Goal: Task Accomplishment & Management: Use online tool/utility

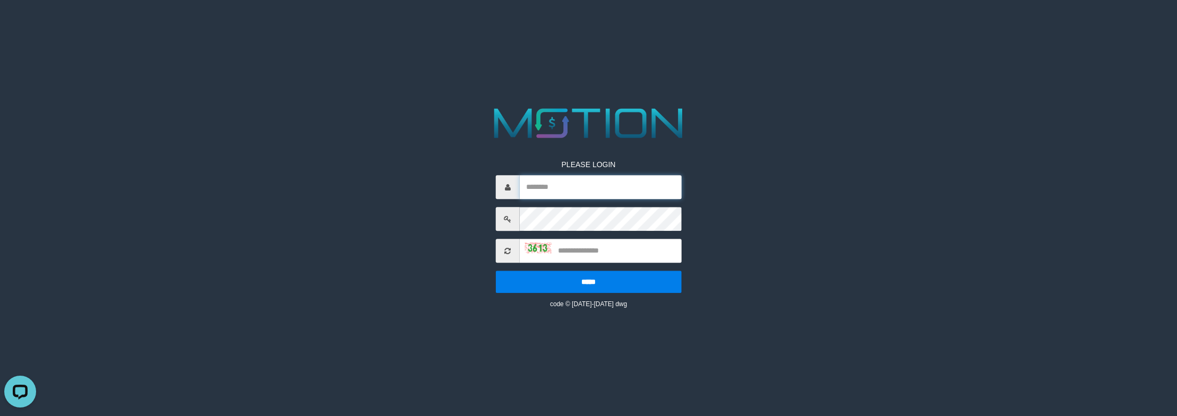
type input "**********"
click at [628, 246] on input "text" at bounding box center [601, 252] width 162 height 24
type input "****"
click at [496, 271] on input "*****" at bounding box center [589, 282] width 186 height 22
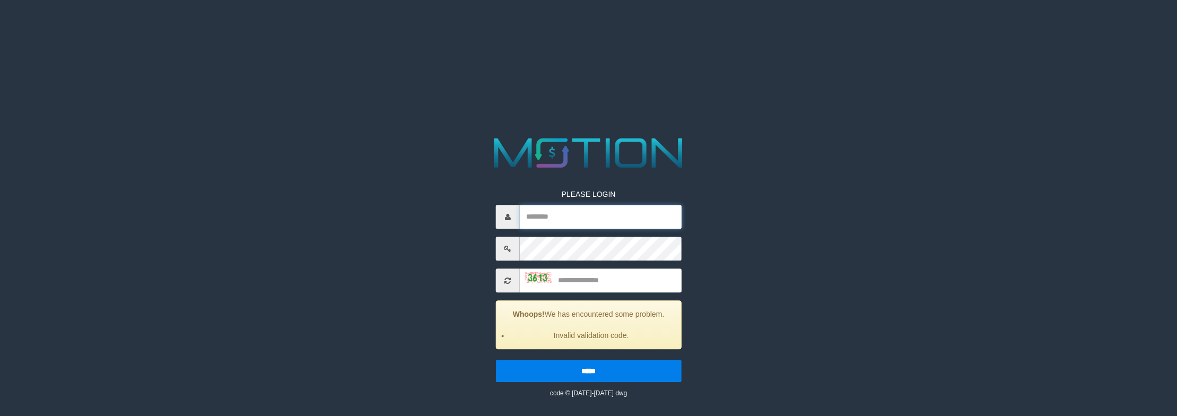
type input "**********"
click at [623, 288] on input "text" at bounding box center [601, 281] width 162 height 24
type input "****"
click at [496, 361] on input "*****" at bounding box center [589, 372] width 186 height 22
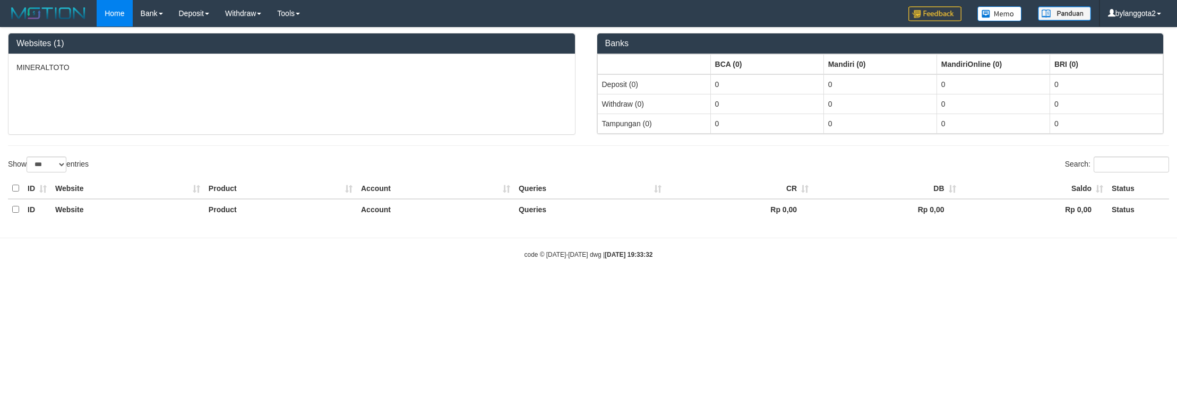
select select "***"
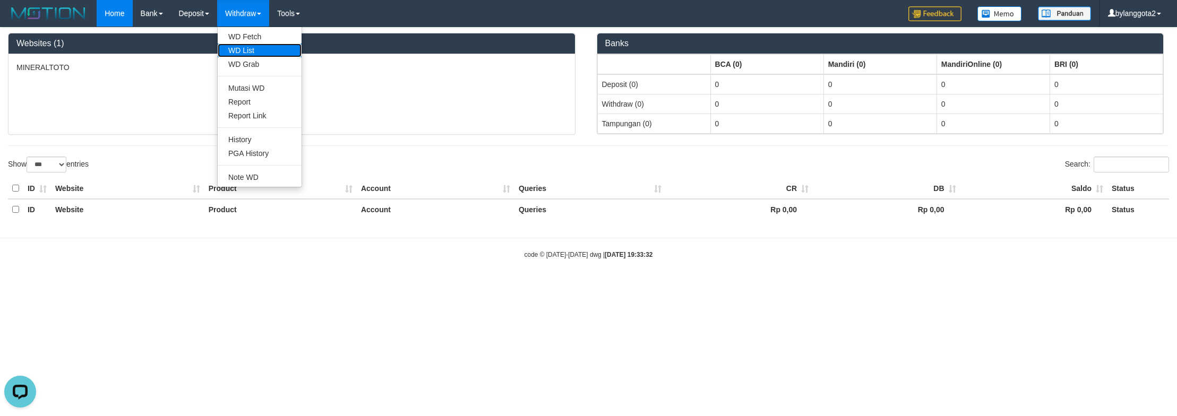
click at [246, 45] on link "WD List" at bounding box center [260, 51] width 84 height 14
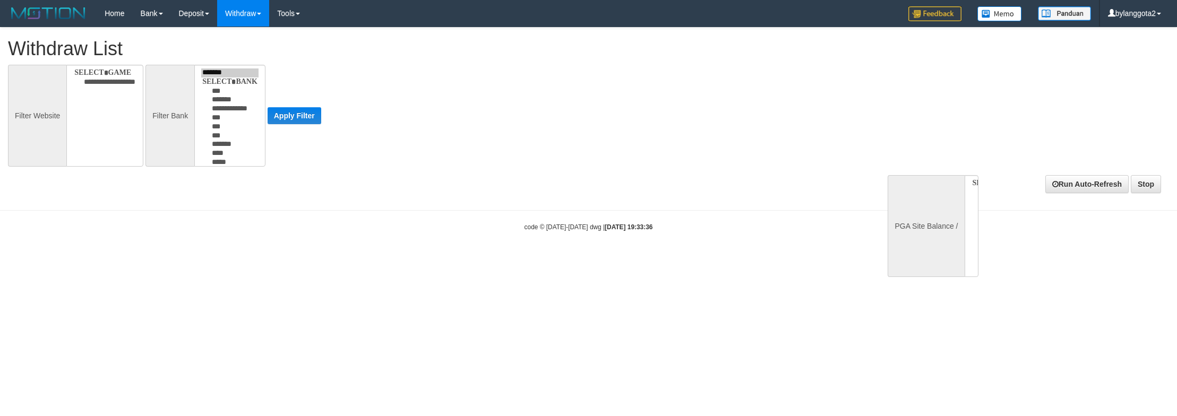
select select
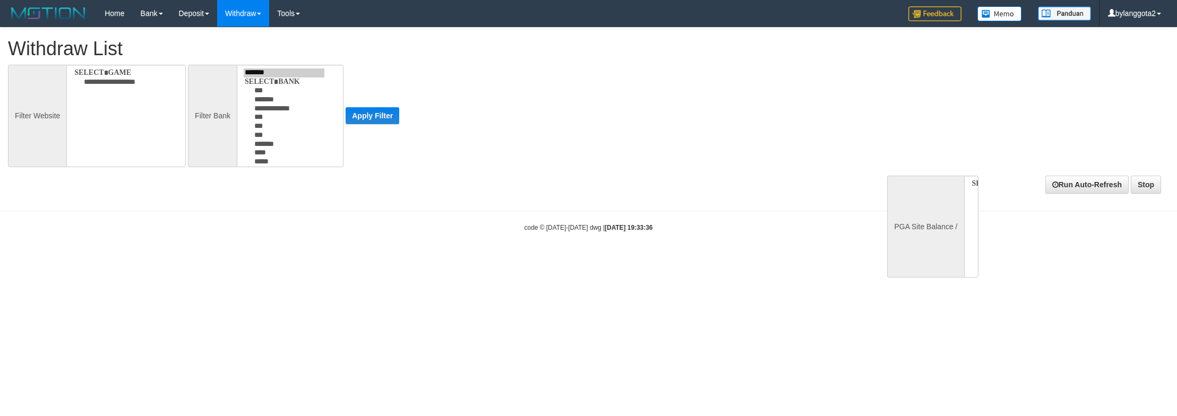
select select
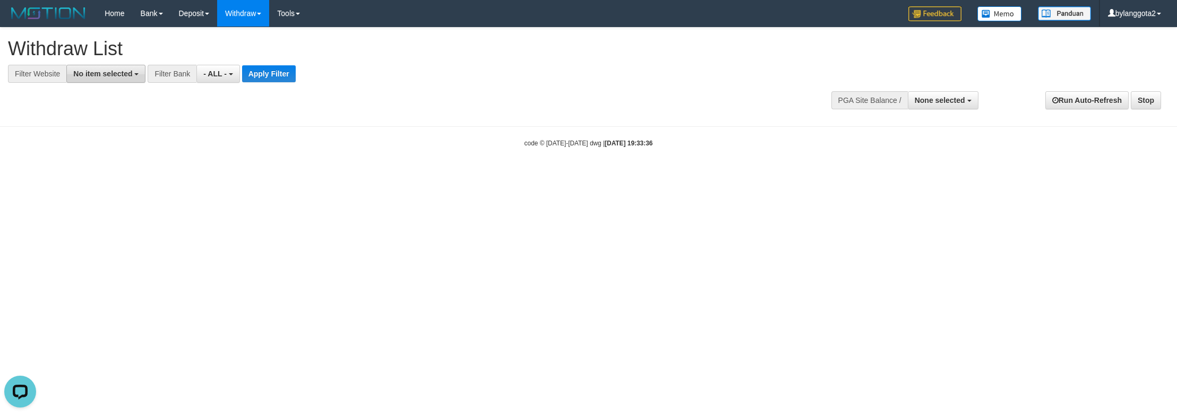
click at [75, 75] on span "No item selected" at bounding box center [102, 74] width 59 height 8
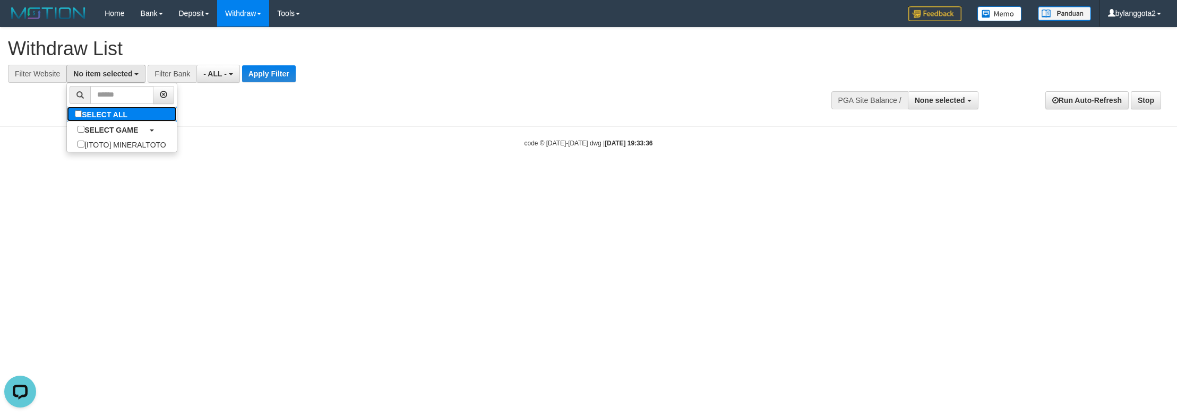
click at [99, 112] on label "SELECT ALL" at bounding box center [102, 114] width 71 height 15
select select "****"
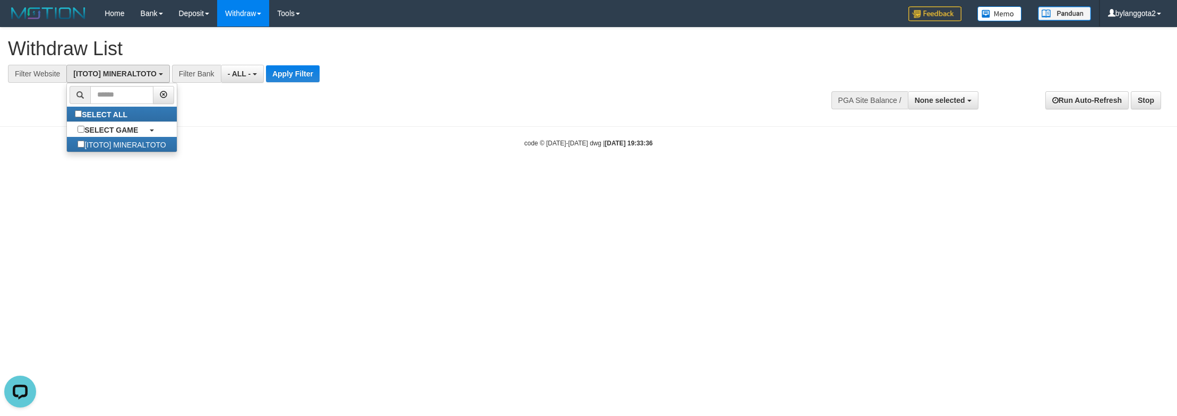
scroll to position [10, 0]
click at [234, 80] on button "- ALL -" at bounding box center [242, 74] width 43 height 18
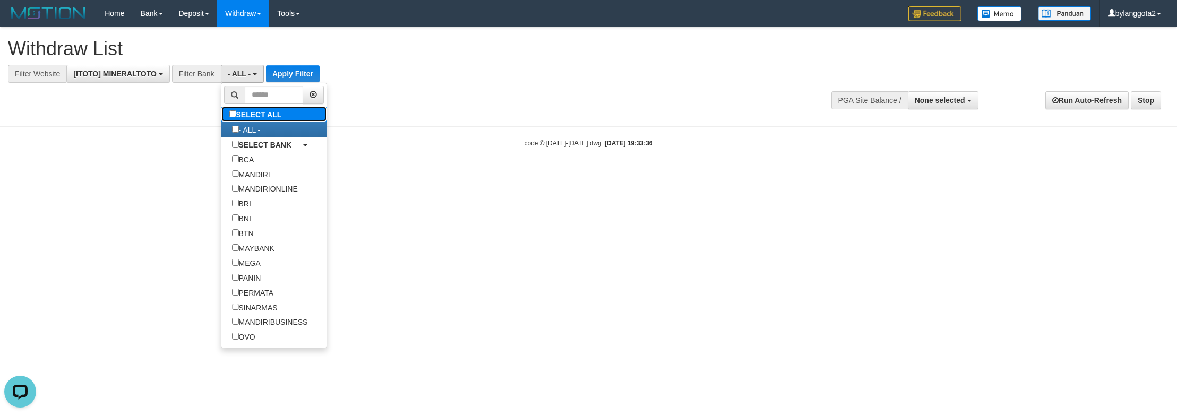
click at [244, 110] on label "SELECT ALL" at bounding box center [256, 114] width 71 height 15
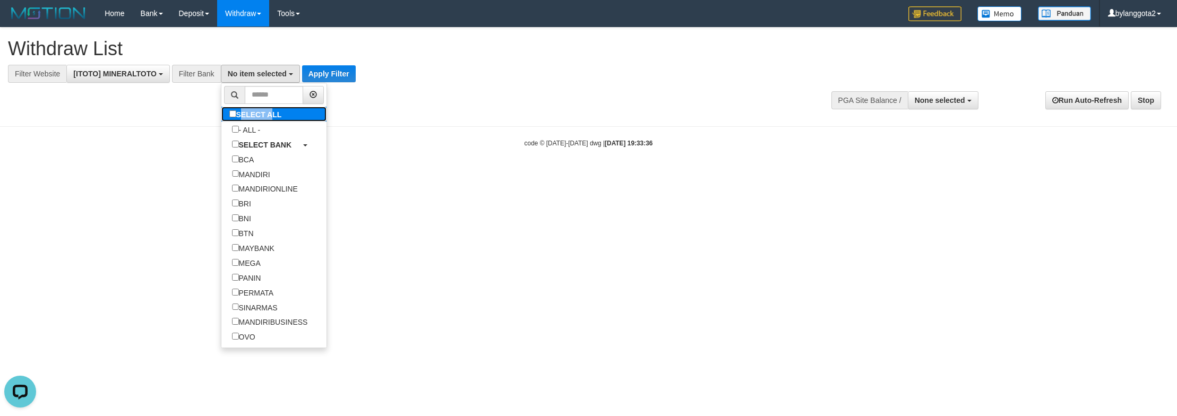
click at [244, 110] on label "SELECT ALL" at bounding box center [256, 114] width 71 height 15
select select "***"
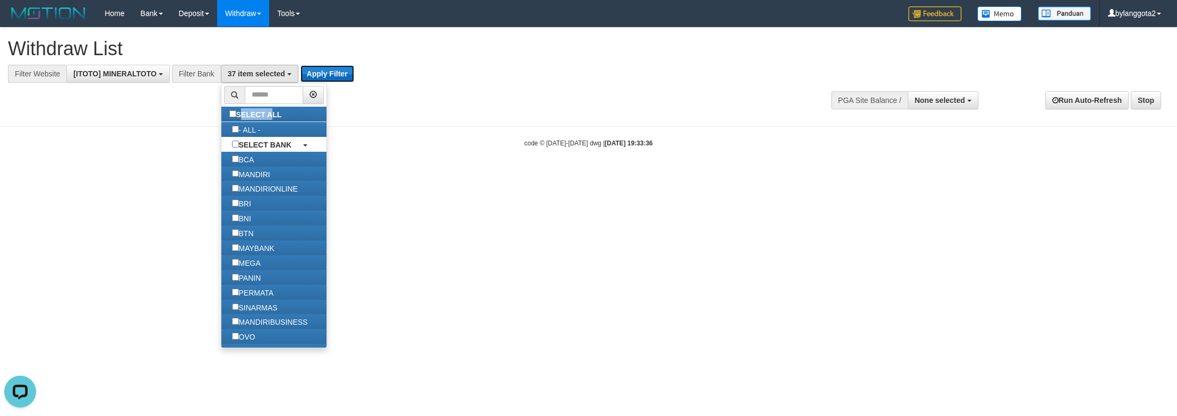
click at [322, 75] on button "Apply Filter" at bounding box center [328, 73] width 54 height 17
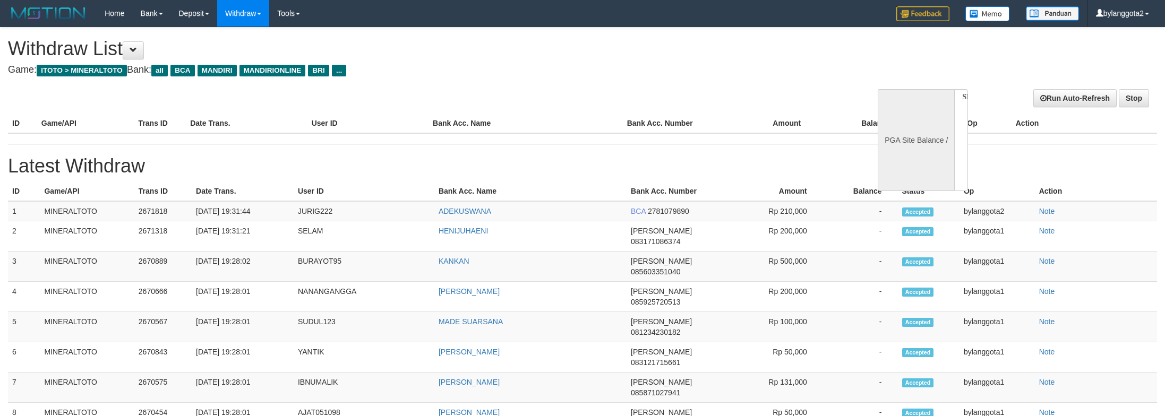
select select
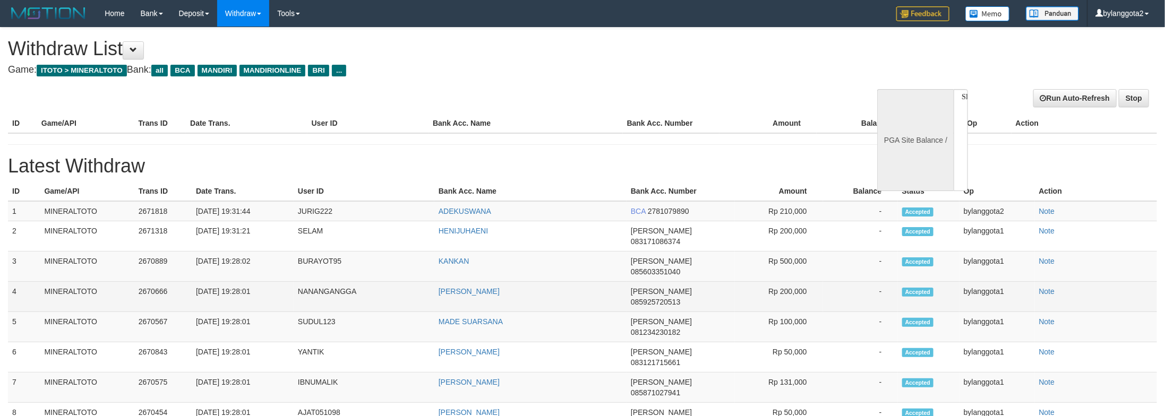
click at [655, 282] on td "DANA 085925720513" at bounding box center [681, 297] width 108 height 30
select select "**"
select select
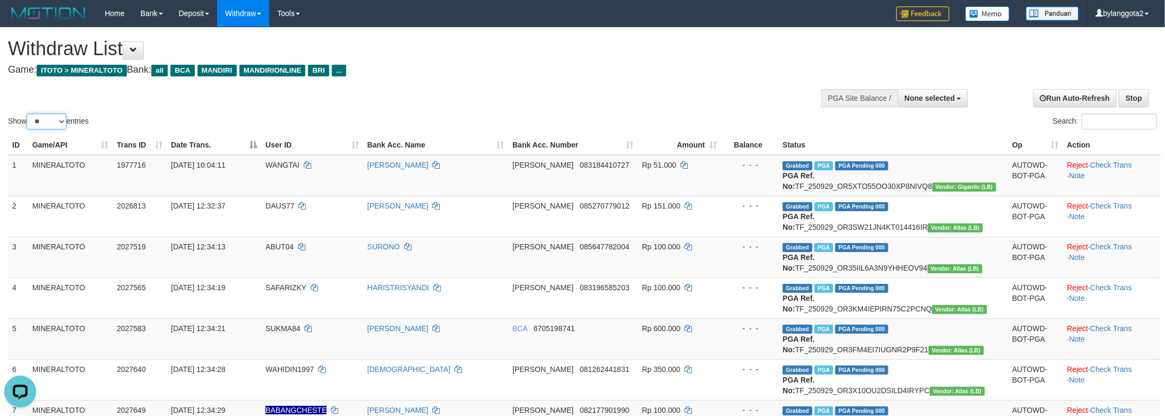
drag, startPoint x: 64, startPoint y: 120, endPoint x: 69, endPoint y: 145, distance: 25.4
click at [64, 120] on select "** ** ** ***" at bounding box center [47, 122] width 40 height 16
select select "**"
click at [28, 114] on select "** ** ** ***" at bounding box center [47, 122] width 40 height 16
click at [519, 102] on div "Show ** ** ** *** entries Search:" at bounding box center [582, 80] width 1165 height 104
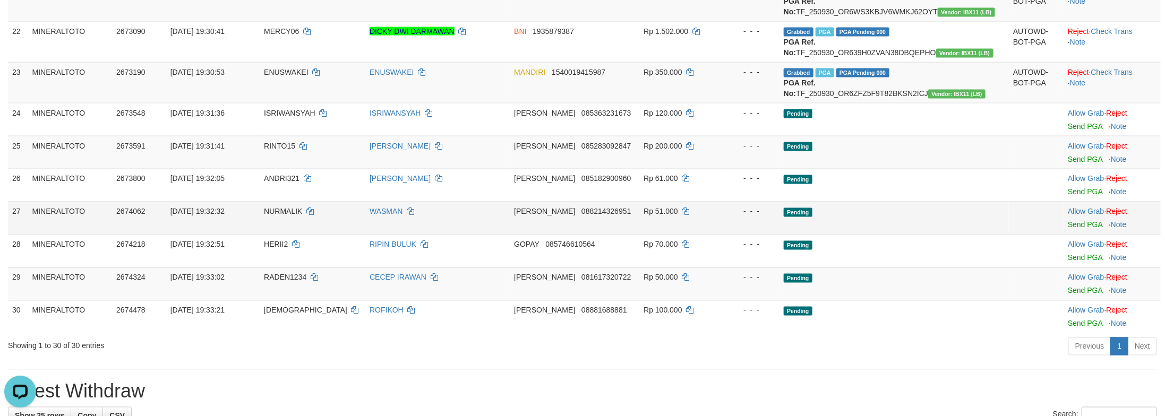
scroll to position [1152, 0]
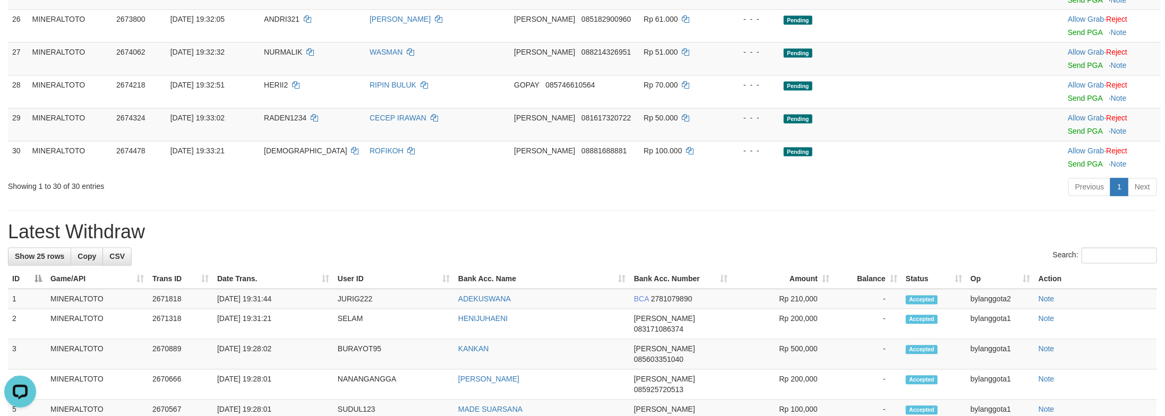
click at [1082, 4] on link "Send PGA" at bounding box center [1085, 0] width 35 height 8
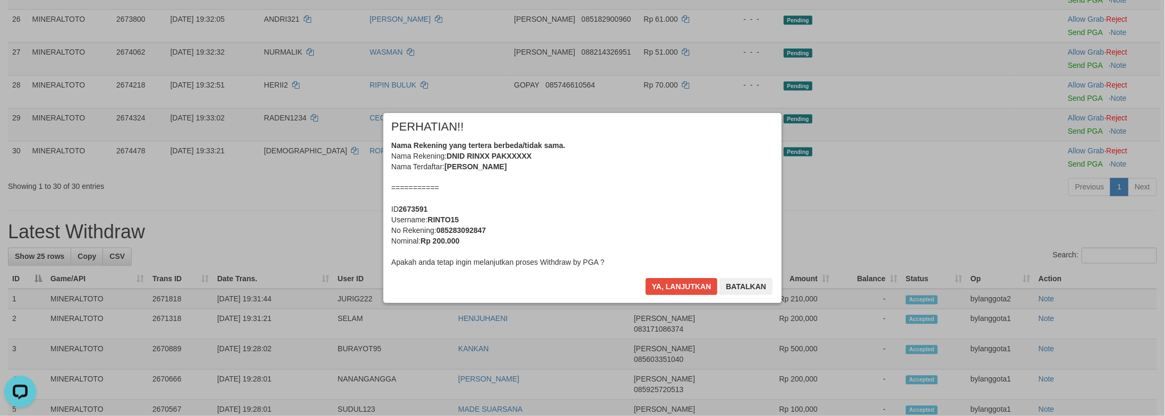
click at [695, 220] on div "Nama Rekening yang tertera berbeda/tidak sama. Nama Rekening: DNID RINXX PAKXXX…" at bounding box center [582, 203] width 382 height 127
click at [646, 278] on button "Ya, lanjutkan" at bounding box center [682, 286] width 72 height 17
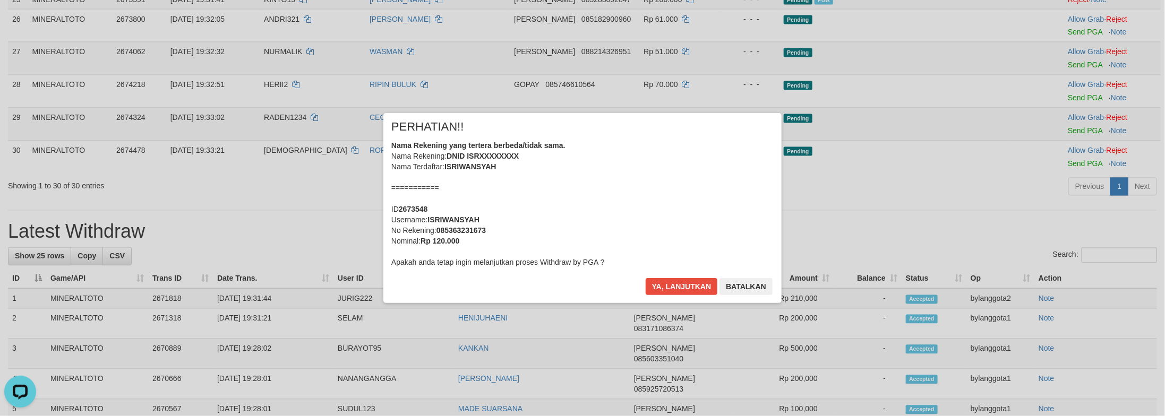
click at [695, 220] on div "Nama Rekening yang tertera berbeda/tidak sama. Nama Rekening: DNID ISRXXXXXXXX …" at bounding box center [582, 203] width 382 height 127
click at [646, 278] on button "Ya, lanjutkan" at bounding box center [682, 286] width 72 height 17
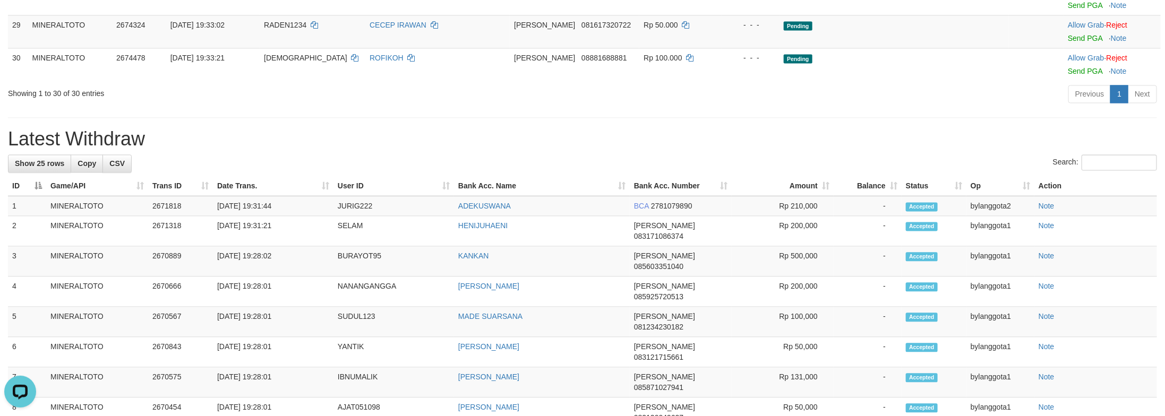
scroll to position [1205, 0]
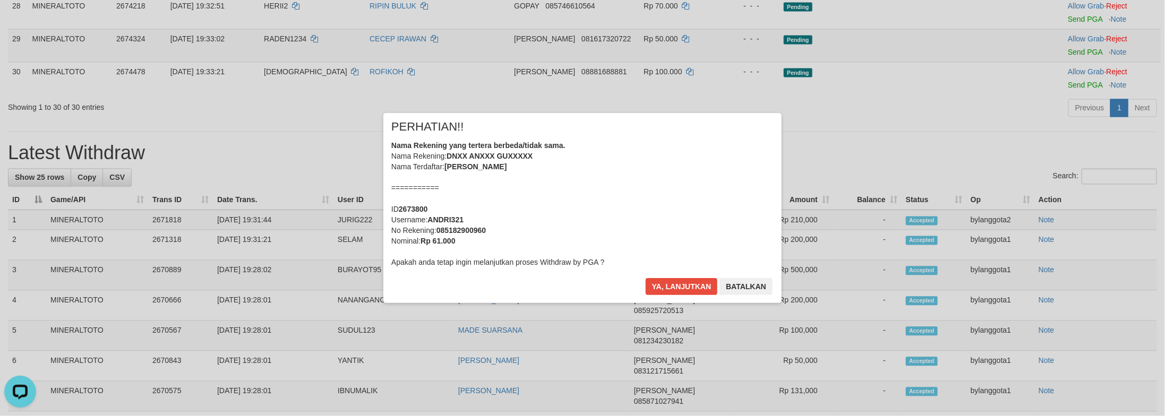
click at [677, 189] on div "Nama Rekening yang tertera berbeda/tidak sama. Nama Rekening: DNXX ANXXX GUXXXX…" at bounding box center [582, 203] width 382 height 127
click at [646, 278] on button "Ya, lanjutkan" at bounding box center [682, 286] width 72 height 17
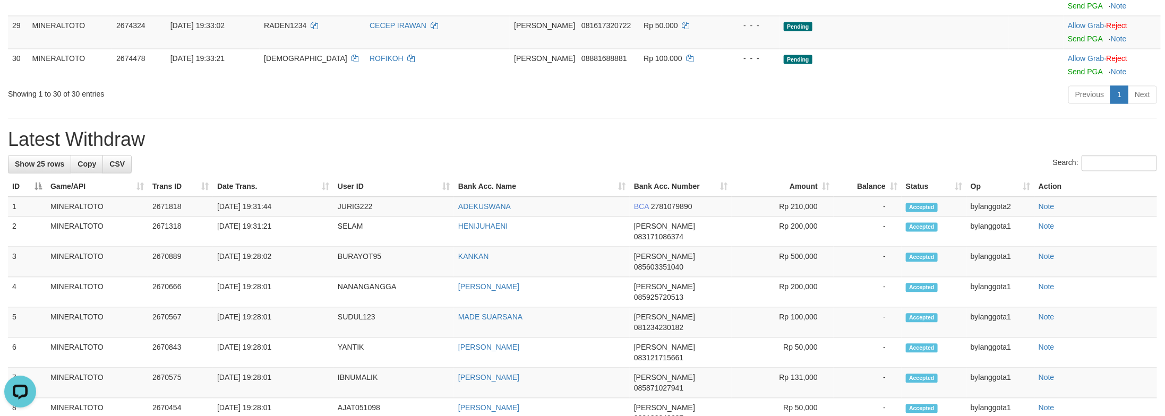
scroll to position [1192, 0]
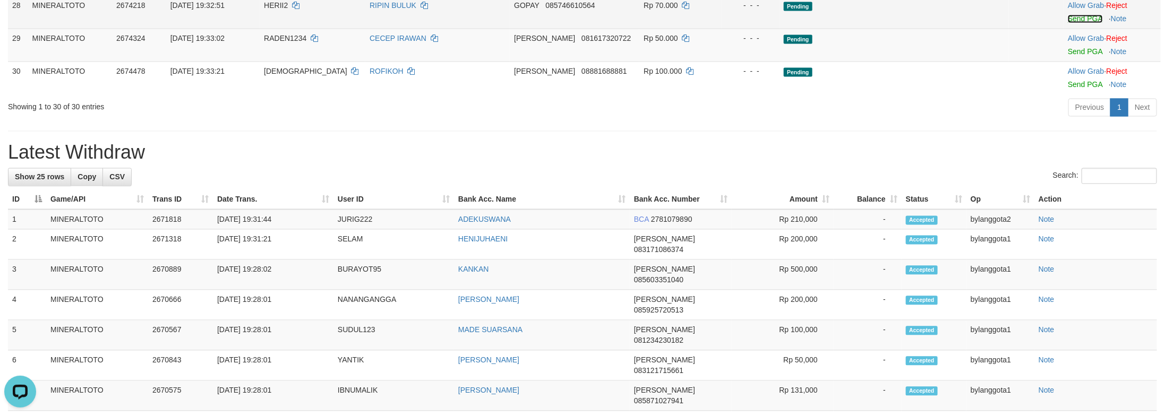
click at [1075, 23] on link "Send PGA" at bounding box center [1085, 18] width 35 height 8
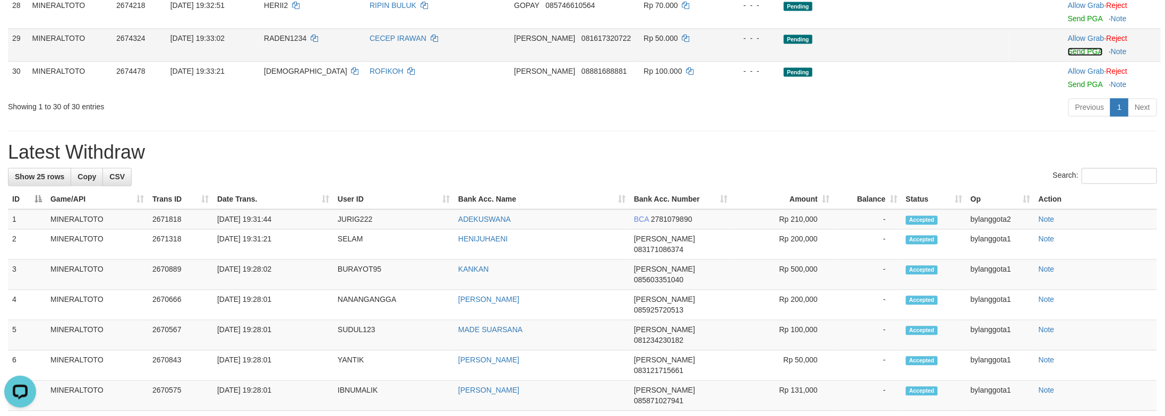
click at [1068, 56] on link "Send PGA" at bounding box center [1085, 51] width 35 height 8
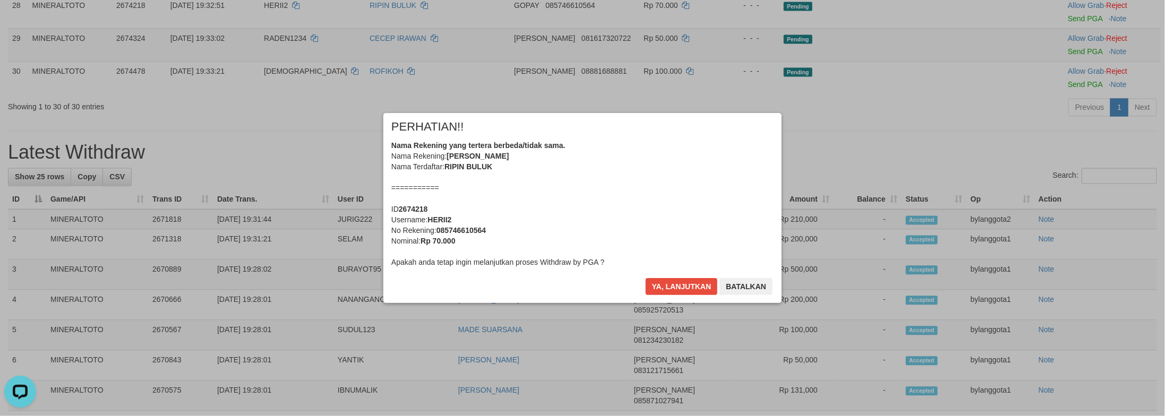
click at [671, 241] on div "Nama Rekening yang tertera berbeda/tidak sama. Nama Rekening: MUHAMMAD ARIFIN N…" at bounding box center [582, 203] width 382 height 127
click at [646, 278] on button "Ya, lanjutkan" at bounding box center [682, 286] width 72 height 17
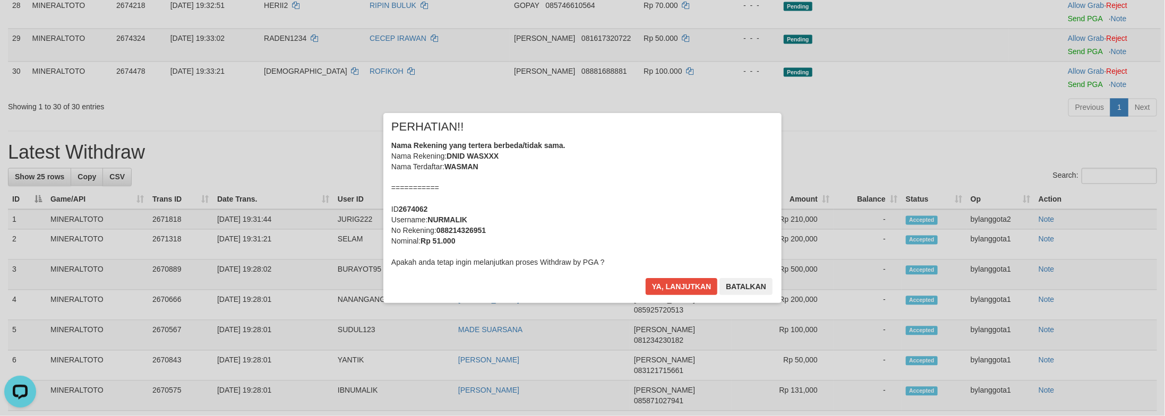
click at [671, 241] on div "Nama Rekening yang tertera berbeda/tidak sama. Nama Rekening: DNID WASXXX Nama …" at bounding box center [582, 203] width 382 height 127
click at [646, 278] on button "Ya, lanjutkan" at bounding box center [682, 286] width 72 height 17
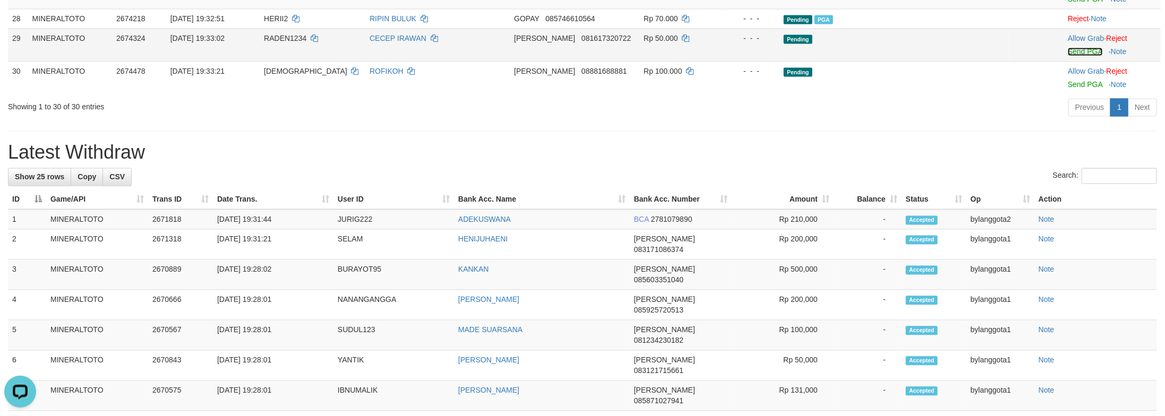
scroll to position [1165, 0]
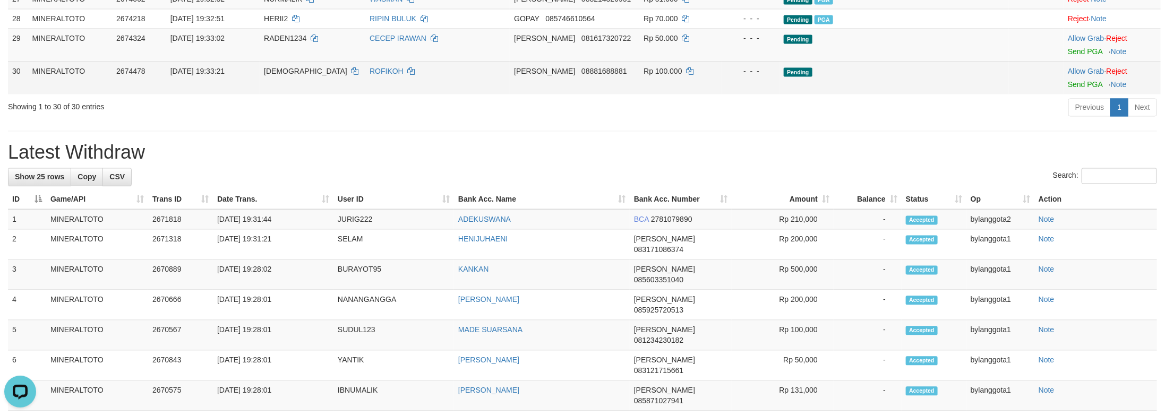
click at [1064, 95] on td "Allow Grab · Reject Send PGA · Note" at bounding box center [1112, 78] width 97 height 33
click at [1068, 89] on link "Send PGA" at bounding box center [1085, 85] width 35 height 8
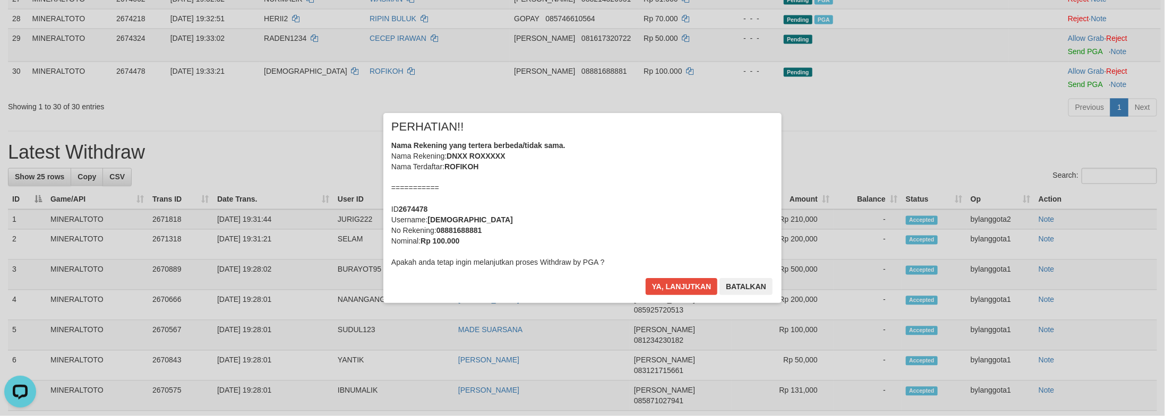
click at [683, 217] on div "Nama Rekening yang tertera berbeda/tidak sama. Nama Rekening: DNXX ROXXXXX Nama…" at bounding box center [582, 203] width 382 height 127
click at [646, 278] on button "Ya, lanjutkan" at bounding box center [682, 286] width 72 height 17
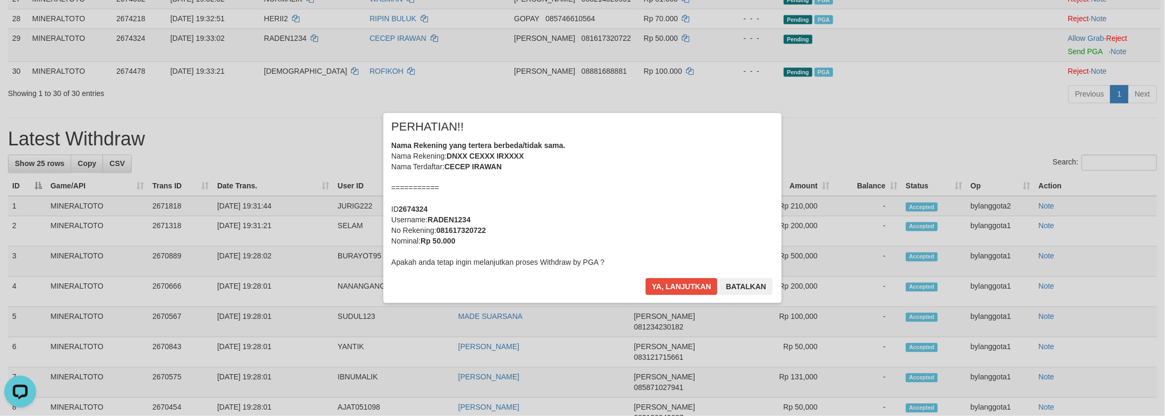
click at [594, 182] on div "Nama Rekening yang tertera berbeda/tidak sama. Nama Rekening: DNXX CEXXX IRXXXX…" at bounding box center [582, 203] width 382 height 127
click at [646, 278] on button "Ya, lanjutkan" at bounding box center [682, 286] width 72 height 17
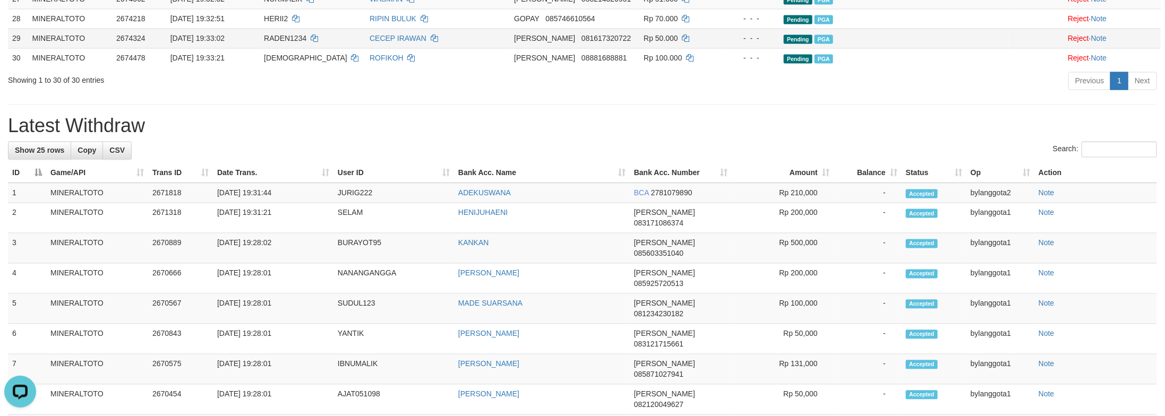
click at [926, 48] on td "Pending PGA" at bounding box center [894, 39] width 229 height 20
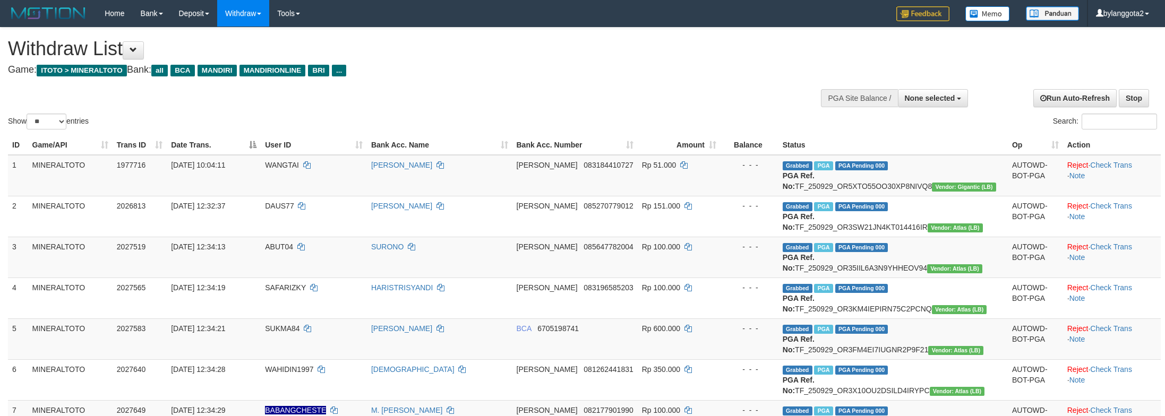
select select
select select "**"
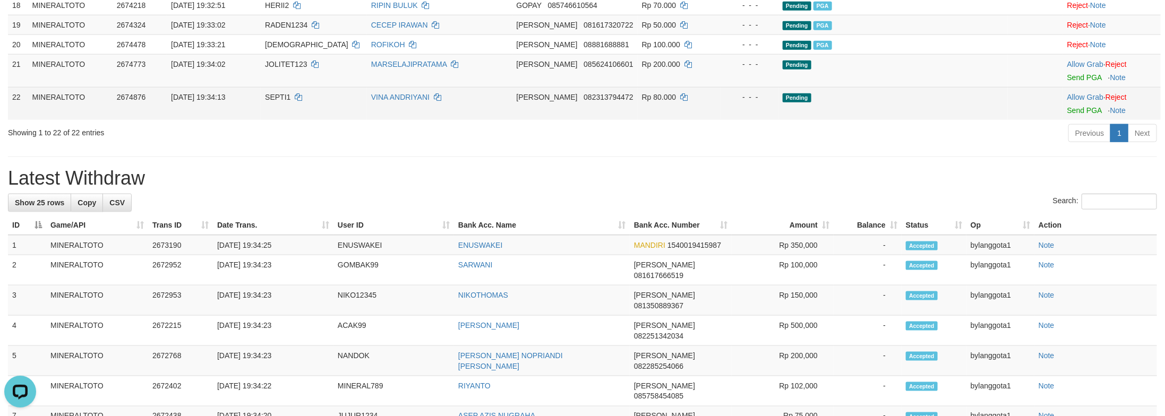
scroll to position [767, 0]
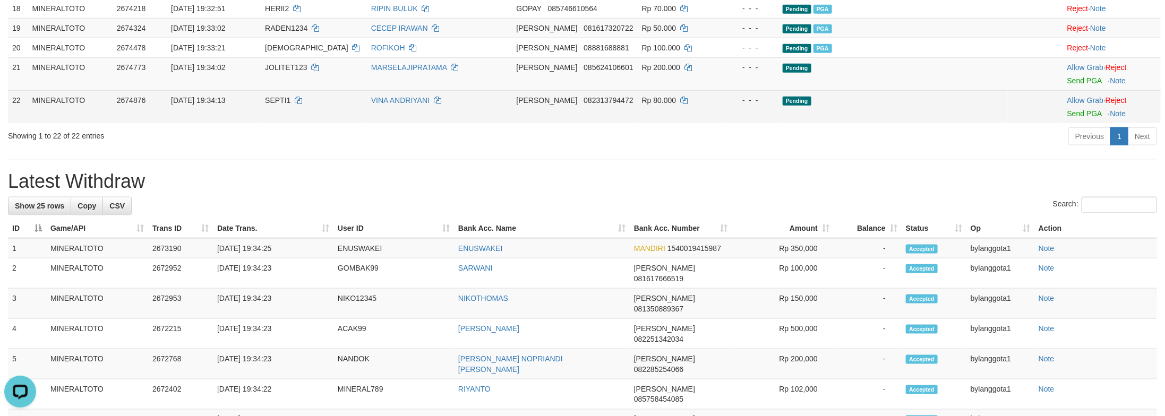
click at [1008, 123] on td at bounding box center [1035, 106] width 55 height 33
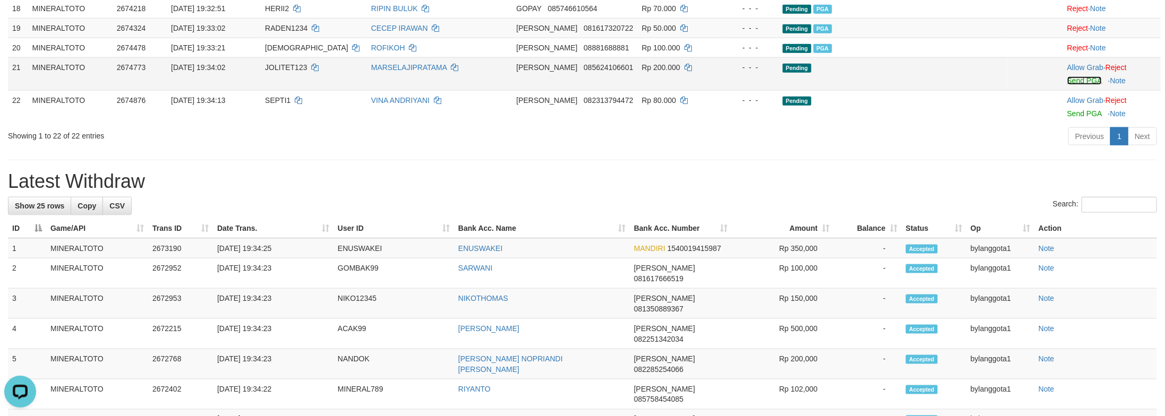
click at [1067, 85] on link "Send PGA" at bounding box center [1084, 80] width 35 height 8
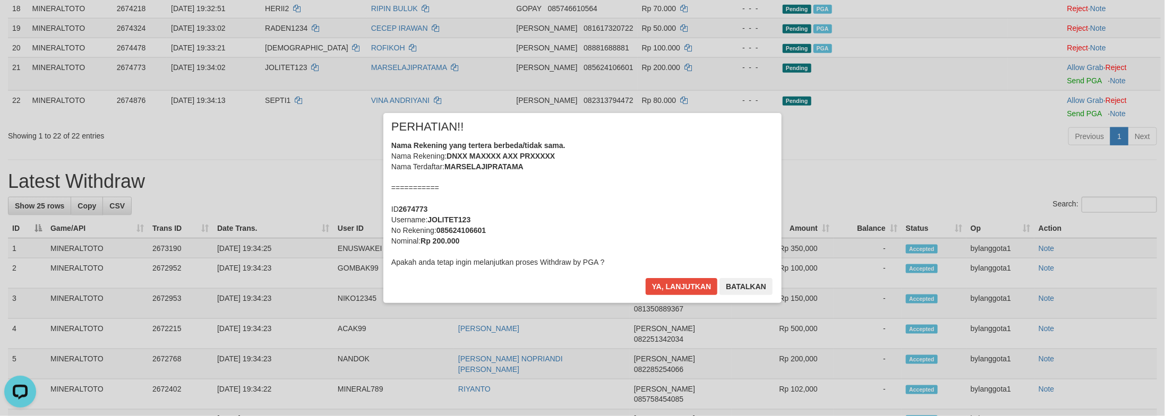
click at [687, 206] on div "Nama Rekening yang tertera berbeda/tidak sama. Nama Rekening: DNXX MAXXXX AXX P…" at bounding box center [582, 203] width 382 height 127
click at [646, 278] on button "Ya, lanjutkan" at bounding box center [682, 286] width 72 height 17
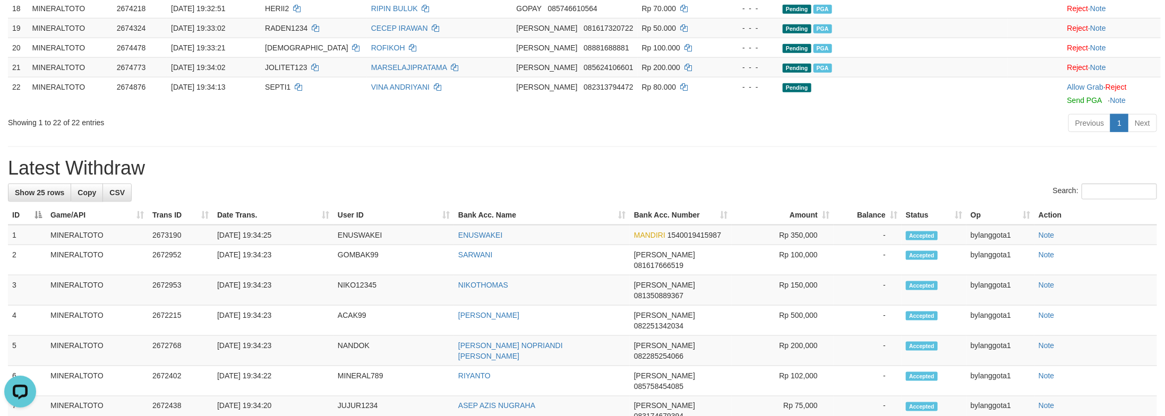
click at [953, 136] on div "Previous 1 Next" at bounding box center [825, 124] width 664 height 23
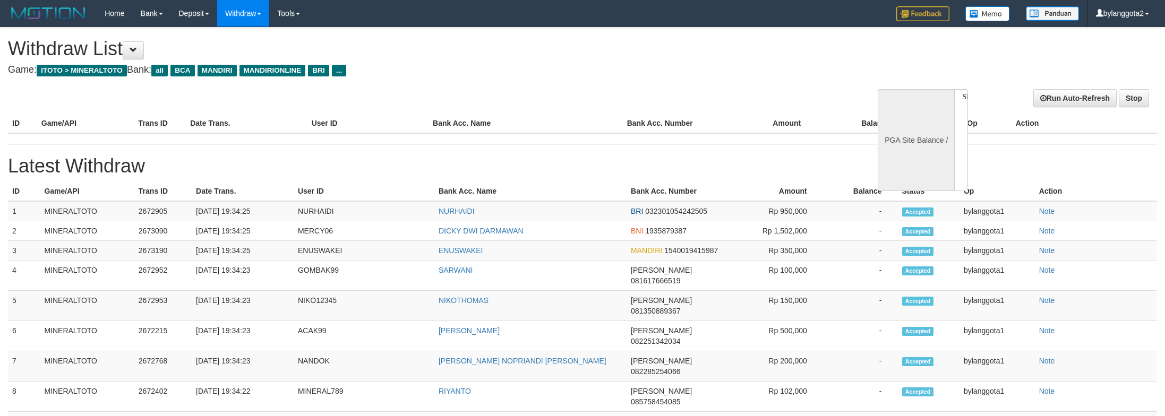
select select
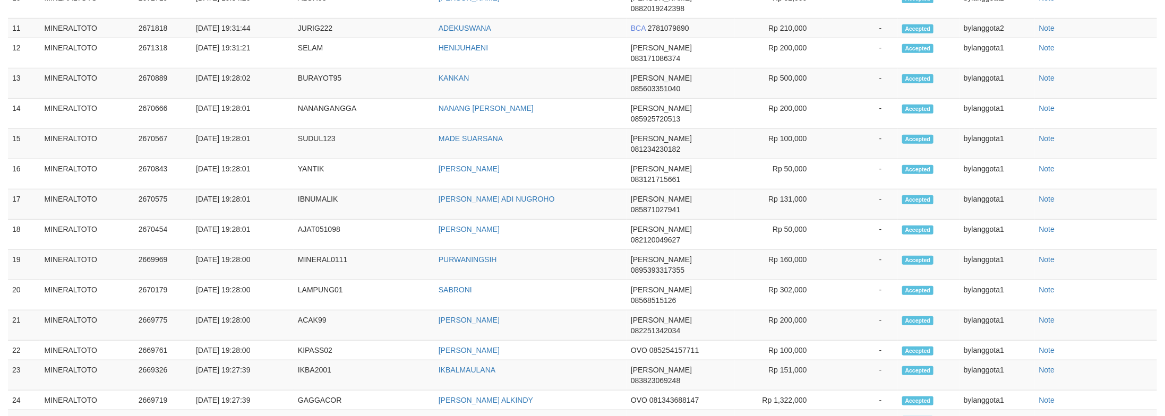
select select "**"
select select
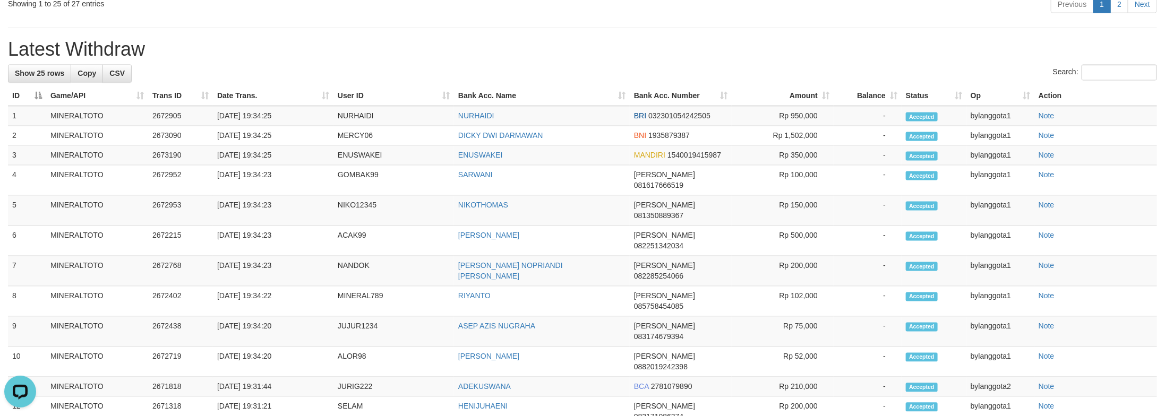
scroll to position [0, 0]
click at [835, 60] on h1 "Latest Withdraw" at bounding box center [582, 49] width 1149 height 21
click at [1004, 126] on td "bylanggota1" at bounding box center [1001, 116] width 68 height 20
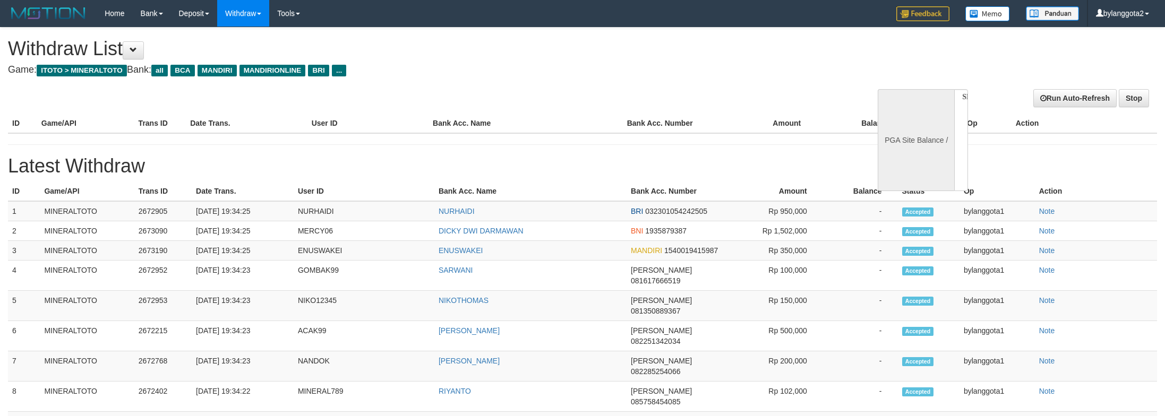
select select
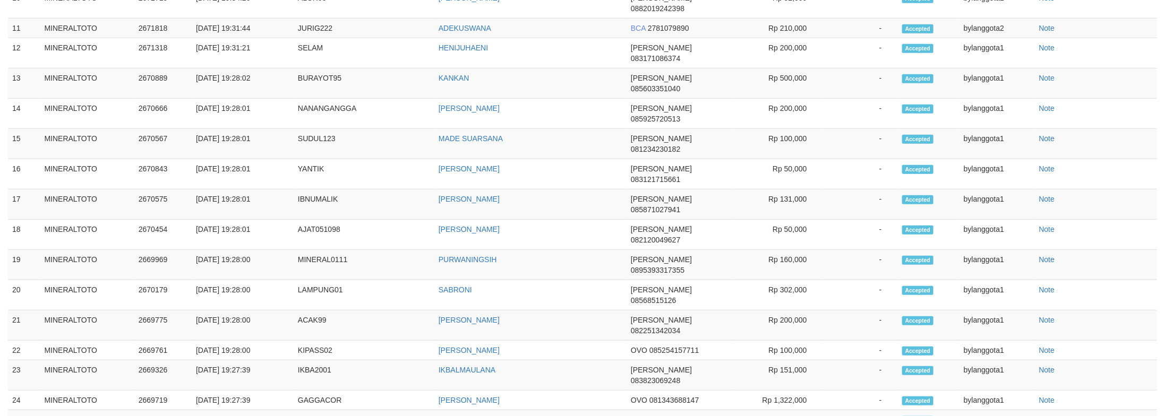
select select "**"
select select
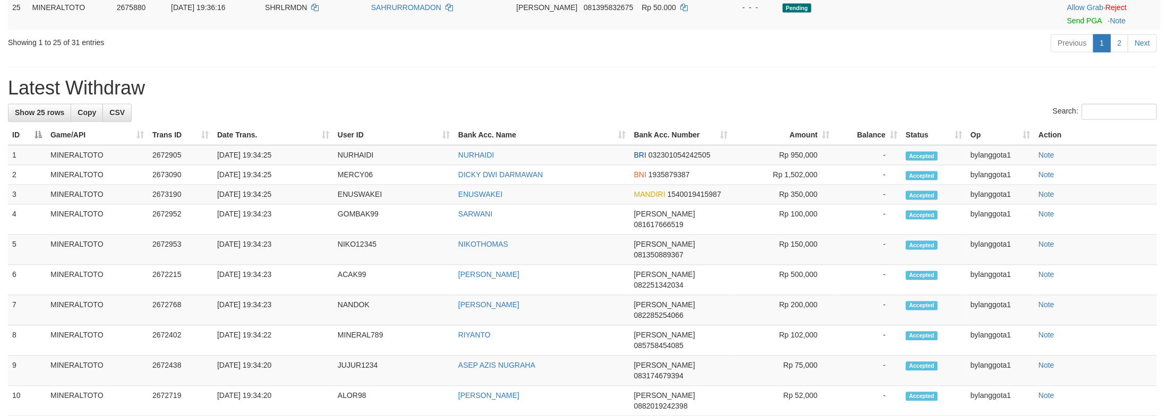
click at [957, 30] on td "Pending" at bounding box center [893, 13] width 229 height 33
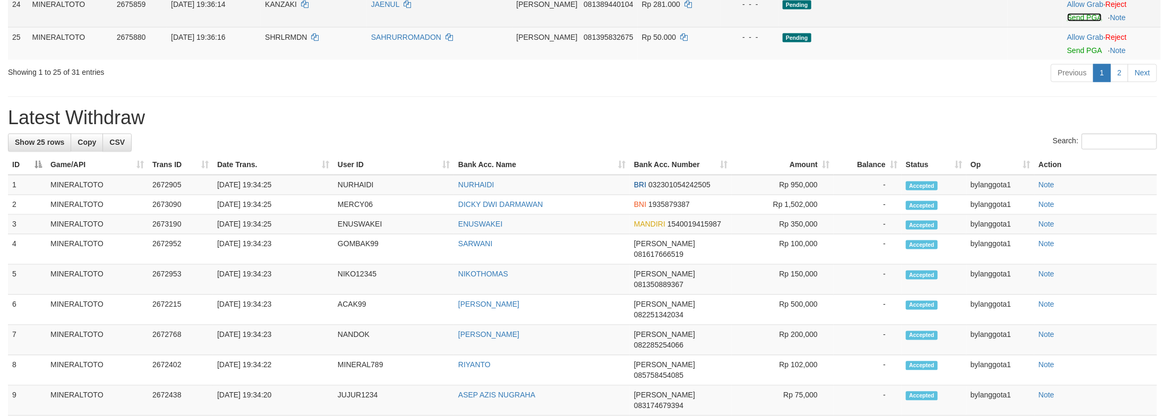
click at [1077, 22] on link "Send PGA" at bounding box center [1084, 17] width 35 height 8
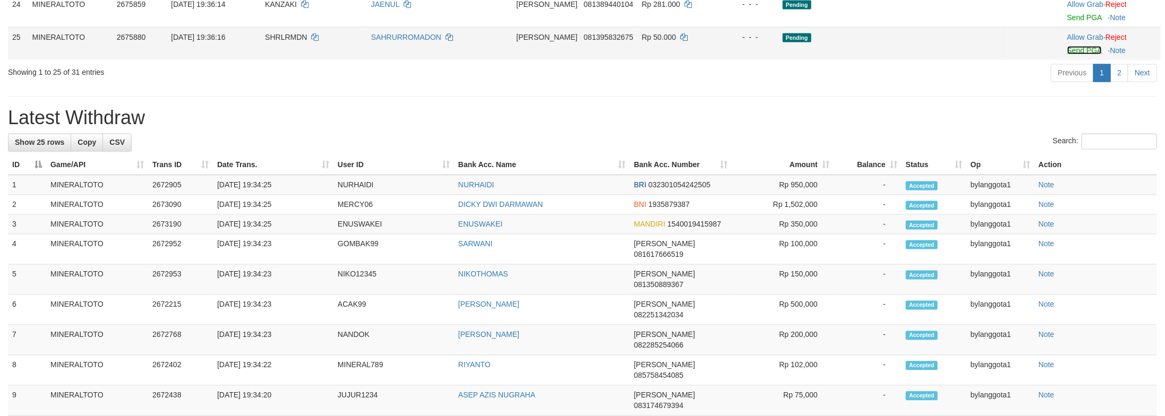
click at [1078, 55] on link "Send PGA" at bounding box center [1084, 50] width 35 height 8
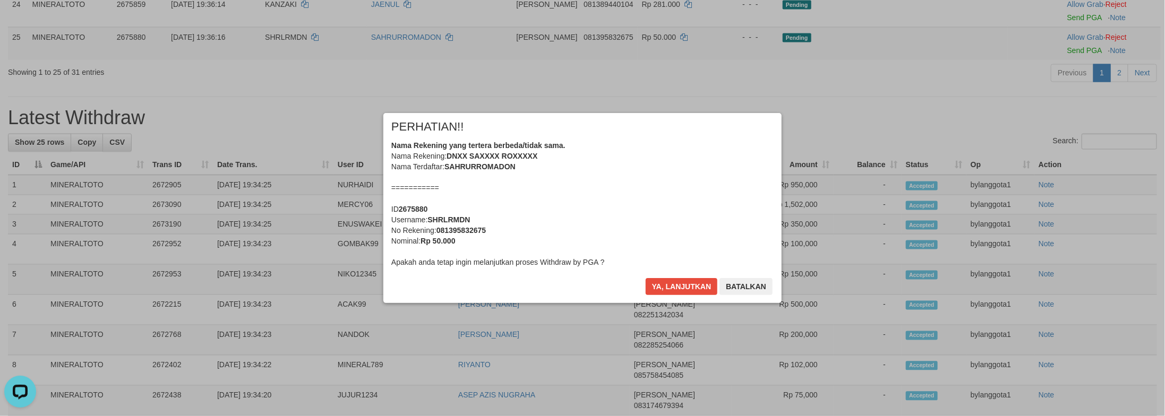
click at [700, 223] on div "Nama Rekening yang tertera berbeda/tidak sama. Nama Rekening: DNXX SAXXXX ROXXX…" at bounding box center [582, 203] width 382 height 127
click at [646, 278] on button "Ya, lanjutkan" at bounding box center [682, 286] width 72 height 17
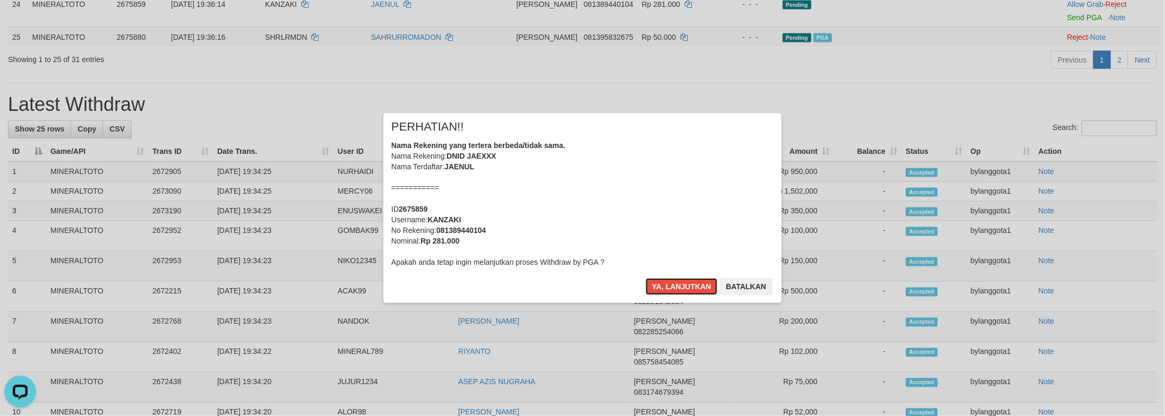
click at [700, 223] on div "Nama Rekening yang tertera berbeda/tidak sama. Nama Rekening: DNID JAEXXX Nama …" at bounding box center [582, 203] width 382 height 127
click at [646, 278] on button "Ya, lanjutkan" at bounding box center [682, 286] width 72 height 17
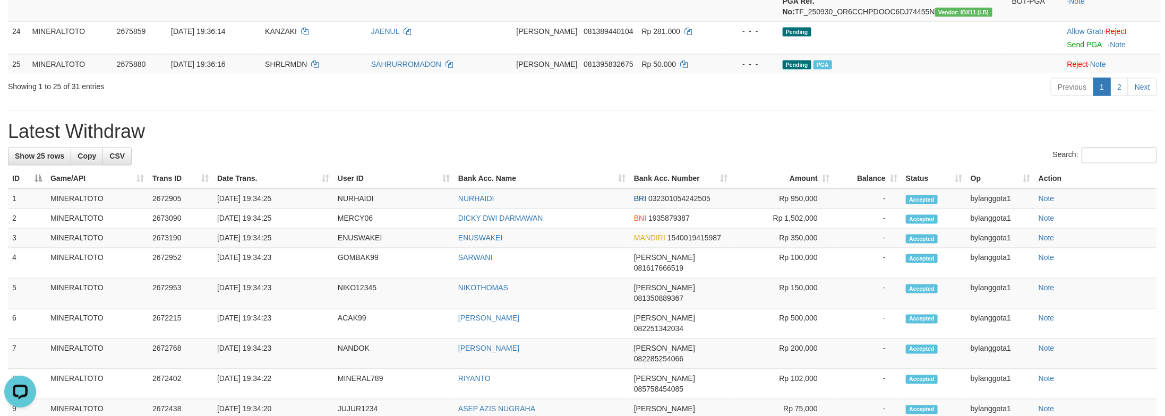
scroll to position [1122, 0]
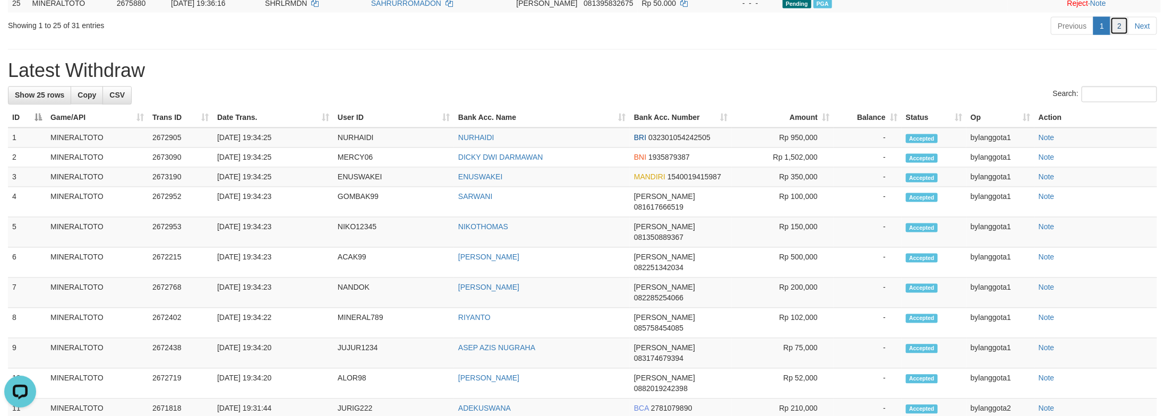
click at [1122, 35] on link "2" at bounding box center [1119, 26] width 18 height 18
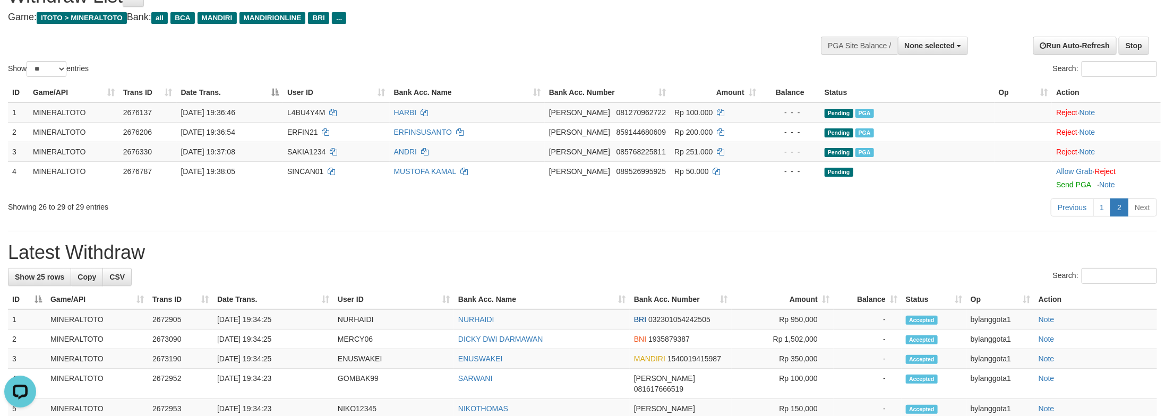
click at [935, 276] on div "Search:" at bounding box center [582, 277] width 1149 height 19
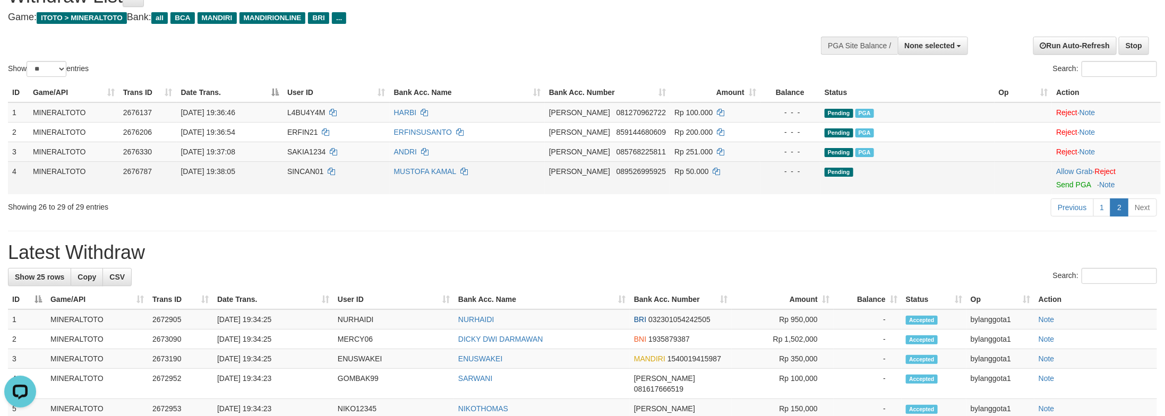
click at [588, 177] on td "DANA 089526995925" at bounding box center [607, 177] width 125 height 33
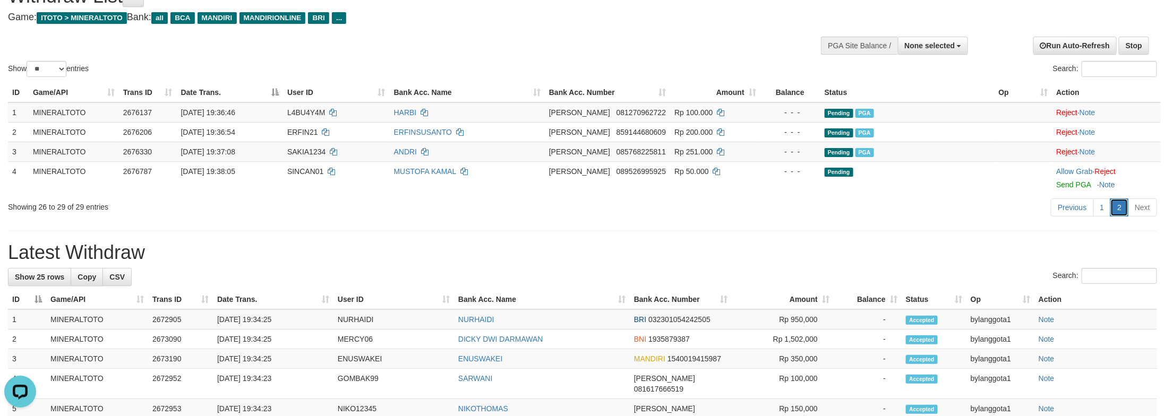
click at [1114, 213] on link "2" at bounding box center [1119, 208] width 18 height 18
click at [1104, 212] on link "1" at bounding box center [1102, 208] width 18 height 18
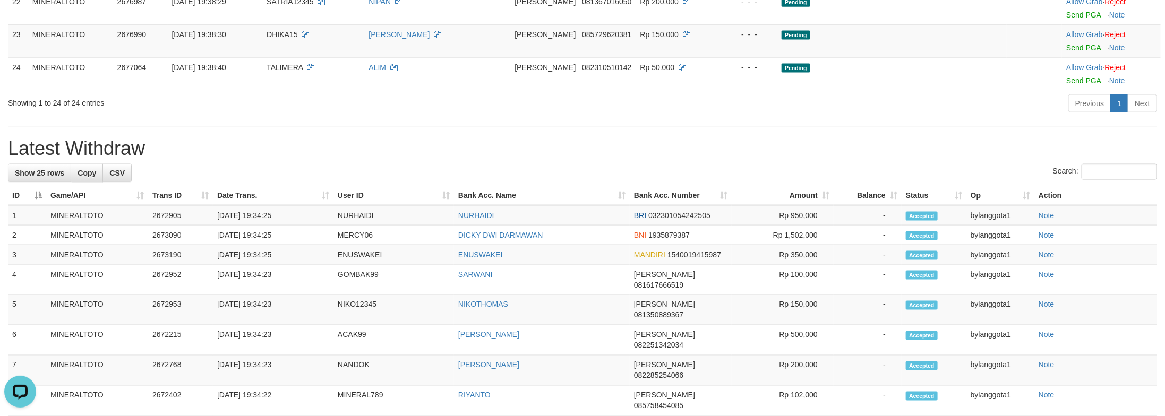
scroll to position [849, 0]
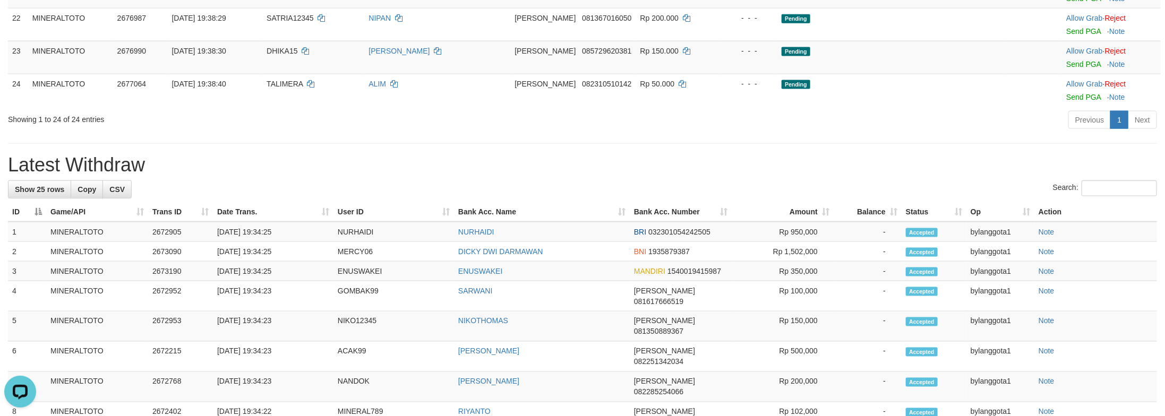
click at [996, 285] on div "**********" at bounding box center [582, 71] width 1165 height 1786
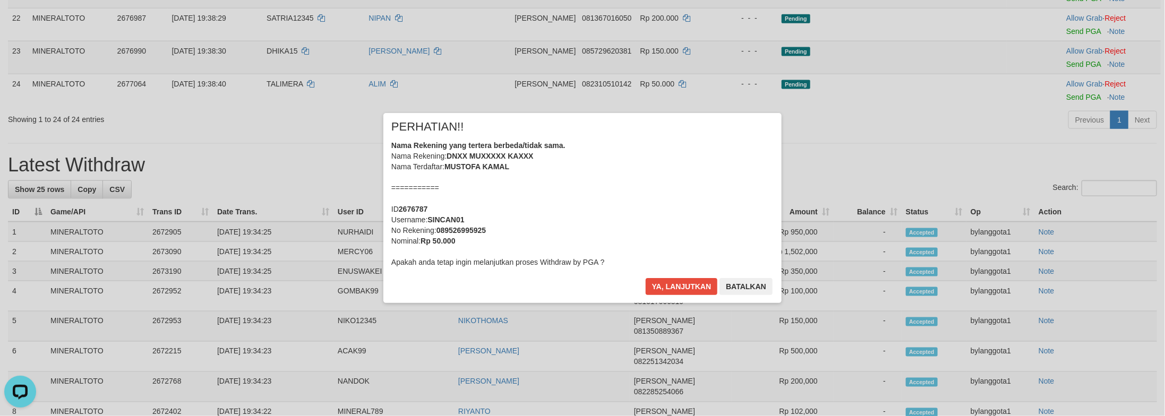
click at [668, 212] on div "Nama Rekening yang tertera berbeda/tidak sama. Nama Rekening: DNXX MUXXXXX KAXX…" at bounding box center [582, 203] width 382 height 127
click at [646, 278] on button "Ya, lanjutkan" at bounding box center [682, 286] width 72 height 17
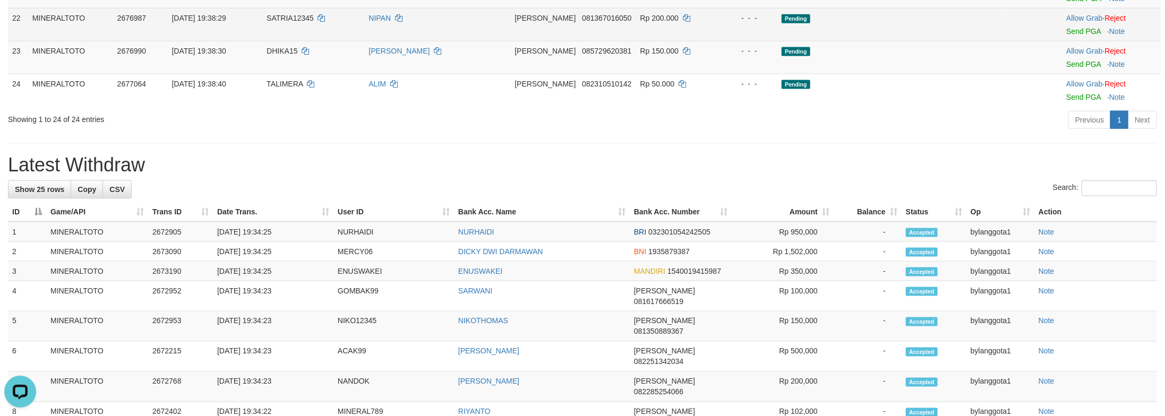
scroll to position [835, 0]
click at [1066, 41] on td "Allow Grab · Reject Send PGA · Note" at bounding box center [1111, 24] width 99 height 33
click at [1068, 41] on td "Allow Grab · Reject Send PGA · Note" at bounding box center [1111, 24] width 99 height 33
click at [1069, 36] on link "Send PGA" at bounding box center [1083, 32] width 35 height 8
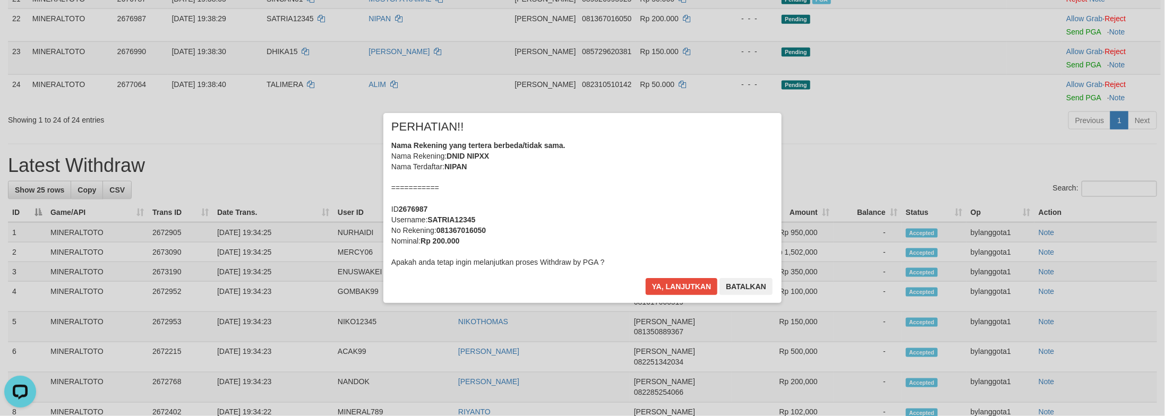
click at [641, 209] on div "Nama Rekening yang tertera berbeda/tidak sama. Nama Rekening: DNID NIPXX Nama T…" at bounding box center [582, 203] width 382 height 127
click at [646, 278] on button "Ya, lanjutkan" at bounding box center [682, 286] width 72 height 17
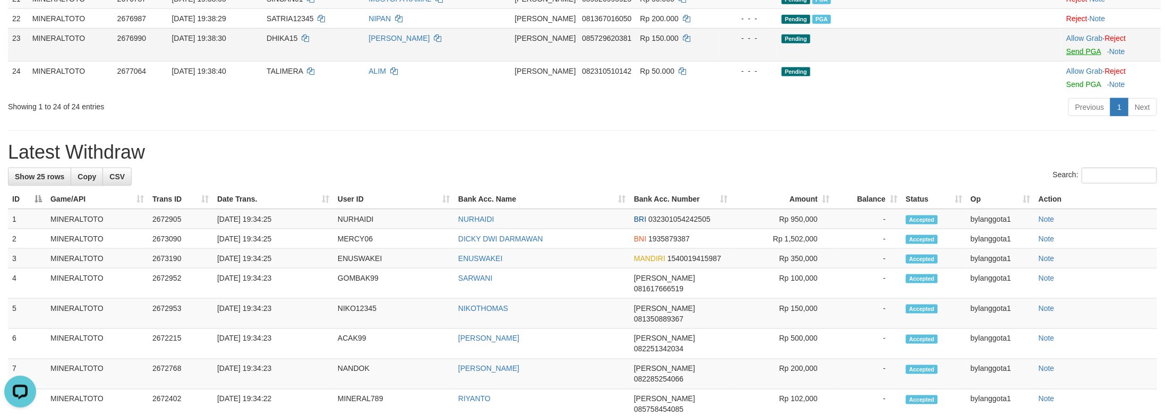
scroll to position [823, 0]
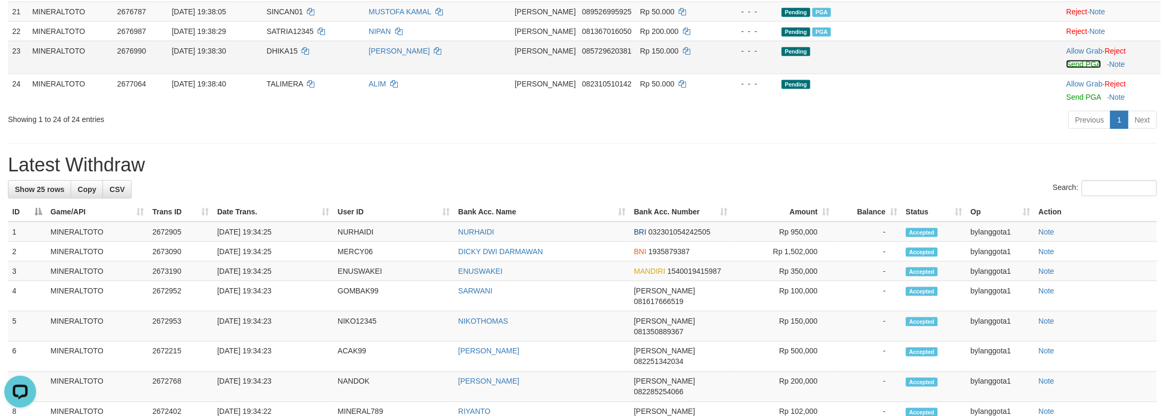
click at [1068, 69] on link "Send PGA" at bounding box center [1083, 64] width 35 height 8
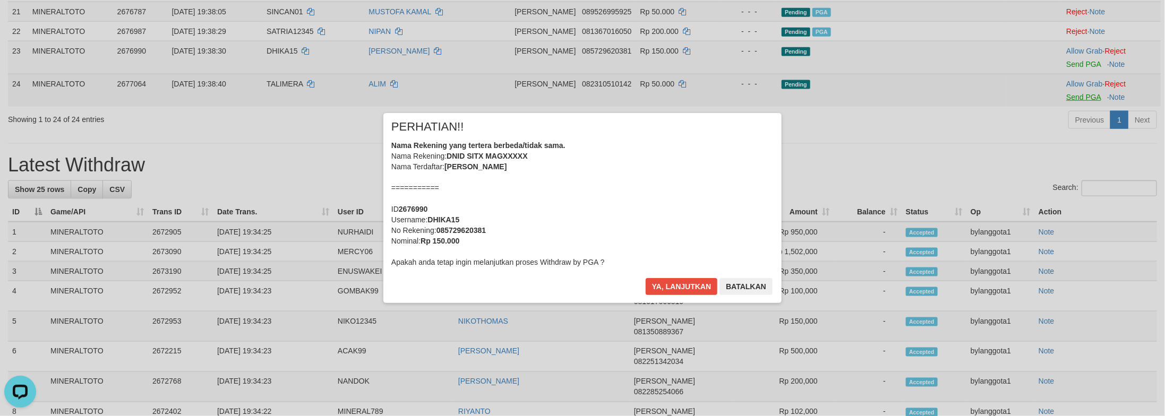
click at [1080, 235] on div "× PERHATIAN!! Nama Rekening yang tertera berbeda/tidak sama. Nama Rekening: DNI…" at bounding box center [582, 208] width 1165 height 233
click at [699, 233] on div "Nama Rekening yang tertera berbeda/tidak sama. Nama Rekening: DNID SITX MAGXXXX…" at bounding box center [582, 203] width 382 height 127
click at [646, 278] on button "Ya, lanjutkan" at bounding box center [682, 286] width 72 height 17
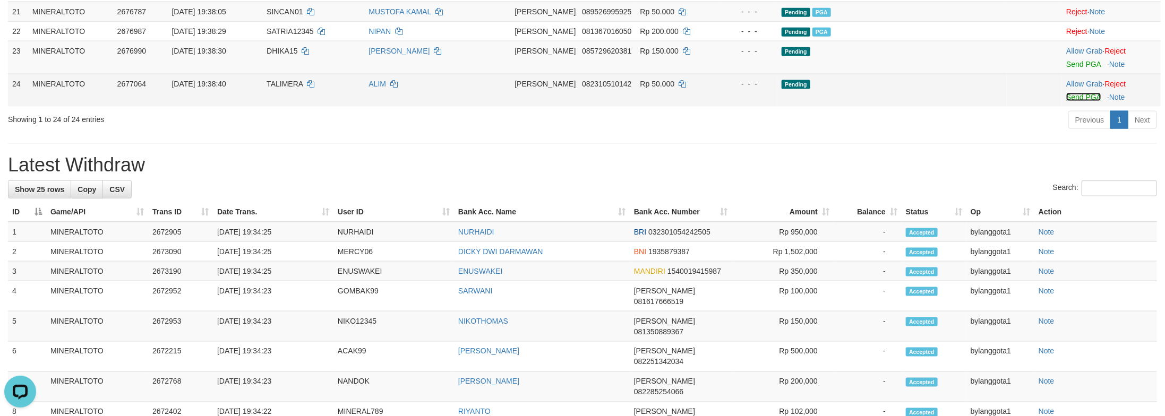
click at [1074, 101] on link "Send PGA" at bounding box center [1083, 97] width 35 height 8
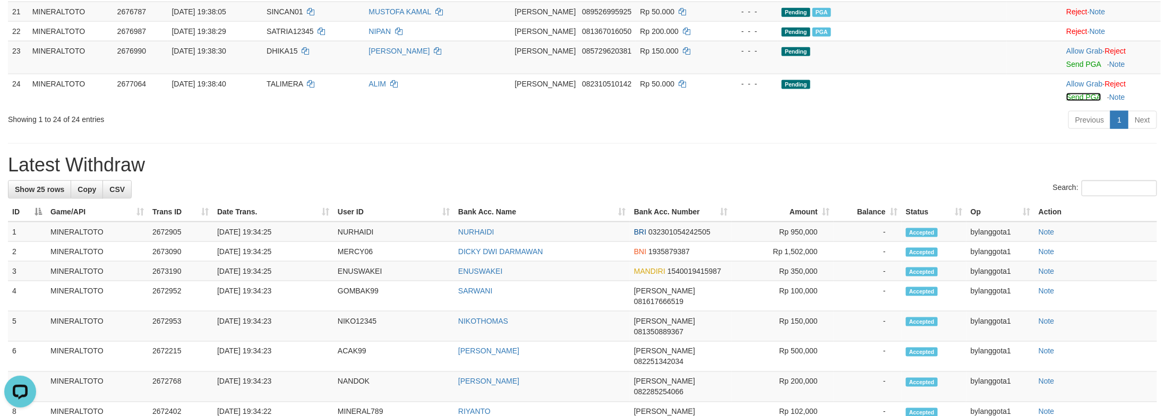
scroll to position [809, 0]
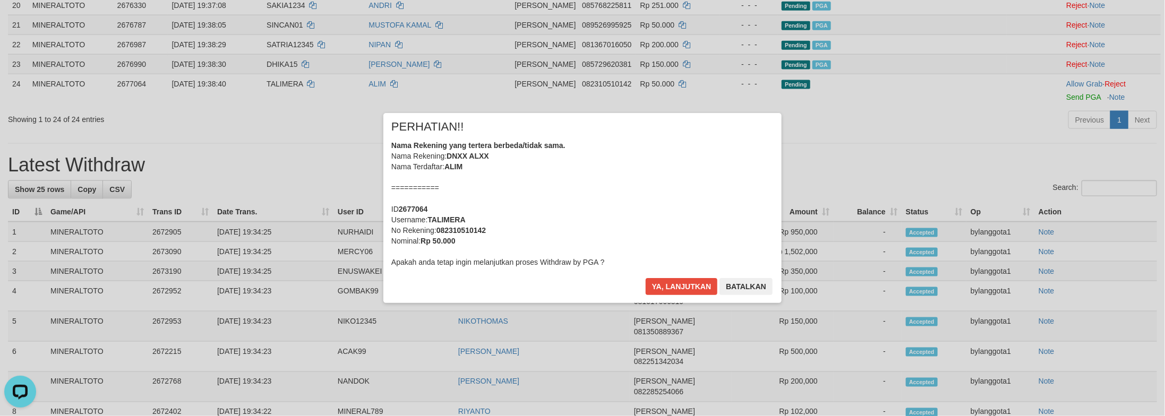
click at [635, 209] on div "Nama Rekening yang tertera berbeda/tidak sama. Nama Rekening: DNXX ALXX Nama Te…" at bounding box center [582, 203] width 382 height 127
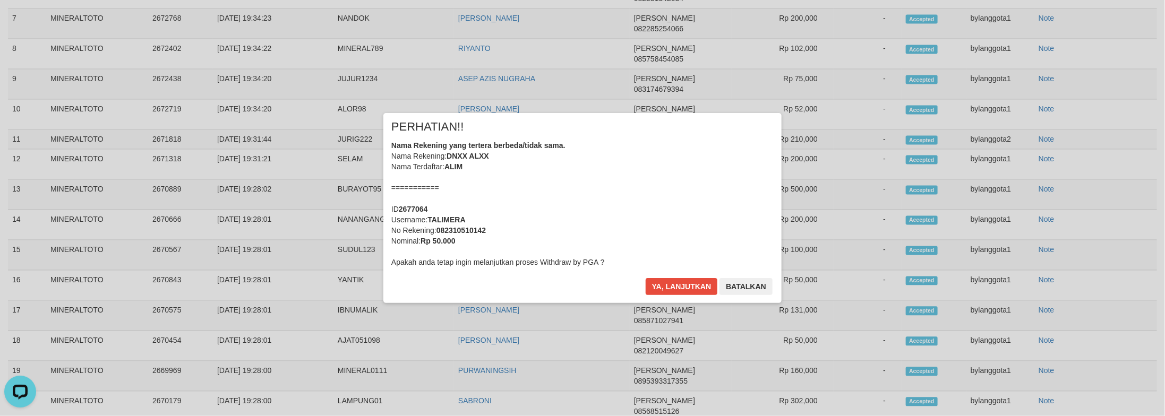
click at [635, 209] on div "Nama Rekening yang tertera berbeda/tidak sama. Nama Rekening: DNXX ALXX Nama Te…" at bounding box center [582, 203] width 382 height 127
click at [646, 278] on button "Ya, lanjutkan" at bounding box center [682, 286] width 72 height 17
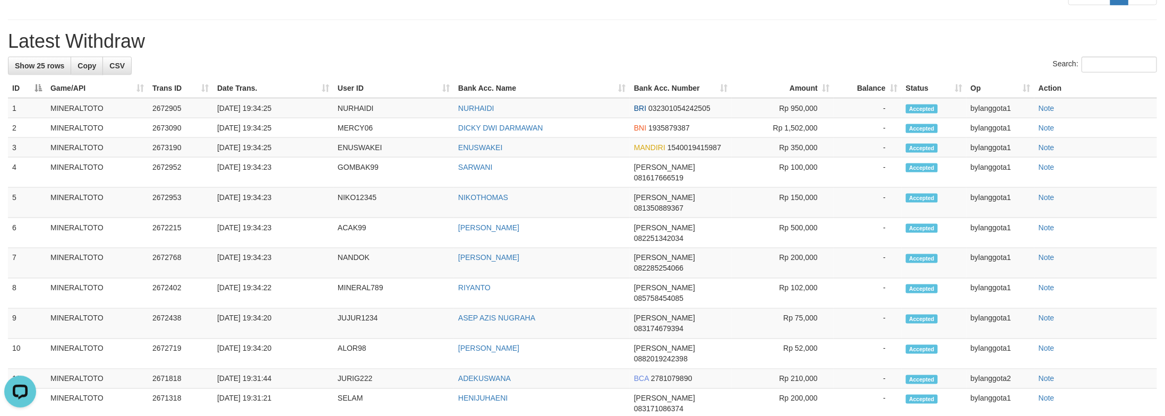
scroll to position [907, 0]
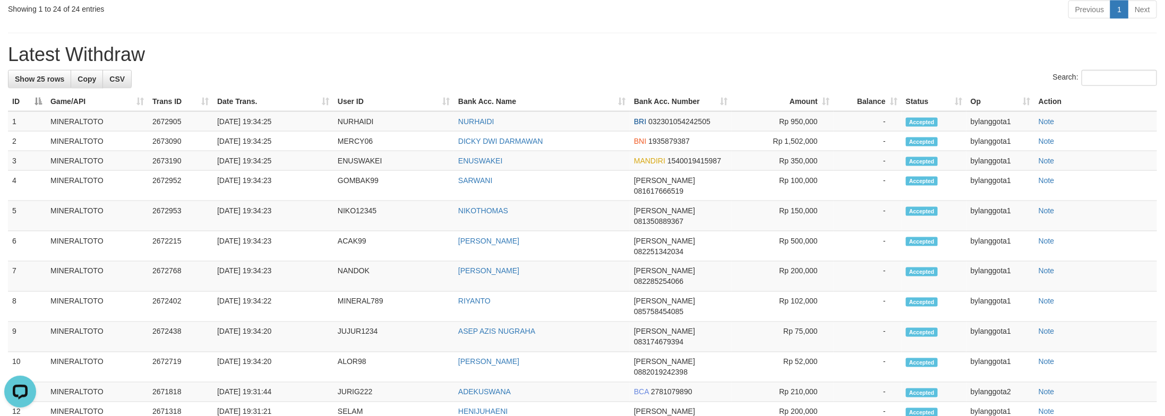
click at [869, 65] on h1 "Latest Withdraw" at bounding box center [582, 54] width 1149 height 21
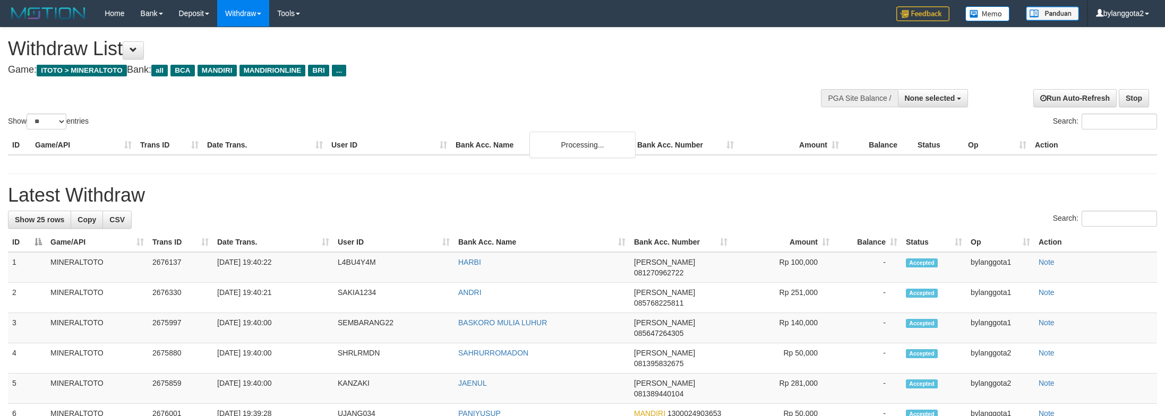
select select
select select "**"
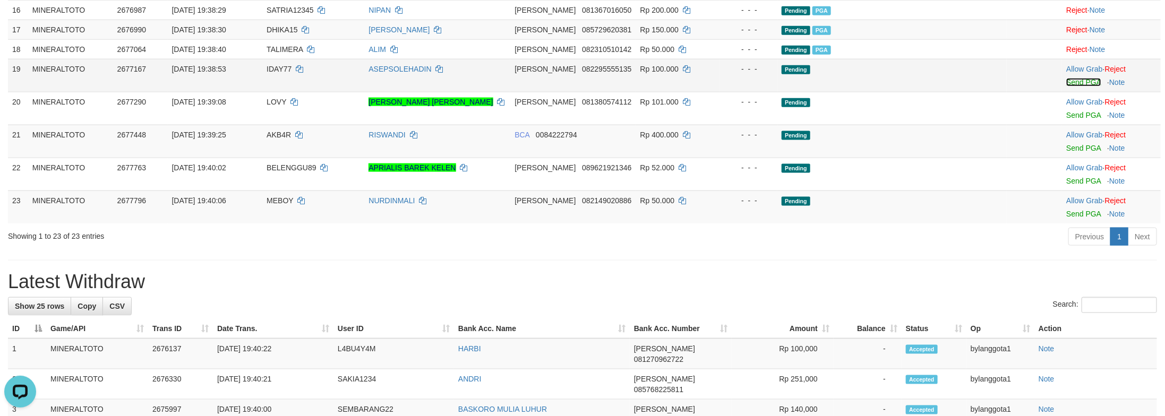
click at [1084, 87] on link "Send PGA" at bounding box center [1083, 82] width 35 height 8
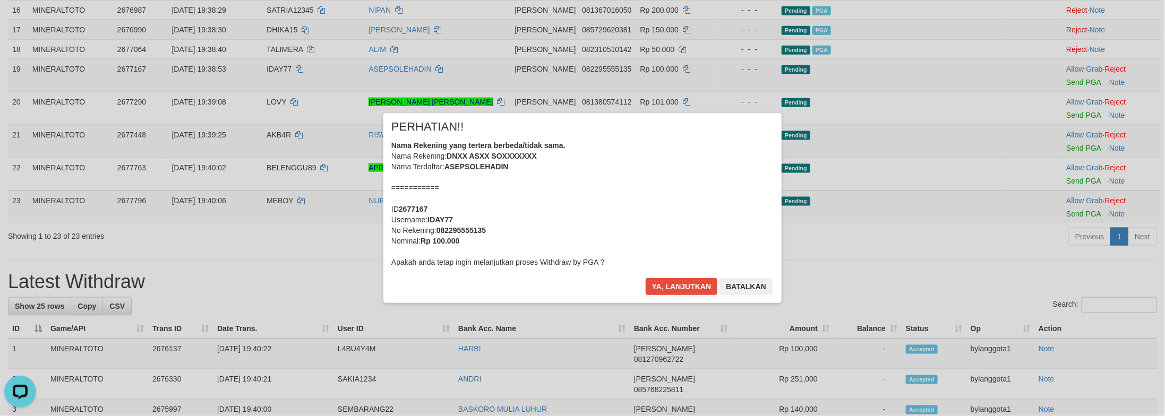
click at [689, 244] on div "Nama Rekening yang tertera berbeda/tidak sama. Nama Rekening: DNXX ASXX SOXXXXX…" at bounding box center [582, 203] width 382 height 127
click at [646, 278] on button "Ya, lanjutkan" at bounding box center [682, 286] width 72 height 17
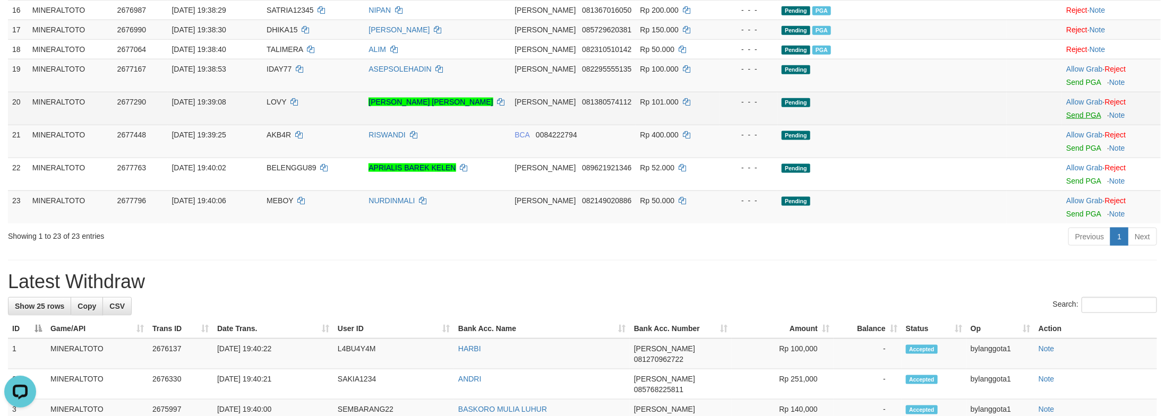
scroll to position [734, 0]
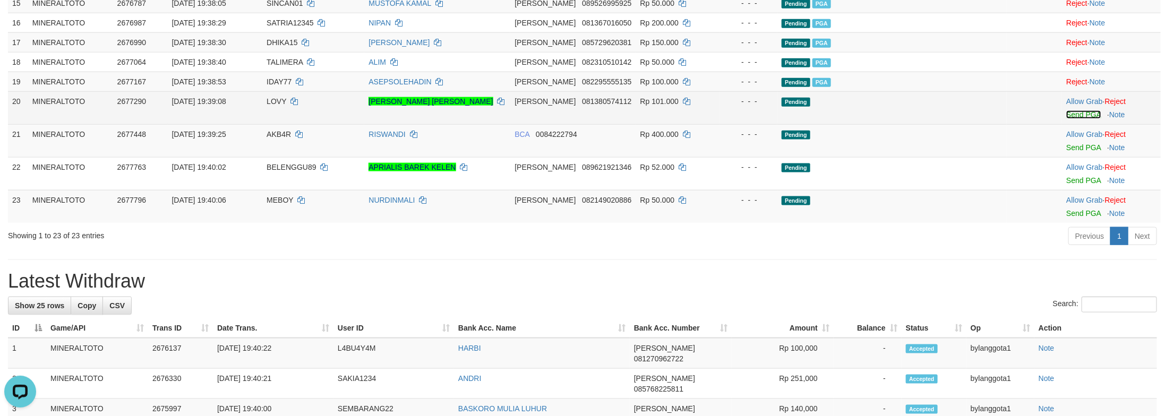
click at [1087, 119] on link "Send PGA" at bounding box center [1083, 114] width 35 height 8
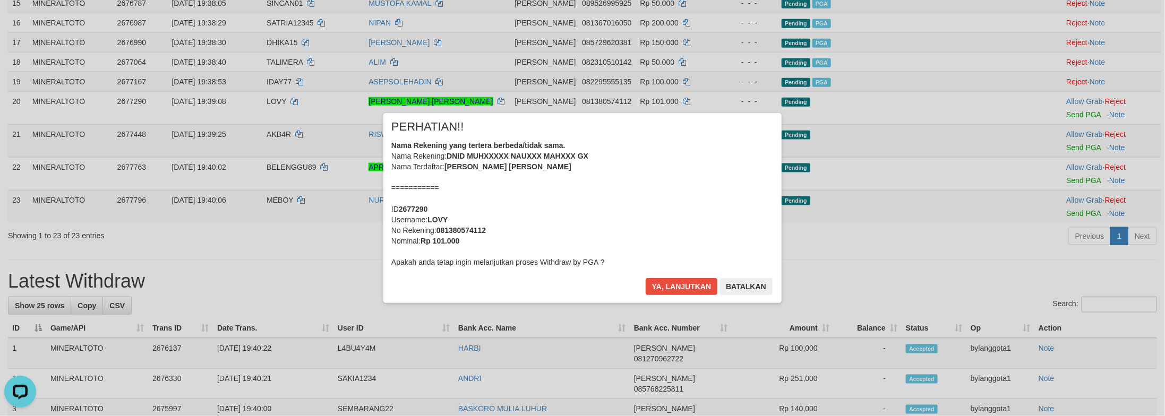
click at [691, 232] on div "Nama Rekening yang tertera berbeda/tidak sama. Nama Rekening: DNID MUHXXXXX NAU…" at bounding box center [582, 203] width 382 height 127
click at [646, 278] on button "Ya, lanjutkan" at bounding box center [682, 286] width 72 height 17
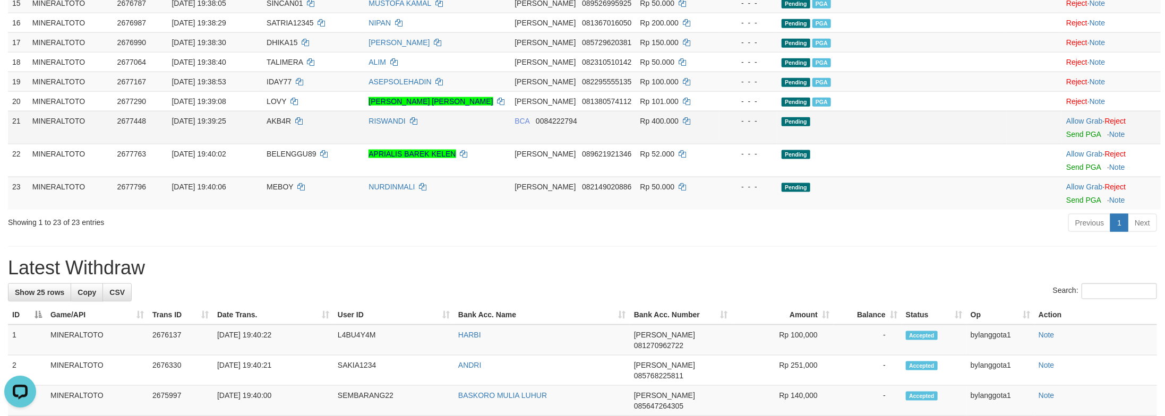
scroll to position [731, 0]
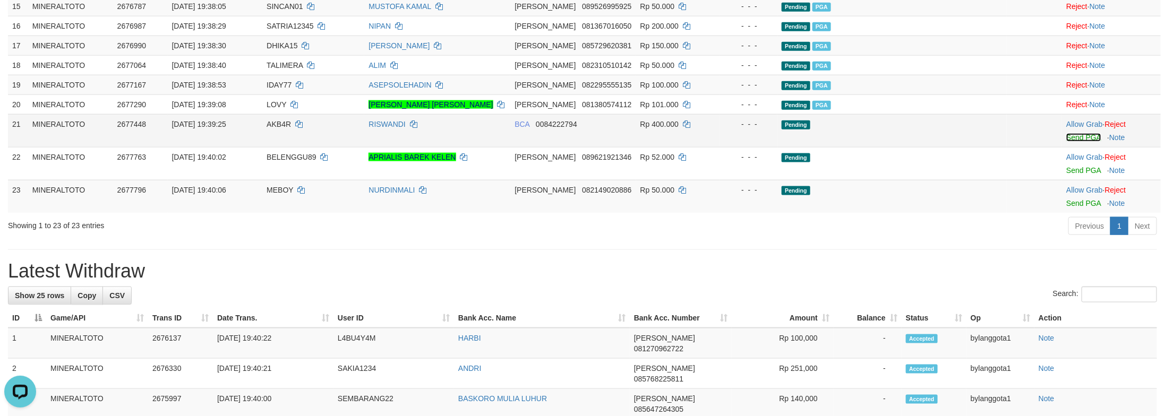
click at [1081, 142] on link "Send PGA" at bounding box center [1083, 137] width 35 height 8
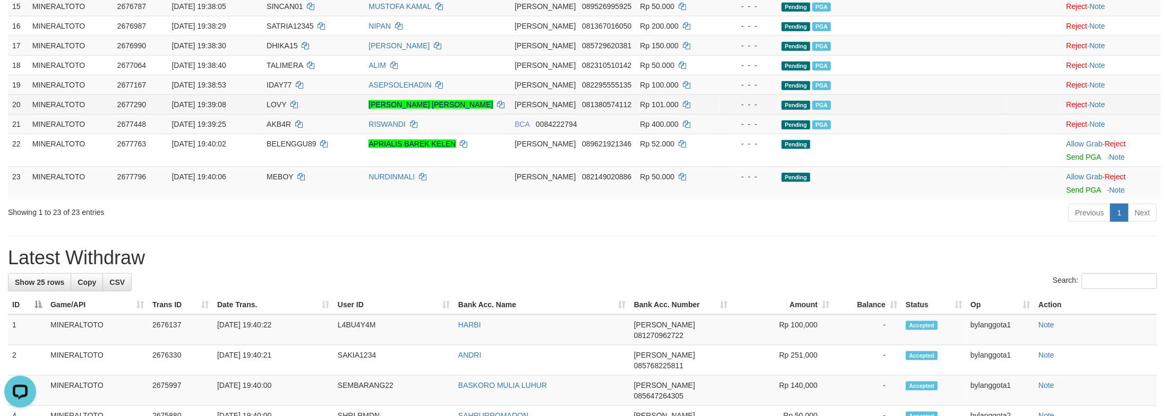
click at [714, 114] on td "Rp 101.000" at bounding box center [677, 105] width 83 height 20
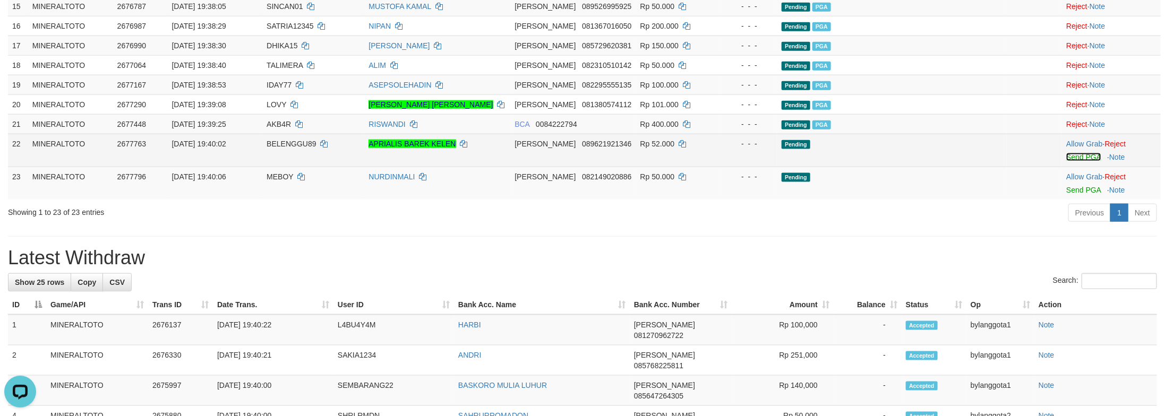
click at [1072, 161] on link "Send PGA" at bounding box center [1083, 157] width 35 height 8
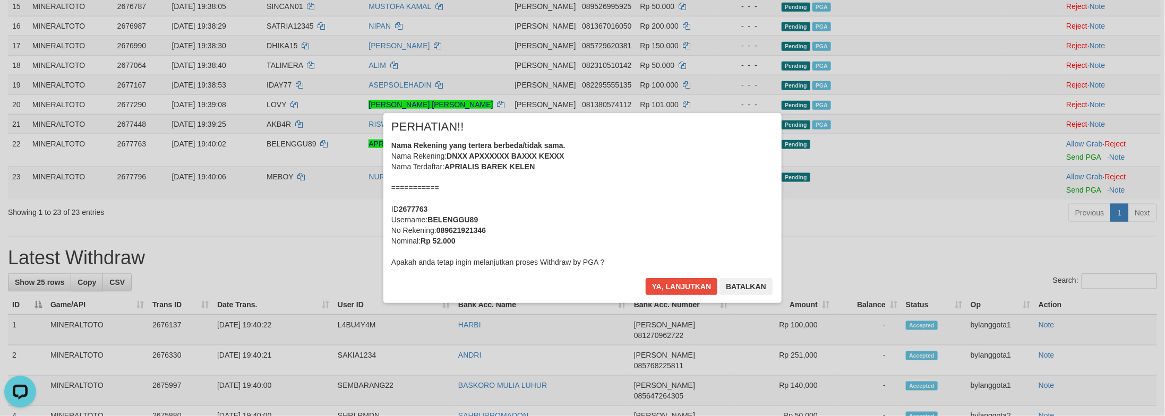
click at [1087, 352] on div "× PERHATIAN!! Nama Rekening yang tertera berbeda/tidak sama. Nama Rekening: DNX…" at bounding box center [582, 208] width 1165 height 416
click at [603, 186] on div "Nama Rekening yang tertera berbeda/tidak sama. Nama Rekening: DNXX APXXXXXX BAX…" at bounding box center [582, 203] width 382 height 127
click at [646, 278] on button "Ya, lanjutkan" at bounding box center [682, 286] width 72 height 17
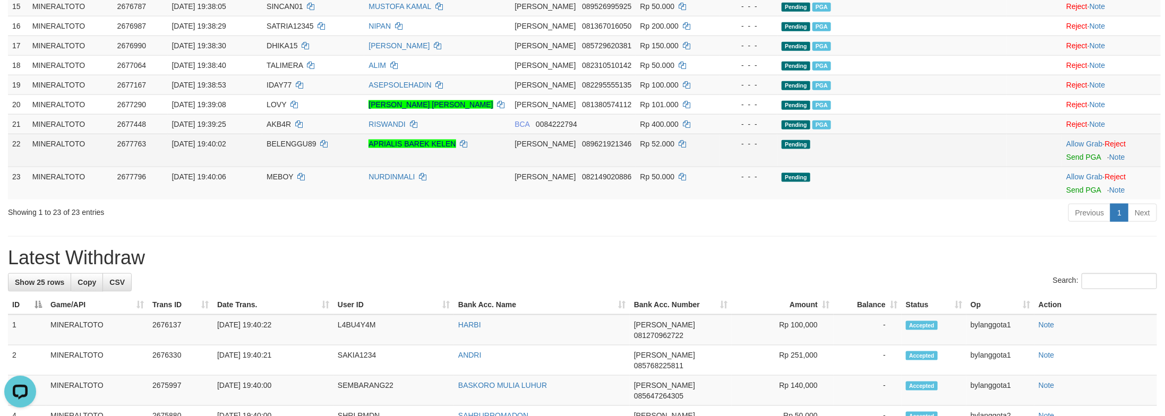
scroll to position [717, 0]
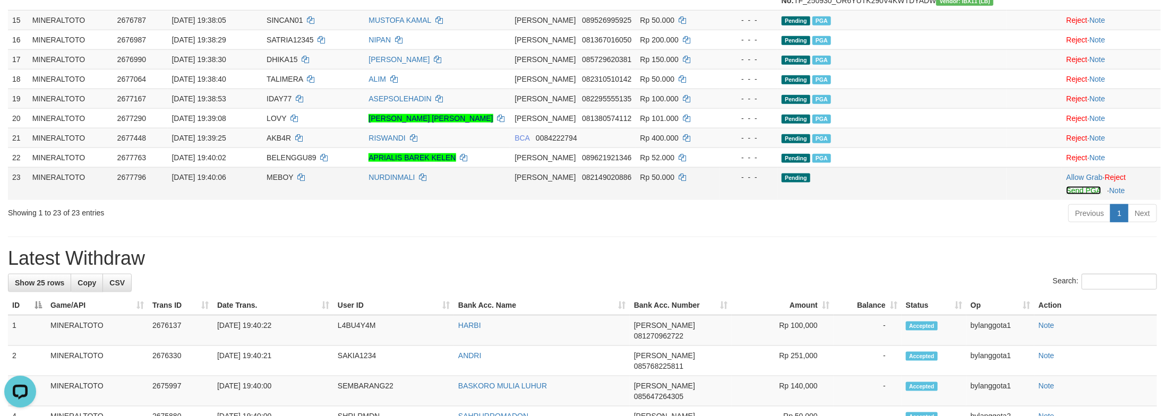
click at [1083, 195] on link "Send PGA" at bounding box center [1083, 190] width 35 height 8
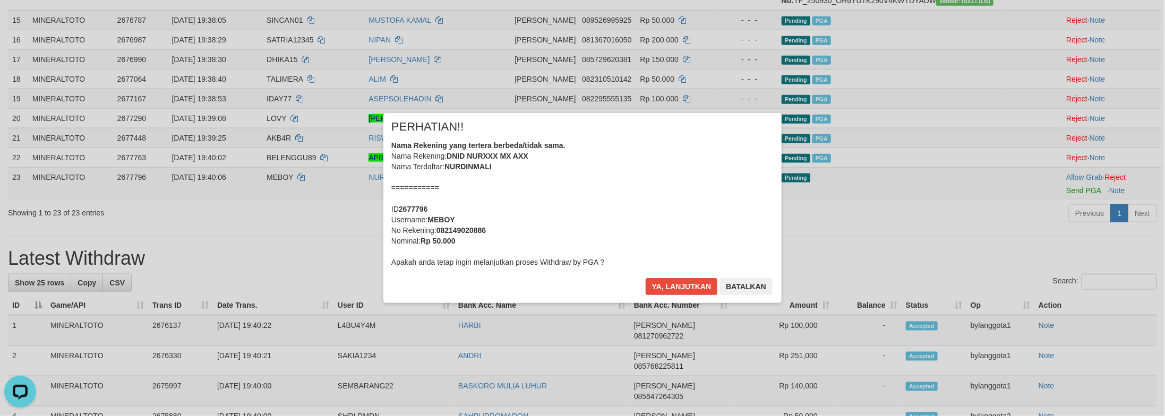
click at [676, 228] on div "Nama Rekening yang tertera berbeda/tidak sama. Nama Rekening: DNID NURXXX MX AX…" at bounding box center [582, 203] width 382 height 127
click at [646, 278] on button "Ya, lanjutkan" at bounding box center [682, 286] width 72 height 17
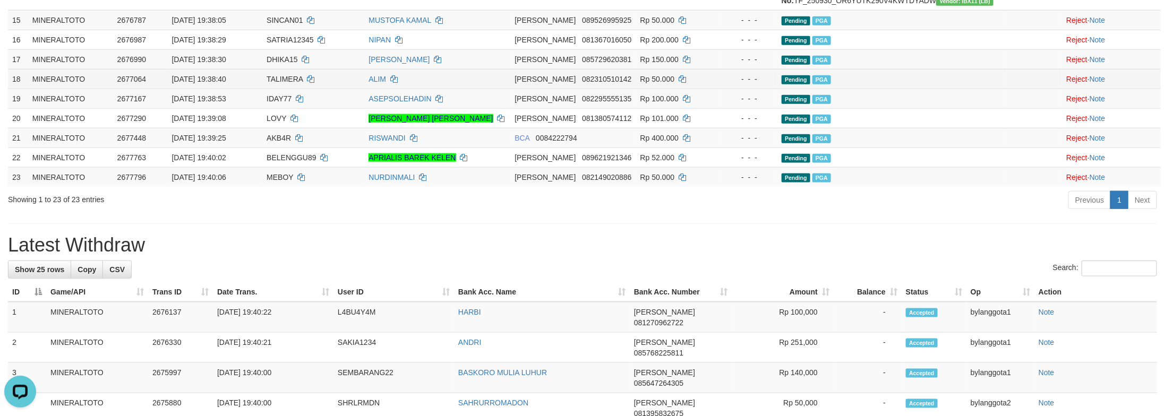
click at [977, 89] on td "Pending PGA" at bounding box center [891, 79] width 229 height 20
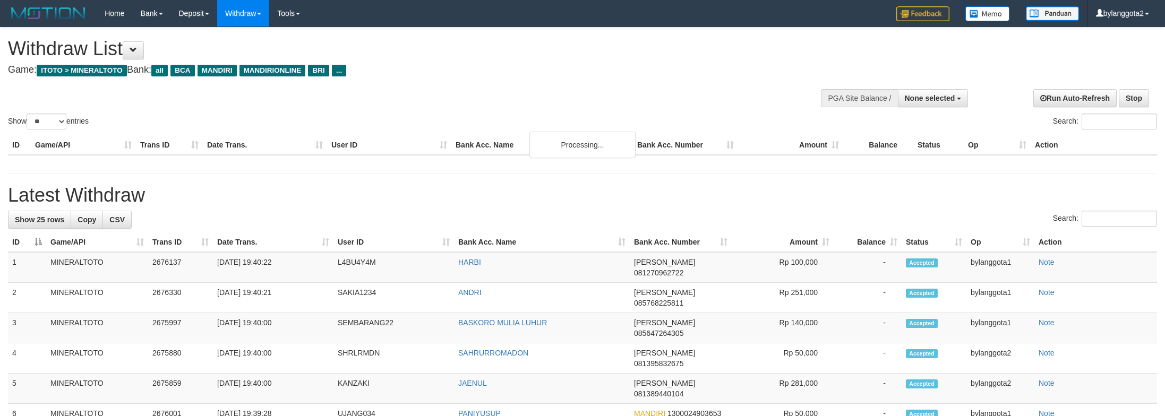
select select
select select "**"
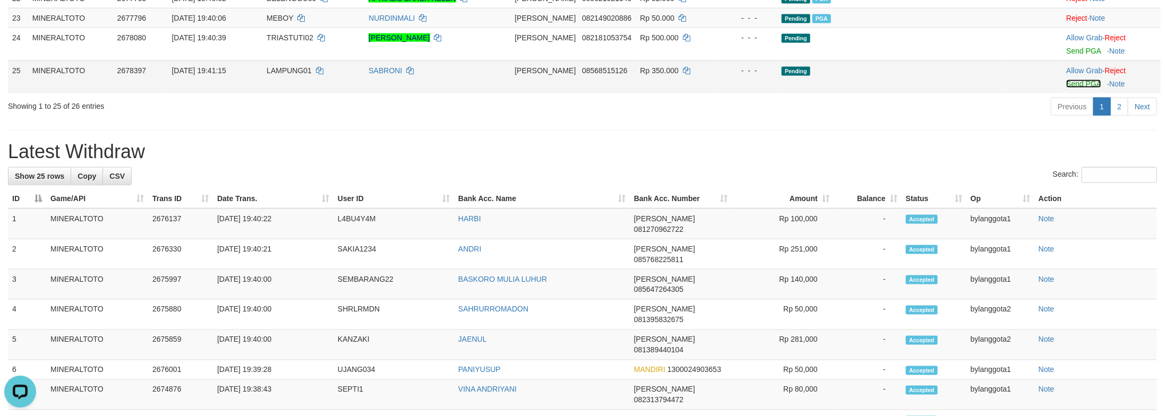
click at [1069, 88] on link "Send PGA" at bounding box center [1083, 84] width 35 height 8
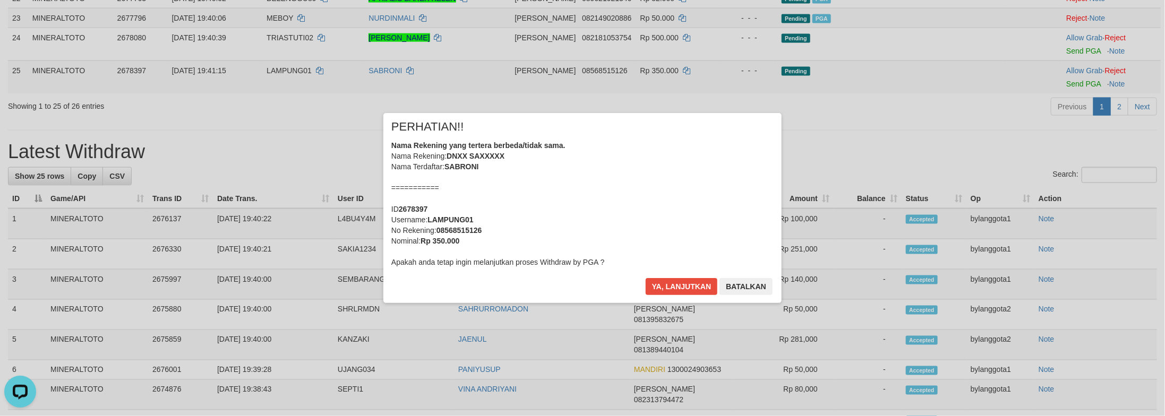
click at [707, 219] on div "Nama Rekening yang tertera berbeda/tidak sama. Nama Rekening: DNXX SAXXXXX Nama…" at bounding box center [582, 203] width 382 height 127
click at [646, 278] on button "Ya, lanjutkan" at bounding box center [682, 286] width 72 height 17
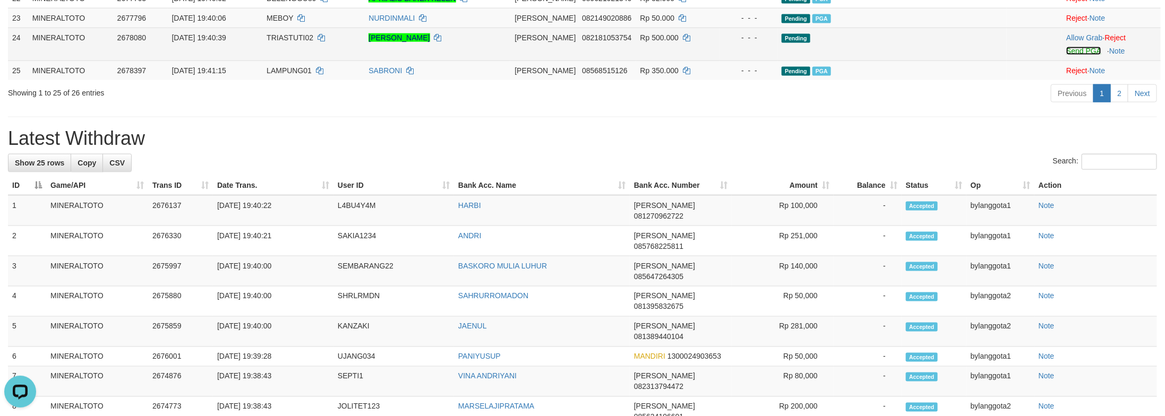
click at [1071, 55] on link "Send PGA" at bounding box center [1083, 51] width 35 height 8
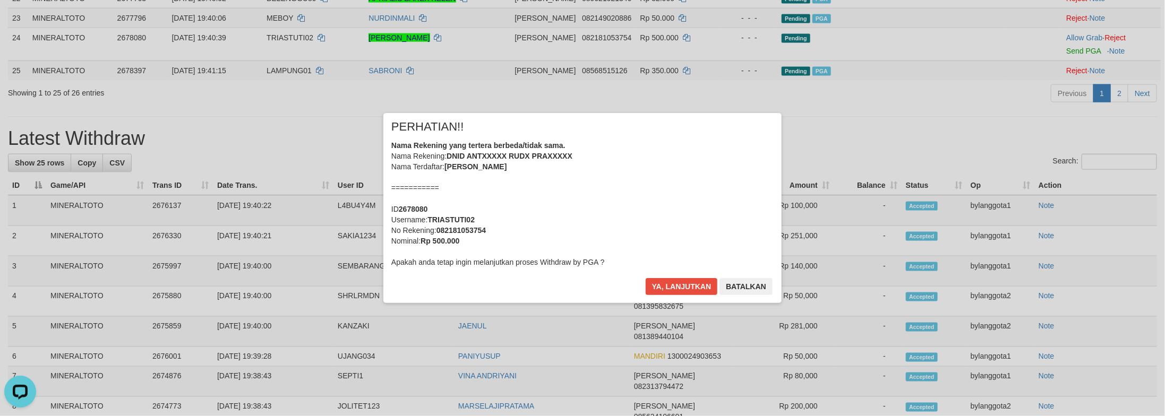
click at [706, 235] on div "Nama Rekening yang tertera berbeda/tidak sama. Nama Rekening: DNID ANTXXXXX RUD…" at bounding box center [582, 203] width 382 height 127
click at [646, 278] on button "Ya, lanjutkan" at bounding box center [682, 286] width 72 height 17
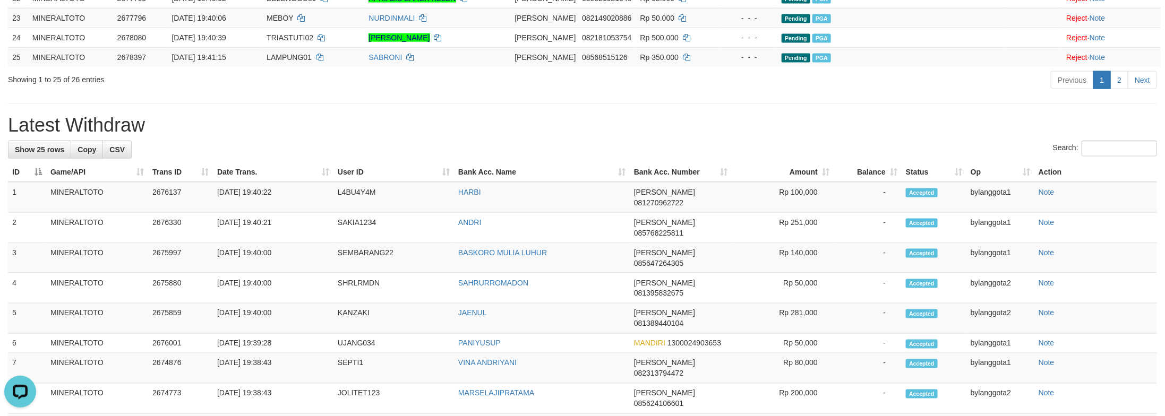
drag, startPoint x: 877, startPoint y: 270, endPoint x: 885, endPoint y: 268, distance: 8.2
click at [877, 270] on div "**********" at bounding box center [582, 48] width 1165 height 1795
click at [1125, 89] on link "2" at bounding box center [1119, 80] width 18 height 18
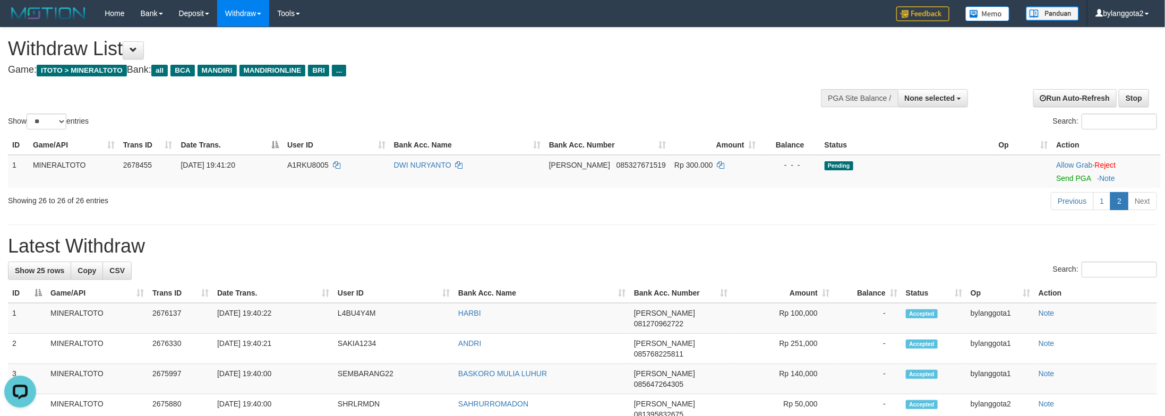
click at [943, 242] on h1 "Latest Withdraw" at bounding box center [582, 246] width 1149 height 21
click at [1066, 177] on link "Send PGA" at bounding box center [1073, 178] width 35 height 8
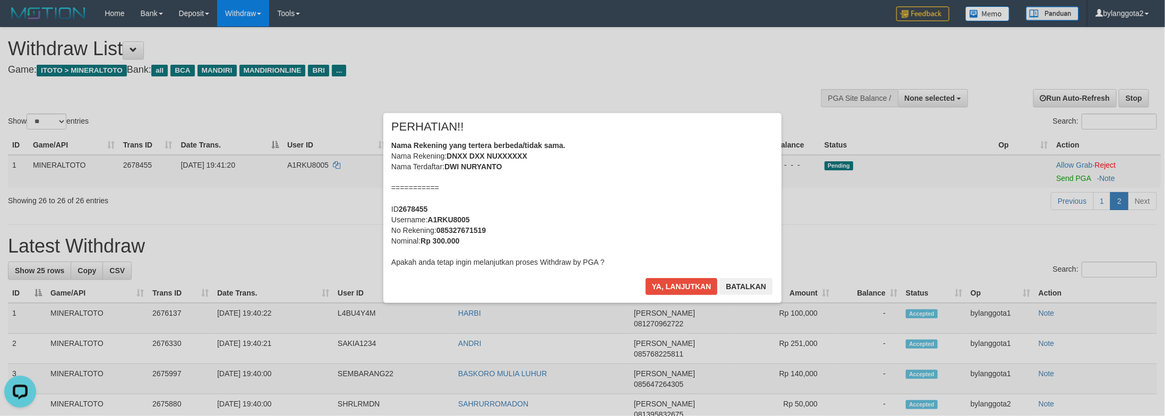
click at [668, 184] on div "Nama Rekening yang tertera berbeda/tidak sama. Nama Rekening: DNXX DXX NUXXXXXX…" at bounding box center [582, 203] width 382 height 127
click at [646, 278] on button "Ya, lanjutkan" at bounding box center [682, 286] width 72 height 17
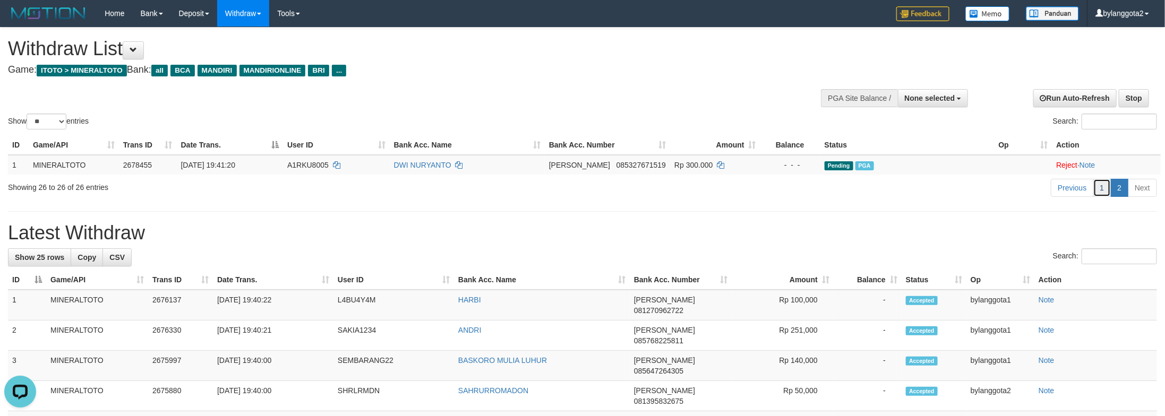
click at [1107, 194] on link "1" at bounding box center [1102, 188] width 18 height 18
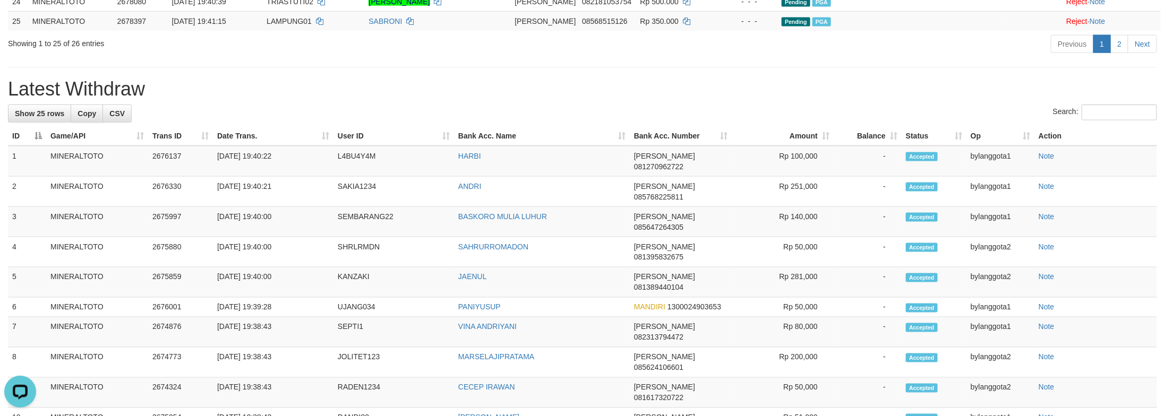
click at [958, 237] on div "**********" at bounding box center [582, 12] width 1165 height 1795
click at [765, 57] on div "Previous 1 2 Next" at bounding box center [825, 45] width 664 height 23
click at [781, 177] on td "Rp 100,000" at bounding box center [783, 161] width 102 height 31
click at [1113, 53] on link "2" at bounding box center [1119, 44] width 18 height 18
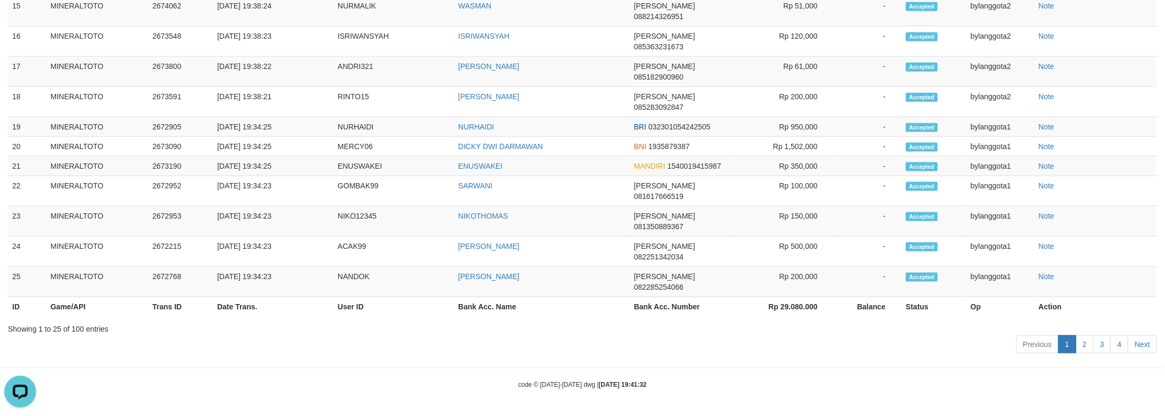
scroll to position [26, 0]
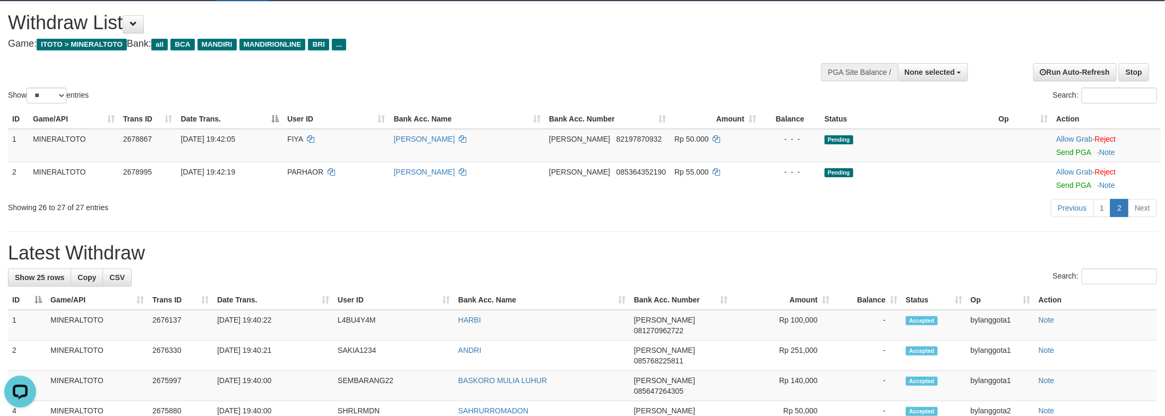
click at [1082, 152] on link "Send PGA" at bounding box center [1073, 152] width 35 height 8
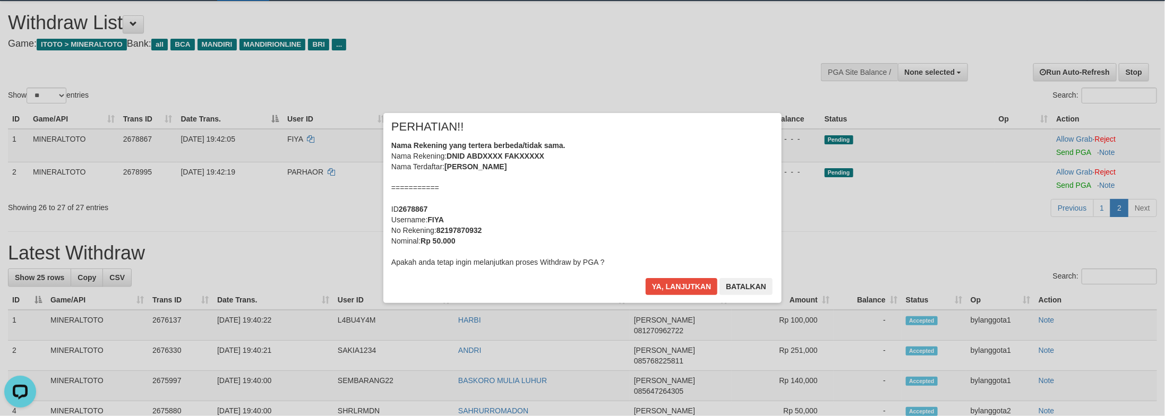
click at [674, 180] on div "Nama Rekening yang tertera berbeda/tidak sama. Nama Rekening: DNID ABDXXXX FAKX…" at bounding box center [582, 203] width 382 height 127
click at [646, 278] on button "Ya, lanjutkan" at bounding box center [682, 286] width 72 height 17
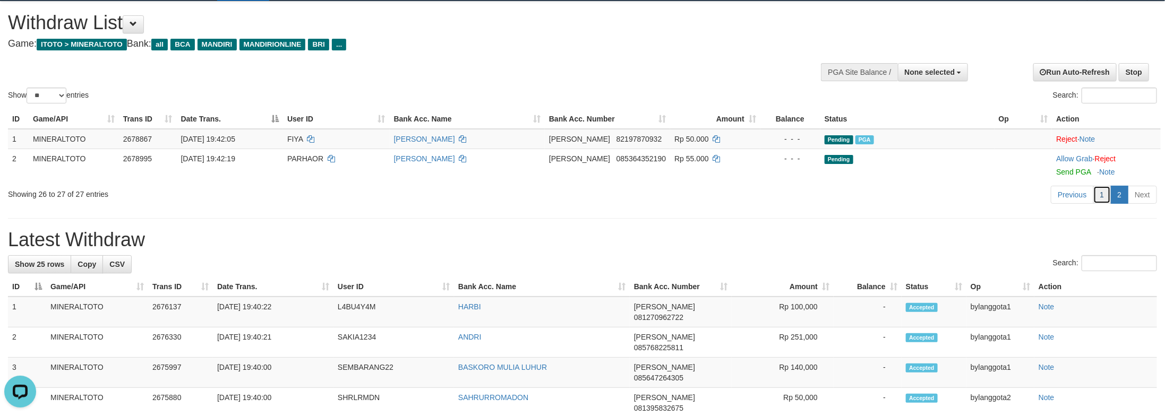
click at [1105, 195] on link "1" at bounding box center [1102, 195] width 18 height 18
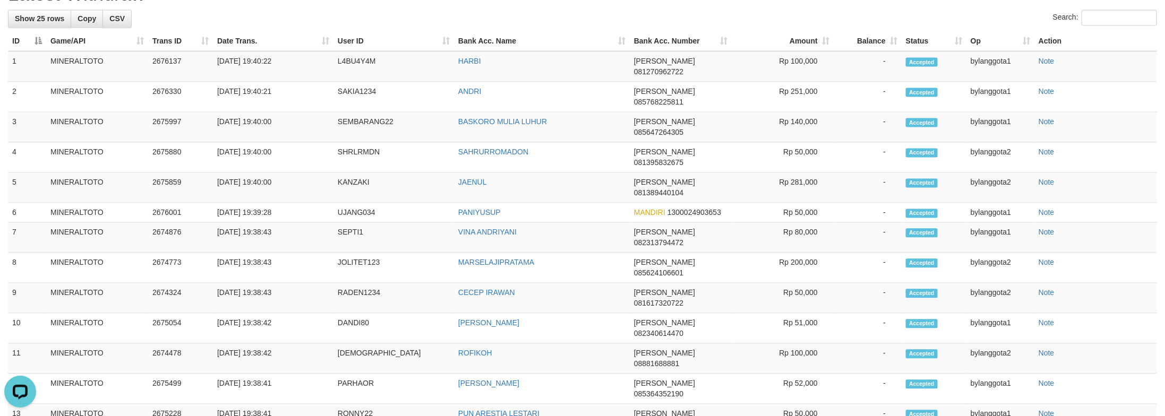
click at [942, 51] on th "Status" at bounding box center [934, 41] width 65 height 20
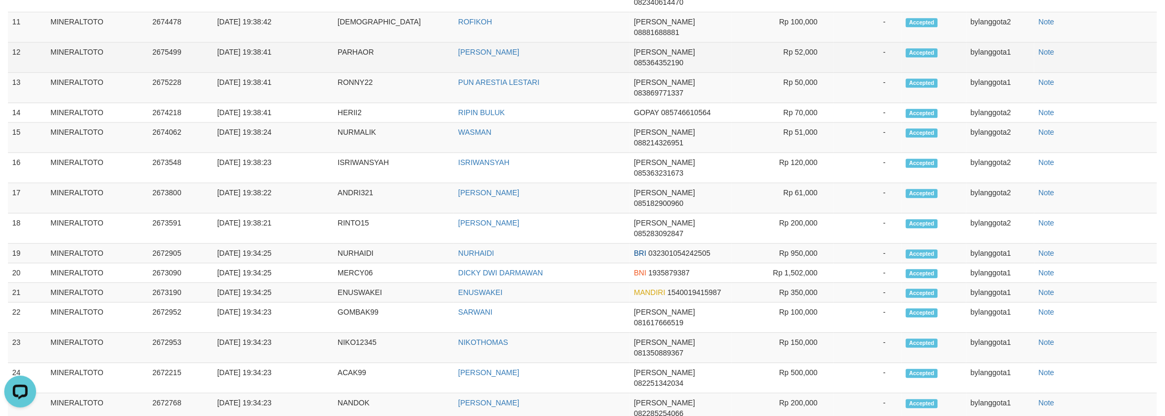
scroll to position [1167, 0]
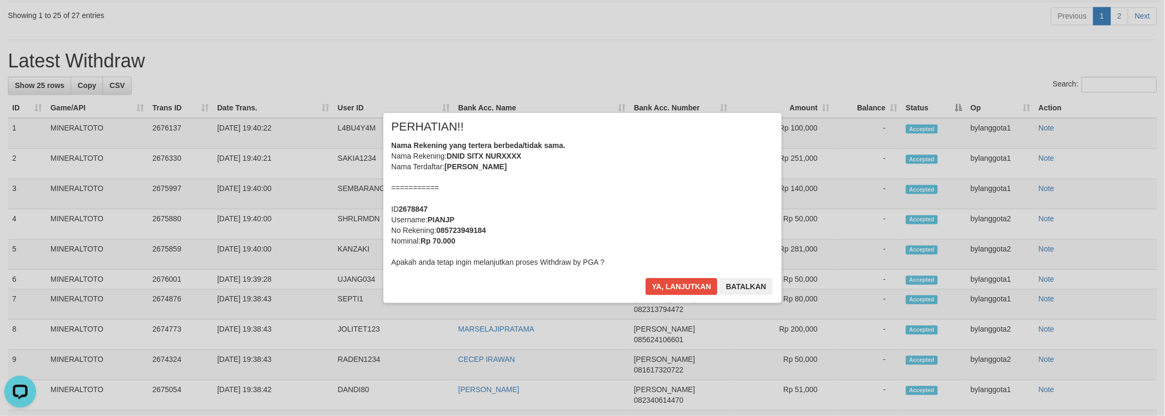
click at [642, 226] on div "Nama Rekening yang tertera berbeda/tidak sama. Nama Rekening: DNID SITX NURXXXX…" at bounding box center [582, 203] width 382 height 127
click at [646, 278] on button "Ya, lanjutkan" at bounding box center [682, 286] width 72 height 17
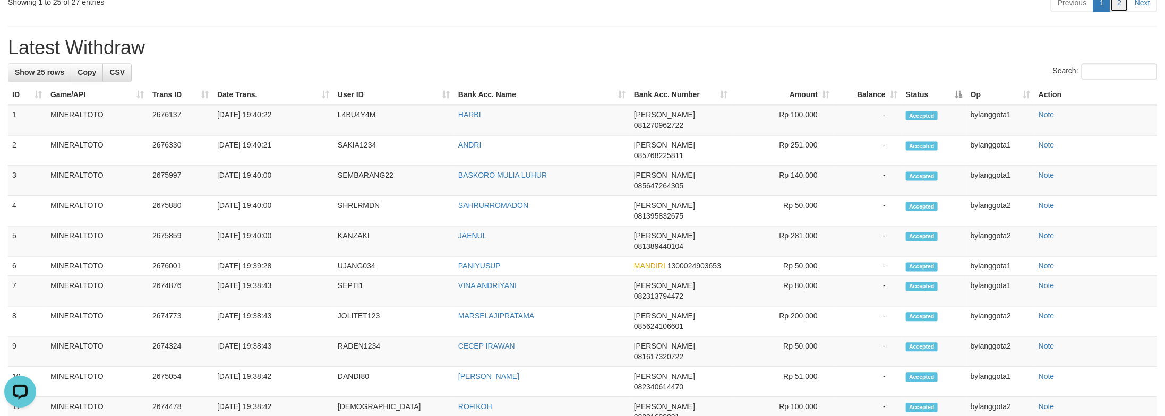
click at [1118, 12] on link "2" at bounding box center [1119, 3] width 18 height 18
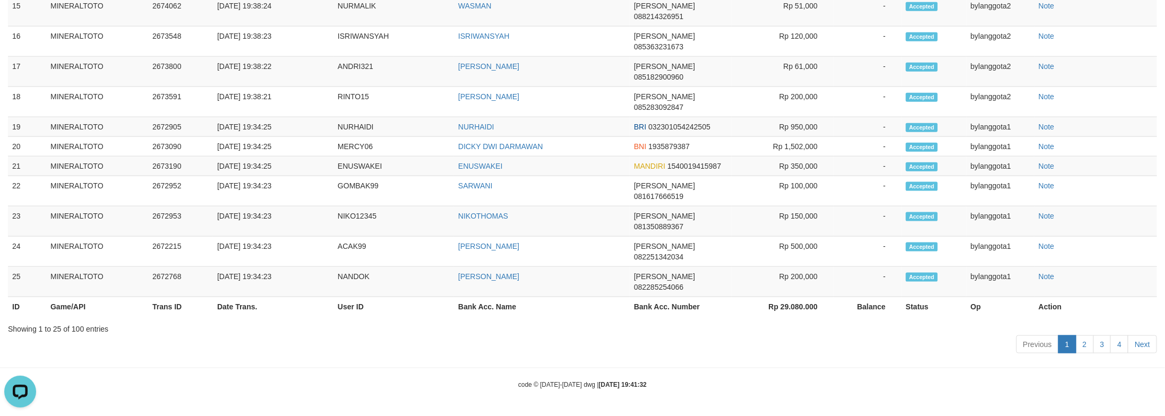
scroll to position [0, 0]
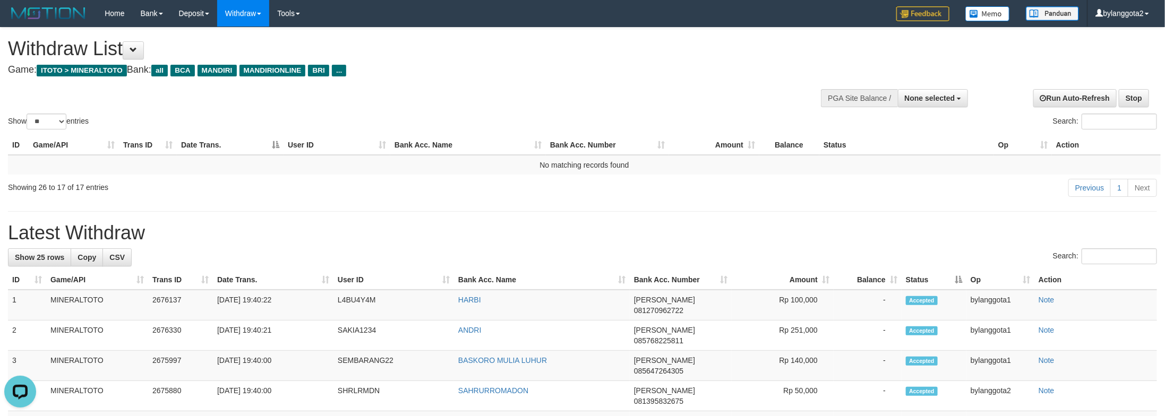
click at [953, 239] on h1 "Latest Withdraw" at bounding box center [582, 233] width 1149 height 21
click at [1089, 191] on link "Previous" at bounding box center [1089, 188] width 42 height 18
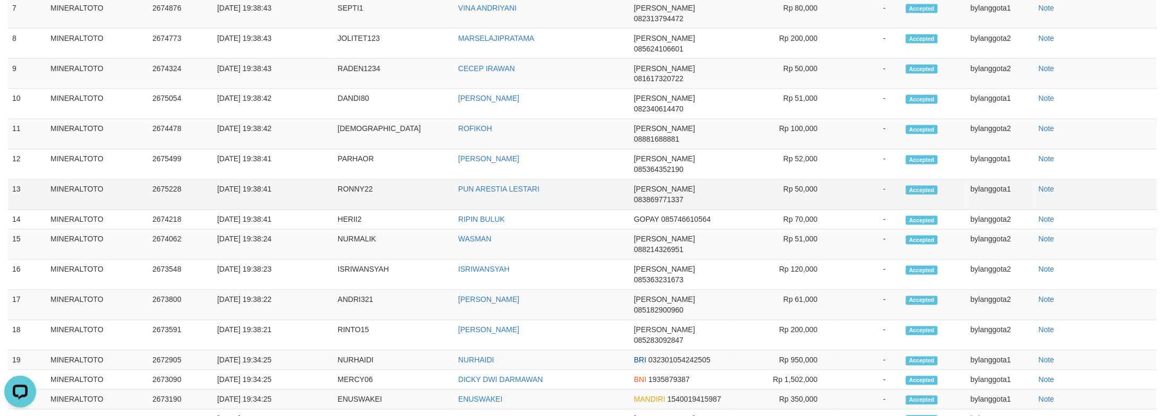
scroll to position [720, 0]
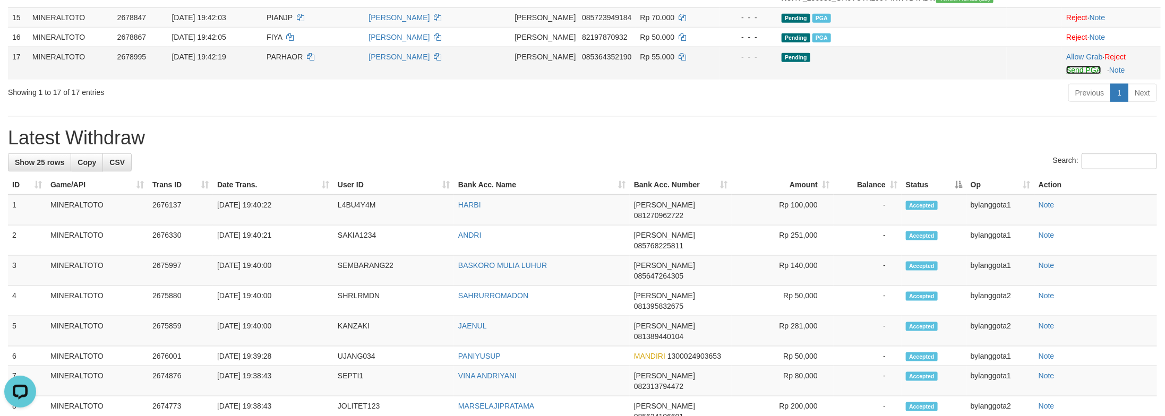
click at [1072, 74] on link "Send PGA" at bounding box center [1083, 70] width 35 height 8
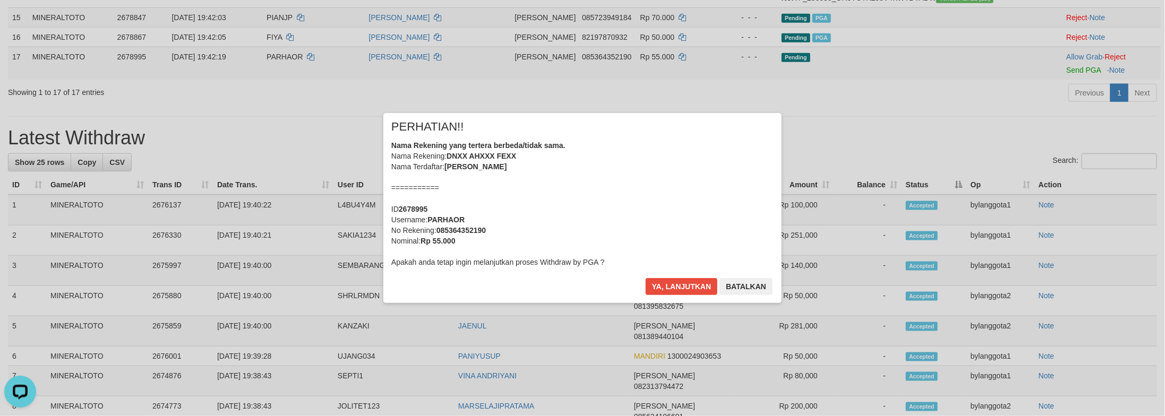
click at [681, 233] on div "Nama Rekening yang tertera berbeda/tidak sama. Nama Rekening: DNXX AHXXX FEXX N…" at bounding box center [582, 203] width 382 height 127
click at [646, 278] on button "Ya, lanjutkan" at bounding box center [682, 286] width 72 height 17
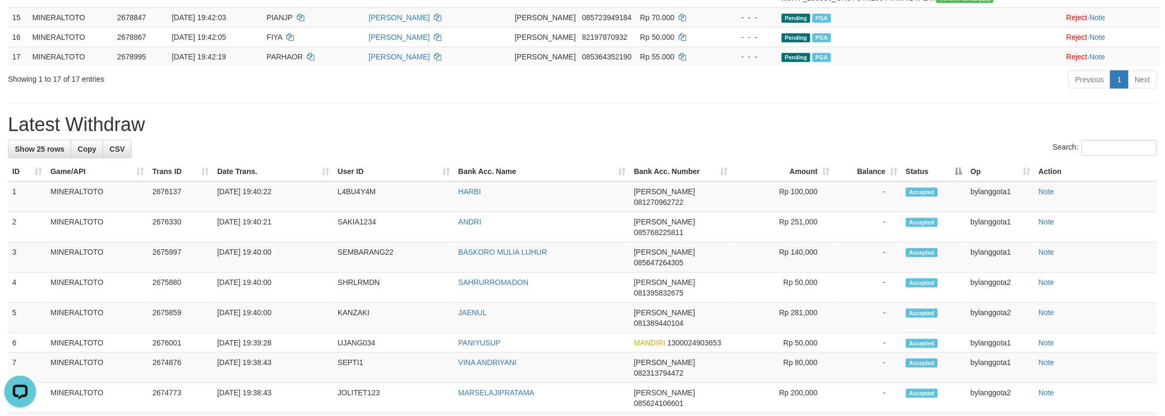
click at [862, 135] on h1 "Latest Withdraw" at bounding box center [582, 124] width 1149 height 21
click at [1074, 89] on link "Previous" at bounding box center [1089, 80] width 42 height 18
click at [953, 255] on div "**********" at bounding box center [582, 127] width 1165 height 1638
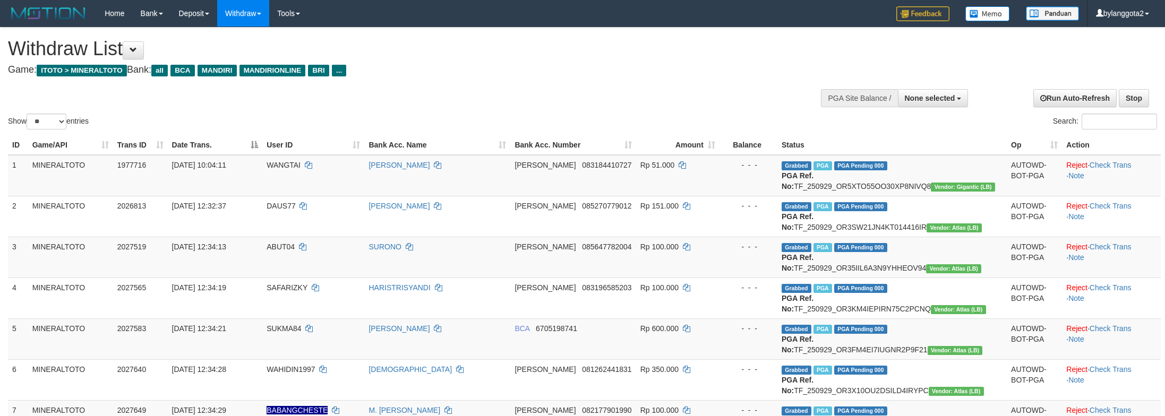
select select
select select "**"
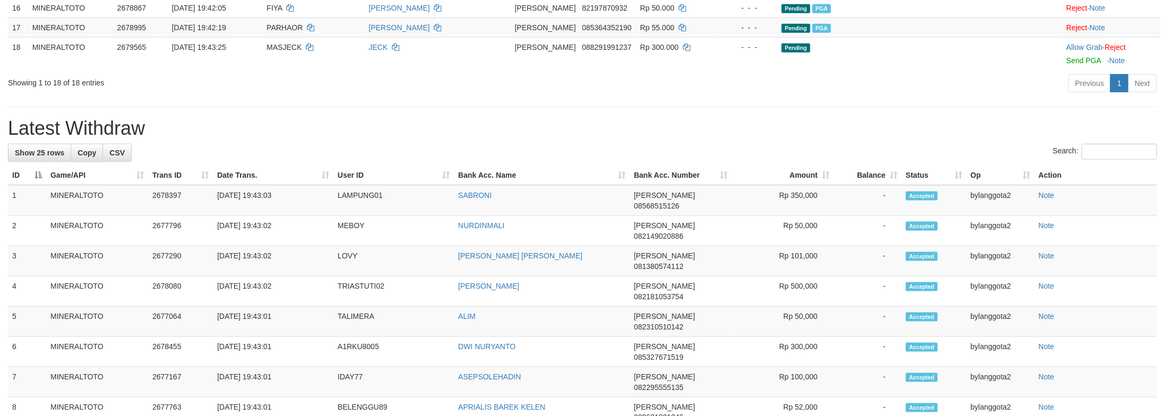
scroll to position [720, 0]
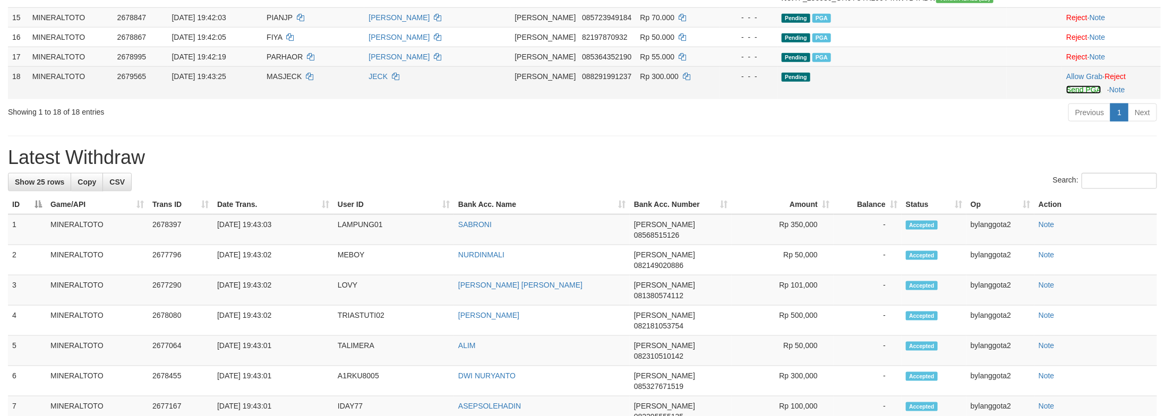
click at [1076, 94] on link "Send PGA" at bounding box center [1083, 89] width 35 height 8
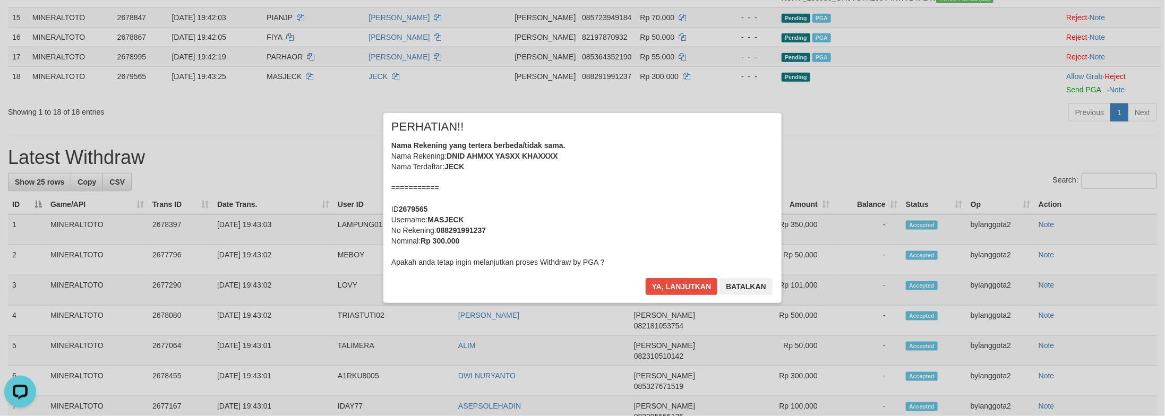
click at [660, 228] on div "Nama Rekening yang tertera berbeda/tidak sama. Nama Rekening: DNID AHMXX YASXX …" at bounding box center [582, 203] width 382 height 127
click at [743, 281] on button "Batalkan" at bounding box center [746, 286] width 53 height 17
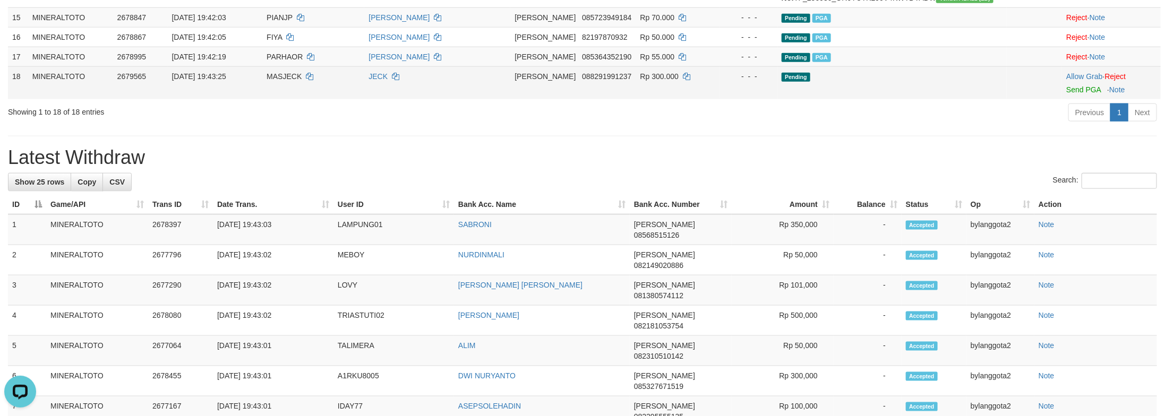
click at [595, 81] on span "088291991237" at bounding box center [606, 76] width 49 height 8
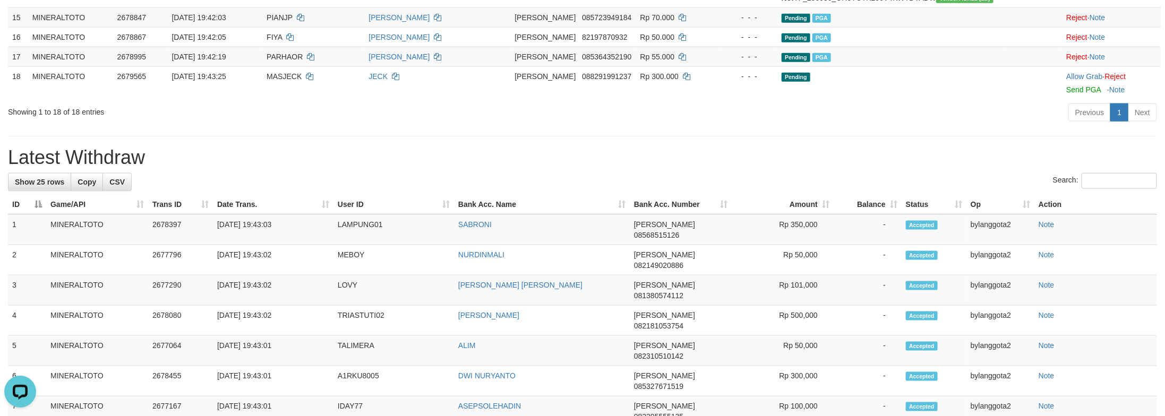
drag, startPoint x: 1031, startPoint y: 293, endPoint x: 1013, endPoint y: 287, distance: 18.6
click at [1030, 292] on div "**********" at bounding box center [582, 159] width 1165 height 1703
click at [1101, 122] on link "Previous" at bounding box center [1089, 113] width 42 height 18
click at [940, 287] on div "**********" at bounding box center [582, 159] width 1165 height 1703
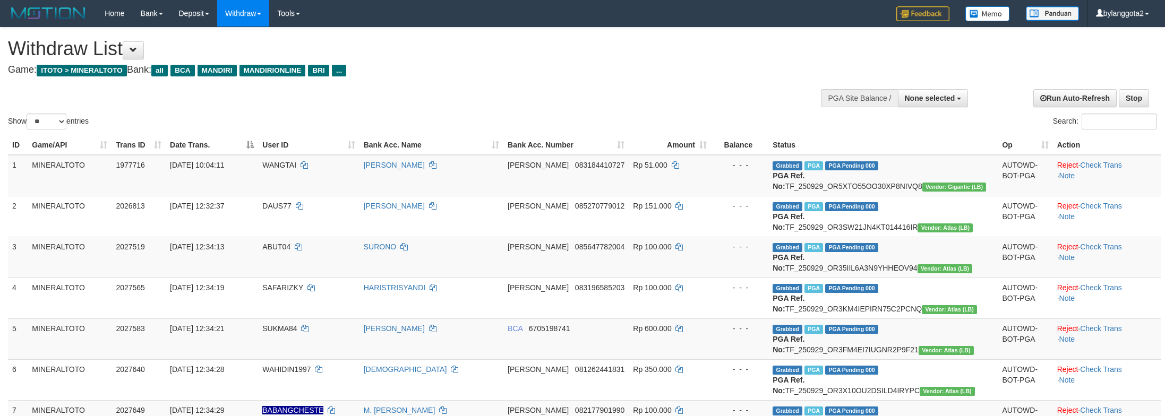
select select
select select "**"
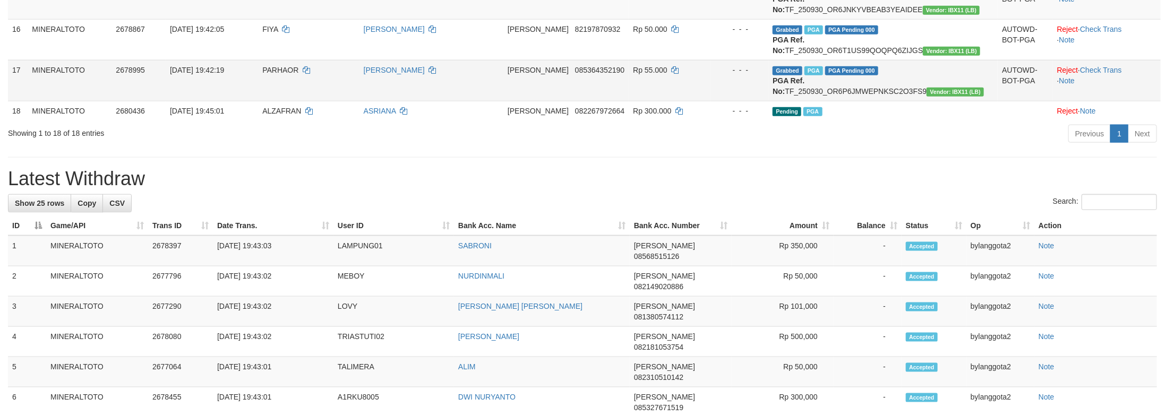
click at [1023, 101] on td "AUTOWD-BOT-PGA" at bounding box center [1025, 80] width 55 height 41
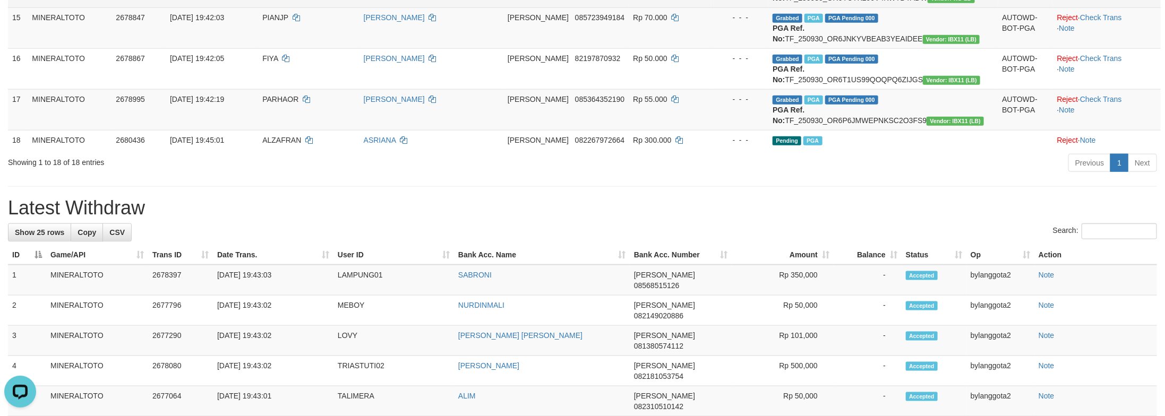
click at [935, 176] on div "Previous 1 Next" at bounding box center [825, 164] width 664 height 23
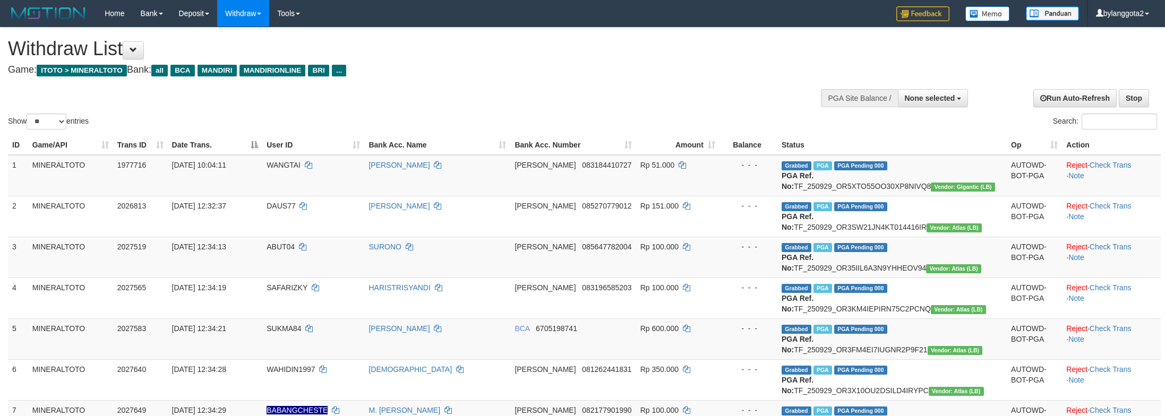
select select
select select "**"
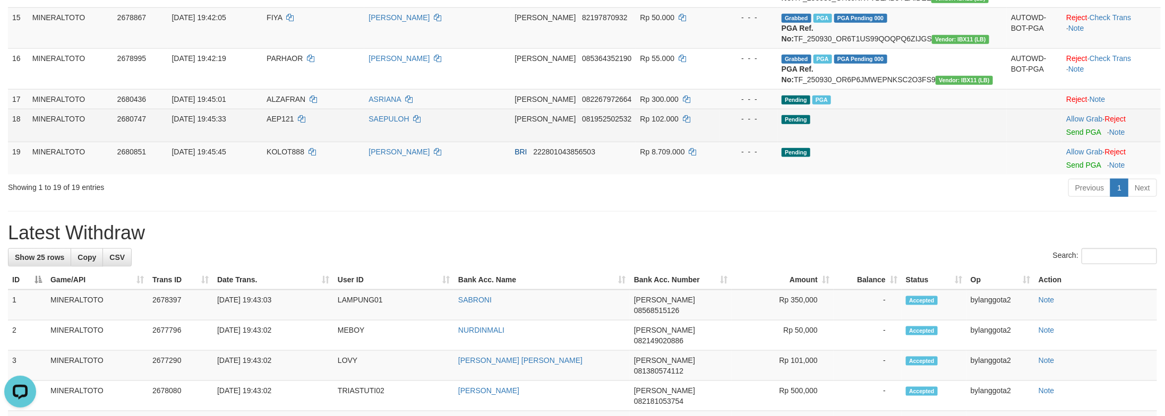
click at [943, 142] on td "Pending" at bounding box center [891, 125] width 229 height 33
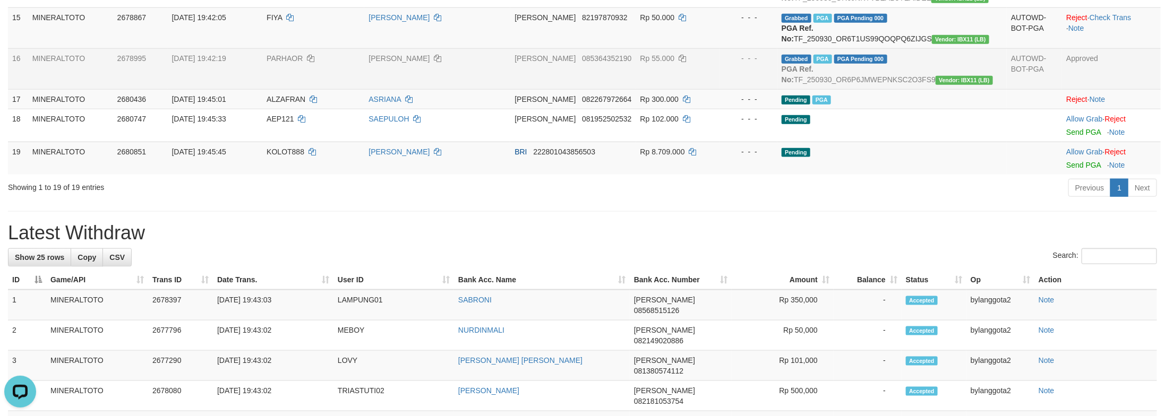
scroll to position [83, 0]
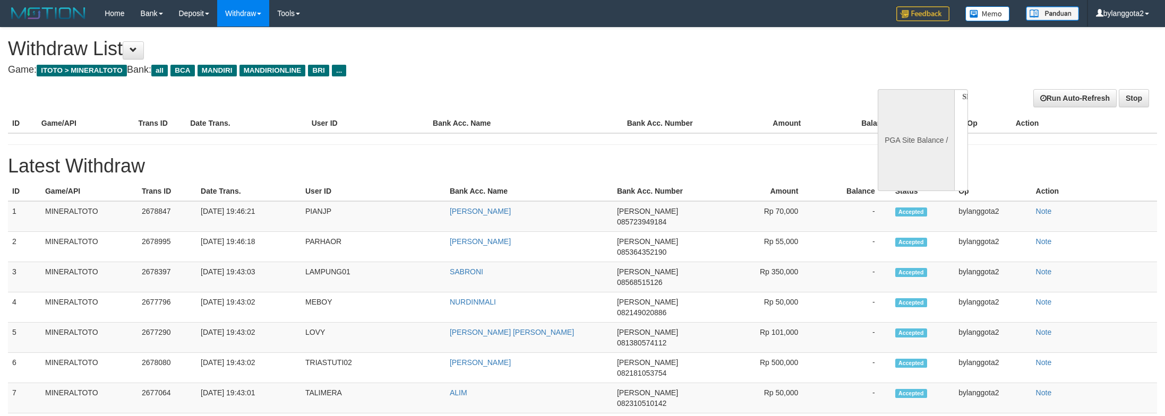
select select
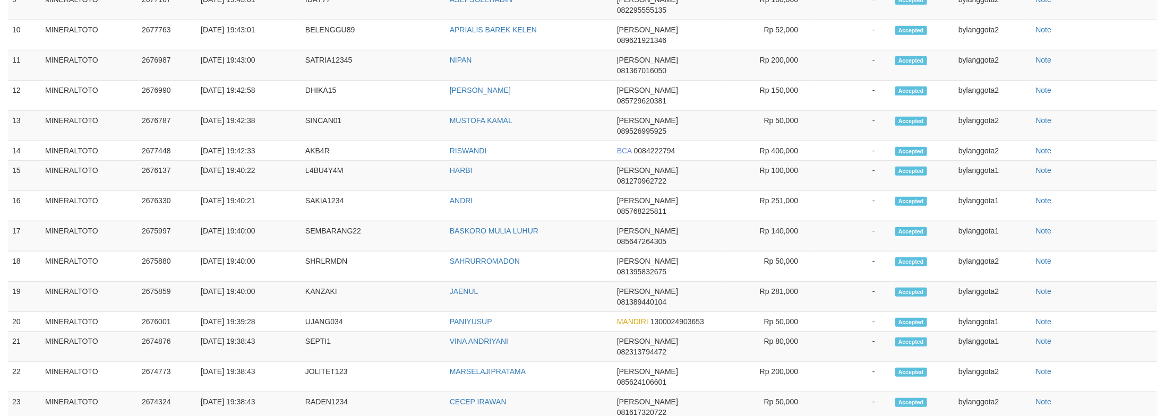
select select "**"
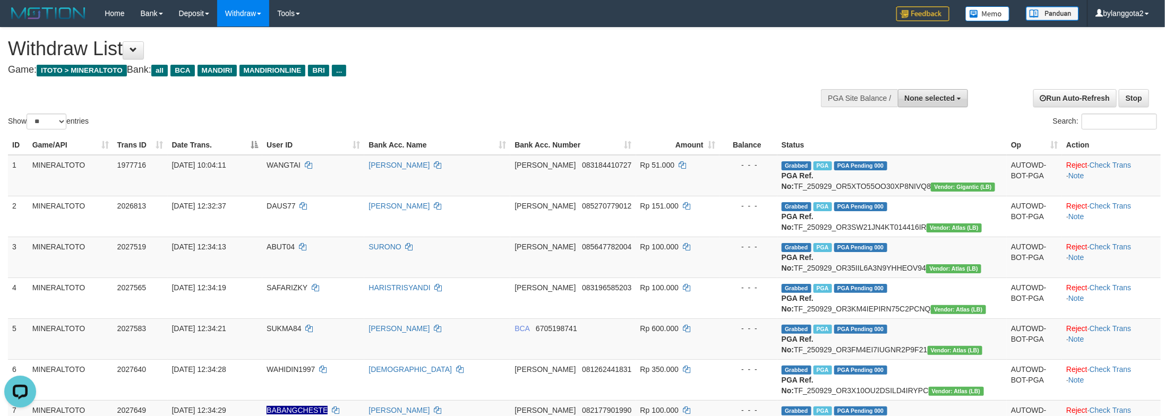
click at [948, 99] on span "None selected" at bounding box center [930, 98] width 50 height 8
click at [920, 152] on label "[ITOTO] MINERALTOTO" at bounding box center [911, 152] width 114 height 14
select select "****"
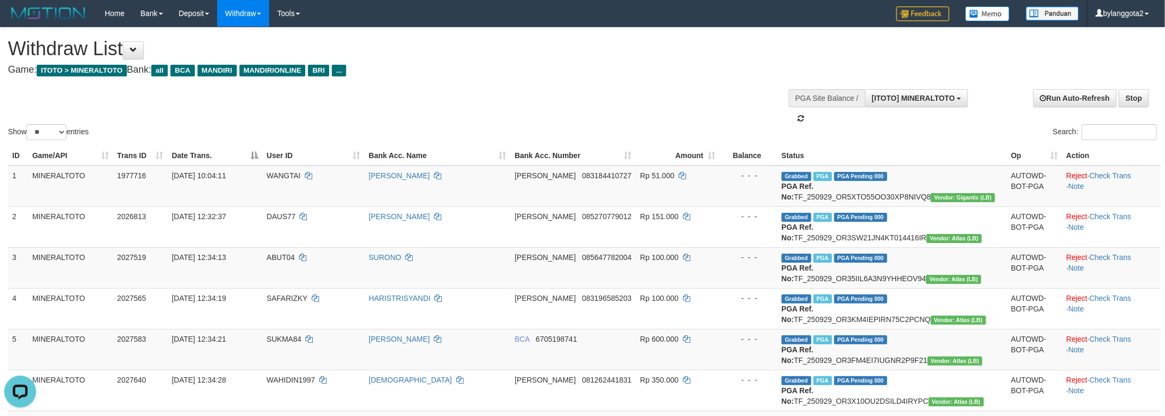
scroll to position [10, 0]
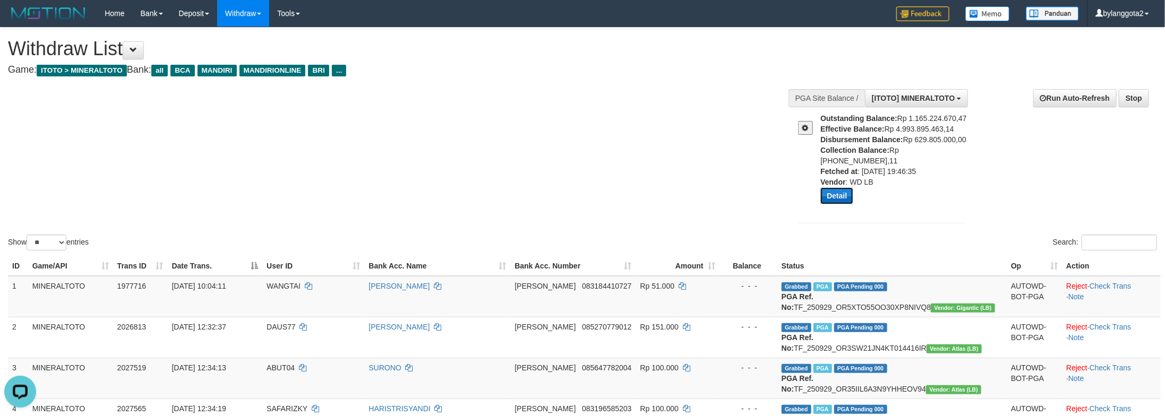
click at [840, 187] on button "Detail" at bounding box center [836, 195] width 33 height 17
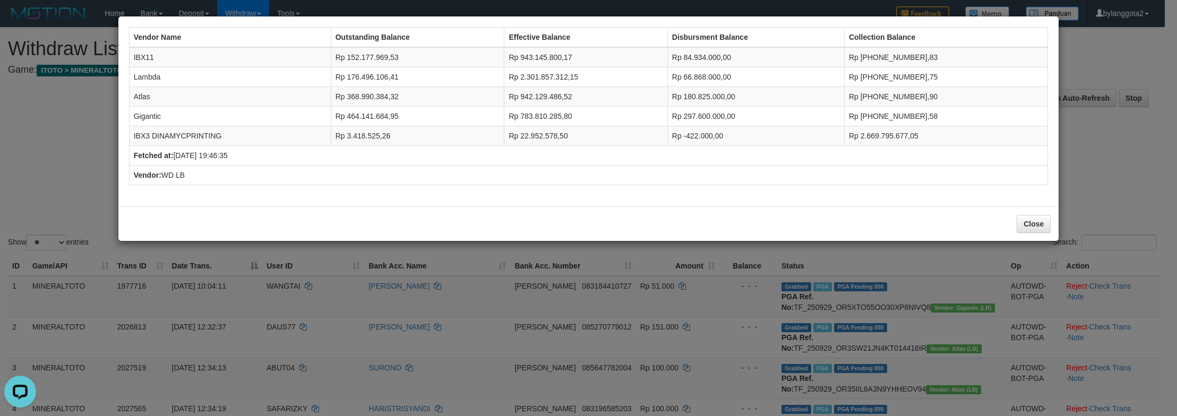
click at [717, 57] on td "Rp 84.934.000,00" at bounding box center [756, 57] width 177 height 20
copy td "84.934.000,00"
click at [147, 52] on td "IBX11" at bounding box center [230, 57] width 202 height 20
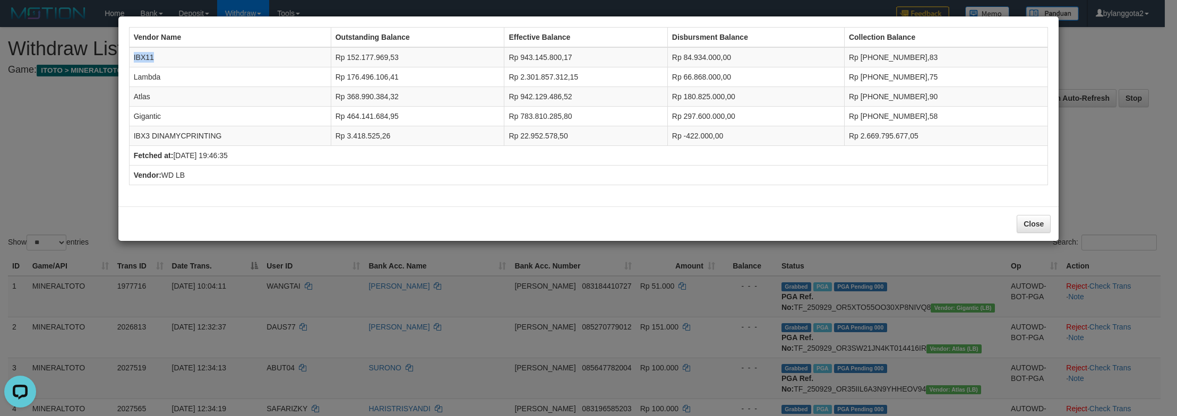
copy td "IBX11"
click at [727, 85] on td "Rp 66.868.000,00" at bounding box center [756, 77] width 177 height 20
copy td "66.868.000,00"
click at [151, 75] on td "Lambda" at bounding box center [230, 77] width 202 height 20
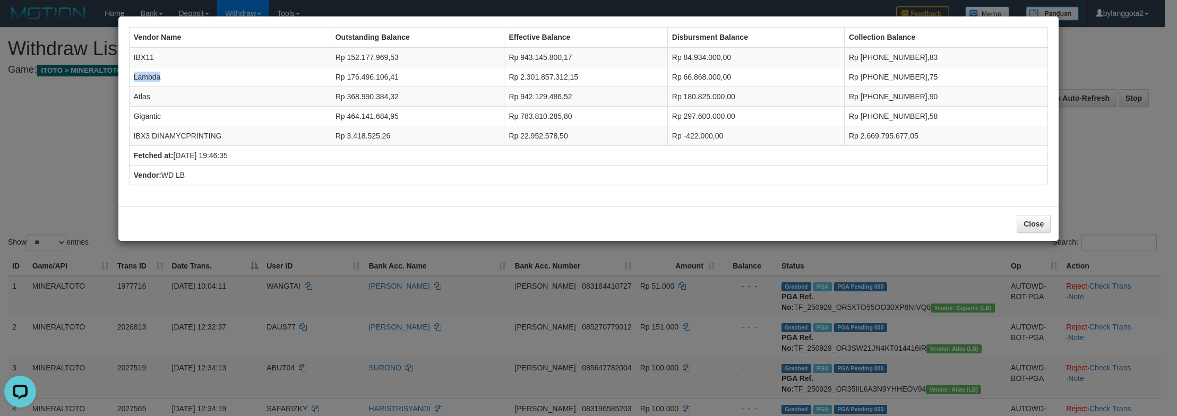
click at [151, 75] on td "Lambda" at bounding box center [230, 77] width 202 height 20
copy td "Lambda"
click at [733, 99] on td "Rp 180.825.000,00" at bounding box center [756, 97] width 177 height 20
copy td "180.825.000,00"
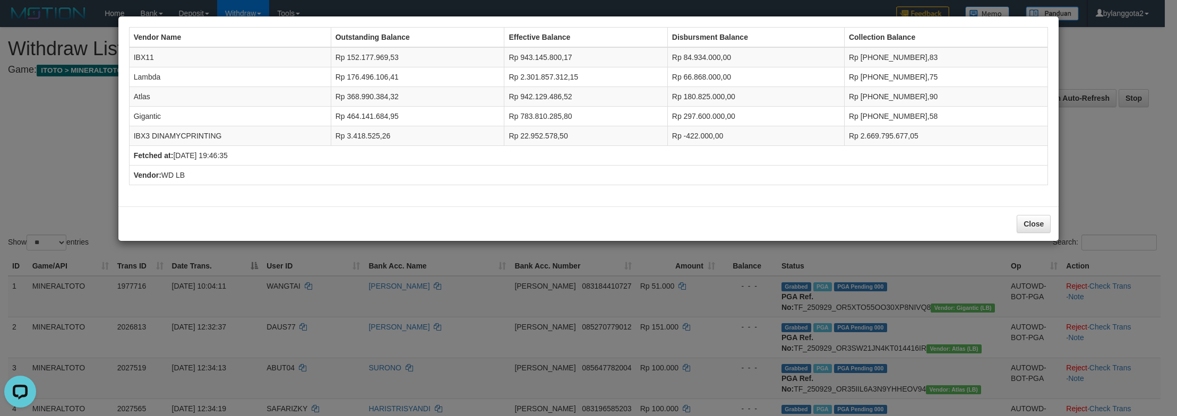
click at [142, 94] on td "Atlas" at bounding box center [230, 97] width 202 height 20
copy td "Atlas"
click at [729, 119] on td "Rp 297.600.000,00" at bounding box center [756, 117] width 177 height 20
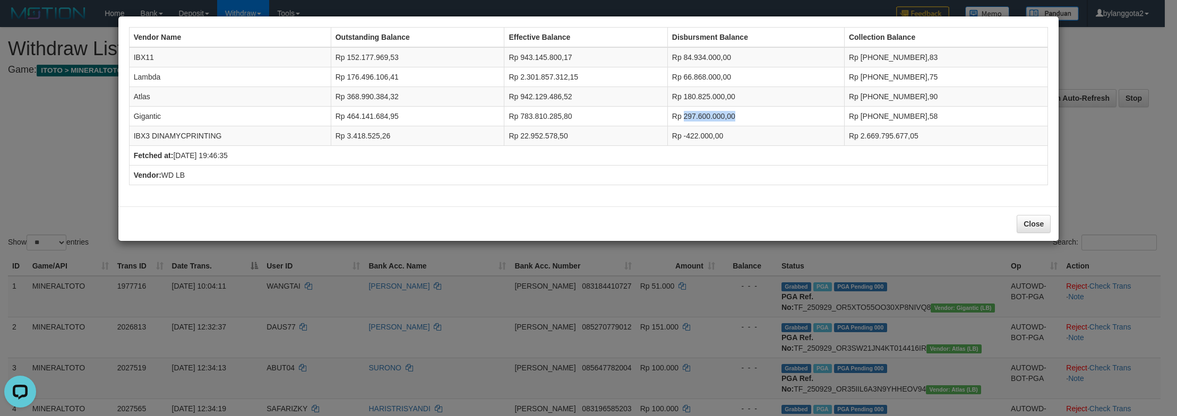
copy td "297.600.000,00"
click at [151, 119] on td "Gigantic" at bounding box center [230, 117] width 202 height 20
copy td "Gigantic"
drag, startPoint x: 704, startPoint y: 134, endPoint x: 794, endPoint y: 134, distance: 89.7
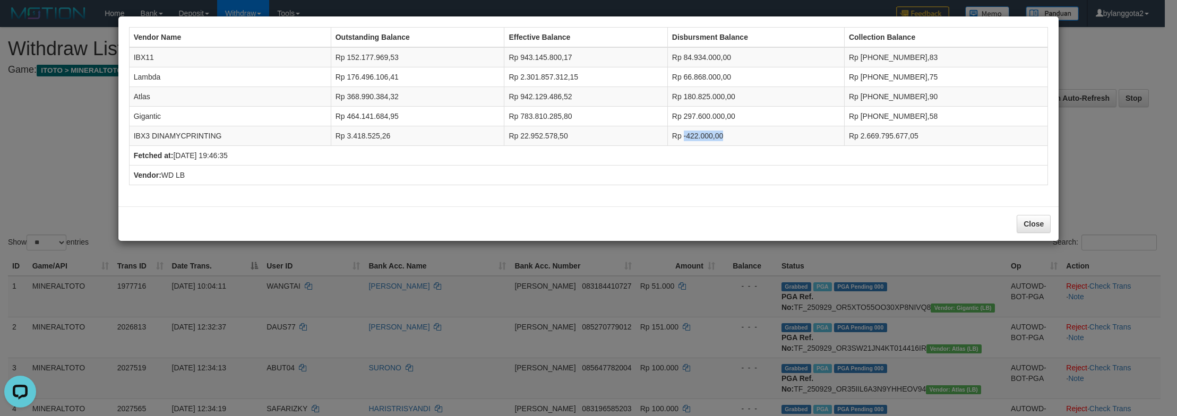
click at [794, 134] on td "Rp -422.000,00" at bounding box center [756, 136] width 177 height 20
copy td "-422.000,00"
click at [167, 140] on td "IBX3 DINAMYCPRINTING" at bounding box center [230, 136] width 202 height 20
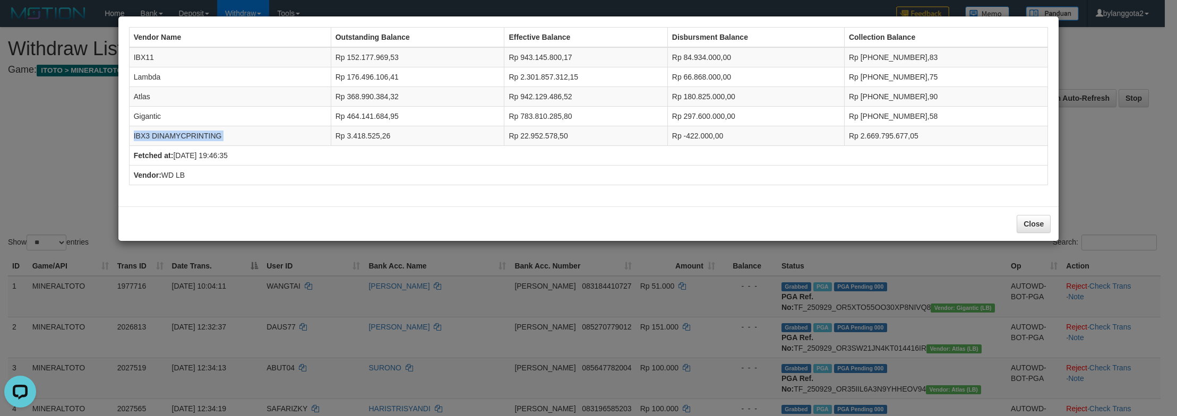
copy tr "IBX3 DINAMYCPRINTING"
click at [1054, 231] on div "Close" at bounding box center [588, 224] width 941 height 35
click at [1038, 221] on button "Close" at bounding box center [1034, 224] width 34 height 18
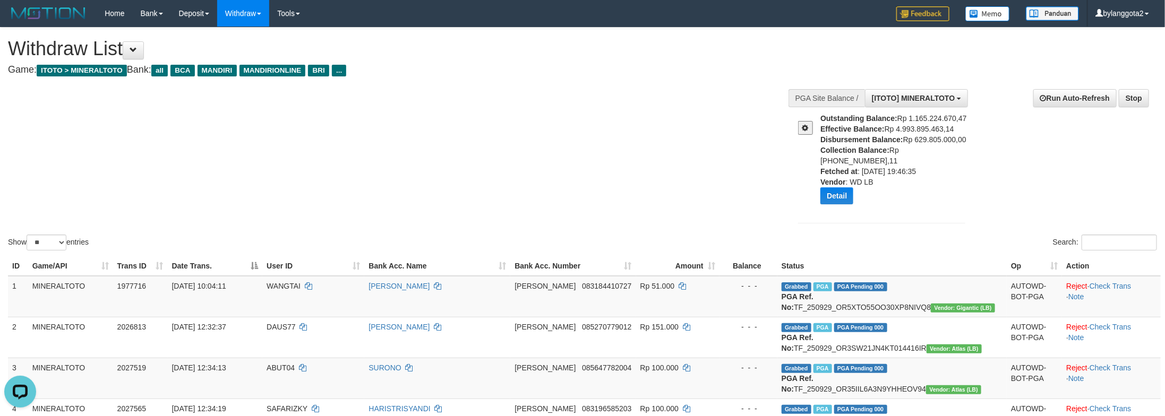
click at [711, 153] on div "Show ** ** ** *** entries Search:" at bounding box center [582, 140] width 1165 height 225
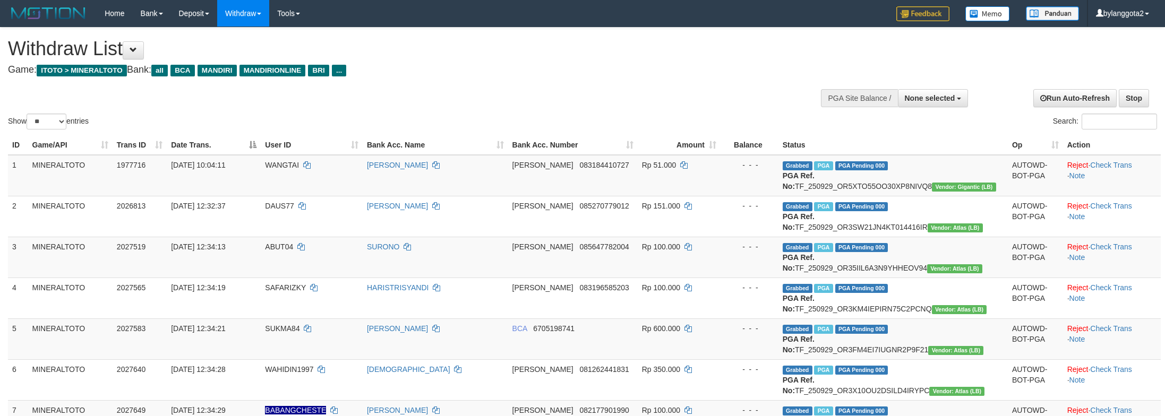
select select
select select "**"
click at [709, 83] on div "Show ** ** ** *** entries Search:" at bounding box center [582, 80] width 1165 height 104
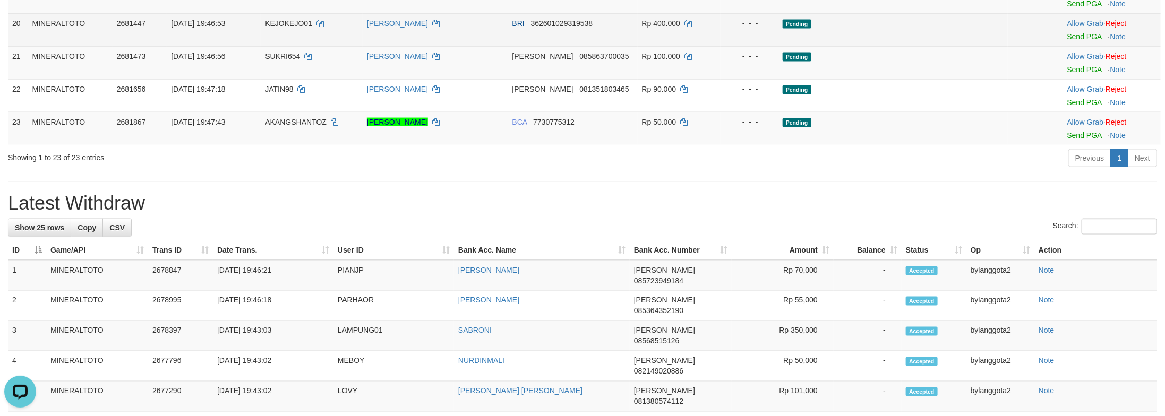
click at [950, 46] on td "Pending" at bounding box center [893, 29] width 229 height 33
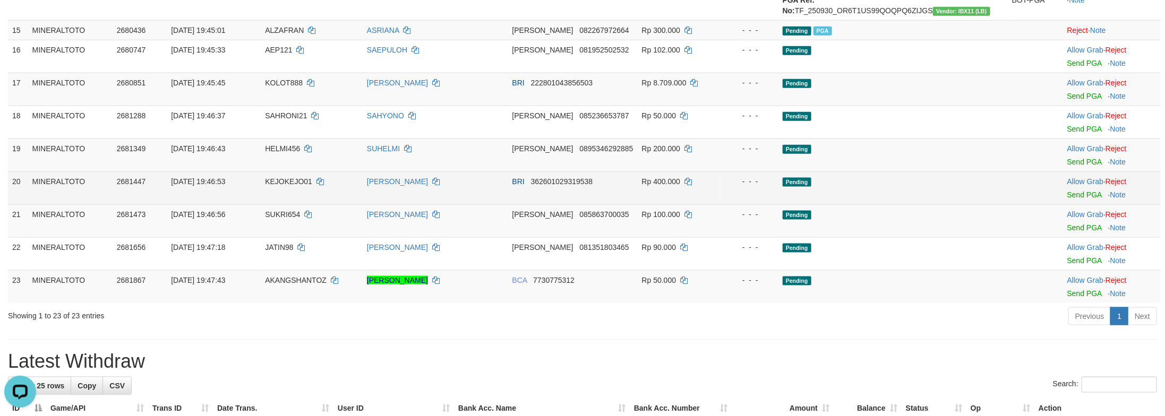
scroll to position [706, 0]
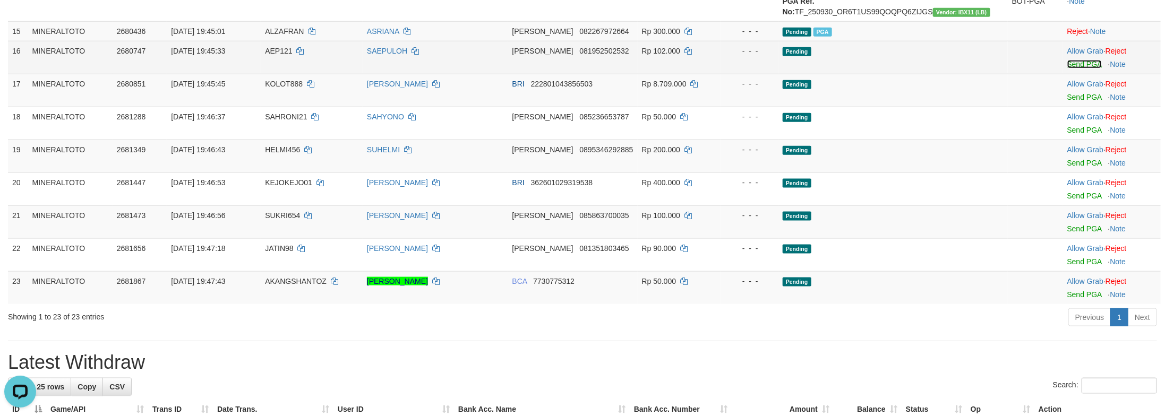
click at [1074, 69] on link "Send PGA" at bounding box center [1084, 64] width 35 height 8
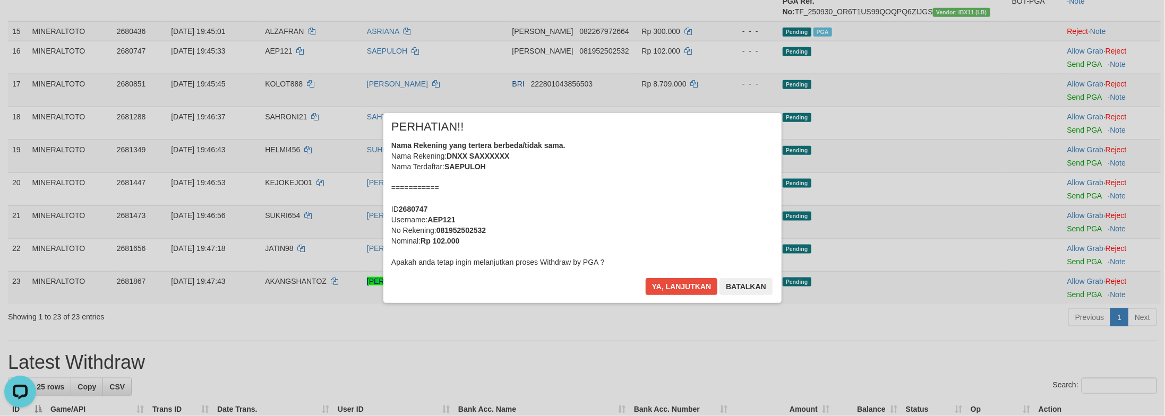
click at [653, 182] on div "Nama Rekening yang tertera berbeda/tidak sama. Nama Rekening: DNXX SAXXXXXX Nam…" at bounding box center [582, 203] width 382 height 127
click at [646, 278] on button "Ya, lanjutkan" at bounding box center [682, 286] width 72 height 17
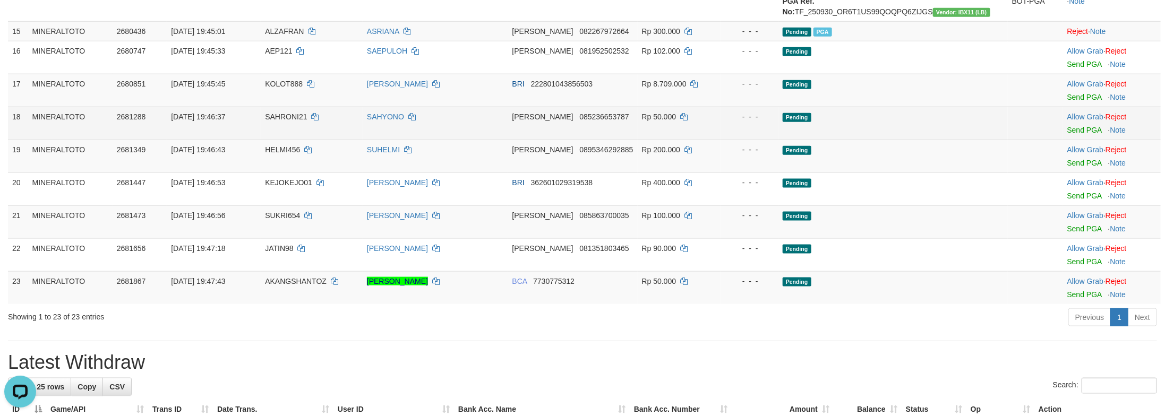
scroll to position [694, 0]
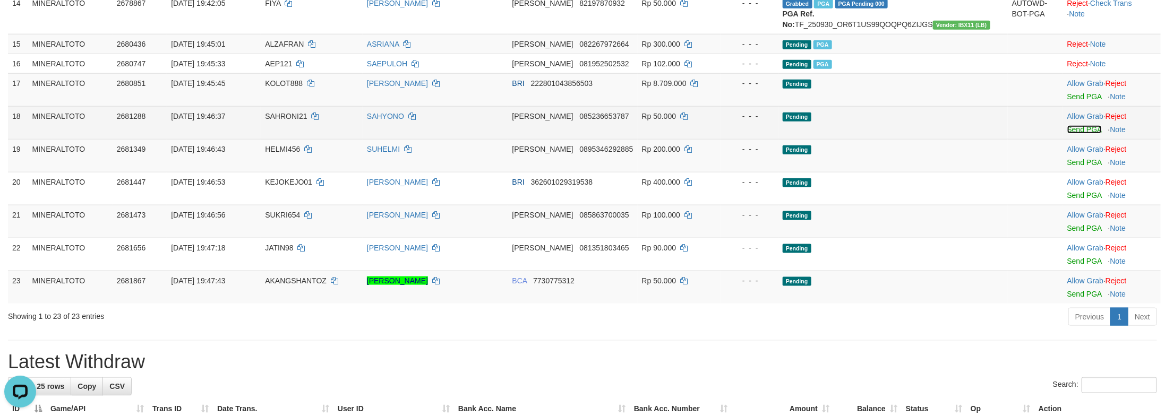
click at [1087, 134] on link "Send PGA" at bounding box center [1084, 129] width 35 height 8
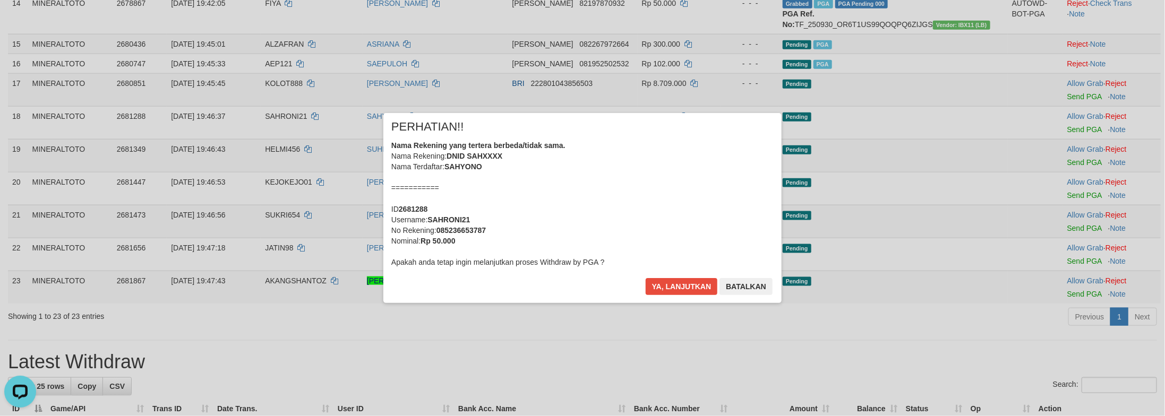
click at [1064, 313] on div "× PERHATIAN!! Nama Rekening yang tertera berbeda/tidak sama. Nama Rekening: DNI…" at bounding box center [582, 208] width 1165 height 233
click at [674, 196] on div "Nama Rekening yang tertera berbeda/tidak sama. Nama Rekening: DNID SAHXXXX Nama…" at bounding box center [582, 203] width 382 height 127
click at [646, 278] on button "Ya, lanjutkan" at bounding box center [682, 286] width 72 height 17
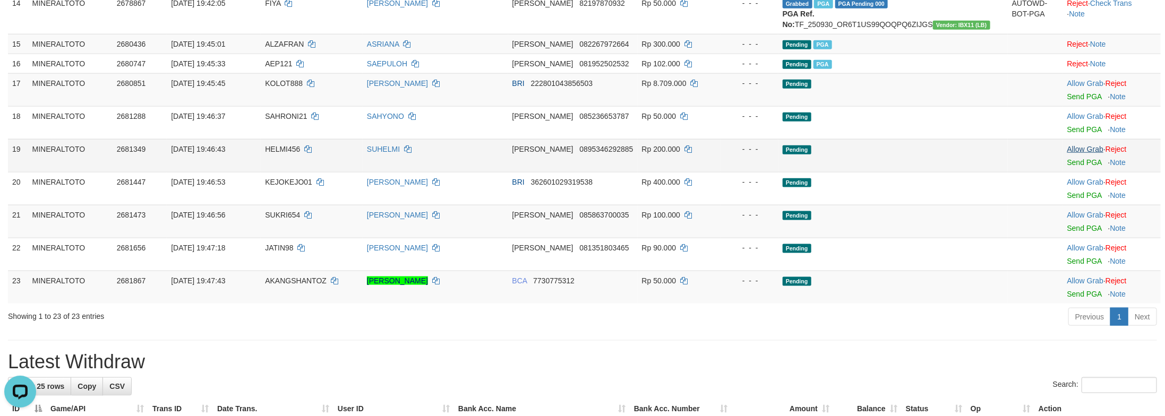
scroll to position [680, 0]
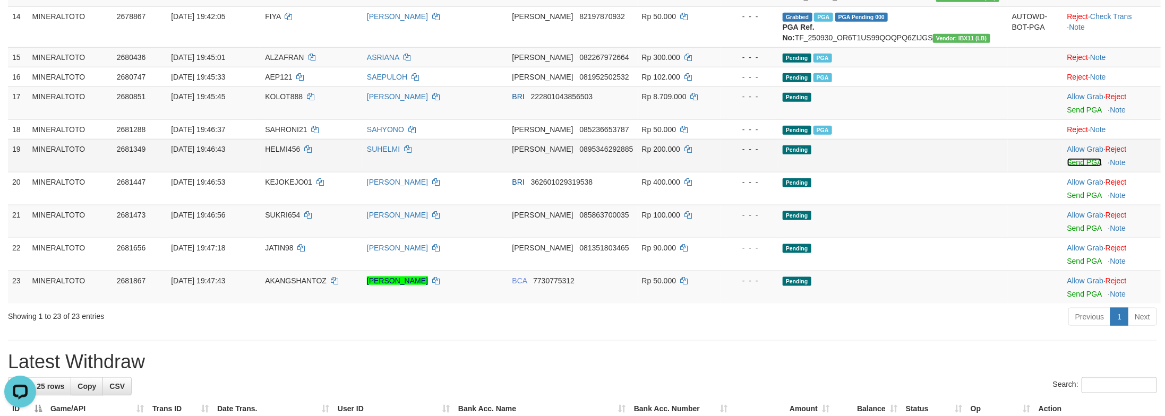
click at [1081, 167] on link "Send PGA" at bounding box center [1084, 162] width 35 height 8
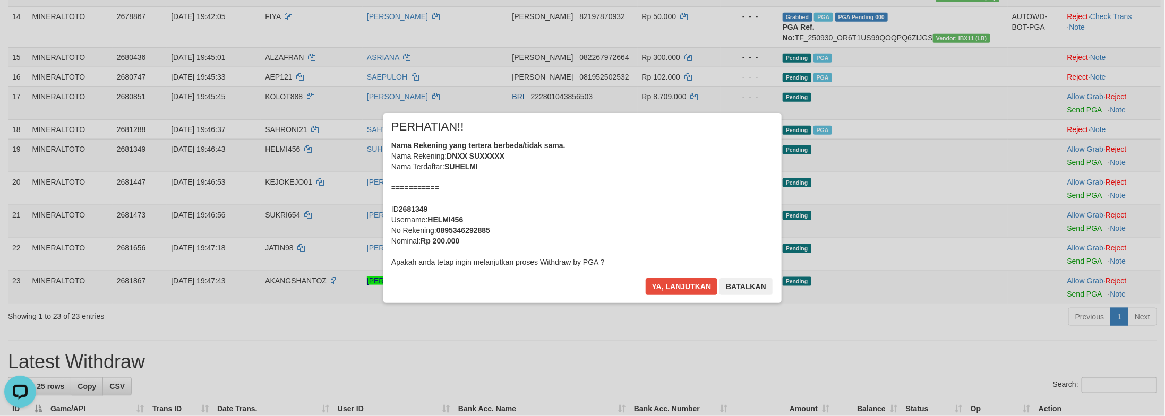
click at [714, 212] on div "Nama Rekening yang tertera berbeda/tidak sama. Nama Rekening: DNXX SUXXXXX Nama…" at bounding box center [582, 203] width 382 height 127
click at [646, 278] on button "Ya, lanjutkan" at bounding box center [682, 286] width 72 height 17
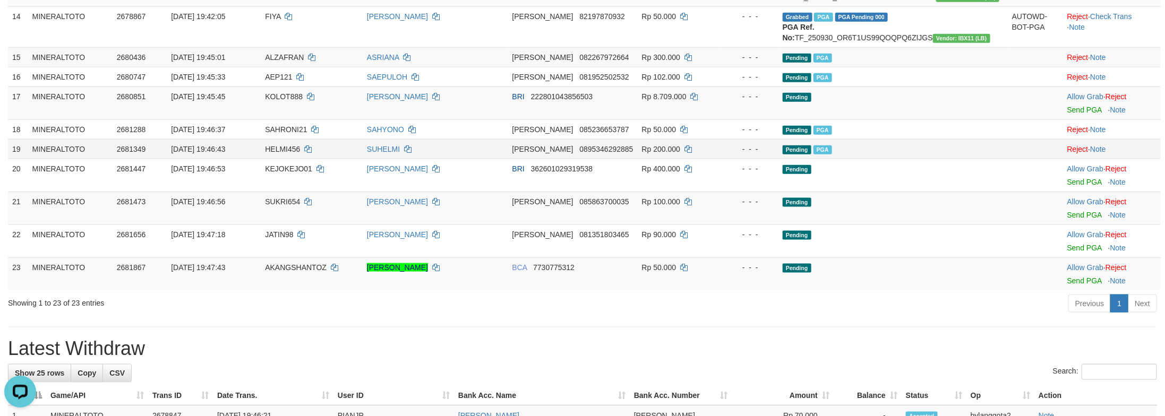
scroll to position [666, 0]
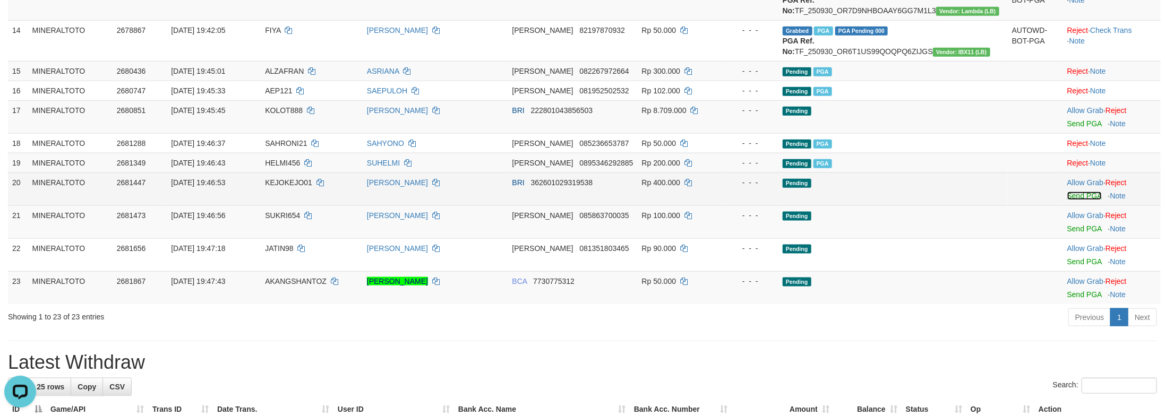
click at [1087, 200] on link "Send PGA" at bounding box center [1084, 196] width 35 height 8
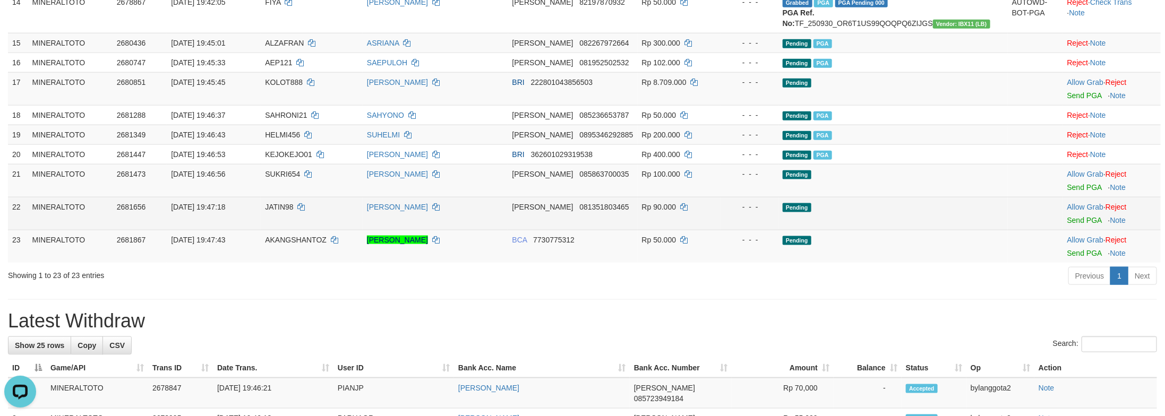
scroll to position [733, 0]
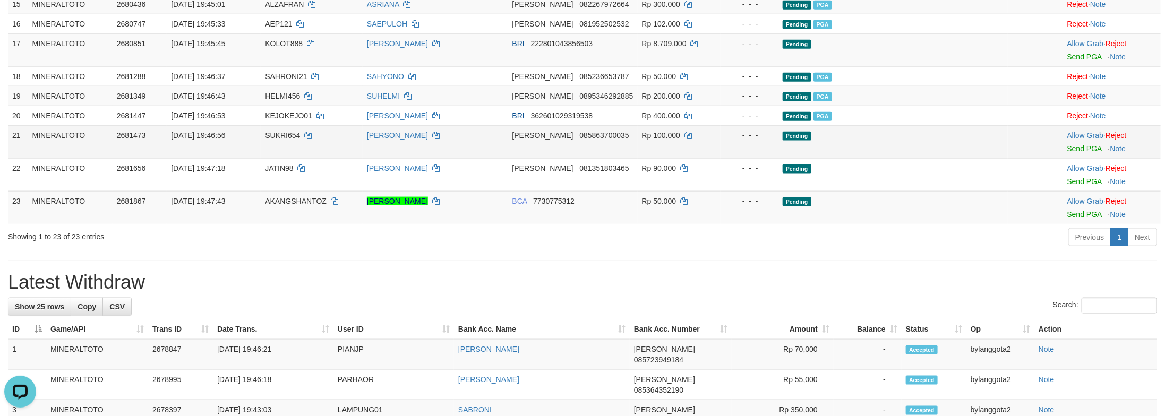
click at [1072, 158] on td "Allow Grab · Reject Send PGA · Note" at bounding box center [1112, 141] width 98 height 33
click at [1073, 153] on link "Send PGA" at bounding box center [1084, 148] width 35 height 8
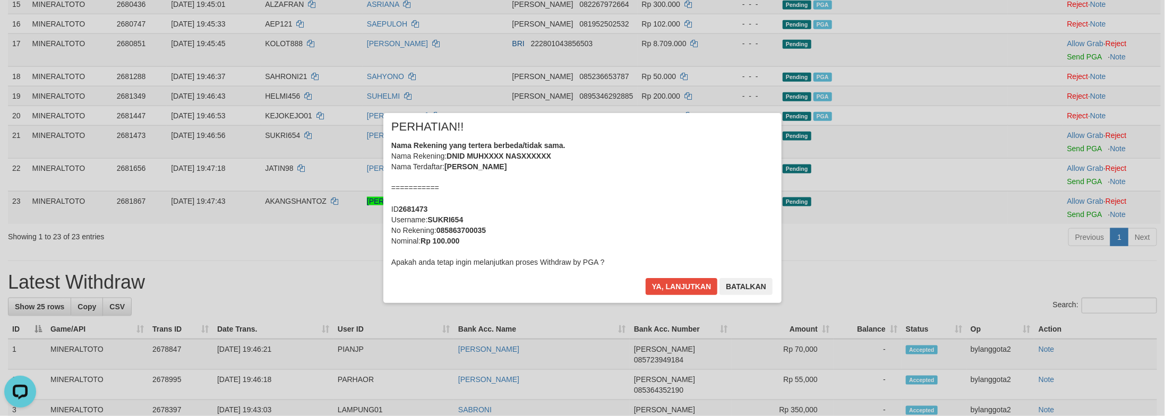
click at [533, 136] on div "PERHATIAN!!" at bounding box center [582, 130] width 382 height 19
click at [646, 278] on button "Ya, lanjutkan" at bounding box center [682, 286] width 72 height 17
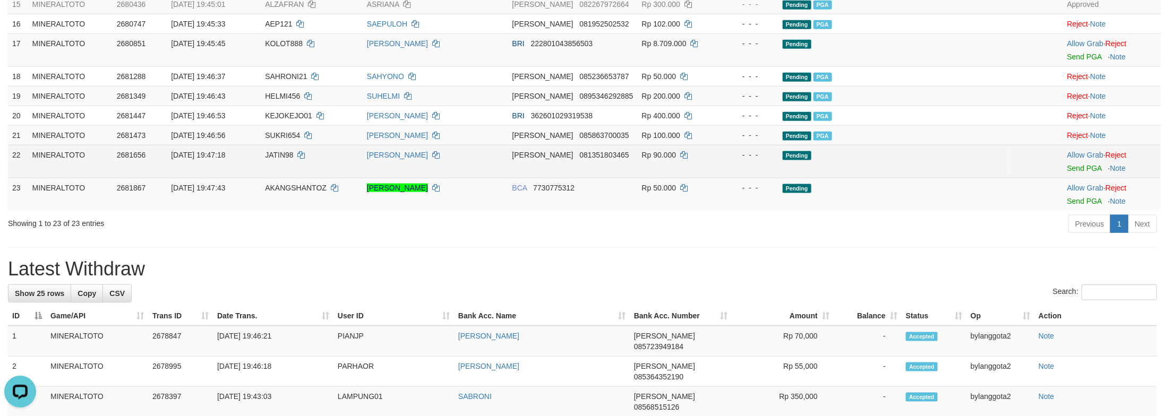
click at [1008, 178] on td at bounding box center [1035, 161] width 55 height 33
click at [974, 178] on td "Pending" at bounding box center [893, 161] width 229 height 33
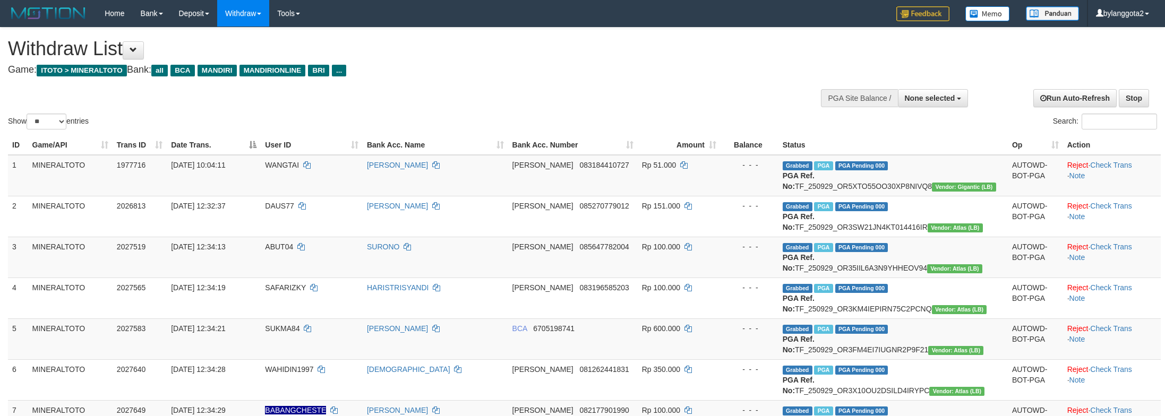
select select
select select "**"
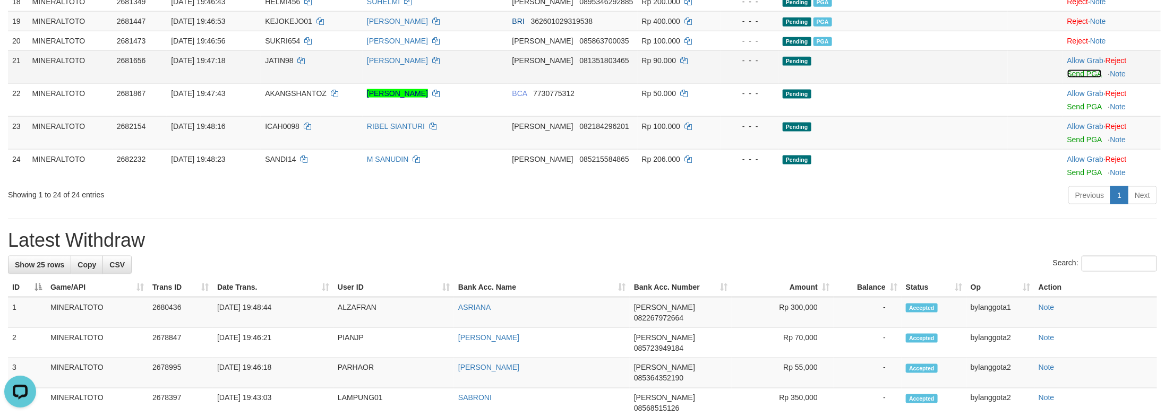
click at [1072, 78] on link "Send PGA" at bounding box center [1084, 74] width 35 height 8
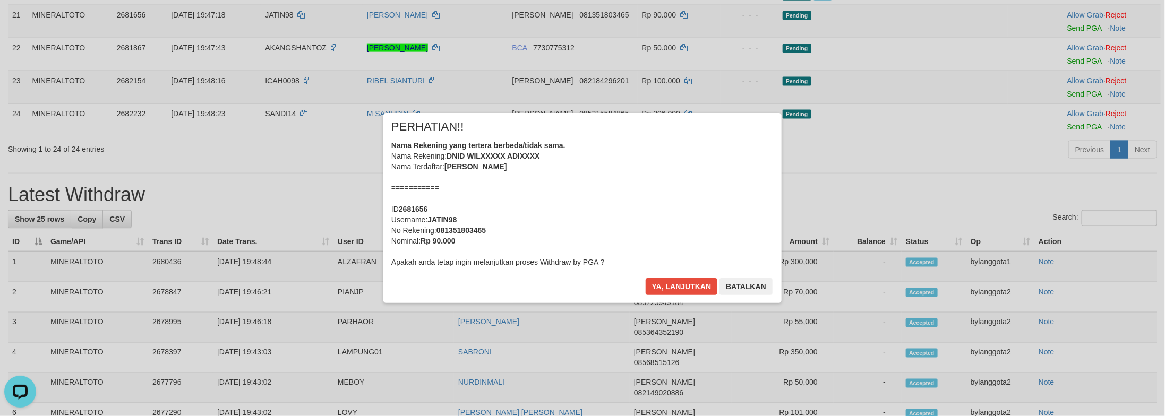
click at [809, 215] on div "× PERHATIAN!! Nama Rekening yang tertera berbeda/tidak sama. Nama Rekening: DNI…" at bounding box center [582, 208] width 621 height 190
click at [720, 203] on div "Nama Rekening yang tertera berbeda/tidak sama. Nama Rekening: DNID WILXXXXX ADI…" at bounding box center [582, 203] width 382 height 127
click at [646, 278] on button "Ya, lanjutkan" at bounding box center [682, 286] width 72 height 17
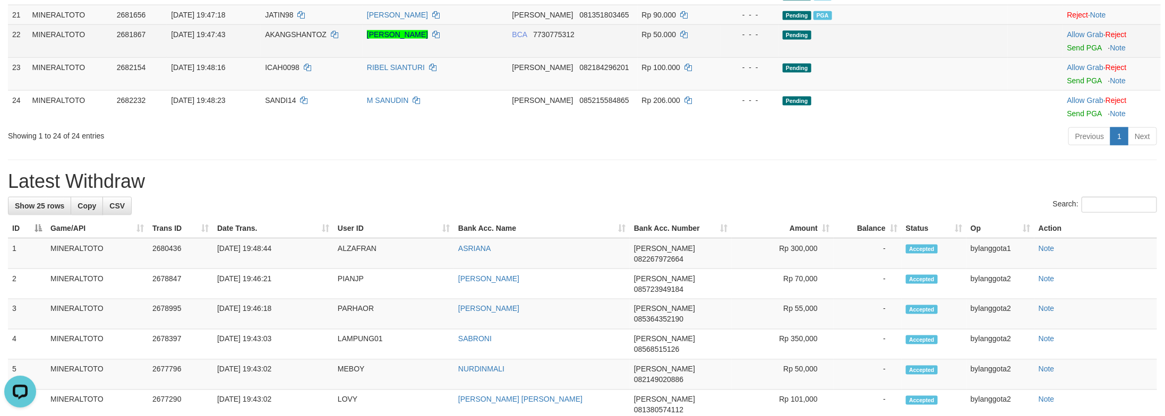
scroll to position [840, 0]
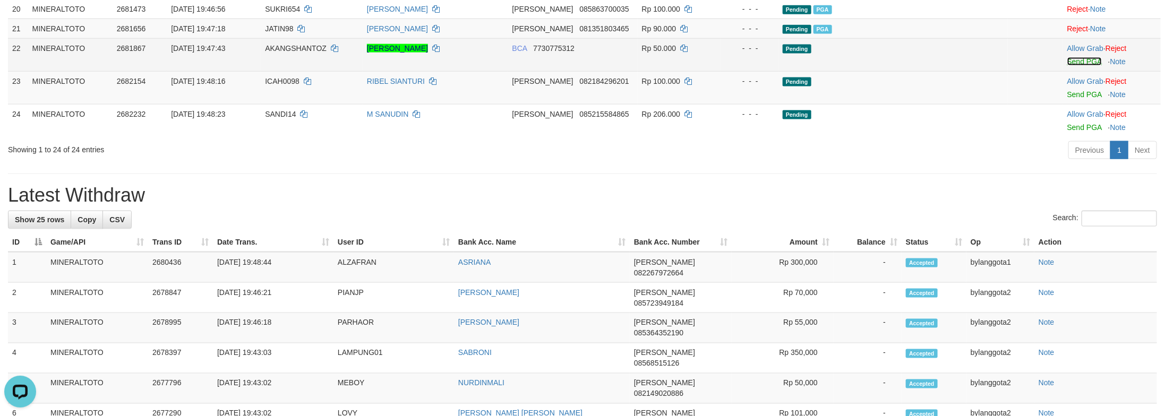
click at [1067, 66] on link "Send PGA" at bounding box center [1084, 61] width 35 height 8
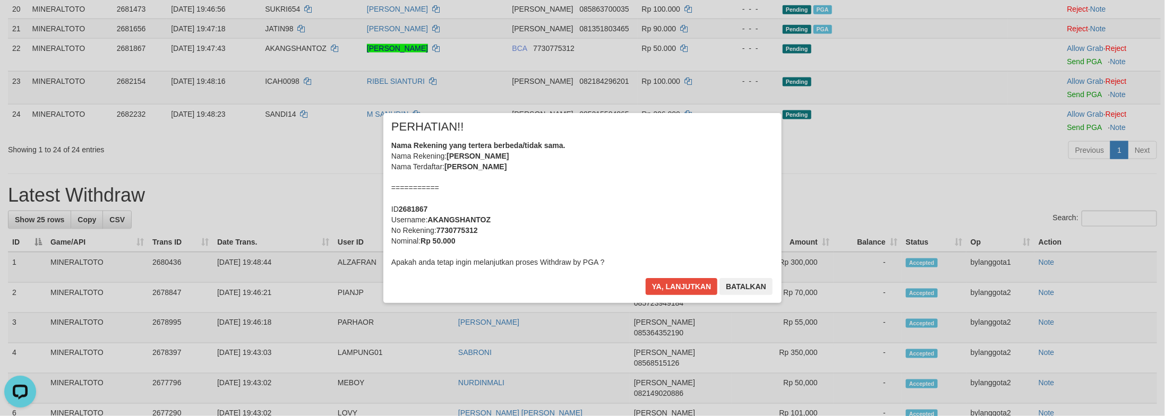
click at [546, 216] on div "Nama Rekening yang tertera berbeda/tidak sama. Nama Rekening: YOHANES HANS OKTA…" at bounding box center [582, 203] width 382 height 127
click at [646, 278] on button "Ya, lanjutkan" at bounding box center [682, 286] width 72 height 17
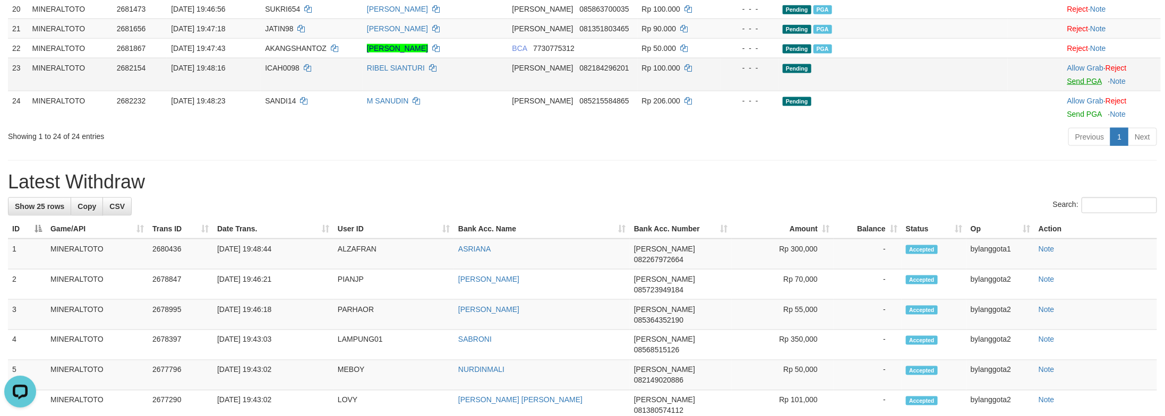
scroll to position [838, 0]
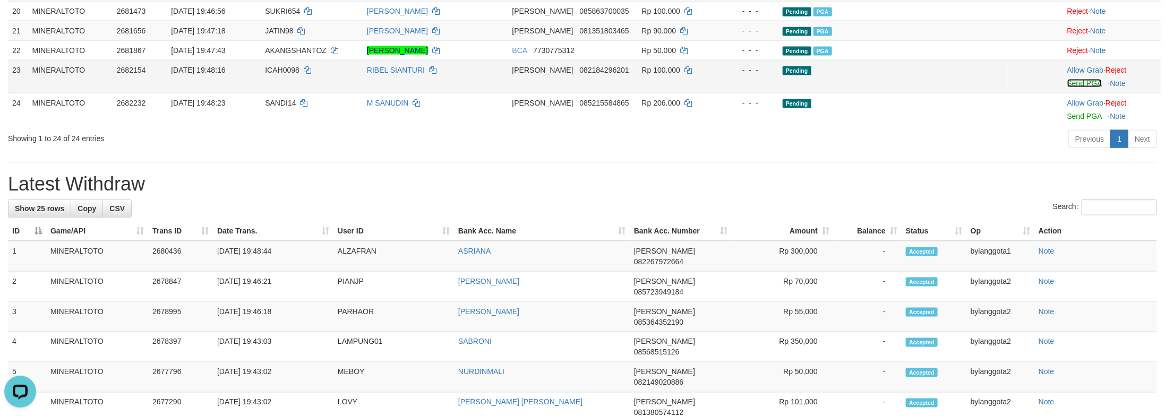
click at [1069, 88] on link "Send PGA" at bounding box center [1084, 83] width 35 height 8
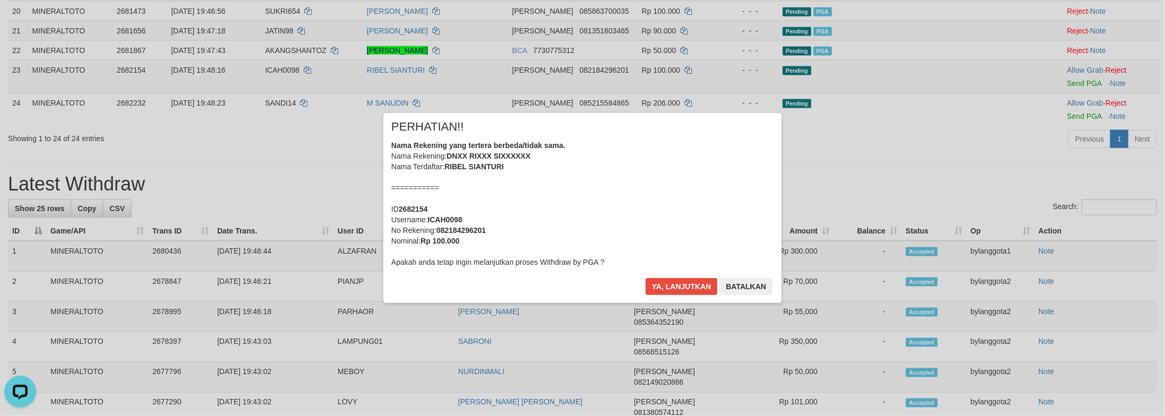
click at [676, 216] on div "Nama Rekening yang tertera berbeda/tidak sama. Nama Rekening: DNXX RIXXX SIXXXX…" at bounding box center [582, 203] width 382 height 127
click at [646, 278] on button "Ya, lanjutkan" at bounding box center [682, 286] width 72 height 17
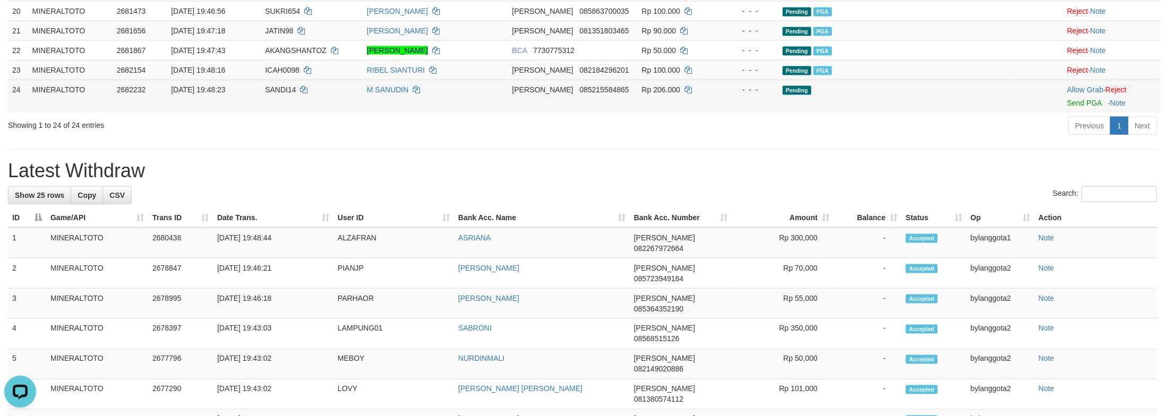
scroll to position [824, 0]
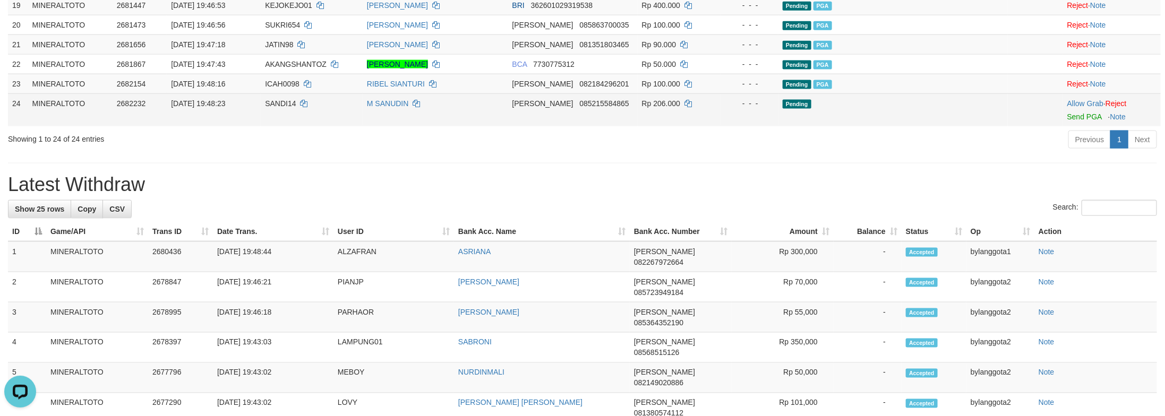
click at [1082, 126] on td "Allow Grab · Reject Send PGA · Note" at bounding box center [1112, 109] width 98 height 33
click at [1084, 126] on td "Allow Grab · Reject Send PGA · Note" at bounding box center [1112, 109] width 98 height 33
click at [1088, 121] on link "Send PGA" at bounding box center [1084, 117] width 35 height 8
click at [1067, 121] on link "Send PGA" at bounding box center [1084, 117] width 35 height 8
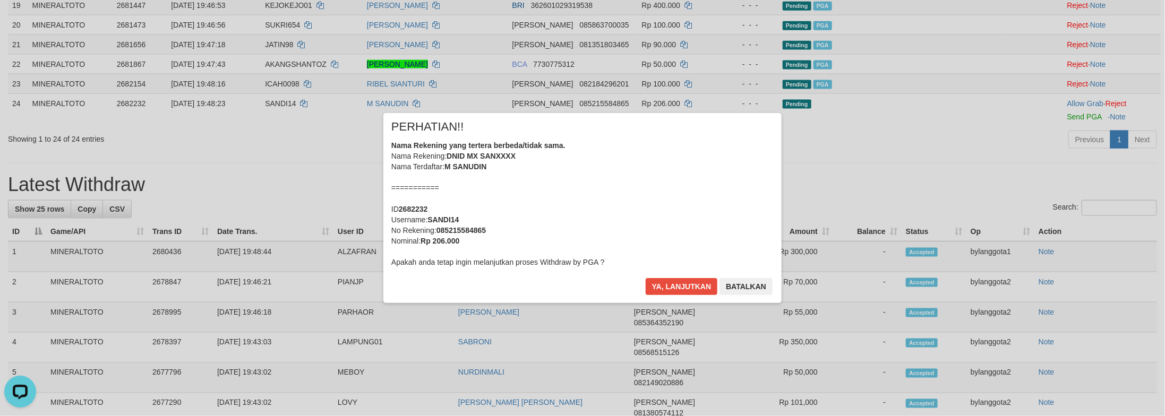
click at [601, 216] on body "Toggle navigation Home Bank Account List Load By Website Group [ITOTO] MINERALT…" at bounding box center [582, 136] width 1165 height 1921
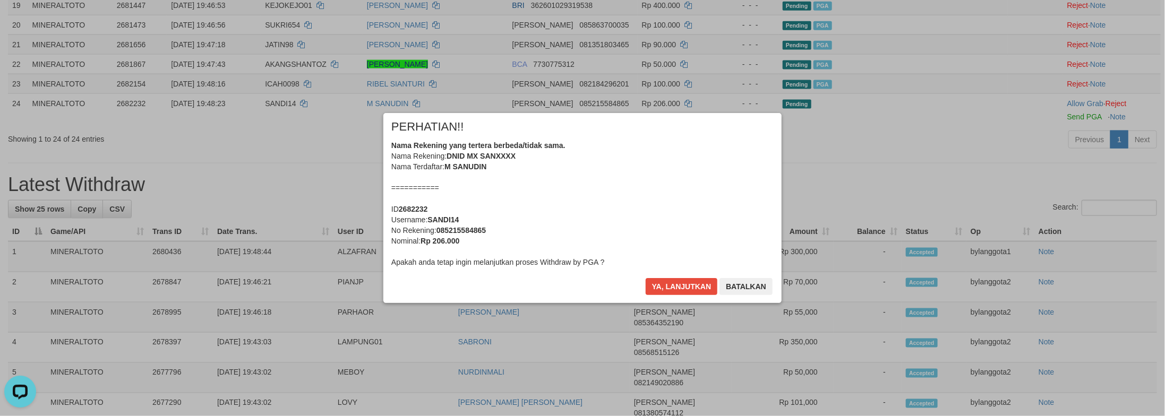
click at [646, 278] on button "Ya, lanjutkan" at bounding box center [682, 286] width 72 height 17
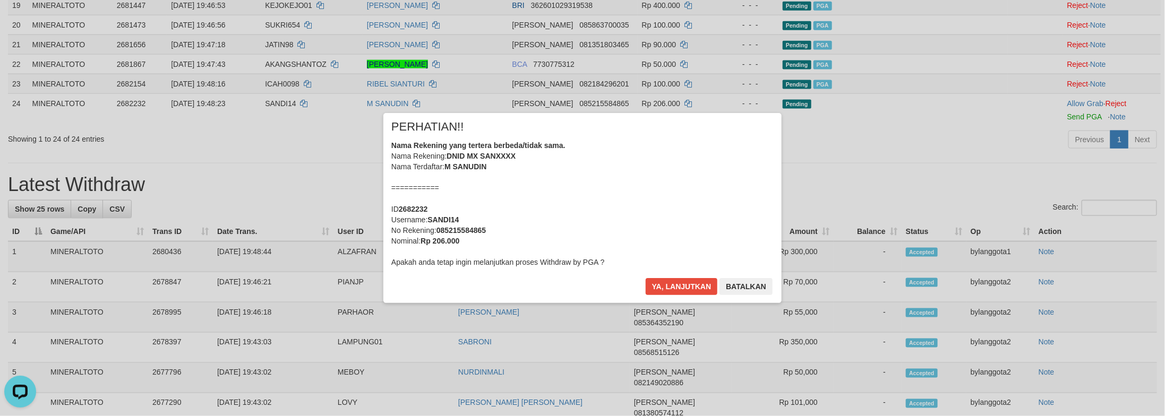
click at [601, 216] on div "Nama Rekening yang tertera berbeda/tidak sama. Nama Rekening: DNID MX SANXXXX N…" at bounding box center [582, 203] width 382 height 127
click at [646, 278] on button "Ya, lanjutkan" at bounding box center [682, 286] width 72 height 17
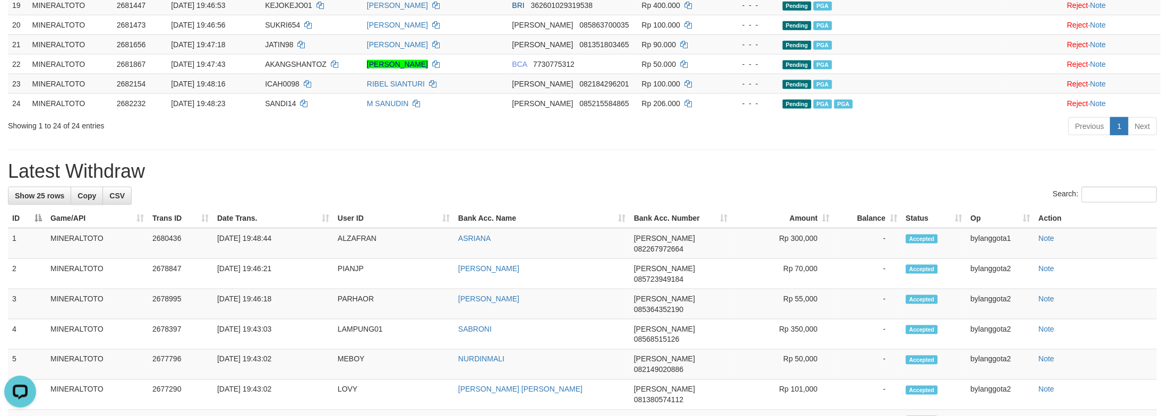
drag, startPoint x: 994, startPoint y: 298, endPoint x: 991, endPoint y: 287, distance: 12.1
click at [995, 139] on div "Previous 1 Next" at bounding box center [825, 127] width 664 height 23
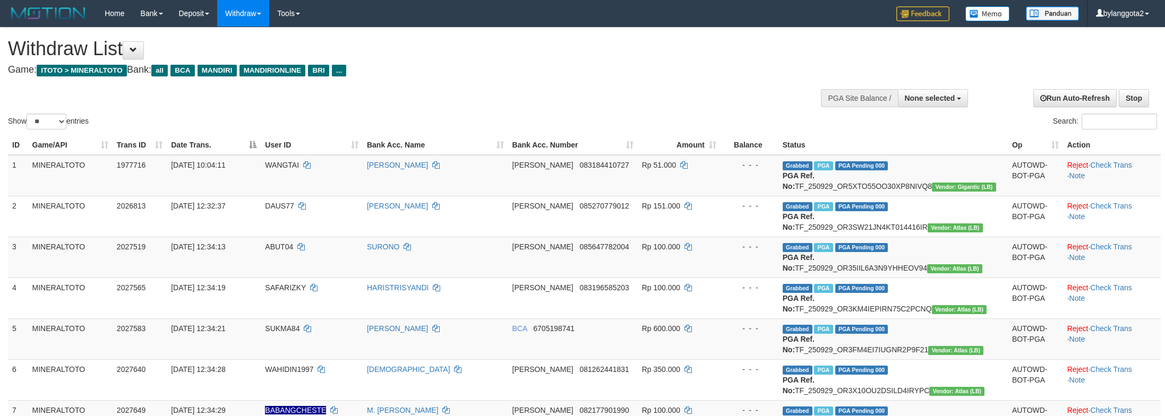
select select
select select "**"
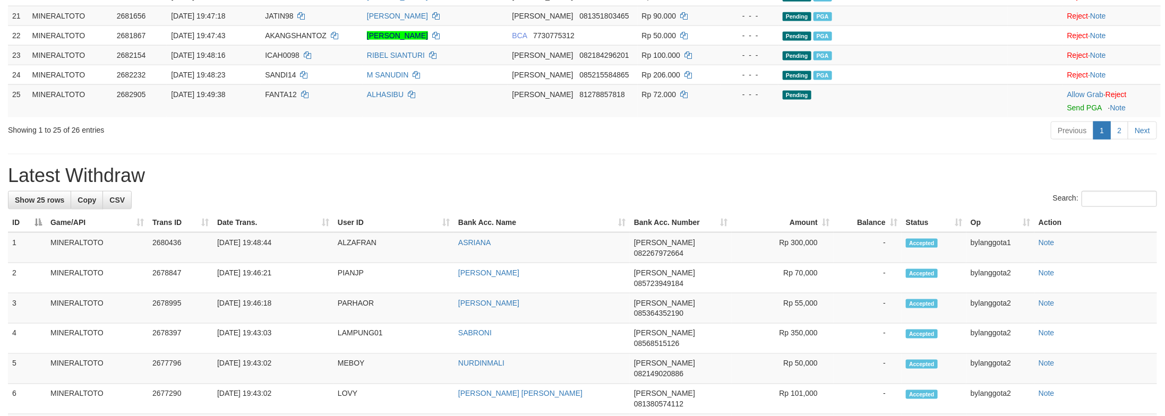
scroll to position [824, 0]
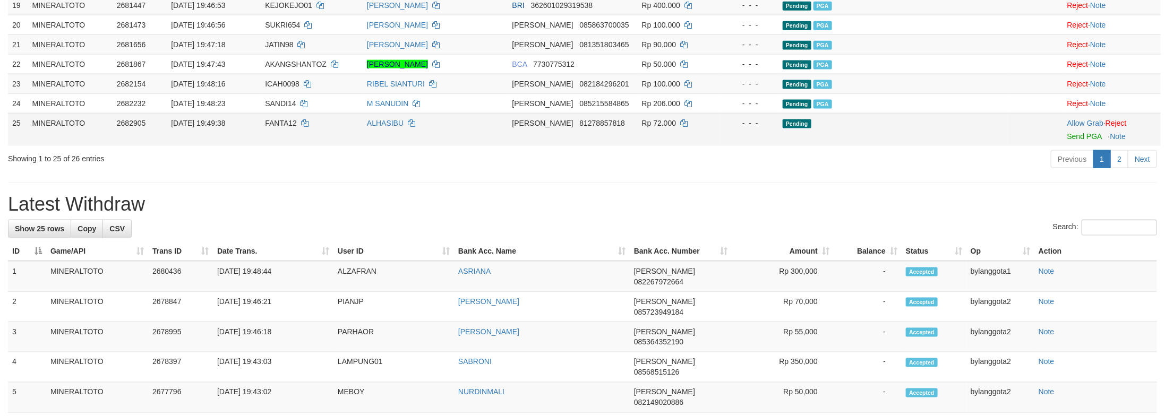
click at [1063, 146] on td "Allow Grab · Reject Send PGA · Note" at bounding box center [1112, 129] width 98 height 33
click at [1082, 141] on link "Send PGA" at bounding box center [1084, 136] width 35 height 8
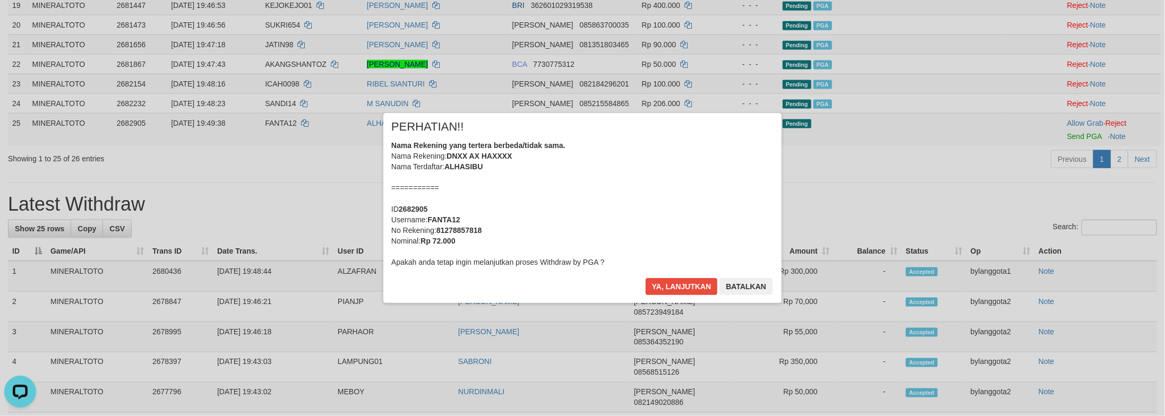
click at [622, 223] on div "Nama Rekening yang tertera berbeda/tidak sama. Nama Rekening: DNXX AX HAXXXX Na…" at bounding box center [582, 203] width 382 height 127
click at [646, 278] on button "Ya, lanjutkan" at bounding box center [682, 286] width 72 height 17
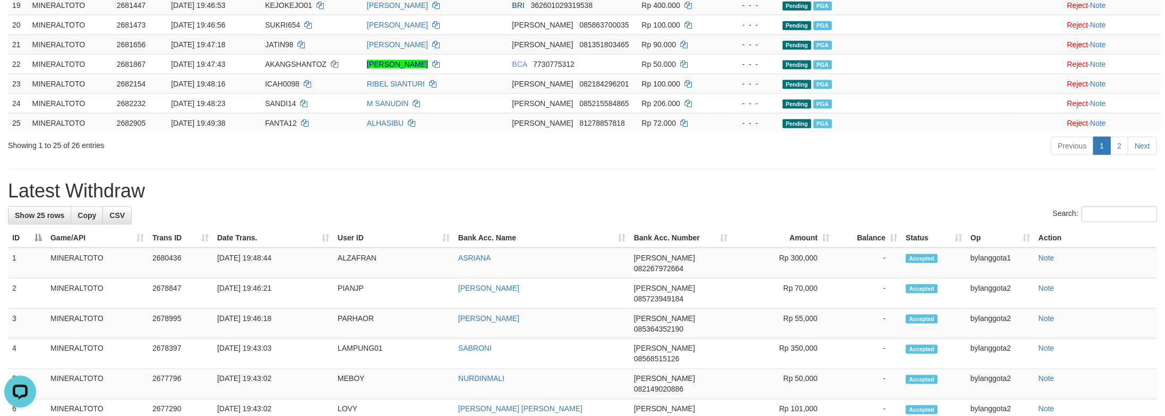
click at [577, 170] on hr at bounding box center [582, 169] width 1149 height 1
click at [1119, 155] on link "2" at bounding box center [1119, 146] width 18 height 18
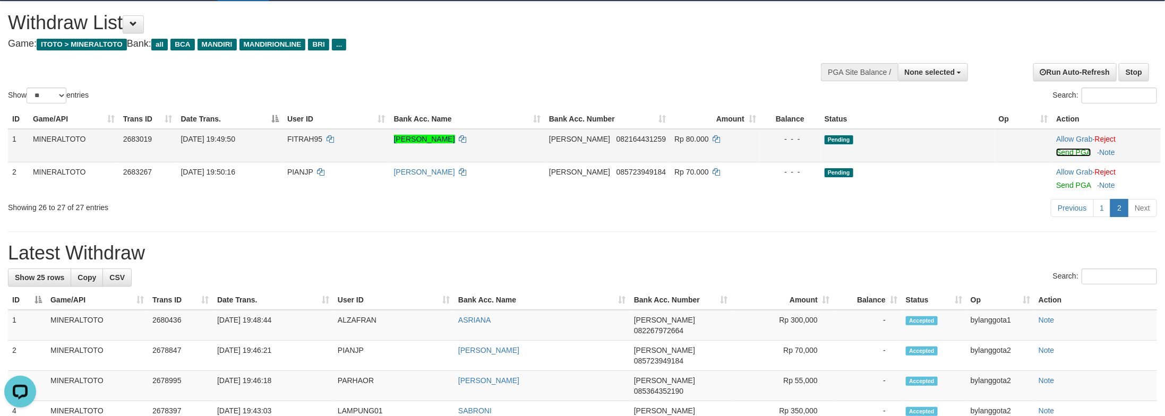
click at [1067, 153] on link "Send PGA" at bounding box center [1073, 152] width 35 height 8
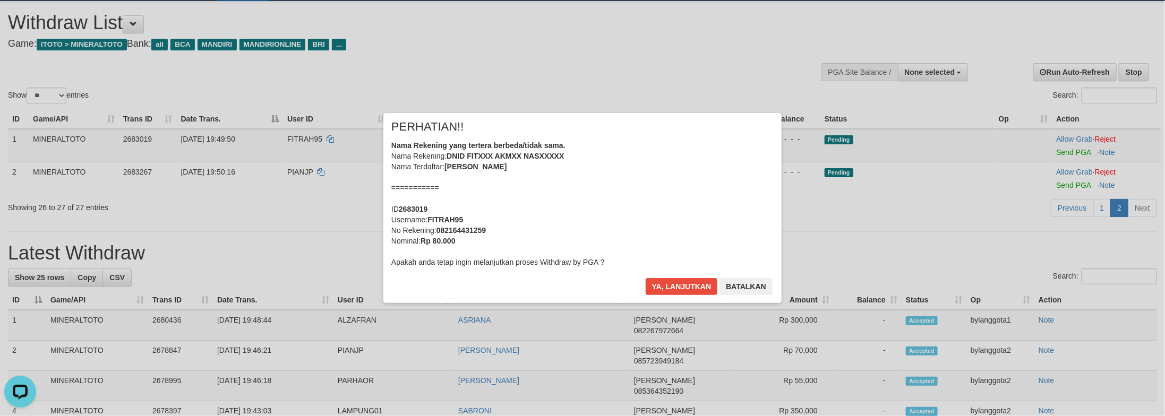
click at [646, 190] on div "Nama Rekening yang tertera berbeda/tidak sama. Nama Rekening: DNID FITXXX AKMXX…" at bounding box center [582, 203] width 382 height 127
click at [646, 278] on button "Ya, lanjutkan" at bounding box center [682, 286] width 72 height 17
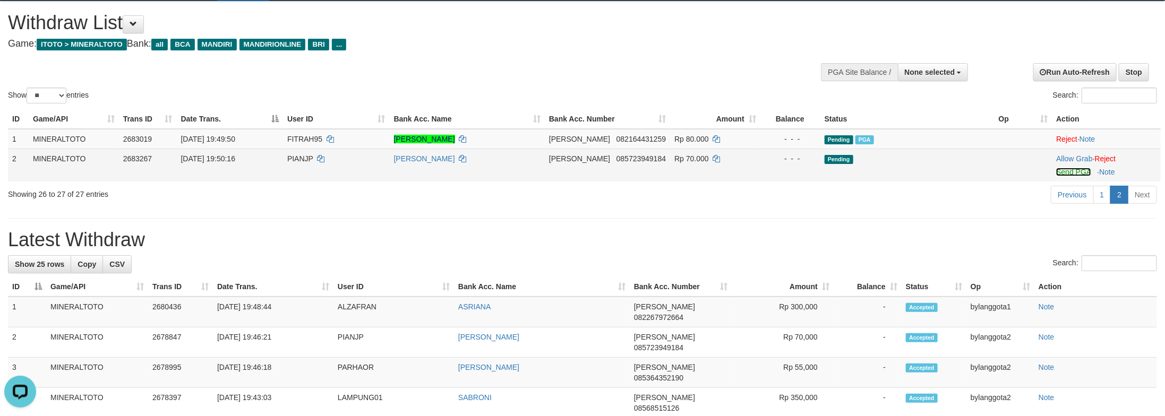
click at [1073, 169] on link "Send PGA" at bounding box center [1073, 172] width 35 height 8
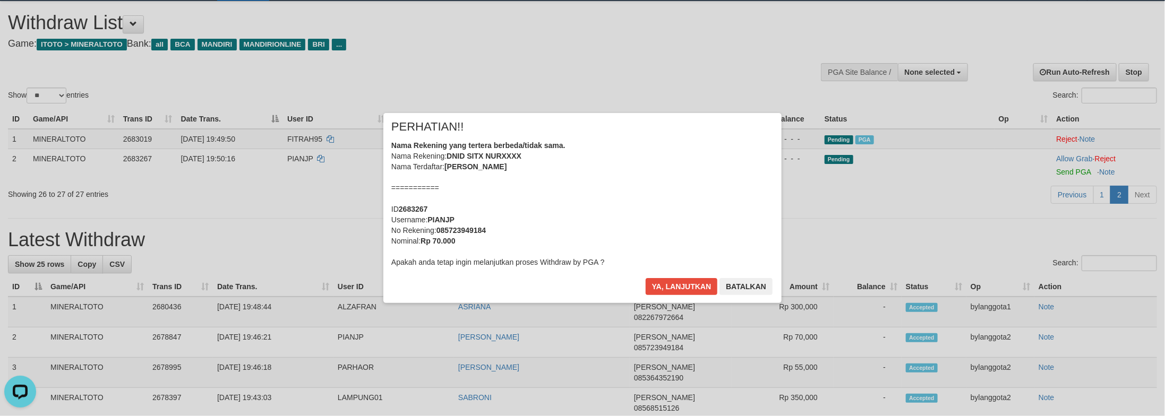
click at [690, 175] on div "Nama Rekening yang tertera berbeda/tidak sama. Nama Rekening: DNID SITX NURXXXX…" at bounding box center [582, 203] width 382 height 127
click at [646, 278] on button "Ya, lanjutkan" at bounding box center [682, 286] width 72 height 17
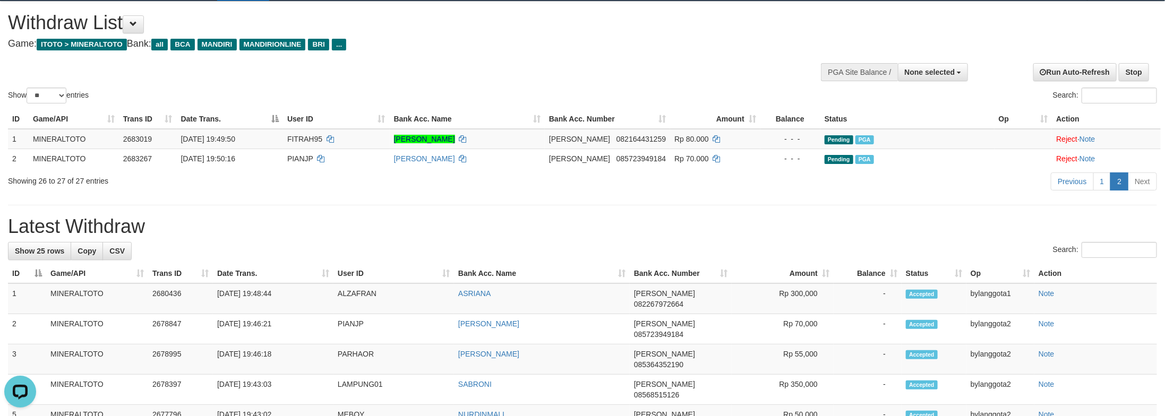
click at [1070, 182] on link "Previous" at bounding box center [1072, 182] width 42 height 18
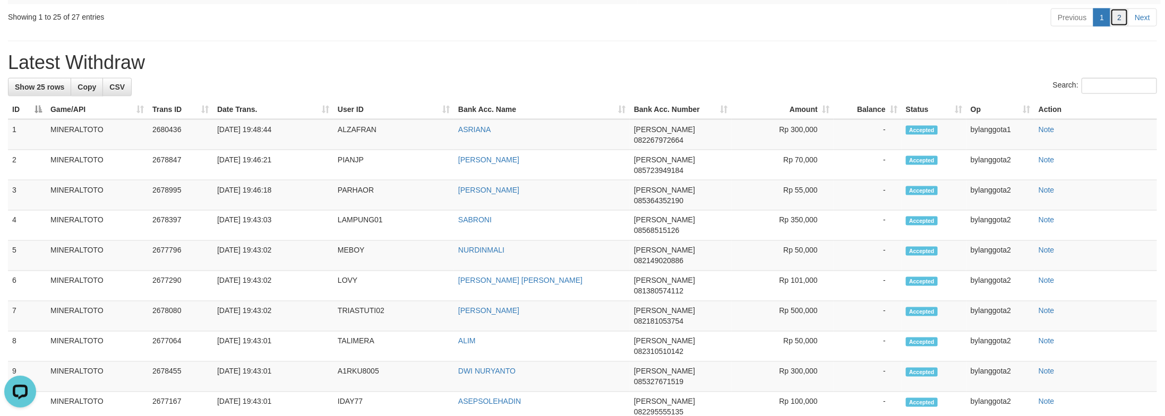
click at [1112, 27] on link "2" at bounding box center [1119, 17] width 18 height 18
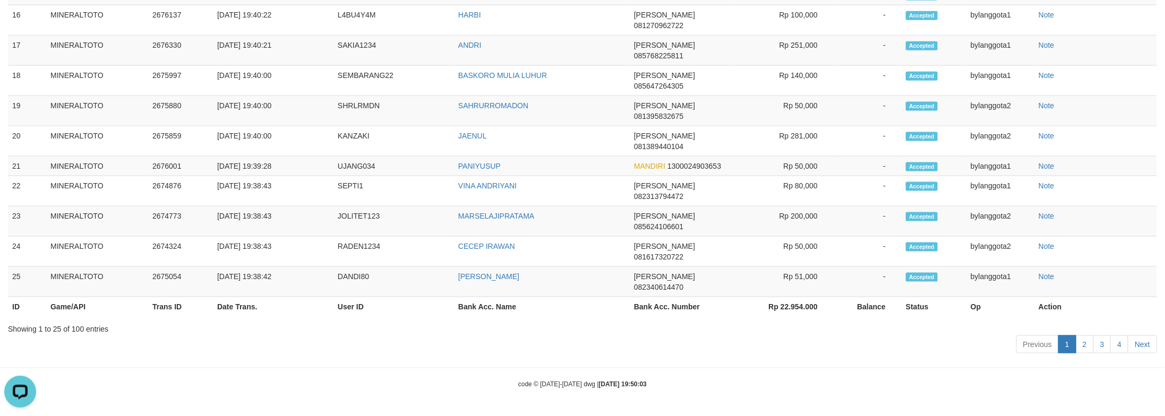
scroll to position [59, 0]
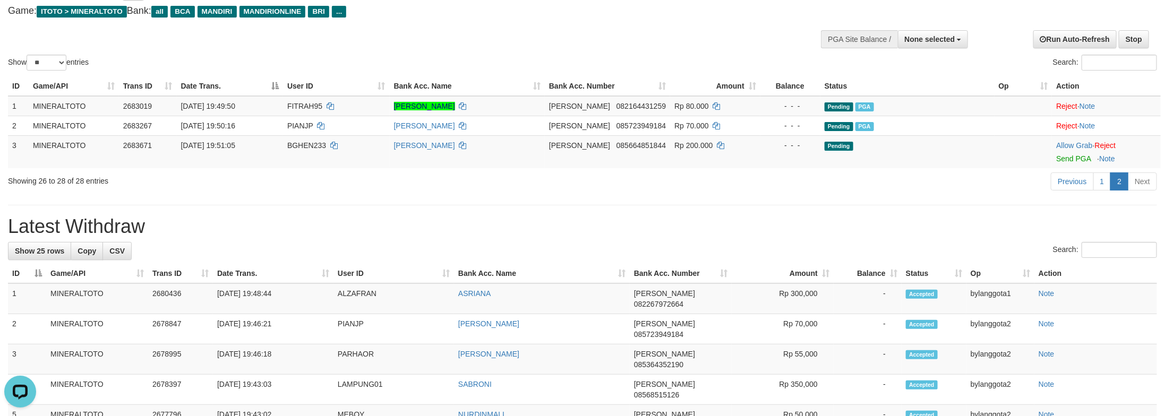
click at [1001, 190] on div "Previous 1 2 Next" at bounding box center [825, 183] width 664 height 23
click at [803, 185] on div "Previous 1 2 Next" at bounding box center [825, 183] width 664 height 23
click at [1117, 185] on link "2" at bounding box center [1119, 182] width 18 height 18
click at [1099, 185] on link "1" at bounding box center [1102, 182] width 18 height 18
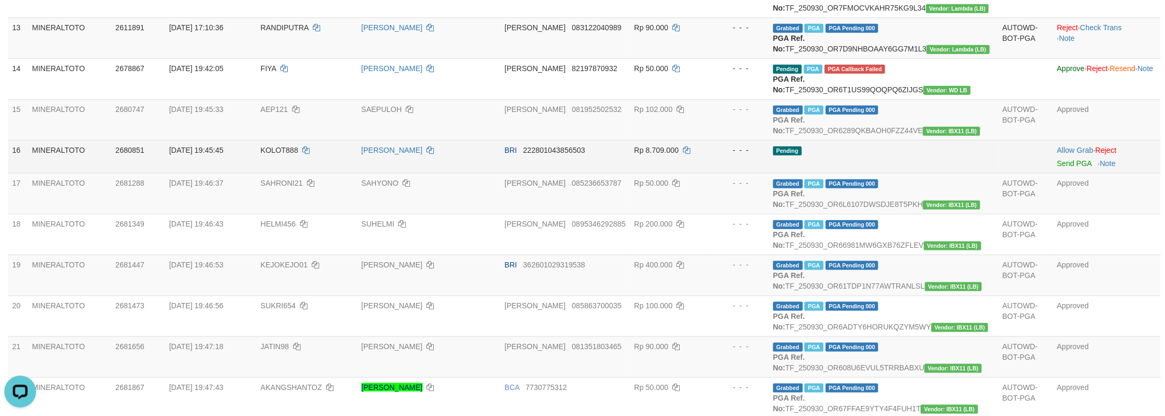
click at [998, 173] on td at bounding box center [1025, 156] width 55 height 33
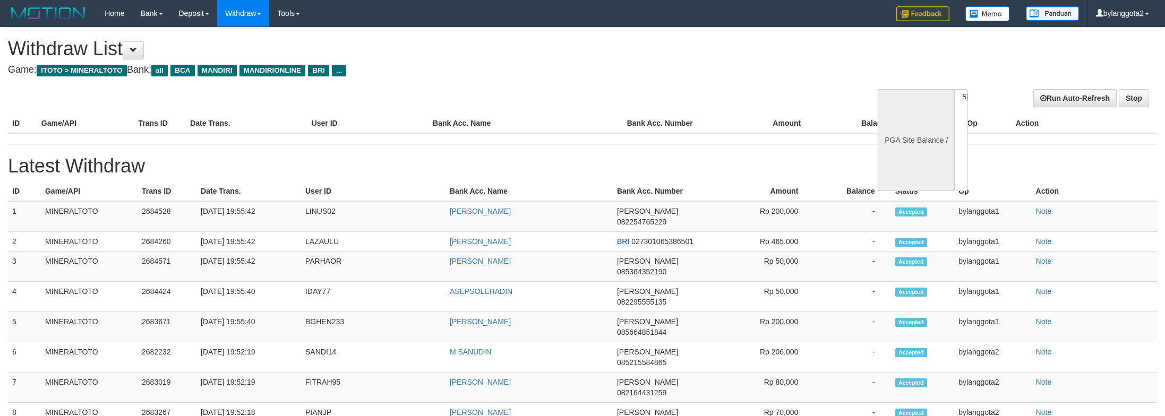
select select
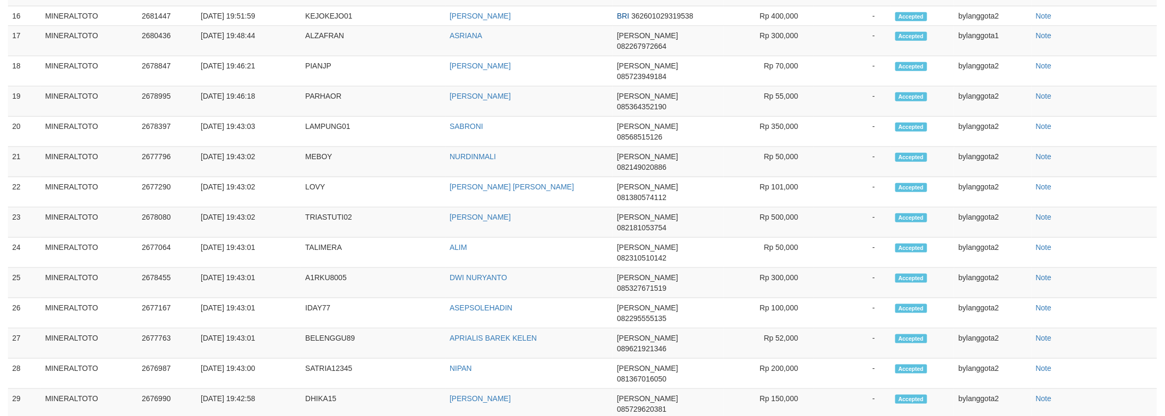
select select "**"
select select
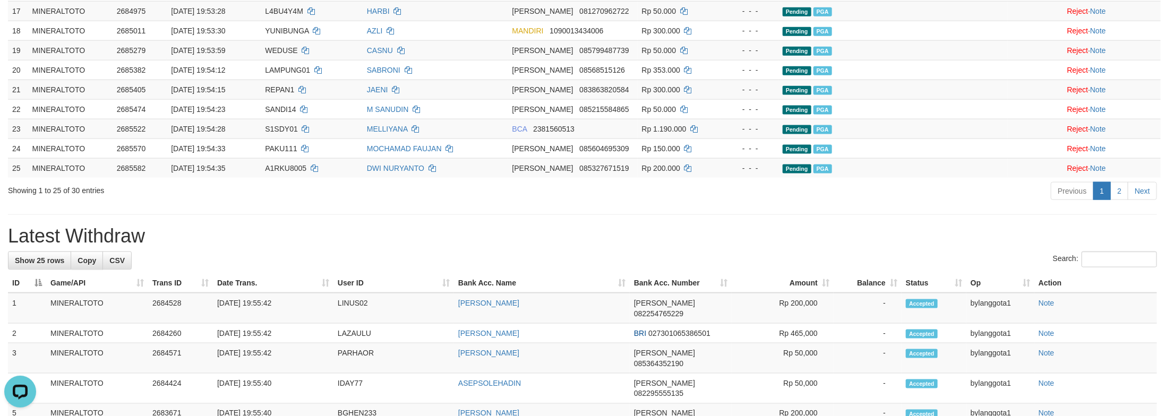
scroll to position [792, 0]
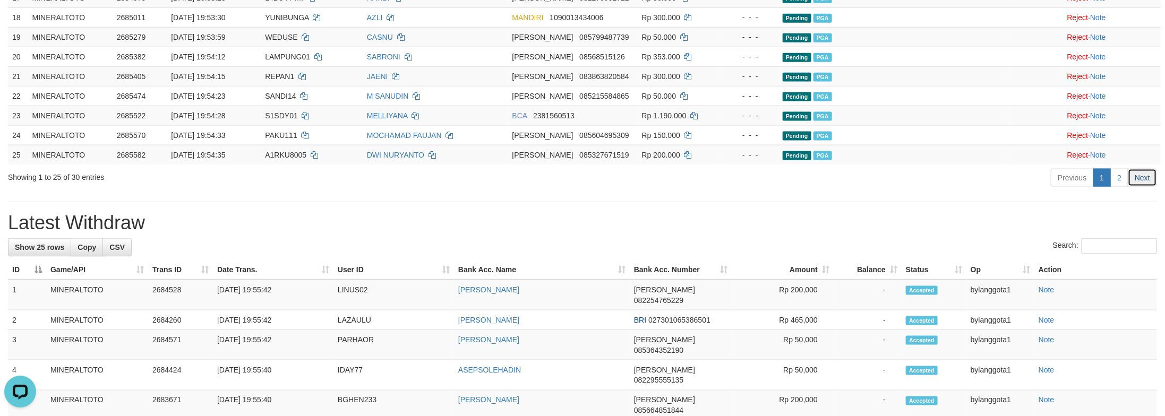
click at [1133, 187] on link "Next" at bounding box center [1142, 178] width 29 height 18
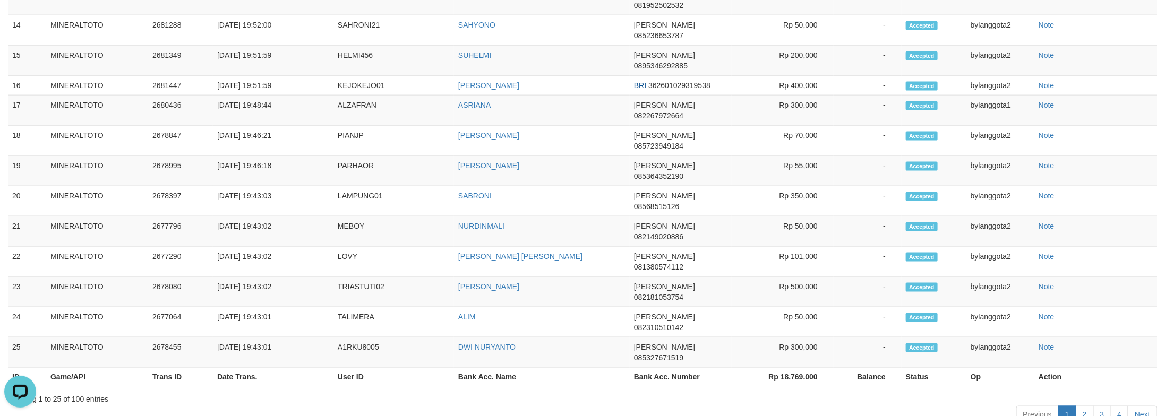
scroll to position [126, 0]
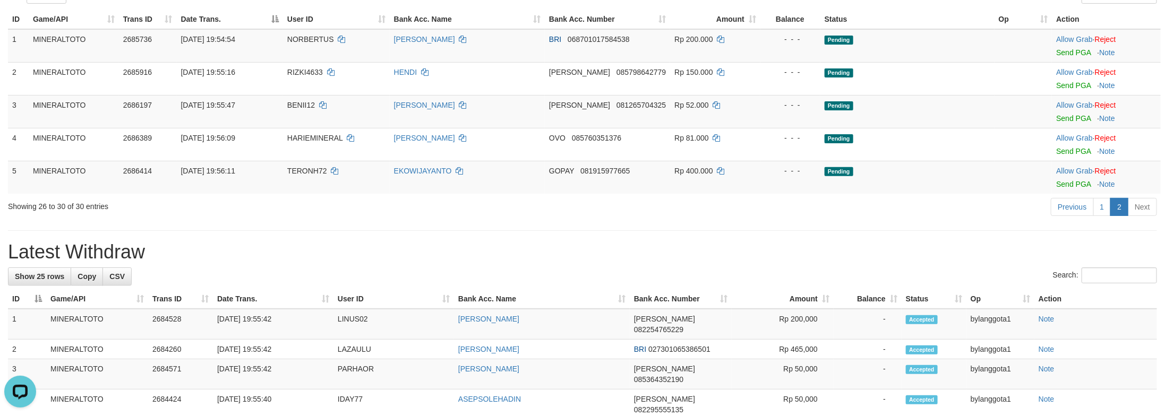
click at [972, 254] on h1 "Latest Withdraw" at bounding box center [582, 252] width 1149 height 21
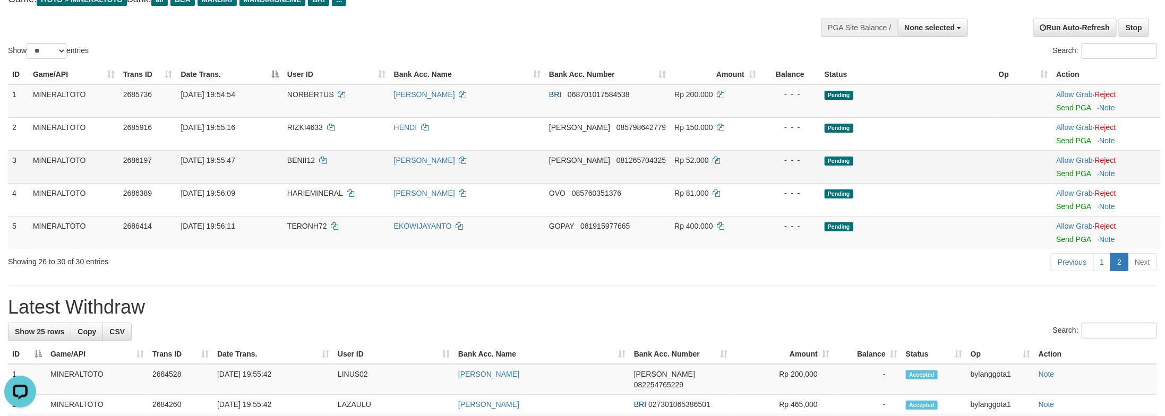
scroll to position [46, 0]
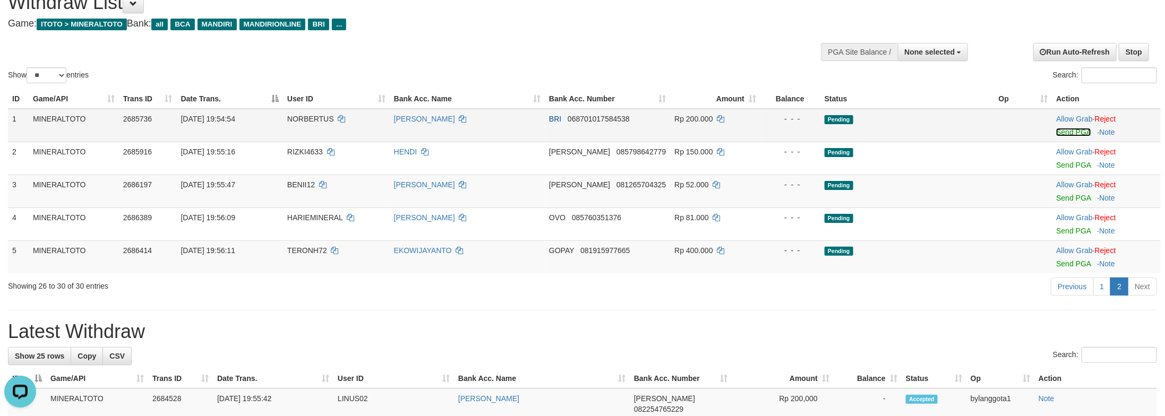
click at [1079, 128] on link "Send PGA" at bounding box center [1073, 132] width 35 height 8
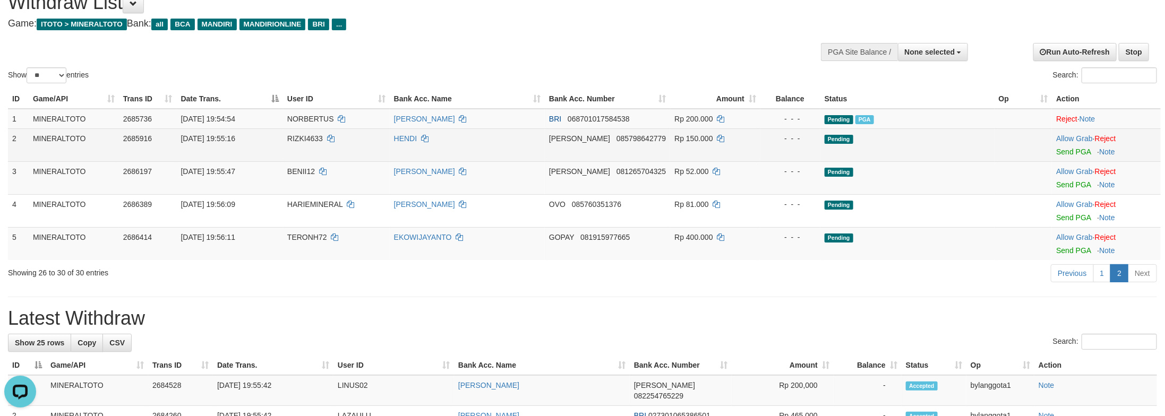
scroll to position [32, 0]
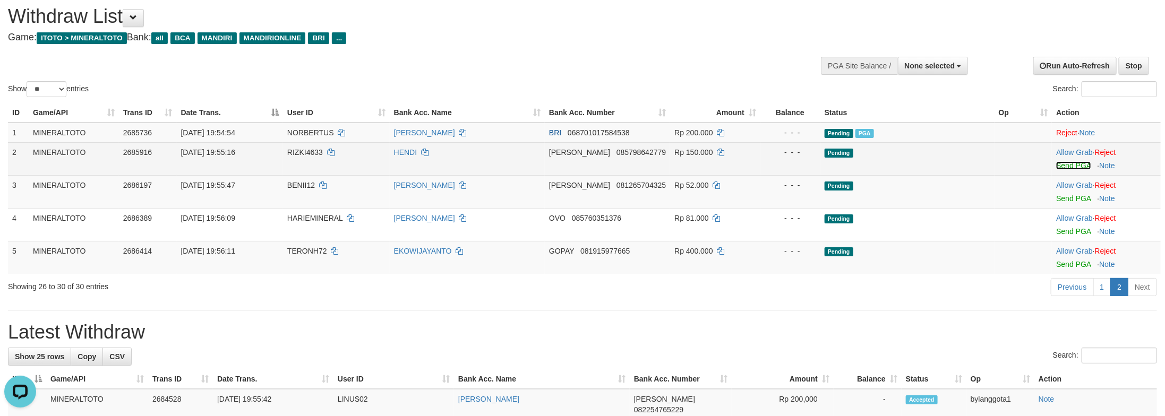
click at [1082, 163] on link "Send PGA" at bounding box center [1073, 165] width 35 height 8
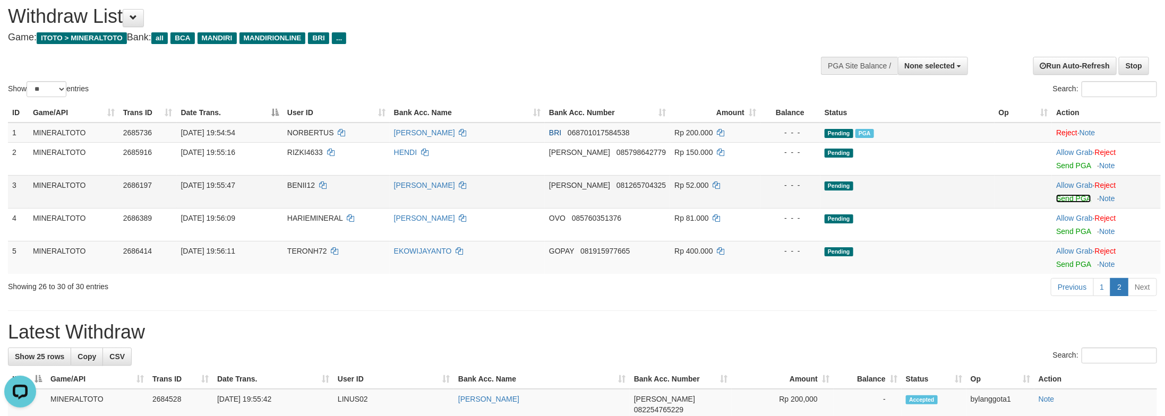
click at [1079, 200] on link "Send PGA" at bounding box center [1073, 198] width 35 height 8
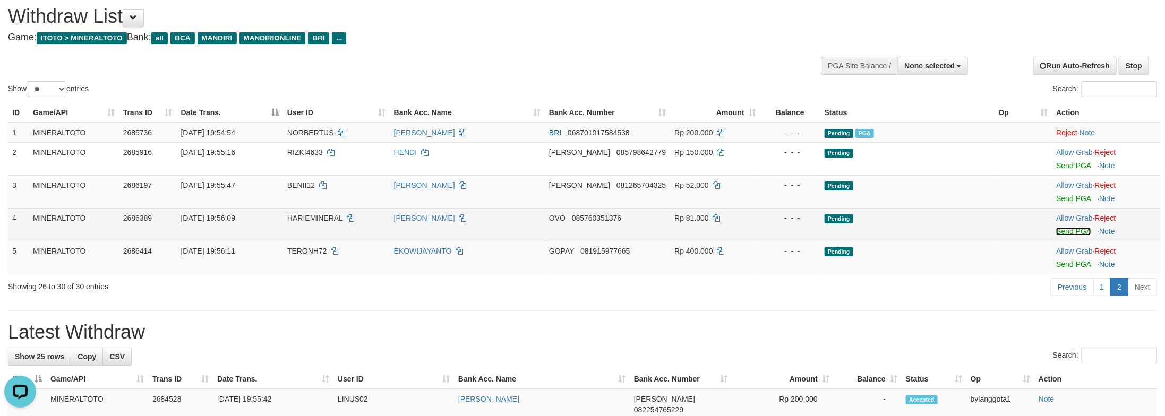
click at [1072, 232] on link "Send PGA" at bounding box center [1073, 231] width 35 height 8
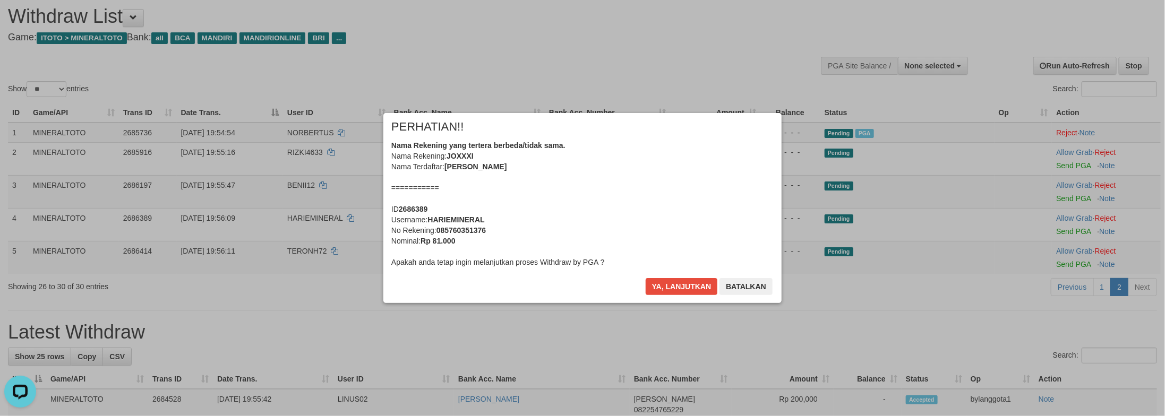
click at [744, 212] on div "Nama Rekening yang tertera berbeda/tidak sama. Nama Rekening: JOXXXI Nama Terda…" at bounding box center [582, 203] width 382 height 127
click at [646, 278] on button "Ya, lanjutkan" at bounding box center [682, 286] width 72 height 17
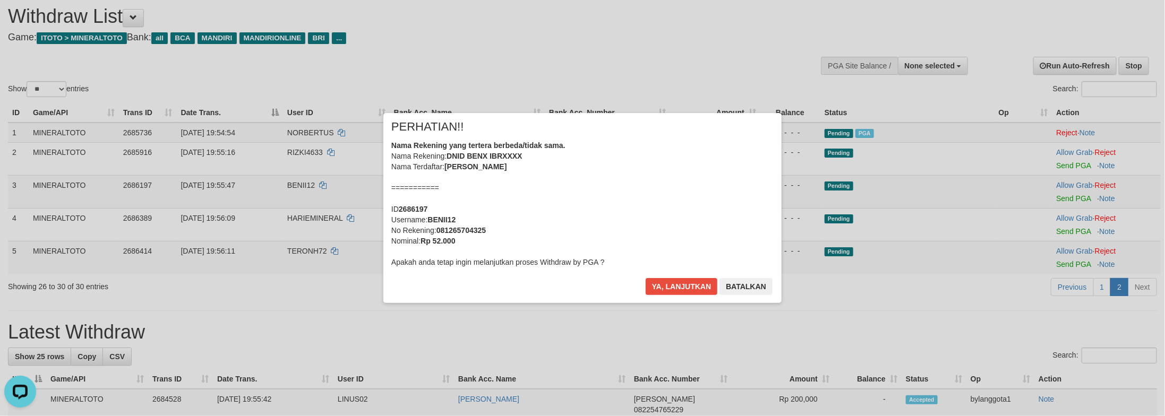
scroll to position [20, 0]
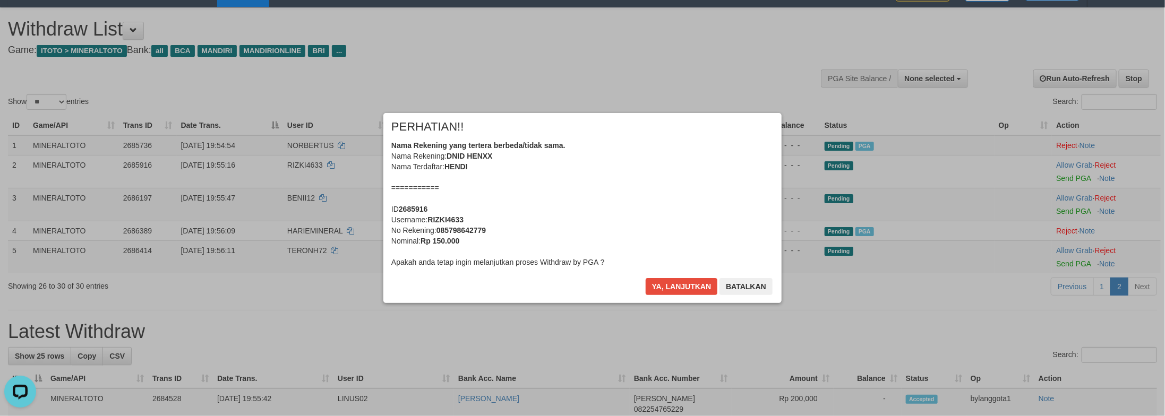
click at [744, 212] on div "× PERHATIAN!! Nama Rekening yang tertera berbeda/tidak sama. Nama Rekening: DNI…" at bounding box center [582, 208] width 414 height 190
click at [646, 278] on button "Ya, lanjutkan" at bounding box center [682, 286] width 72 height 17
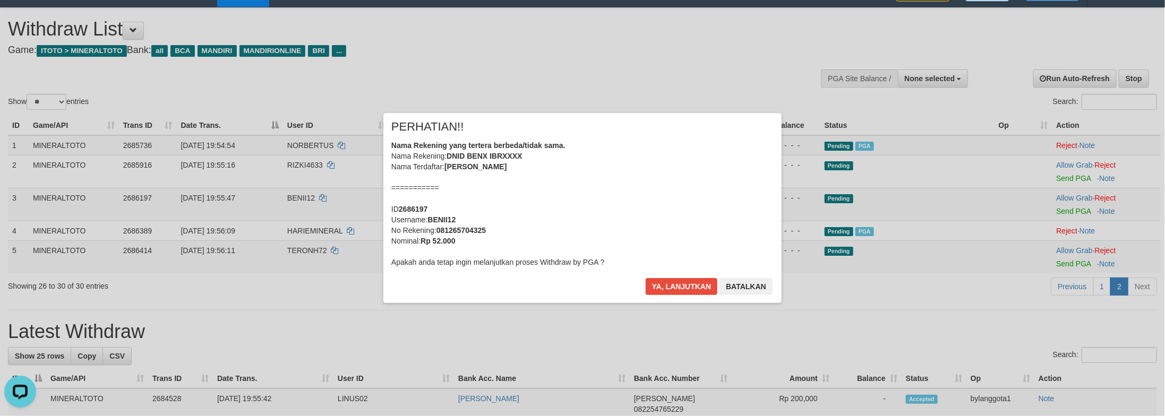
click at [744, 212] on div "Nama Rekening yang tertera berbeda/tidak sama. Nama Rekening: DNID BENX IBRXXXX…" at bounding box center [582, 203] width 382 height 127
click at [646, 278] on button "Ya, lanjutkan" at bounding box center [682, 286] width 72 height 17
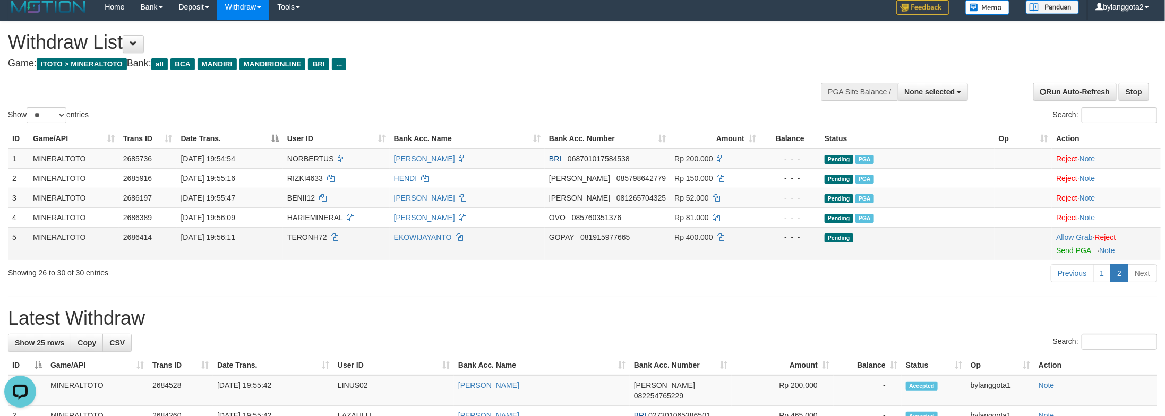
scroll to position [0, 0]
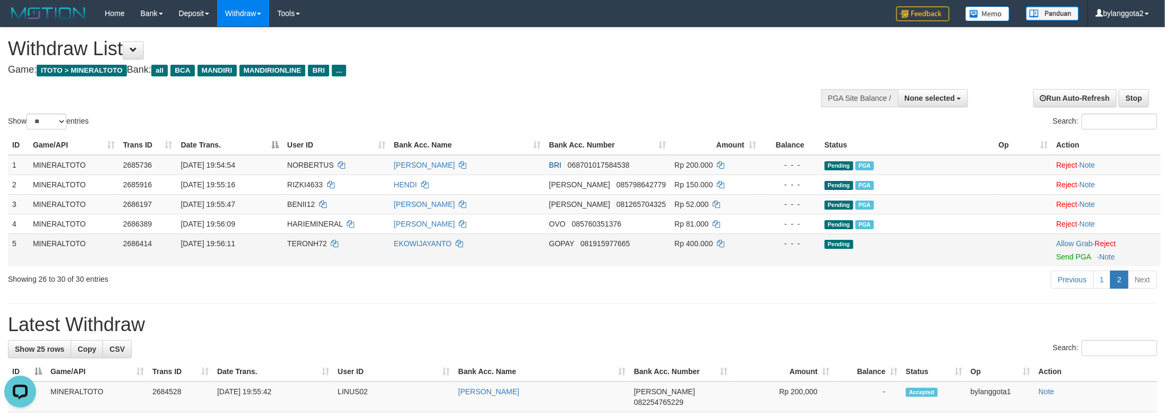
click at [1077, 263] on td "Allow Grab · Reject Send PGA · Note" at bounding box center [1106, 250] width 109 height 33
click at [1078, 258] on link "Send PGA" at bounding box center [1073, 257] width 35 height 8
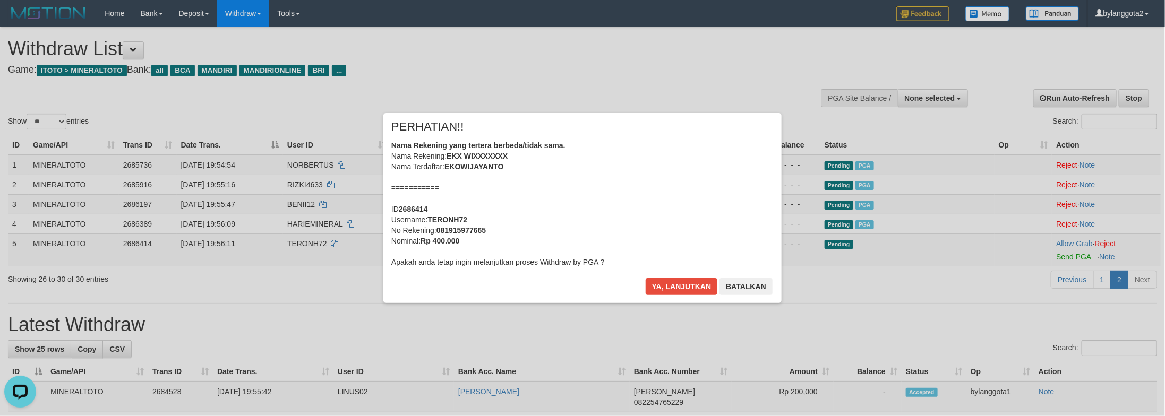
click at [615, 212] on div "Nama Rekening yang tertera berbeda/tidak sama. Nama Rekening: EKX WIXXXXXXX Nam…" at bounding box center [582, 203] width 382 height 127
click at [646, 278] on button "Ya, lanjutkan" at bounding box center [682, 286] width 72 height 17
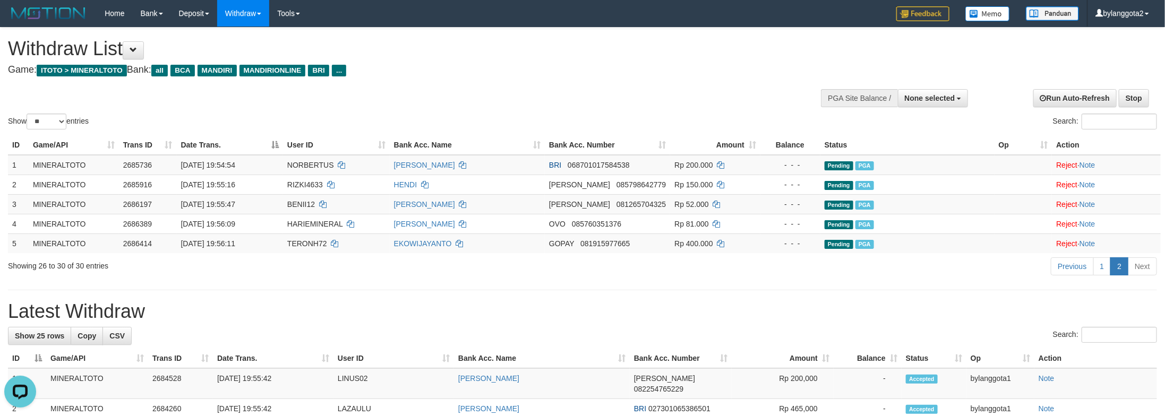
click at [929, 303] on h1 "Latest Withdraw" at bounding box center [582, 311] width 1149 height 21
click at [1100, 270] on link "1" at bounding box center [1102, 267] width 18 height 18
click at [950, 271] on div "Previous 1 2 Next" at bounding box center [825, 267] width 664 height 23
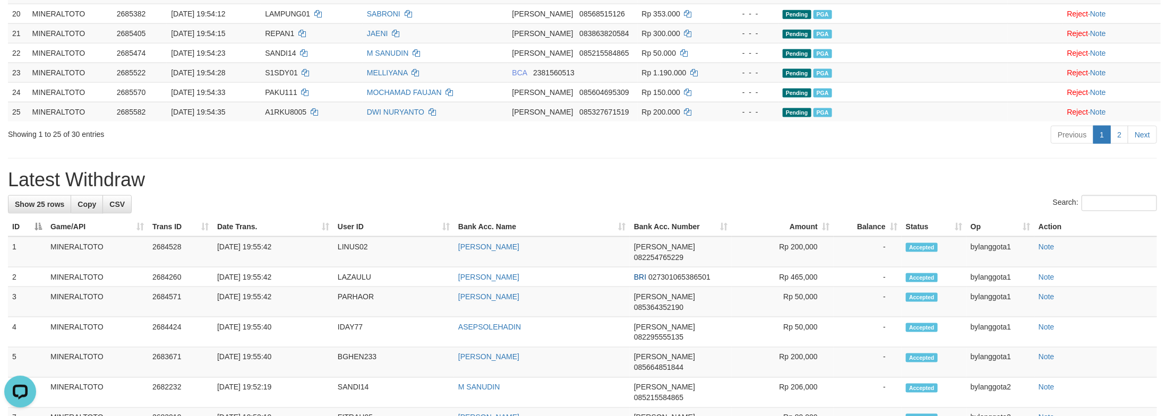
scroll to position [797, 0]
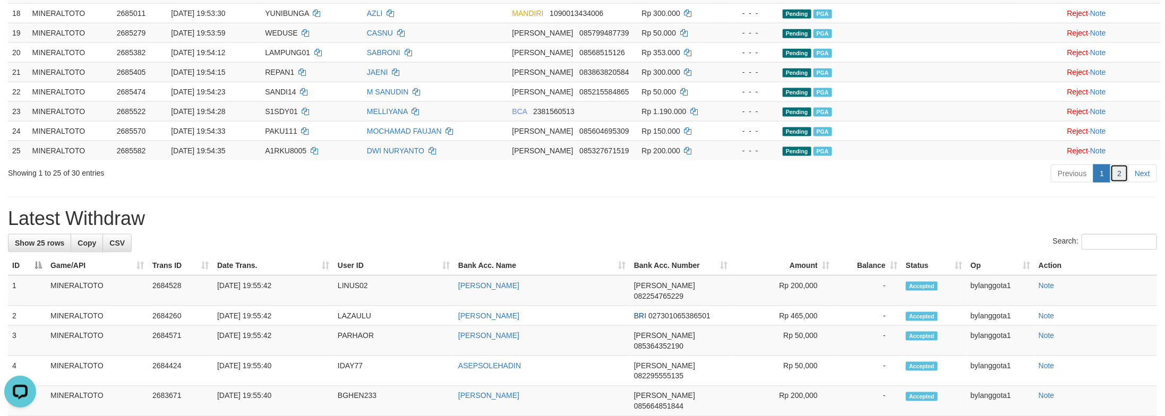
click at [1118, 183] on link "2" at bounding box center [1119, 174] width 18 height 18
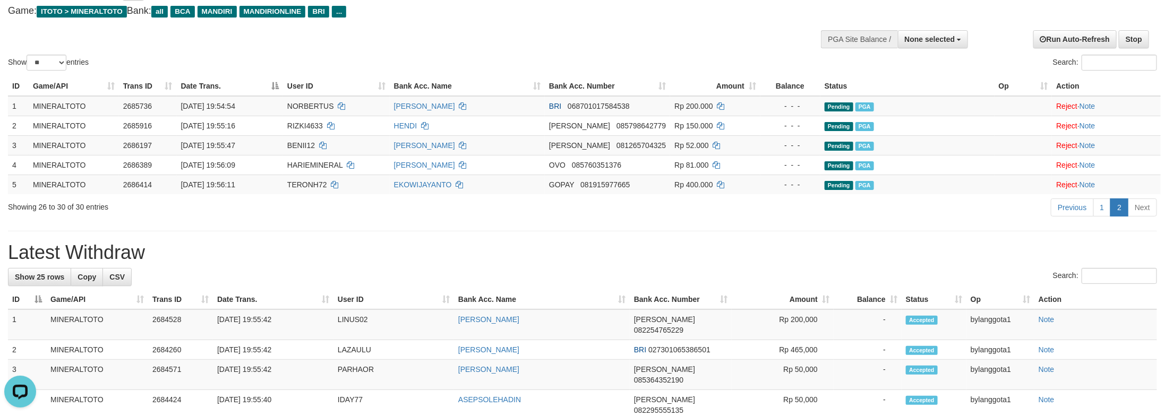
click at [985, 244] on h1 "Latest Withdraw" at bounding box center [582, 252] width 1149 height 21
click at [1095, 212] on link "1" at bounding box center [1102, 208] width 18 height 18
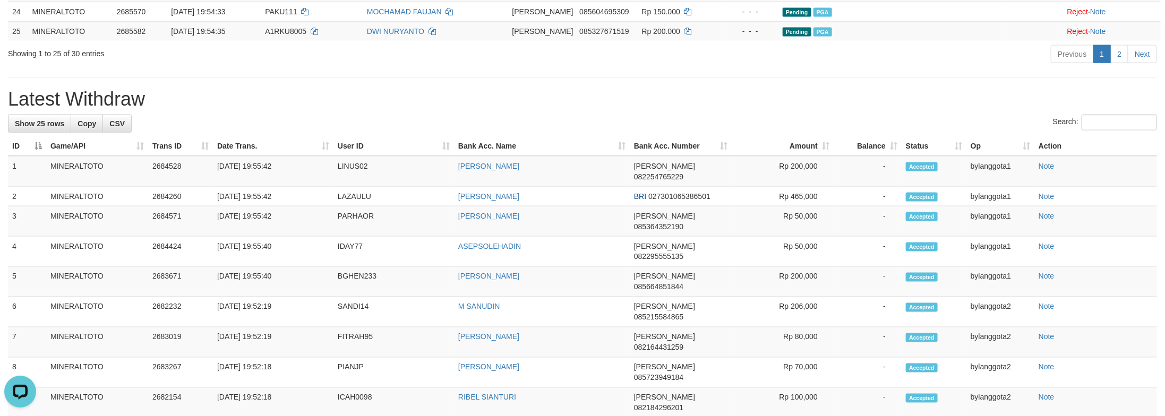
click at [995, 67] on div "Previous 1 2 Next" at bounding box center [825, 55] width 664 height 23
click at [1121, 63] on link "2" at bounding box center [1119, 54] width 18 height 18
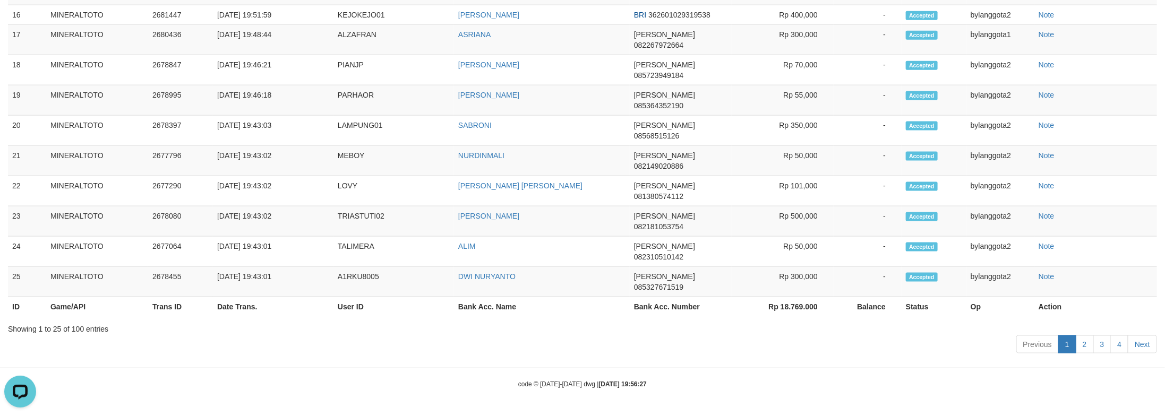
scroll to position [59, 0]
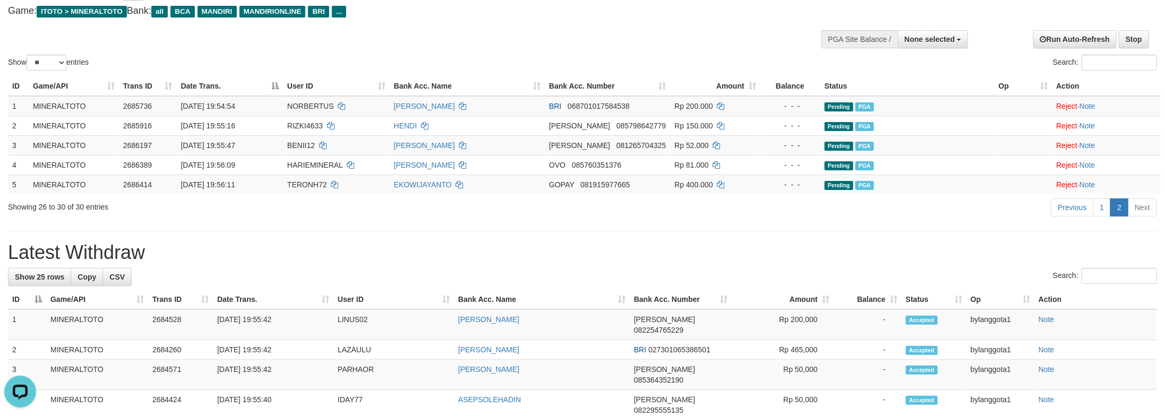
click at [999, 220] on div "Previous 1 2 Next" at bounding box center [825, 209] width 664 height 23
click at [1099, 215] on link "1" at bounding box center [1102, 208] width 18 height 18
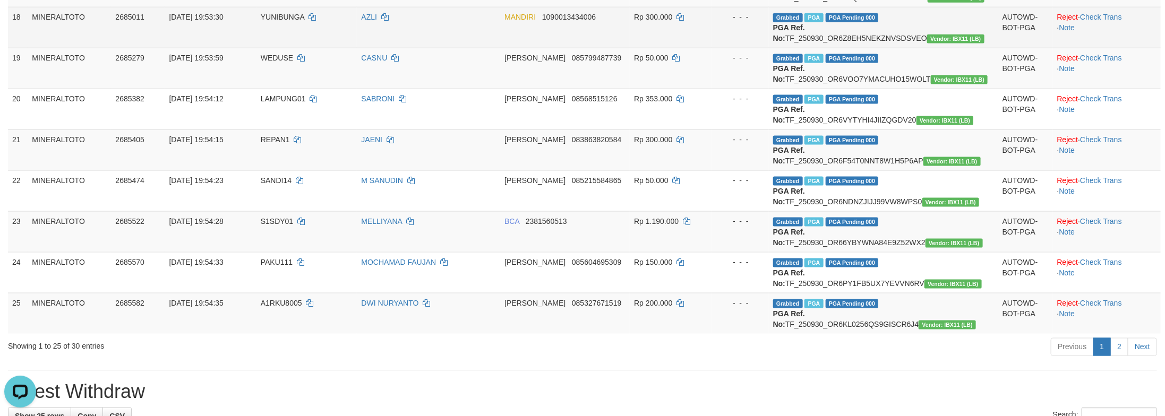
scroll to position [756, 0]
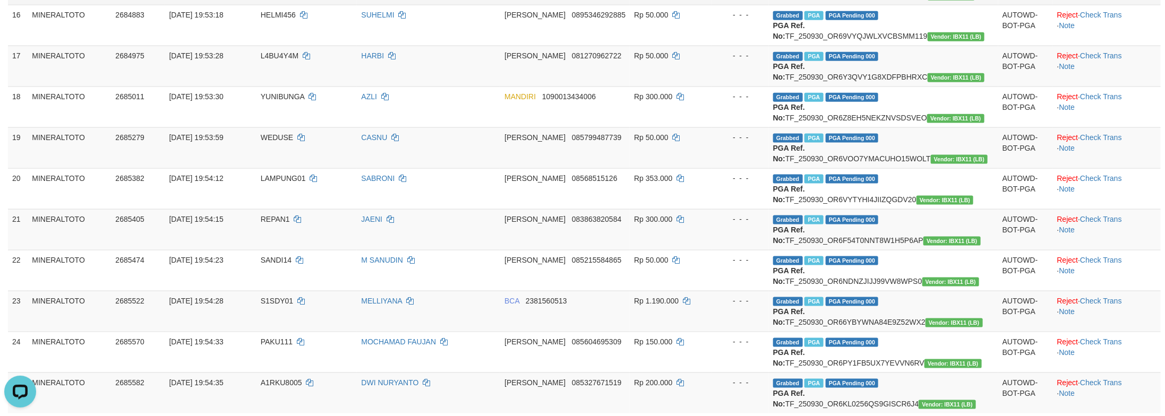
copy span "FANTA12"
drag, startPoint x: 278, startPoint y: 110, endPoint x: 347, endPoint y: 130, distance: 72.1
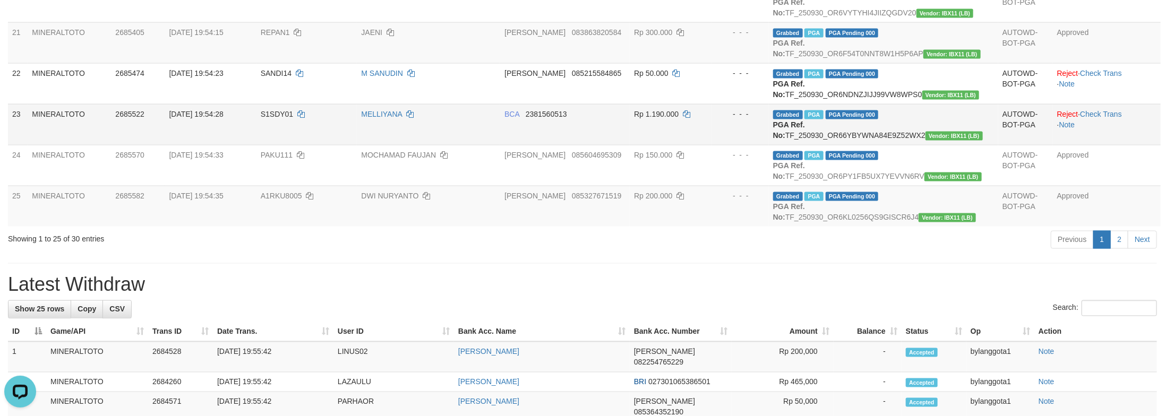
scroll to position [995, 0]
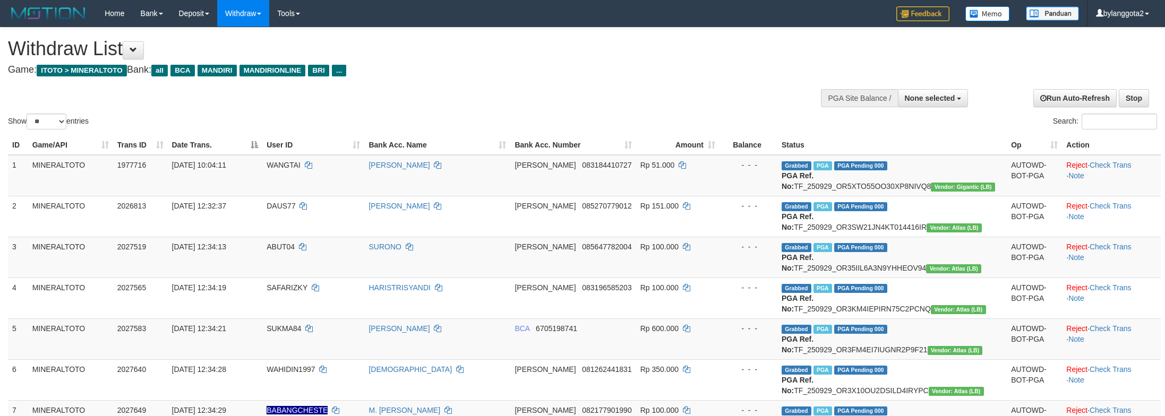
select select
select select "**"
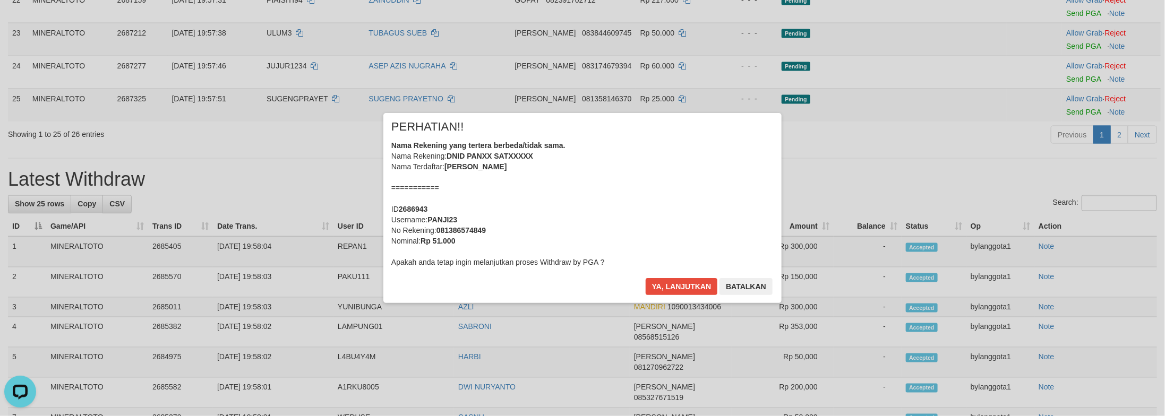
click at [728, 228] on div "Nama Rekening yang tertera berbeda/tidak sama. Nama Rekening: DNID PANXX SATXXX…" at bounding box center [582, 203] width 382 height 127
click at [646, 278] on button "Ya, lanjutkan" at bounding box center [682, 286] width 72 height 17
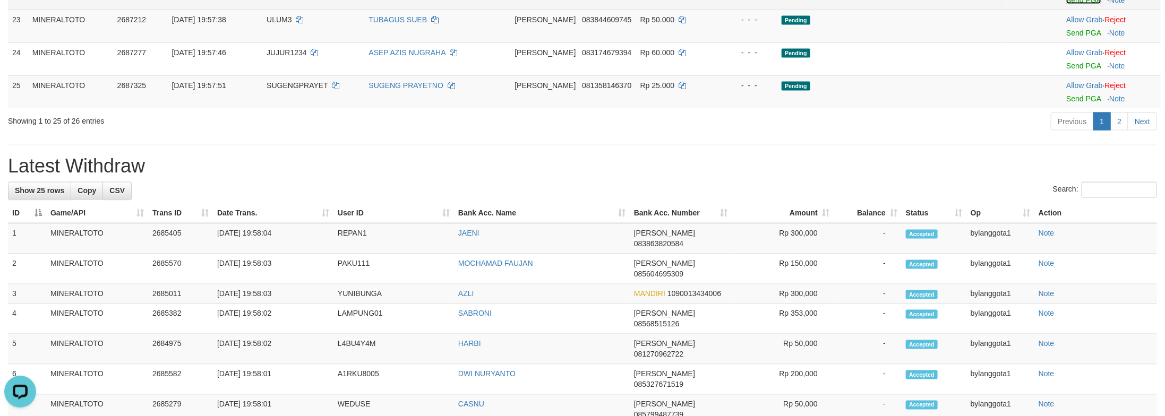
click at [1067, 4] on link "Send PGA" at bounding box center [1083, 0] width 35 height 8
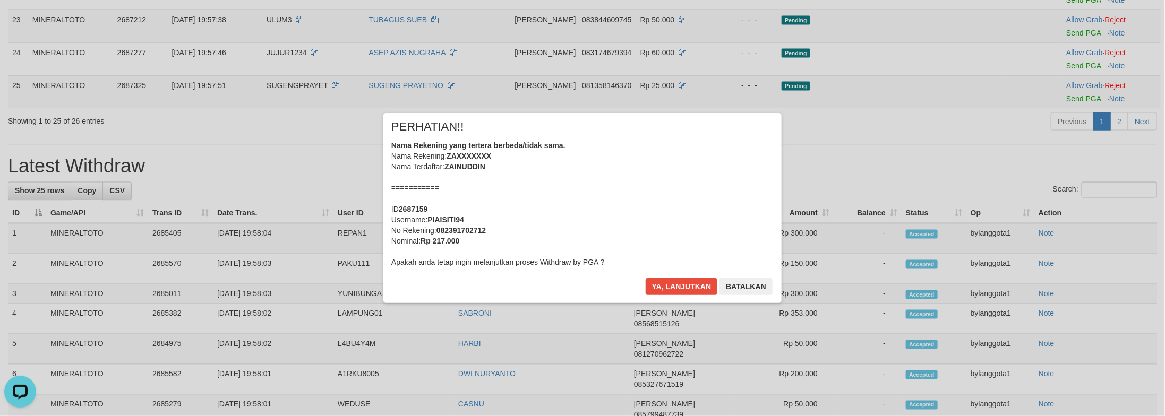
click at [711, 196] on div "Nama Rekening yang tertera berbeda/tidak sama. Nama Rekening: ZAXXXXXXX Nama Te…" at bounding box center [582, 203] width 382 height 127
click at [646, 278] on button "Ya, lanjutkan" at bounding box center [682, 286] width 72 height 17
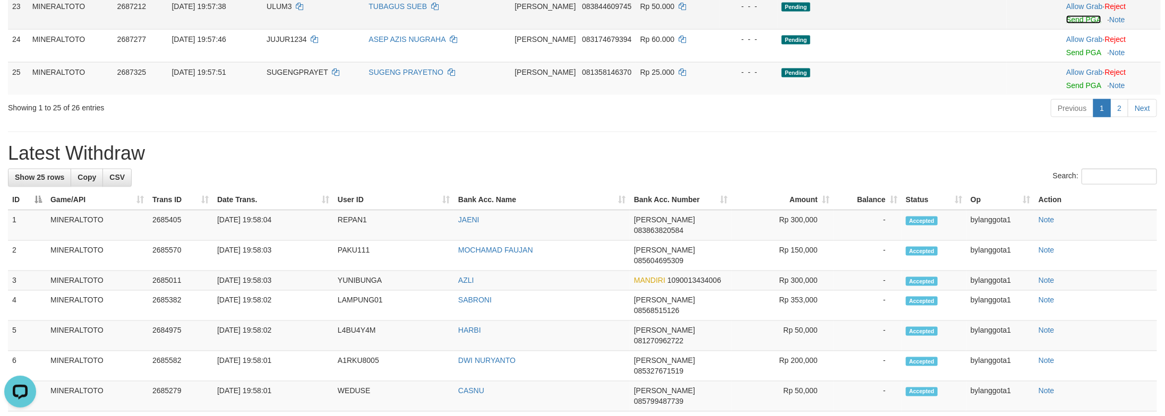
click at [1068, 24] on link "Send PGA" at bounding box center [1083, 19] width 35 height 8
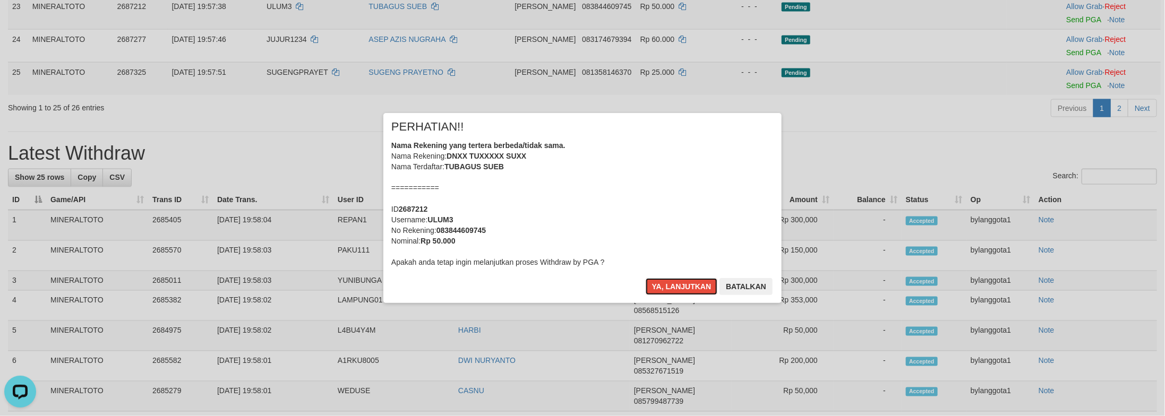
click at [636, 201] on div "Nama Rekening yang tertera berbeda/tidak sama. Nama Rekening: DNXX TUXXXXX SUXX…" at bounding box center [582, 203] width 382 height 127
click at [646, 278] on button "Ya, lanjutkan" at bounding box center [682, 286] width 72 height 17
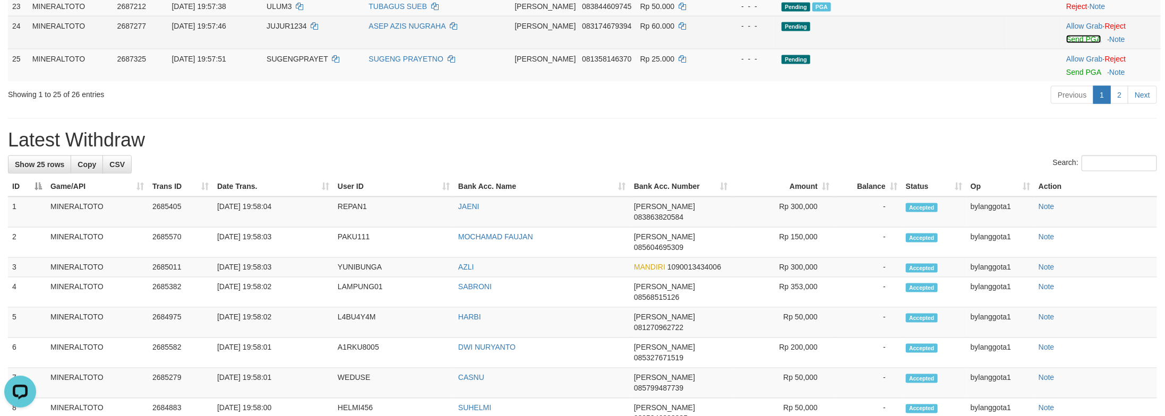
click at [1070, 44] on link "Send PGA" at bounding box center [1083, 39] width 35 height 8
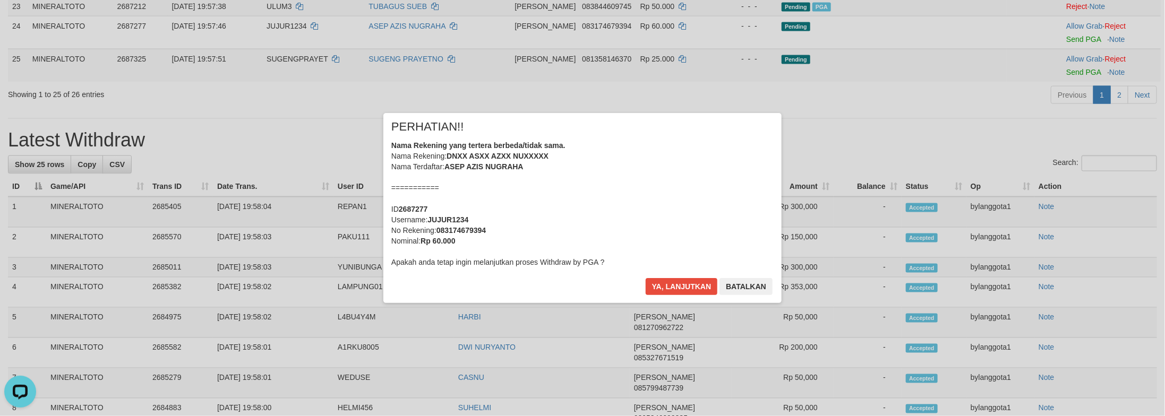
click at [707, 198] on div "Nama Rekening yang tertera berbeda/tidak sama. Nama Rekening: DNXX ASXX AZXX NU…" at bounding box center [582, 203] width 382 height 127
click at [646, 278] on button "Ya, lanjutkan" at bounding box center [682, 286] width 72 height 17
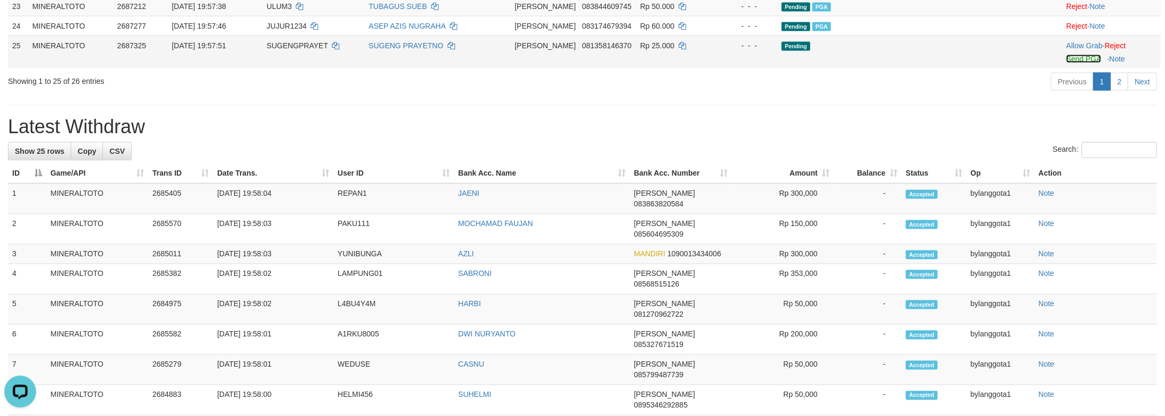
click at [1074, 63] on link "Send PGA" at bounding box center [1083, 59] width 35 height 8
click at [1124, 91] on link "2" at bounding box center [1119, 82] width 18 height 18
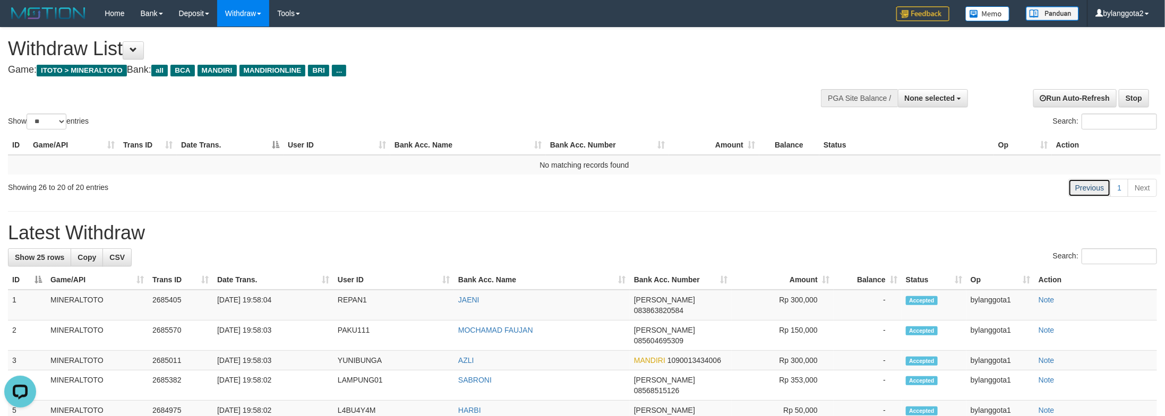
click at [1102, 193] on link "Previous" at bounding box center [1089, 188] width 42 height 18
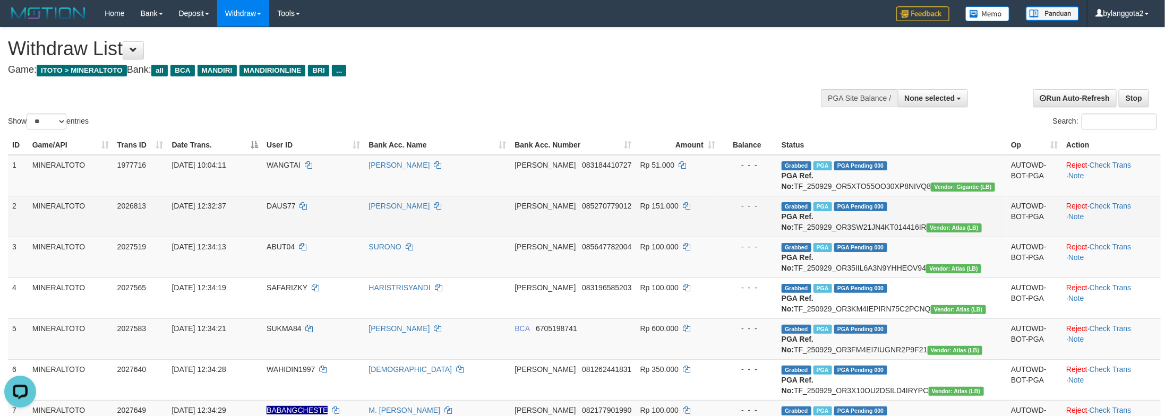
click at [878, 237] on td "Grabbed PGA PGA Pending 000 PGA Ref. No: TF_250929_OR3SW21JN4KT014416IR Vendor:…" at bounding box center [891, 216] width 229 height 41
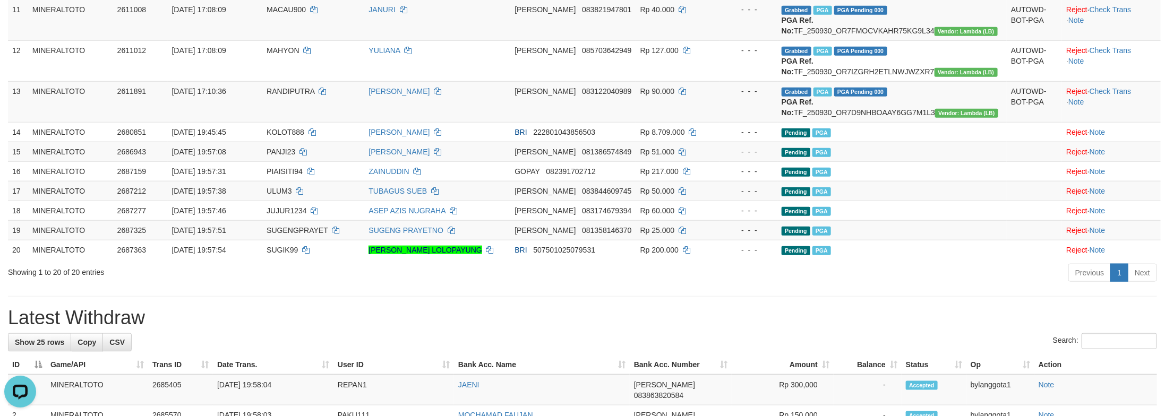
scroll to position [588, 0]
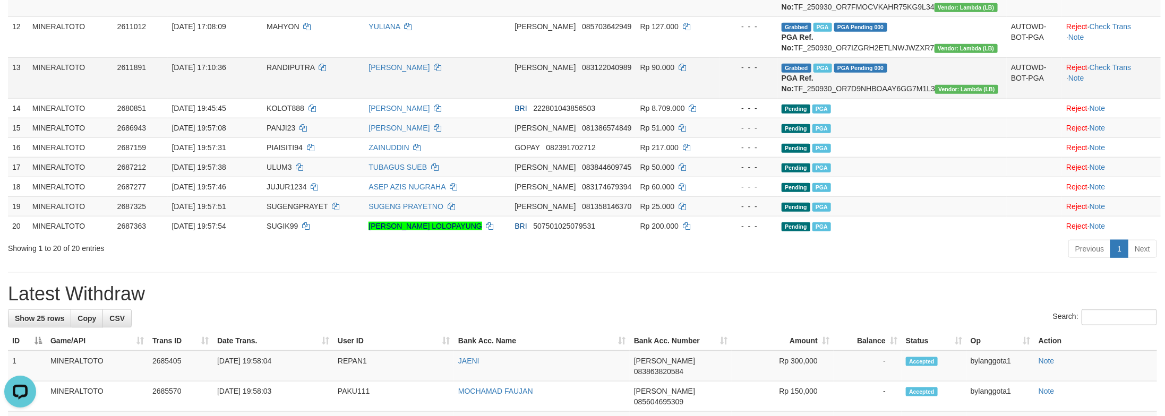
click at [811, 73] on span "Grabbed" at bounding box center [797, 68] width 30 height 9
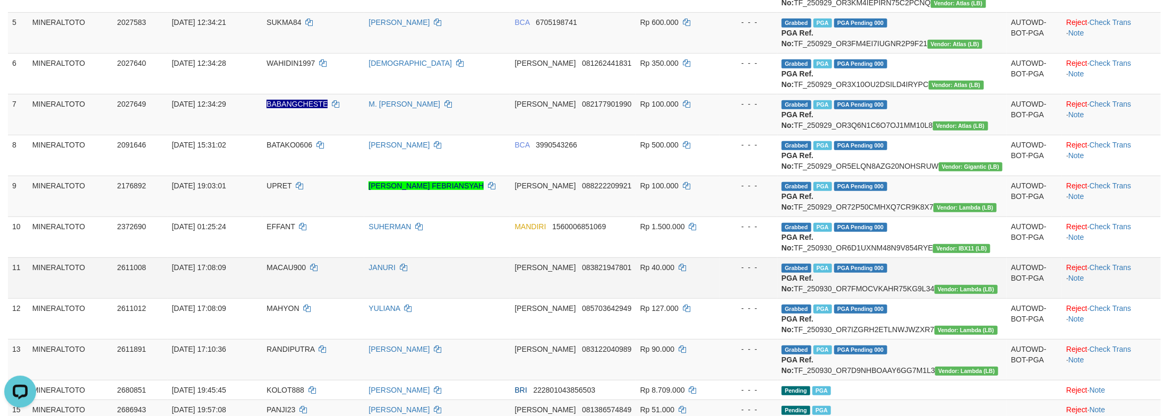
scroll to position [0, 0]
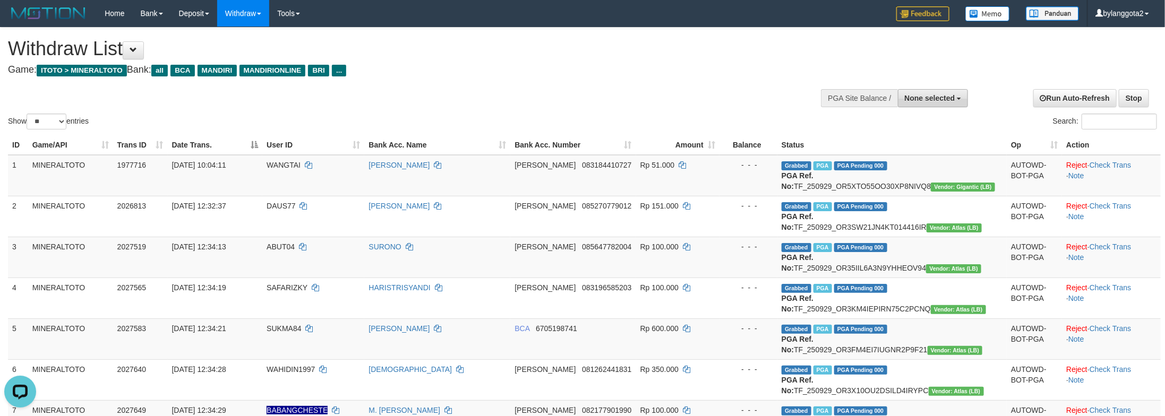
click at [925, 102] on span "None selected" at bounding box center [930, 98] width 50 height 8
click at [911, 150] on label "[ITOTO] MINERALTOTO" at bounding box center [911, 152] width 114 height 14
select select "****"
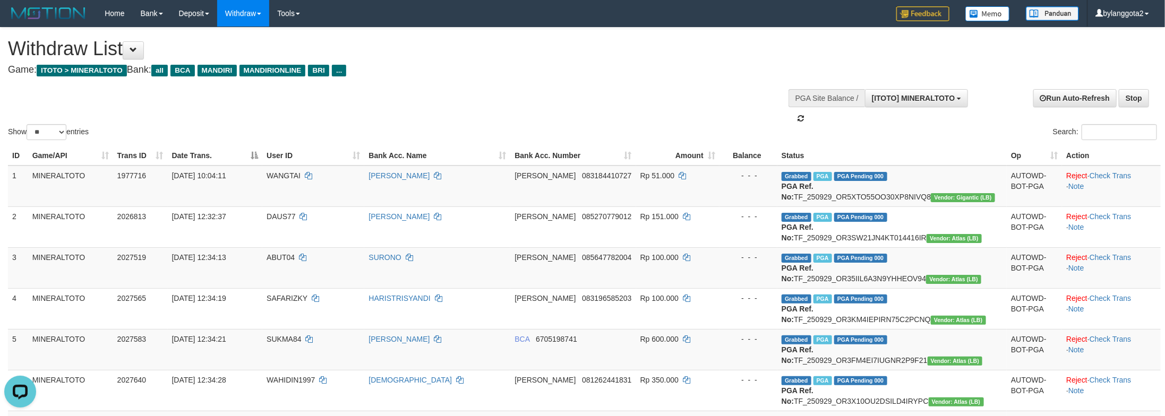
scroll to position [10, 0]
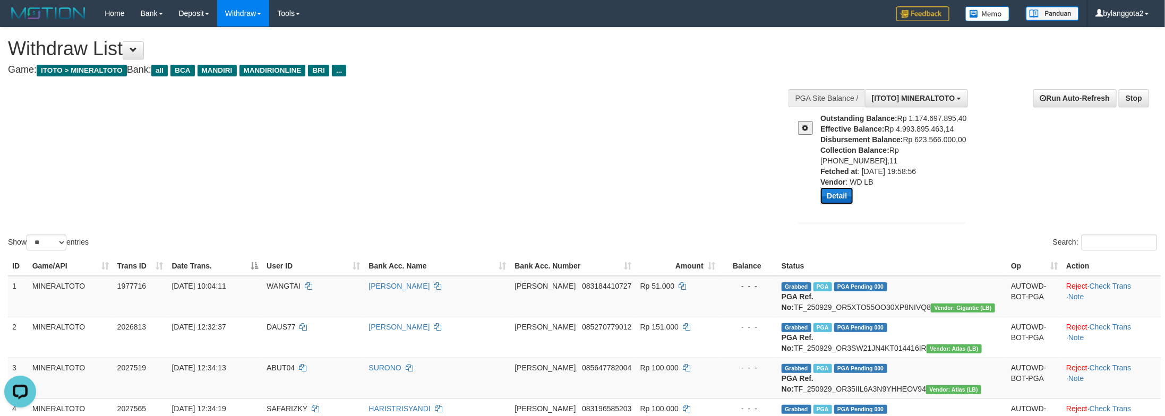
click at [849, 189] on button "Detail" at bounding box center [836, 195] width 33 height 17
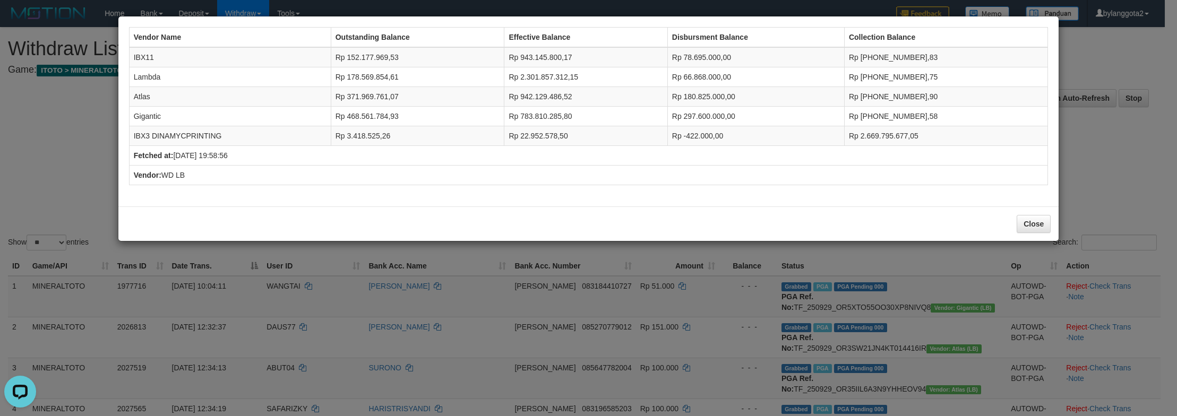
click at [739, 64] on td "Rp 78.695.000,00" at bounding box center [756, 57] width 177 height 20
copy td "78.695.000,00"
click at [147, 75] on td "Lambda" at bounding box center [230, 77] width 202 height 20
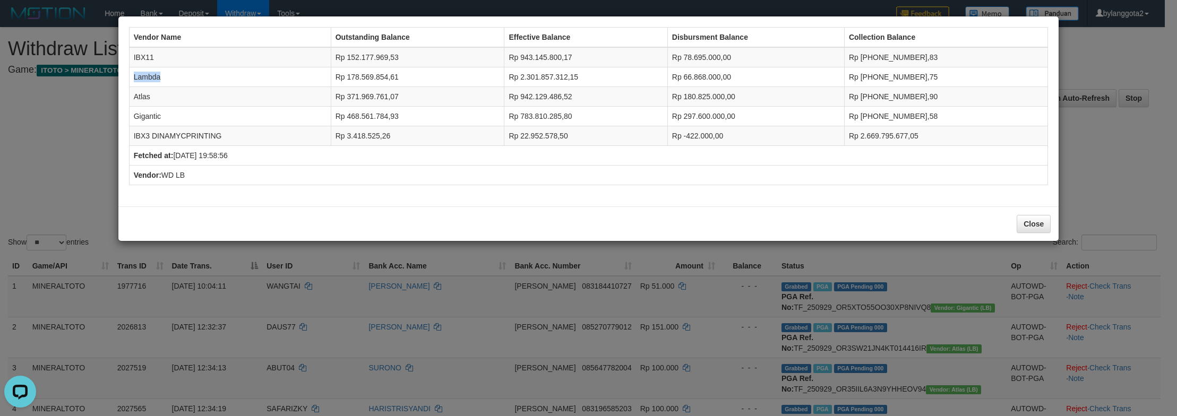
copy td "Lambda"
click at [139, 50] on td "IBX11" at bounding box center [230, 57] width 202 height 20
copy td "IBX11"
drag, startPoint x: 1078, startPoint y: 181, endPoint x: 1051, endPoint y: 179, distance: 26.1
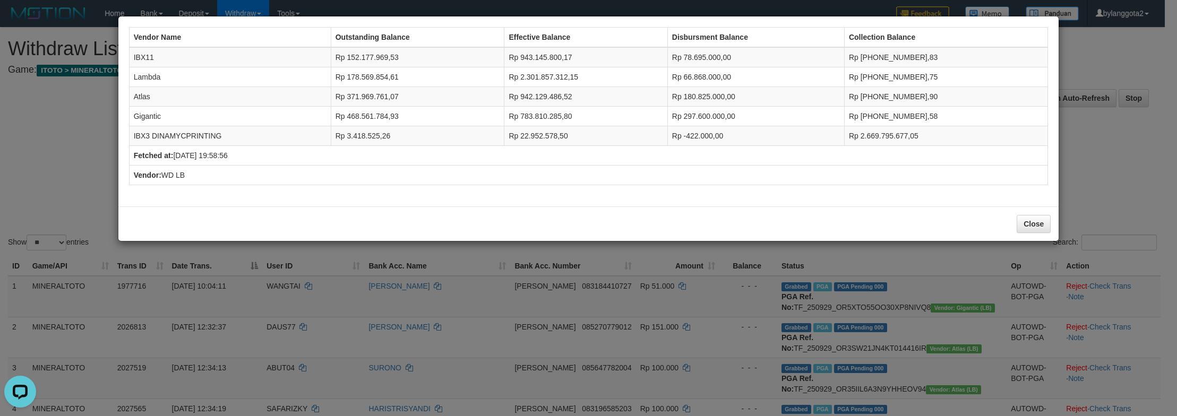
click at [1078, 181] on div "Vendor Name Outstanding Balance Effective Balance Disbursment Balance Collectio…" at bounding box center [588, 208] width 1177 height 416
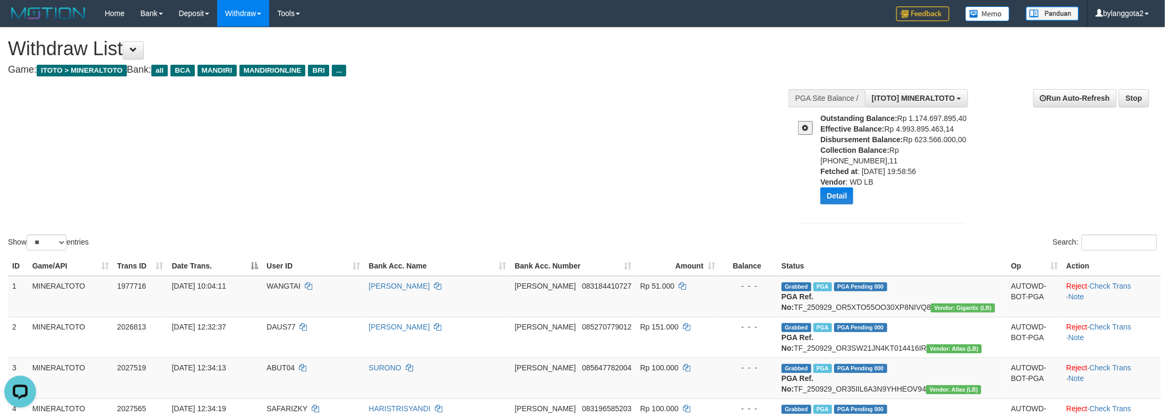
click at [547, 179] on div "Show ** ** ** *** entries Search:" at bounding box center [582, 140] width 1165 height 225
click at [51, 235] on select "** ** ** ***" at bounding box center [47, 243] width 40 height 16
select select "**"
click at [28, 235] on select "** ** ** ***" at bounding box center [47, 243] width 40 height 16
click at [531, 118] on div "Show ** ** ** *** entries Search:" at bounding box center [582, 140] width 1165 height 225
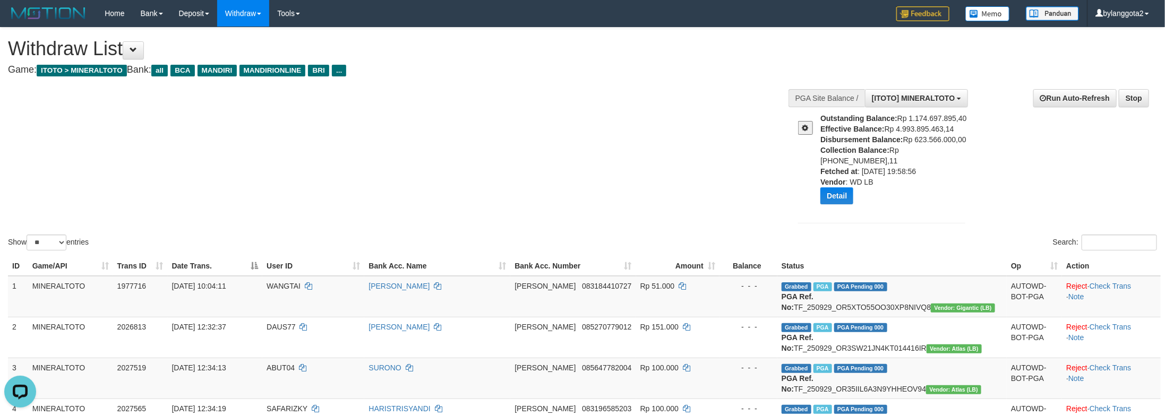
scroll to position [1089, 0]
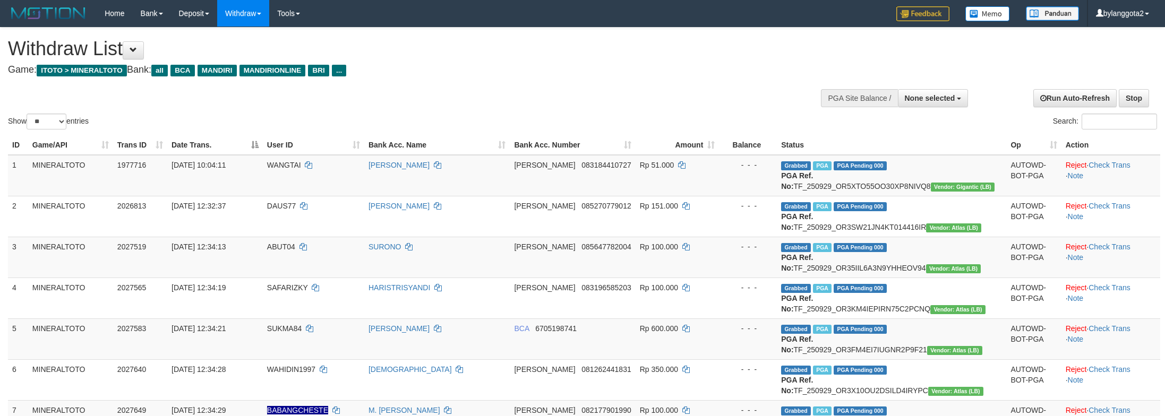
select select
select select "**"
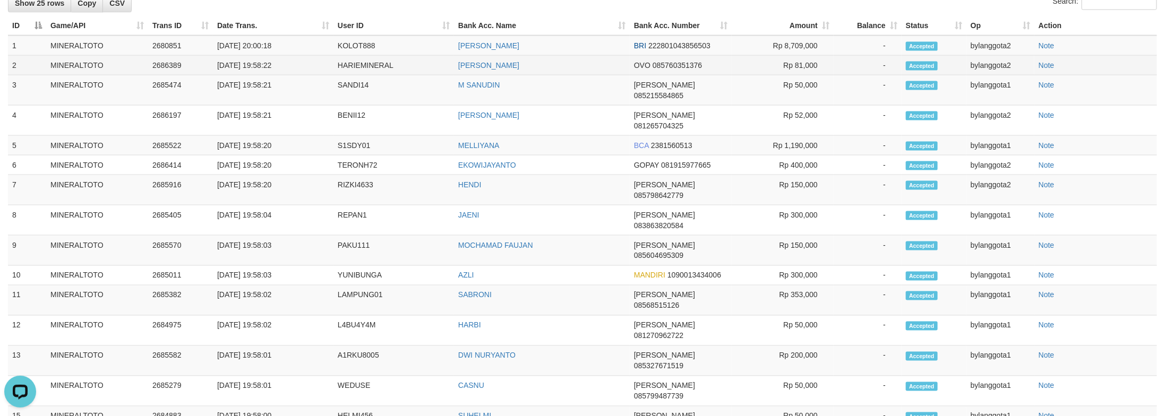
click at [684, 75] on td "OVO 085760351376" at bounding box center [681, 66] width 102 height 20
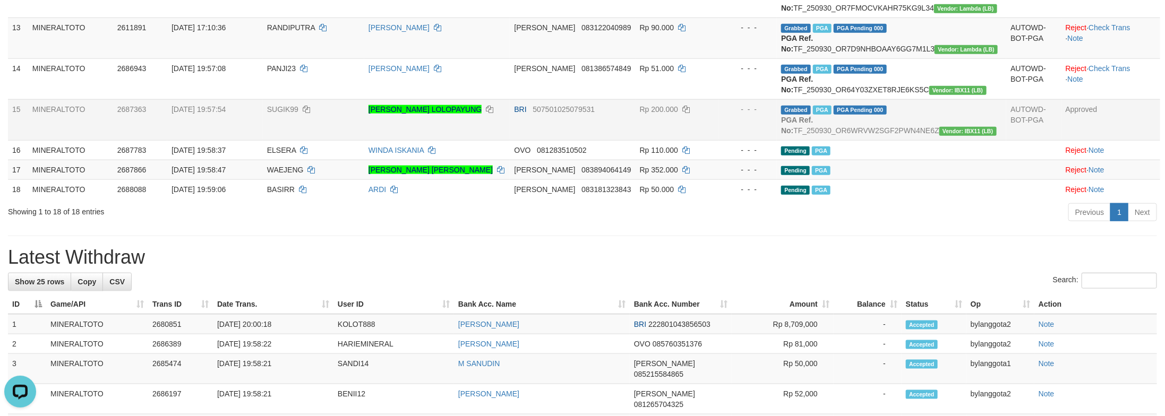
click at [945, 140] on td "Grabbed PGA PGA Pending 000 PGA Ref. No: TF_250930_OR6WRVW2SGF2PWN4NE6Z Vendor:…" at bounding box center [891, 119] width 229 height 41
click at [918, 140] on td "Grabbed PGA PGA Pending 000 PGA Ref. No: TF_250930_OR6WRVW2SGF2PWN4NE6Z Vendor:…" at bounding box center [891, 119] width 229 height 41
click at [897, 140] on td "Grabbed PGA PGA Pending 000 PGA Ref. No: TF_250930_OR6WRVW2SGF2PWN4NE6Z Vendor:…" at bounding box center [891, 119] width 229 height 41
click at [910, 140] on td "Grabbed PGA PGA Pending 000 PGA Ref. No: TF_250930_OR6WRVW2SGF2PWN4NE6Z Vendor:…" at bounding box center [891, 119] width 229 height 41
click at [813, 135] on b "PGA Ref. No:" at bounding box center [797, 125] width 32 height 19
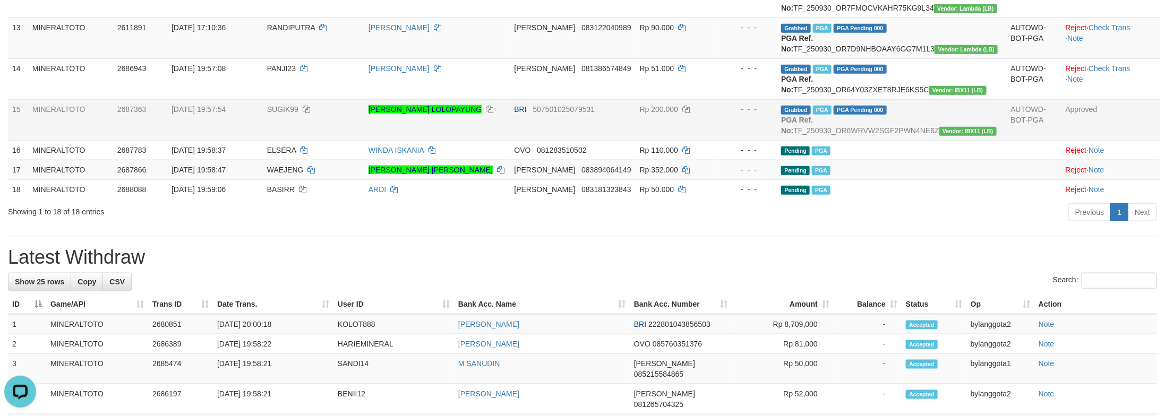
scroll to position [625, 0]
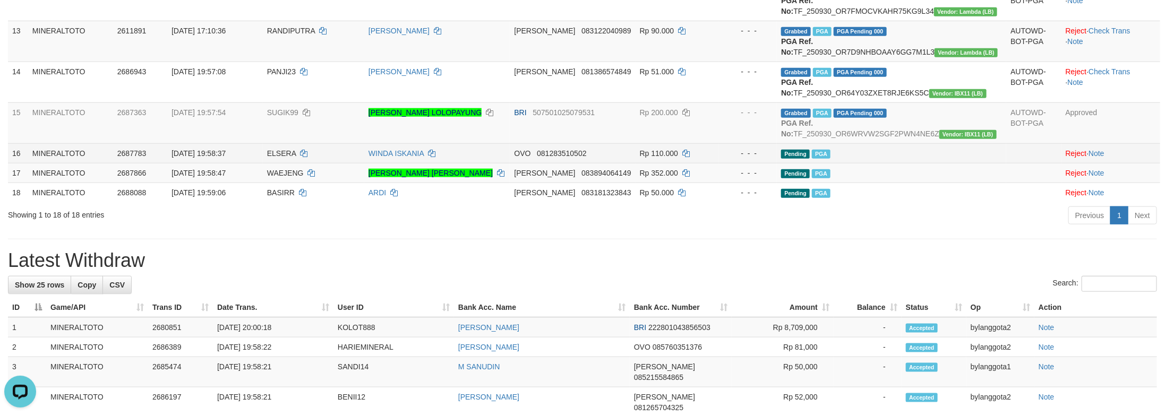
click at [937, 163] on td "Pending PGA" at bounding box center [891, 153] width 229 height 20
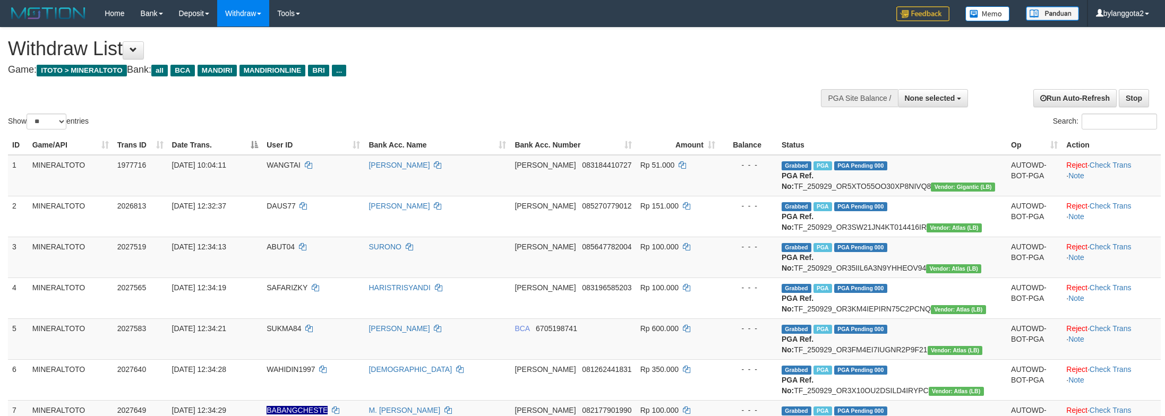
select select
select select "**"
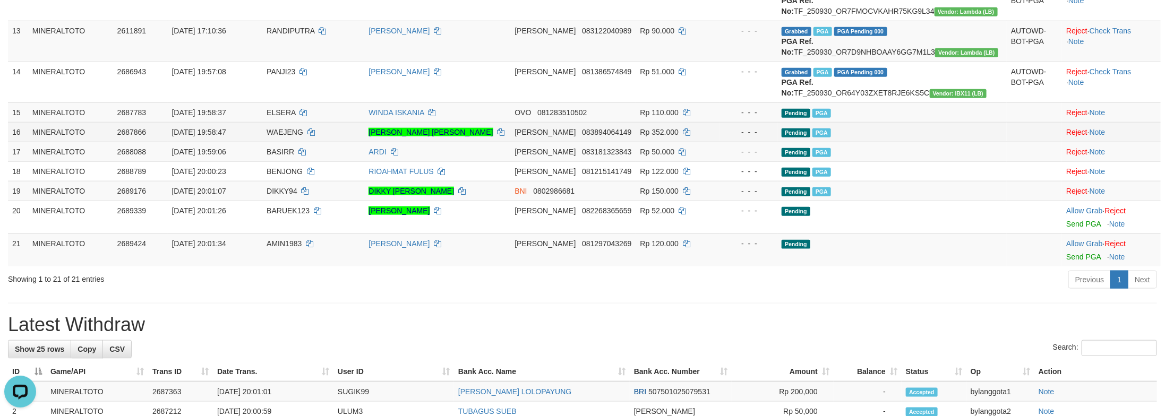
click at [1106, 142] on td "Reject · Note" at bounding box center [1111, 132] width 99 height 20
click at [1017, 181] on td at bounding box center [1034, 171] width 55 height 20
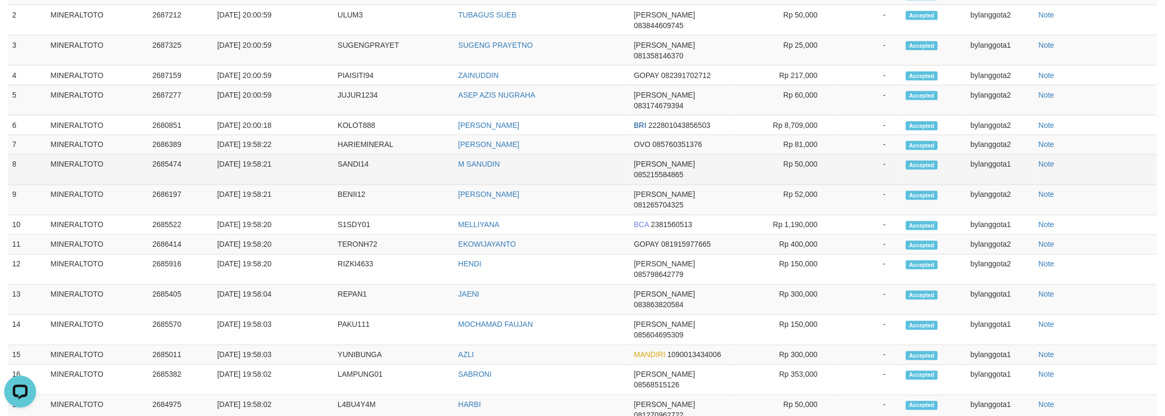
click at [1022, 185] on td "bylanggota1" at bounding box center [1001, 170] width 68 height 30
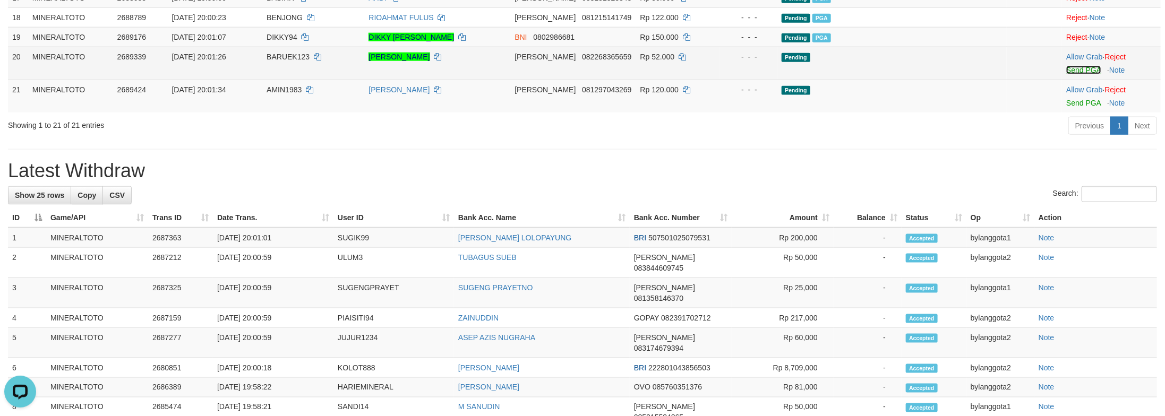
click at [1084, 74] on link "Send PGA" at bounding box center [1083, 70] width 35 height 8
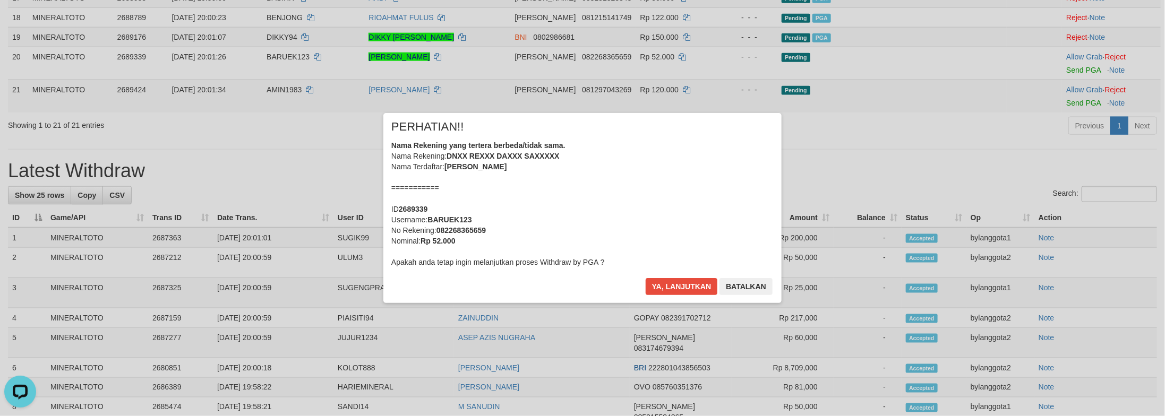
click at [709, 213] on div "Nama Rekening yang tertera berbeda/tidak sama. Nama Rekening: DNXX REXXX DAXXX …" at bounding box center [582, 203] width 382 height 127
click at [646, 278] on button "Ya, lanjutkan" at bounding box center [682, 286] width 72 height 17
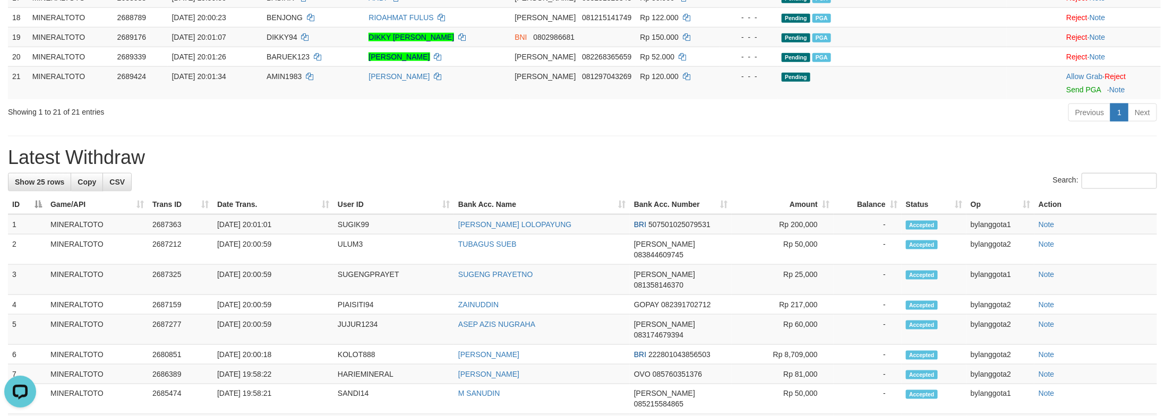
click at [852, 168] on h1 "Latest Withdraw" at bounding box center [582, 157] width 1149 height 21
click at [1069, 99] on td "Allow Grab · Reject Send PGA · Note" at bounding box center [1111, 82] width 99 height 33
click at [1069, 94] on link "Send PGA" at bounding box center [1083, 89] width 35 height 8
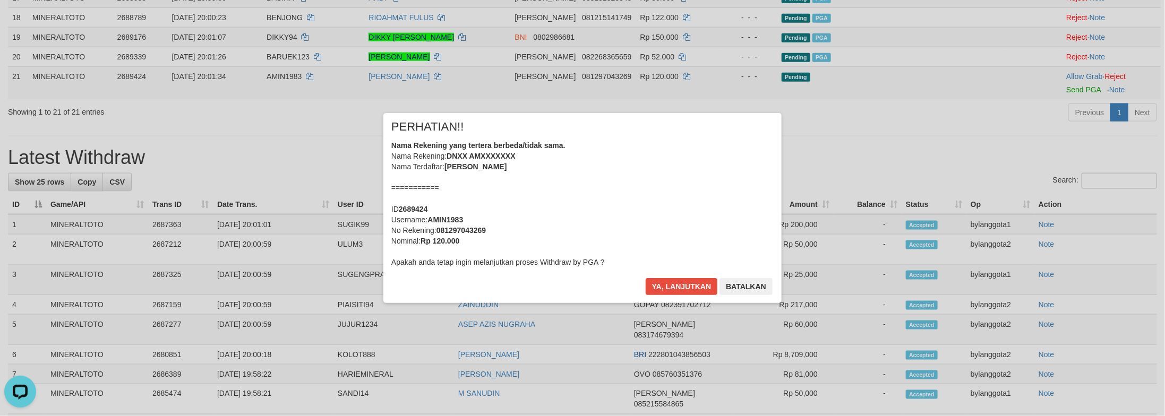
click at [685, 219] on div "Nama Rekening yang tertera berbeda/tidak sama. Nama Rekening: DNXX AMXXXXXXX Na…" at bounding box center [582, 203] width 382 height 127
click at [646, 278] on button "Ya, lanjutkan" at bounding box center [682, 286] width 72 height 17
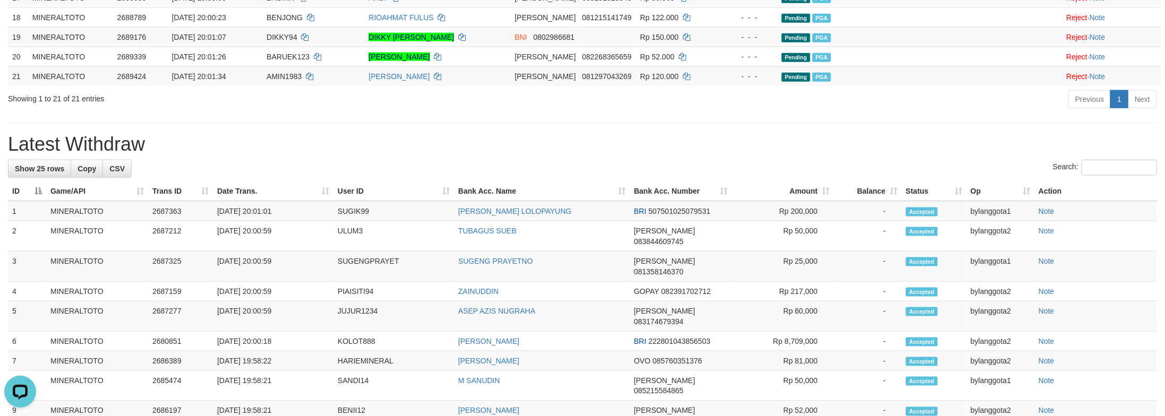
click at [905, 155] on h1 "Latest Withdraw" at bounding box center [582, 144] width 1149 height 21
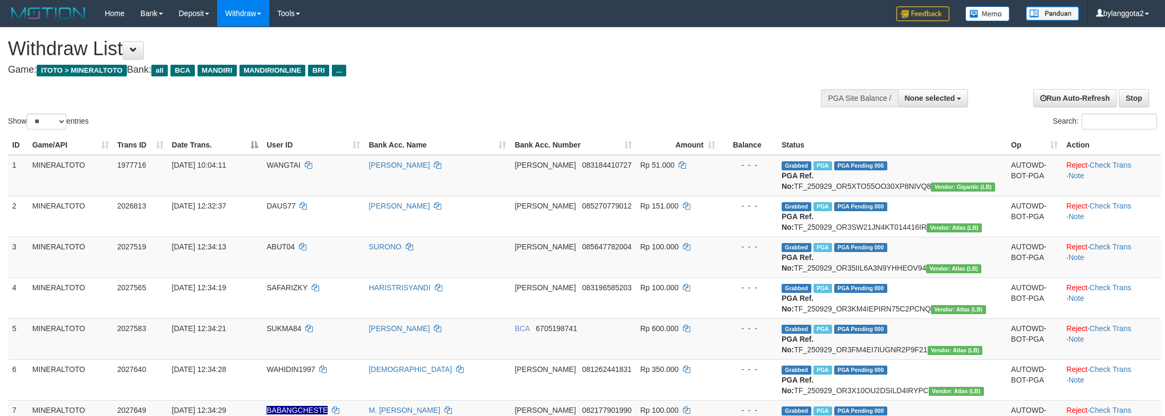
select select
select select "**"
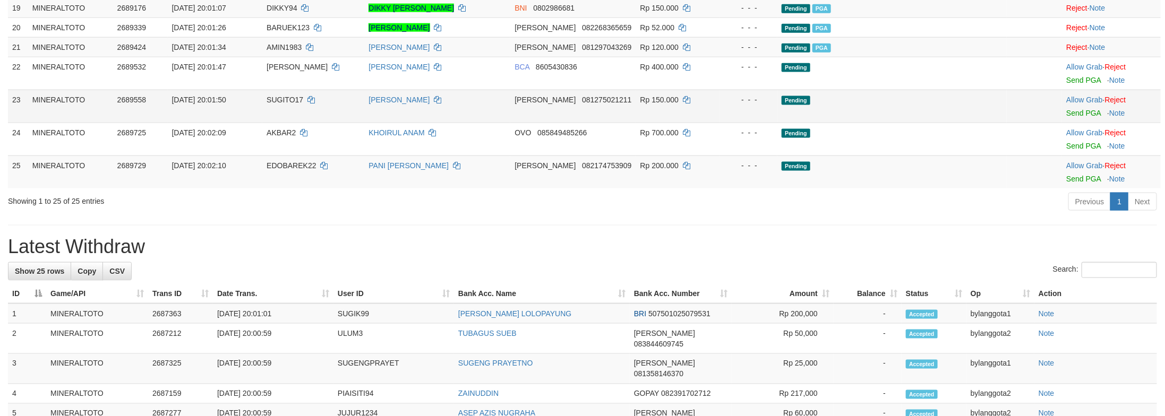
scroll to position [779, 0]
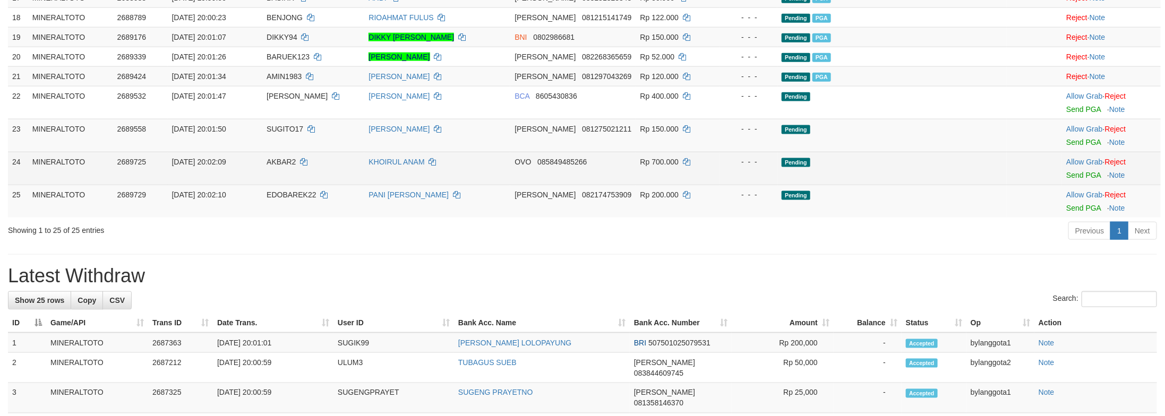
click at [980, 185] on td "Pending" at bounding box center [891, 168] width 229 height 33
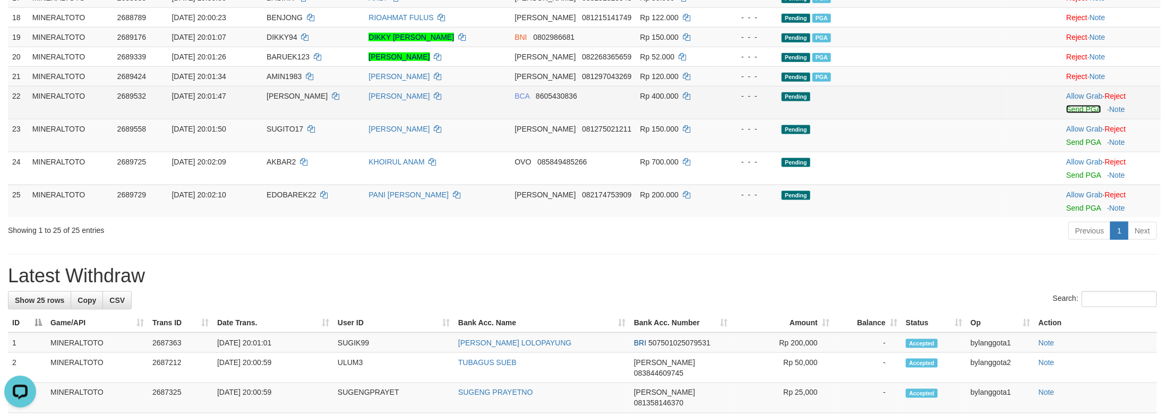
click at [1066, 114] on link "Send PGA" at bounding box center [1083, 109] width 35 height 8
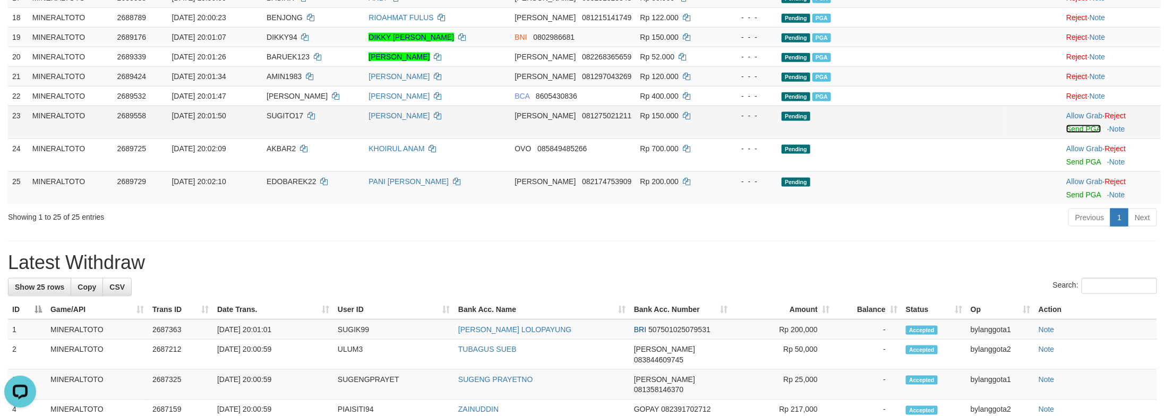
click at [1066, 133] on link "Send PGA" at bounding box center [1083, 129] width 35 height 8
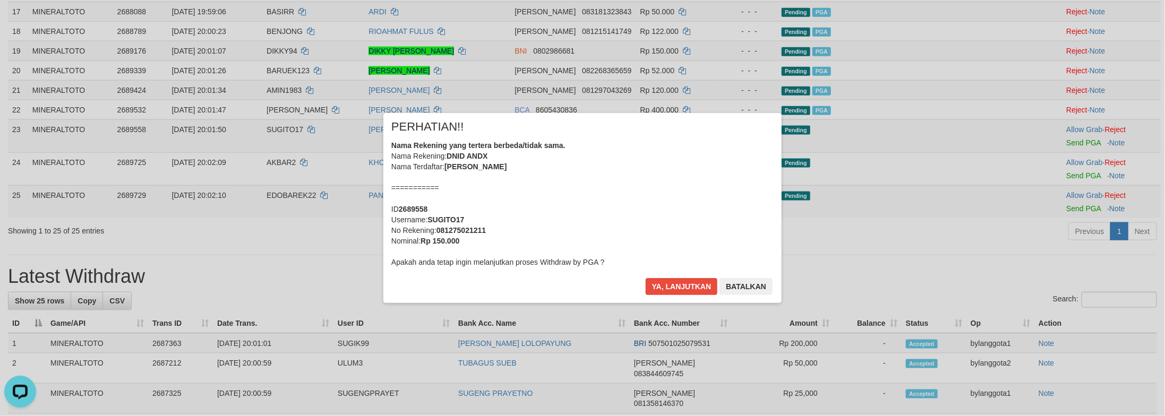
click at [706, 233] on div "Nama Rekening yang tertera berbeda/tidak sama. Nama Rekening: DNID ANDX Nama Te…" at bounding box center [582, 203] width 382 height 127
click at [646, 278] on button "Ya, lanjutkan" at bounding box center [682, 286] width 72 height 17
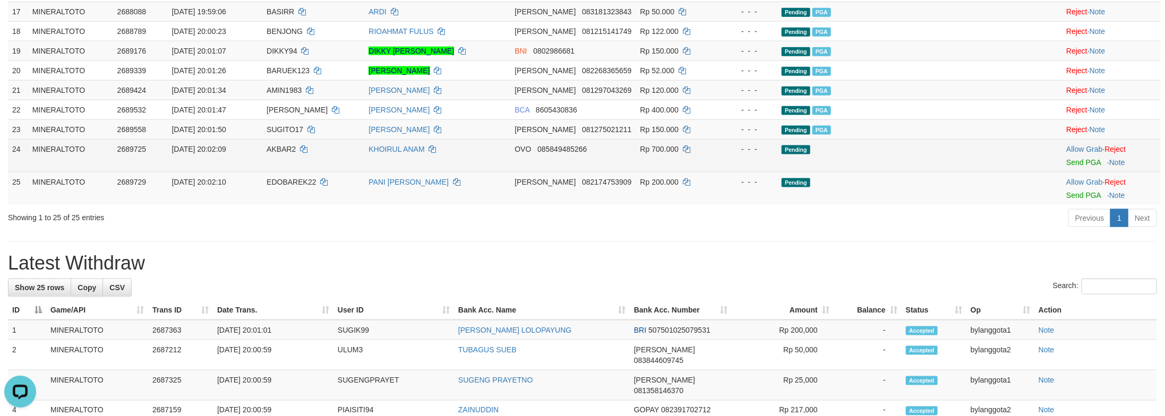
click at [921, 172] on td "Pending" at bounding box center [891, 155] width 229 height 33
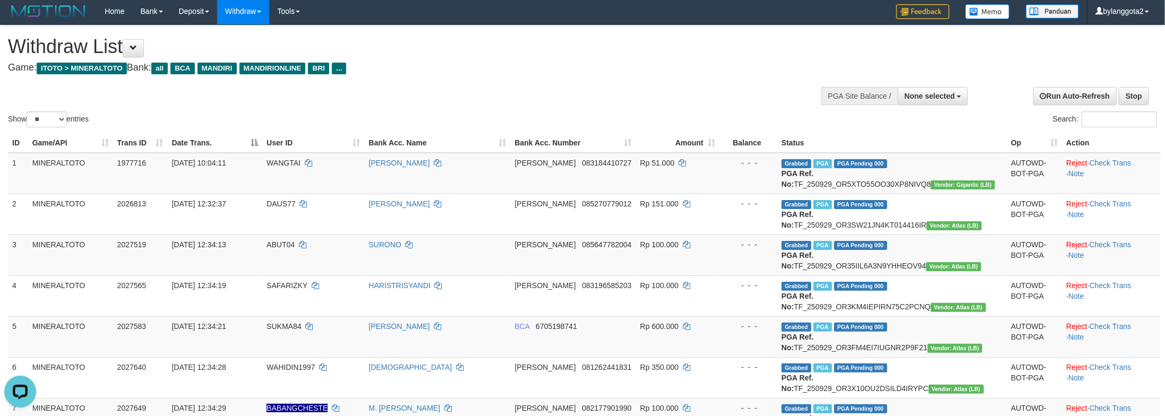
scroll to position [0, 0]
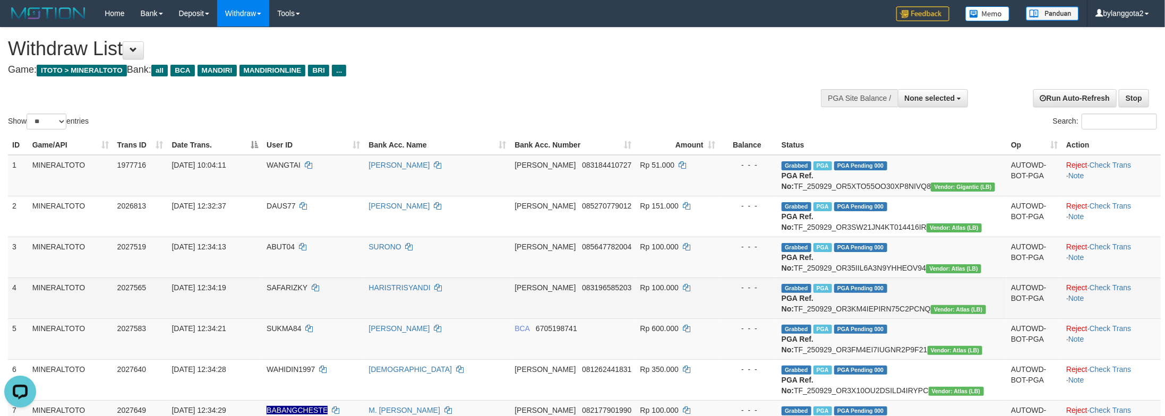
click at [853, 319] on td "Grabbed PGA PGA Pending 000 PGA Ref. No: TF_250929_OR3KM4IEPIRN75C2PCNQ Vendor:…" at bounding box center [891, 298] width 229 height 41
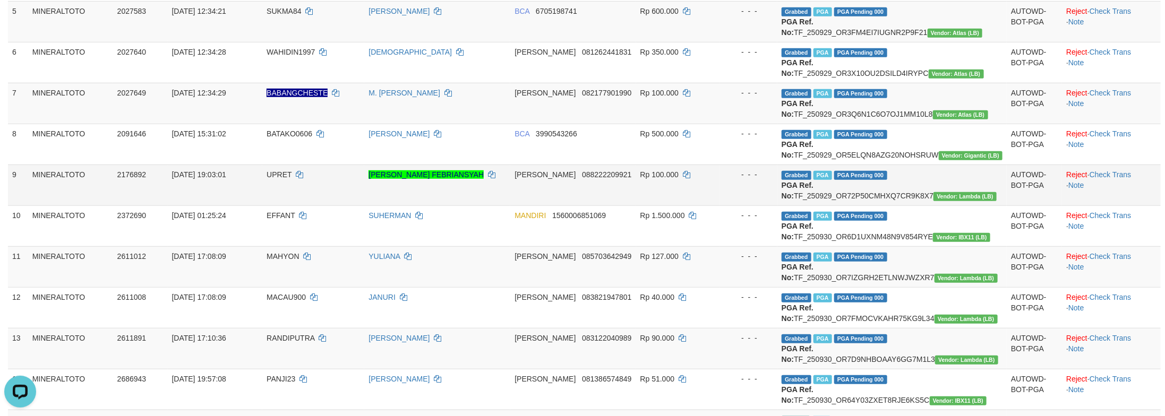
click at [720, 206] on td "Rp 100.000" at bounding box center [677, 185] width 83 height 41
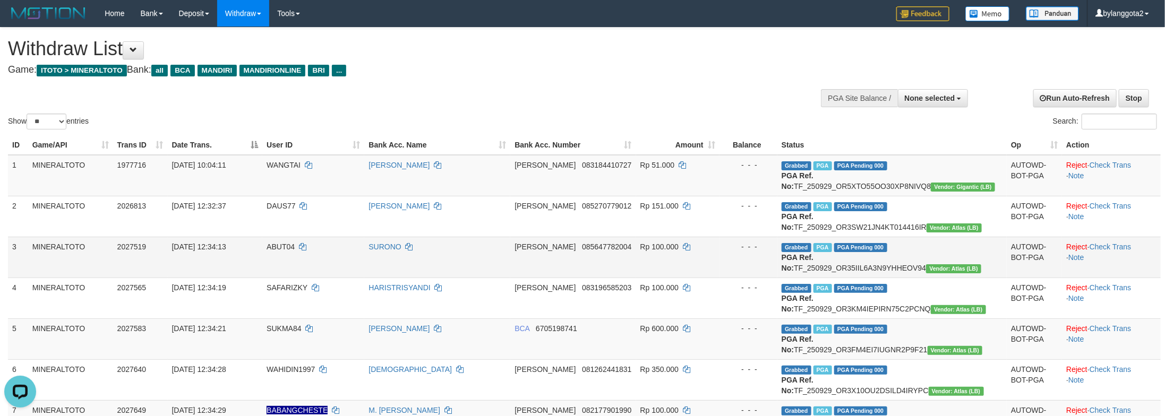
click at [773, 252] on div "- - -" at bounding box center [748, 247] width 49 height 11
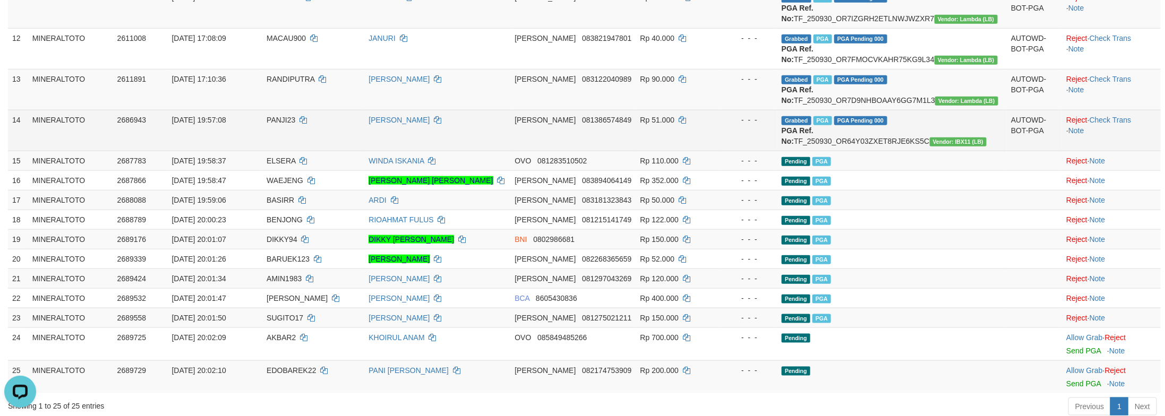
click at [698, 151] on td "Rp 51.000" at bounding box center [677, 130] width 83 height 41
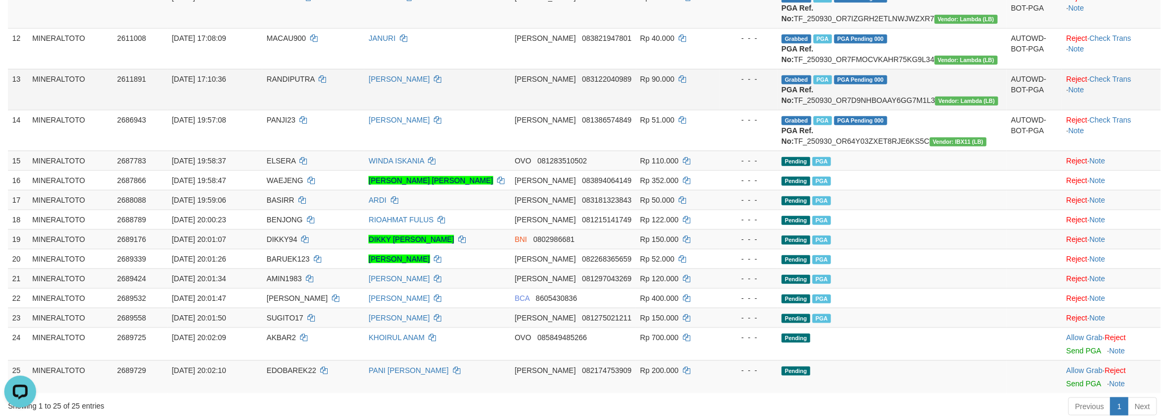
click at [675, 83] on span "Rp 90.000" at bounding box center [657, 79] width 35 height 8
click at [636, 110] on td "DANA 083122040989" at bounding box center [572, 89] width 125 height 41
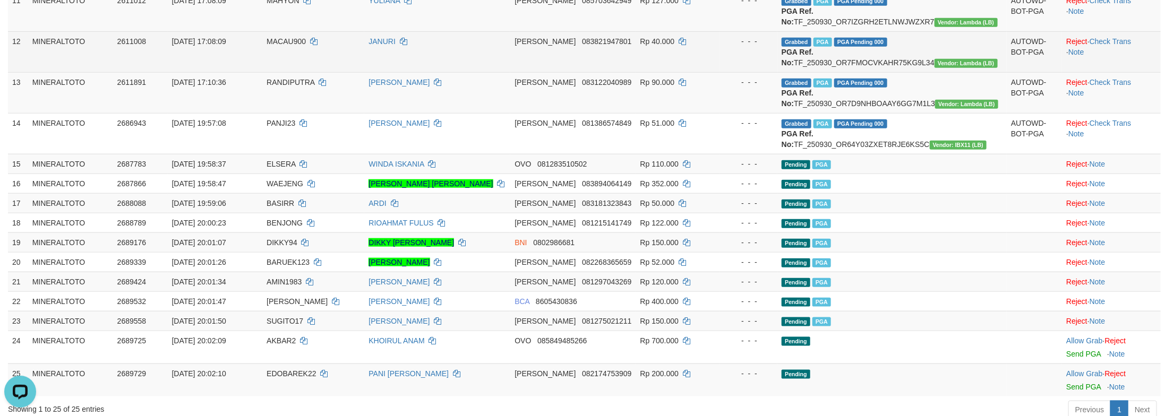
click at [636, 72] on td "DANA 083821947801" at bounding box center [572, 51] width 125 height 41
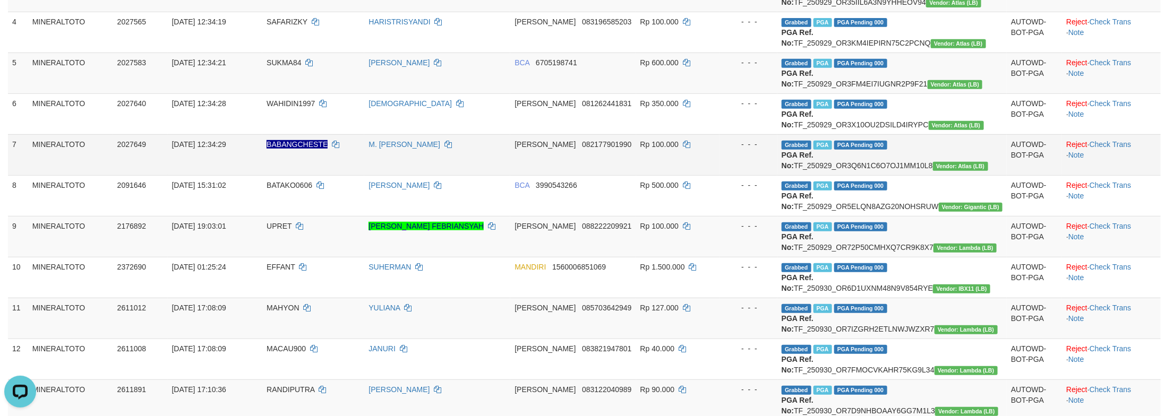
click at [720, 175] on td "Rp 100.000" at bounding box center [677, 154] width 83 height 41
click at [696, 175] on td "Rp 100.000" at bounding box center [677, 154] width 83 height 41
click at [636, 175] on td "DANA 082177901990" at bounding box center [572, 154] width 125 height 41
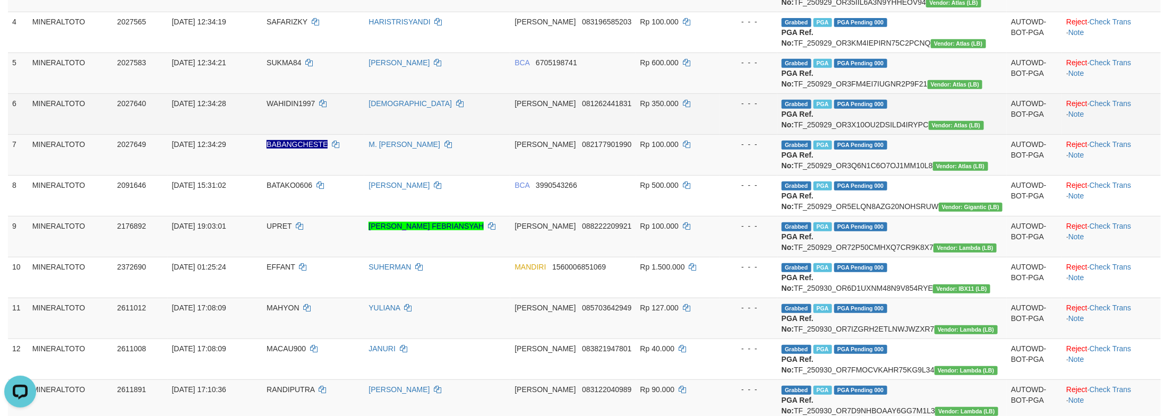
click at [636, 134] on td "DANA 081262441831" at bounding box center [572, 113] width 125 height 41
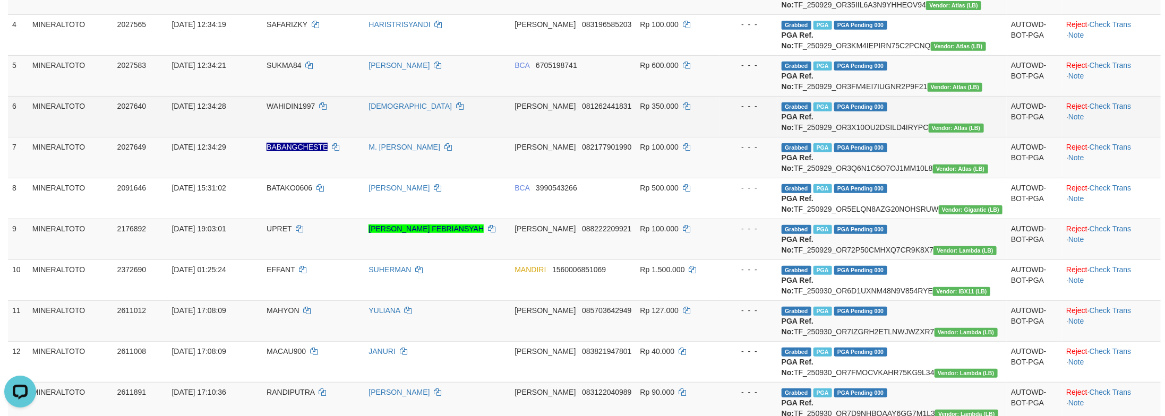
click at [720, 137] on td "Rp 350.000" at bounding box center [677, 116] width 83 height 41
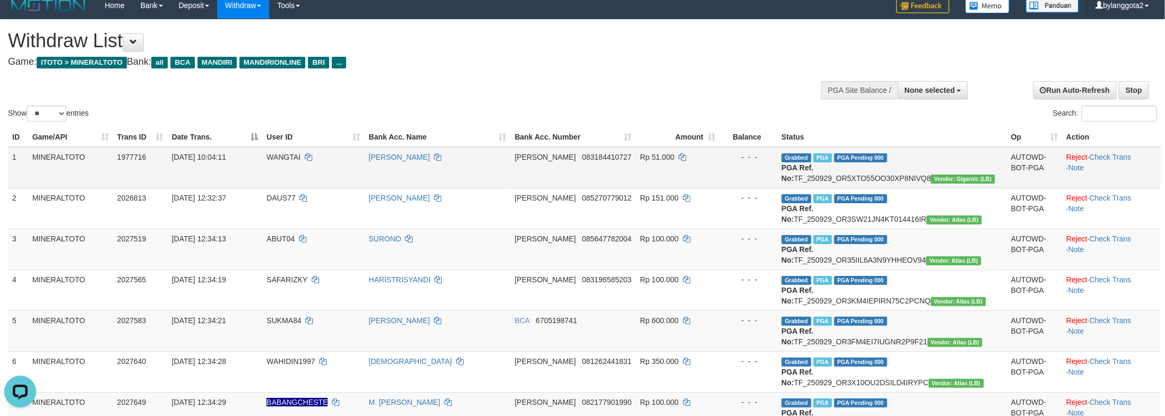
click at [712, 169] on td "Rp 51.000" at bounding box center [677, 167] width 83 height 41
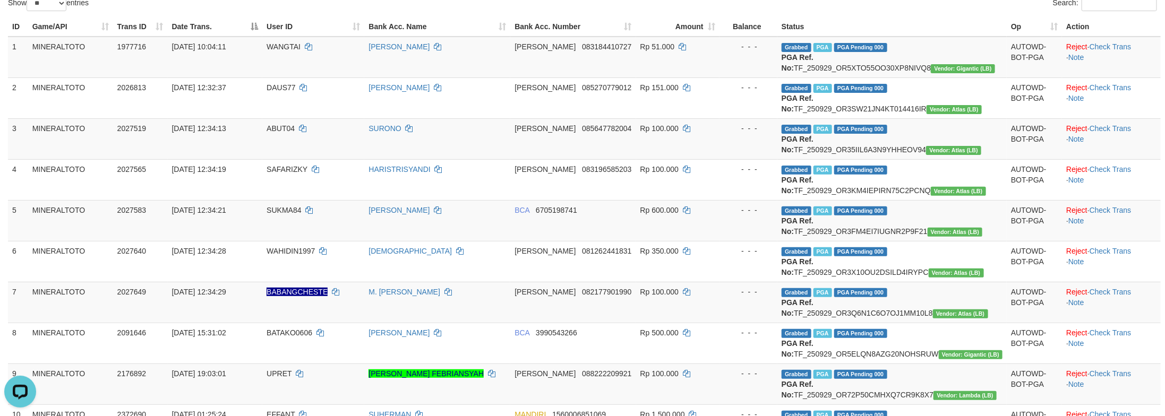
scroll to position [0, 0]
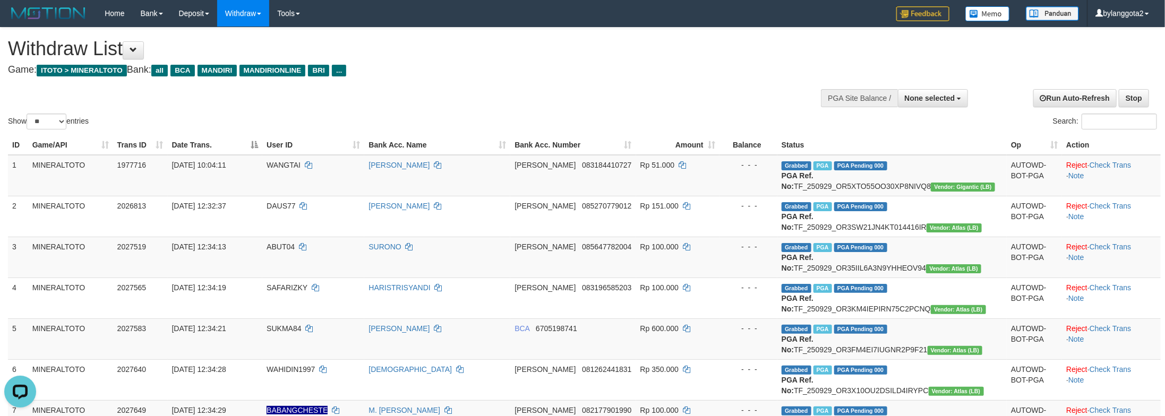
click at [669, 92] on div "Show ** ** ** *** entries Search:" at bounding box center [582, 80] width 1165 height 104
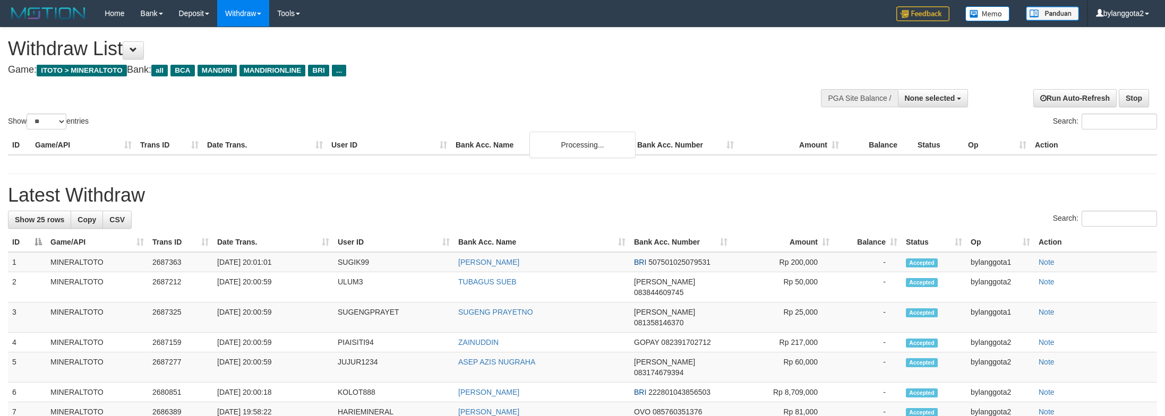
select select
select select "**"
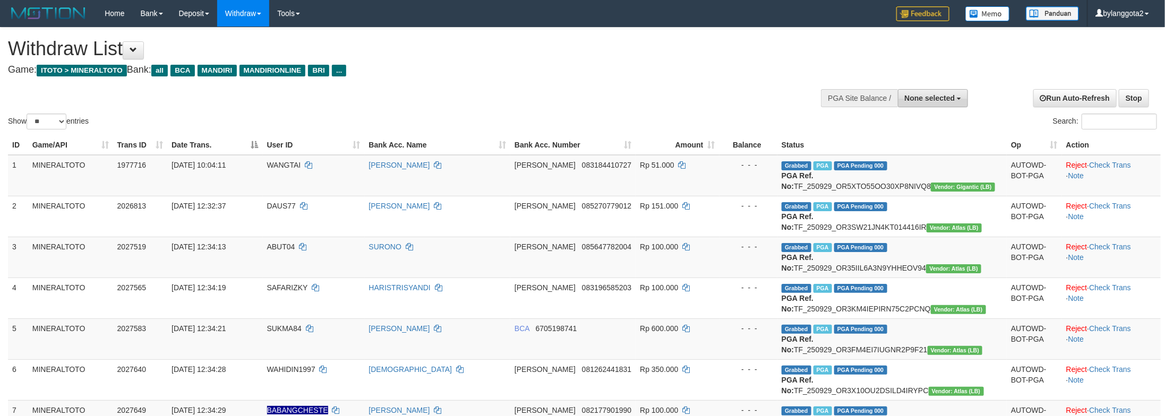
click at [923, 93] on button "None selected" at bounding box center [933, 98] width 71 height 18
click at [918, 150] on label "[ITOTO] MINERALTOTO" at bounding box center [911, 152] width 114 height 14
select select "****"
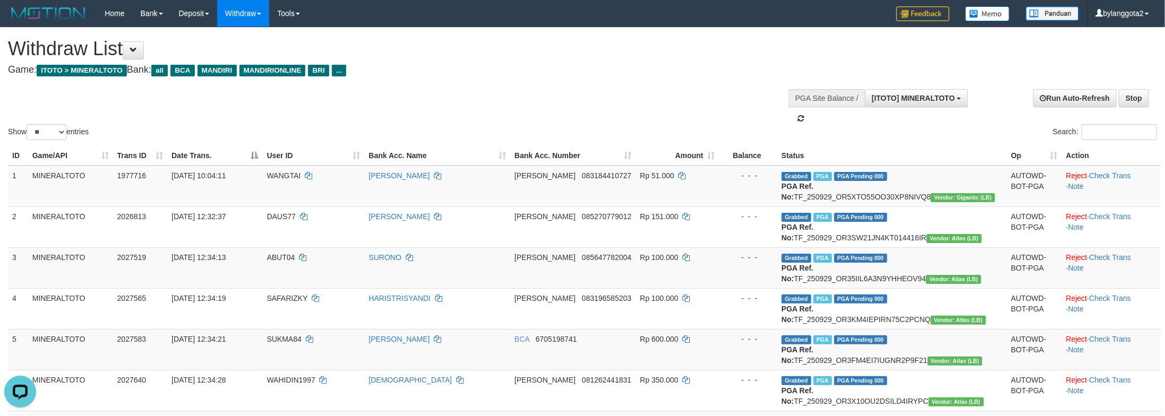
click at [650, 105] on div "Show ** ** ** *** entries Search:" at bounding box center [582, 85] width 1165 height 115
click at [48, 136] on select "** ** ** ***" at bounding box center [47, 132] width 40 height 16
click at [28, 124] on select "** ** ** ***" at bounding box center [47, 132] width 40 height 16
click at [576, 116] on div "Show ** ** ** *** entries Search:" at bounding box center [582, 85] width 1165 height 115
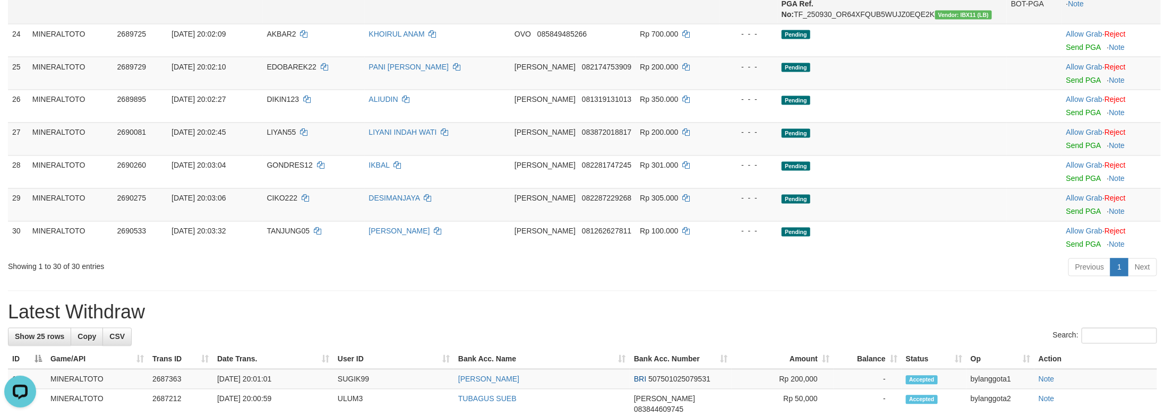
scroll to position [1162, 0]
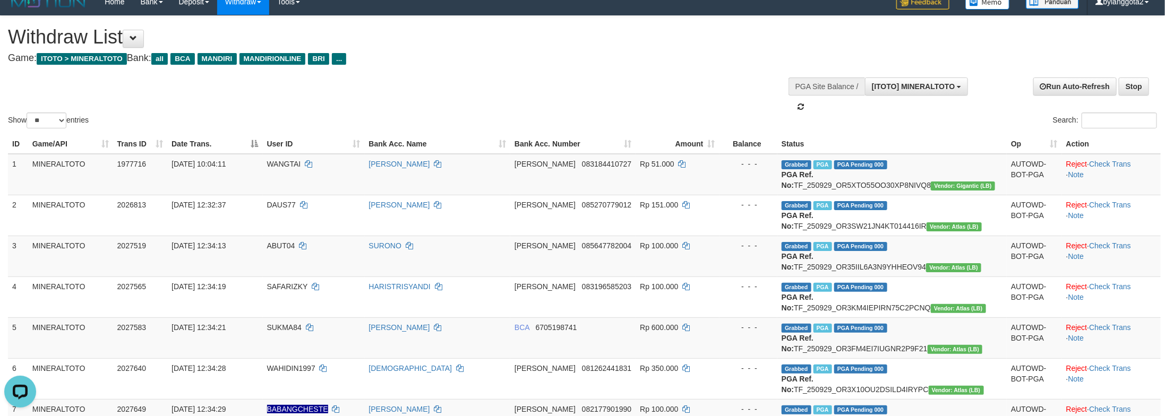
scroll to position [0, 0]
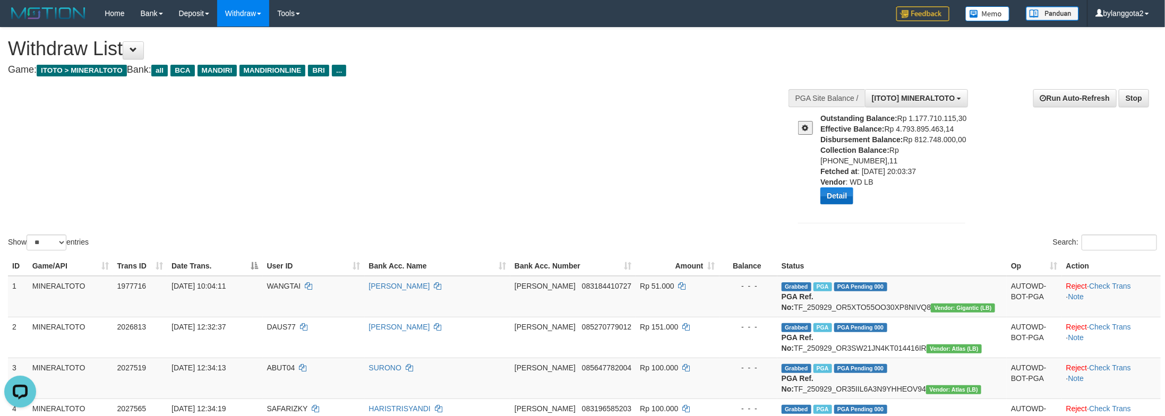
click at [856, 188] on div "Detail" at bounding box center [896, 195] width 153 height 17
click at [848, 187] on button "Detail" at bounding box center [836, 195] width 33 height 17
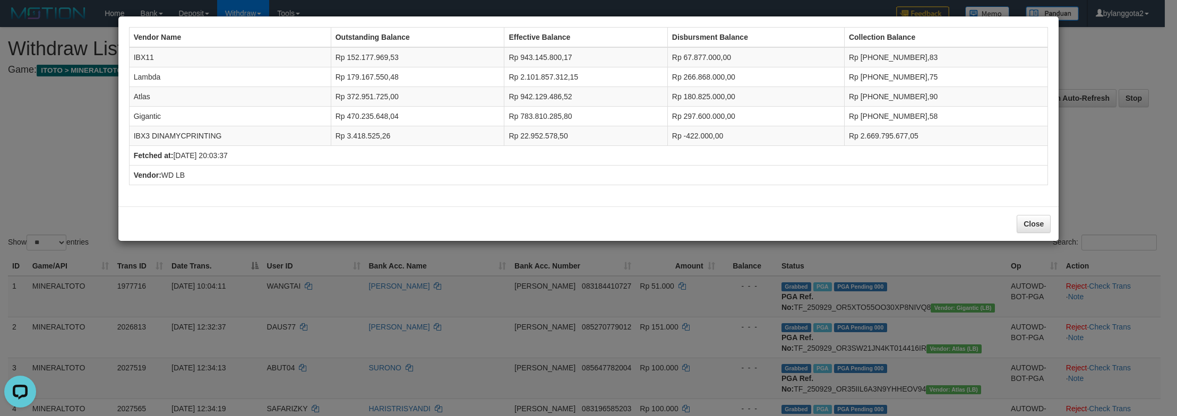
click at [1091, 166] on div "Vendor Name Outstanding Balance Effective Balance Disbursment Balance Collectio…" at bounding box center [588, 208] width 1177 height 416
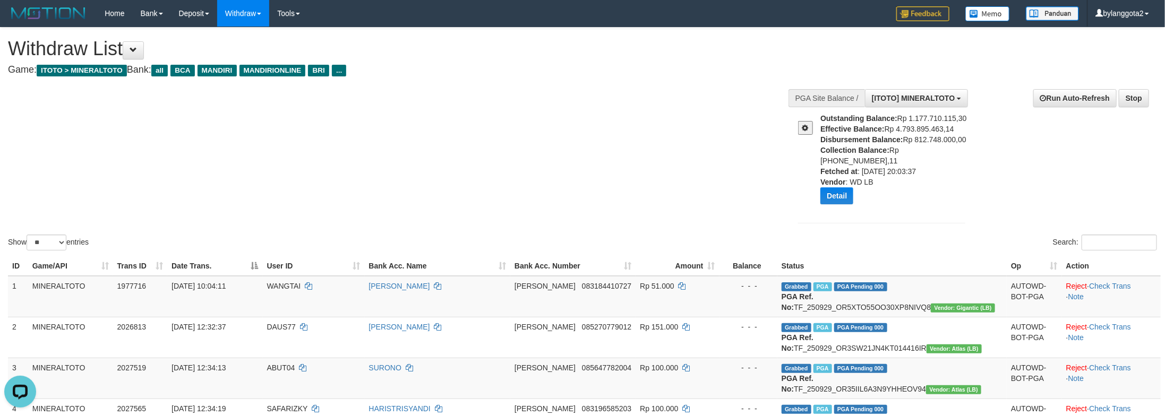
click at [485, 132] on div "Show ** ** ** *** entries Search:" at bounding box center [582, 140] width 1165 height 225
drag, startPoint x: 59, startPoint y: 227, endPoint x: 58, endPoint y: 236, distance: 9.1
click at [59, 235] on select "** ** ** ***" at bounding box center [47, 243] width 40 height 16
click at [28, 235] on select "** ** ** ***" at bounding box center [47, 243] width 40 height 16
click at [485, 147] on div "Show ** ** ** *** entries Search:" at bounding box center [582, 140] width 1165 height 225
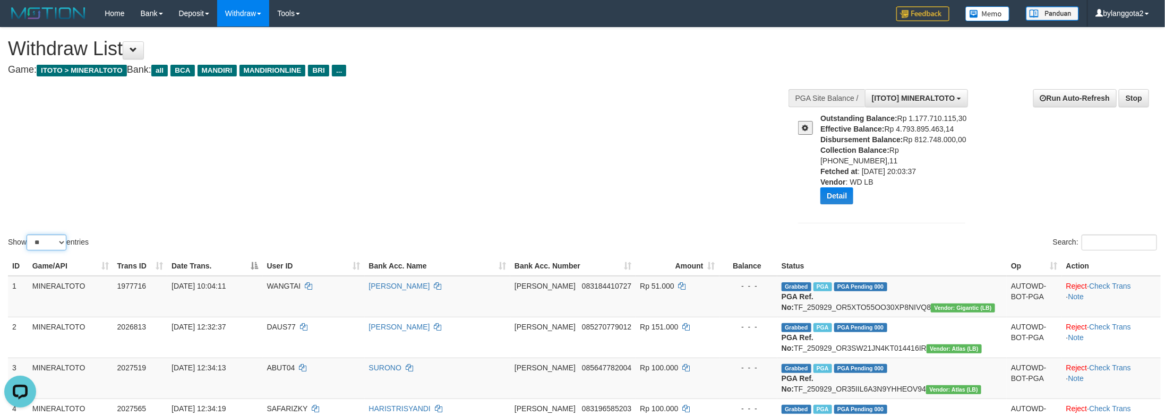
drag, startPoint x: 64, startPoint y: 232, endPoint x: 64, endPoint y: 240, distance: 8.0
click at [64, 235] on select "** ** ** ***" at bounding box center [47, 243] width 40 height 16
click at [28, 235] on select "** ** ** ***" at bounding box center [47, 243] width 40 height 16
click at [579, 158] on div "Show ** ** ** *** entries Search:" at bounding box center [582, 140] width 1165 height 225
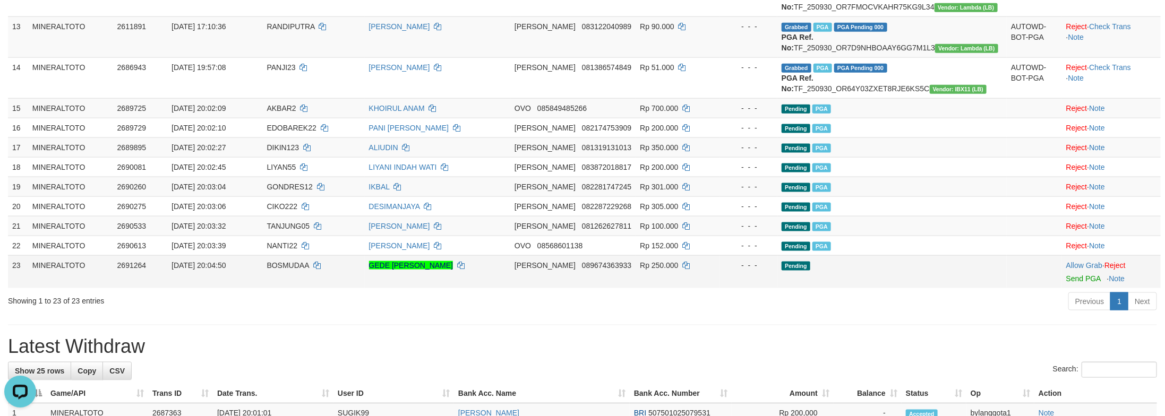
scroll to position [611, 0]
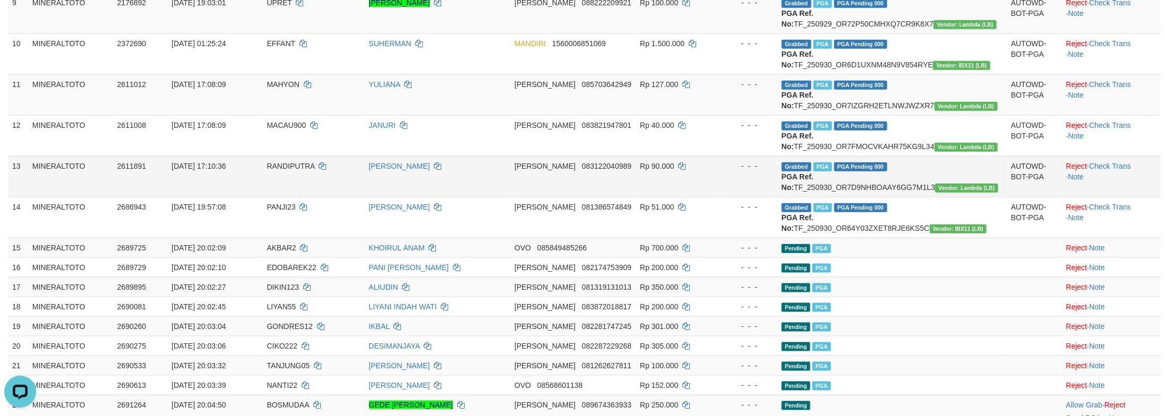
click at [885, 197] on td "Grabbed PGA PGA Pending 000 PGA Ref. No: TF_250930_OR7D9NHBOAAY6GG7M1L3 Vendor:…" at bounding box center [891, 176] width 229 height 41
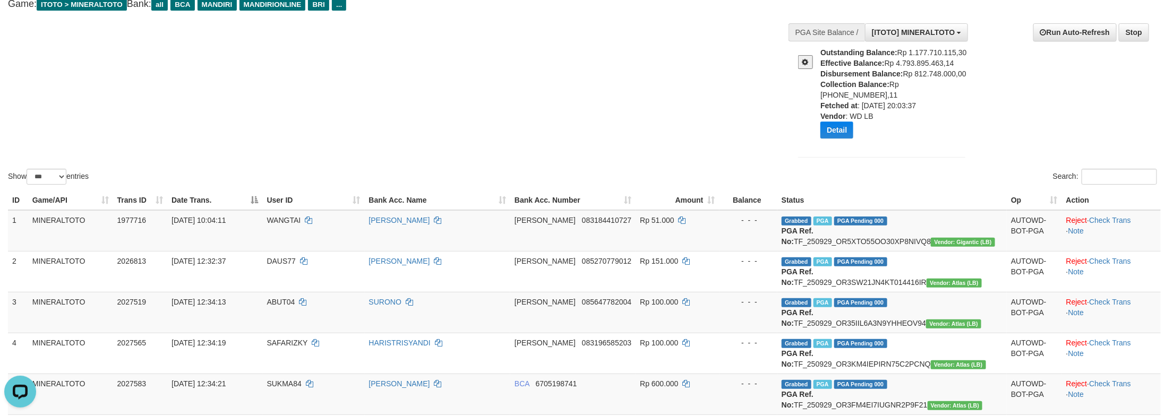
scroll to position [0, 0]
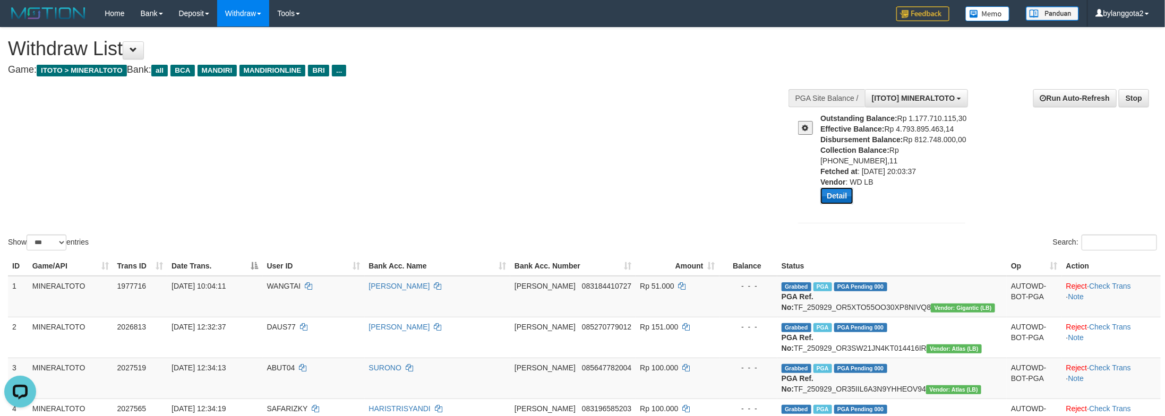
click at [851, 191] on button "Detail" at bounding box center [836, 195] width 33 height 17
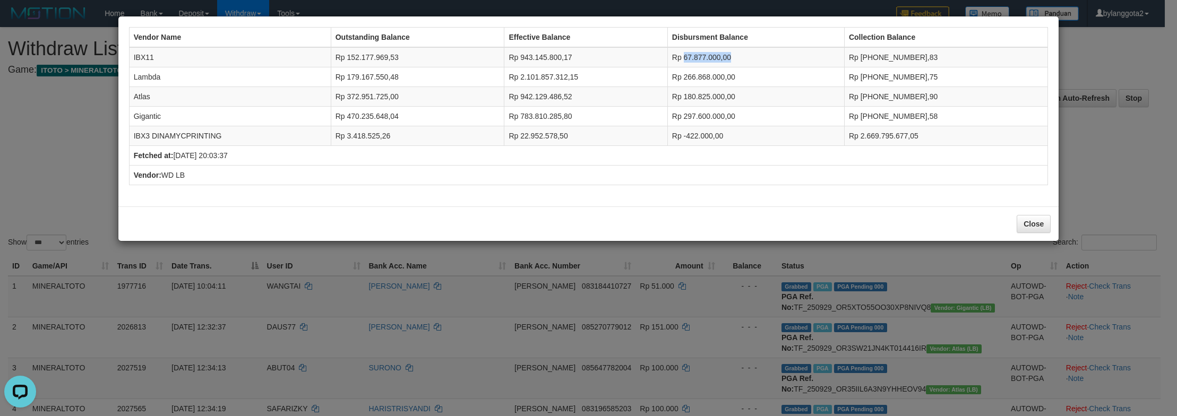
drag, startPoint x: 703, startPoint y: 55, endPoint x: 770, endPoint y: 56, distance: 66.9
click at [770, 56] on td "Rp 67.877.000,00" at bounding box center [756, 57] width 177 height 20
copy td "67.877.000,00"
click at [146, 56] on td "IBX11" at bounding box center [230, 57] width 202 height 20
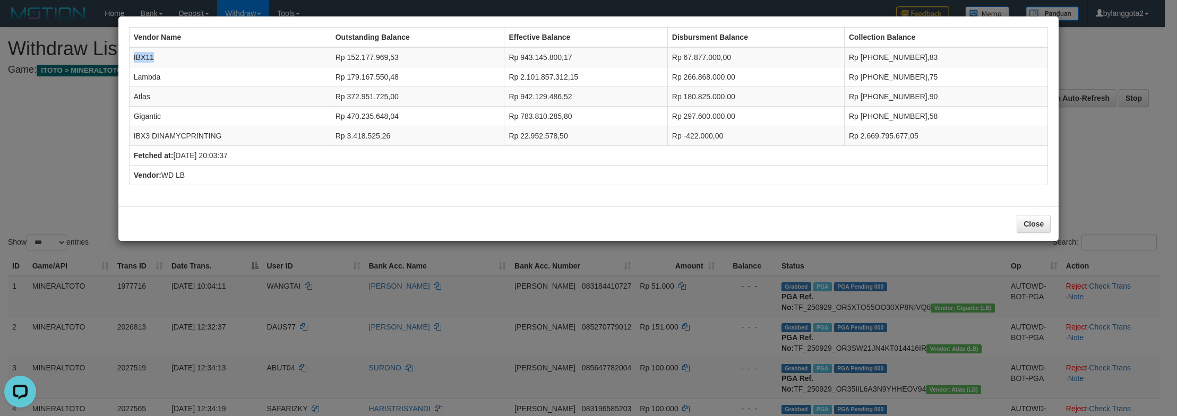
copy td "IBX11"
drag, startPoint x: 703, startPoint y: 74, endPoint x: 794, endPoint y: 82, distance: 91.2
click at [794, 82] on td "Rp 266.868.000,00" at bounding box center [756, 77] width 177 height 20
copy td "266.868.000,00"
click at [144, 77] on td "Lambda" at bounding box center [230, 77] width 202 height 20
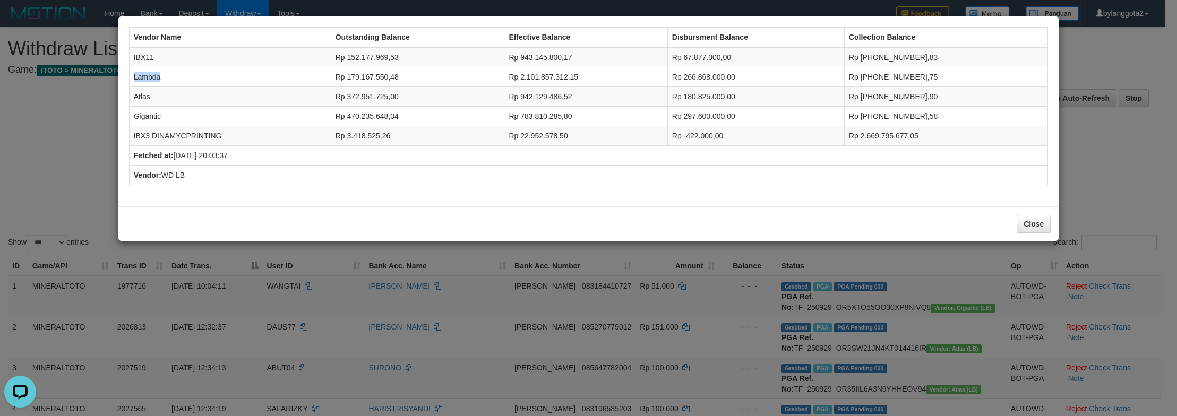
click at [144, 77] on td "Lambda" at bounding box center [230, 77] width 202 height 20
copy td "Lambda"
click at [723, 99] on td "Rp 180.825.000,00" at bounding box center [756, 97] width 177 height 20
copy td "180.825.000,00"
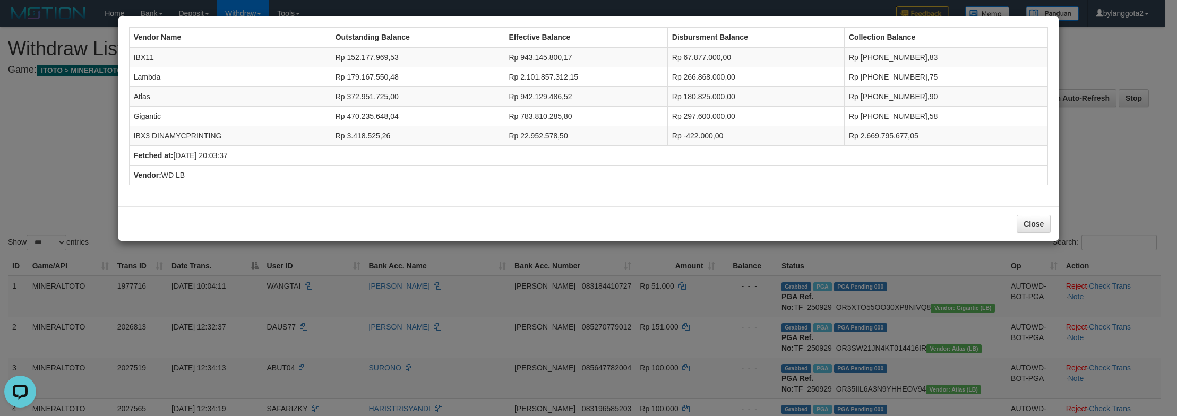
click at [138, 96] on td "Atlas" at bounding box center [230, 97] width 202 height 20
copy td "Atlas"
click at [736, 112] on td "Rp 297.600.000,00" at bounding box center [756, 117] width 177 height 20
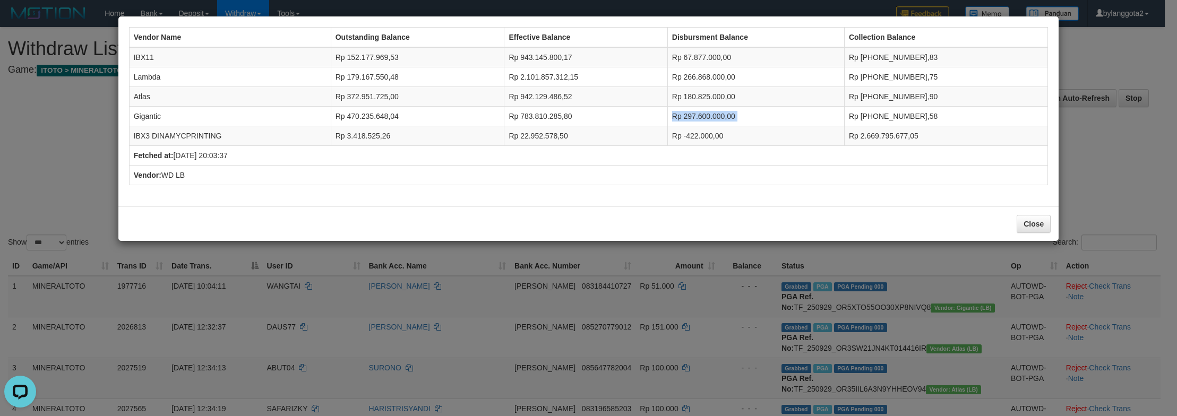
click at [736, 112] on td "Rp 297.600.000,00" at bounding box center [756, 117] width 177 height 20
copy tr "Rp 297.600.000,00"
click at [734, 114] on td "Rp 297.600.000,00" at bounding box center [756, 117] width 177 height 20
click at [149, 123] on td "Gigantic" at bounding box center [230, 117] width 202 height 20
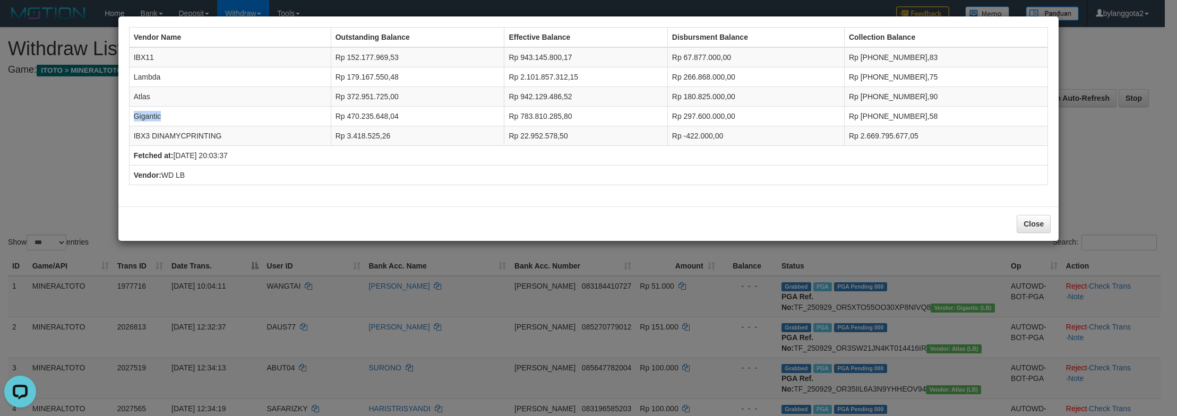
click at [149, 123] on td "Gigantic" at bounding box center [230, 117] width 202 height 20
copy td "Gigantic"
drag, startPoint x: 703, startPoint y: 137, endPoint x: 794, endPoint y: 137, distance: 91.3
click at [794, 137] on td "Rp -422.000,00" at bounding box center [756, 136] width 177 height 20
copy td "-422.000,00"
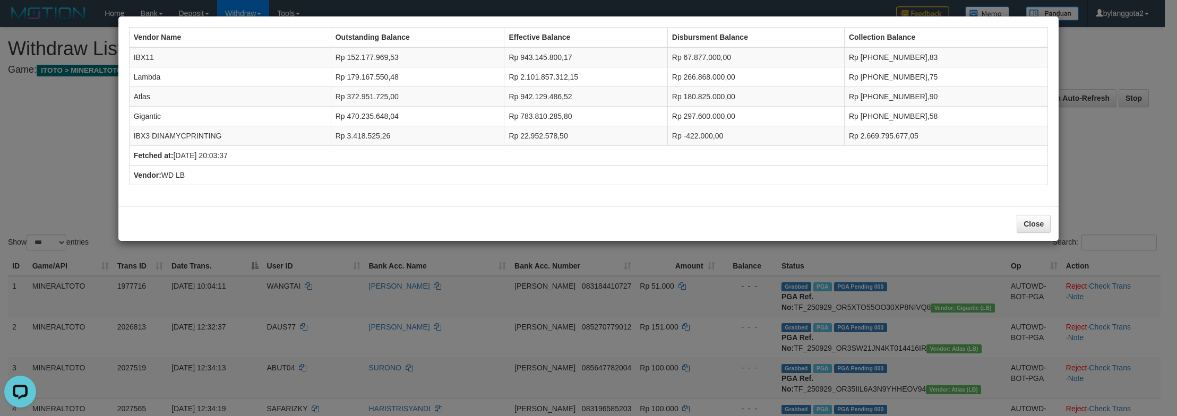
click at [196, 134] on td "IBX3 DINAMYCPRINTING" at bounding box center [230, 136] width 202 height 20
copy tr "IBX3 DINAMYCPRINTING"
drag, startPoint x: 1095, startPoint y: 183, endPoint x: 1078, endPoint y: 220, distance: 40.6
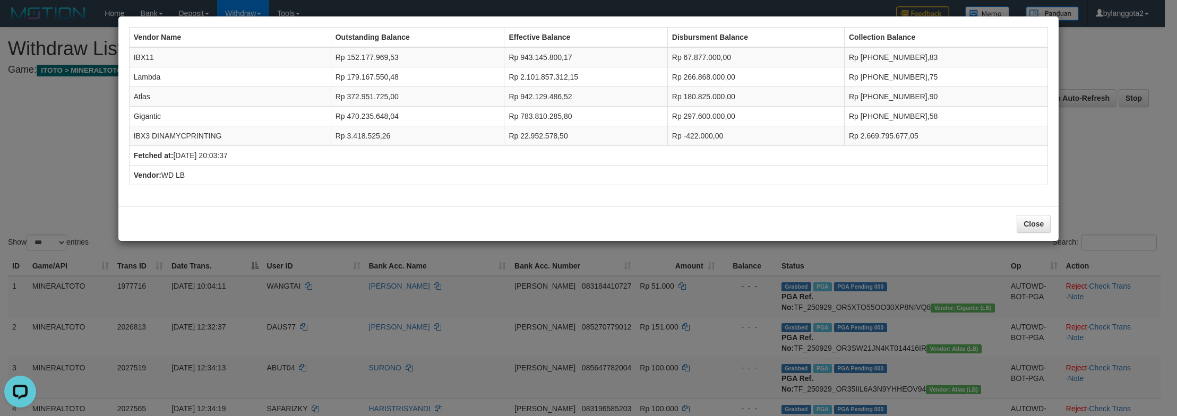
click at [1095, 183] on div "Vendor Name Outstanding Balance Effective Balance Disbursment Balance Collectio…" at bounding box center [588, 208] width 1177 height 416
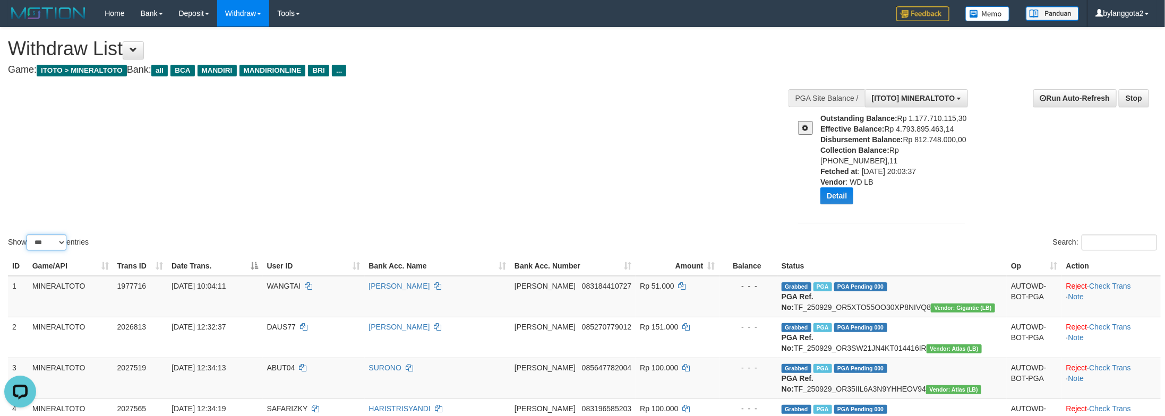
click at [38, 235] on select "** ** ** ***" at bounding box center [47, 243] width 40 height 16
select select "**"
click at [28, 235] on select "** ** ** ***" at bounding box center [47, 243] width 40 height 16
click at [480, 182] on div "Show ** ** ** *** entries Search:" at bounding box center [582, 140] width 1165 height 225
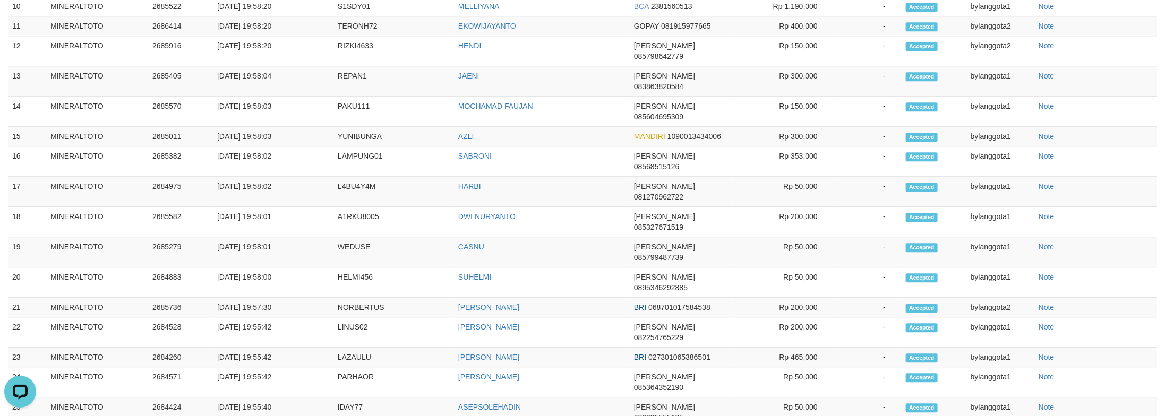
scroll to position [997, 0]
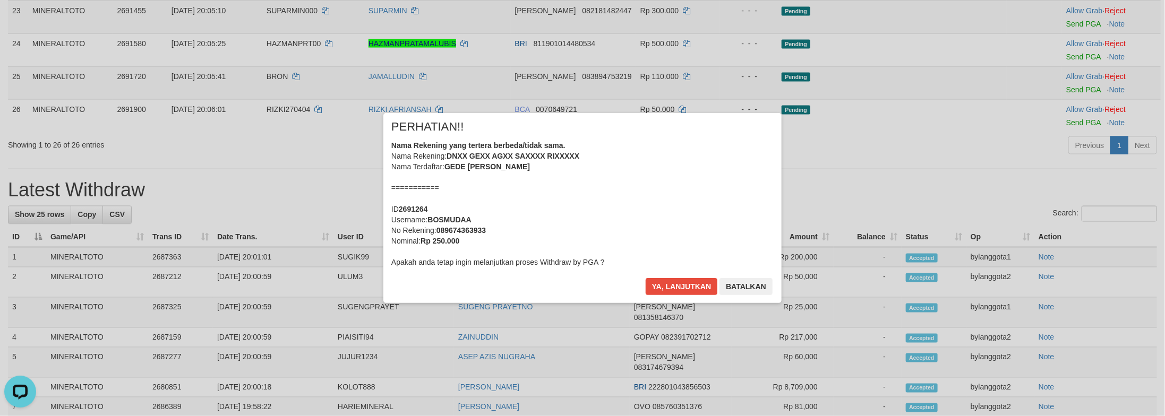
click at [633, 225] on div "Nama Rekening yang tertera berbeda/tidak sama. Nama Rekening: DNXX GEXX AGXX SA…" at bounding box center [582, 203] width 382 height 127
click at [646, 278] on button "Ya, lanjutkan" at bounding box center [682, 286] width 72 height 17
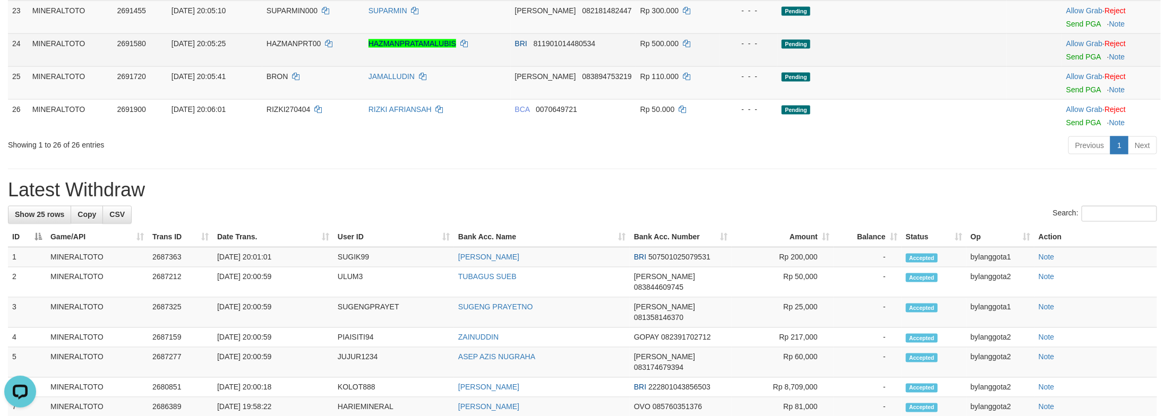
scroll to position [984, 0]
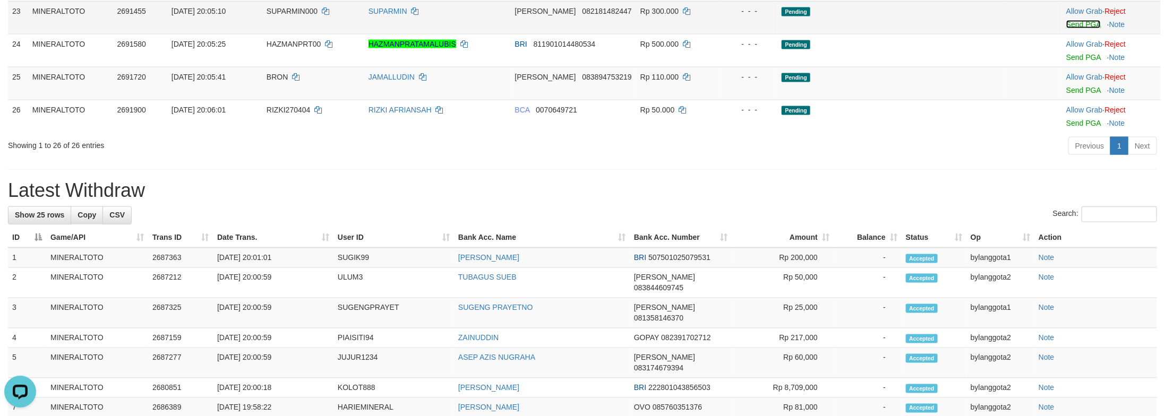
click at [1070, 29] on link "Send PGA" at bounding box center [1083, 24] width 35 height 8
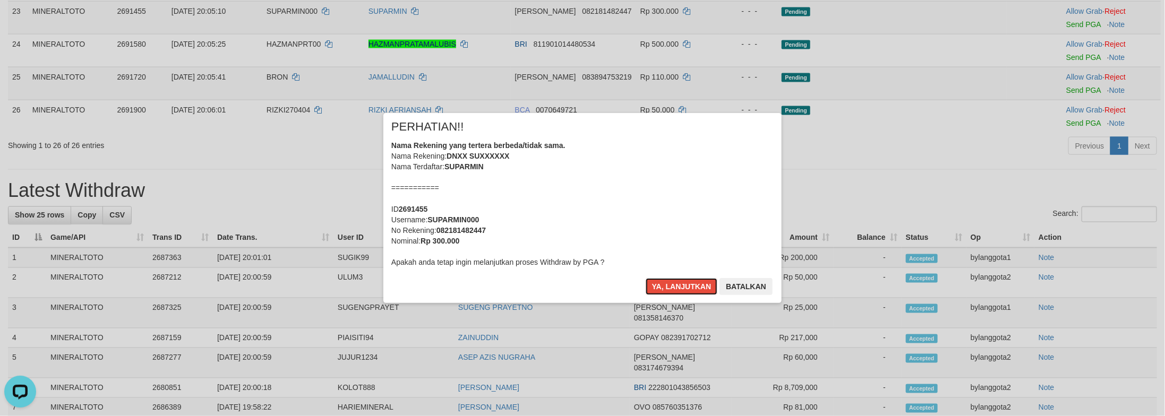
click at [658, 209] on div "Nama Rekening yang tertera berbeda/tidak sama. Nama Rekening: DNXX SUXXXXXX Nam…" at bounding box center [582, 203] width 382 height 127
click at [646, 278] on button "Ya, lanjutkan" at bounding box center [682, 286] width 72 height 17
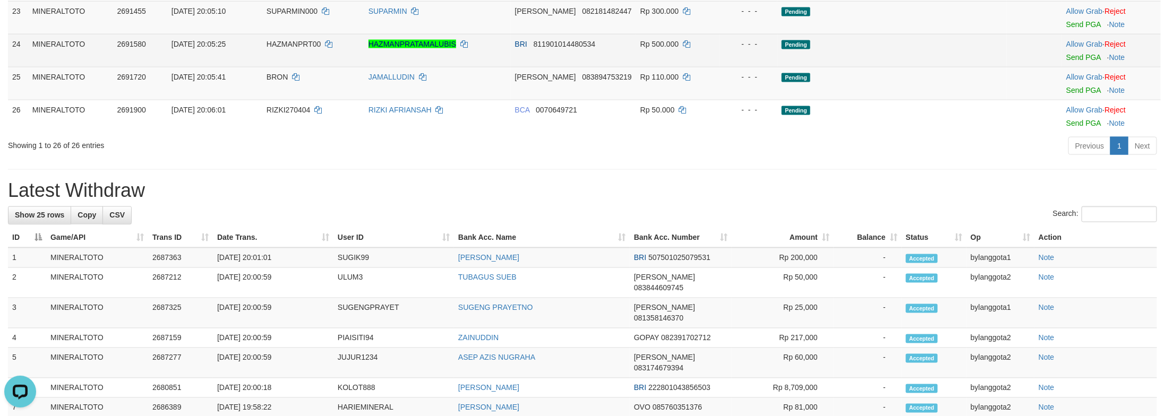
scroll to position [971, 0]
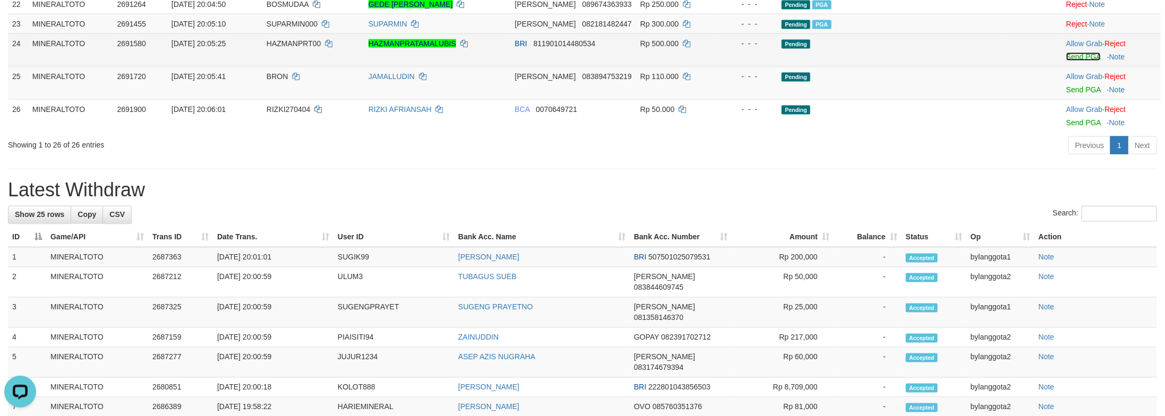
click at [1084, 61] on link "Send PGA" at bounding box center [1083, 57] width 35 height 8
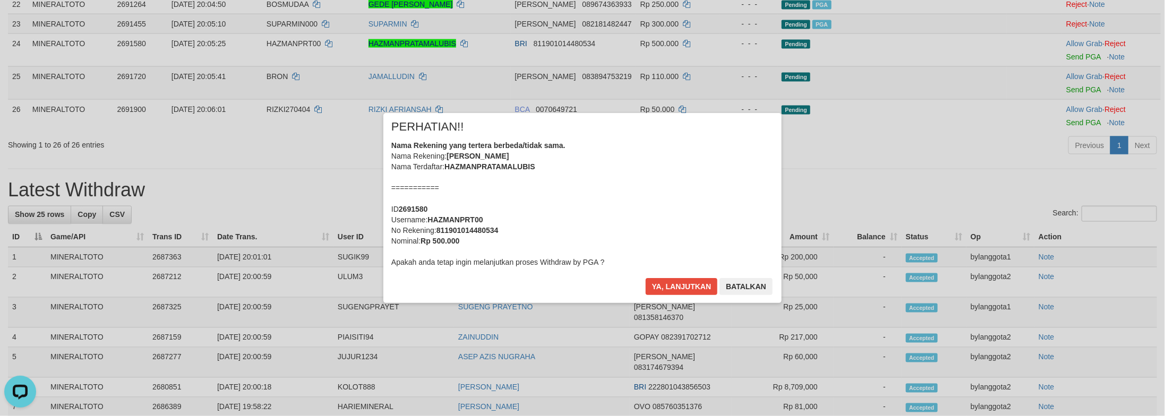
click at [613, 203] on div "Nama Rekening yang tertera berbeda/tidak sama. Nama Rekening: HAZMAN PRATAMA LU…" at bounding box center [582, 203] width 382 height 127
click at [646, 278] on button "Ya, lanjutkan" at bounding box center [682, 286] width 72 height 17
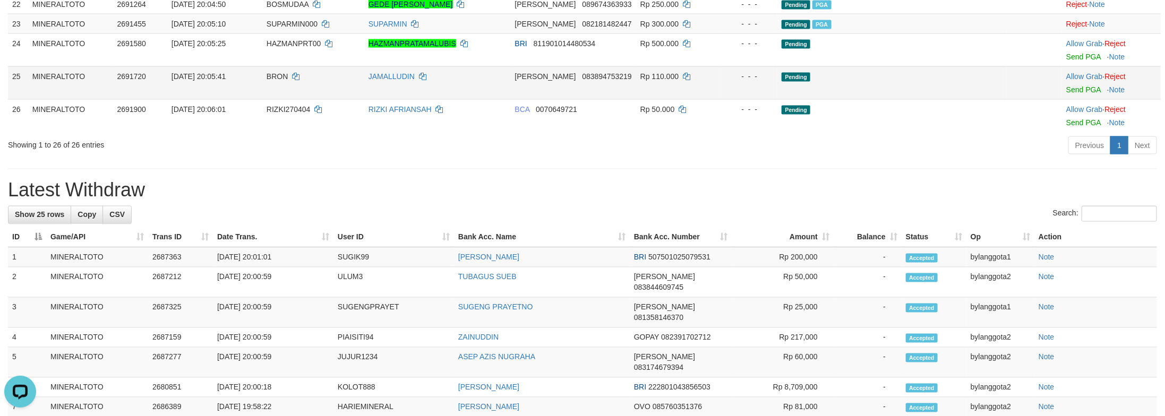
scroll to position [957, 0]
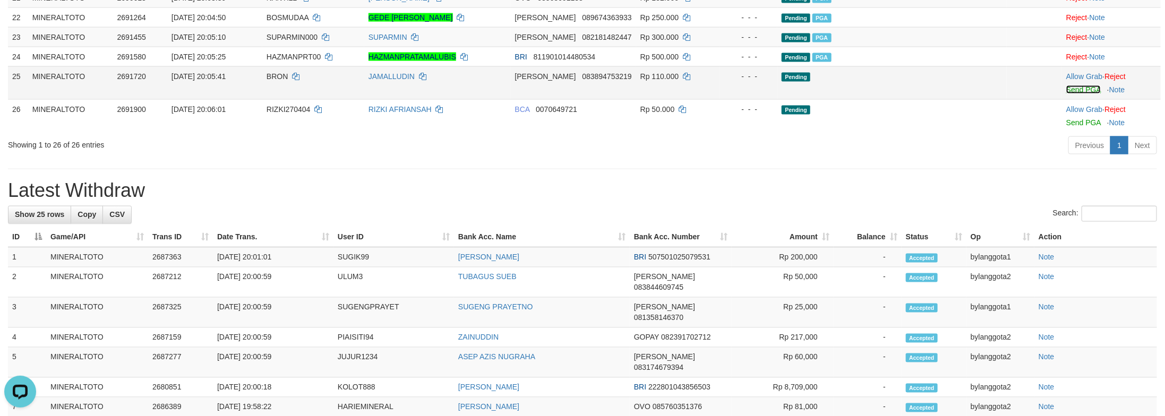
click at [1079, 94] on link "Send PGA" at bounding box center [1083, 89] width 35 height 8
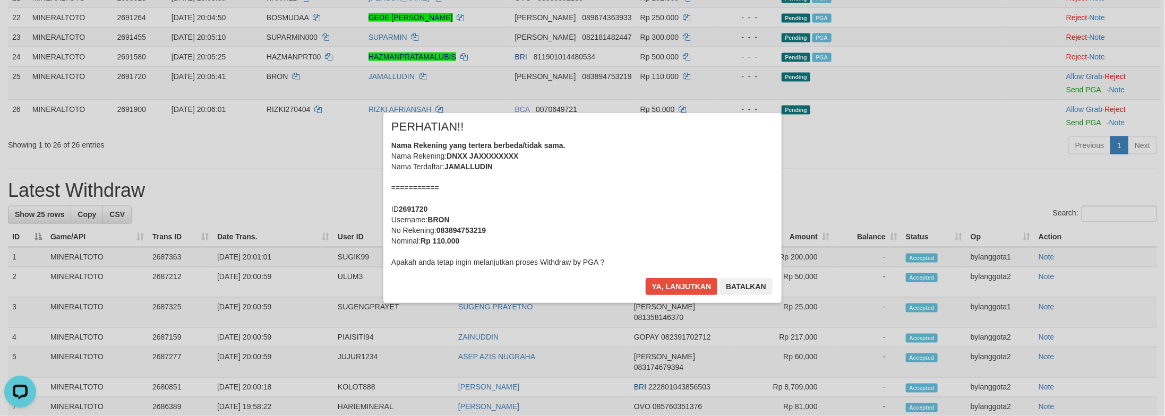
click at [571, 207] on div "Nama Rekening yang tertera berbeda/tidak sama. Nama Rekening: DNXX JAXXXXXXXX N…" at bounding box center [582, 203] width 382 height 127
click at [646, 278] on button "Ya, lanjutkan" at bounding box center [682, 286] width 72 height 17
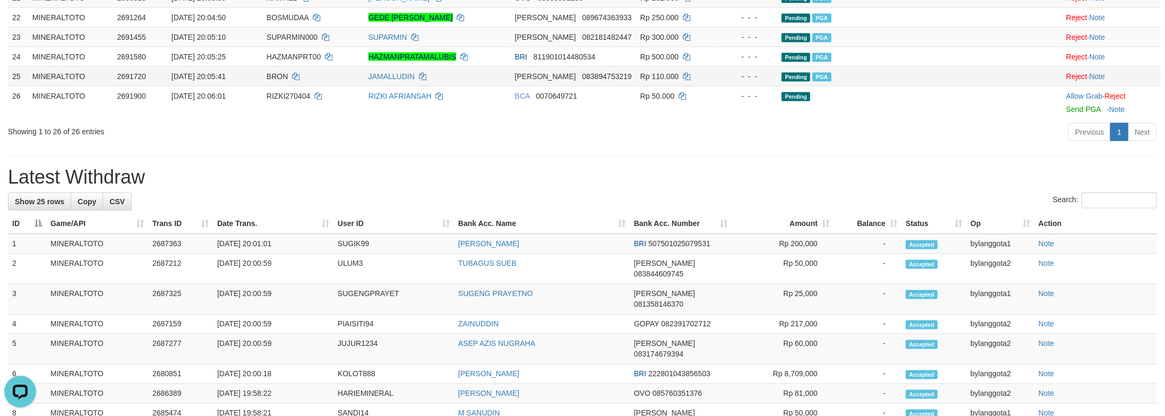
click at [679, 81] on span "Rp 110.000" at bounding box center [659, 76] width 38 height 8
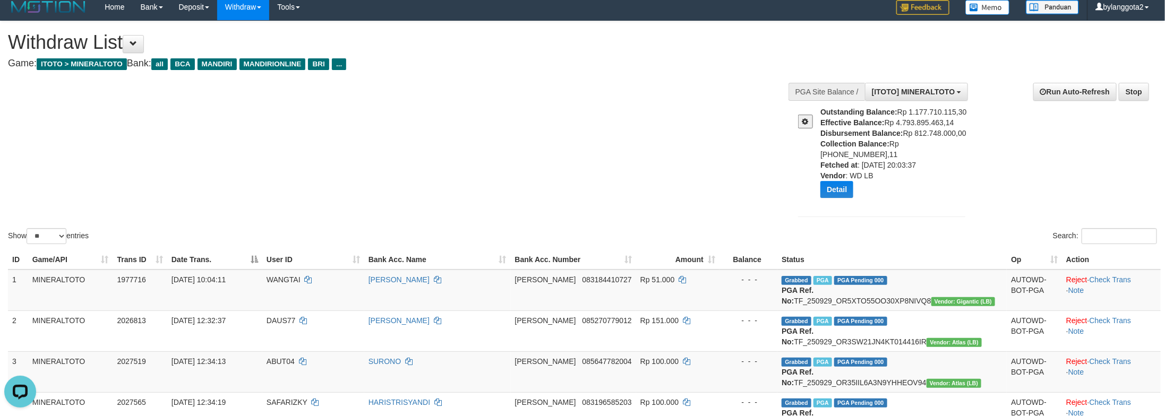
scroll to position [0, 0]
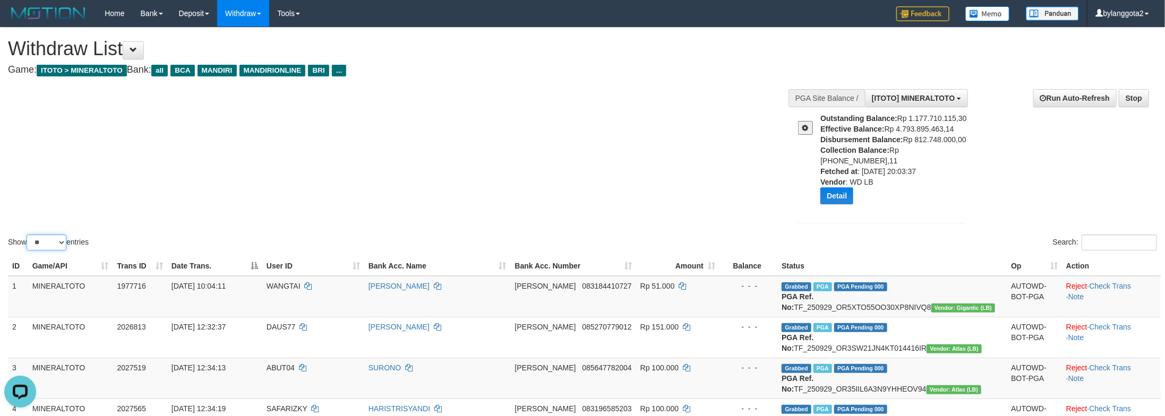
click at [54, 235] on select "** ** ** ***" at bounding box center [47, 243] width 40 height 16
select select "***"
click at [28, 235] on select "** ** ** ***" at bounding box center [47, 243] width 40 height 16
click at [467, 128] on div "Show ** ** ** *** entries Search:" at bounding box center [582, 140] width 1165 height 225
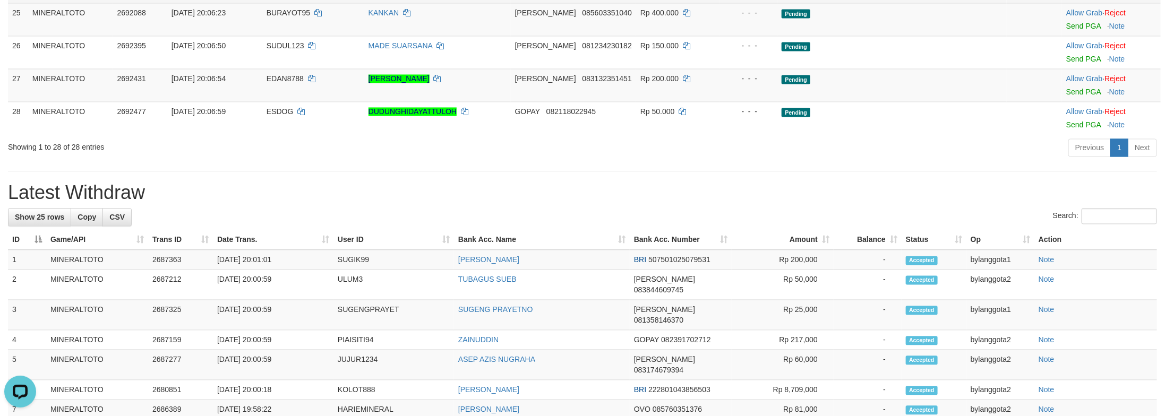
click at [1075, 36] on td "Allow Grab · Reject Send PGA · Note" at bounding box center [1111, 19] width 99 height 33
click at [1078, 31] on link "Send PGA" at bounding box center [1083, 26] width 35 height 8
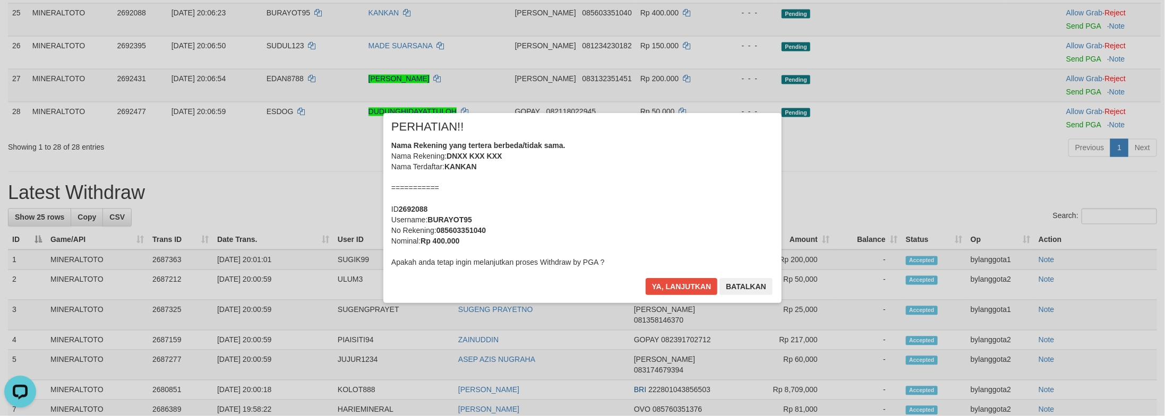
click at [687, 221] on div "Nama Rekening yang tertera berbeda/tidak sama. Nama Rekening: DNXX KXX KXX Nama…" at bounding box center [582, 203] width 382 height 127
click at [646, 278] on button "Ya, lanjutkan" at bounding box center [682, 286] width 72 height 17
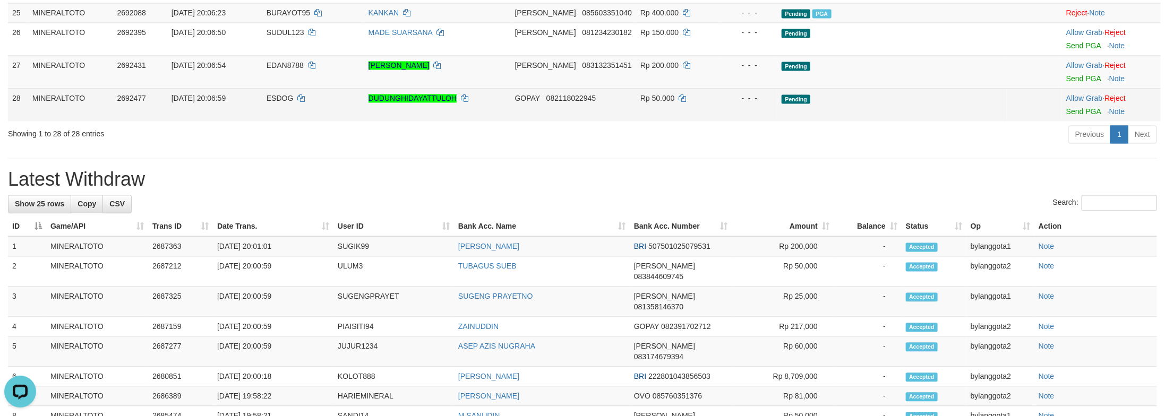
click at [1007, 122] on td at bounding box center [1034, 105] width 55 height 33
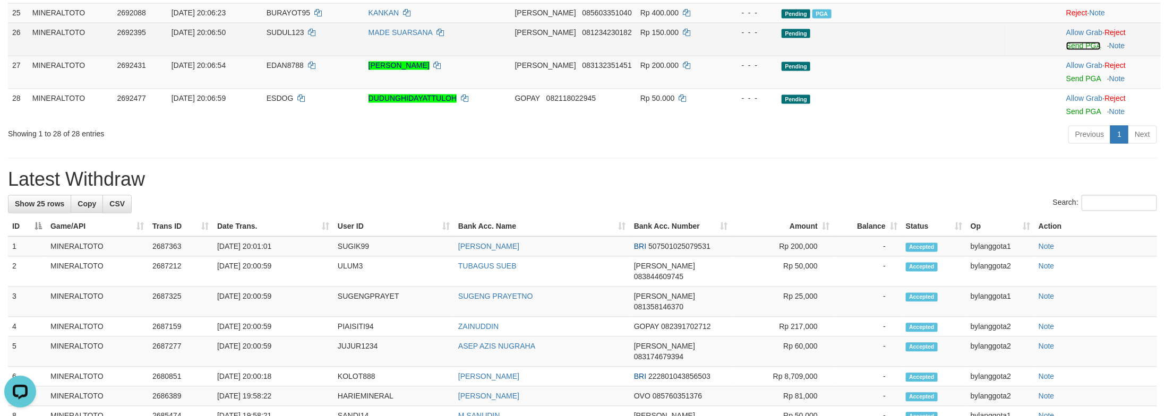
click at [1066, 50] on link "Send PGA" at bounding box center [1083, 46] width 35 height 8
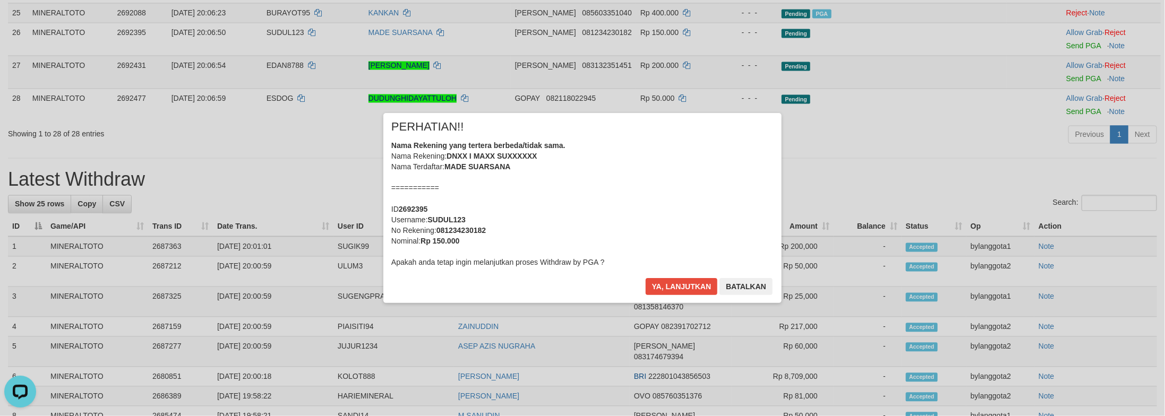
click at [674, 211] on div "Nama Rekening yang tertera berbeda/tidak sama. Nama Rekening: DNXX I MAXX SUXXX…" at bounding box center [582, 203] width 382 height 127
click at [646, 278] on button "Ya, lanjutkan" at bounding box center [682, 286] width 72 height 17
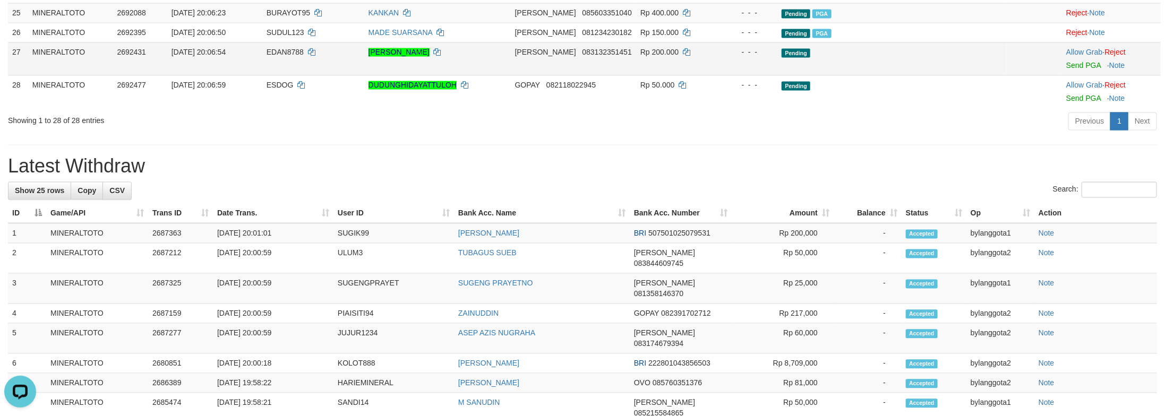
scroll to position [1149, 0]
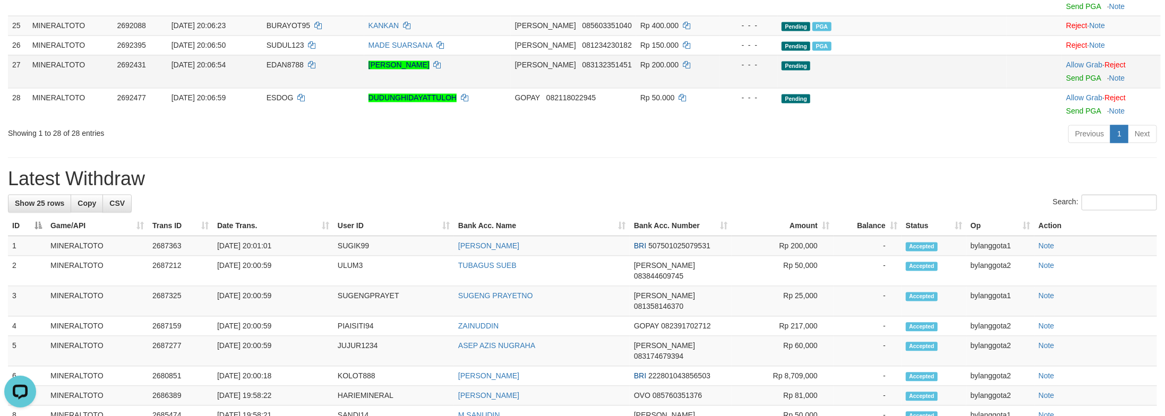
click at [1077, 88] on td "Allow Grab · Reject Send PGA · Note" at bounding box center [1111, 71] width 99 height 33
click at [1077, 83] on link "Send PGA" at bounding box center [1083, 78] width 35 height 8
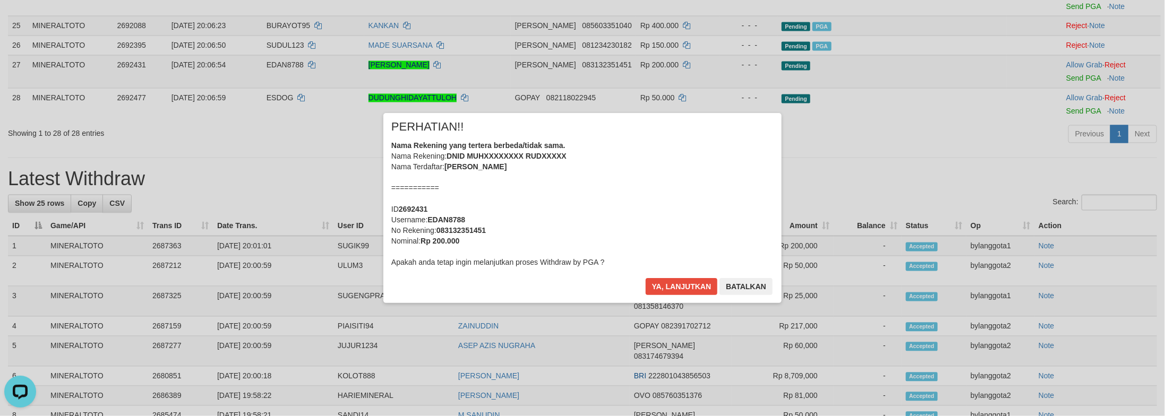
click at [655, 202] on div "Nama Rekening yang tertera berbeda/tidak sama. Nama Rekening: DNID MUHXXXXXXXX …" at bounding box center [582, 203] width 382 height 127
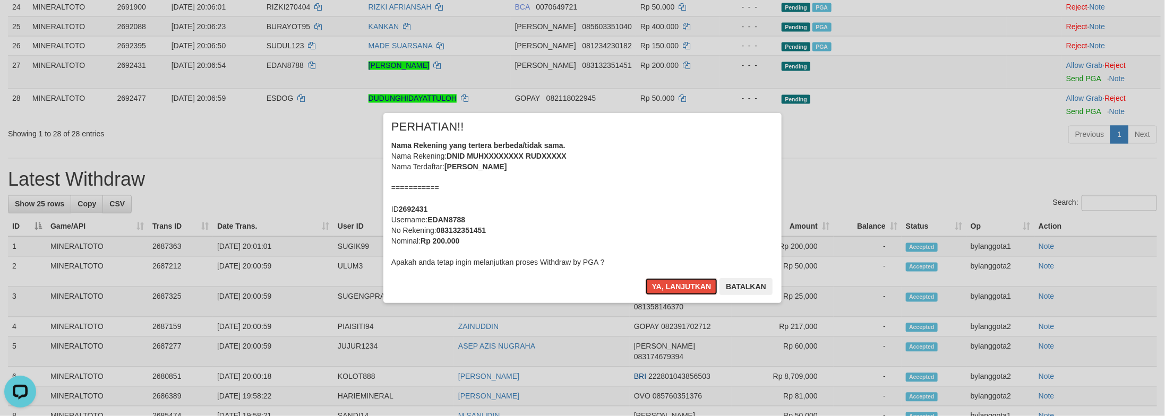
click at [646, 278] on button "Ya, lanjutkan" at bounding box center [682, 286] width 72 height 17
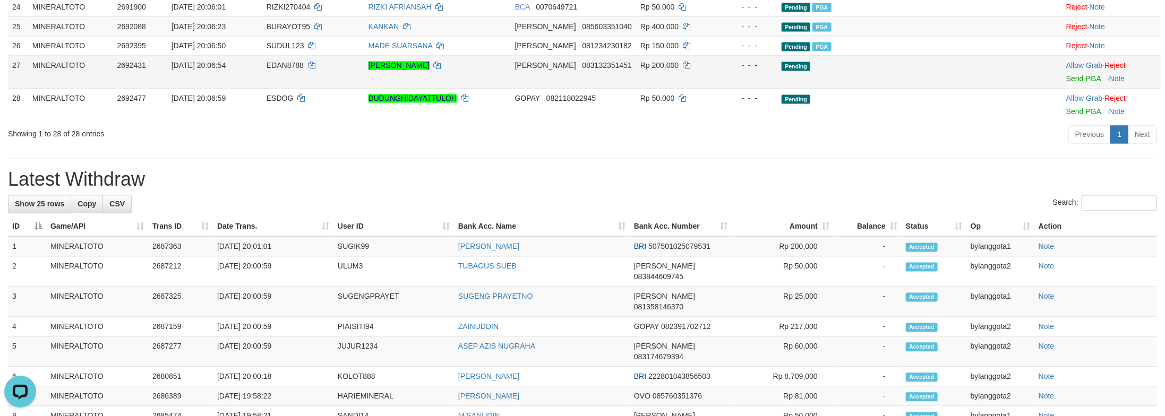
scroll to position [1122, 0]
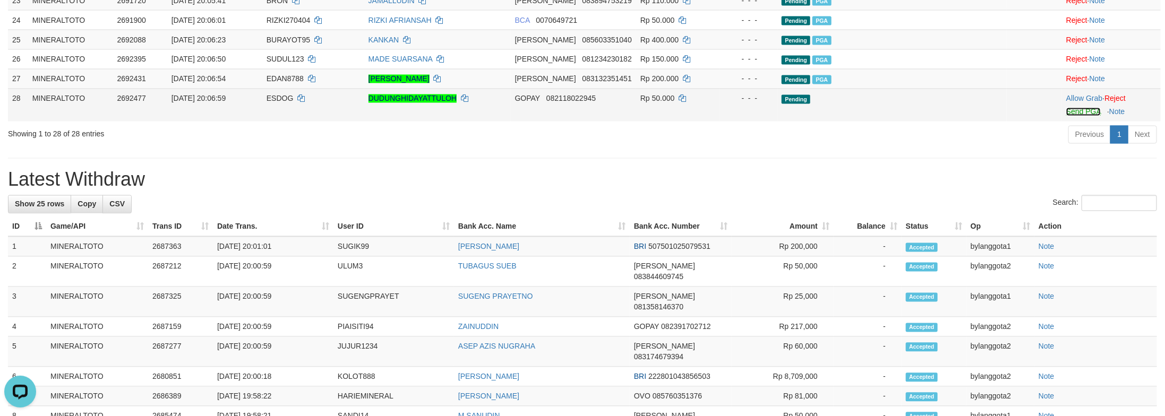
click at [1067, 116] on link "Send PGA" at bounding box center [1083, 112] width 35 height 8
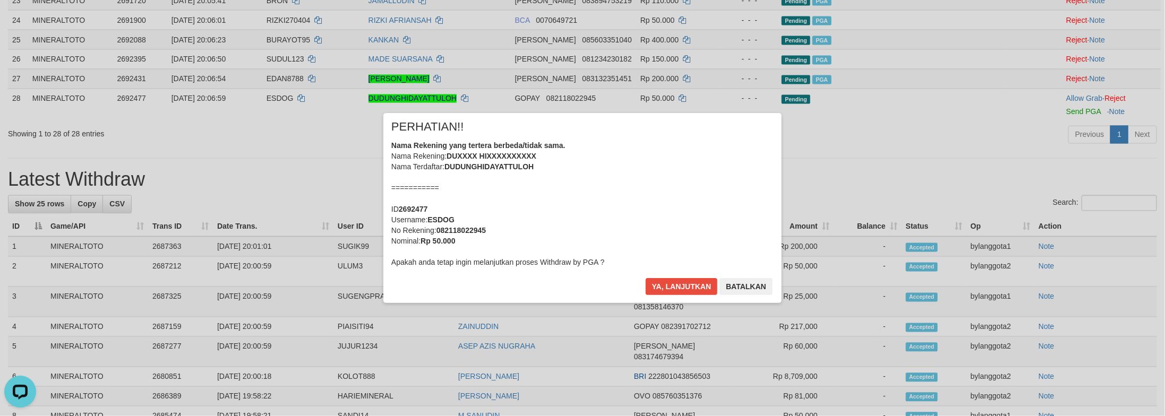
click at [629, 182] on div "Nama Rekening yang tertera berbeda/tidak sama. Nama Rekening: DUXXXX HIXXXXXXXX…" at bounding box center [582, 203] width 382 height 127
click at [646, 278] on button "Ya, lanjutkan" at bounding box center [682, 286] width 72 height 17
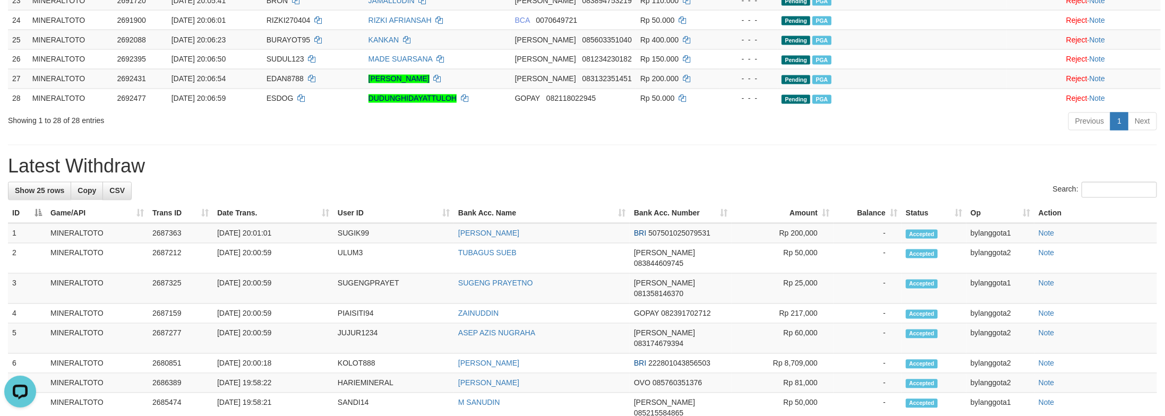
click at [966, 134] on div "Previous 1 Next" at bounding box center [825, 123] width 664 height 23
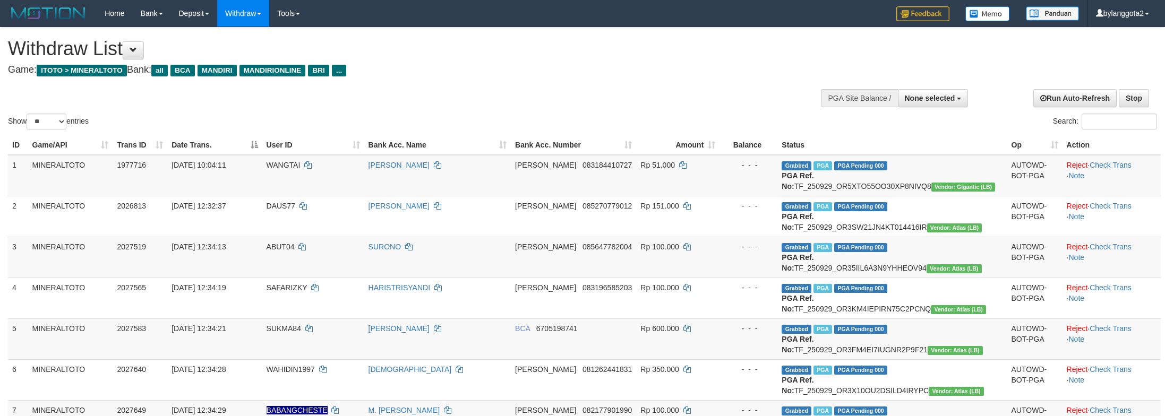
select select
select select "**"
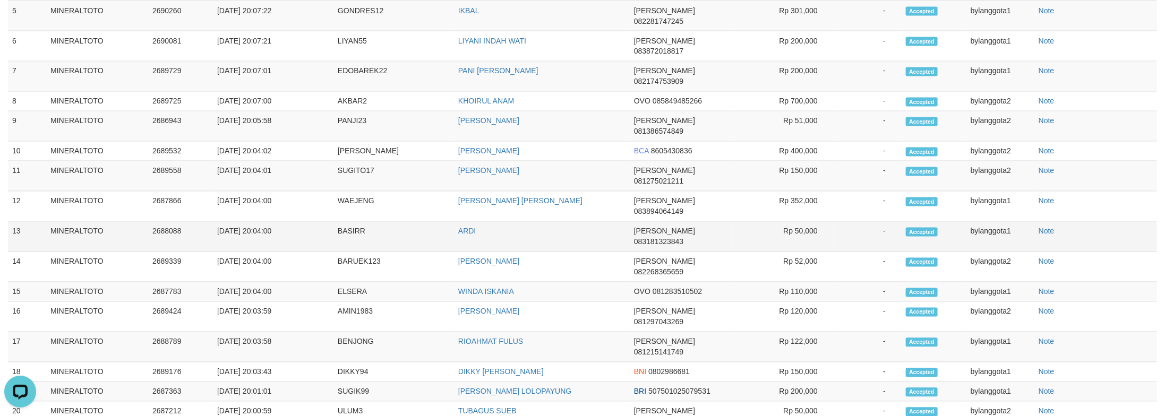
scroll to position [644, 0]
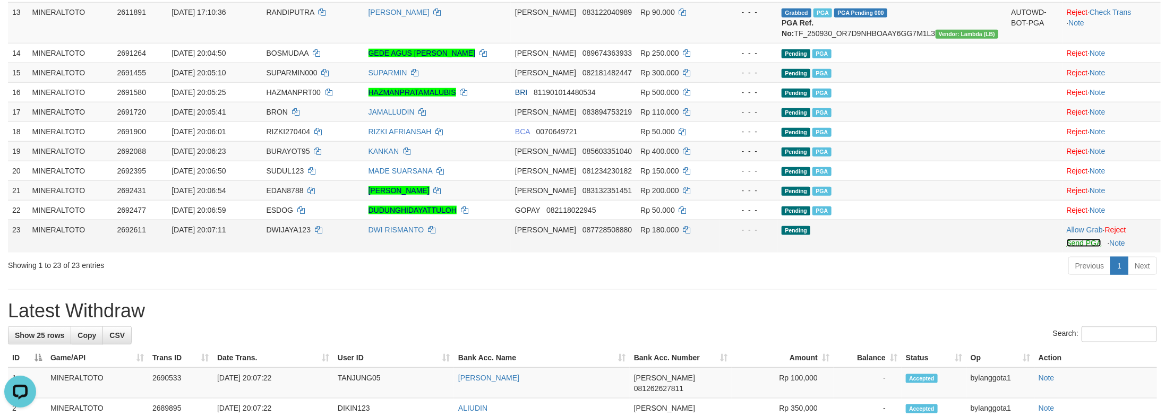
click at [1076, 247] on link "Send PGA" at bounding box center [1084, 243] width 35 height 8
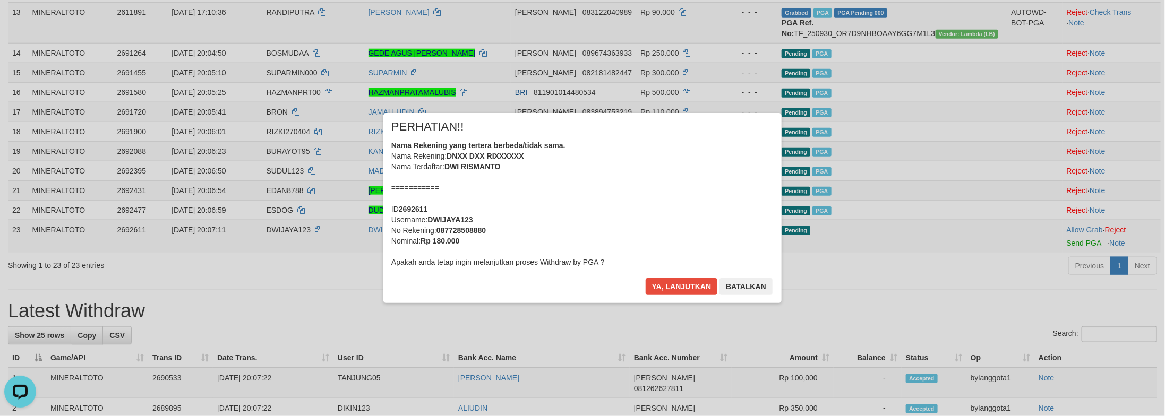
click at [609, 193] on div "Nama Rekening yang tertera berbeda/tidak sama. Nama Rekening: DNXX DXX RIXXXXXX…" at bounding box center [582, 203] width 382 height 127
click at [646, 278] on button "Ya, lanjutkan" at bounding box center [682, 286] width 72 height 17
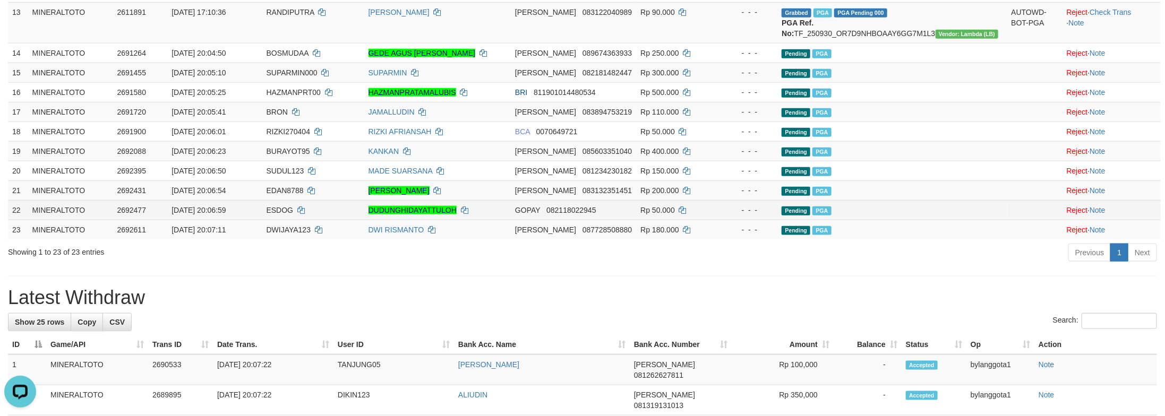
scroll to position [803, 0]
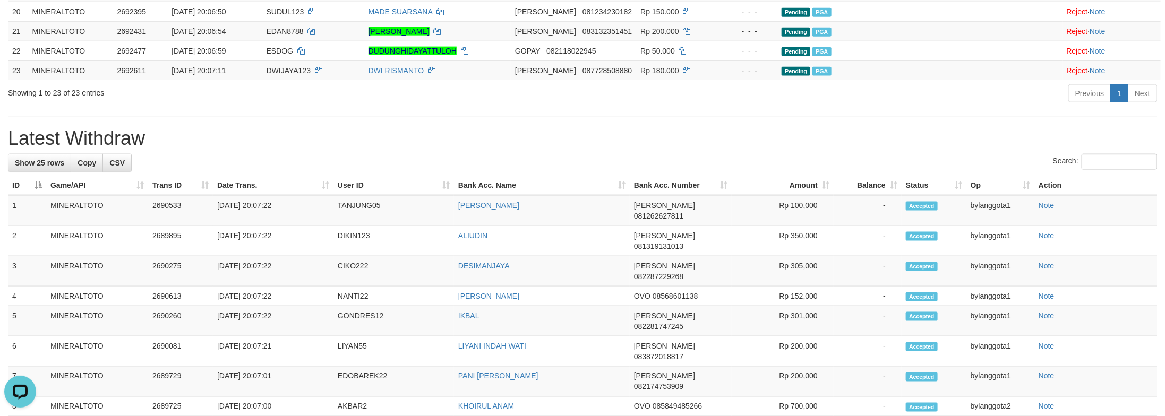
click at [1001, 195] on th "Op" at bounding box center [1001, 186] width 68 height 20
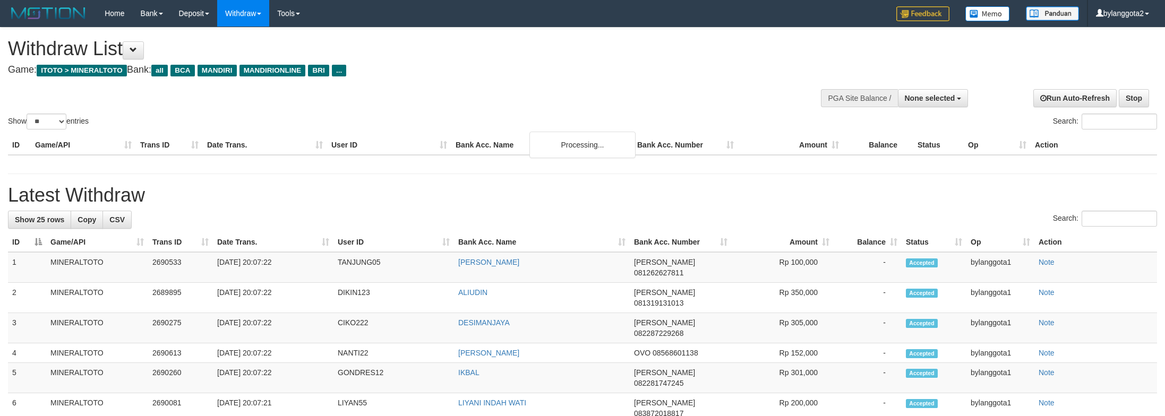
select select
select select "**"
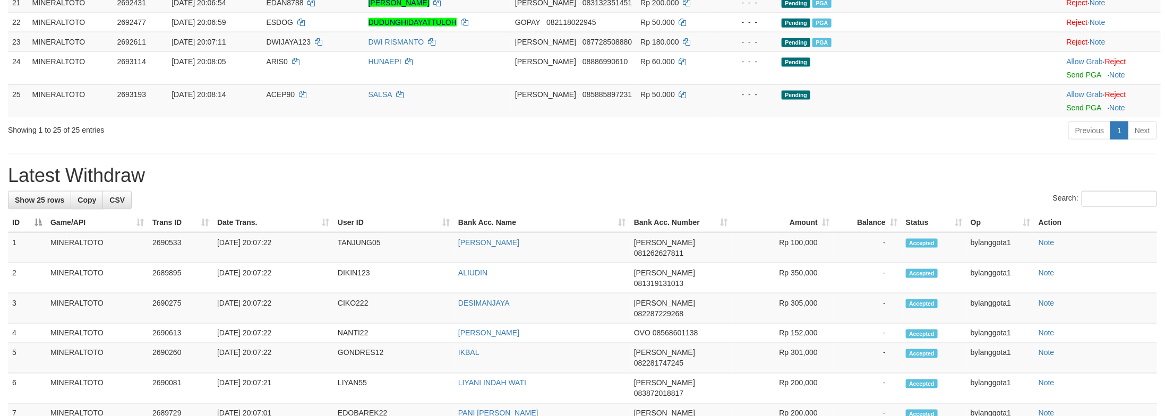
scroll to position [803, 0]
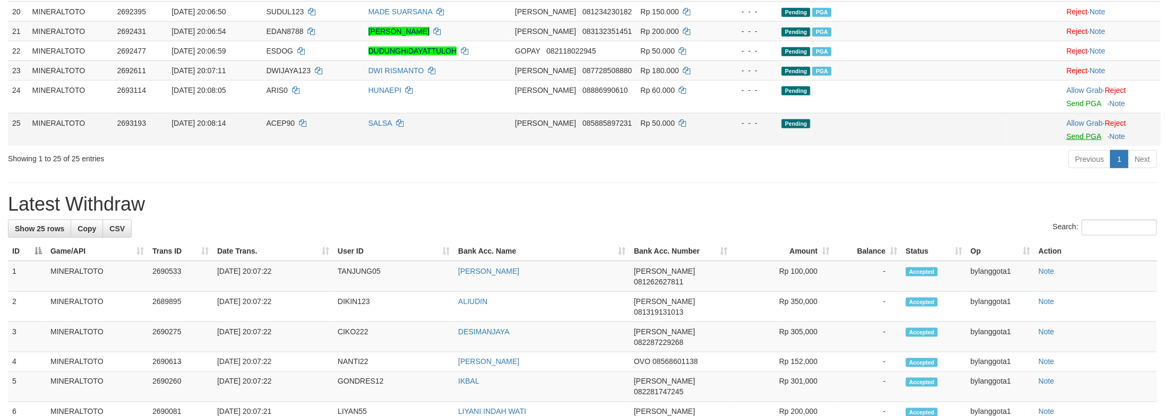
click at [1070, 141] on link "Send PGA" at bounding box center [1084, 136] width 35 height 8
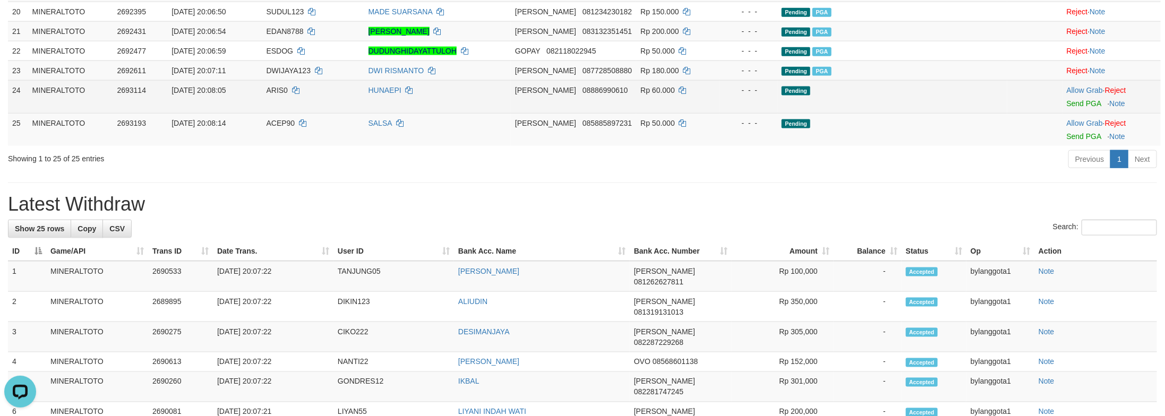
scroll to position [0, 0]
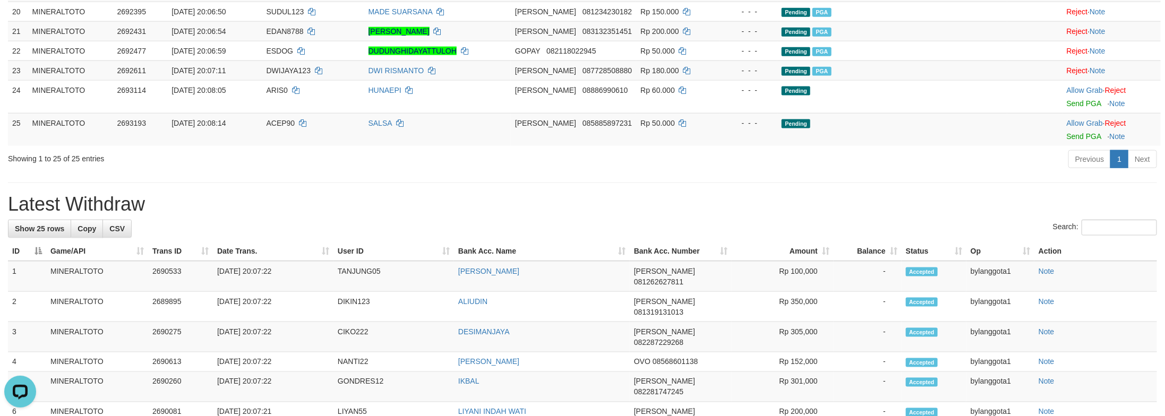
click at [905, 172] on div "Previous 1 Next" at bounding box center [825, 160] width 664 height 23
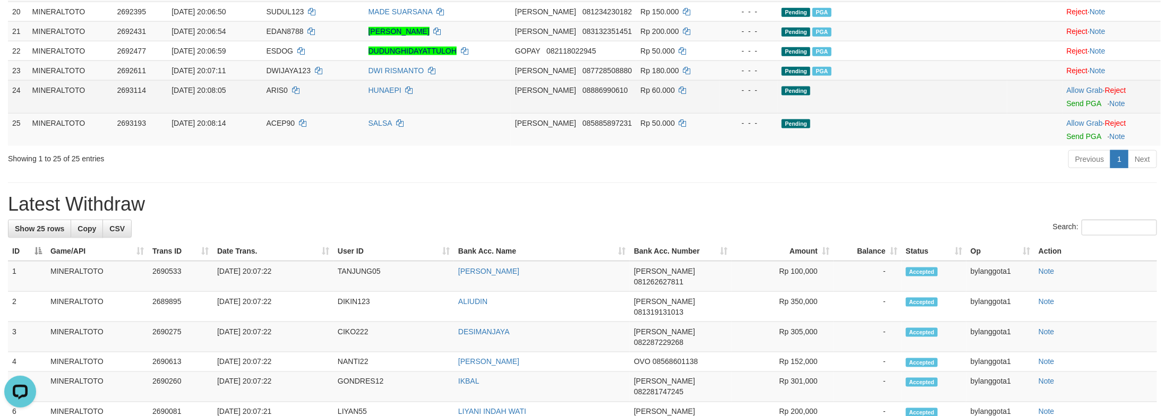
click at [1073, 113] on td "Allow Grab · Reject Send PGA · Note" at bounding box center [1112, 96] width 98 height 33
click at [1078, 108] on link "Send PGA" at bounding box center [1084, 103] width 35 height 8
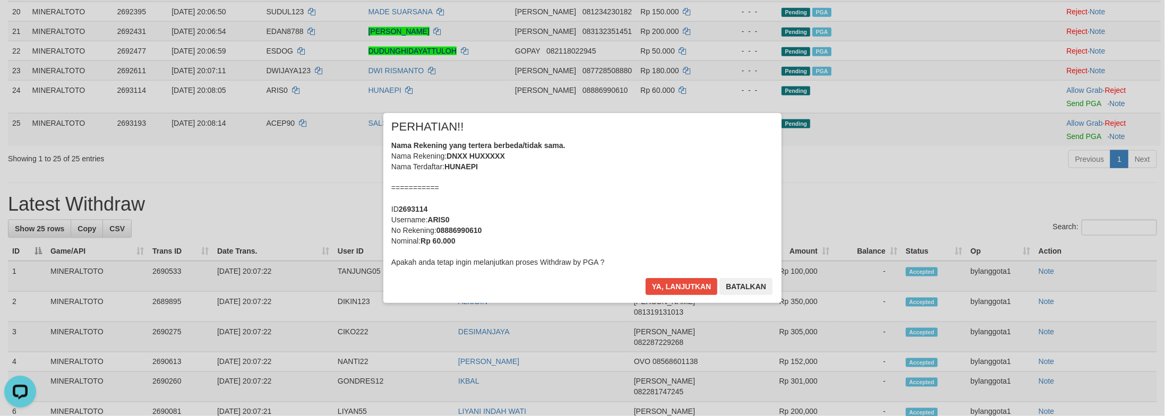
click at [688, 216] on div "Nama Rekening yang tertera berbeda/tidak sama. Nama Rekening: DNXX HUXXXXX Nama…" at bounding box center [582, 203] width 382 height 127
click at [646, 278] on button "Ya, lanjutkan" at bounding box center [682, 286] width 72 height 17
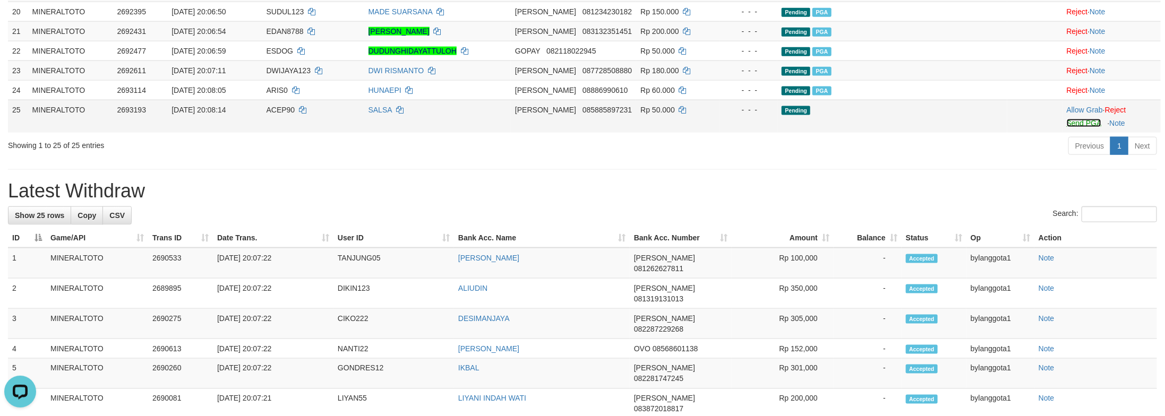
click at [1069, 127] on link "Send PGA" at bounding box center [1084, 123] width 35 height 8
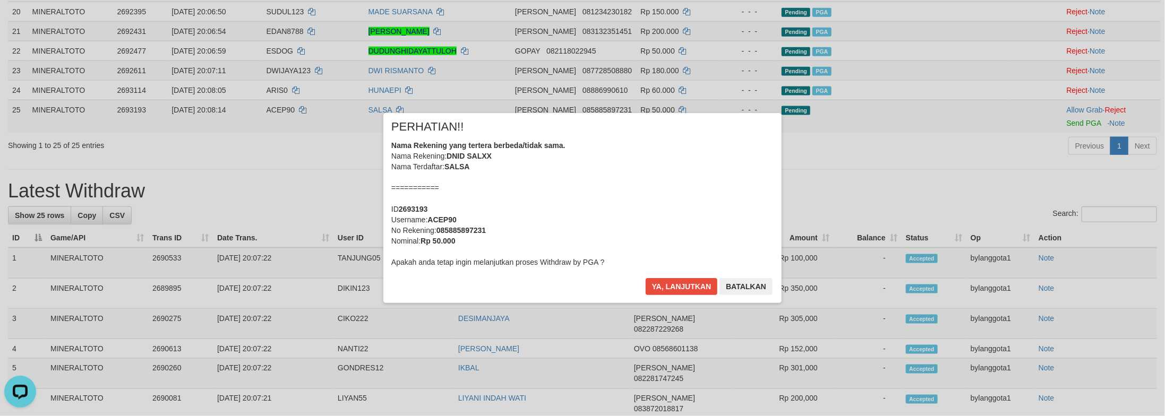
click at [605, 204] on div "Nama Rekening yang tertera berbeda/tidak sama. Nama Rekening: DNID SALXX Nama T…" at bounding box center [582, 203] width 382 height 127
click at [646, 278] on button "Ya, lanjutkan" at bounding box center [682, 286] width 72 height 17
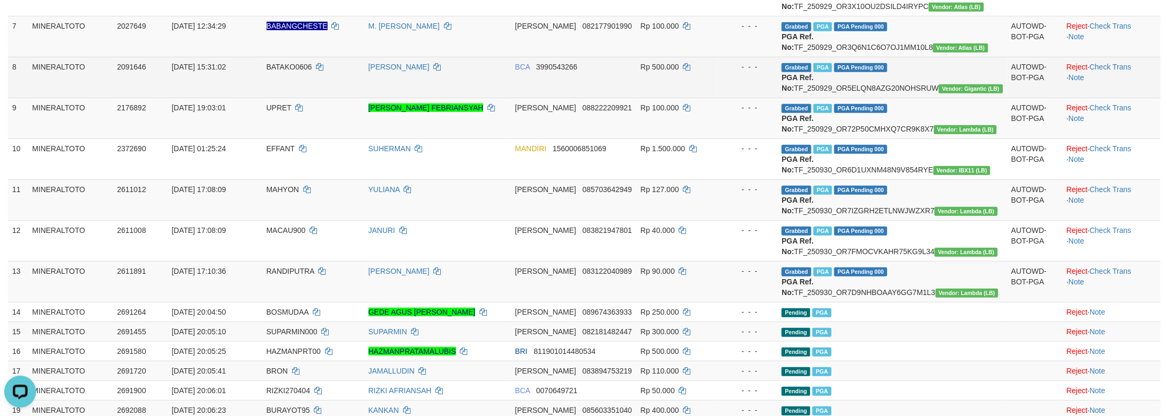
scroll to position [558, 0]
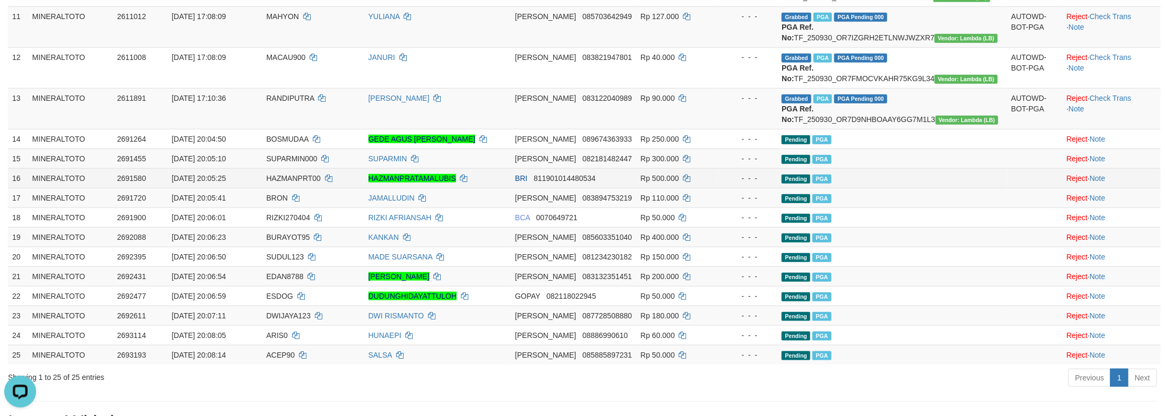
click at [965, 188] on td "Pending PGA" at bounding box center [891, 178] width 229 height 20
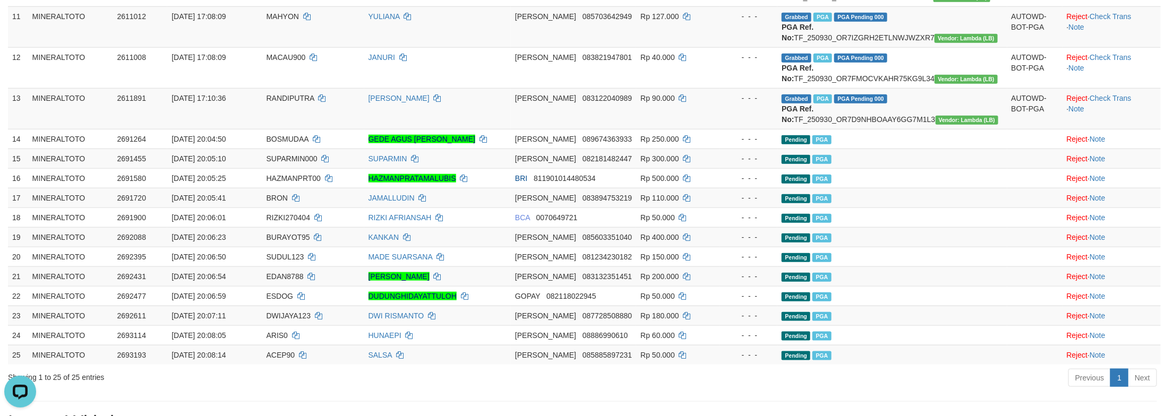
scroll to position [827, 0]
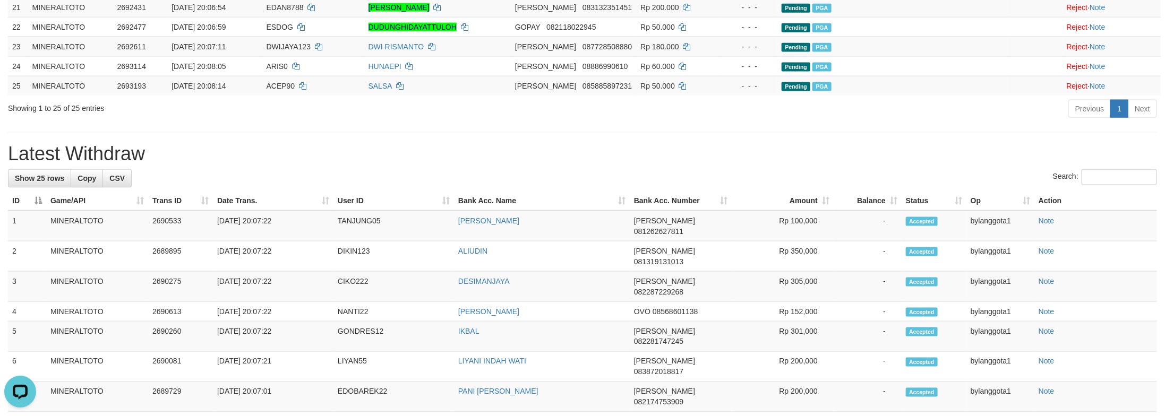
click at [994, 287] on div "**********" at bounding box center [582, 67] width 1165 height 1732
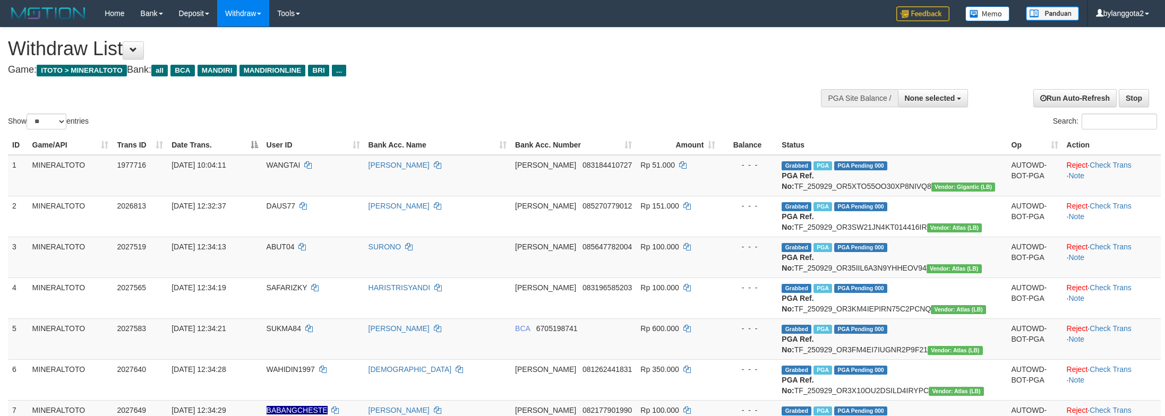
select select
select select "**"
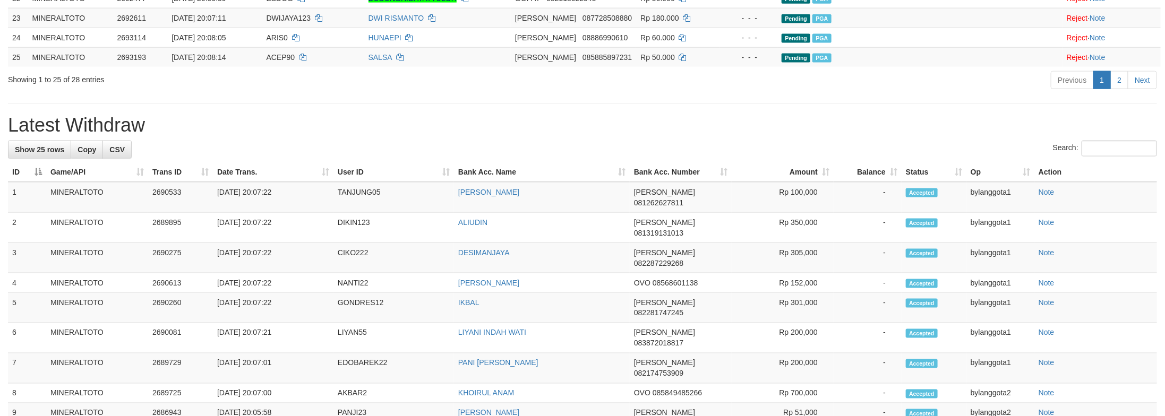
scroll to position [827, 0]
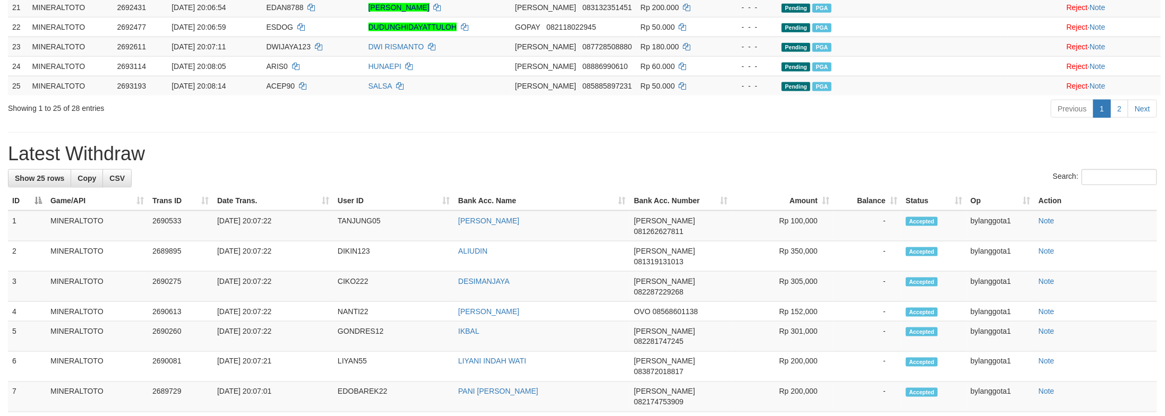
click at [1014, 279] on div "**********" at bounding box center [582, 67] width 1165 height 1732
click at [1114, 118] on link "2" at bounding box center [1119, 109] width 18 height 18
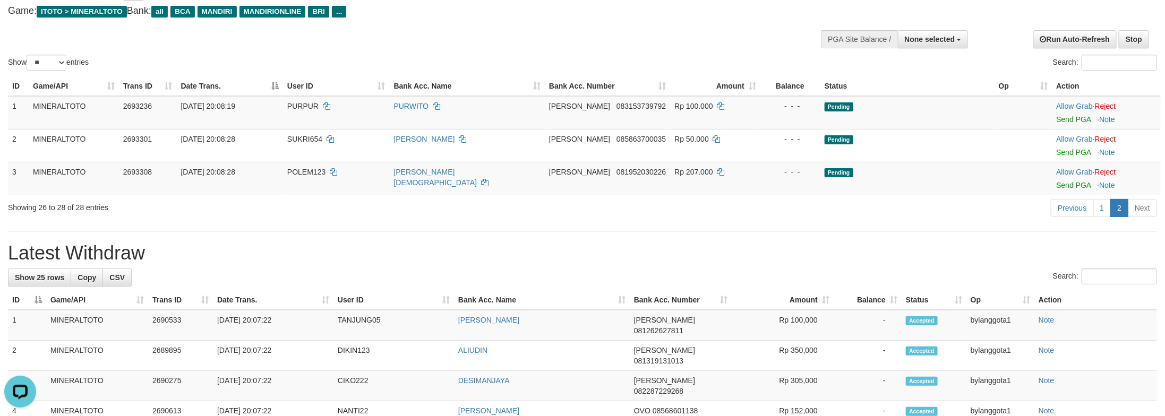
click at [953, 251] on h1 "Latest Withdraw" at bounding box center [582, 253] width 1149 height 21
click at [1066, 119] on link "Send PGA" at bounding box center [1073, 119] width 35 height 8
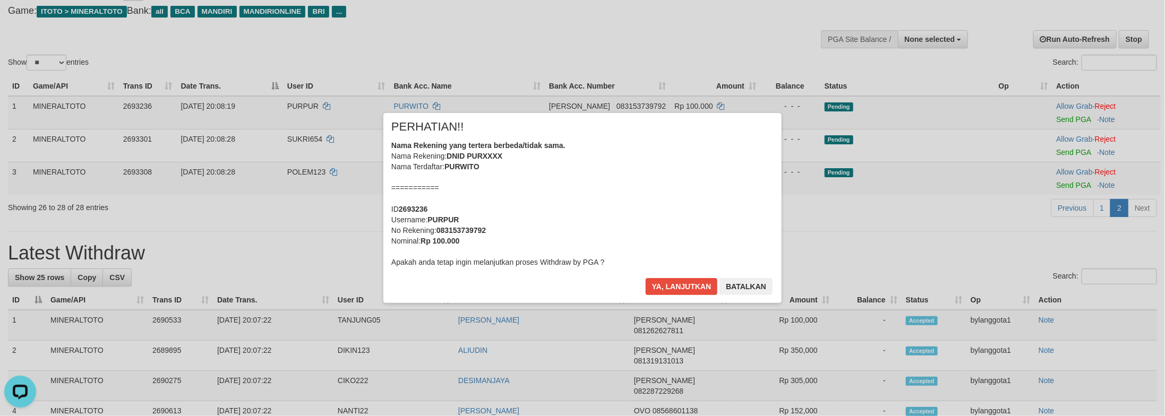
click at [676, 195] on div "Nama Rekening yang tertera berbeda/tidak sama. Nama Rekening: DNID PURXXXX Nama…" at bounding box center [582, 203] width 382 height 127
click at [646, 278] on button "Ya, lanjutkan" at bounding box center [682, 286] width 72 height 17
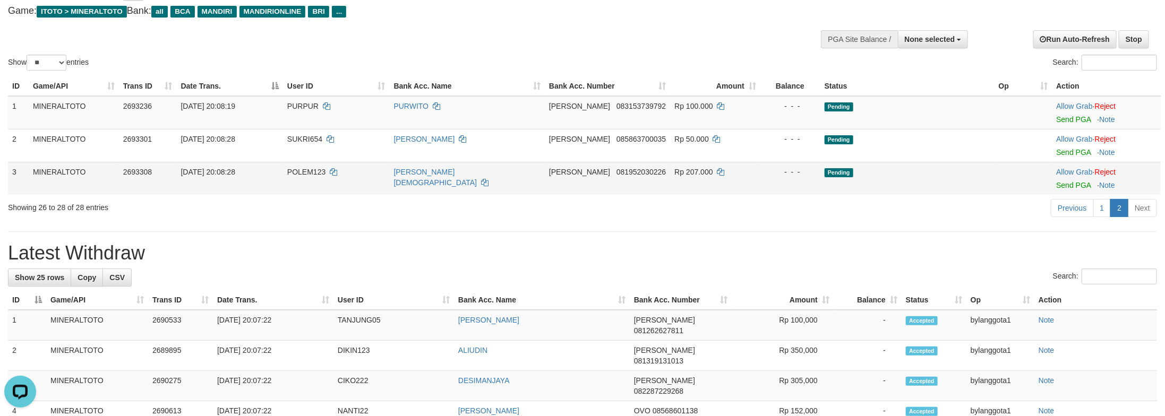
scroll to position [45, 0]
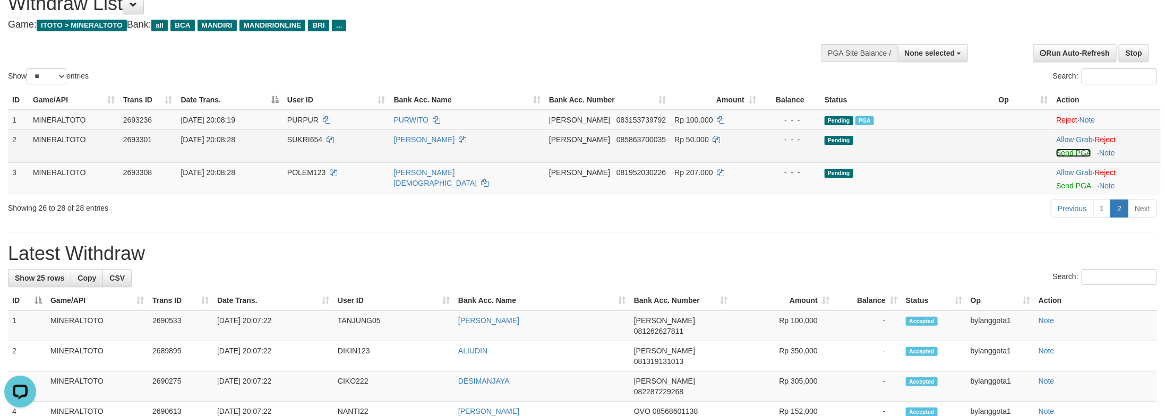
click at [1064, 153] on link "Send PGA" at bounding box center [1073, 153] width 35 height 8
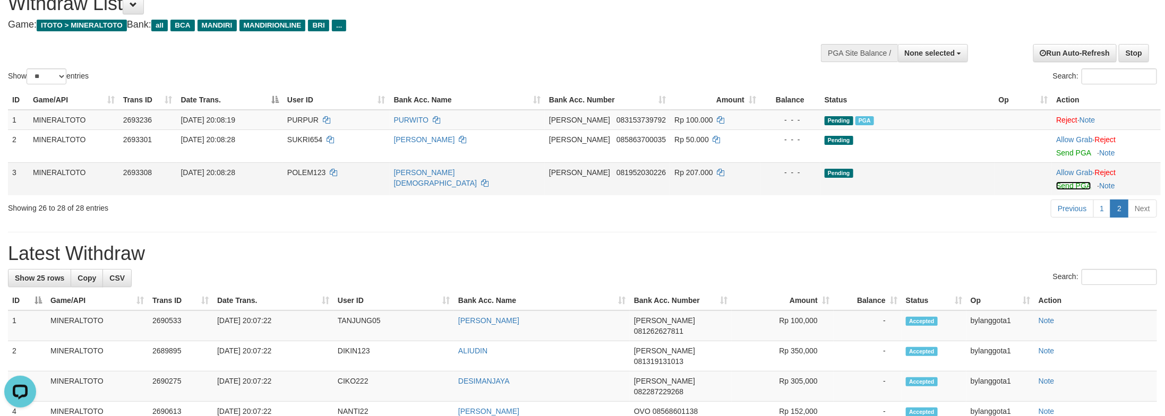
click at [1072, 182] on link "Send PGA" at bounding box center [1073, 186] width 35 height 8
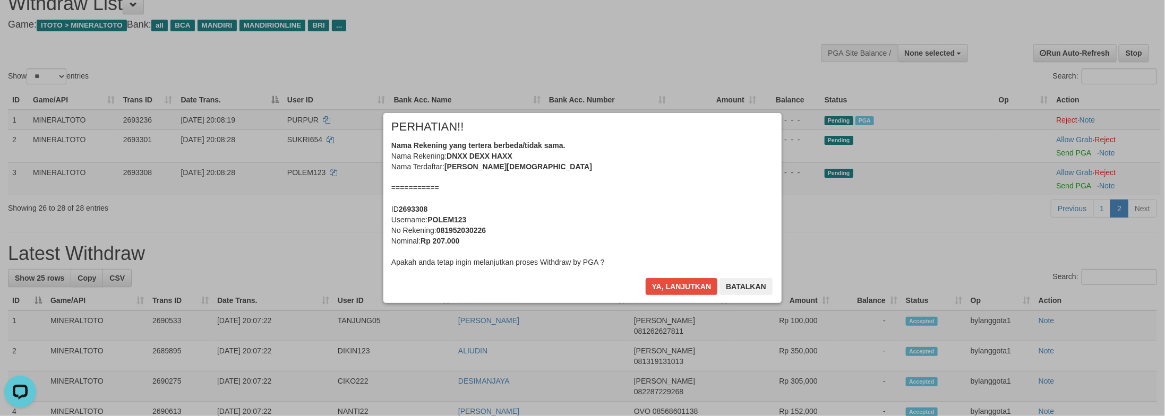
click at [622, 182] on div "Nama Rekening yang tertera berbeda/tidak sama. Nama Rekening: DNXX DEXX HAXX Na…" at bounding box center [582, 203] width 382 height 127
click at [646, 278] on button "Ya, lanjutkan" at bounding box center [682, 286] width 72 height 17
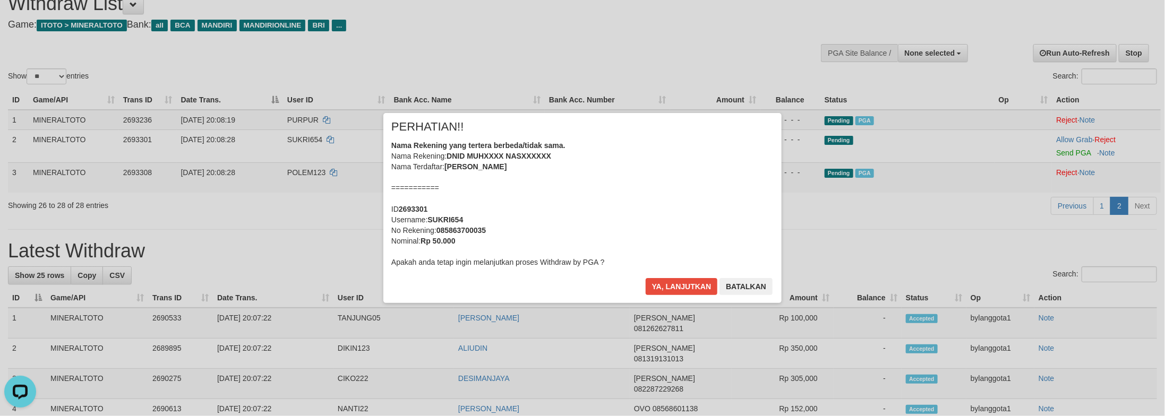
click at [622, 182] on div "Nama Rekening yang tertera berbeda/tidak sama. Nama Rekening: DNID MUHXXXX NASX…" at bounding box center [582, 203] width 382 height 127
click at [646, 278] on button "Ya, lanjutkan" at bounding box center [682, 286] width 72 height 17
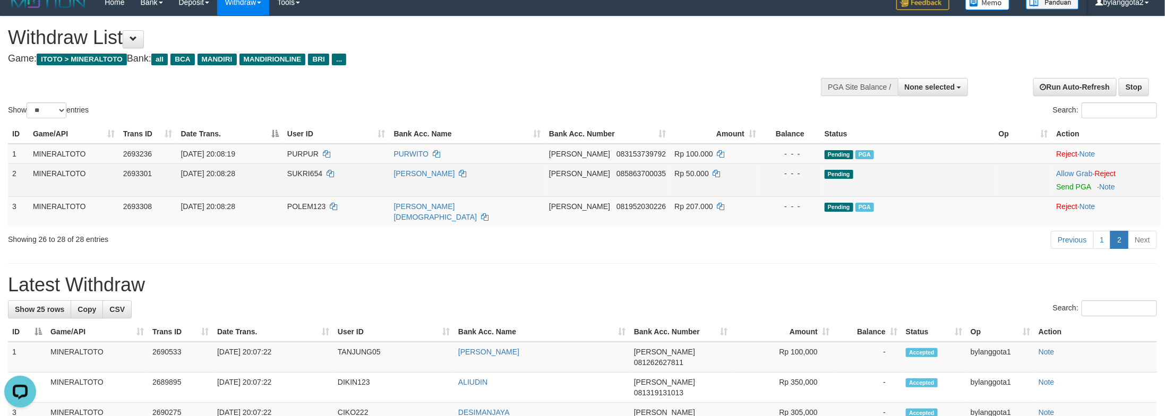
scroll to position [0, 0]
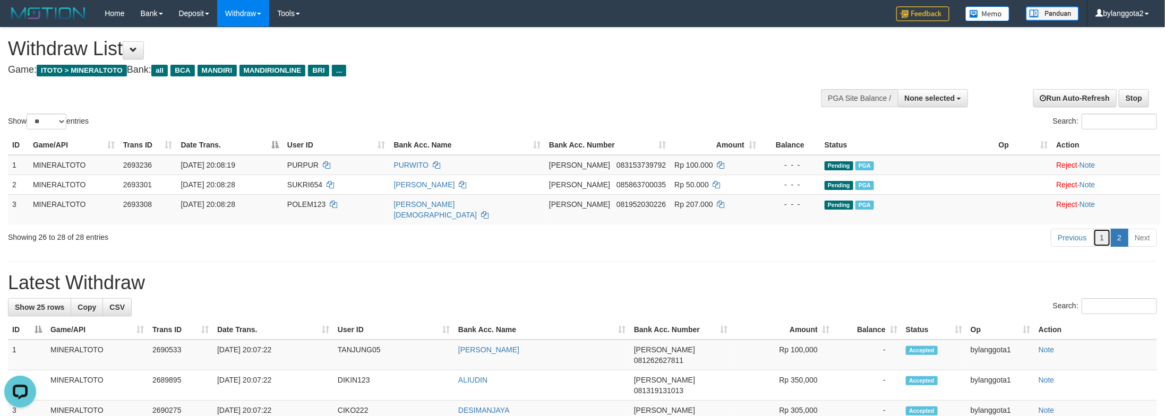
click at [1097, 229] on link "1" at bounding box center [1102, 238] width 18 height 18
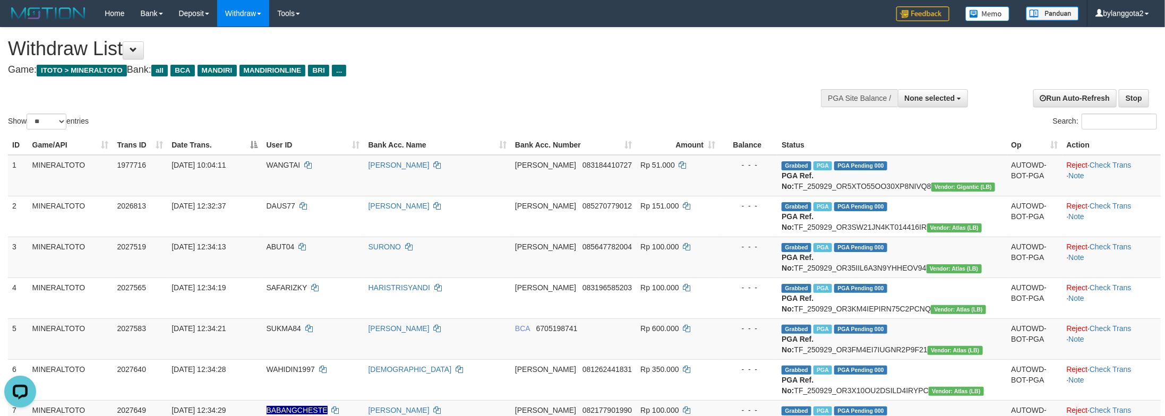
scroll to position [870, 0]
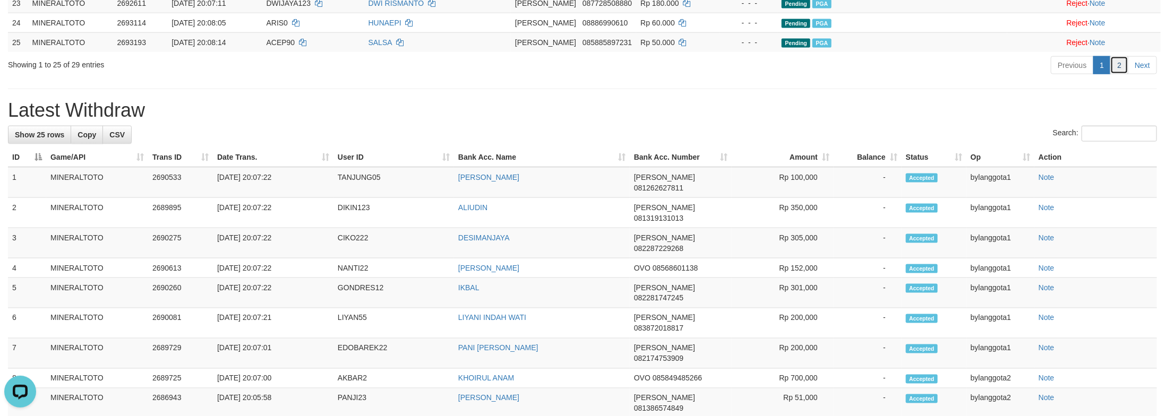
click at [1117, 74] on link "2" at bounding box center [1119, 65] width 18 height 18
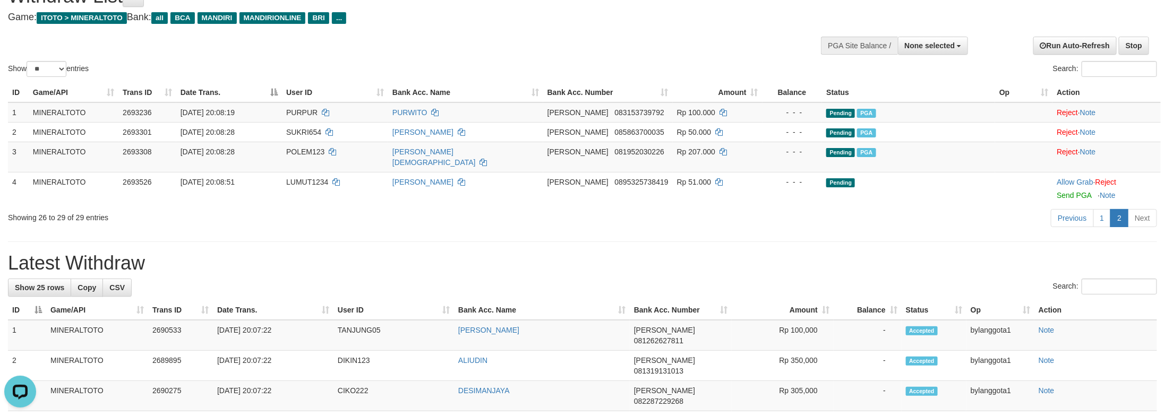
click at [884, 211] on div "Previous 1 2 Next" at bounding box center [825, 219] width 664 height 23
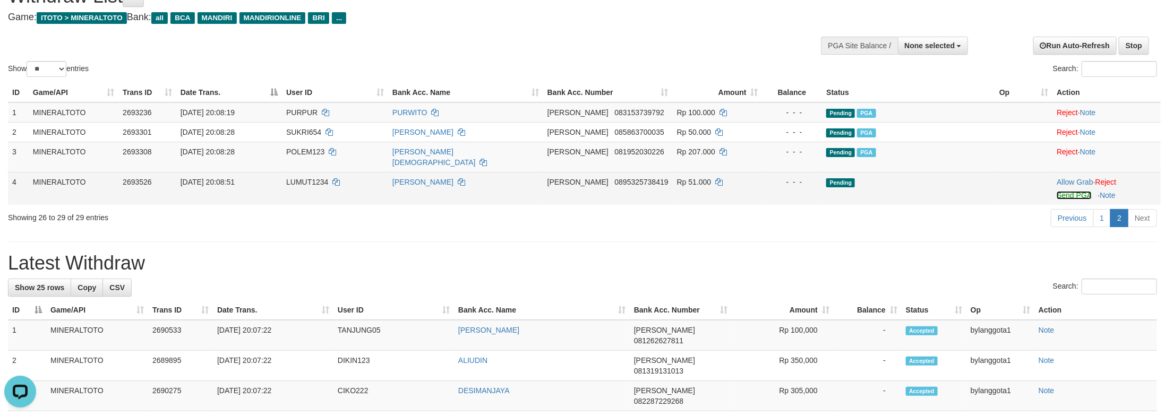
click at [1064, 191] on link "Send PGA" at bounding box center [1074, 195] width 35 height 8
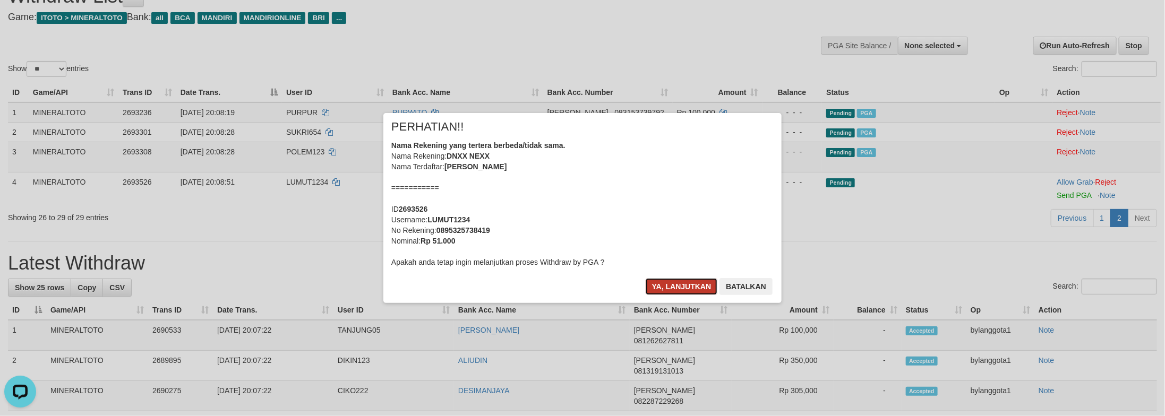
click at [690, 281] on button "Ya, lanjutkan" at bounding box center [682, 286] width 72 height 17
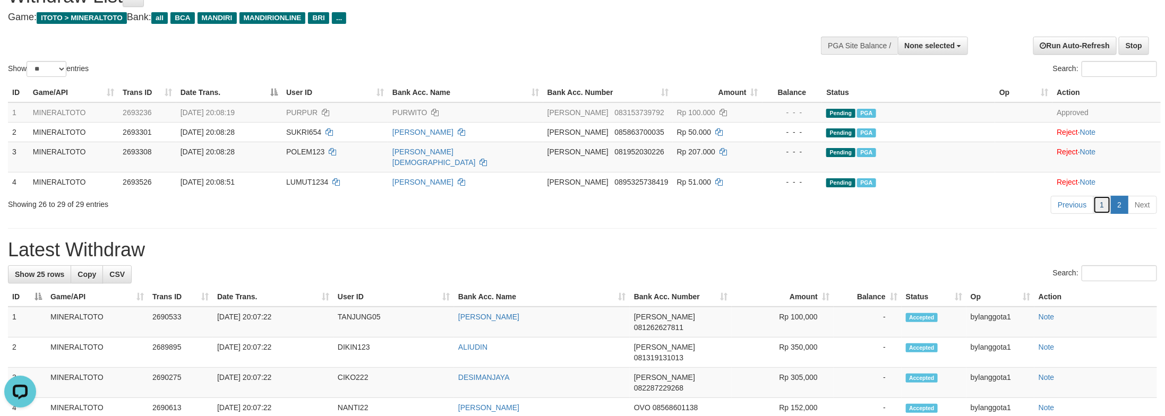
click at [1093, 202] on link "1" at bounding box center [1102, 205] width 18 height 18
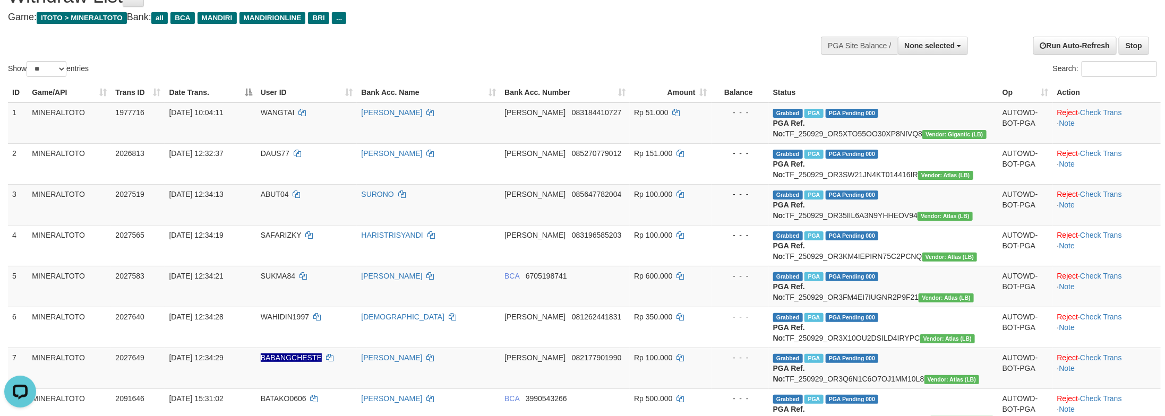
scroll to position [809, 0]
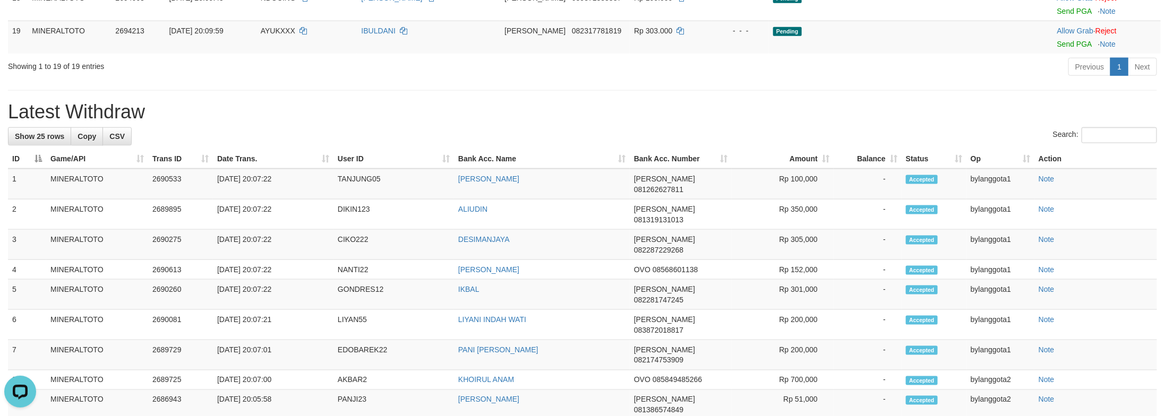
click at [972, 232] on div "**********" at bounding box center [582, 54] width 1165 height 1672
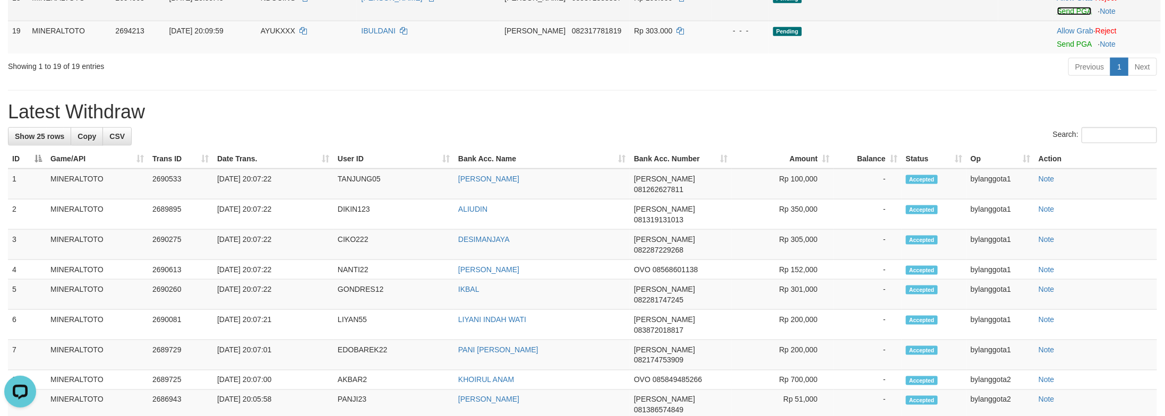
click at [1057, 15] on link "Send PGA" at bounding box center [1074, 11] width 35 height 8
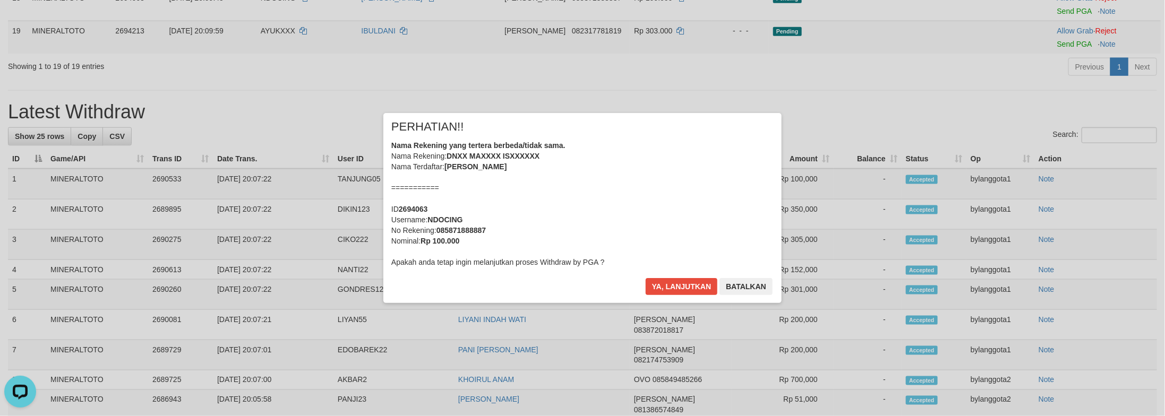
click at [609, 175] on div "Nama Rekening yang tertera berbeda/tidak sama. Nama Rekening: DNXX MAXXXX ISXXX…" at bounding box center [582, 203] width 382 height 127
click at [646, 278] on button "Ya, lanjutkan" at bounding box center [682, 286] width 72 height 17
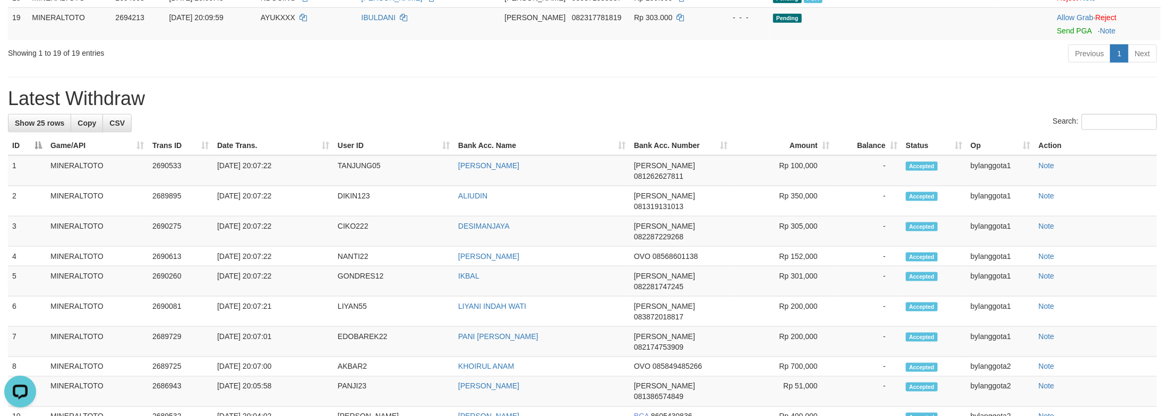
click at [562, 217] on div "**********" at bounding box center [582, 47] width 1165 height 1659
click at [1085, 63] on link "Previous" at bounding box center [1089, 54] width 42 height 18
click at [909, 66] on div "Previous 1 Next" at bounding box center [825, 55] width 664 height 23
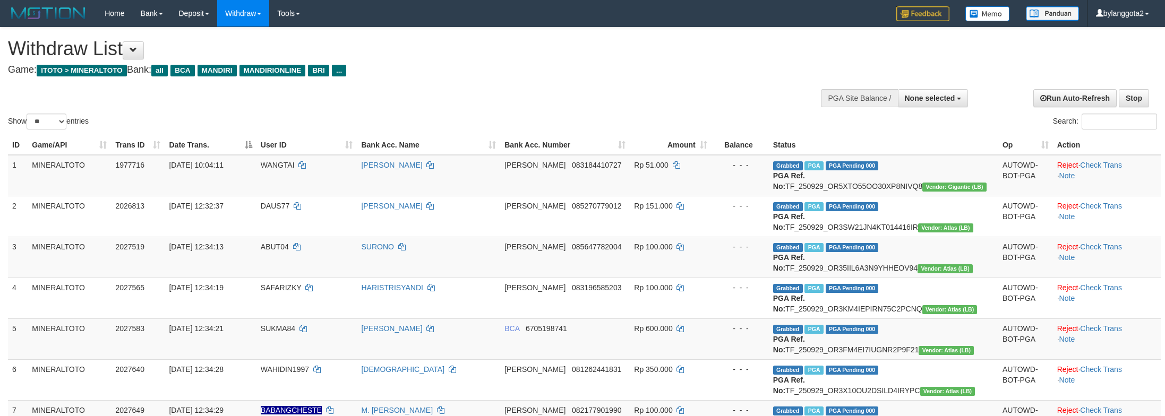
select select
select select "**"
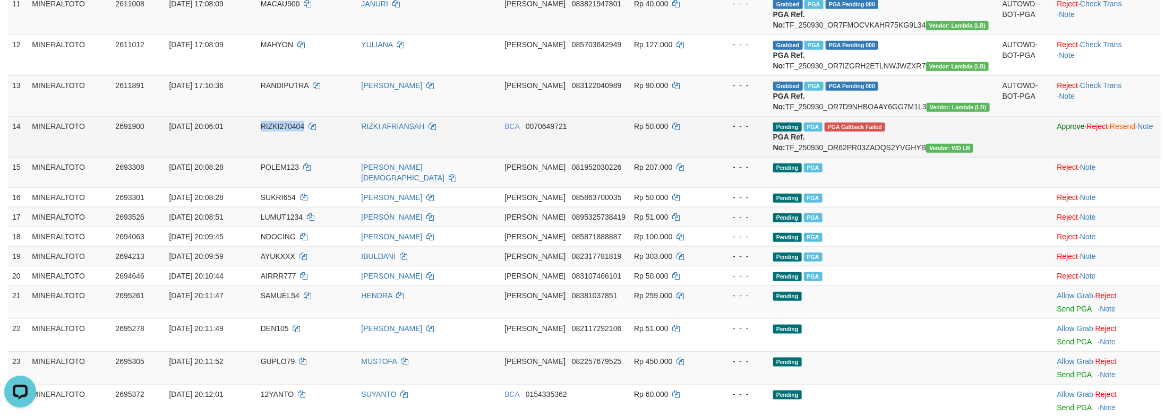
drag, startPoint x: 276, startPoint y: 267, endPoint x: 321, endPoint y: 271, distance: 44.9
click at [321, 157] on td "RIZKI270404" at bounding box center [306, 136] width 101 height 41
copy span "RIZKI270404"
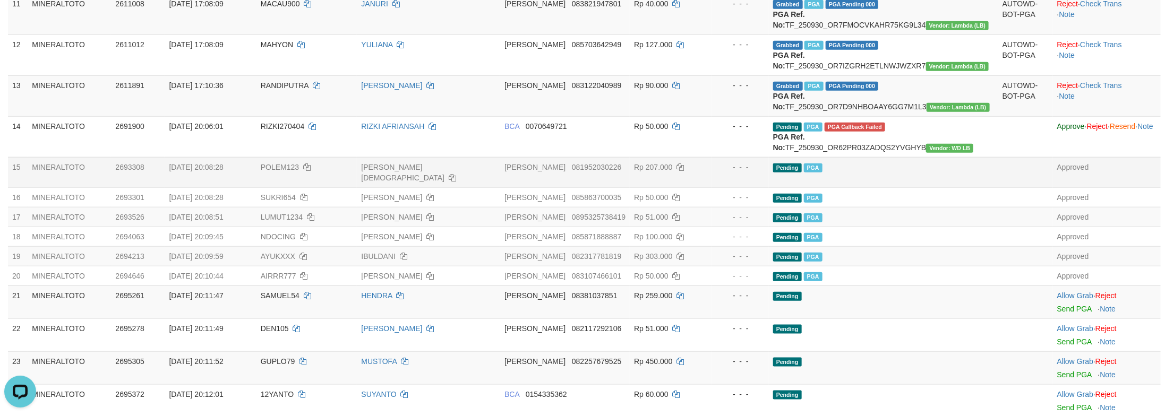
click at [961, 187] on td "Pending PGA" at bounding box center [883, 172] width 229 height 30
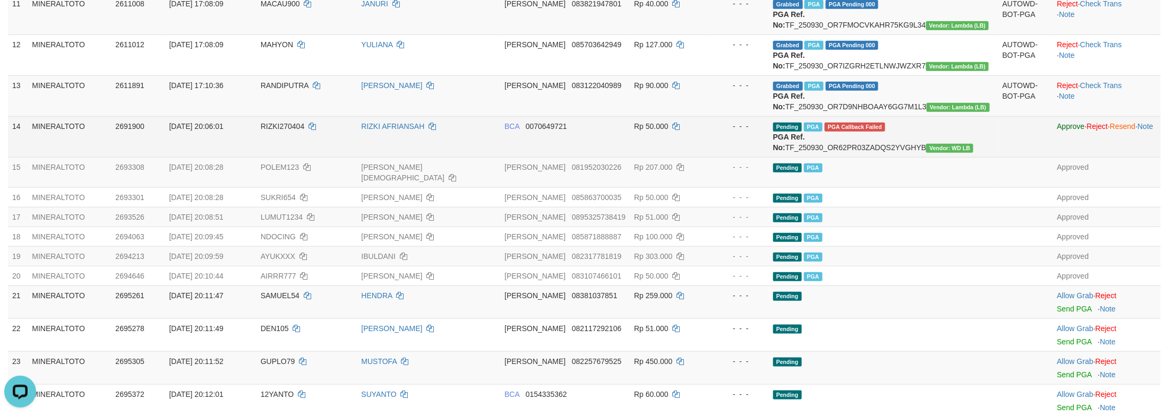
click at [669, 131] on span "Rp 50.000" at bounding box center [651, 126] width 35 height 8
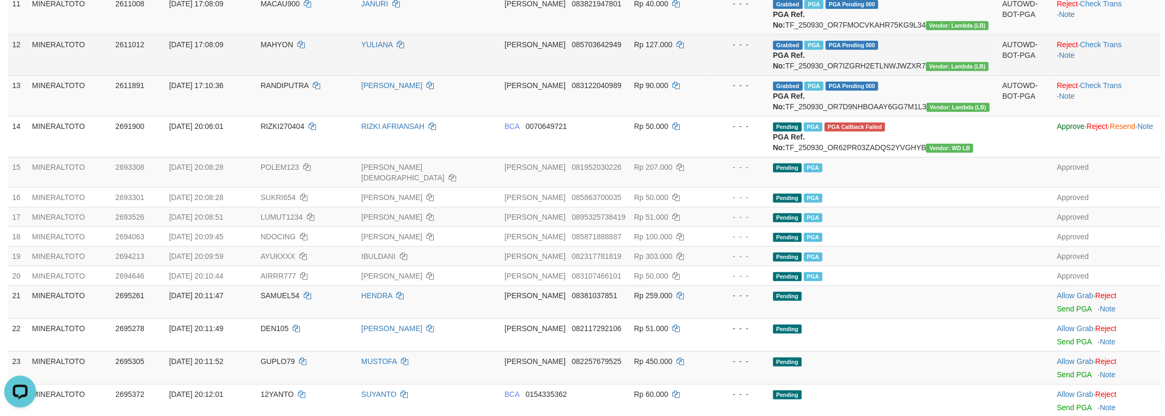
click at [494, 75] on td "YULIANA" at bounding box center [428, 55] width 143 height 41
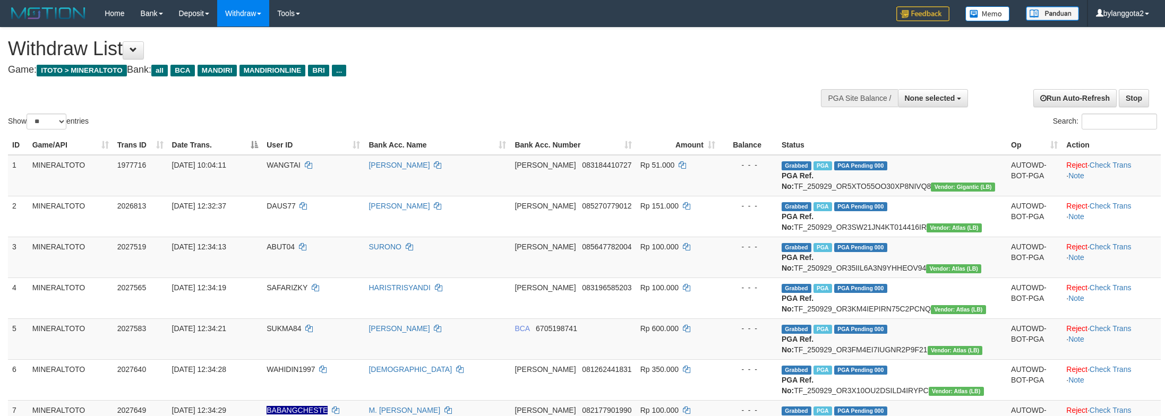
select select
select select "**"
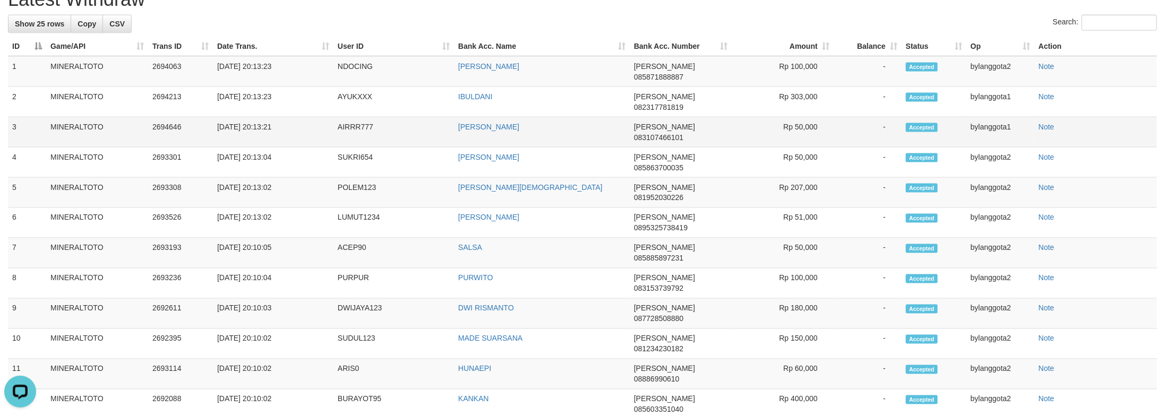
scroll to position [889, 0]
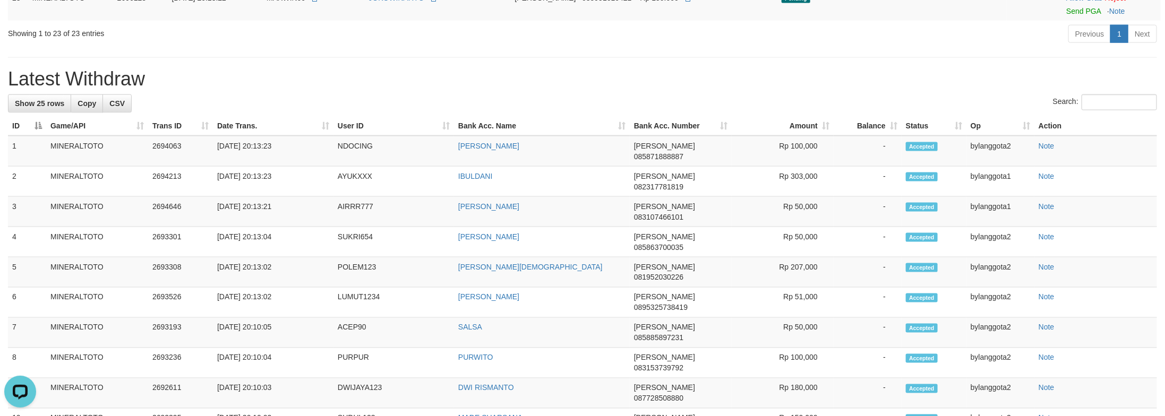
click at [940, 47] on div "Previous 1 Next" at bounding box center [825, 35] width 664 height 23
click at [1074, 15] on link "Send PGA" at bounding box center [1083, 11] width 35 height 8
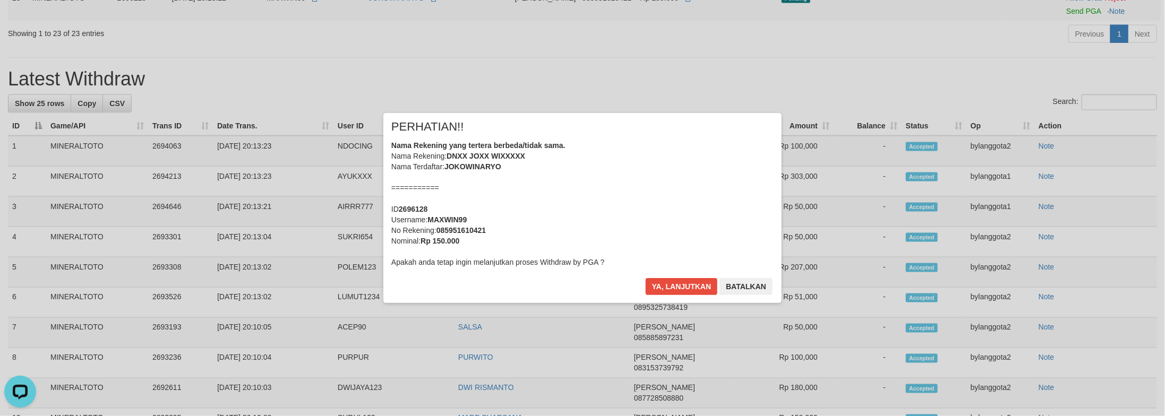
click at [671, 295] on div "Ya, lanjutkan Batalkan" at bounding box center [709, 290] width 129 height 25
click at [671, 293] on button "Ya, lanjutkan" at bounding box center [682, 286] width 72 height 17
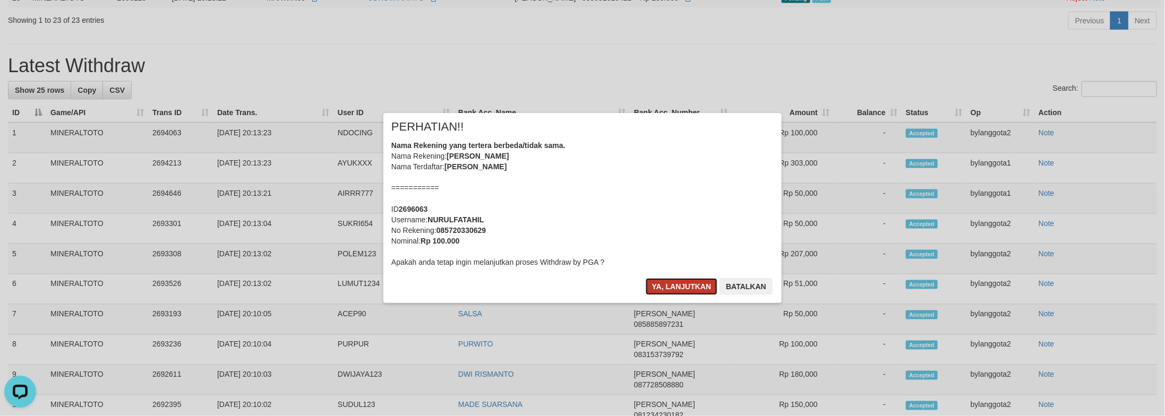
click at [671, 288] on button "Ya, lanjutkan" at bounding box center [682, 286] width 72 height 17
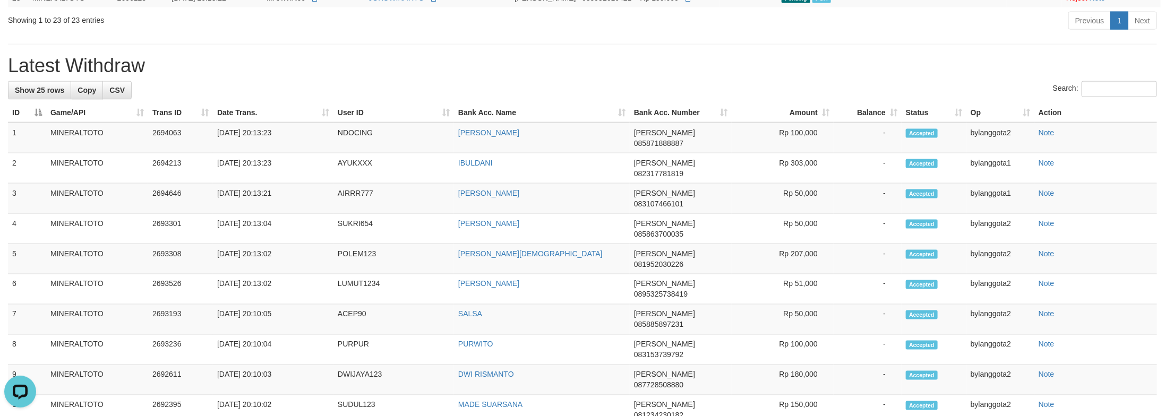
click at [1038, 76] on h1 "Latest Withdraw" at bounding box center [582, 65] width 1149 height 21
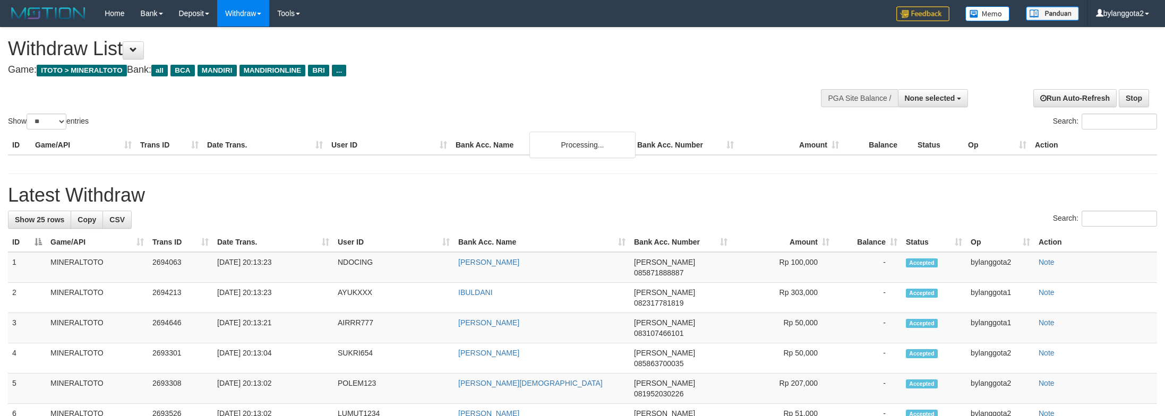
select select
select select "**"
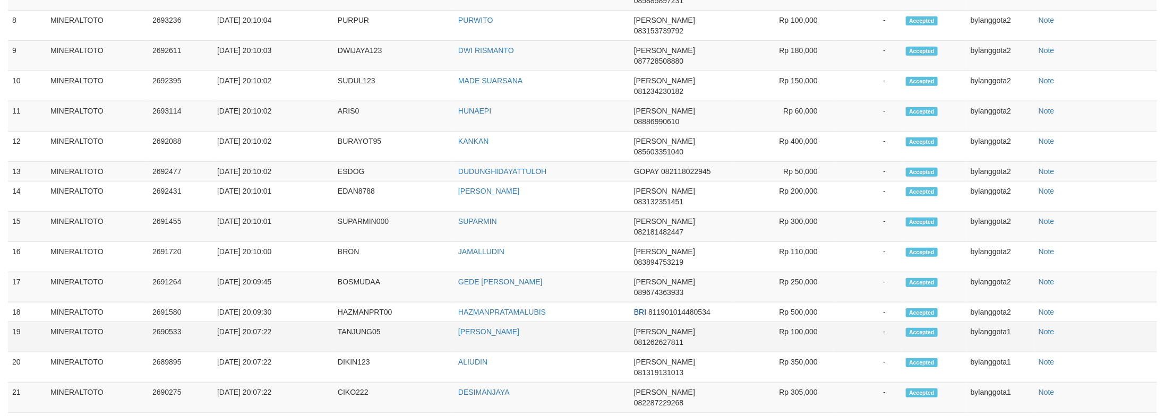
click at [806, 322] on td "Rp 100,000" at bounding box center [783, 337] width 102 height 30
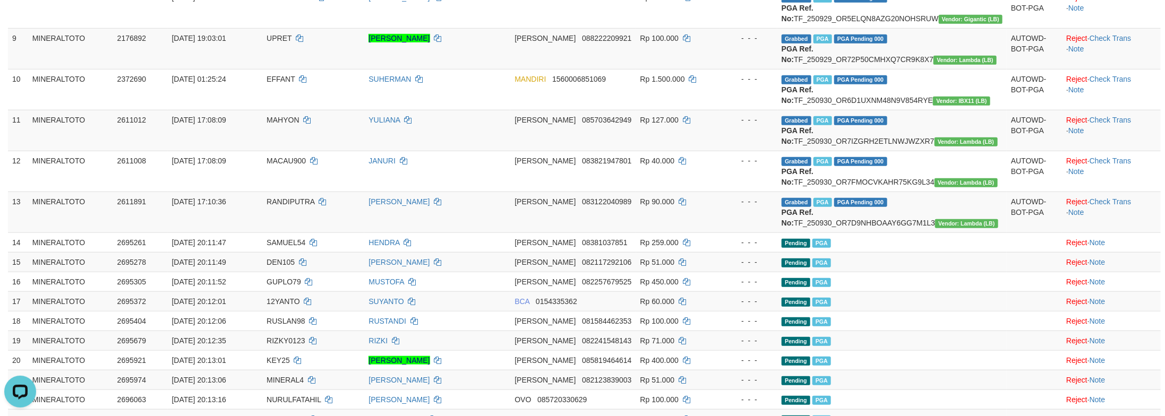
scroll to position [1410, 0]
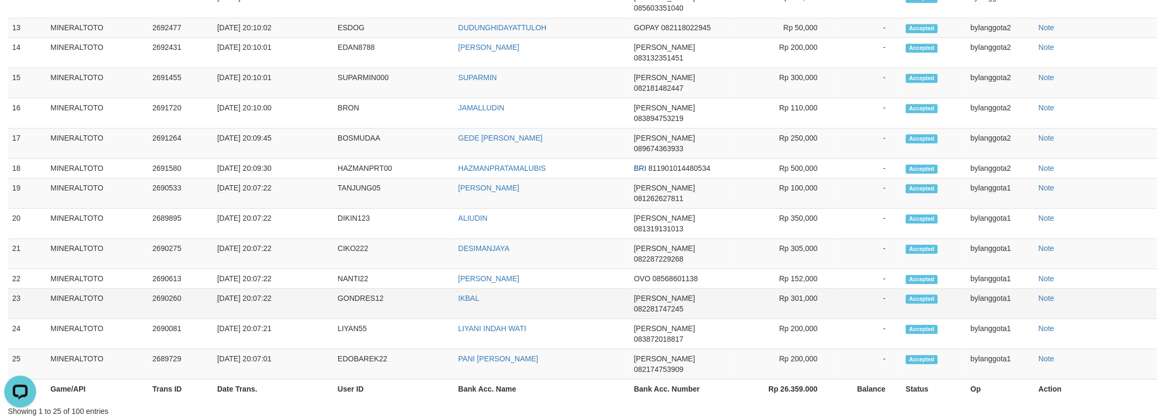
click at [957, 289] on td "Accepted" at bounding box center [934, 304] width 65 height 30
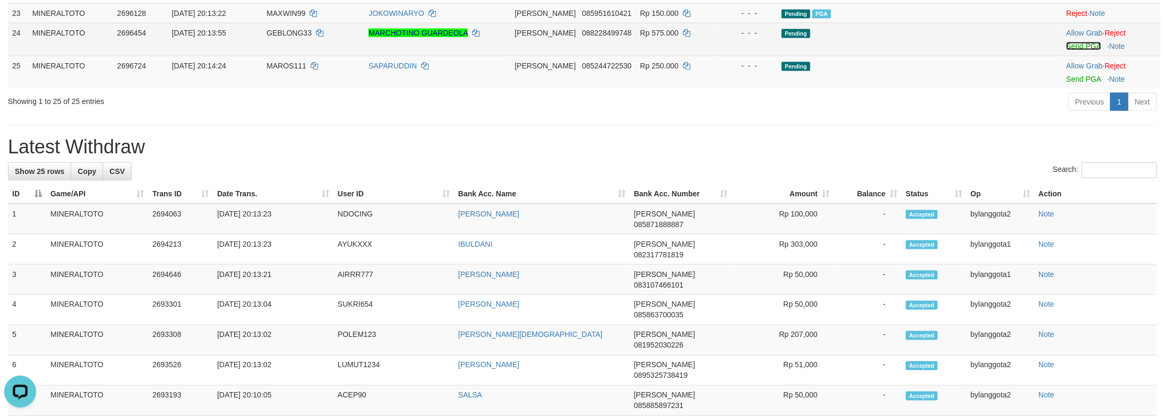
click at [1066, 50] on link "Send PGA" at bounding box center [1083, 46] width 35 height 8
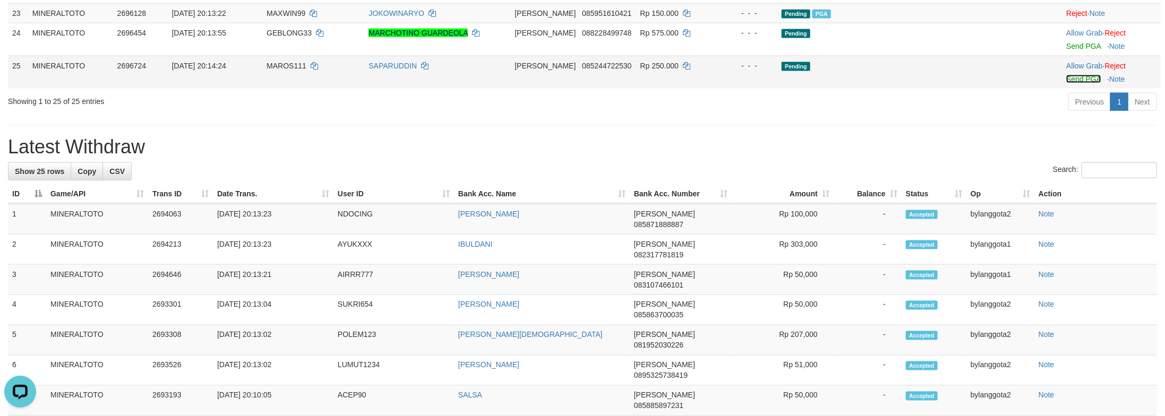
click at [1067, 83] on link "Send PGA" at bounding box center [1083, 79] width 35 height 8
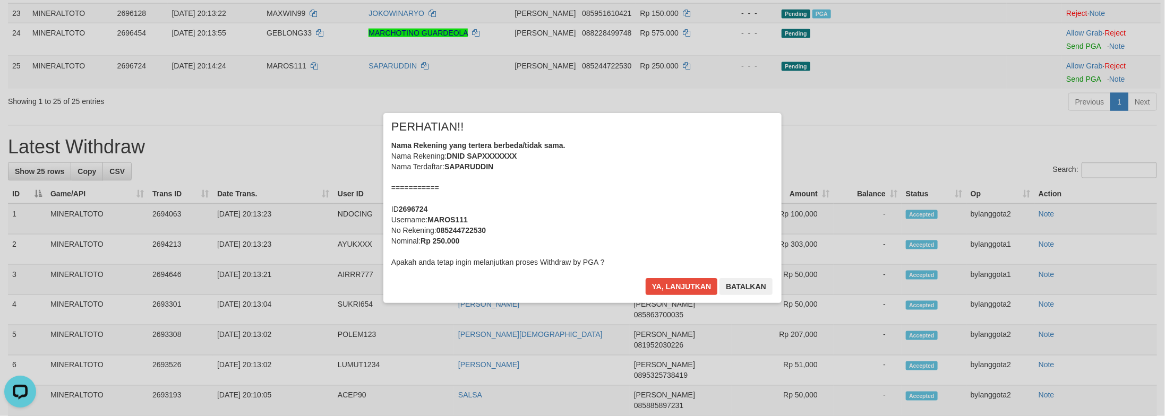
click at [700, 219] on div "Nama Rekening yang tertera berbeda/tidak sama. Nama Rekening: DNID SAPXXXXXXX N…" at bounding box center [582, 203] width 382 height 127
click at [646, 278] on button "Ya, lanjutkan" at bounding box center [682, 286] width 72 height 17
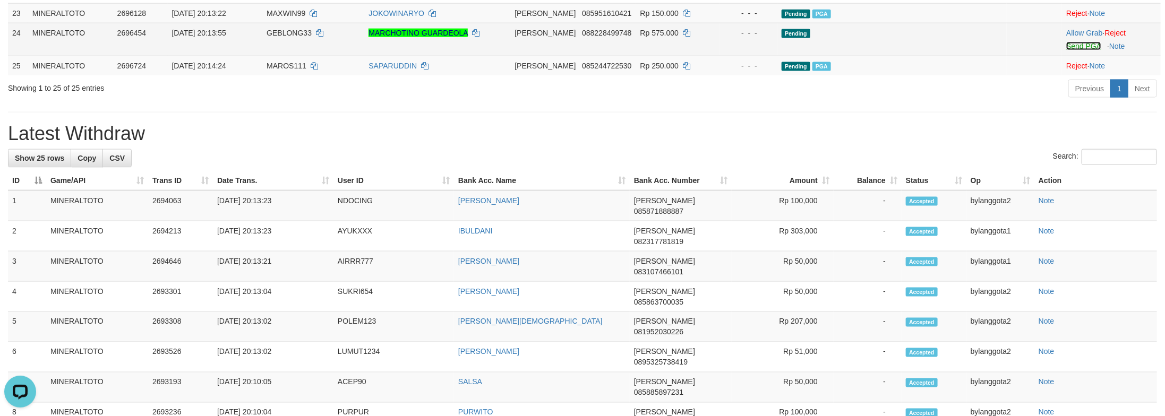
click at [1073, 50] on link "Send PGA" at bounding box center [1083, 46] width 35 height 8
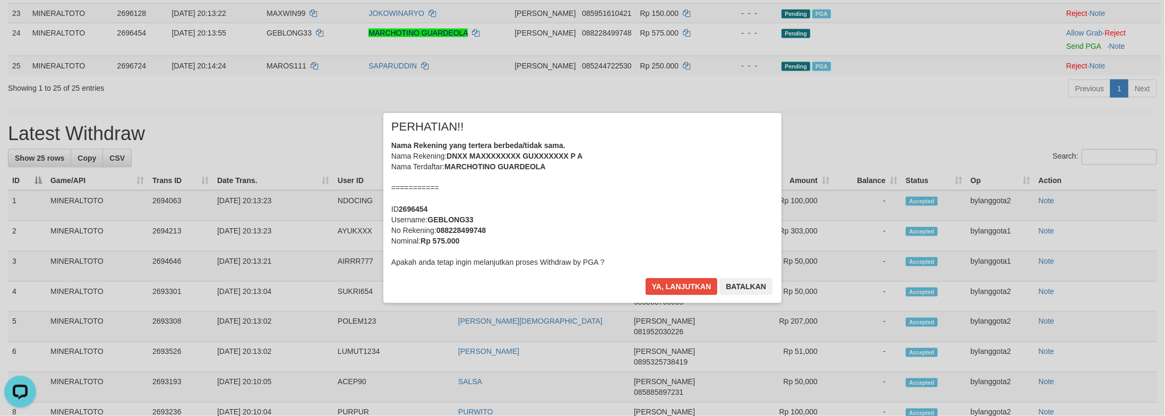
click at [613, 224] on div "Nama Rekening yang tertera berbeda/tidak sama. Nama Rekening: DNXX MAXXXXXXXX G…" at bounding box center [582, 203] width 382 height 127
click at [646, 278] on button "Ya, lanjutkan" at bounding box center [682, 286] width 72 height 17
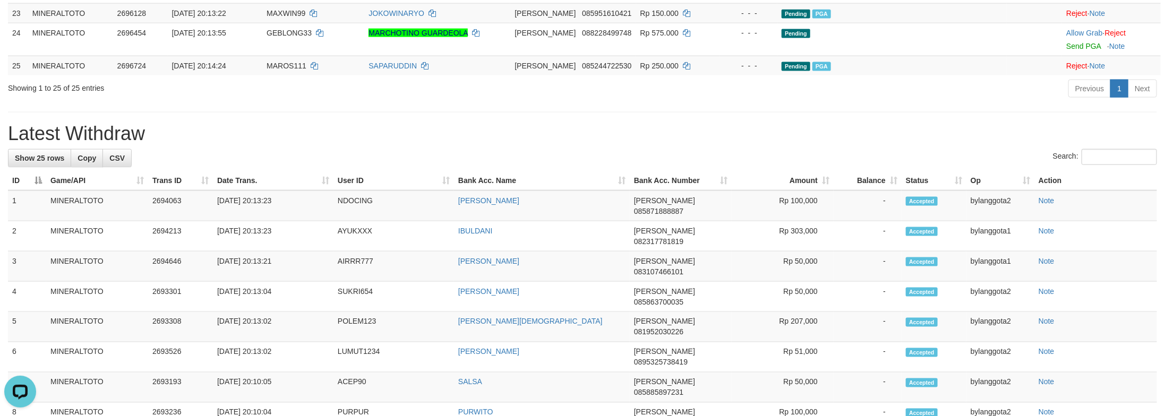
scroll to position [846, 0]
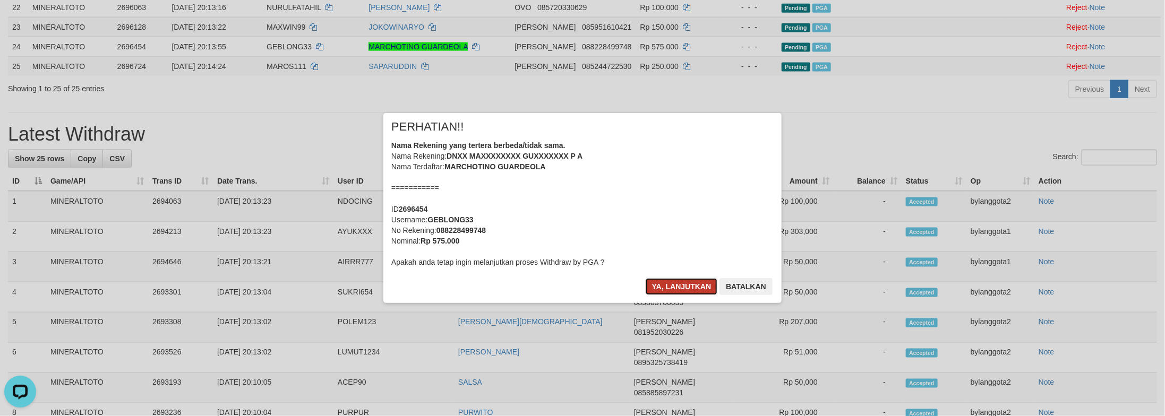
click at [698, 279] on button "Ya, lanjutkan" at bounding box center [682, 286] width 72 height 17
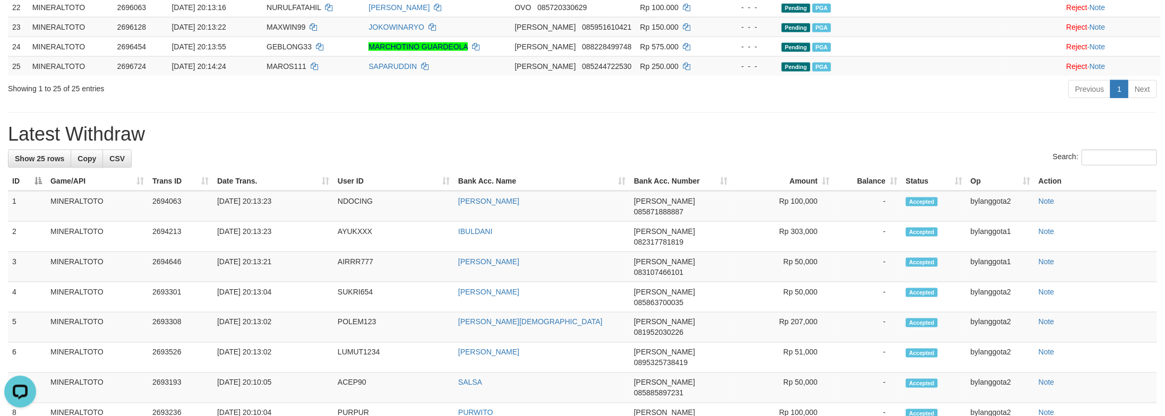
click at [916, 102] on div "Previous 1 Next" at bounding box center [825, 90] width 664 height 23
click at [983, 252] on div "**********" at bounding box center [582, 78] width 1165 height 1795
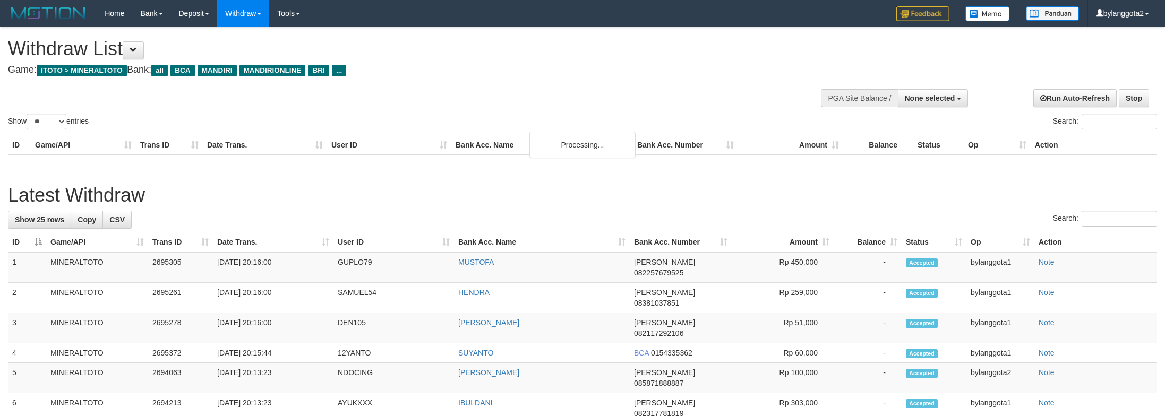
select select
select select "**"
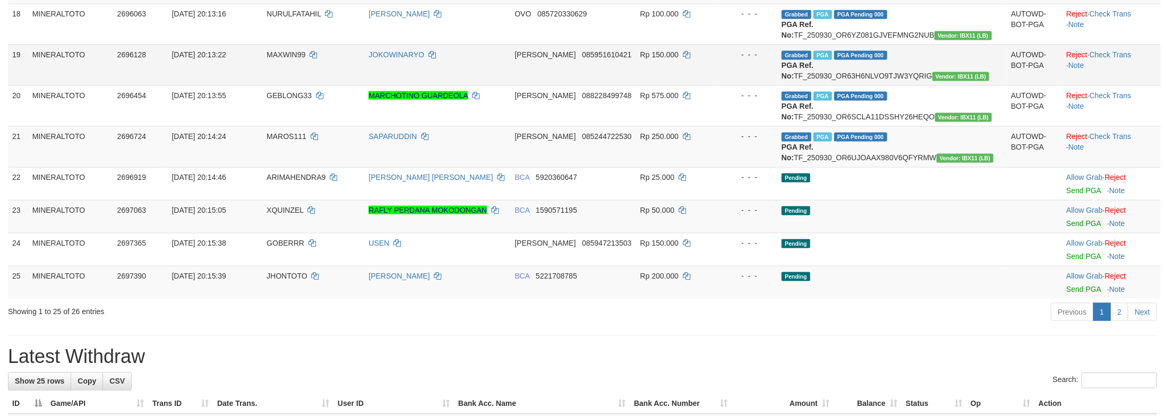
click at [980, 85] on td "Grabbed PGA PGA Pending 000 PGA Ref. No: TF_250930_OR63H6NLVO9TJW3YQRIG Vendor:…" at bounding box center [891, 65] width 229 height 41
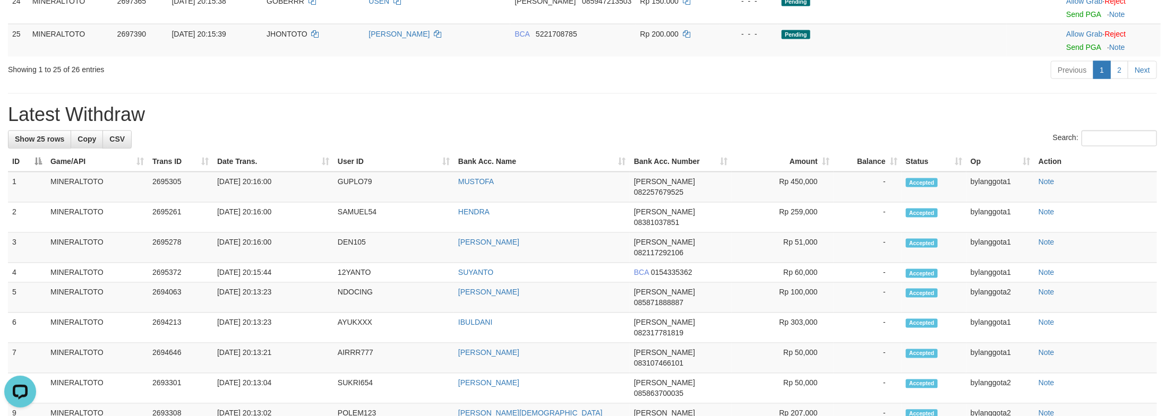
scroll to position [1063, 0]
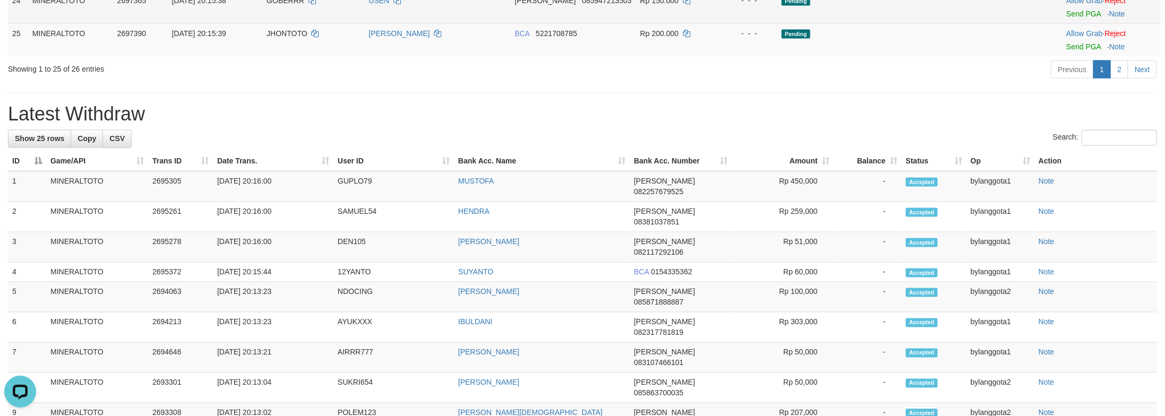
click at [1082, 23] on td "Allow Grab · Reject Send PGA · Note" at bounding box center [1111, 6] width 99 height 33
click at [1071, 18] on link "Send PGA" at bounding box center [1083, 14] width 35 height 8
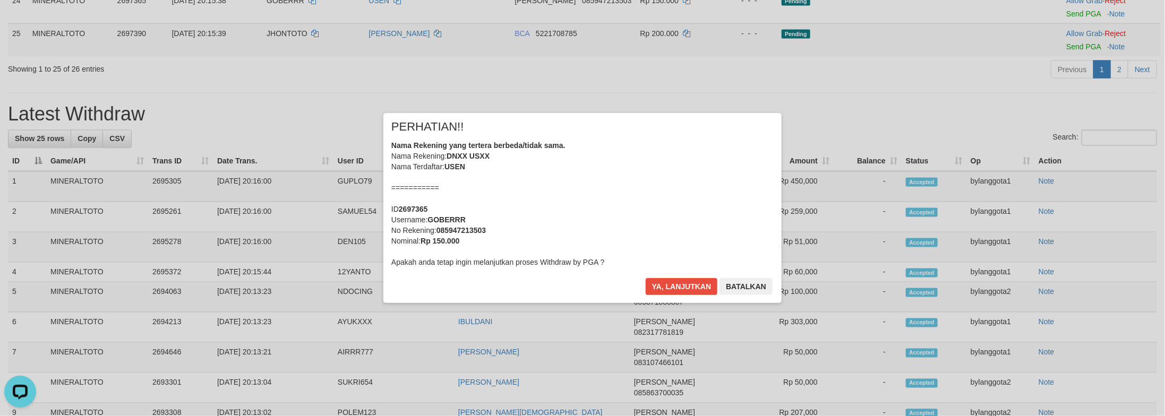
click at [615, 206] on div "Nama Rekening yang tertera berbeda/tidak sama. Nama Rekening: DNXX USXX Nama Te…" at bounding box center [582, 203] width 382 height 127
click at [646, 278] on button "Ya, lanjutkan" at bounding box center [682, 286] width 72 height 17
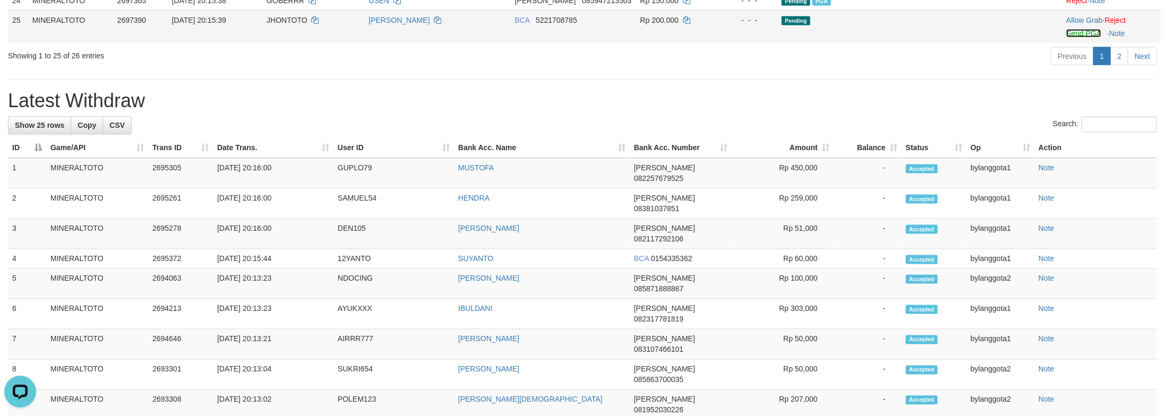
click at [1067, 38] on link "Send PGA" at bounding box center [1083, 33] width 35 height 8
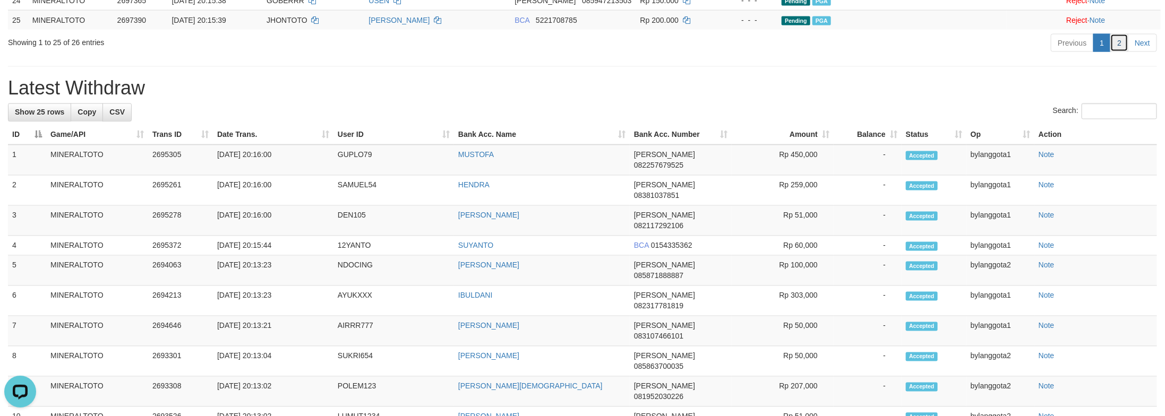
click at [1114, 52] on link "2" at bounding box center [1119, 43] width 18 height 18
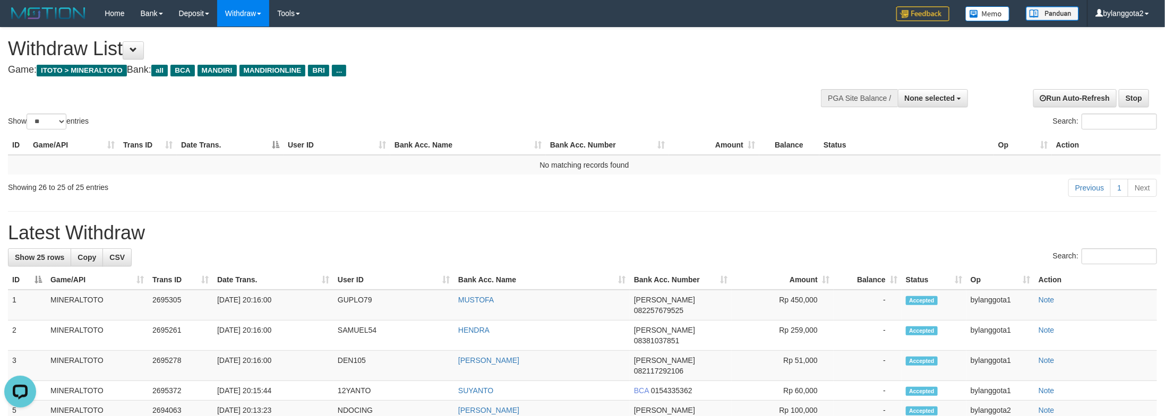
click at [879, 225] on h1 "Latest Withdraw" at bounding box center [582, 233] width 1149 height 21
click at [1087, 191] on link "Previous" at bounding box center [1089, 188] width 42 height 18
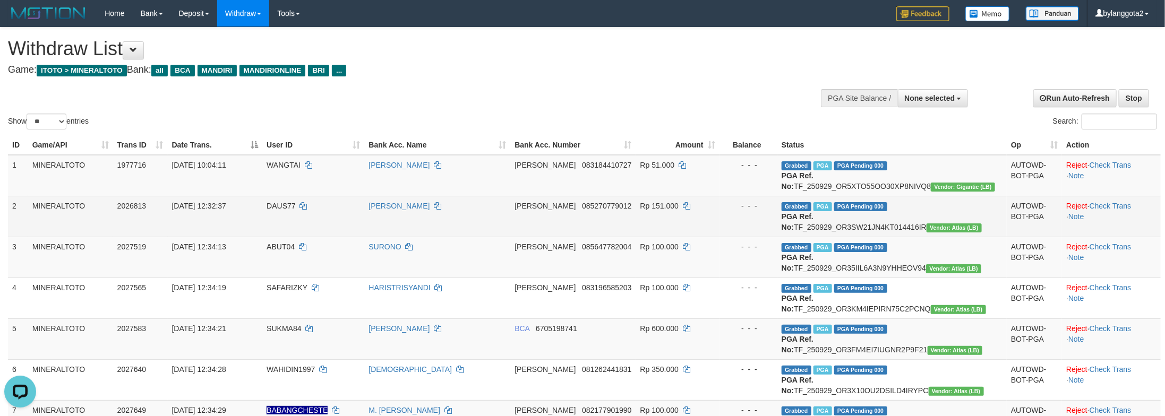
click at [1007, 237] on td "AUTOWD-BOT-PGA" at bounding box center [1034, 216] width 55 height 41
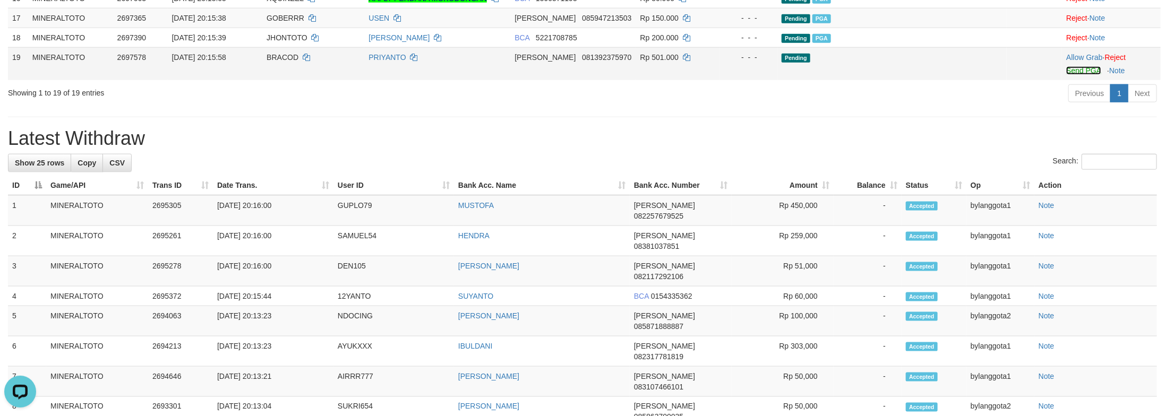
click at [1071, 75] on link "Send PGA" at bounding box center [1083, 70] width 35 height 8
click at [1073, 75] on link "Send PGA" at bounding box center [1083, 70] width 35 height 8
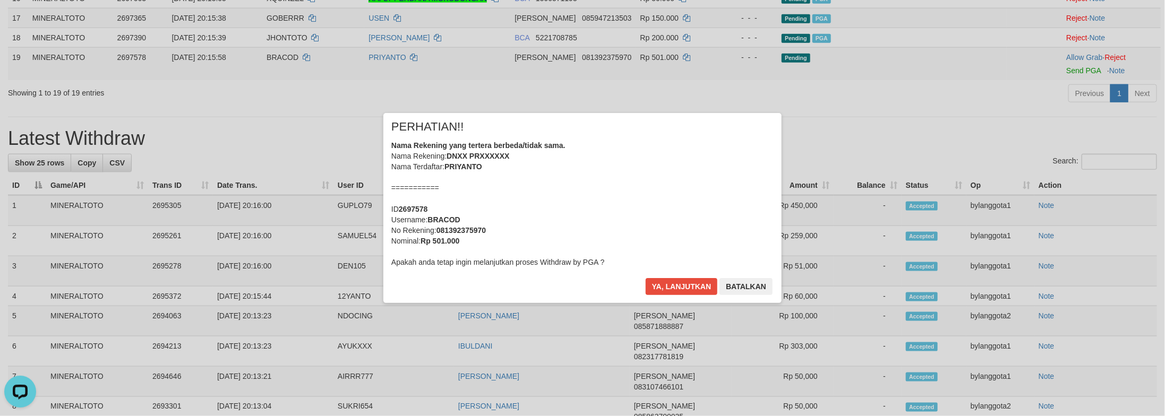
click at [666, 216] on div "Nama Rekening yang tertera berbeda/tidak sama. Nama Rekening: DNXX PRXXXXXX Nam…" at bounding box center [582, 203] width 382 height 127
click at [646, 278] on button "Ya, lanjutkan" at bounding box center [682, 286] width 72 height 17
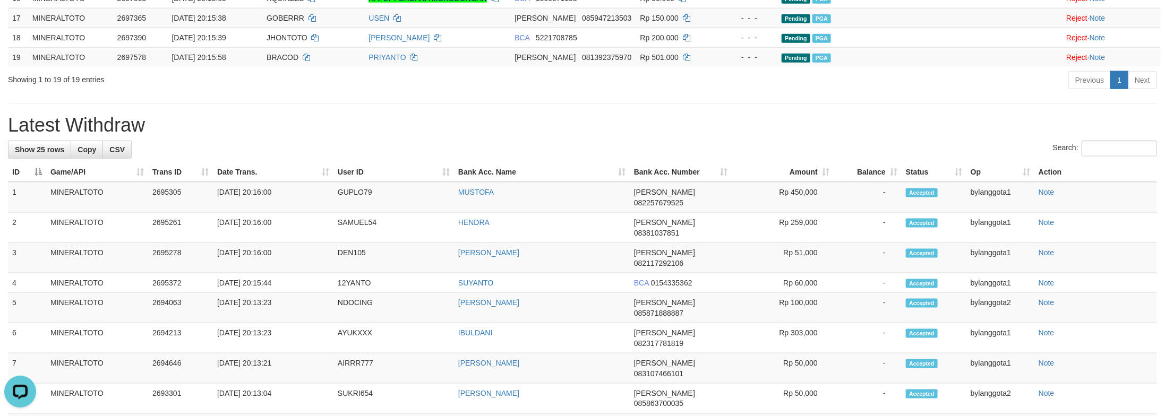
scroll to position [679, 0]
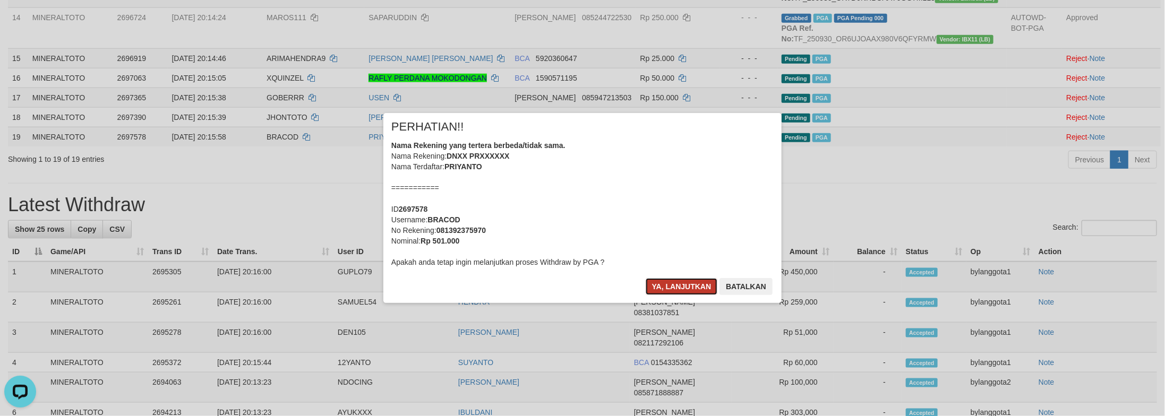
click at [695, 287] on button "Ya, lanjutkan" at bounding box center [682, 286] width 72 height 17
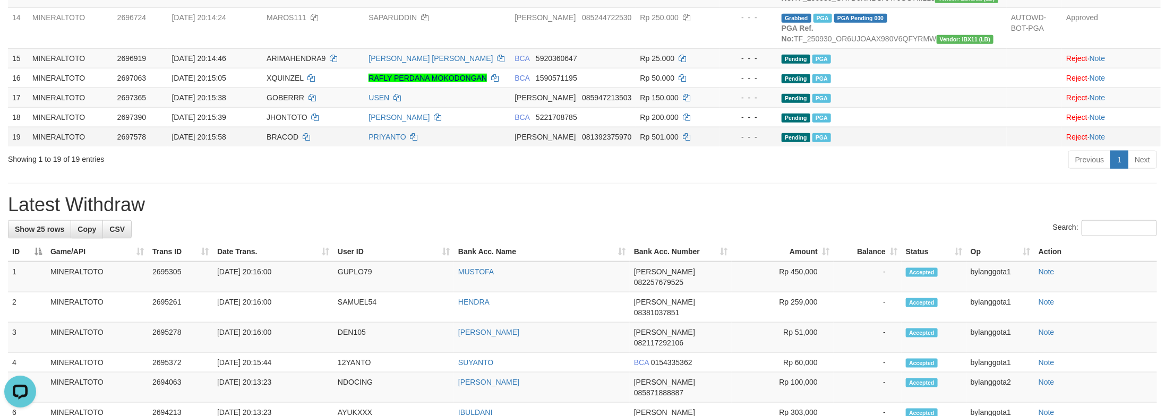
click at [832, 147] on td "Pending PGA" at bounding box center [891, 137] width 229 height 20
click at [993, 332] on div "**********" at bounding box center [582, 197] width 1165 height 1699
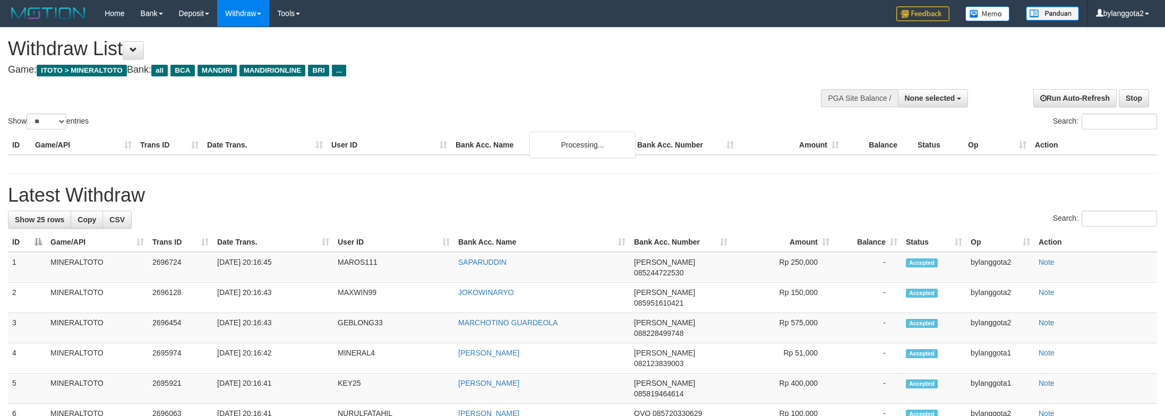
select select
select select "**"
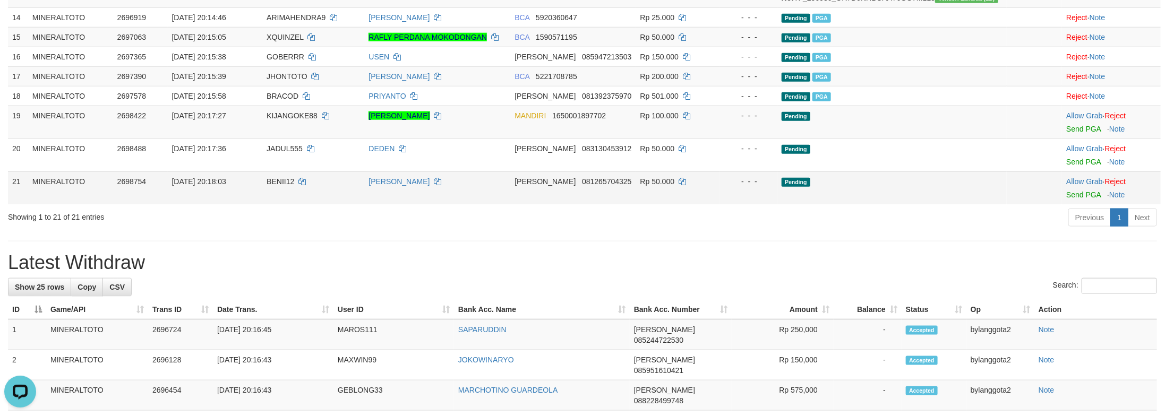
click at [874, 204] on td "Pending" at bounding box center [891, 188] width 229 height 33
click at [1066, 133] on link "Send PGA" at bounding box center [1083, 129] width 35 height 8
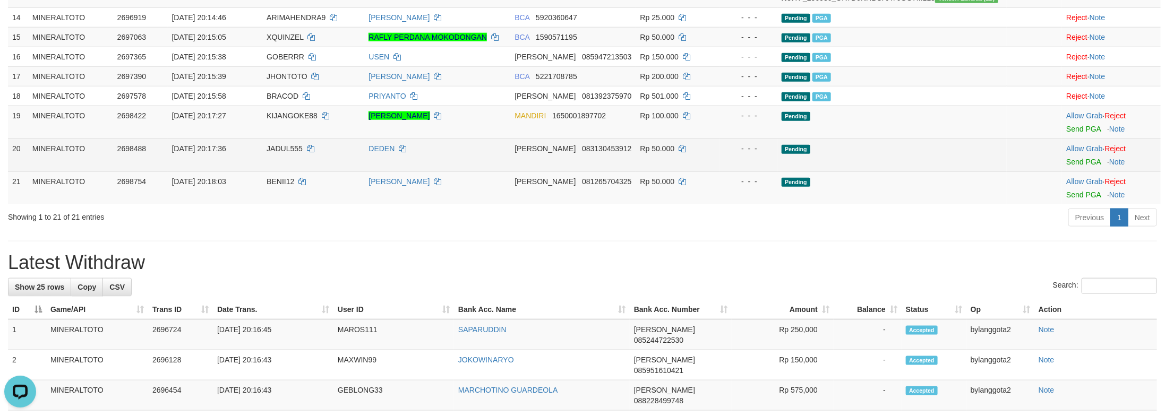
scroll to position [666, 0]
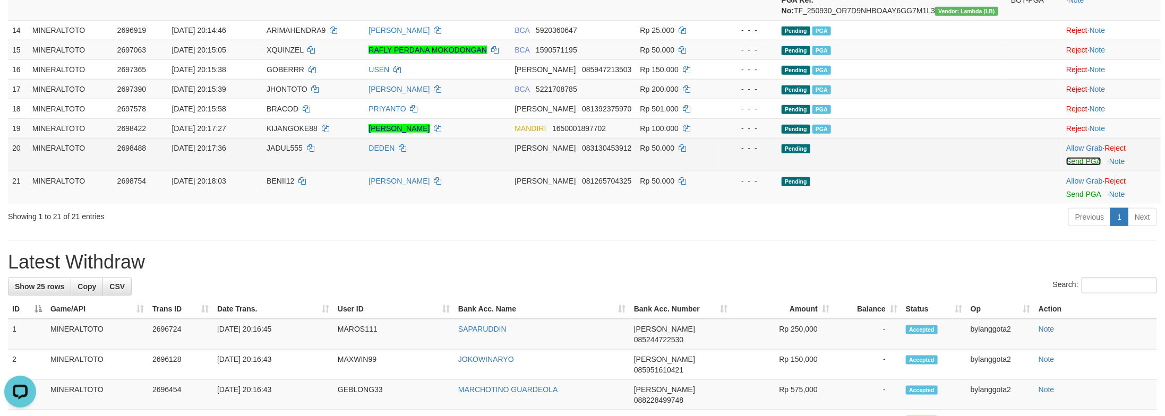
click at [1071, 166] on link "Send PGA" at bounding box center [1083, 161] width 35 height 8
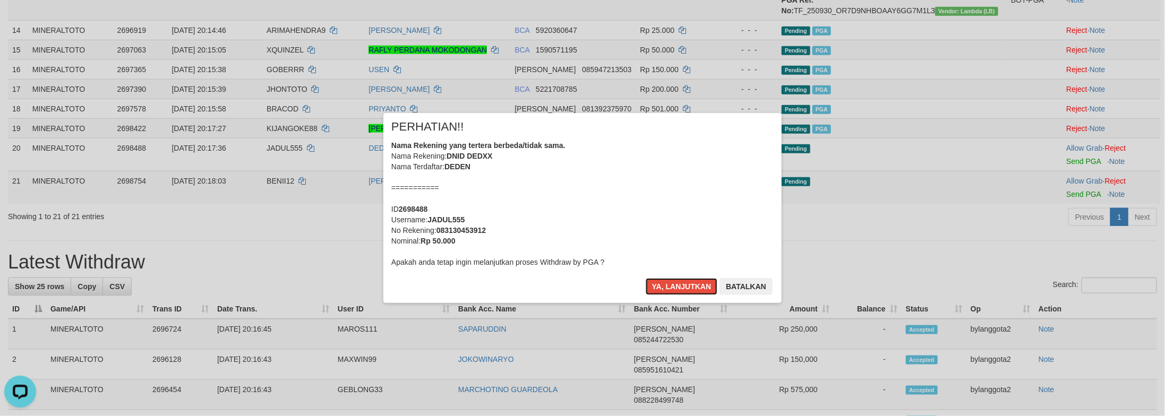
click at [664, 228] on div "Nama Rekening yang tertera berbeda/tidak sama. Nama Rekening: DNID DEDXX Nama T…" at bounding box center [582, 203] width 382 height 127
click at [646, 278] on button "Ya, lanjutkan" at bounding box center [682, 286] width 72 height 17
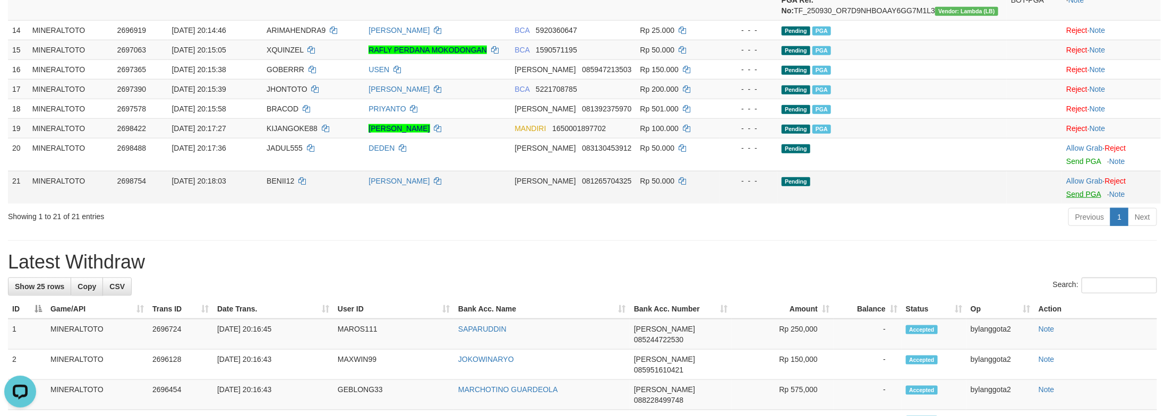
scroll to position [653, 0]
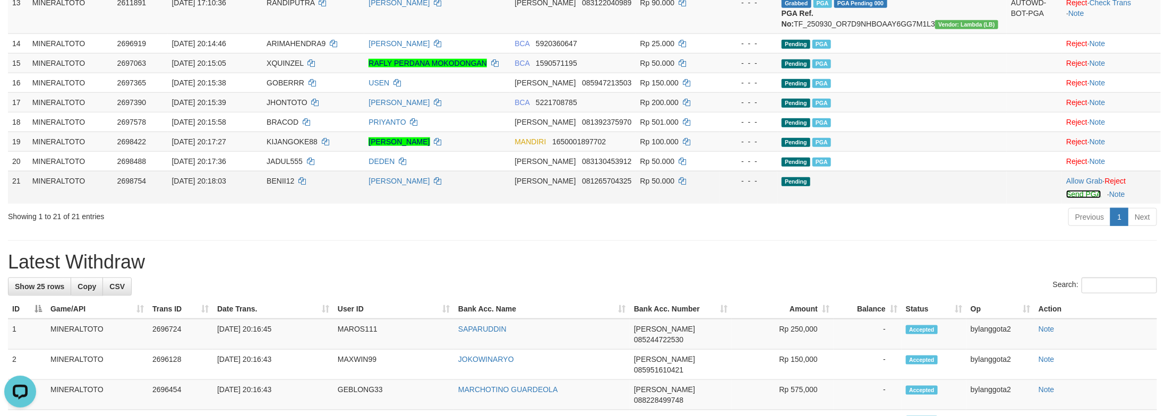
click at [1082, 199] on link "Send PGA" at bounding box center [1083, 194] width 35 height 8
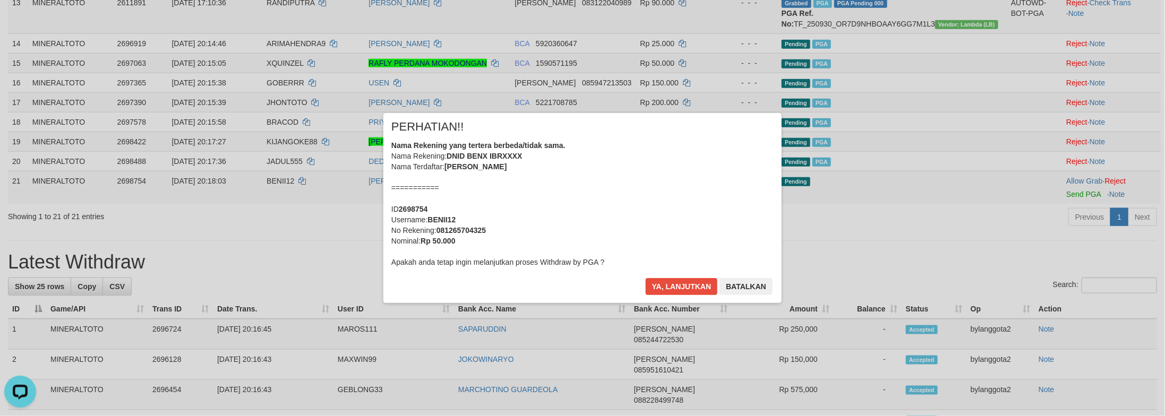
click at [671, 217] on div "Nama Rekening yang tertera berbeda/tidak sama. Nama Rekening: DNID BENX IBRXXXX…" at bounding box center [582, 203] width 382 height 127
click at [646, 278] on button "Ya, lanjutkan" at bounding box center [682, 286] width 72 height 17
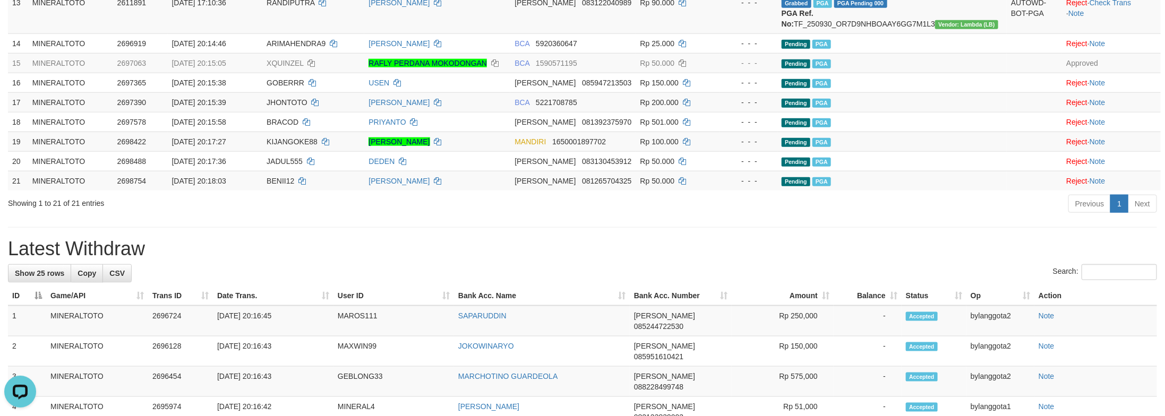
click at [892, 217] on div "Previous 1 Next" at bounding box center [825, 205] width 664 height 23
click at [900, 191] on td "Pending PGA" at bounding box center [891, 181] width 229 height 20
click at [960, 217] on div "Previous 1 Next" at bounding box center [825, 205] width 664 height 23
click at [959, 217] on div "Previous 1 Next" at bounding box center [825, 205] width 664 height 23
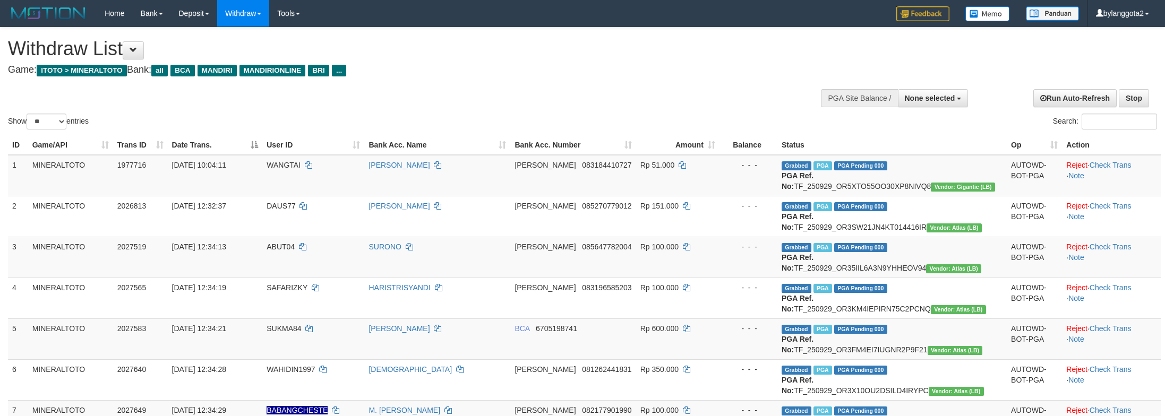
select select
select select "**"
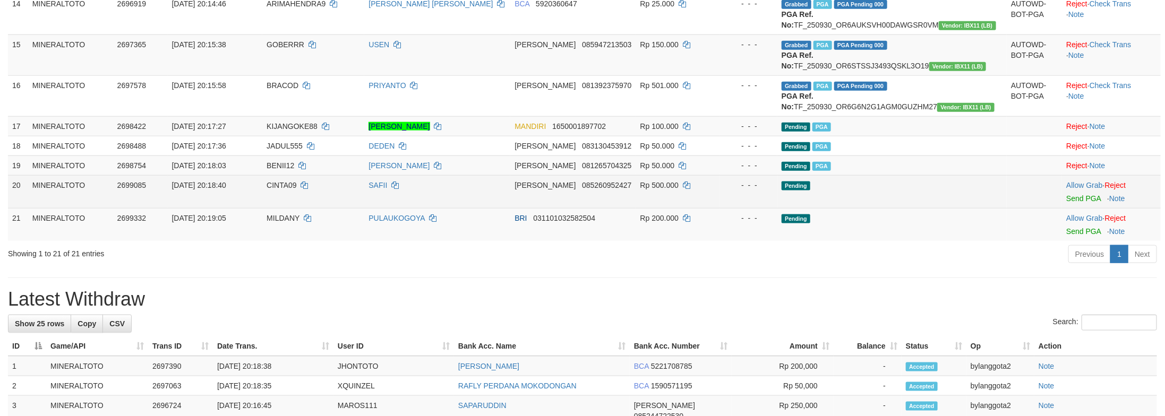
scroll to position [733, 0]
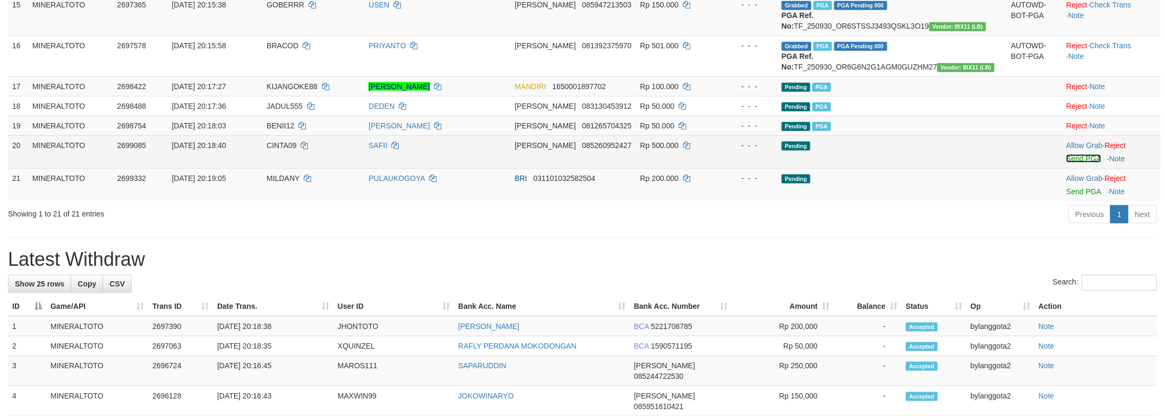
click at [1075, 163] on link "Send PGA" at bounding box center [1083, 159] width 35 height 8
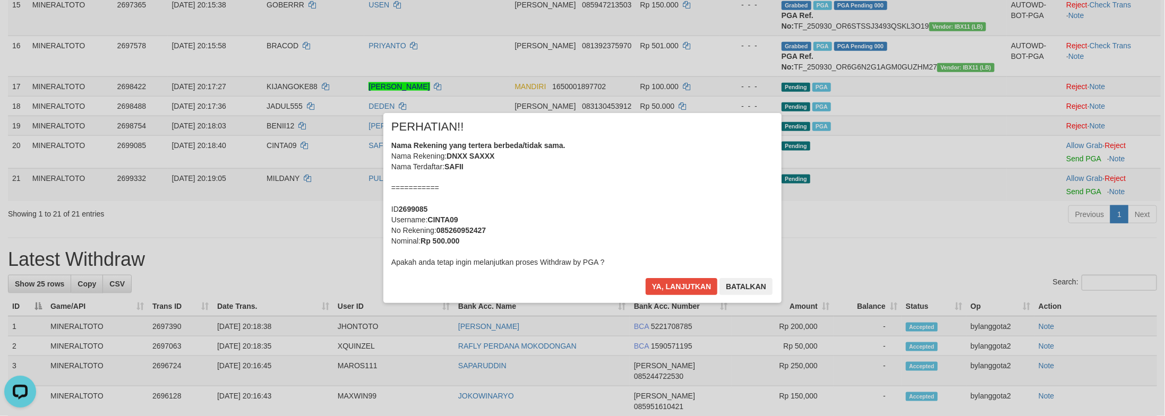
click at [570, 230] on div "Nama Rekening yang tertera berbeda/tidak sama. Nama Rekening: DNXX SAXXX Nama T…" at bounding box center [582, 203] width 382 height 127
click at [646, 278] on button "Ya, lanjutkan" at bounding box center [682, 286] width 72 height 17
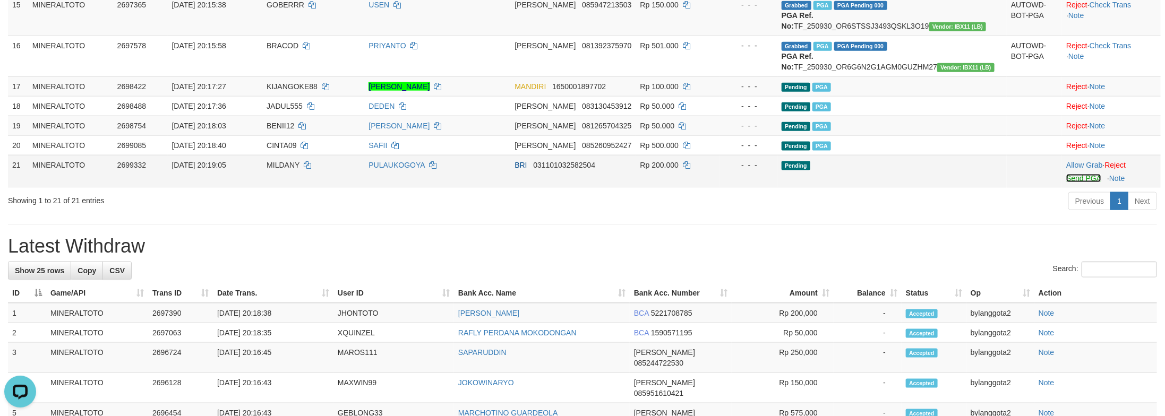
click at [1079, 183] on link "Send PGA" at bounding box center [1083, 178] width 35 height 8
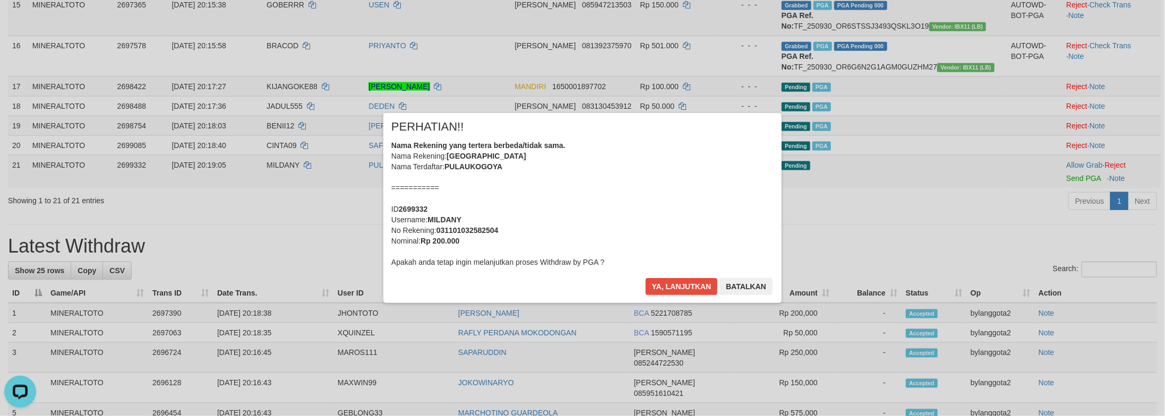
click at [651, 228] on div "Nama Rekening yang tertera berbeda/tidak sama. Nama Rekening: PULAU KOGOYA Nama…" at bounding box center [582, 203] width 382 height 127
click at [674, 279] on button "Ya, lanjutkan" at bounding box center [682, 286] width 72 height 17
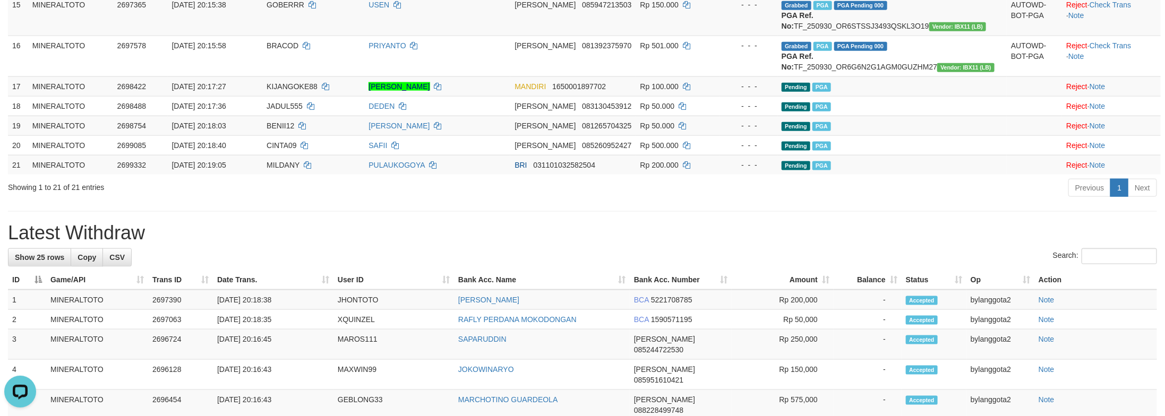
click at [1003, 201] on div "Previous 1 Next" at bounding box center [825, 189] width 664 height 23
click at [831, 151] on span "PGA" at bounding box center [822, 146] width 19 height 9
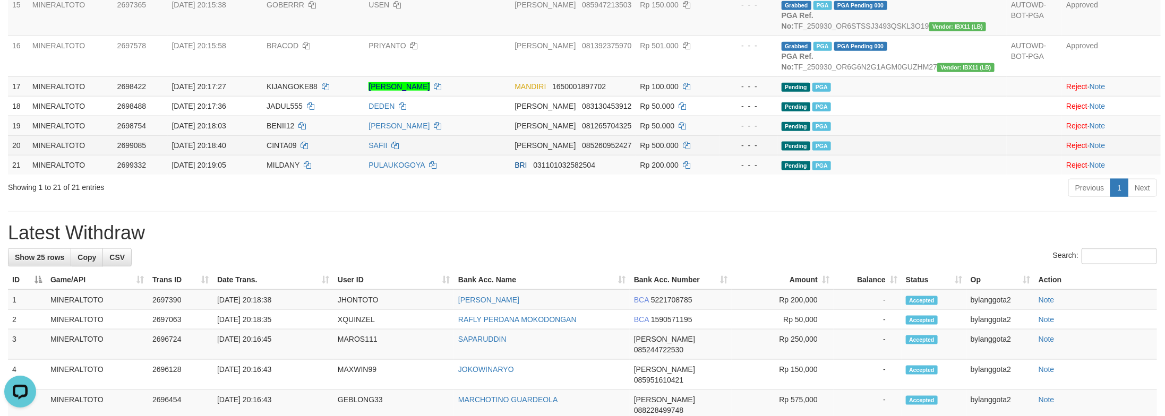
click at [950, 155] on td "Pending PGA" at bounding box center [891, 145] width 229 height 20
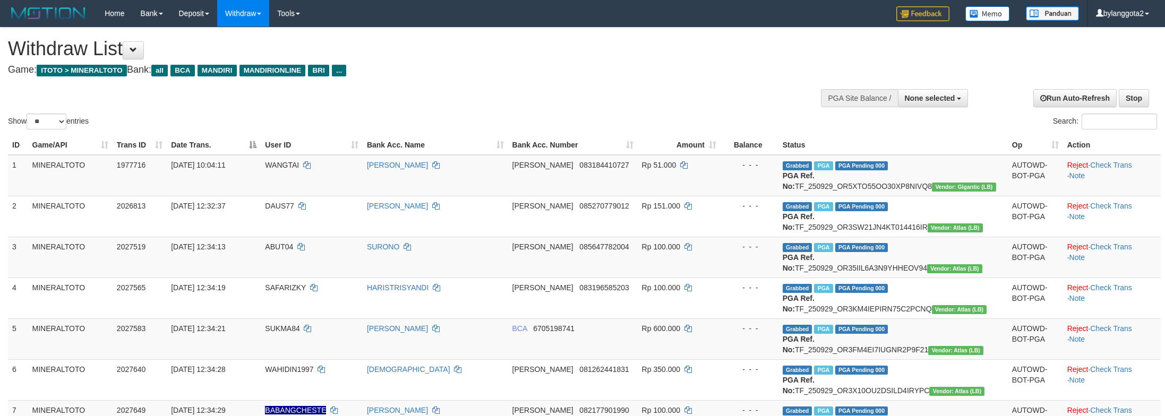
select select
select select "**"
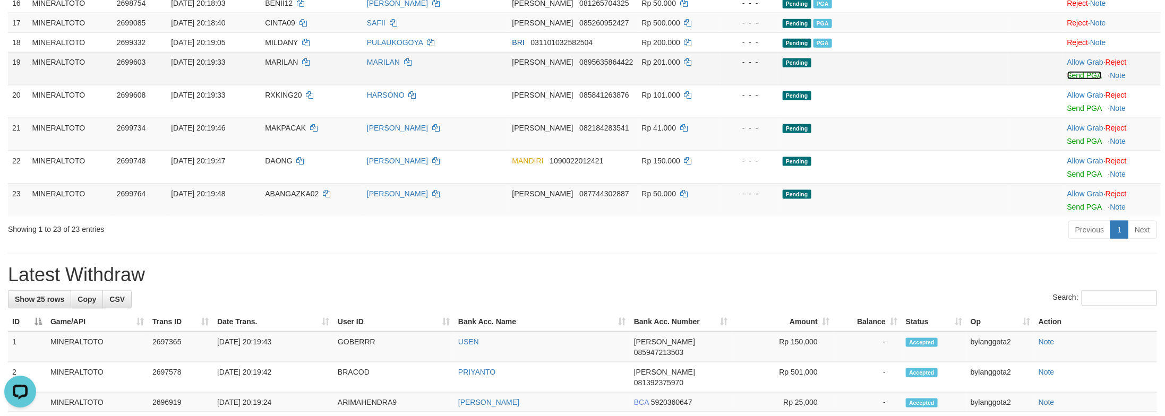
click at [1070, 80] on link "Send PGA" at bounding box center [1084, 75] width 35 height 8
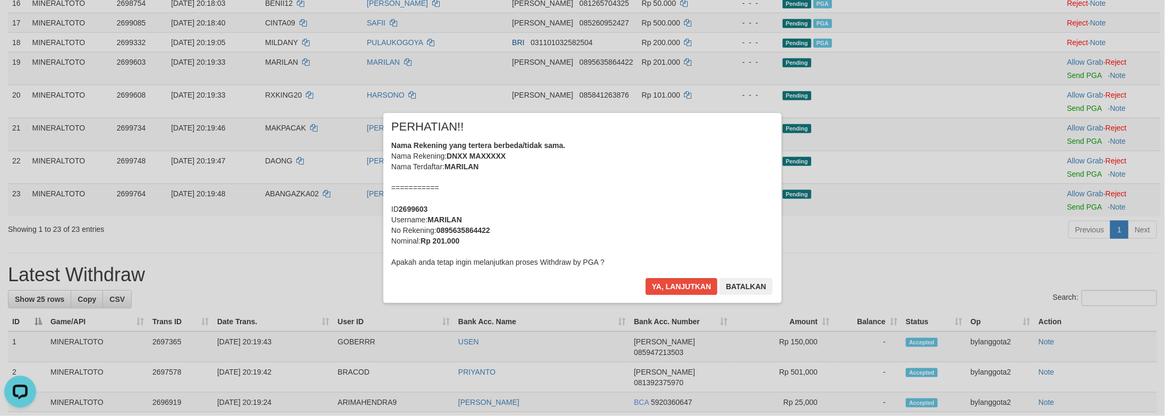
click at [690, 232] on div "Nama Rekening yang tertera berbeda/tidak sama. Nama Rekening: DNXX MAXXXXX Nama…" at bounding box center [582, 203] width 382 height 127
click at [646, 278] on button "Ya, lanjutkan" at bounding box center [682, 286] width 72 height 17
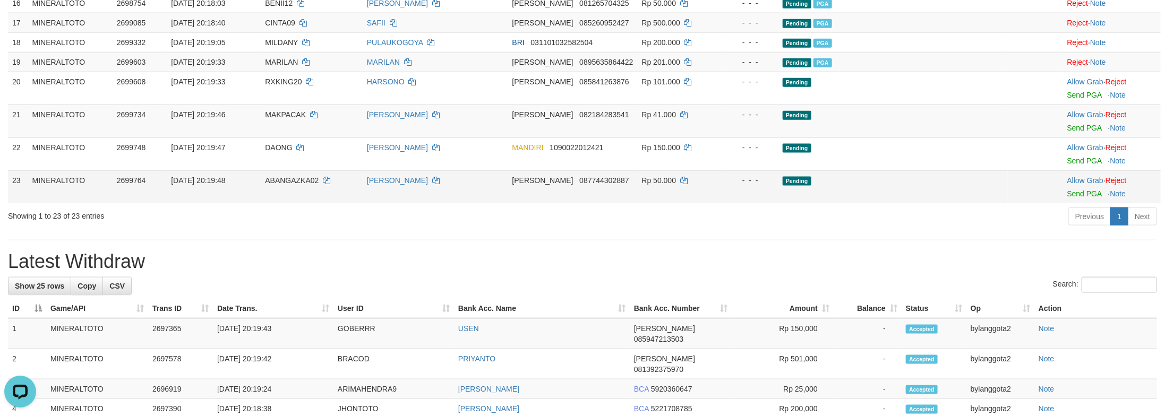
click at [1008, 203] on td at bounding box center [1035, 186] width 55 height 33
click at [1067, 132] on link "Send PGA" at bounding box center [1084, 128] width 35 height 8
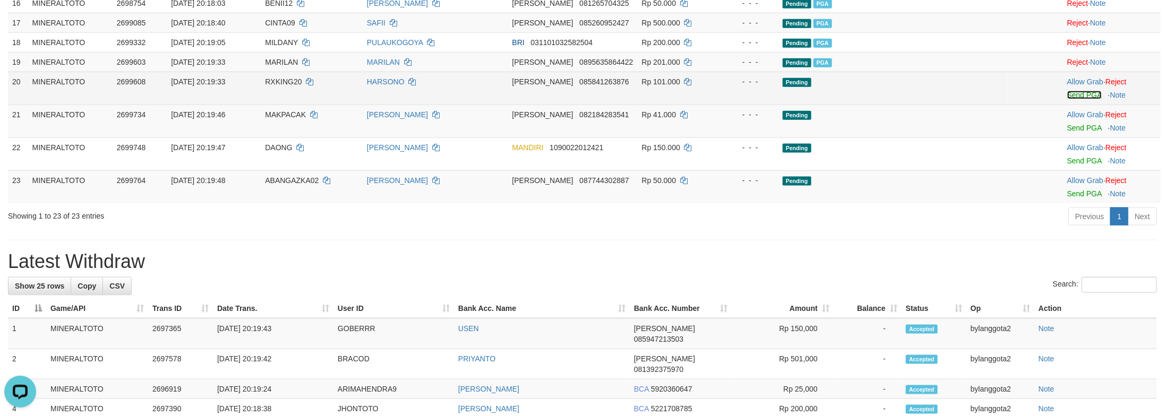
click at [1081, 99] on link "Send PGA" at bounding box center [1084, 95] width 35 height 8
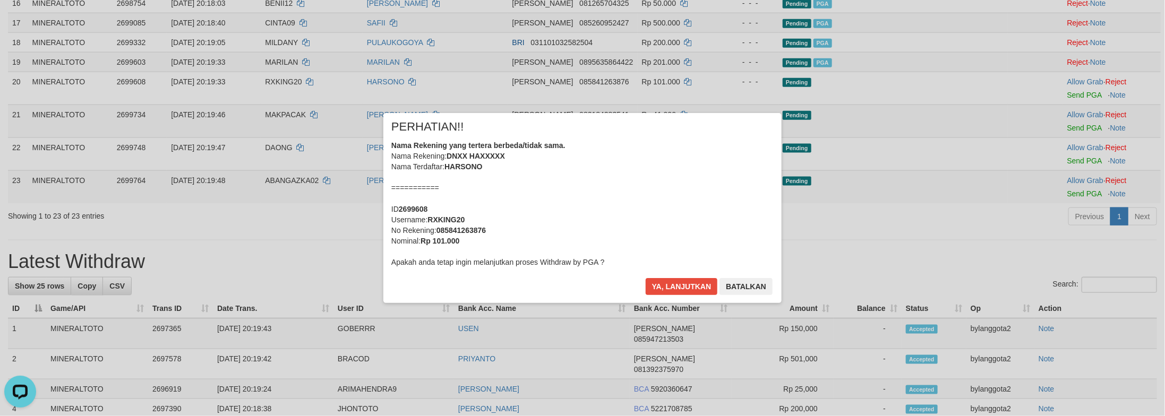
click at [674, 240] on div "Nama Rekening yang tertera berbeda/tidak sama. Nama Rekening: DNXX HAXXXXX Nama…" at bounding box center [582, 203] width 382 height 127
click at [646, 278] on button "Ya, lanjutkan" at bounding box center [682, 286] width 72 height 17
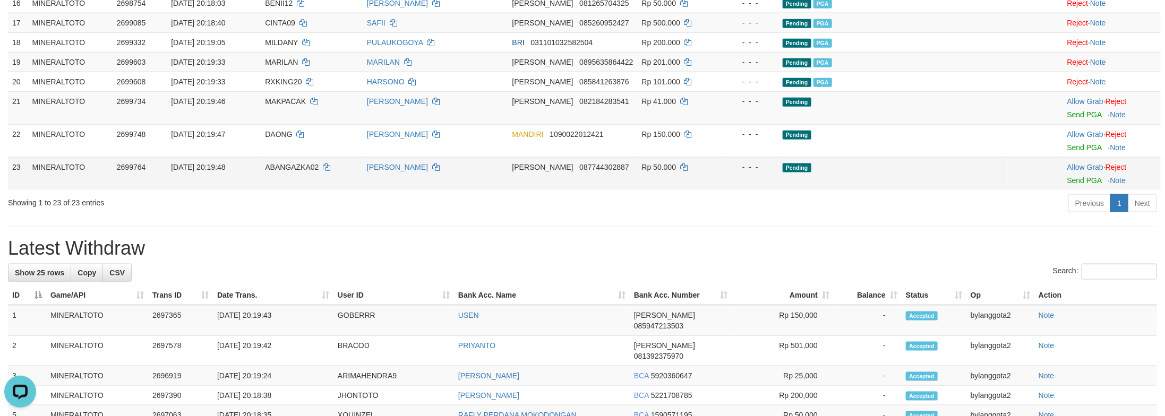
click at [967, 190] on td "Pending" at bounding box center [893, 173] width 229 height 33
click at [891, 361] on div "**********" at bounding box center [582, 182] width 1165 height 1775
click at [1070, 119] on link "Send PGA" at bounding box center [1084, 114] width 35 height 8
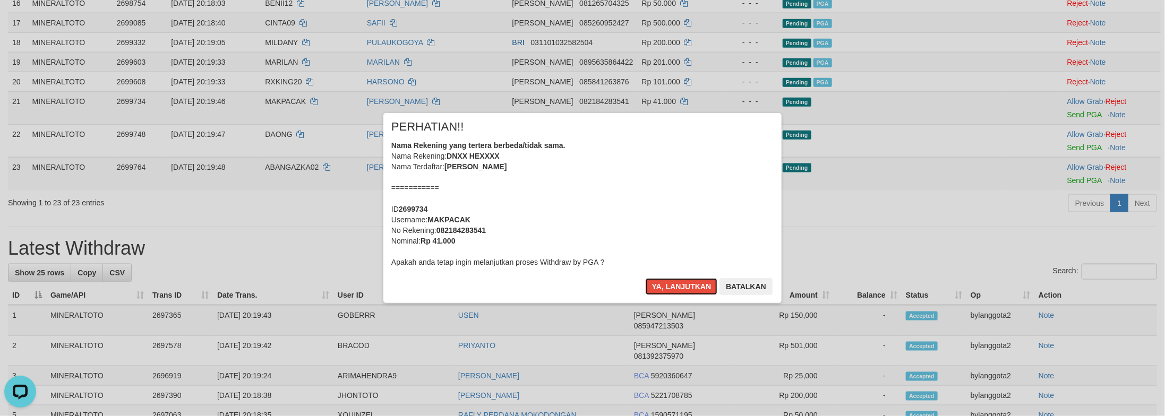
click at [568, 243] on div "Nama Rekening yang tertera berbeda/tidak sama. Nama Rekening: DNXX HEXXXX Nama …" at bounding box center [582, 203] width 382 height 127
click at [646, 278] on button "Ya, lanjutkan" at bounding box center [682, 286] width 72 height 17
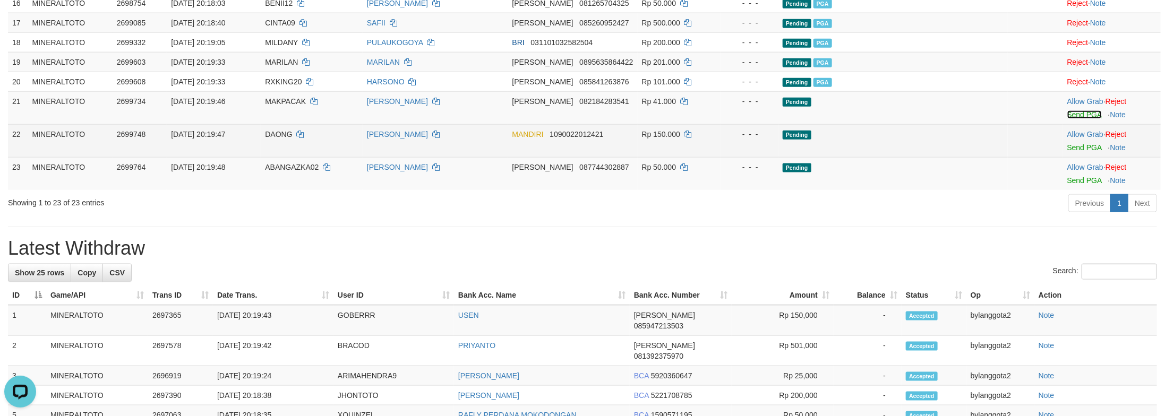
scroll to position [720, 0]
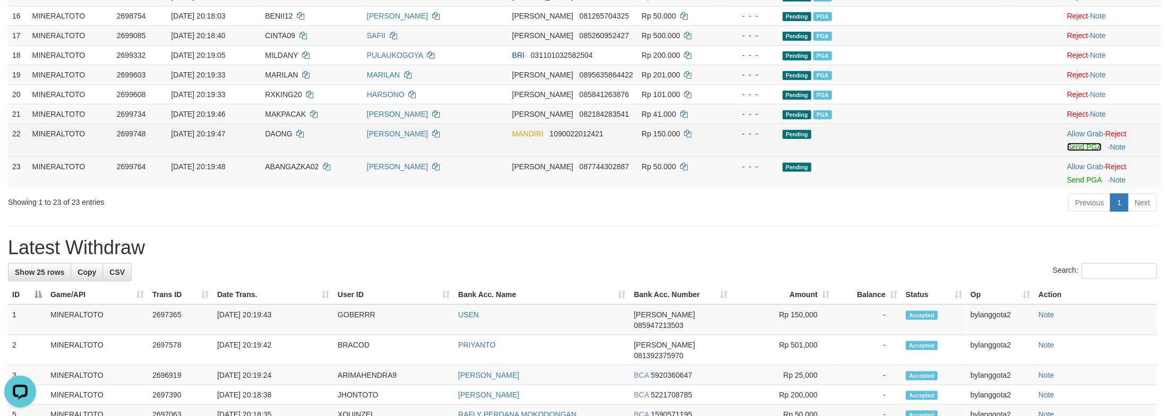
click at [1068, 151] on link "Send PGA" at bounding box center [1084, 147] width 35 height 8
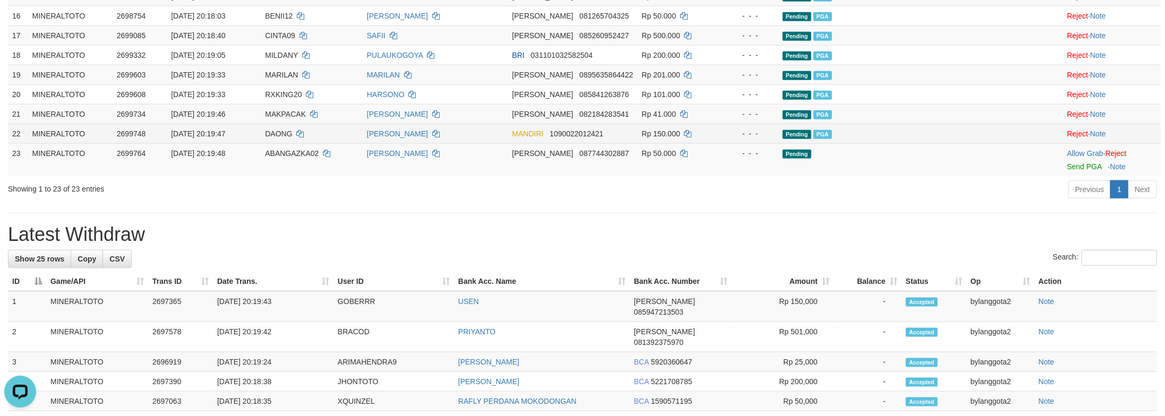
scroll to position [706, 0]
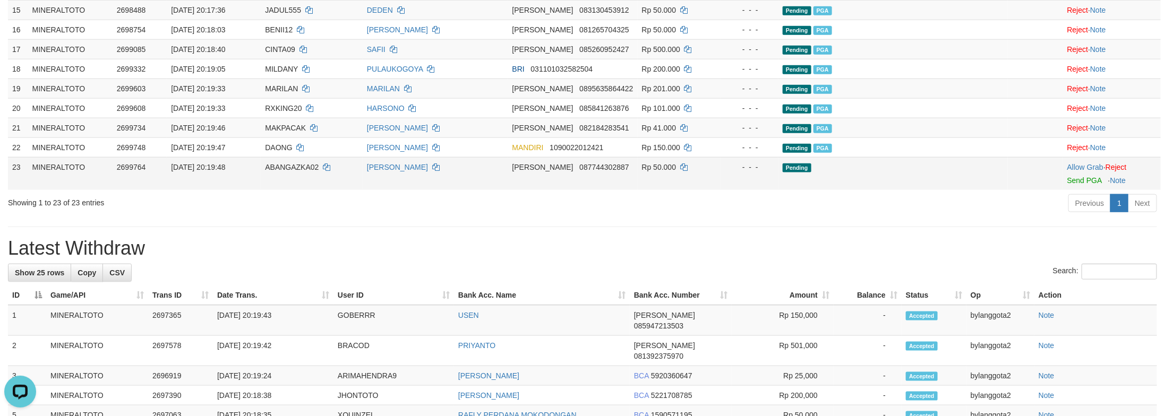
click at [1063, 190] on td "Allow Grab · Reject Send PGA · Note" at bounding box center [1112, 173] width 98 height 33
click at [1071, 185] on link "Send PGA" at bounding box center [1084, 180] width 35 height 8
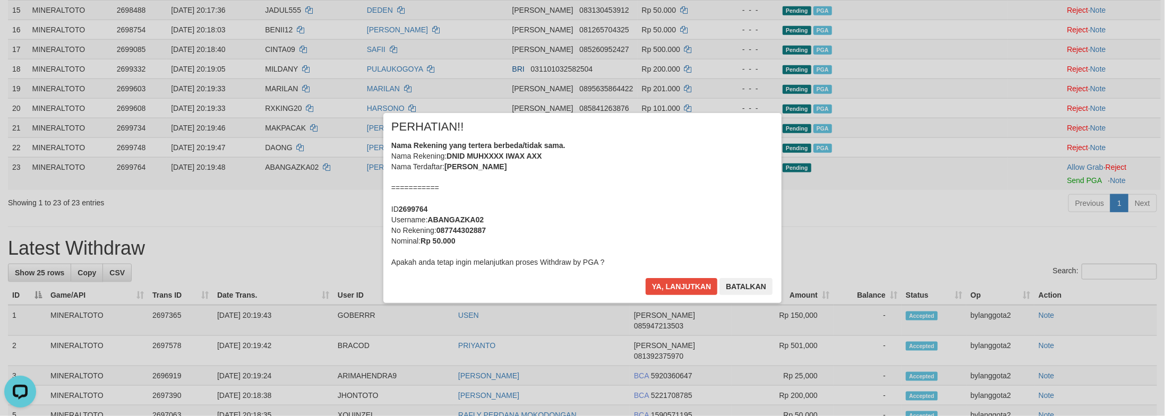
click at [653, 223] on div "Nama Rekening yang tertera berbeda/tidak sama. Nama Rekening: DNID MUHXXXX IWAX…" at bounding box center [582, 203] width 382 height 127
click at [646, 278] on button "Ya, lanjutkan" at bounding box center [682, 286] width 72 height 17
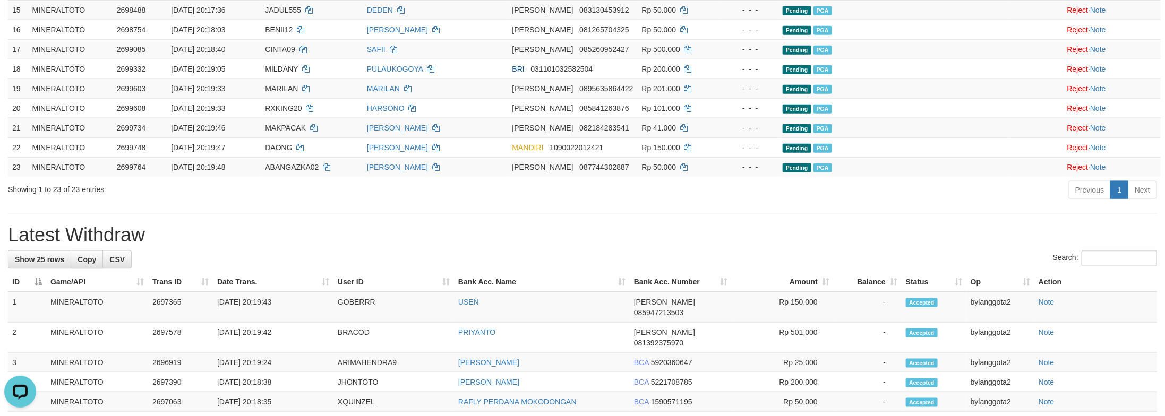
click at [899, 347] on div "**********" at bounding box center [582, 188] width 1165 height 1735
click at [1089, 199] on link "Previous" at bounding box center [1089, 190] width 42 height 18
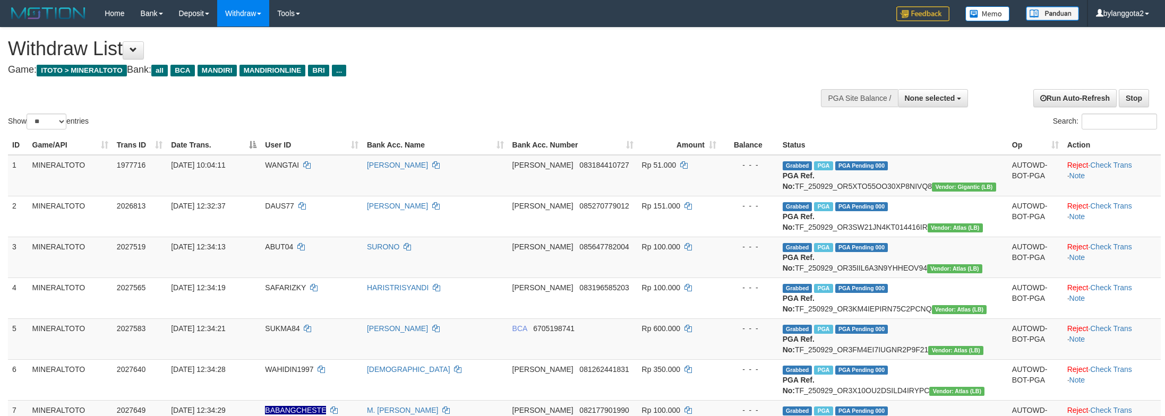
select select
select select "**"
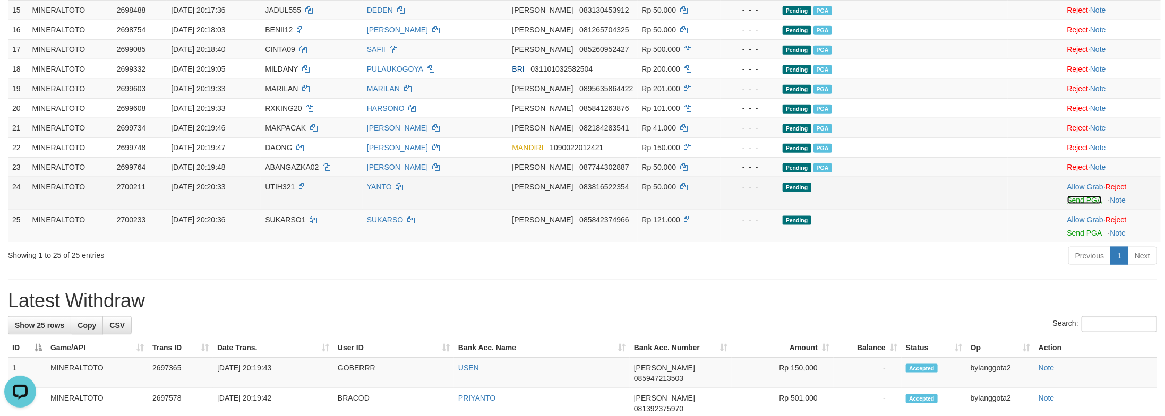
click at [1081, 204] on link "Send PGA" at bounding box center [1084, 200] width 35 height 8
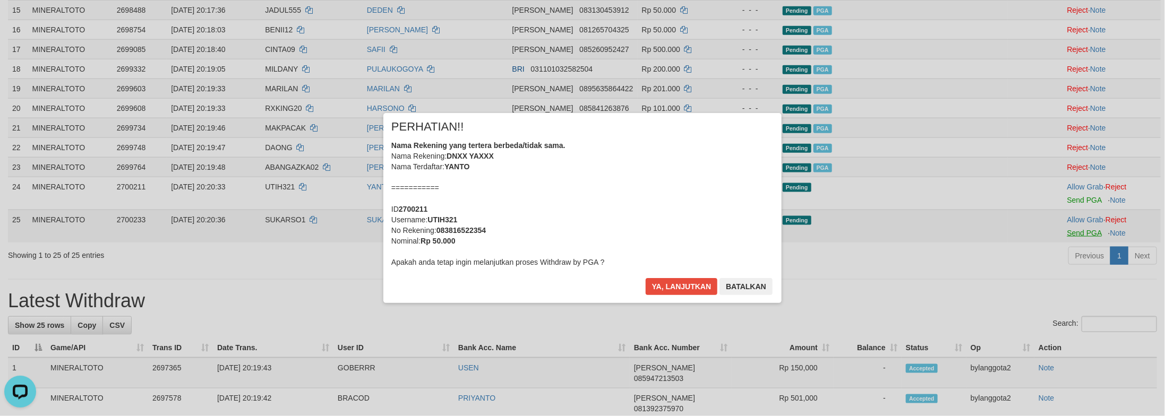
click at [1087, 375] on div "× PERHATIAN!! Nama Rekening yang tertera berbeda/tidak sama. Nama Rekening: DNX…" at bounding box center [582, 208] width 1165 height 416
click at [686, 222] on div "Nama Rekening yang tertera berbeda/tidak sama. Nama Rekening: DNXX YAXXX Nama T…" at bounding box center [582, 203] width 382 height 127
click at [646, 278] on button "Ya, lanjutkan" at bounding box center [682, 286] width 72 height 17
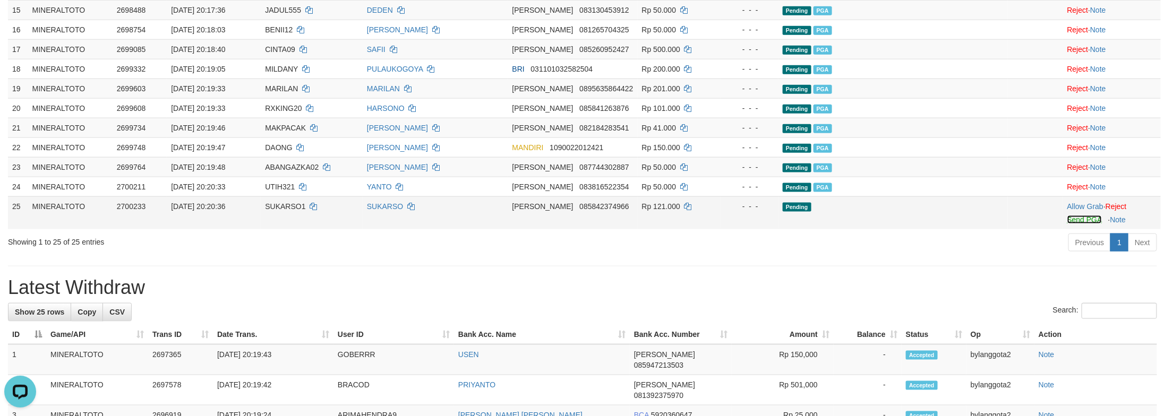
click at [1067, 224] on link "Send PGA" at bounding box center [1084, 220] width 35 height 8
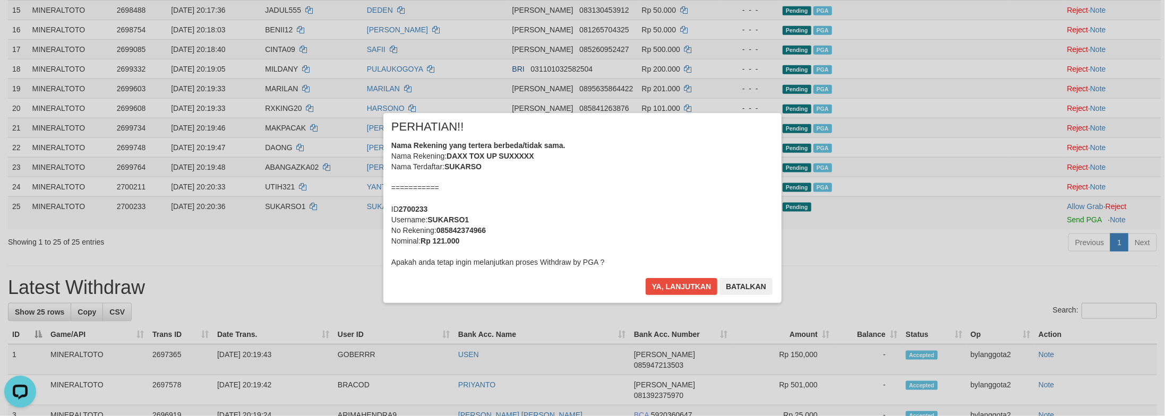
click at [661, 225] on div "Nama Rekening yang tertera berbeda/tidak sama. Nama Rekening: DAXX TOX UP SUXXX…" at bounding box center [582, 203] width 382 height 127
click at [646, 278] on button "Ya, lanjutkan" at bounding box center [682, 286] width 72 height 17
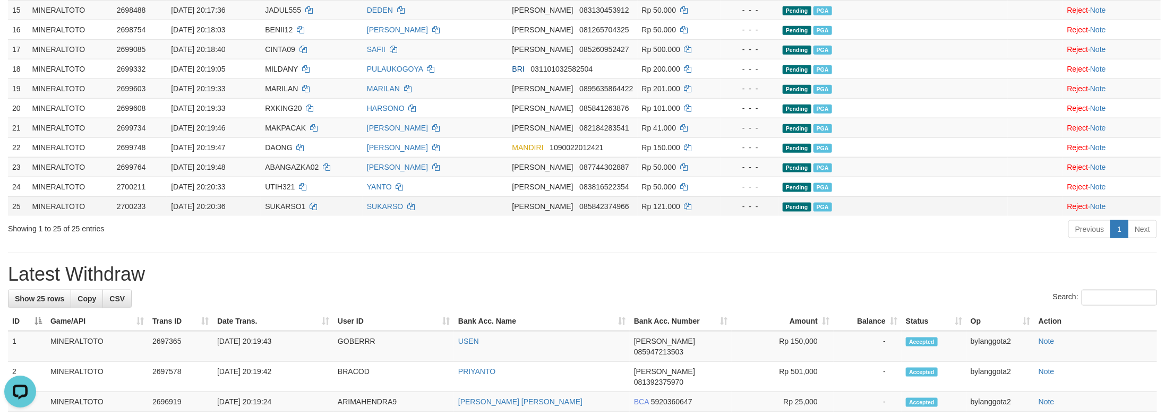
click at [966, 216] on td "Pending PGA" at bounding box center [893, 206] width 229 height 20
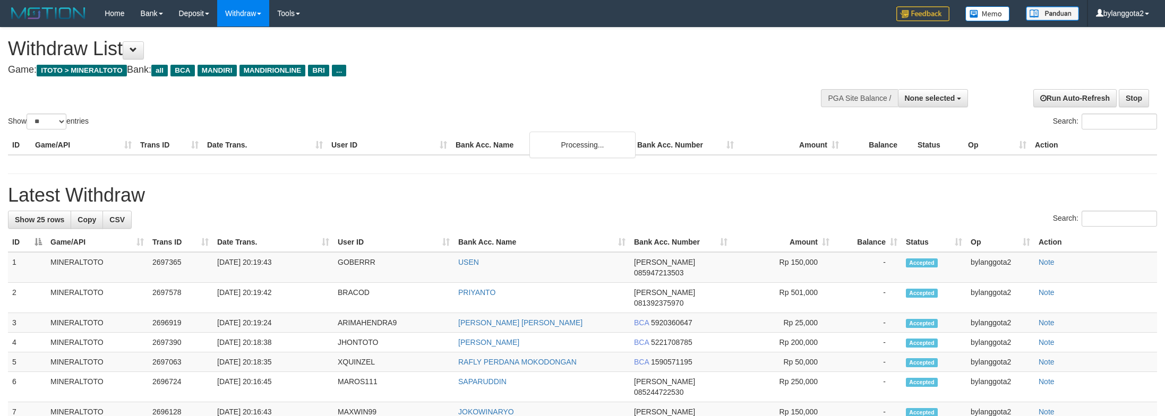
select select
select select "**"
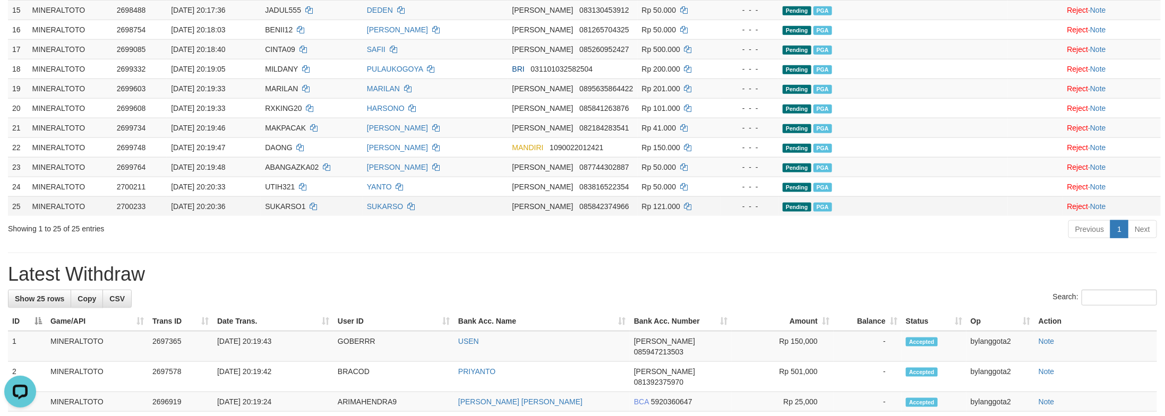
click at [989, 216] on td "Pending PGA" at bounding box center [893, 206] width 229 height 20
click at [830, 242] on div "Previous 1 Next" at bounding box center [825, 230] width 664 height 23
click at [1041, 216] on td at bounding box center [1035, 206] width 55 height 20
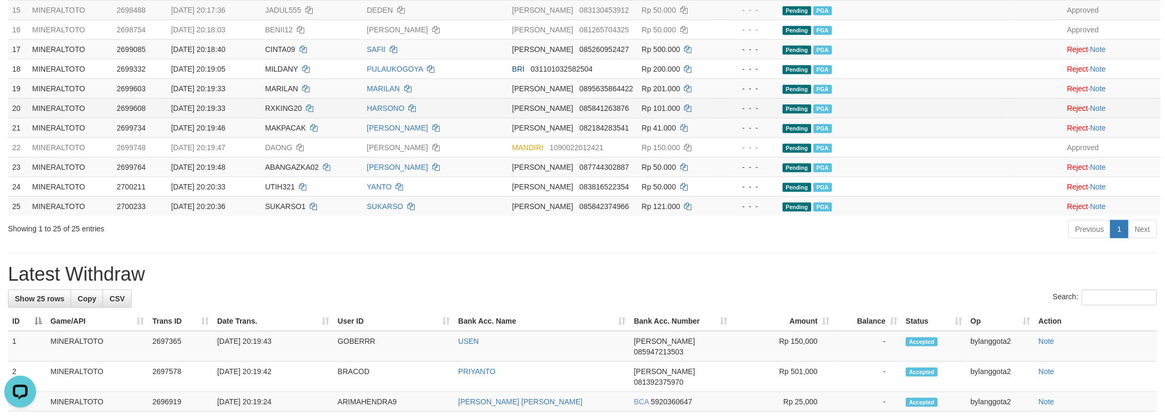
drag, startPoint x: 938, startPoint y: 233, endPoint x: 942, endPoint y: 243, distance: 10.3
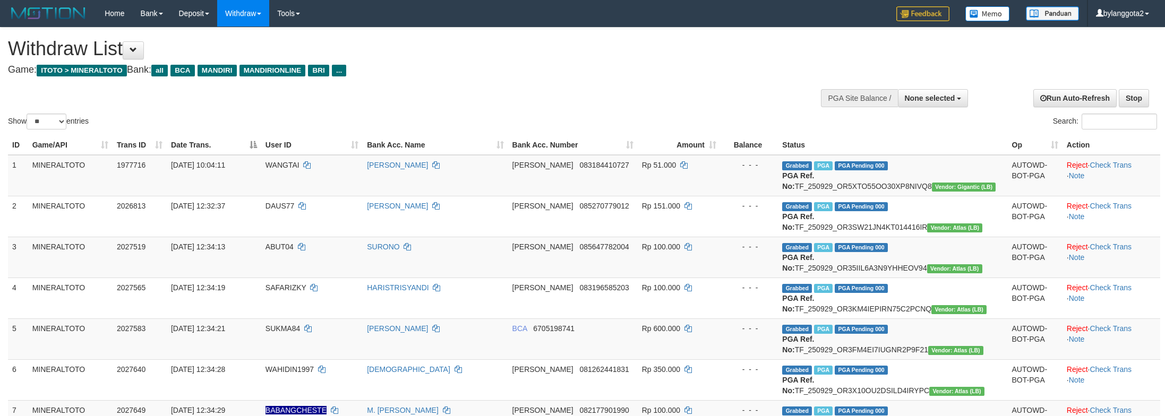
select select
select select "**"
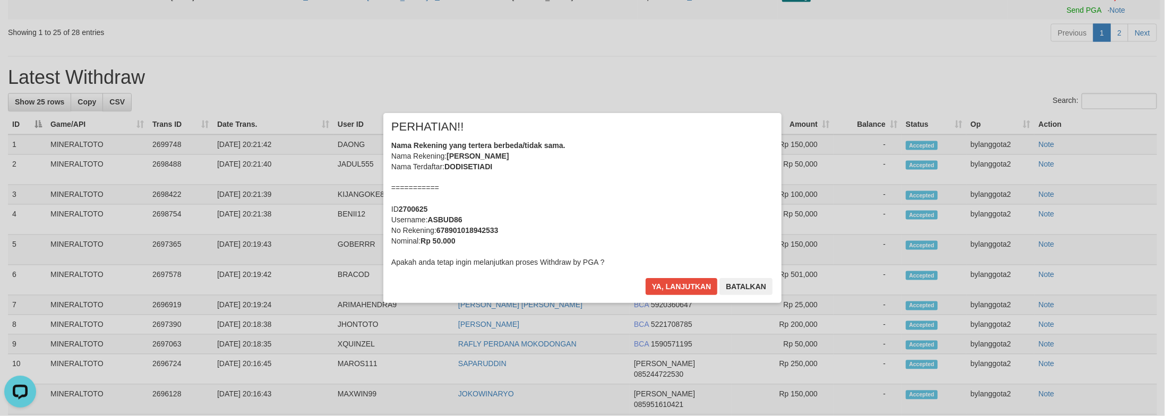
click at [643, 191] on div "Nama Rekening yang tertera berbeda/tidak sama. Nama Rekening: [PERSON_NAME] Nam…" at bounding box center [582, 203] width 382 height 127
click at [646, 278] on button "Ya, lanjutkan" at bounding box center [682, 286] width 72 height 17
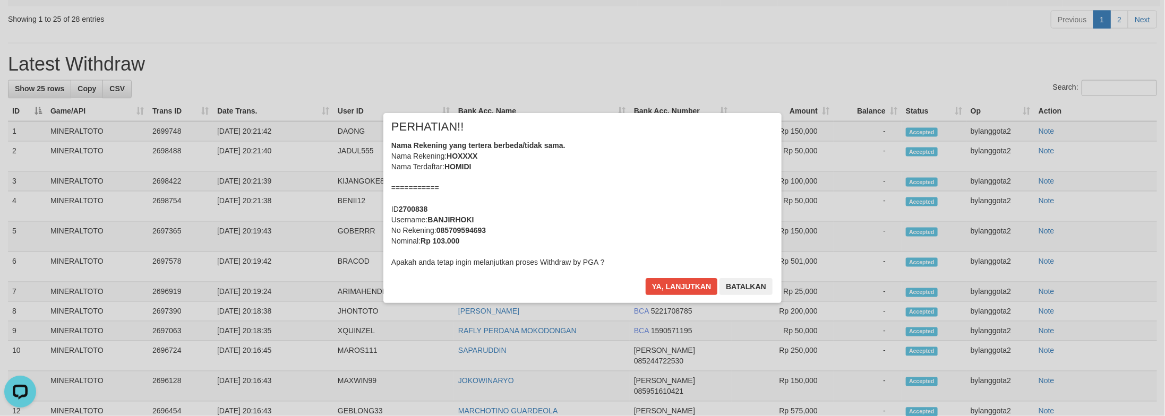
click at [587, 224] on div "Nama Rekening yang tertera berbeda/tidak sama. Nama Rekening: HOXXXX Nama Terda…" at bounding box center [582, 203] width 382 height 127
click at [646, 278] on button "Ya, lanjutkan" at bounding box center [682, 286] width 72 height 17
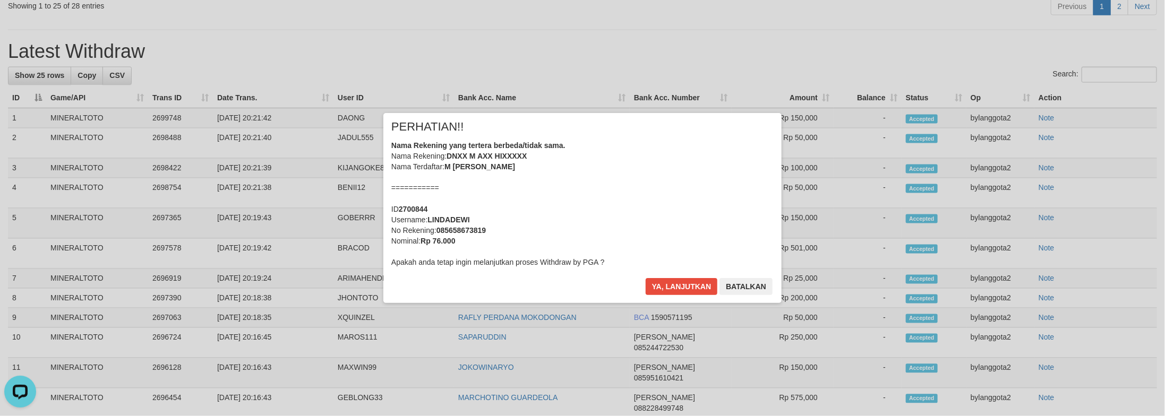
click at [682, 190] on div "Nama Rekening yang tertera berbeda/tidak sama. Nama Rekening: DNXX M AXX HIXXXX…" at bounding box center [582, 203] width 382 height 127
click at [646, 278] on button "Ya, lanjutkan" at bounding box center [682, 286] width 72 height 17
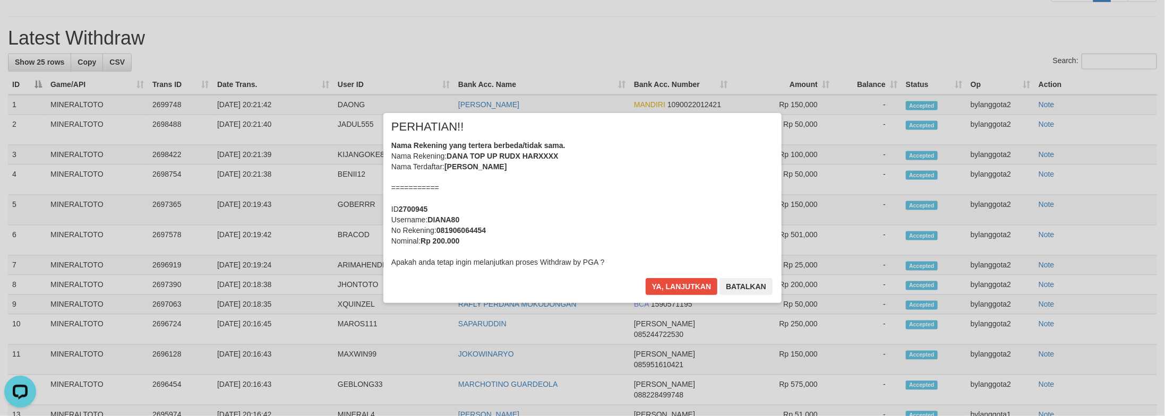
click at [632, 223] on div "Nama Rekening yang tertera berbeda/tidak sama. Nama Rekening: [PERSON_NAME] TOP…" at bounding box center [582, 203] width 382 height 127
click at [646, 278] on button "Ya, lanjutkan" at bounding box center [682, 286] width 72 height 17
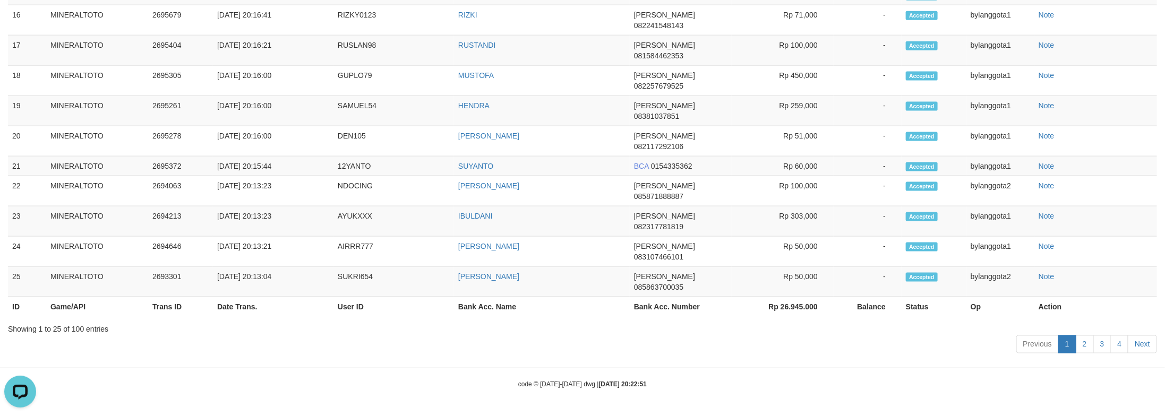
scroll to position [126, 0]
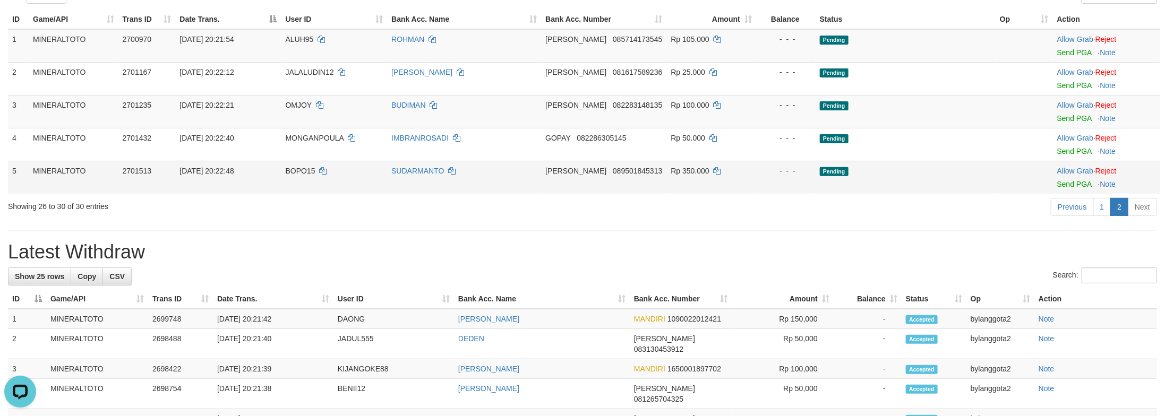
click at [895, 193] on td "Pending" at bounding box center [906, 177] width 180 height 33
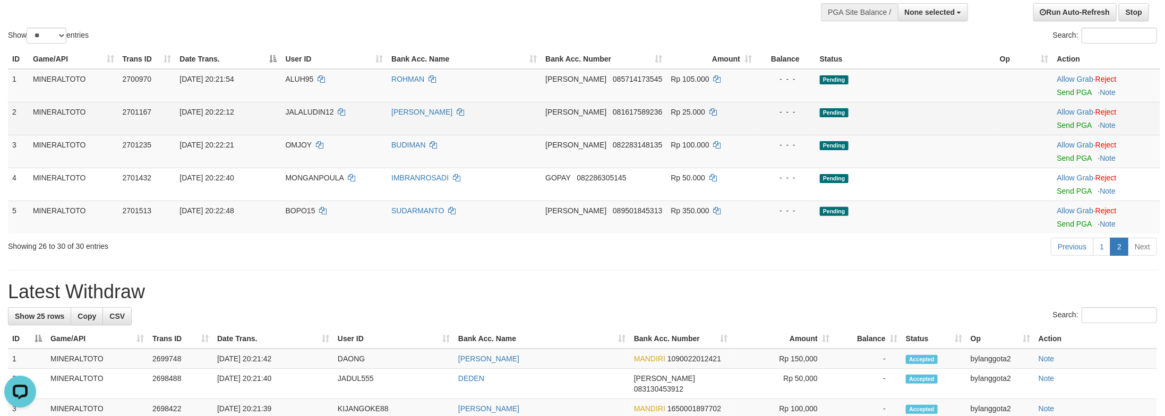
scroll to position [46, 0]
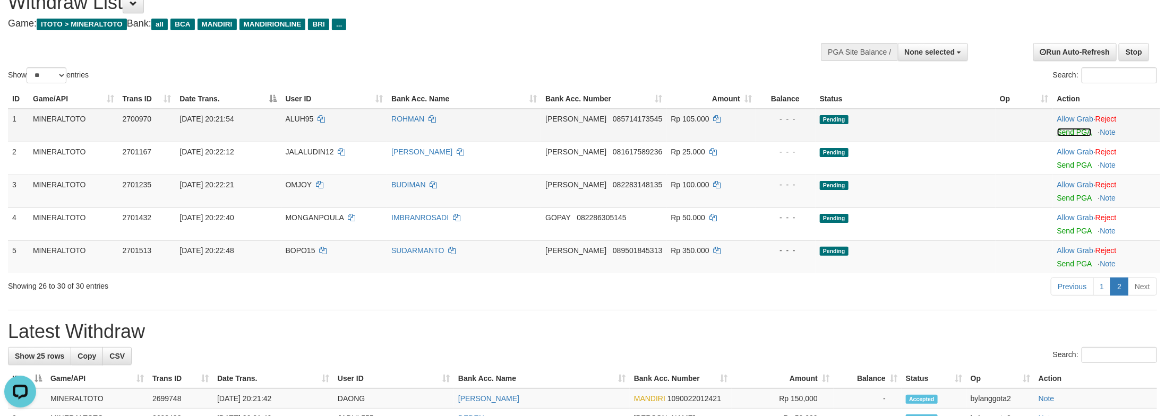
click at [1065, 134] on link "Send PGA" at bounding box center [1074, 132] width 35 height 8
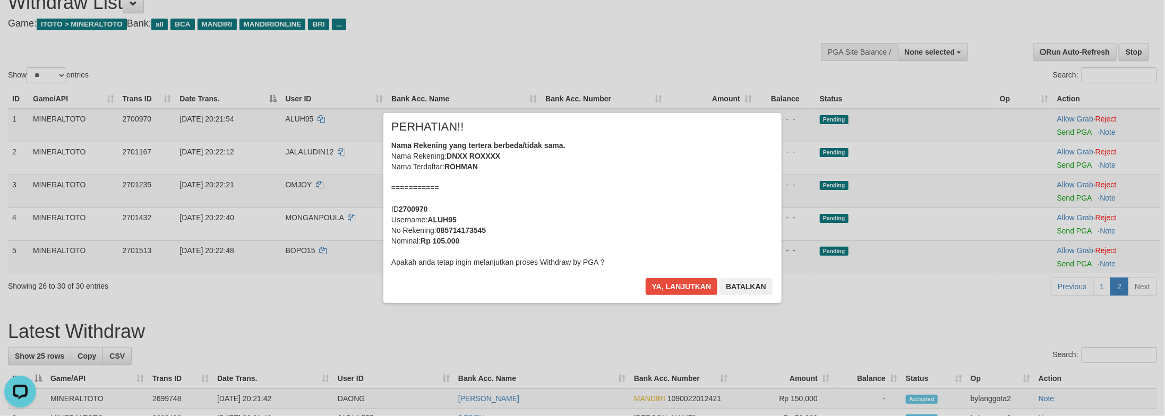
click at [653, 188] on div "Nama Rekening yang tertera berbeda/tidak sama. Nama Rekening: DNXX ROXXXX Nama …" at bounding box center [582, 203] width 382 height 127
click at [646, 278] on button "Ya, lanjutkan" at bounding box center [682, 286] width 72 height 17
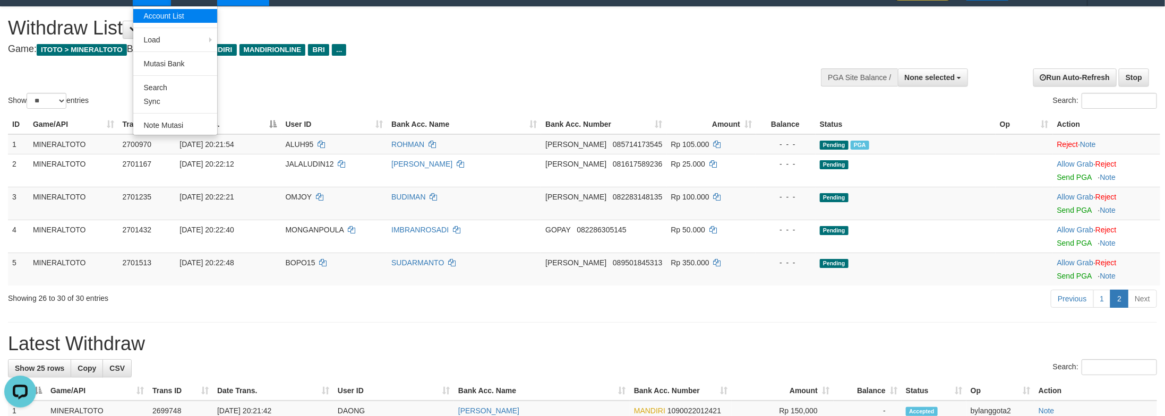
scroll to position [0, 0]
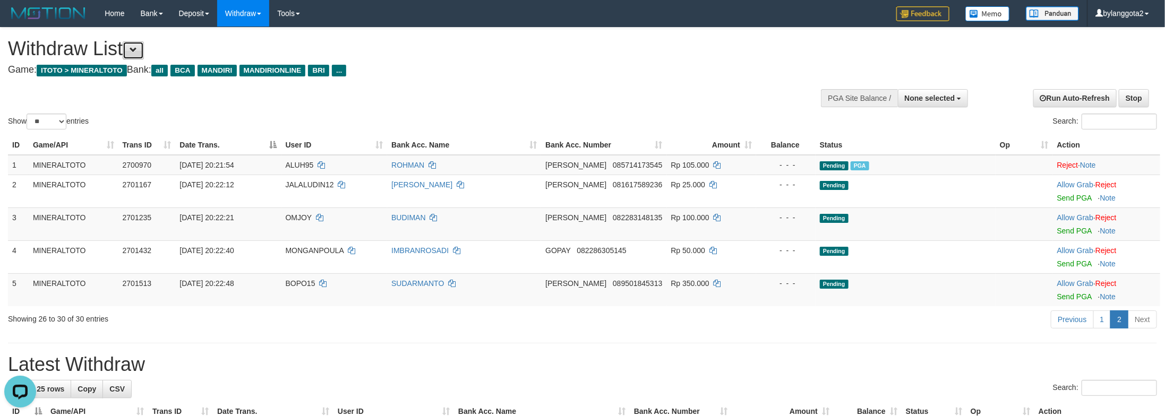
click at [139, 55] on button at bounding box center [133, 50] width 21 height 18
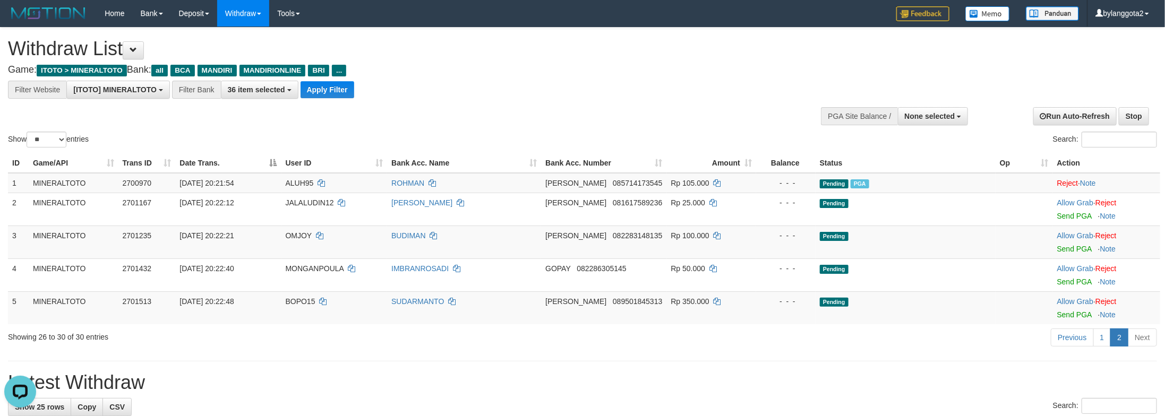
click at [972, 387] on h1 "Latest Withdraw" at bounding box center [582, 382] width 1149 height 21
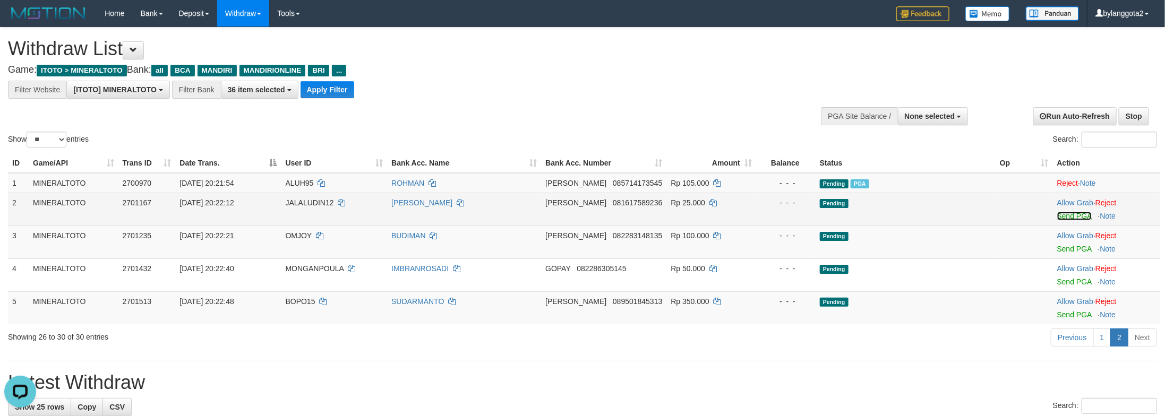
click at [1063, 217] on link "Send PGA" at bounding box center [1074, 216] width 35 height 8
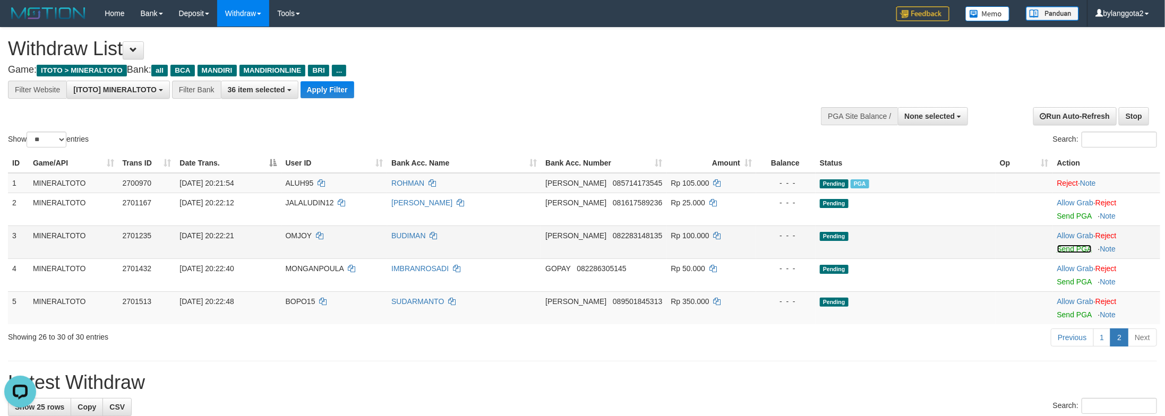
click at [1085, 251] on link "Send PGA" at bounding box center [1074, 249] width 35 height 8
click at [1101, 335] on link "1" at bounding box center [1102, 338] width 18 height 18
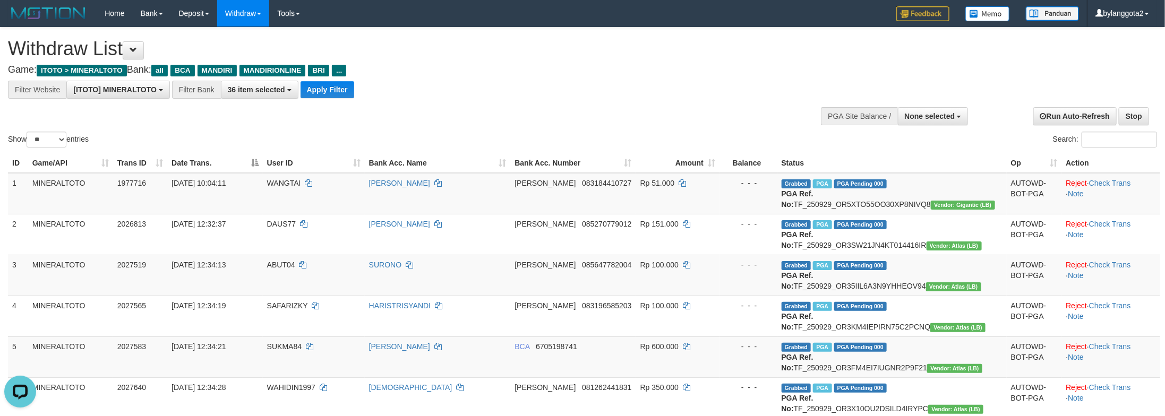
scroll to position [916, 0]
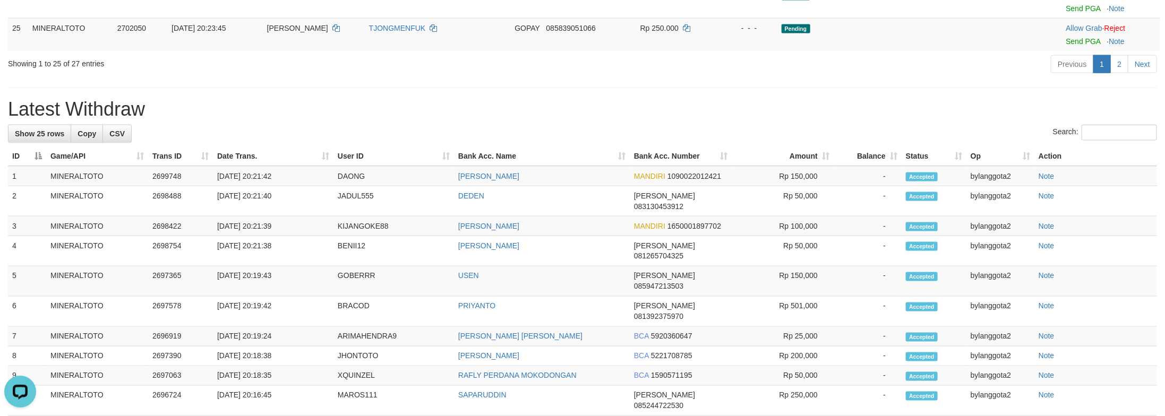
click at [1082, 241] on div "**********" at bounding box center [582, 11] width 1165 height 1798
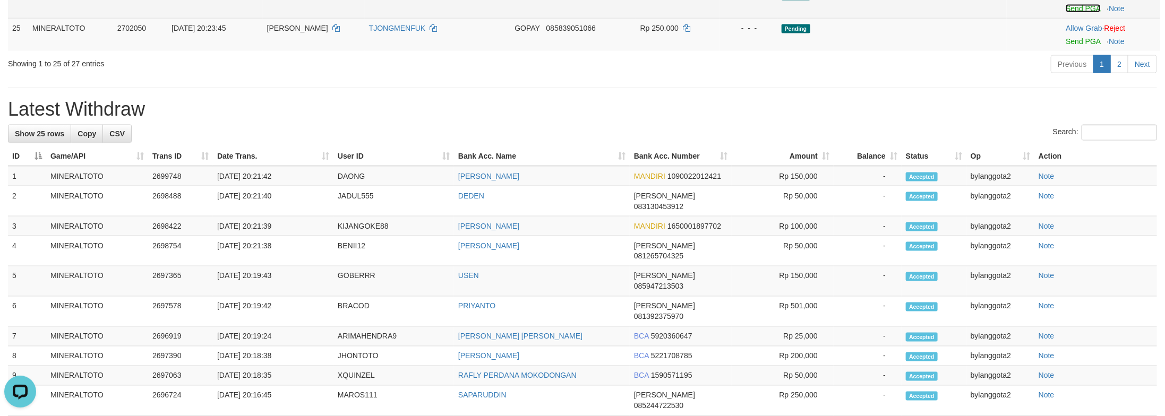
click at [1085, 13] on link "Send PGA" at bounding box center [1083, 8] width 35 height 8
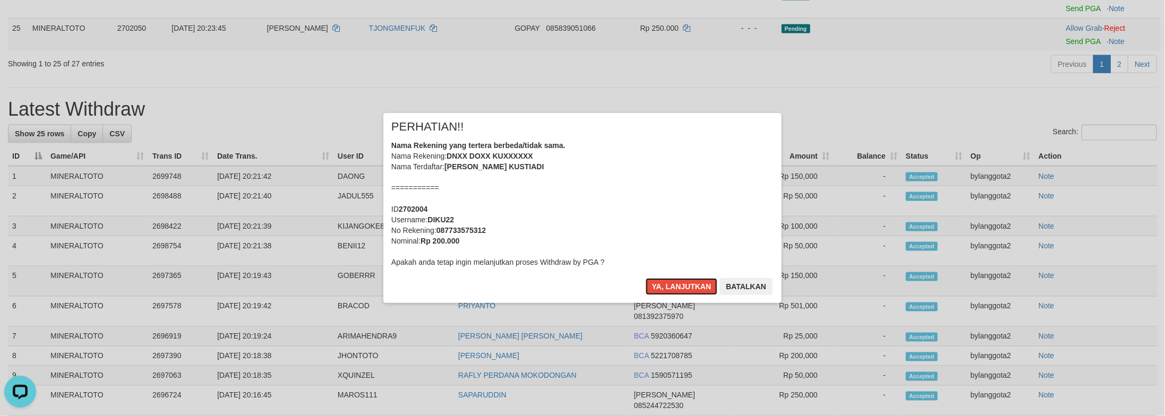
click at [610, 249] on div "Nama Rekening yang tertera berbeda/tidak sama. Nama Rekening: DNXX DOXX KUXXXXX…" at bounding box center [582, 203] width 382 height 127
click at [646, 278] on button "Ya, lanjutkan" at bounding box center [682, 286] width 72 height 17
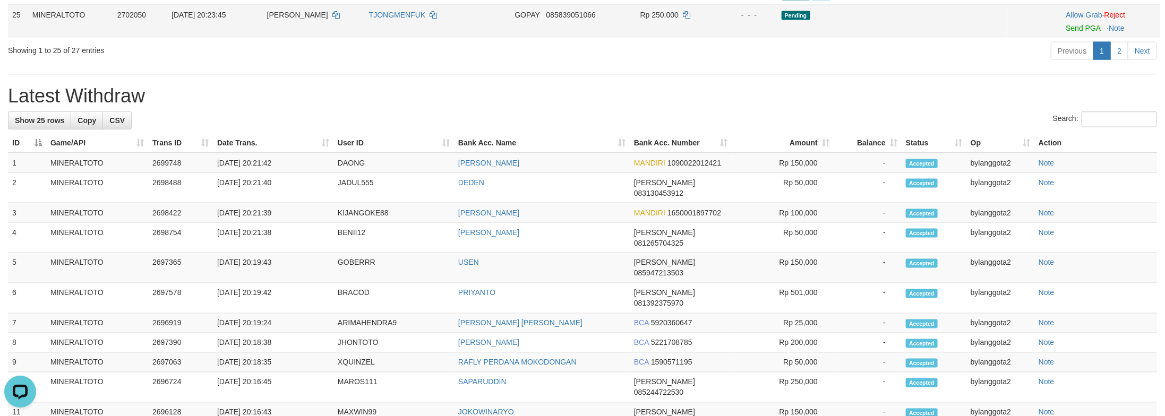
click at [1074, 38] on td "Allow Grab · Reject Send PGA · Note" at bounding box center [1111, 21] width 99 height 33
click at [1071, 32] on link "Send PGA" at bounding box center [1083, 28] width 35 height 8
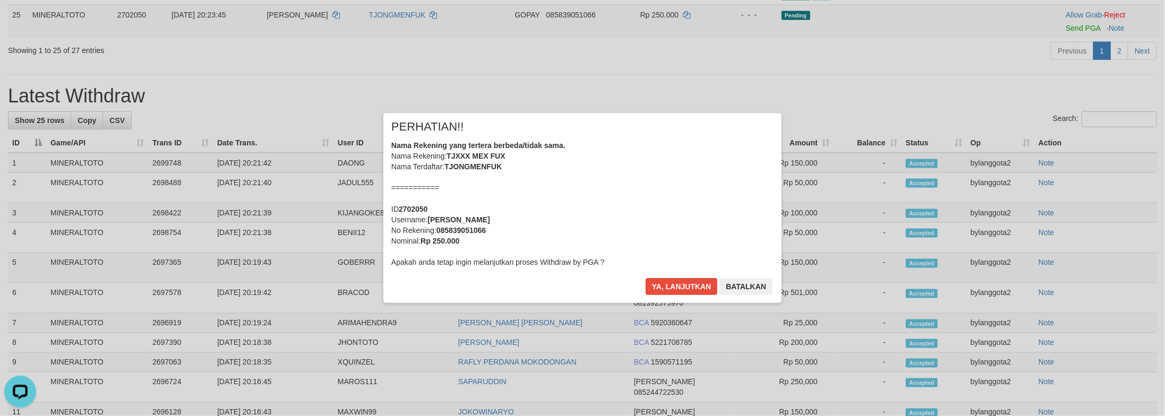
click at [613, 206] on div "Nama Rekening yang tertera berbeda/tidak sama. Nama Rekening: TJXXX MEX FUX Nam…" at bounding box center [582, 203] width 382 height 127
click at [646, 278] on button "Ya, lanjutkan" at bounding box center [682, 286] width 72 height 17
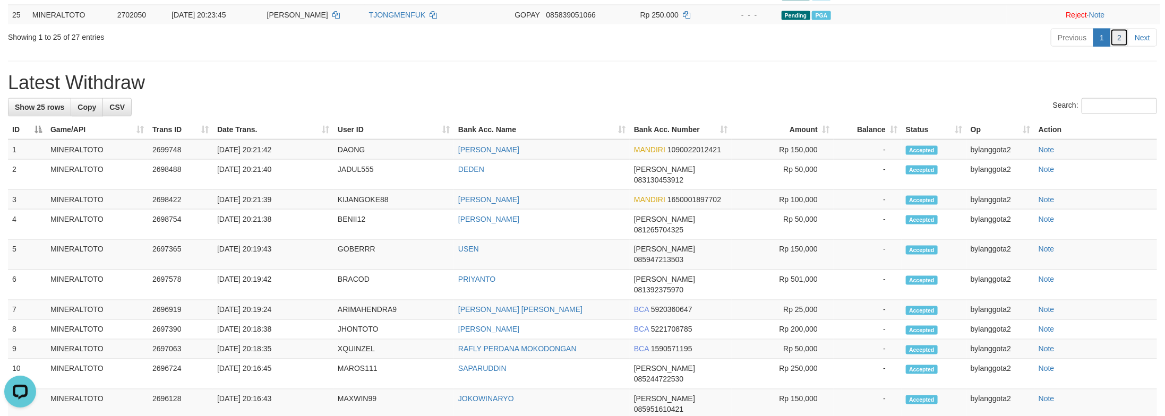
click at [1117, 47] on link "2" at bounding box center [1119, 38] width 18 height 18
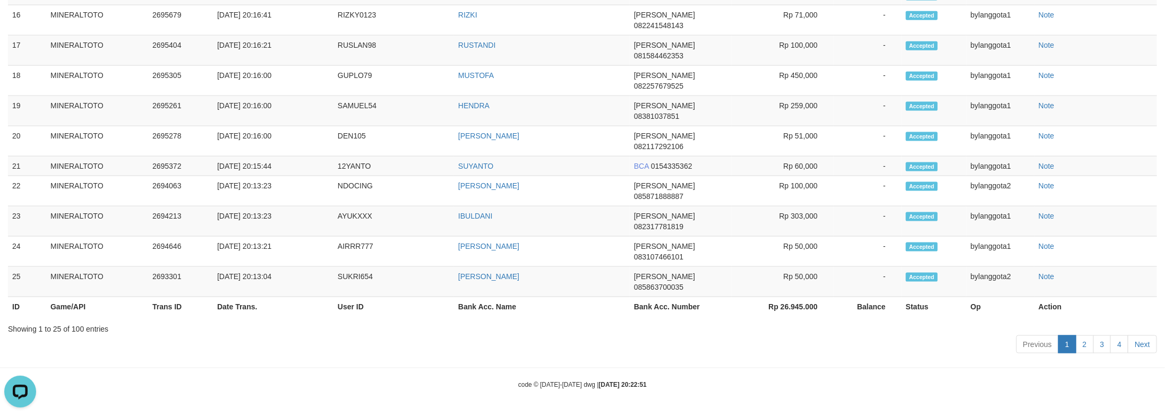
scroll to position [78, 0]
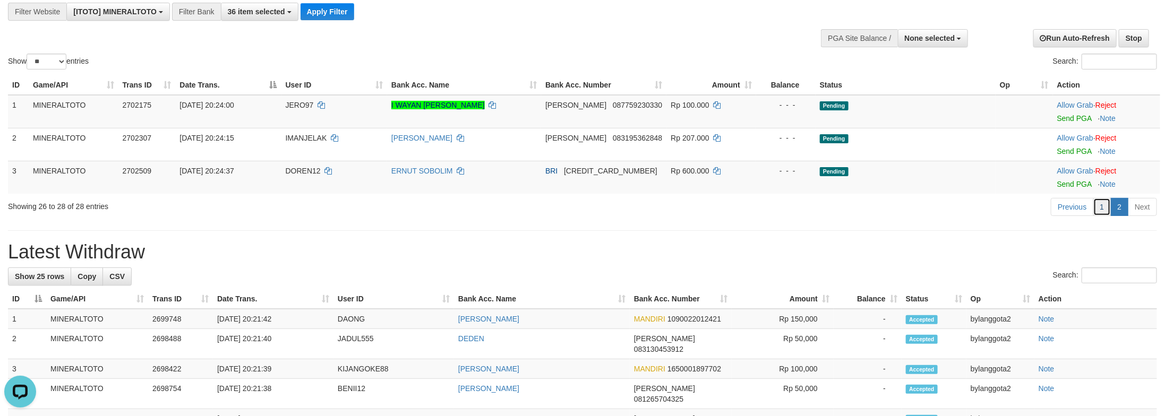
click at [1100, 207] on link "1" at bounding box center [1102, 207] width 18 height 18
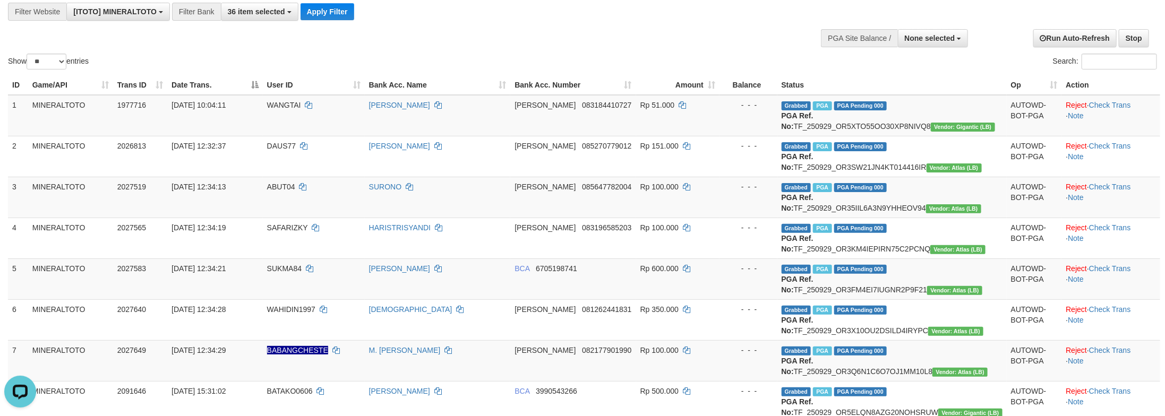
scroll to position [1188, 0]
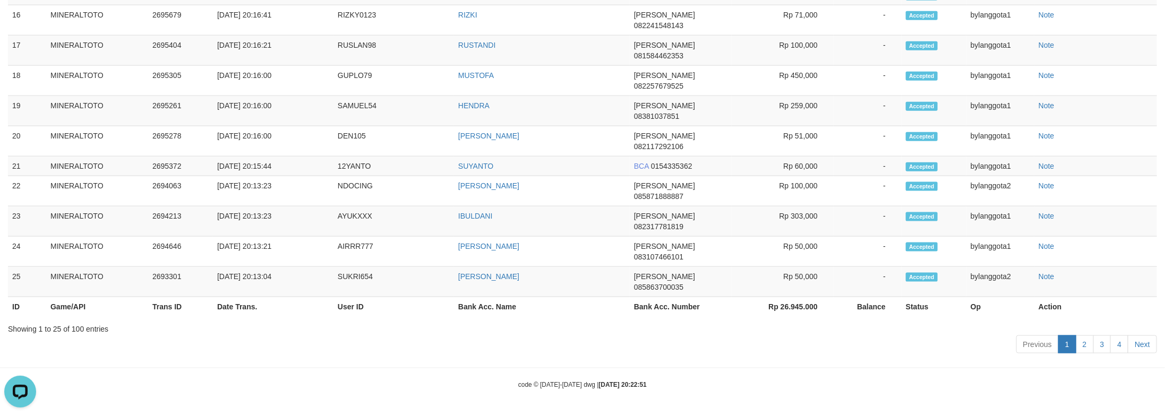
scroll to position [0, 0]
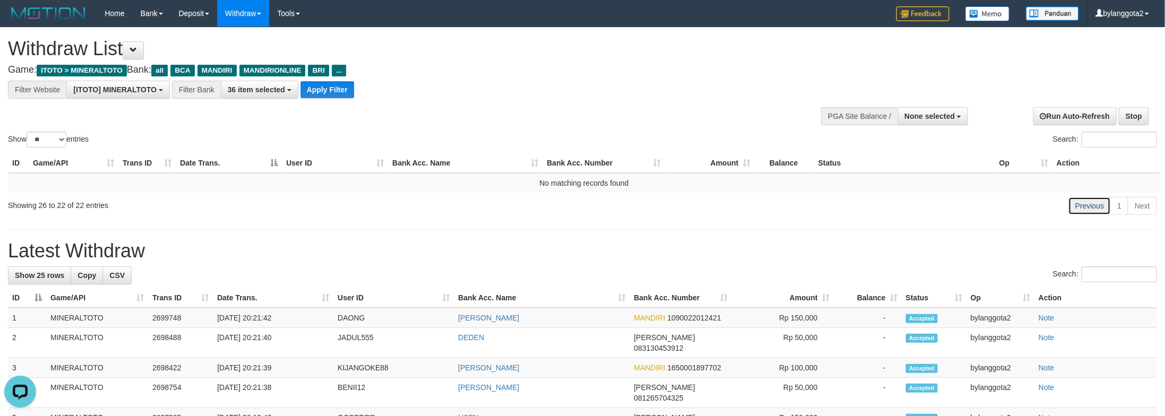
click at [1093, 209] on link "Previous" at bounding box center [1089, 206] width 42 height 18
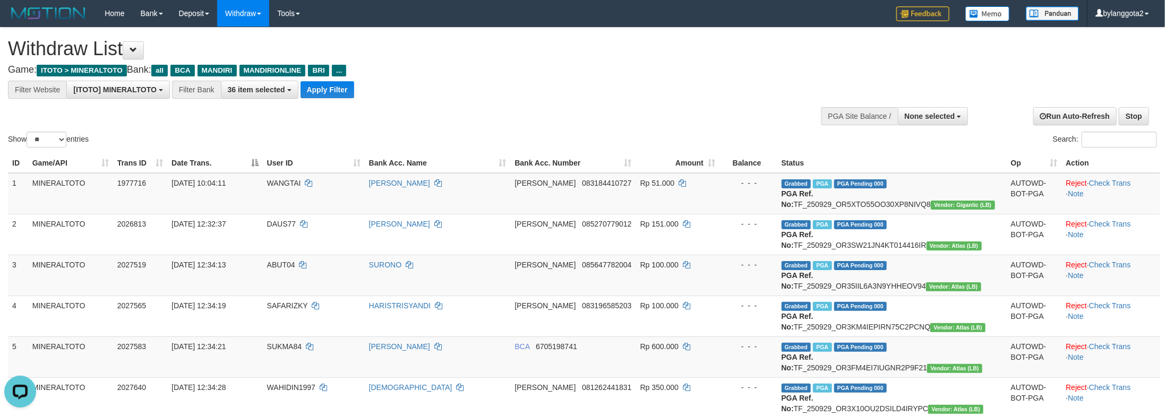
scroll to position [839, 0]
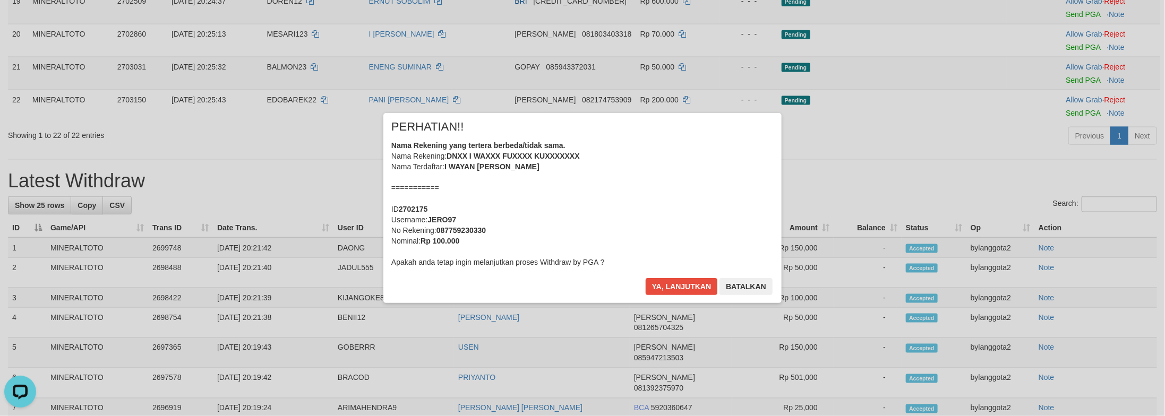
click at [1079, 119] on div "× PERHATIAN!! Nama Rekening yang tertera berbeda/tidak sama. Nama Rekening: DNX…" at bounding box center [582, 208] width 1165 height 233
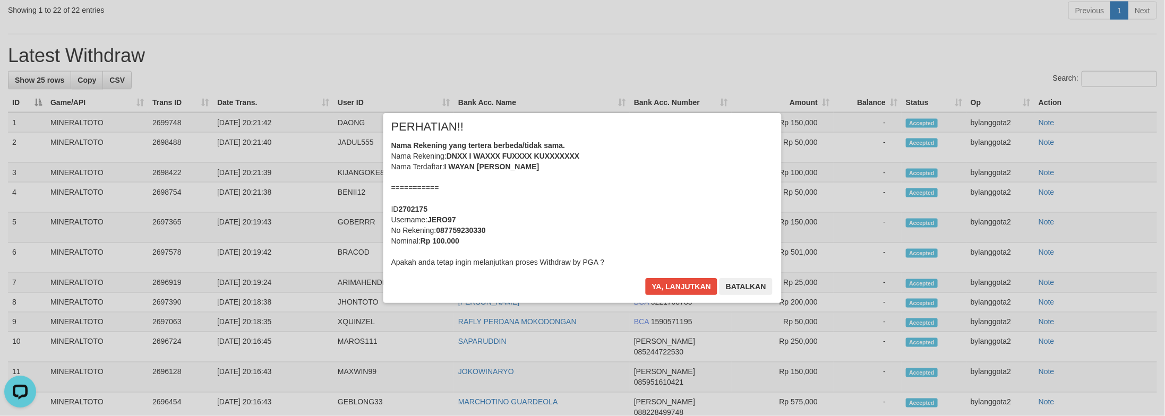
click at [677, 173] on div "Nama Rekening yang tertera berbeda/tidak sama. Nama Rekening: DNXX I WAXXX FUXX…" at bounding box center [582, 203] width 382 height 127
click at [646, 278] on button "Ya, lanjutkan" at bounding box center [682, 286] width 72 height 17
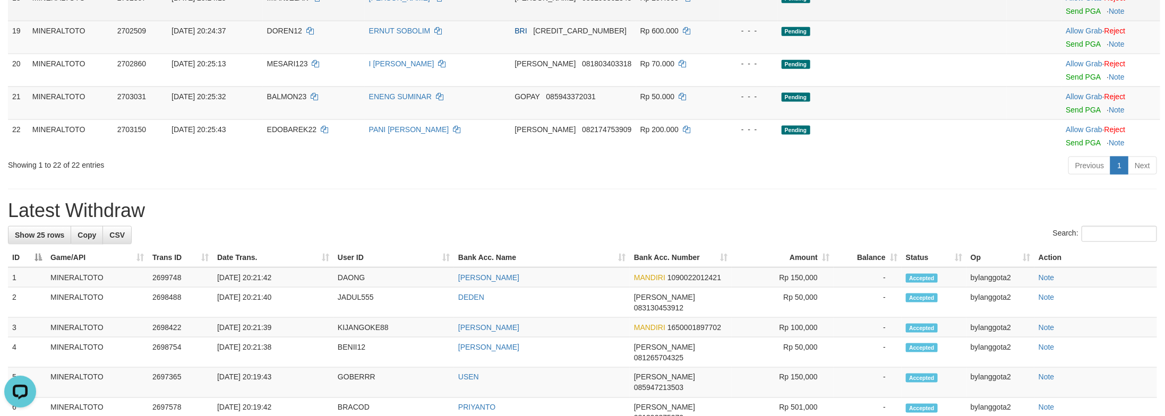
scroll to position [785, 0]
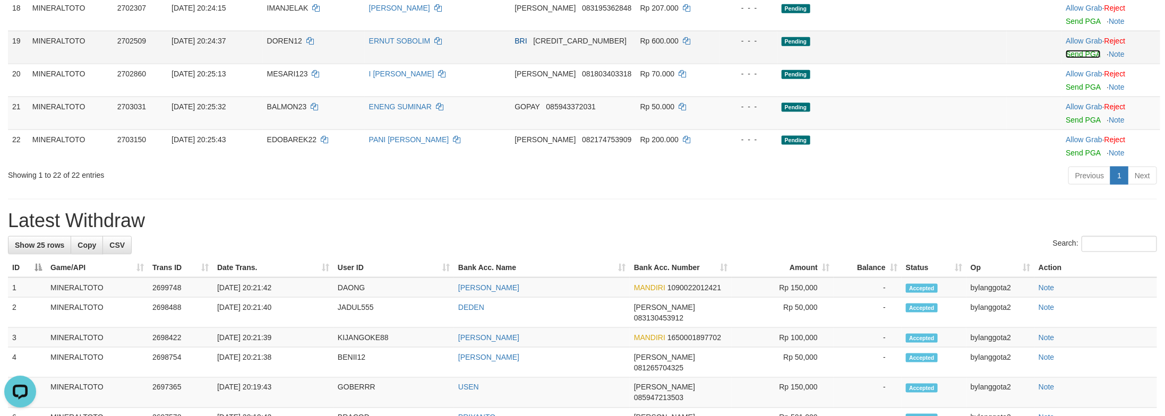
click at [1080, 58] on link "Send PGA" at bounding box center [1083, 54] width 35 height 8
click at [560, 189] on div "Previous 1 Next" at bounding box center [825, 177] width 664 height 23
click at [712, 189] on div "Previous 1 Next" at bounding box center [825, 177] width 664 height 23
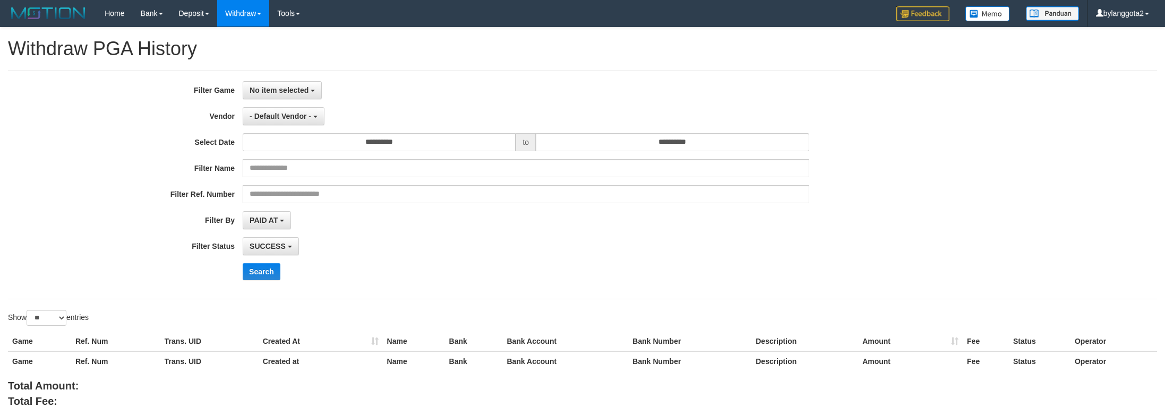
select select
select select "**"
click at [314, 93] on button "No item selected" at bounding box center [282, 90] width 79 height 18
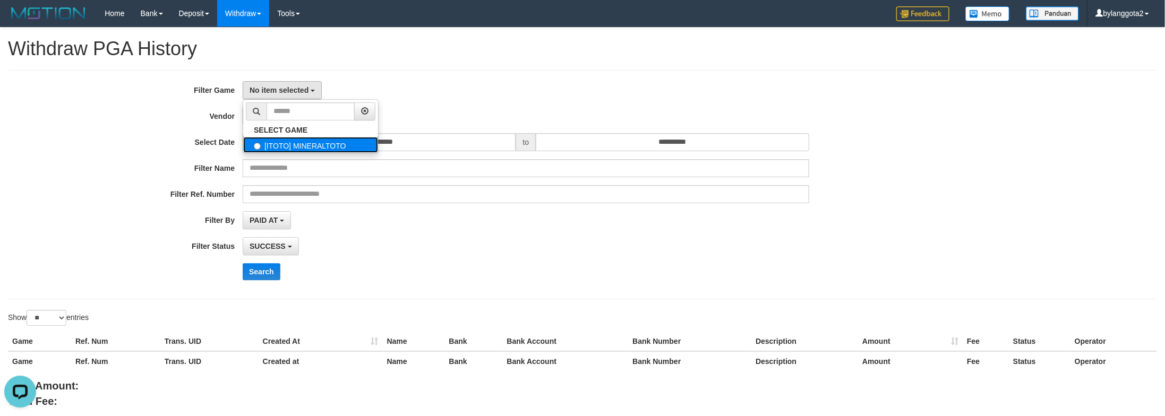
click at [287, 147] on label "[ITOTO] MINERALTOTO" at bounding box center [310, 145] width 135 height 16
select select "****"
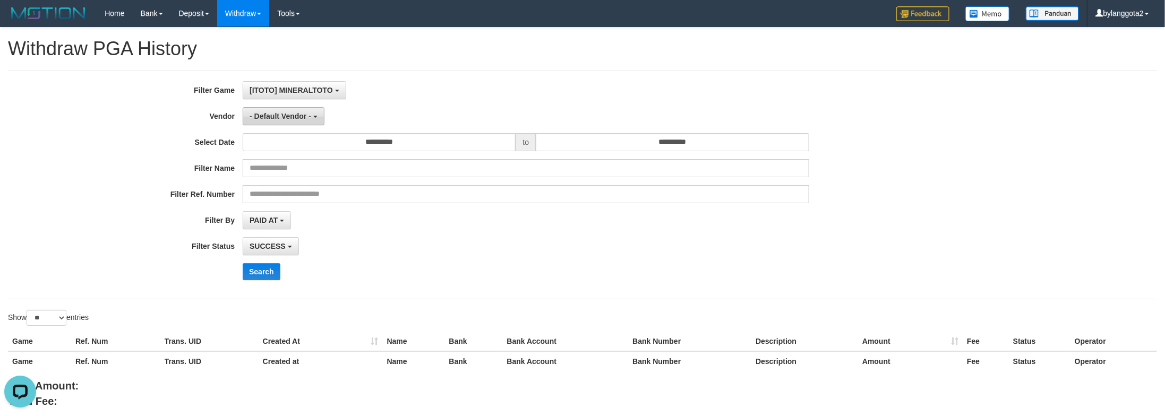
click at [288, 121] on button "- Default Vendor -" at bounding box center [284, 116] width 82 height 18
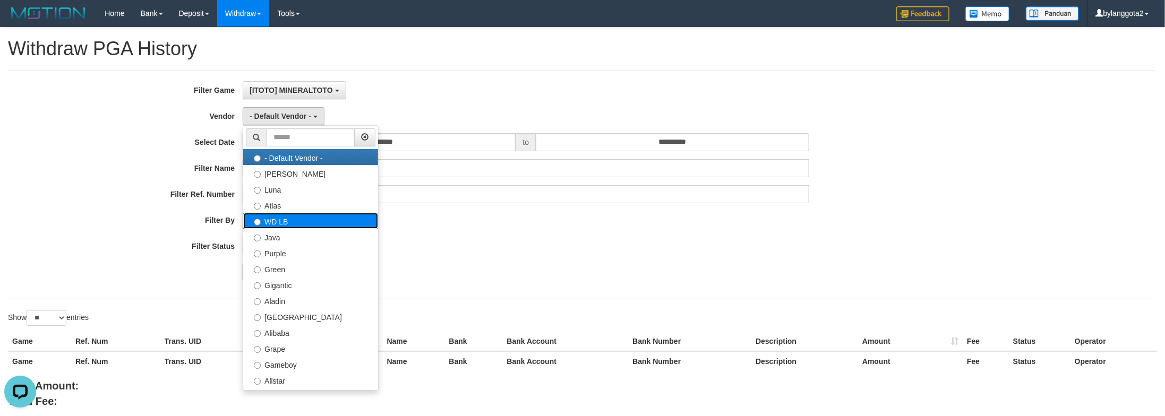
click at [302, 224] on label "WD LB" at bounding box center [310, 221] width 135 height 16
select select "**********"
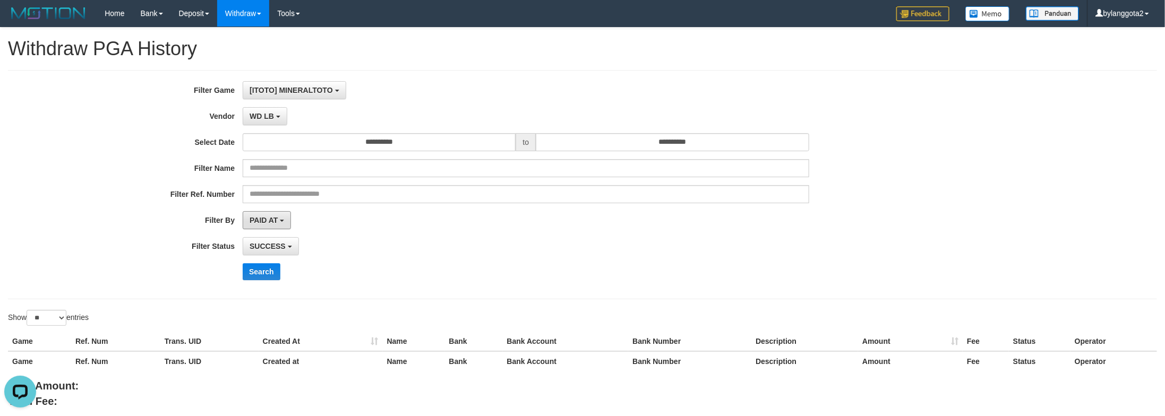
click at [271, 220] on span "PAID AT" at bounding box center [264, 220] width 28 height 8
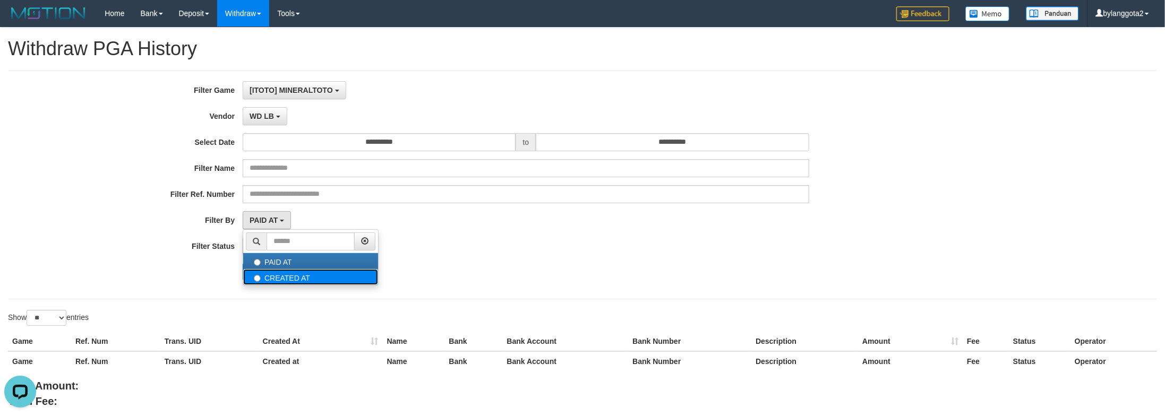
click at [264, 285] on label "CREATED AT" at bounding box center [310, 277] width 135 height 16
select select "*"
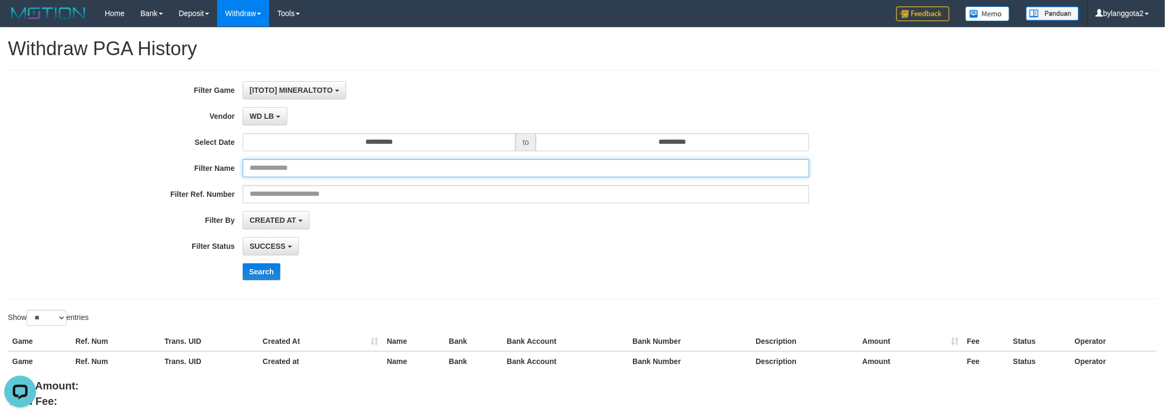
click at [331, 177] on input "text" at bounding box center [526, 168] width 567 height 18
paste input "********"
type input "********"
click at [243, 263] on button "Search" at bounding box center [262, 271] width 38 height 17
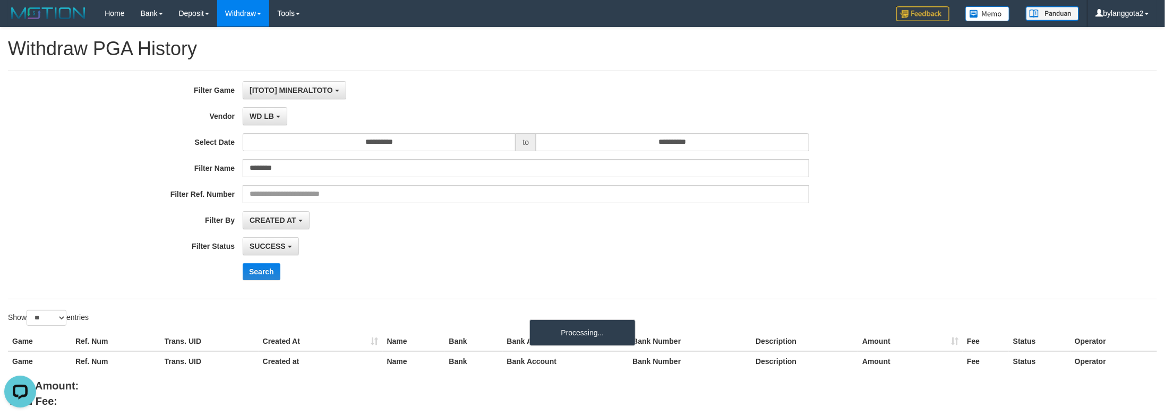
click at [413, 241] on div "SUCCESS SUCCESS ON PROCESS FAILED" at bounding box center [526, 246] width 567 height 18
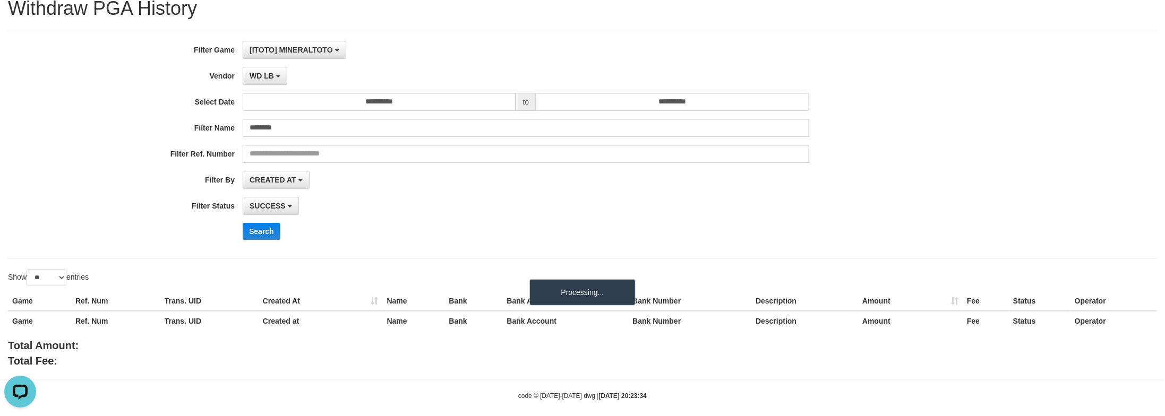
scroll to position [54, 0]
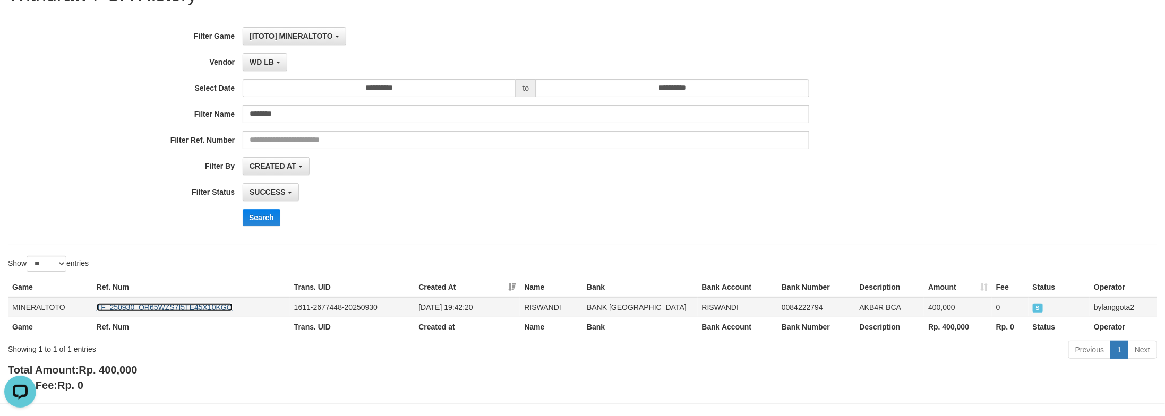
click at [157, 312] on link "TF_250930_OR65WZS7I5TE45X10KGQ" at bounding box center [165, 307] width 136 height 8
click at [279, 61] on button "WD LB" at bounding box center [265, 62] width 45 height 18
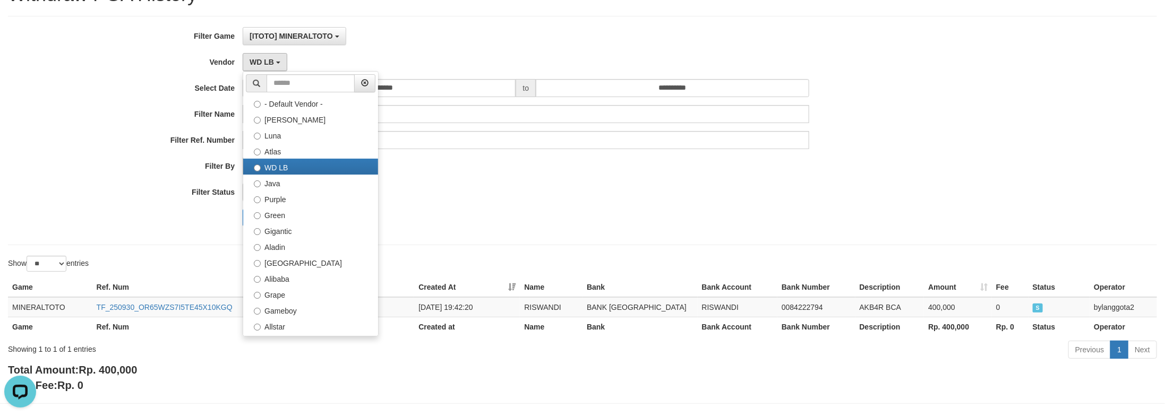
click at [491, 168] on div "CREATED AT PAID AT CREATED AT" at bounding box center [526, 166] width 567 height 18
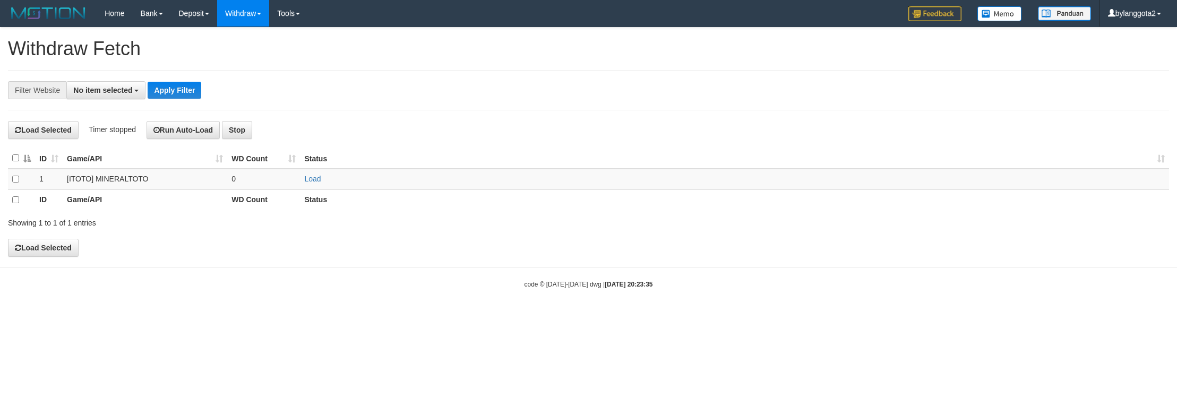
select select
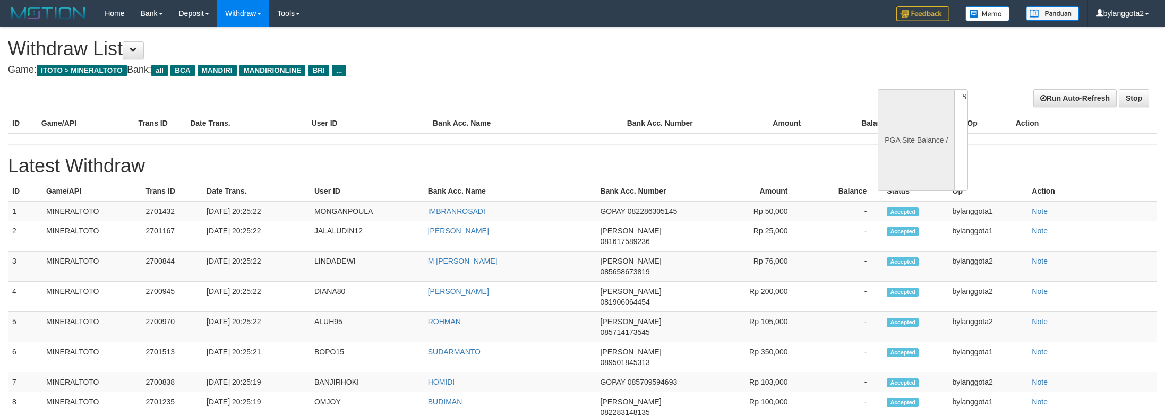
select select
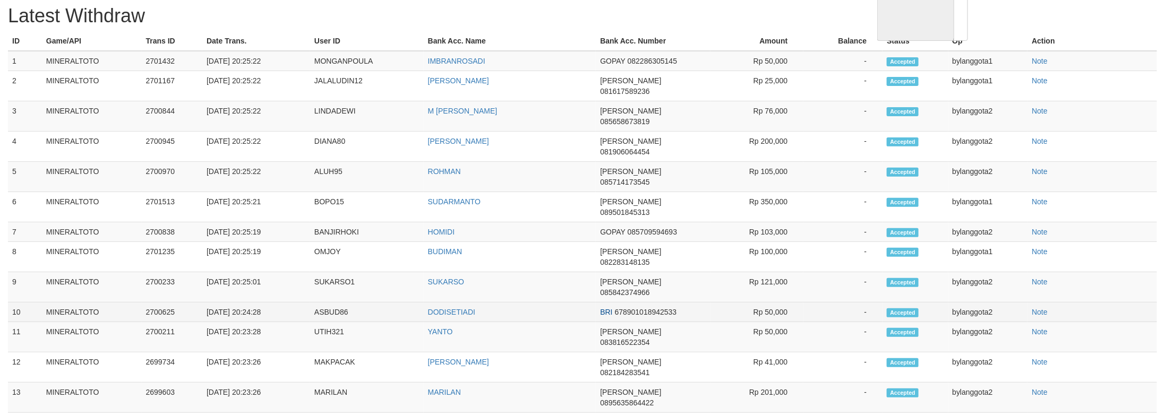
select select "**"
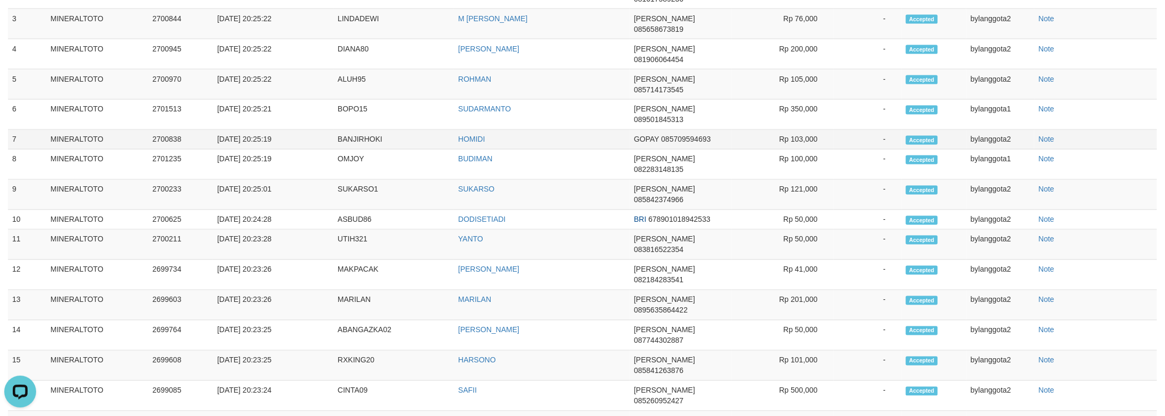
click at [869, 150] on td "-" at bounding box center [868, 140] width 68 height 20
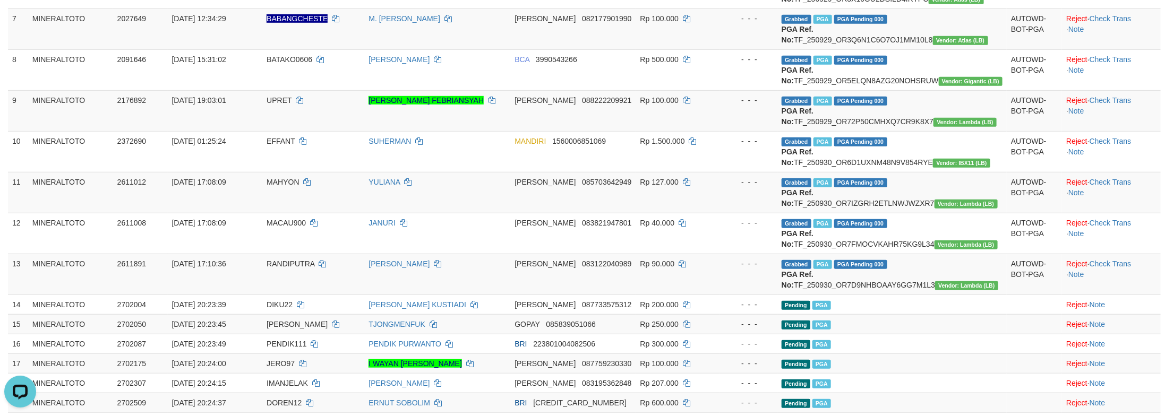
scroll to position [588, 0]
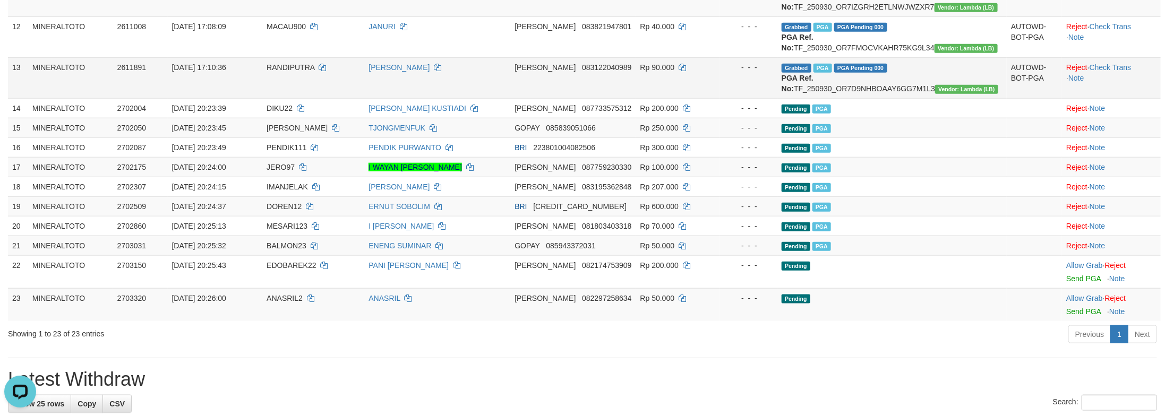
click at [636, 98] on td "[PERSON_NAME] 083122040989" at bounding box center [572, 77] width 125 height 41
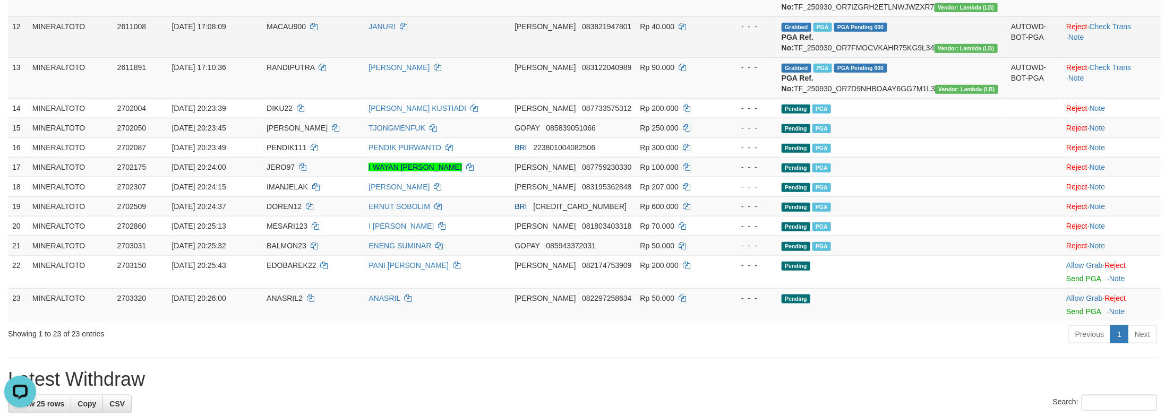
scroll to position [31, 0]
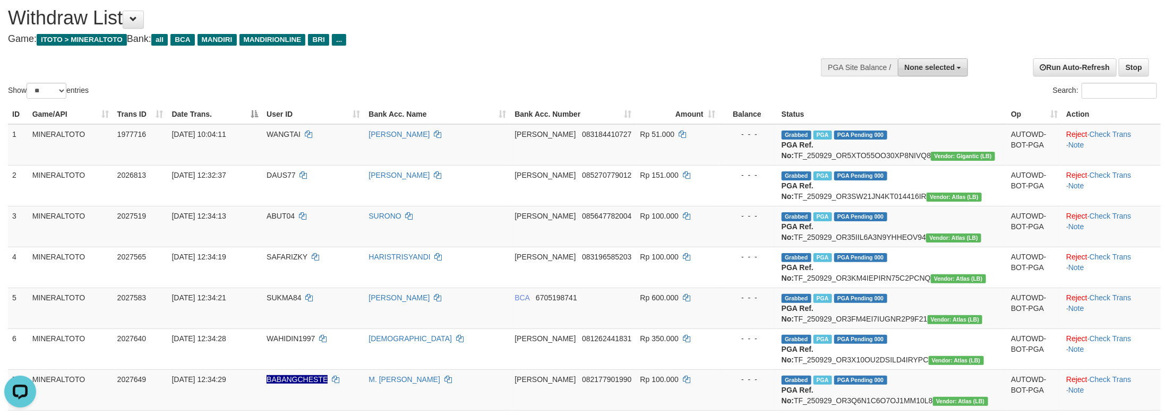
click at [950, 72] on button "None selected" at bounding box center [933, 67] width 71 height 18
click at [909, 119] on label "[ITOTO] MINERALTOTO" at bounding box center [911, 121] width 114 height 14
select select "****"
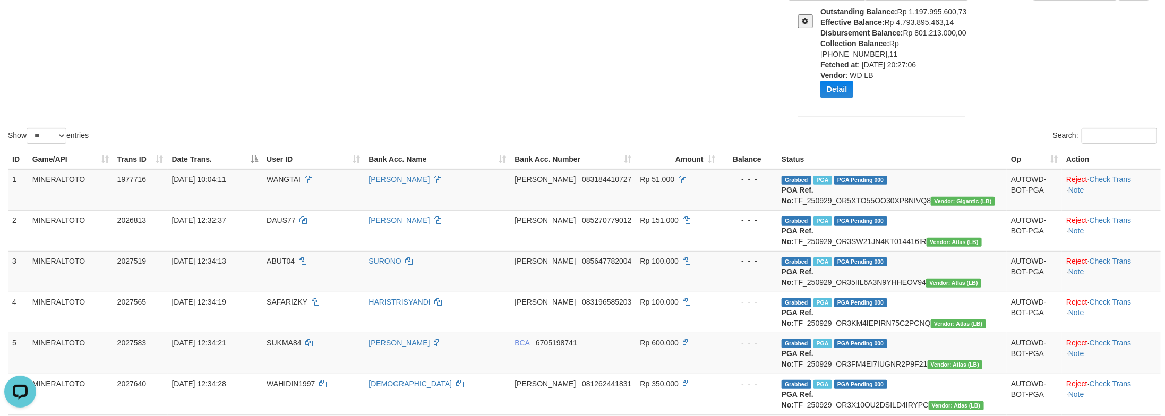
scroll to position [0, 0]
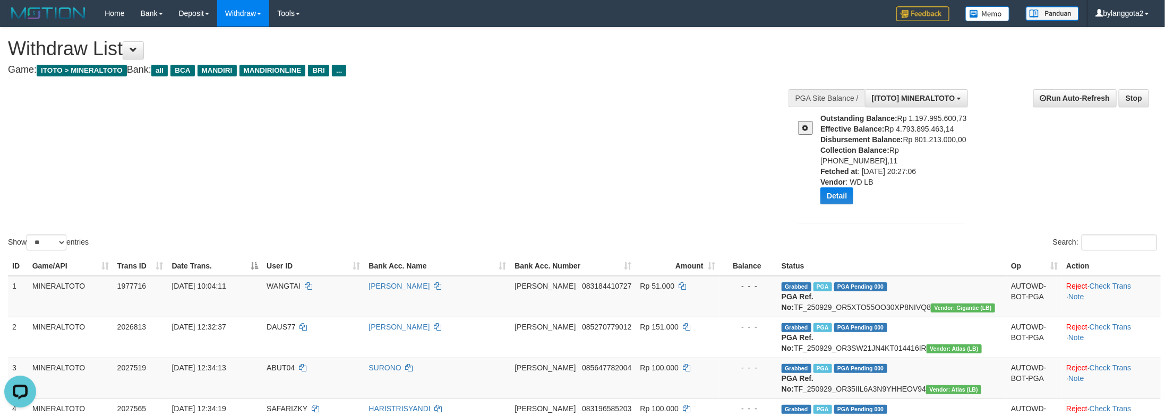
click at [672, 112] on div "Show ** ** ** *** entries Search:" at bounding box center [582, 140] width 1165 height 225
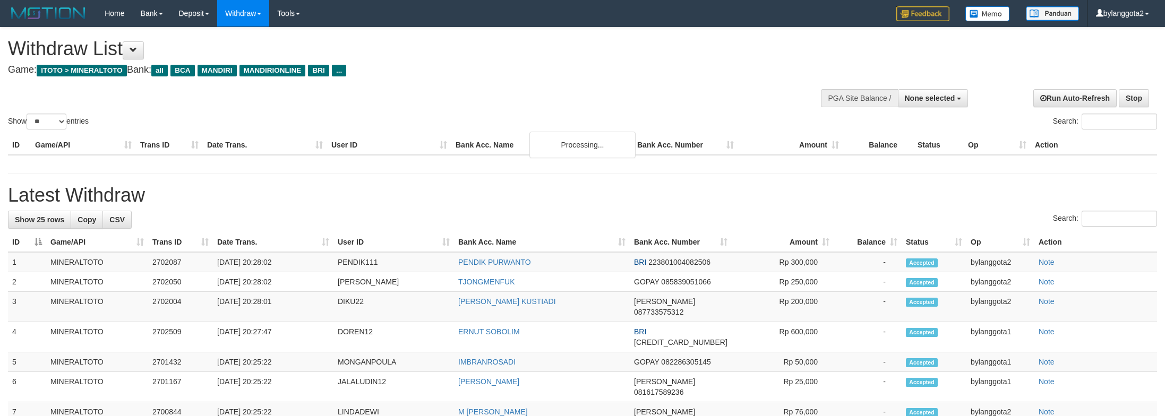
select select
select select "**"
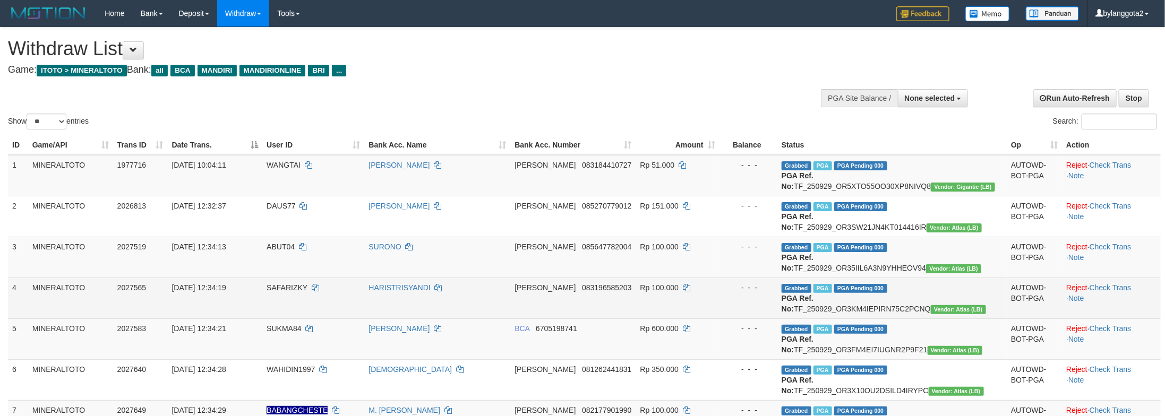
click at [1095, 319] on td "Reject · Check Trans · Note" at bounding box center [1111, 298] width 99 height 41
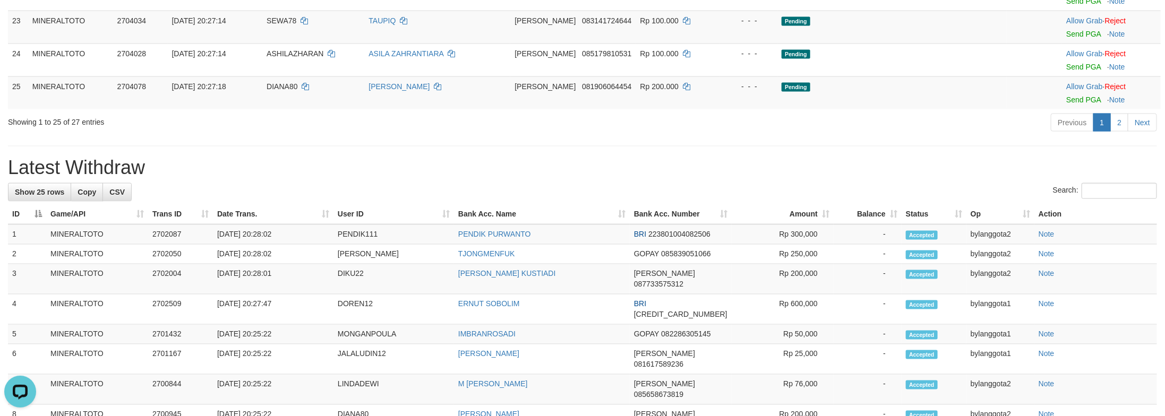
scroll to position [854, 0]
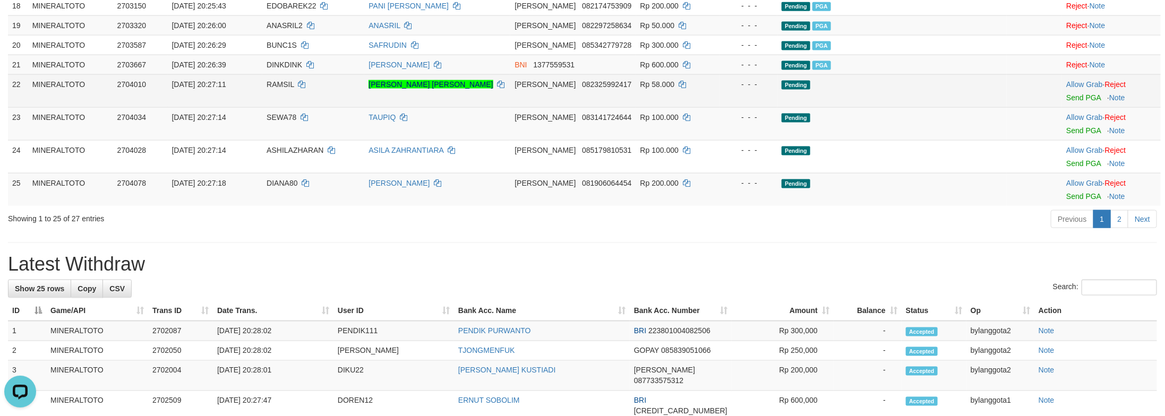
click at [929, 107] on td "Pending" at bounding box center [891, 90] width 229 height 33
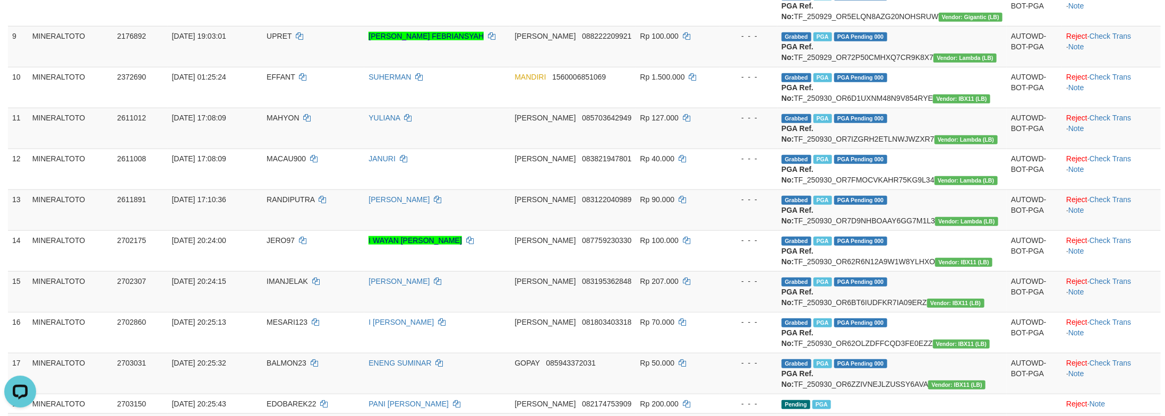
scroll to position [0, 0]
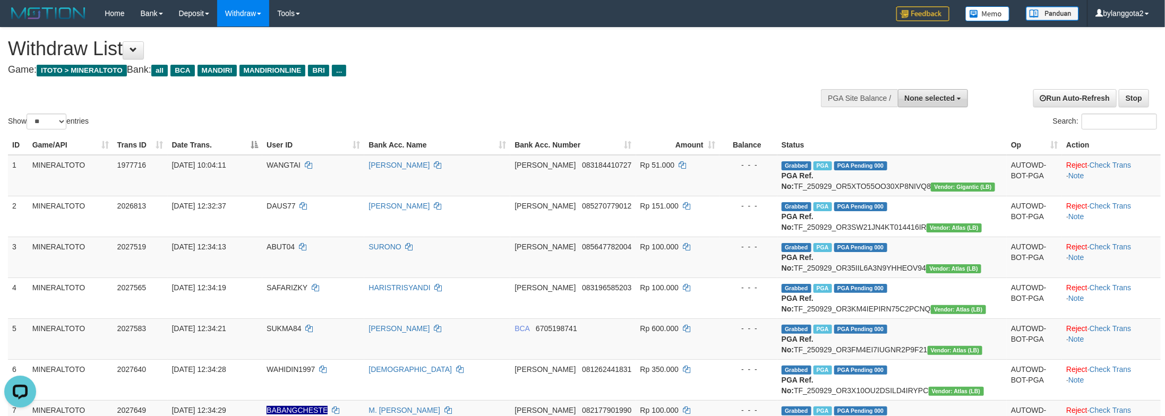
click at [938, 105] on button "None selected" at bounding box center [933, 98] width 71 height 18
click at [917, 148] on label "[ITOTO] MINERALTOTO" at bounding box center [911, 152] width 114 height 14
select select "****"
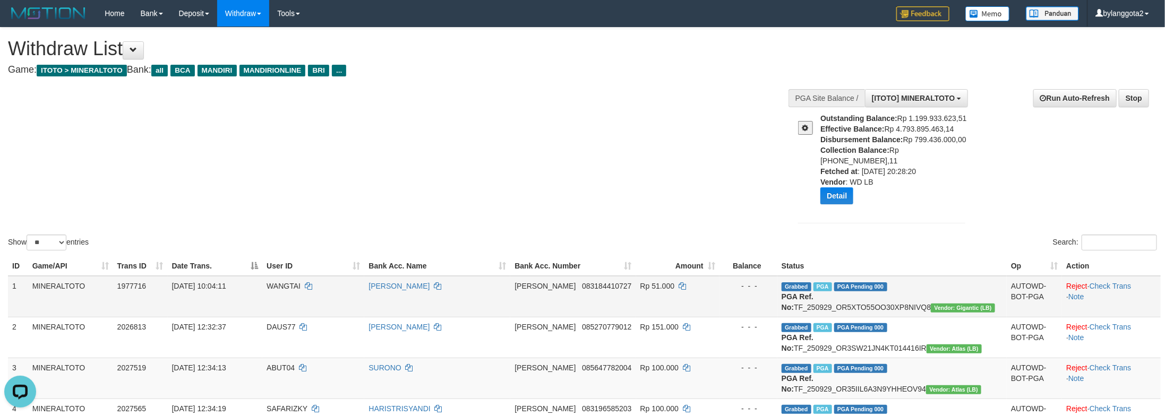
click at [1152, 300] on td "Reject · Check Trans · Note" at bounding box center [1111, 296] width 99 height 41
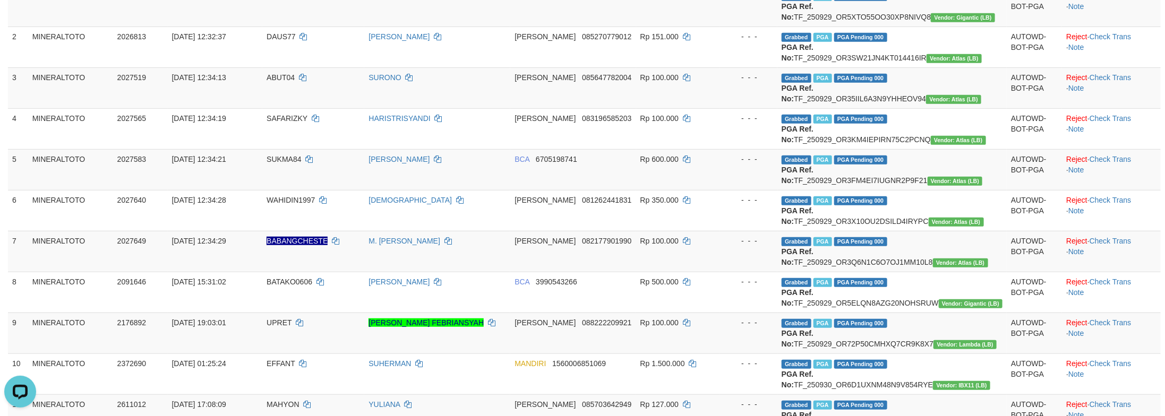
scroll to position [18, 0]
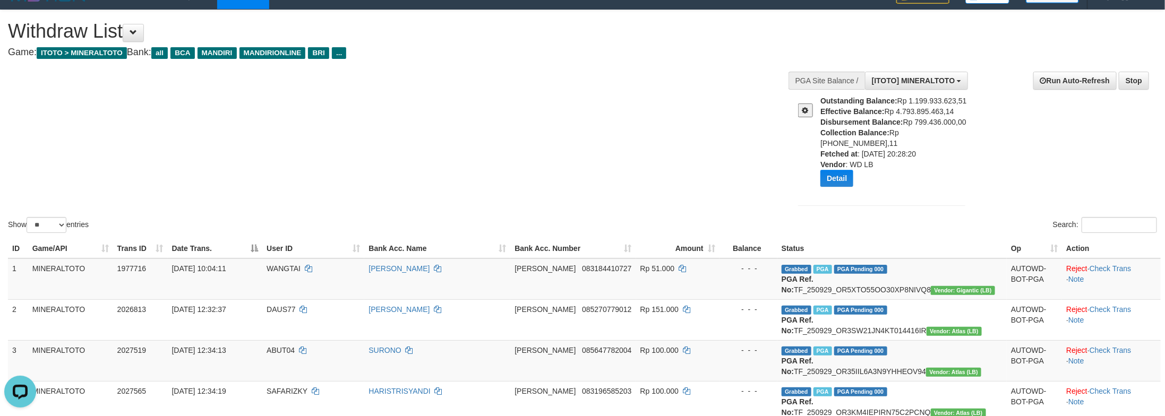
click at [638, 79] on div "Show ** ** ** *** entries Search:" at bounding box center [582, 122] width 1165 height 225
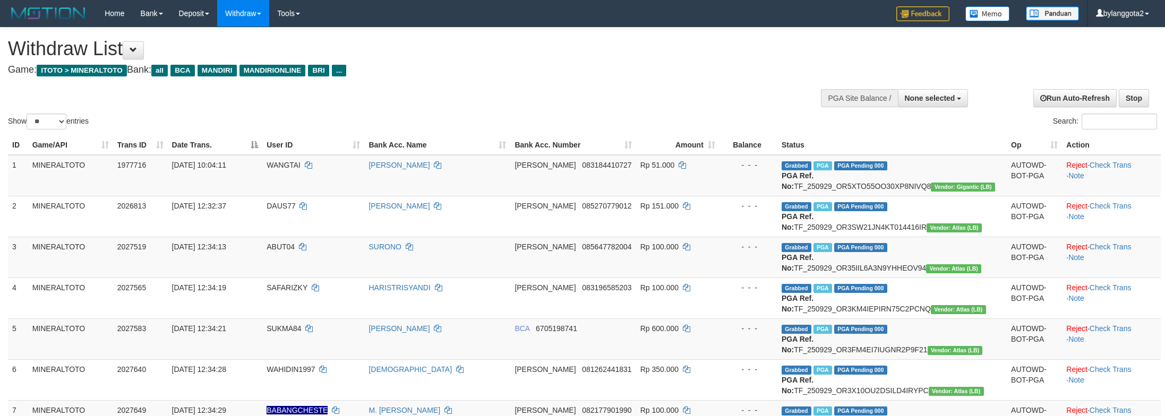
select select
select select "**"
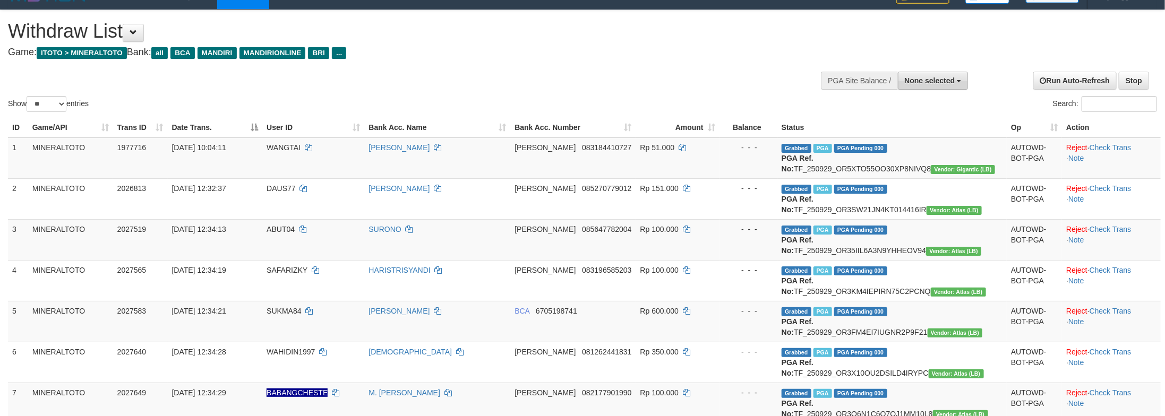
click at [950, 80] on span "None selected" at bounding box center [930, 80] width 50 height 8
click at [918, 129] on label "[ITOTO] MINERALTOTO" at bounding box center [911, 134] width 114 height 14
select select "****"
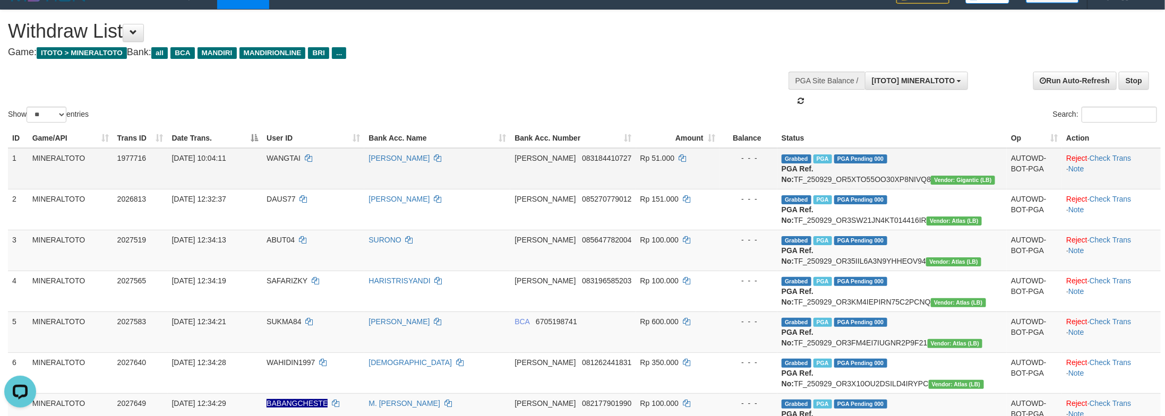
scroll to position [0, 0]
click at [510, 177] on td "[PERSON_NAME]" at bounding box center [437, 168] width 146 height 41
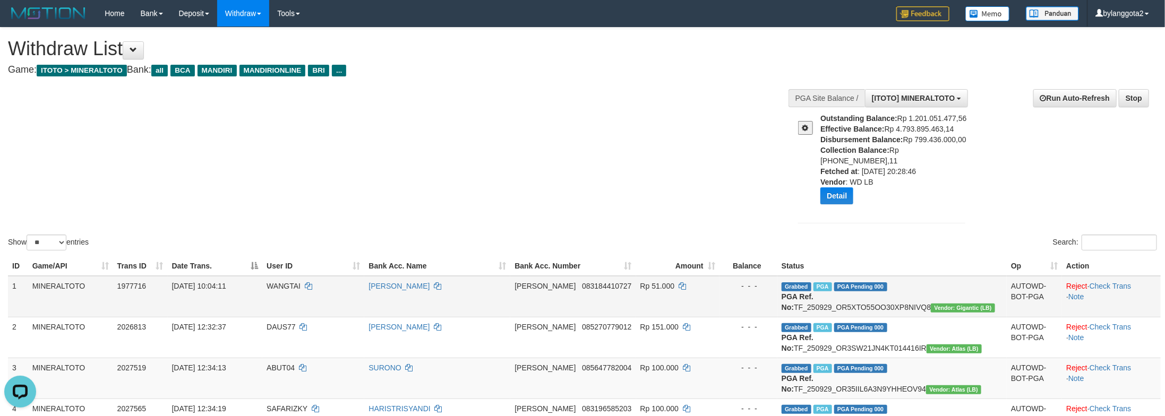
click at [965, 316] on td "Grabbed PGA PGA Pending 000 PGA Ref. No: TF_250929_OR5XTO55OO30XP8NIVQ8 Vendor:…" at bounding box center [891, 296] width 229 height 41
click at [840, 188] on button "Detail" at bounding box center [836, 195] width 33 height 17
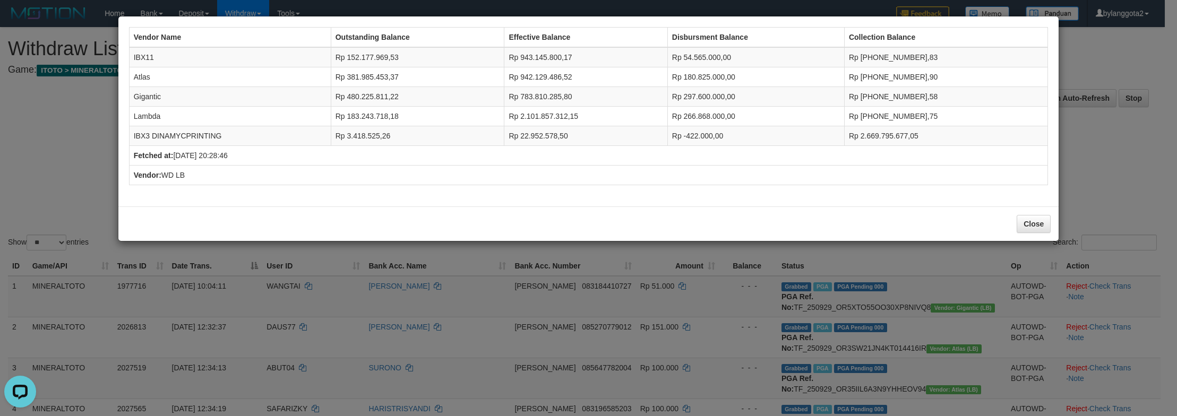
click at [719, 56] on td "Rp 54.565.000,00" at bounding box center [756, 57] width 177 height 20
copy td "54.565.000,00"
click at [139, 58] on td "IBX11" at bounding box center [230, 57] width 202 height 20
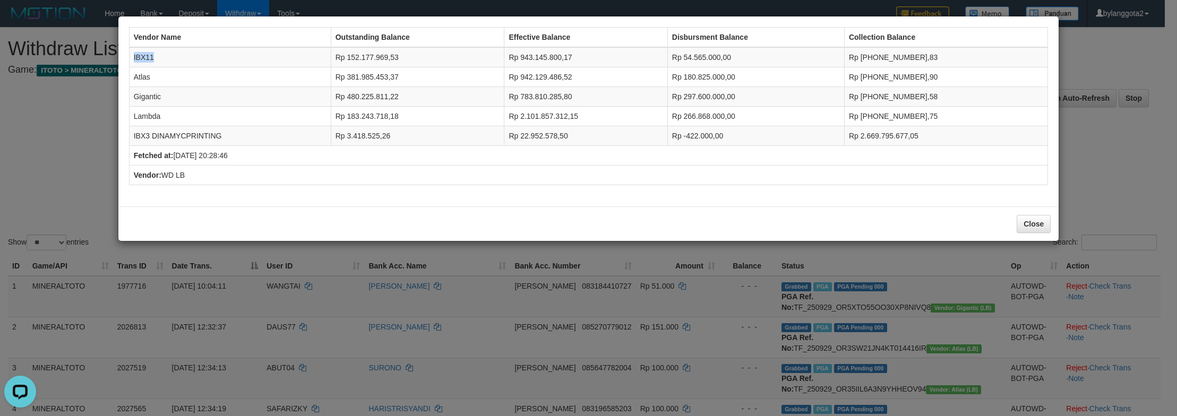
copy td "IBX11"
click at [751, 77] on td "Rp 180.825.000,00" at bounding box center [756, 77] width 177 height 20
copy td "180.825.000,00"
click at [147, 75] on td "Atlas" at bounding box center [230, 77] width 202 height 20
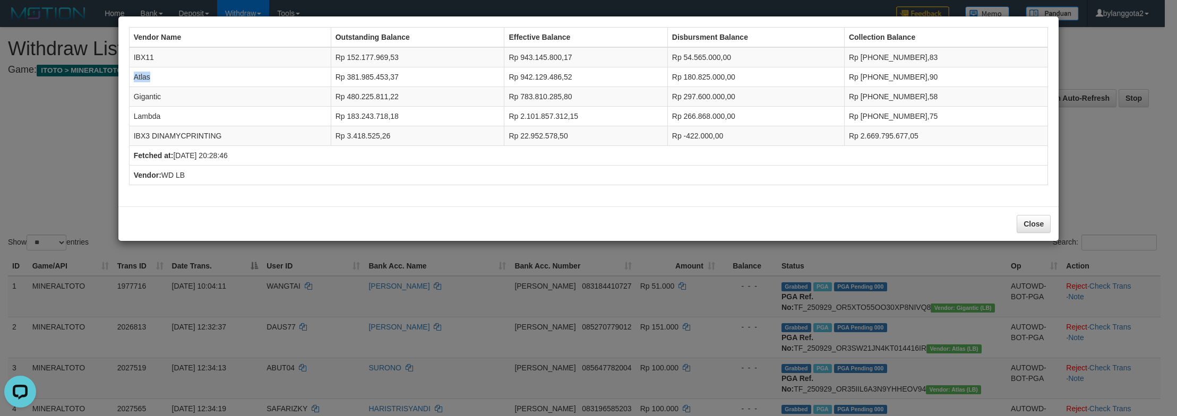
drag, startPoint x: 147, startPoint y: 75, endPoint x: 1022, endPoint y: 317, distance: 907.9
click at [147, 75] on td "Atlas" at bounding box center [230, 77] width 202 height 20
copy td "Atlas"
click at [726, 99] on td "Rp 297.600.000,00" at bounding box center [756, 97] width 177 height 20
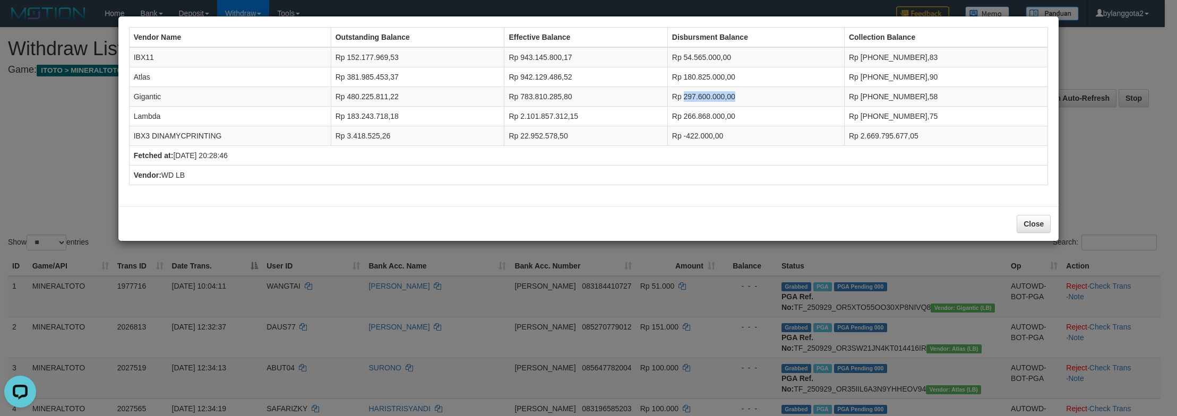
copy td "297.600.000,00"
click at [142, 90] on td "Gigantic" at bounding box center [230, 97] width 202 height 20
copy td "Gigantic"
click at [717, 107] on td "Rp 266.868.000,00" at bounding box center [756, 117] width 177 height 20
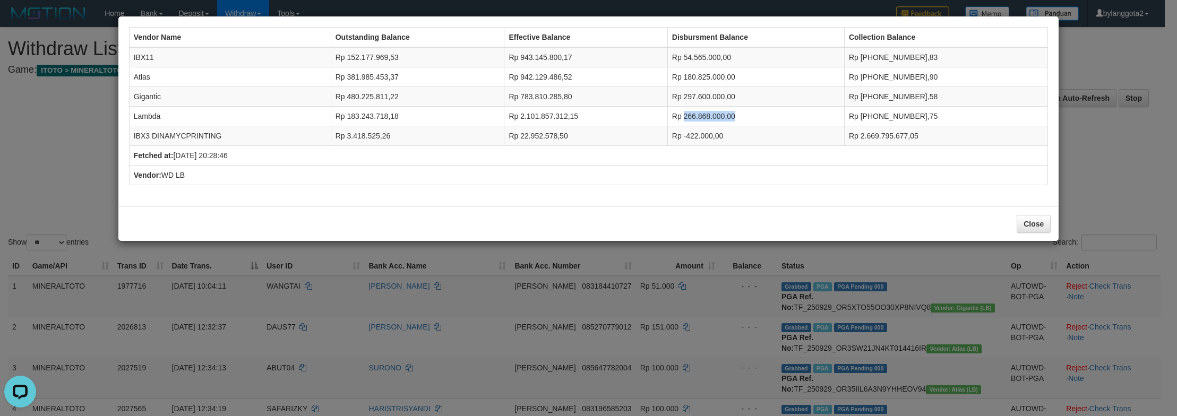
click at [717, 107] on td "Rp 266.868.000,00" at bounding box center [756, 117] width 177 height 20
copy td "266.868.000,00"
click at [150, 118] on td "Lambda" at bounding box center [230, 117] width 202 height 20
copy td "Lambda"
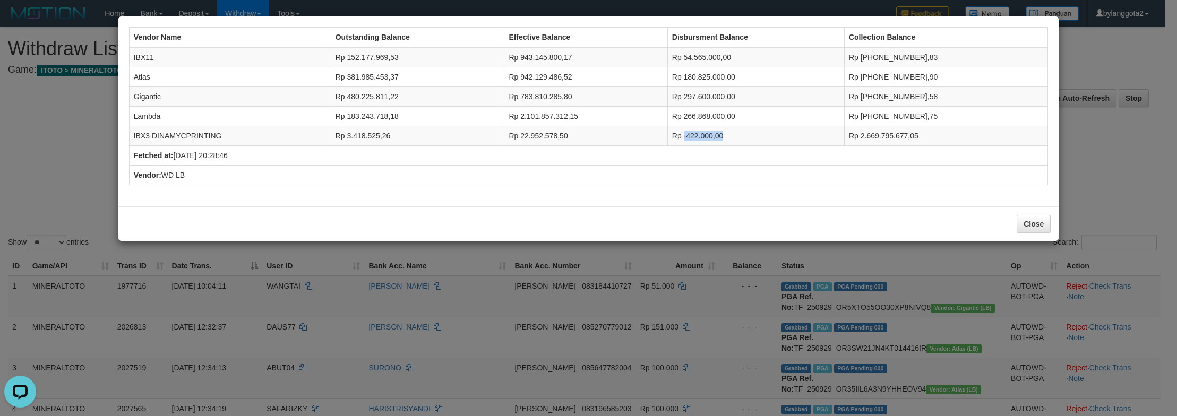
drag, startPoint x: 703, startPoint y: 134, endPoint x: 785, endPoint y: 134, distance: 82.8
click at [785, 134] on td "Rp -422.000,00" at bounding box center [756, 136] width 177 height 20
copy td "-422.000,00"
click at [192, 143] on td "IBX3 DINAMYCPRINTING" at bounding box center [230, 136] width 202 height 20
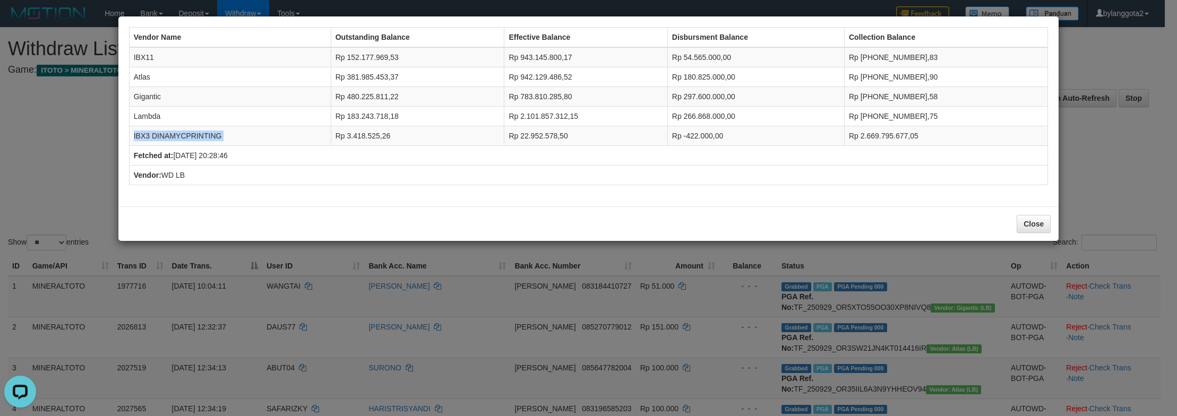
click at [192, 143] on td "IBX3 DINAMYCPRINTING" at bounding box center [230, 136] width 202 height 20
copy tr "IBX3 DINAMYCPRINTING"
click at [1113, 192] on div "Vendor Name Outstanding Balance Effective Balance Disbursment Balance Collectio…" at bounding box center [588, 208] width 1177 height 416
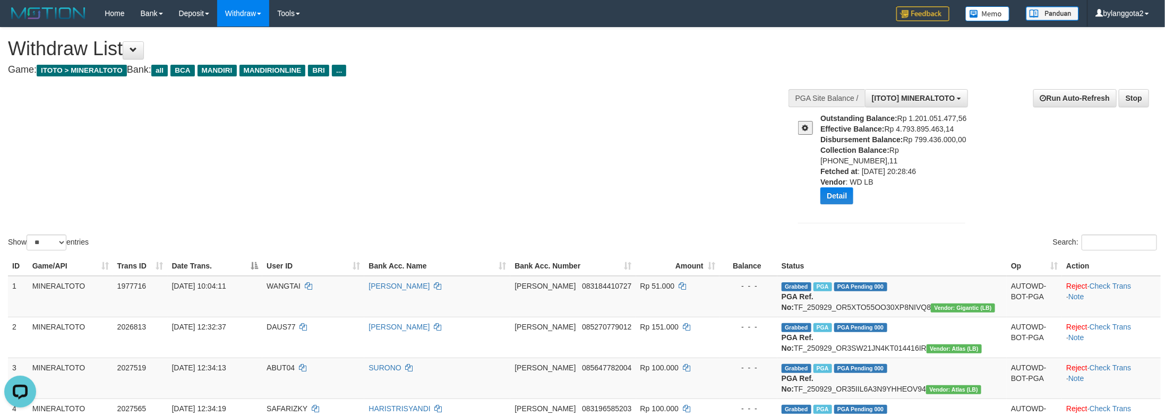
drag, startPoint x: 1087, startPoint y: 186, endPoint x: 1126, endPoint y: 242, distance: 68.2
click at [1087, 187] on div "**********" at bounding box center [973, 157] width 383 height 153
click at [357, 126] on div "Show ** ** ** *** entries Search:" at bounding box center [582, 140] width 1165 height 225
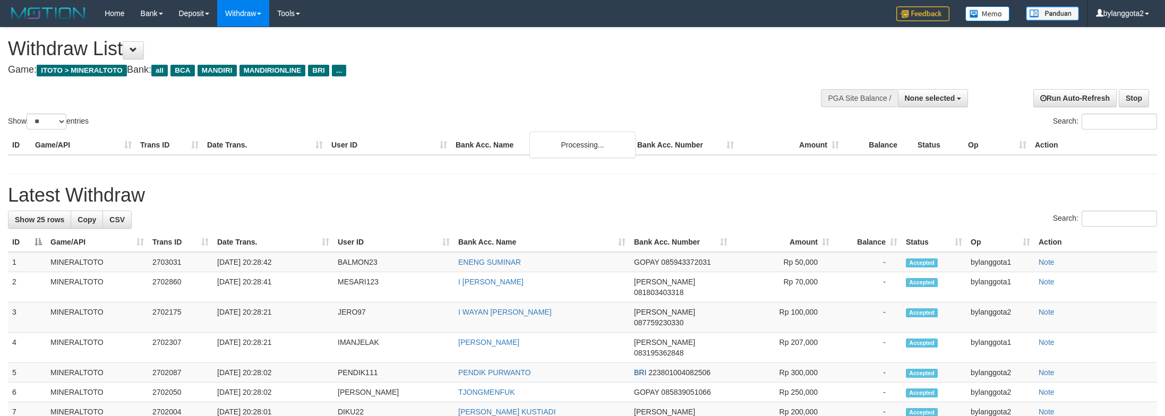
select select
click at [623, 88] on div "Show ** ** ** *** entries Search:" at bounding box center [582, 80] width 1165 height 104
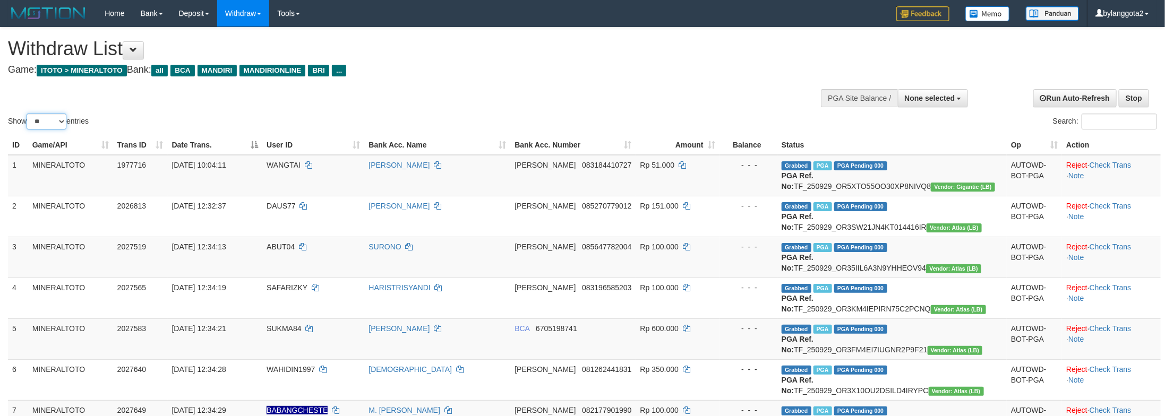
click at [41, 122] on select "** ** ** ***" at bounding box center [47, 122] width 40 height 16
select select "**"
click at [28, 114] on select "** ** ** ***" at bounding box center [47, 122] width 40 height 16
click at [715, 102] on div "Show ** ** ** *** entries Search:" at bounding box center [582, 80] width 1165 height 104
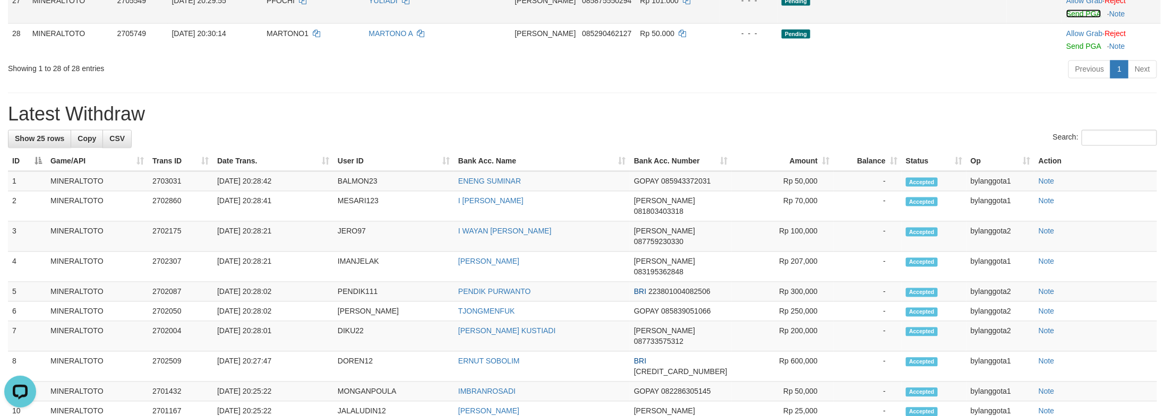
click at [1066, 18] on link "Send PGA" at bounding box center [1083, 14] width 35 height 8
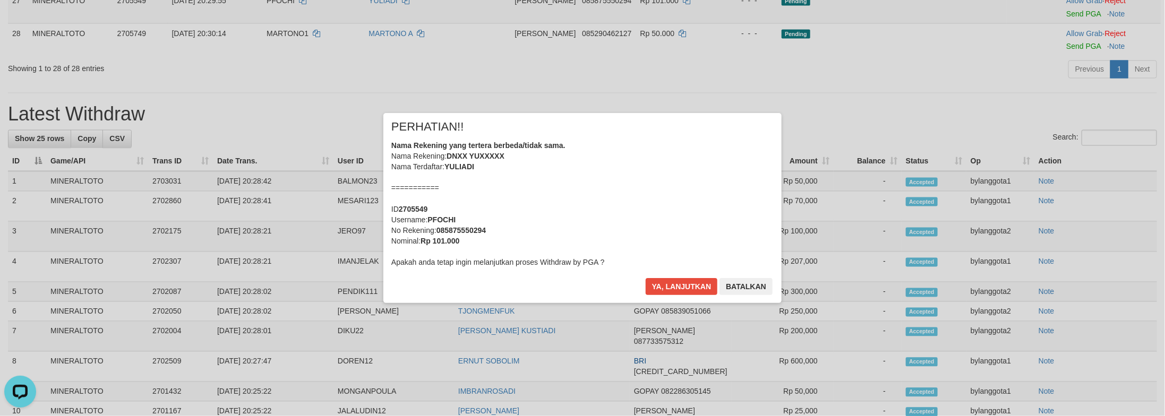
click at [629, 180] on div "Nama Rekening yang tertera berbeda/tidak sama. Nama Rekening: DNXX YUXXXXX Nama…" at bounding box center [582, 203] width 382 height 127
click at [646, 278] on button "Ya, lanjutkan" at bounding box center [682, 286] width 72 height 17
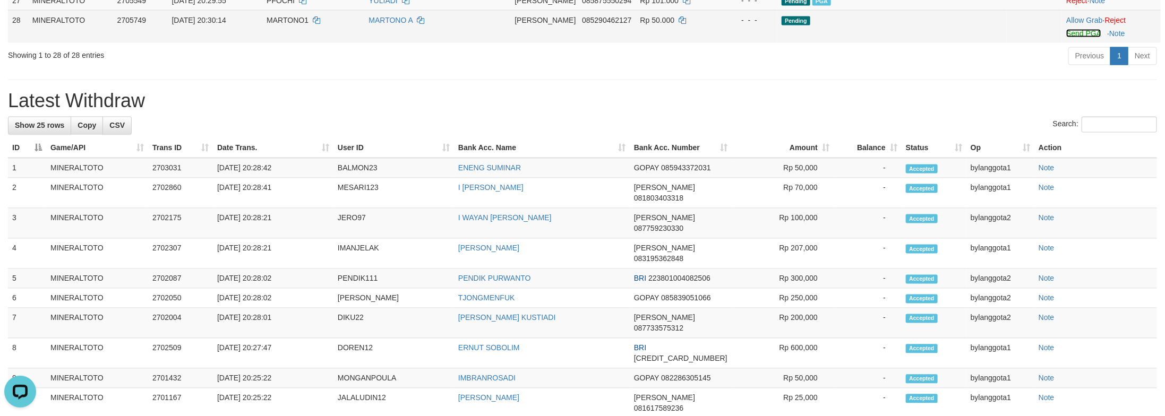
click at [1075, 38] on link "Send PGA" at bounding box center [1083, 33] width 35 height 8
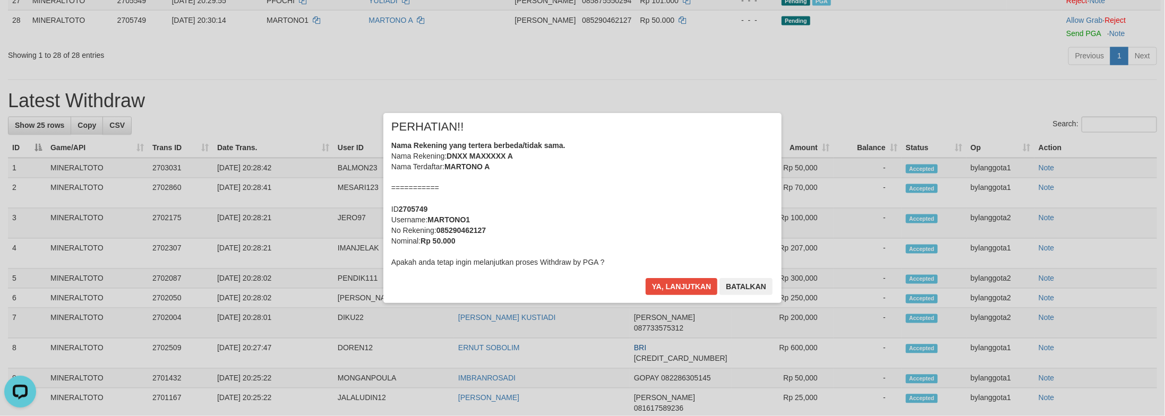
click at [744, 214] on div "Nama Rekening yang tertera berbeda/tidak sama. Nama Rekening: DNXX MAXXXXX A Na…" at bounding box center [582, 203] width 382 height 127
click at [646, 278] on button "Ya, lanjutkan" at bounding box center [682, 286] width 72 height 17
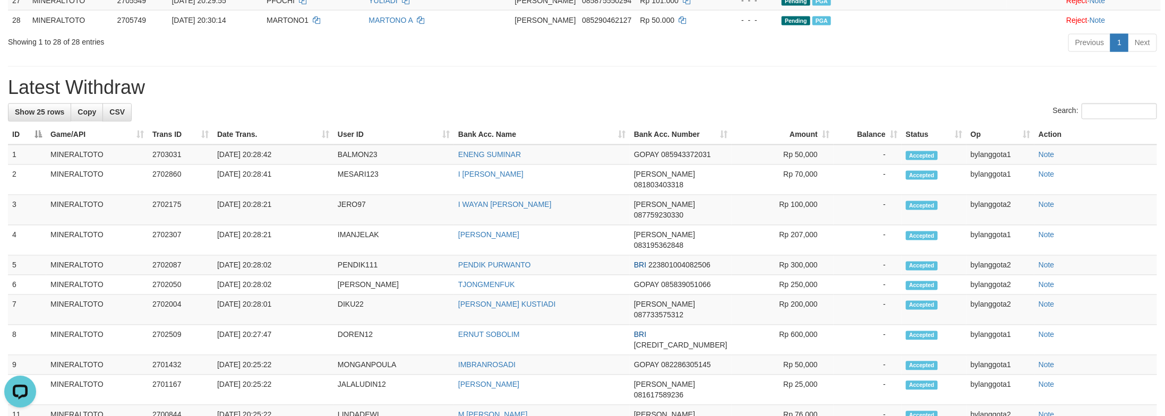
click at [1058, 56] on div "Previous 1 Next" at bounding box center [825, 44] width 664 height 23
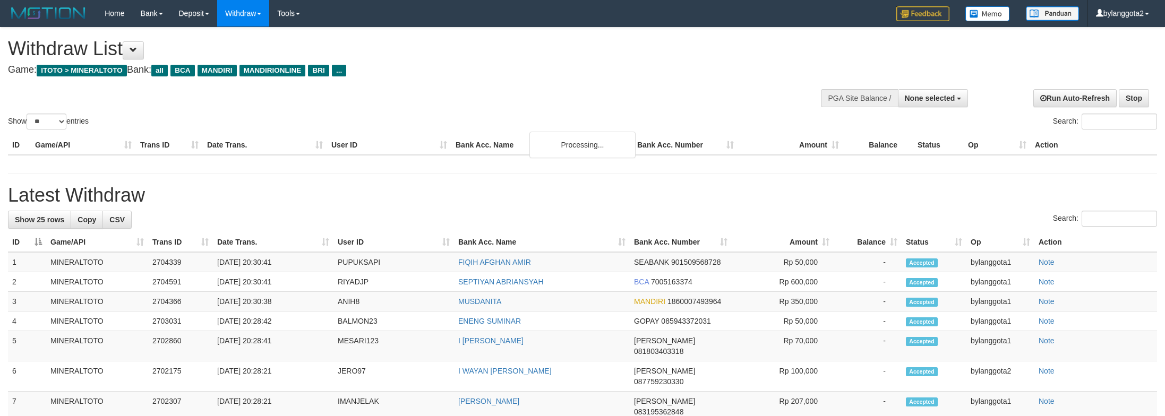
select select
select select "**"
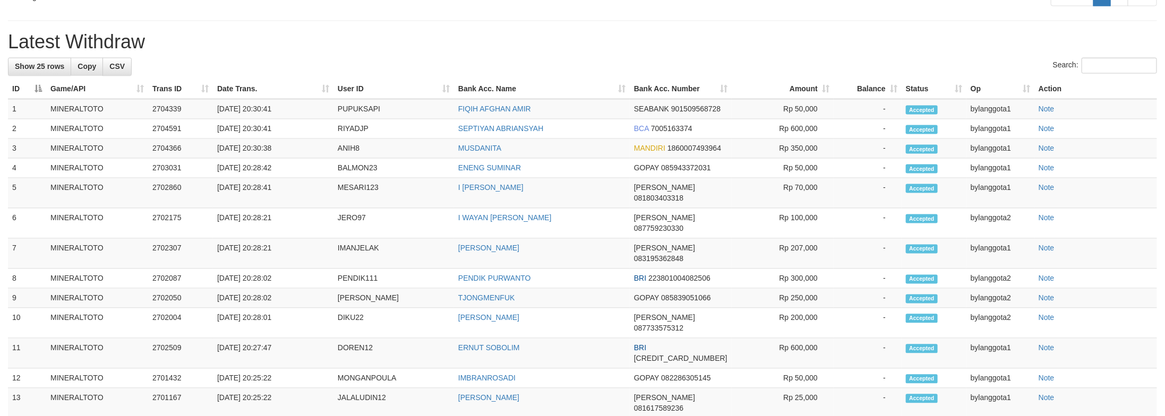
scroll to position [1122, 0]
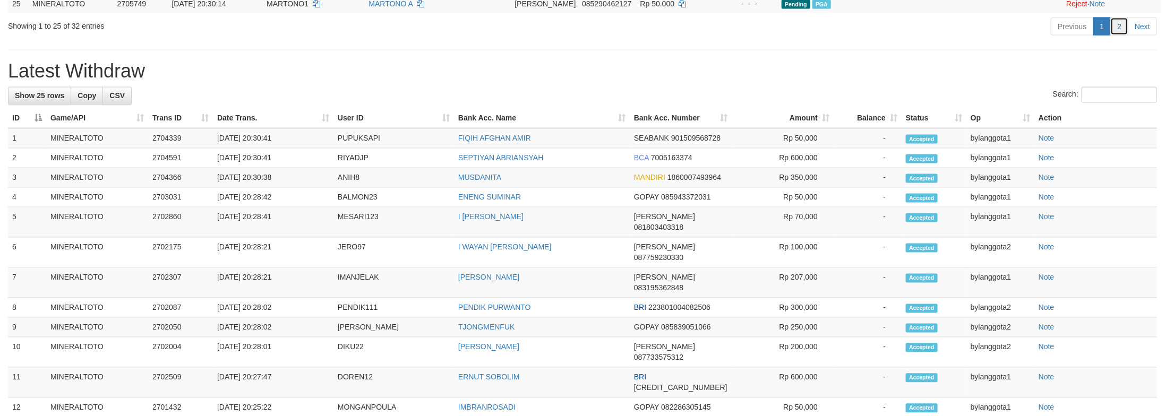
click at [1117, 36] on link "2" at bounding box center [1119, 27] width 18 height 18
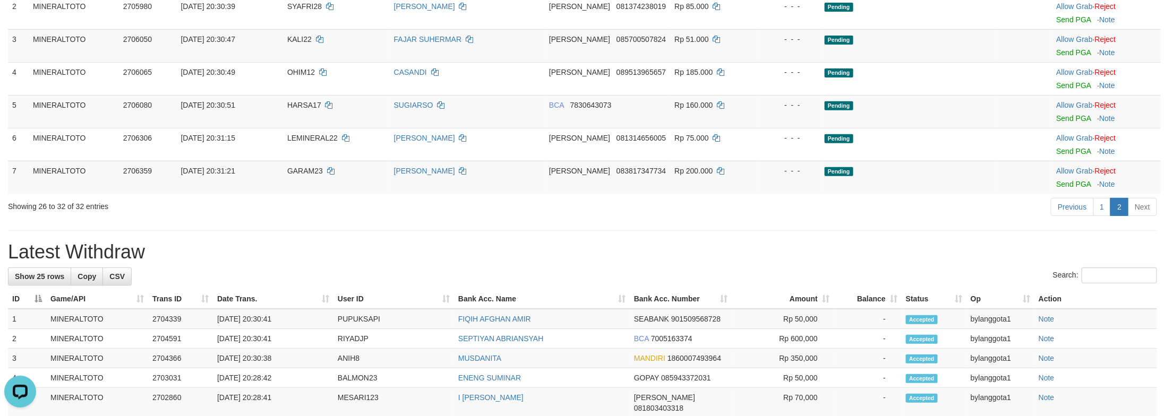
scroll to position [0, 0]
click at [993, 251] on h1 "Latest Withdraw" at bounding box center [582, 252] width 1149 height 21
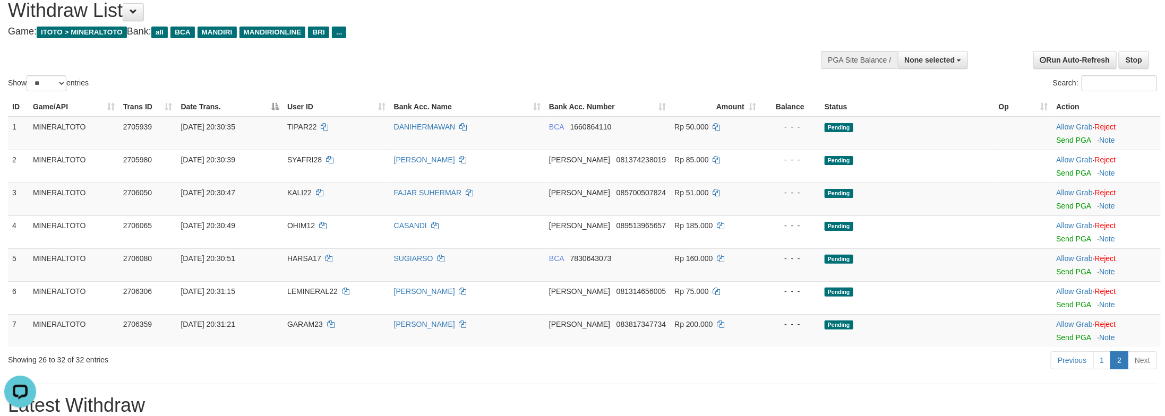
scroll to position [32, 0]
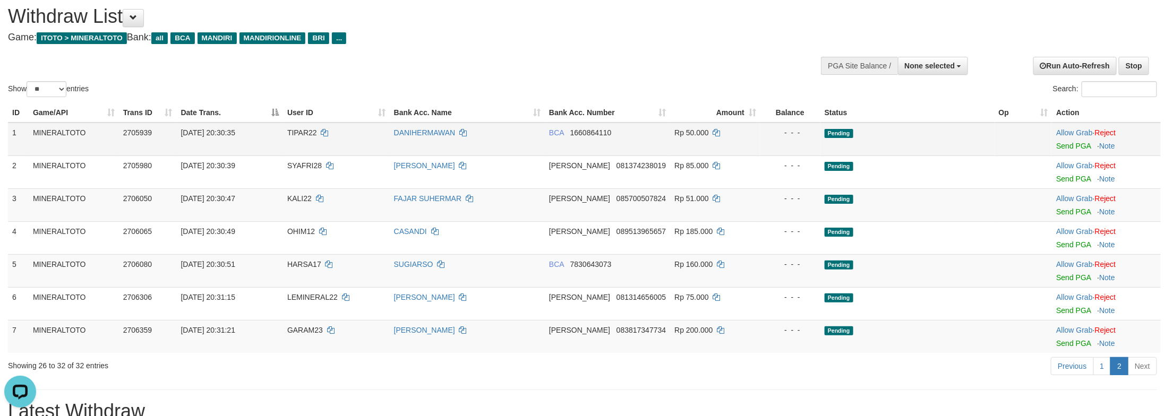
click at [1074, 139] on div at bounding box center [1106, 139] width 100 height 3
click at [1082, 142] on link "Send PGA" at bounding box center [1073, 146] width 35 height 8
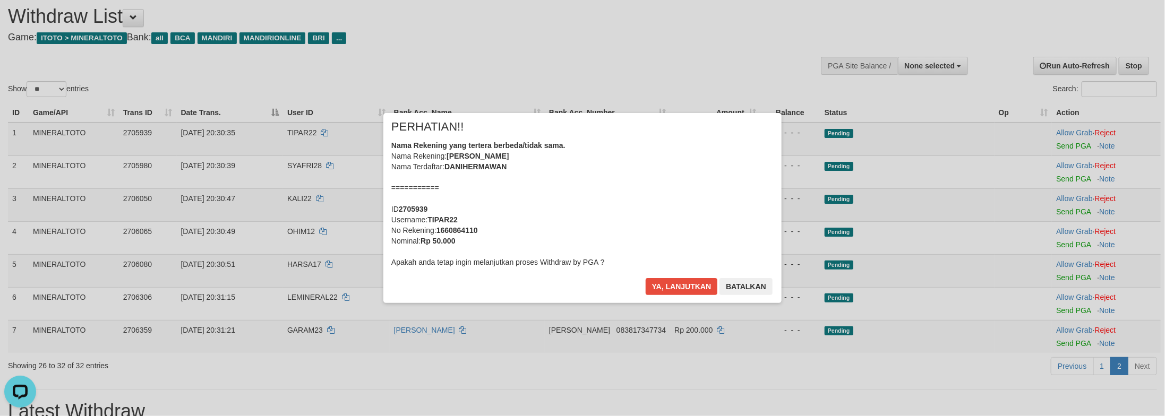
click at [715, 190] on div "Nama Rekening yang tertera berbeda/tidak sama. Nama Rekening: DANI HERMAWAN Nam…" at bounding box center [582, 203] width 382 height 127
click at [646, 278] on button "Ya, lanjutkan" at bounding box center [682, 286] width 72 height 17
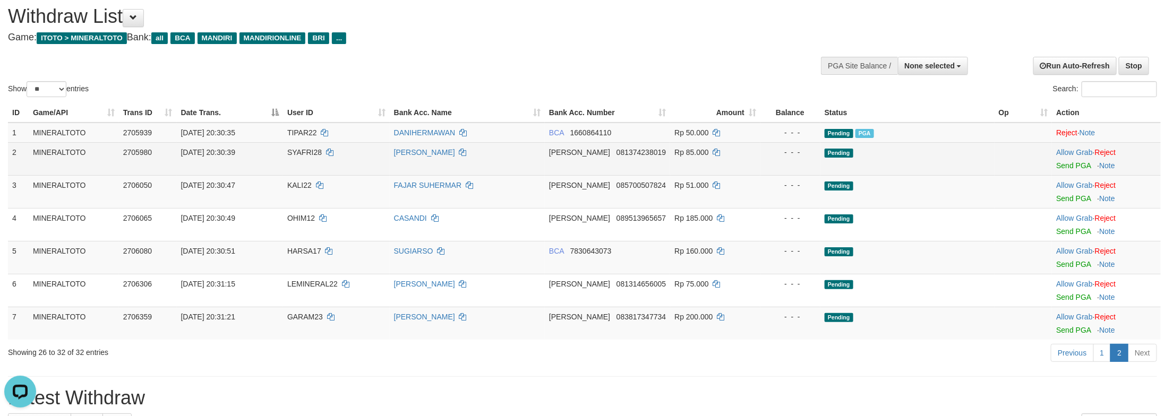
scroll to position [20, 0]
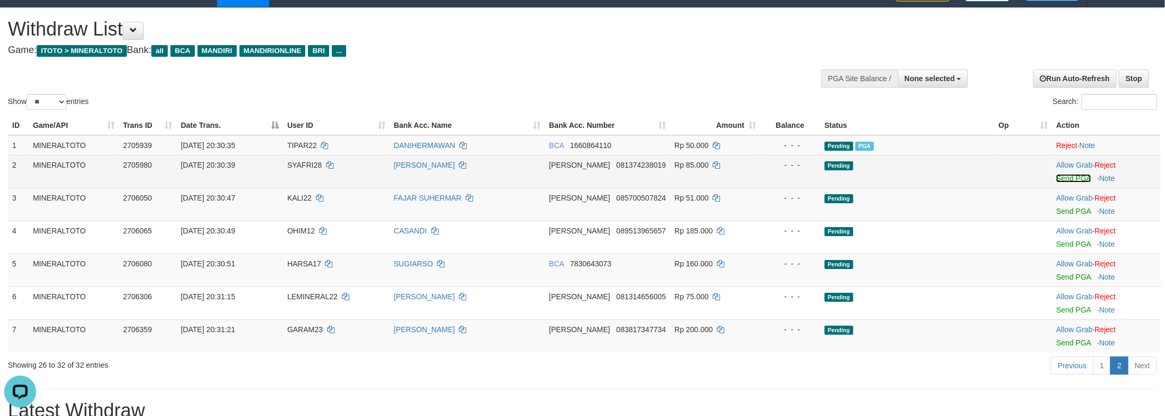
click at [1074, 177] on link "Send PGA" at bounding box center [1073, 178] width 35 height 8
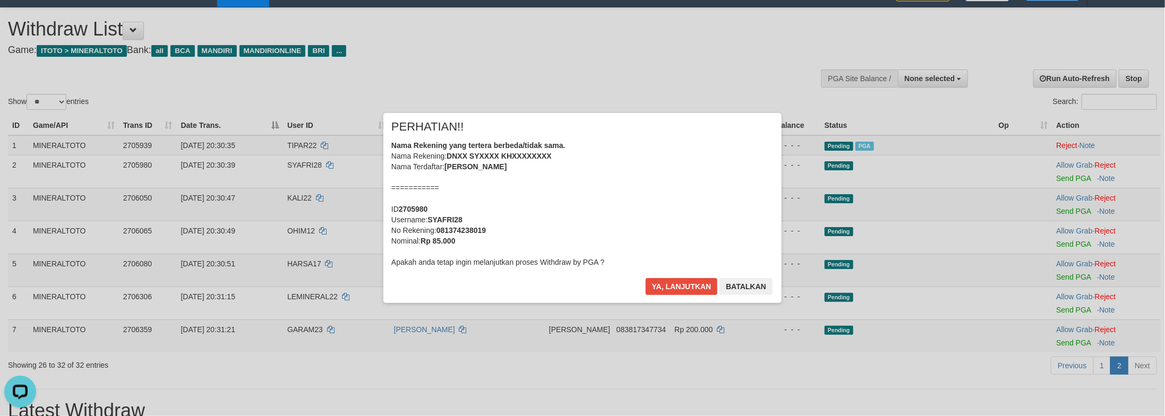
click at [631, 214] on div "Nama Rekening yang tertera berbeda/tidak sama. Nama Rekening: DNXX SYXXXX KHXXX…" at bounding box center [582, 203] width 382 height 127
click at [646, 278] on button "Ya, lanjutkan" at bounding box center [682, 286] width 72 height 17
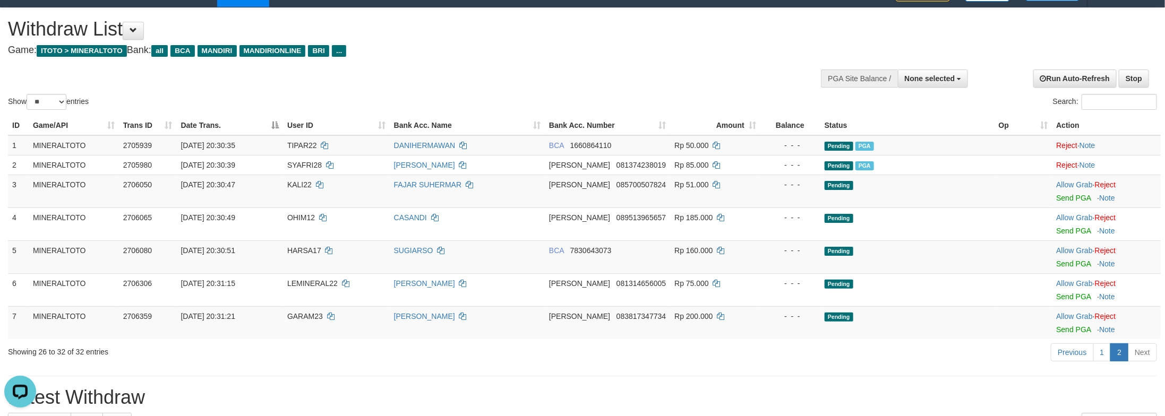
click at [882, 341] on div "ID Game/API Trans ID Date Trans. User ID Bank Acc. Name Bank Acc. Number Amount…" at bounding box center [582, 228] width 1165 height 230
click at [1066, 198] on link "Send PGA" at bounding box center [1073, 198] width 35 height 8
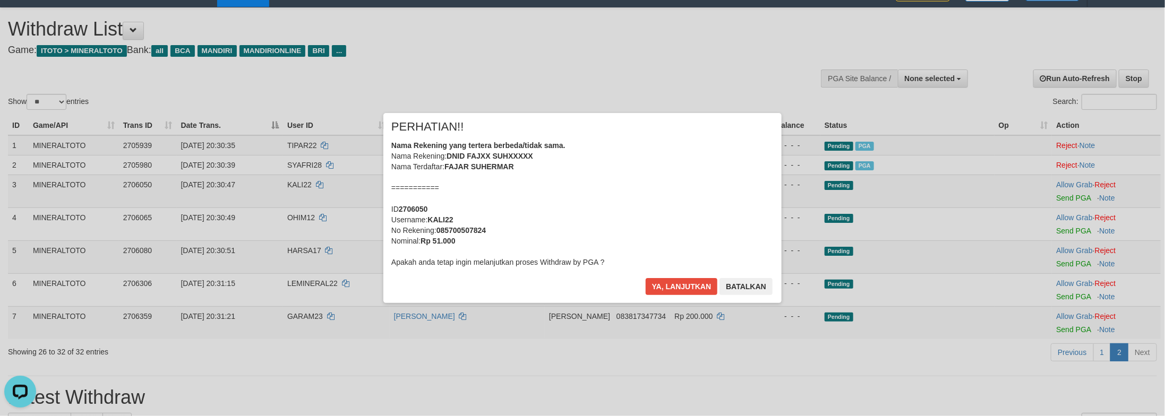
click at [674, 227] on div "Nama Rekening yang tertera berbeda/tidak sama. Nama Rekening: DNID FAJXX SUHXXX…" at bounding box center [582, 203] width 382 height 127
click at [646, 278] on button "Ya, lanjutkan" at bounding box center [682, 286] width 72 height 17
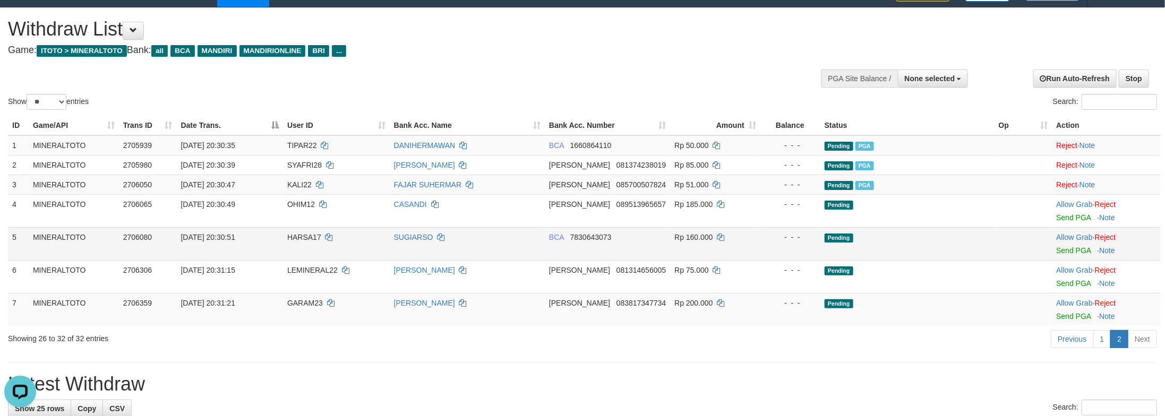
scroll to position [6, 0]
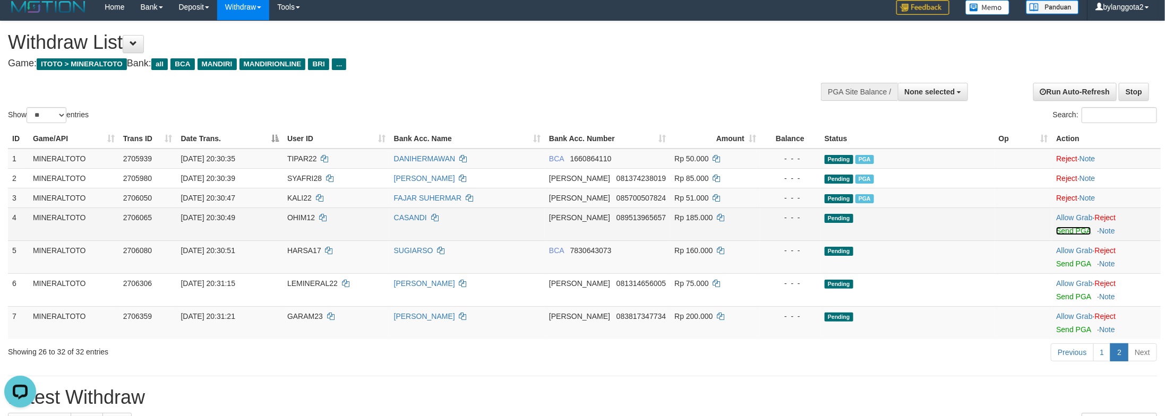
click at [1069, 229] on link "Send PGA" at bounding box center [1073, 231] width 35 height 8
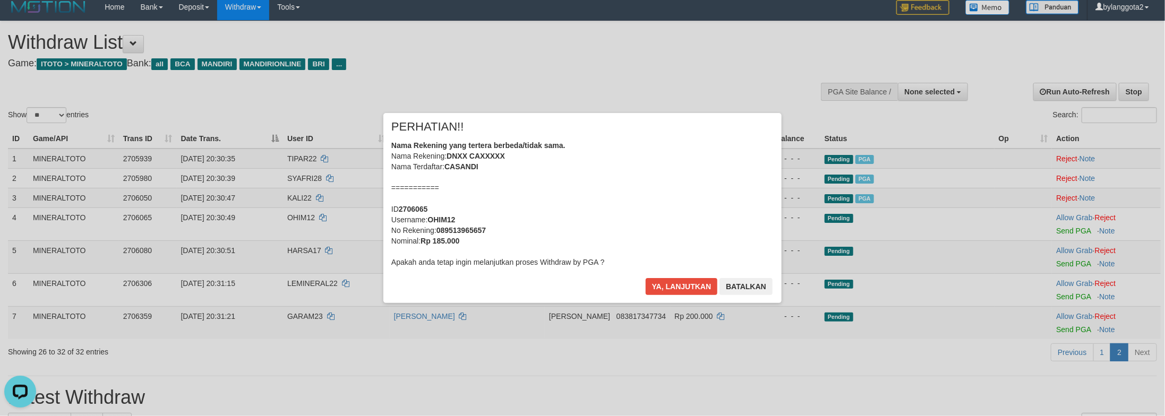
click at [656, 214] on div "Nama Rekening yang tertera berbeda/tidak sama. Nama Rekening: DNXX CAXXXXX Nama…" at bounding box center [582, 203] width 382 height 127
click at [646, 278] on button "Ya, lanjutkan" at bounding box center [682, 286] width 72 height 17
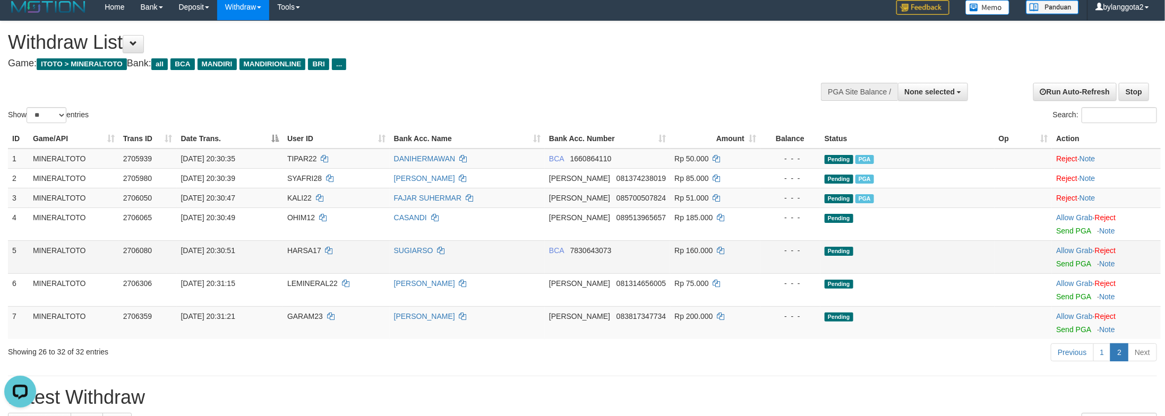
scroll to position [0, 0]
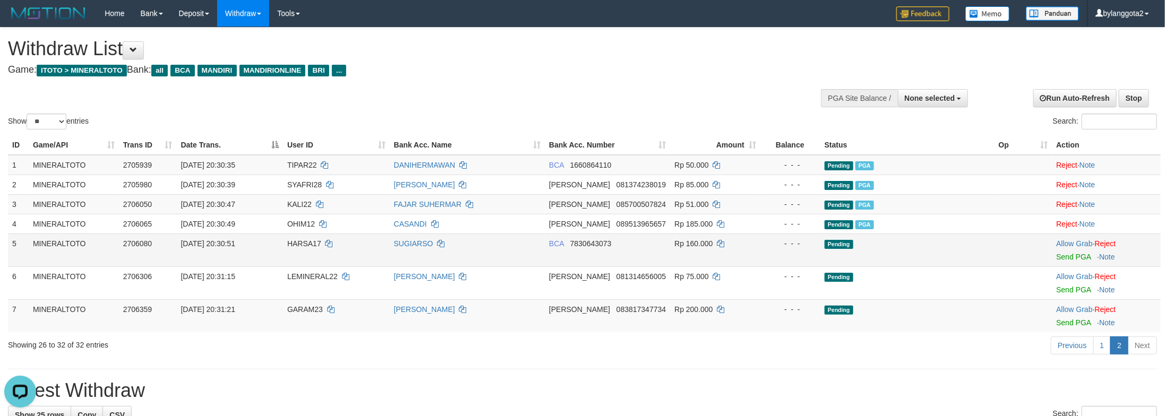
click at [1078, 263] on td "Allow Grab · Reject Send PGA · Note" at bounding box center [1106, 250] width 109 height 33
click at [1078, 258] on link "Send PGA" at bounding box center [1073, 257] width 35 height 8
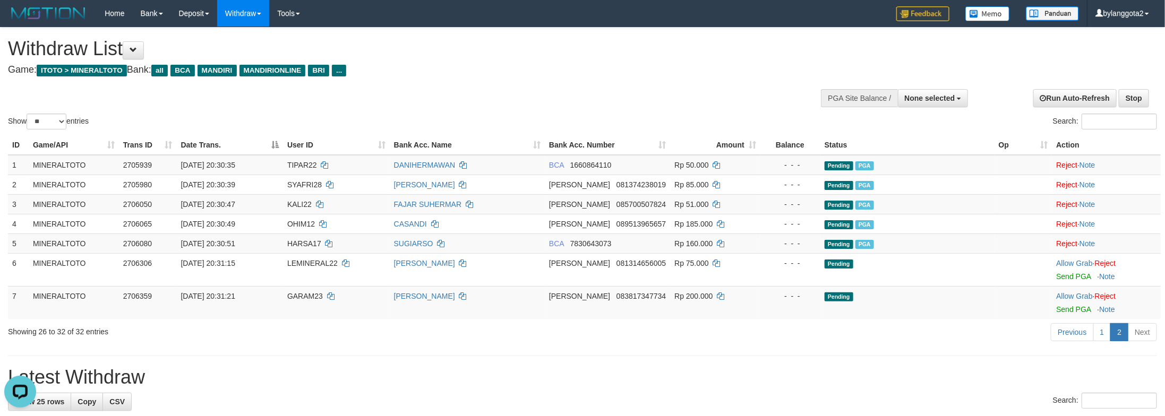
click at [663, 356] on hr at bounding box center [582, 356] width 1149 height 1
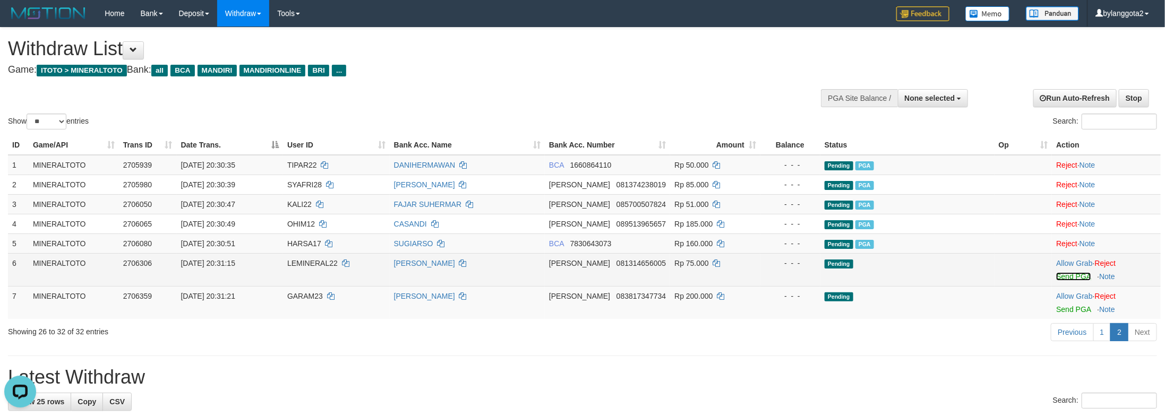
click at [1072, 279] on link "Send PGA" at bounding box center [1073, 276] width 35 height 8
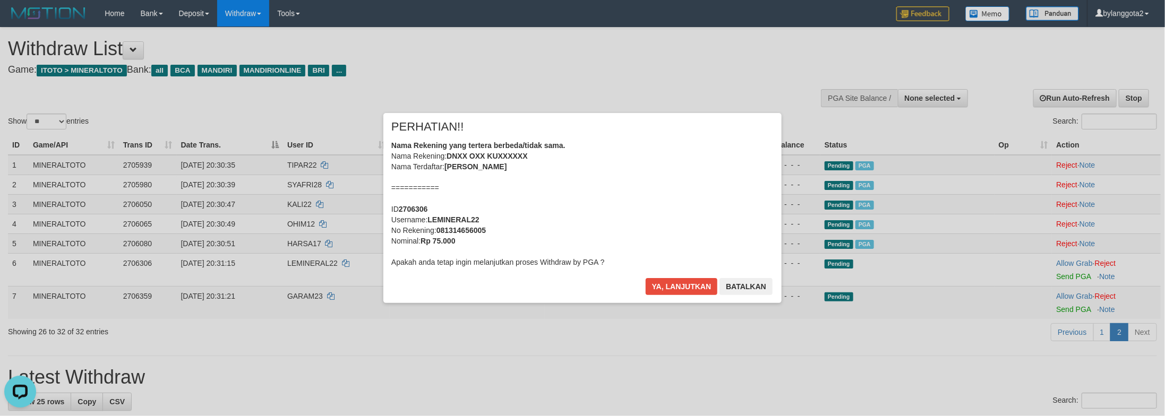
click at [549, 211] on div "Nama Rekening yang tertera berbeda/tidak sama. Nama Rekening: DNXX OXX KUXXXXXX…" at bounding box center [582, 203] width 382 height 127
click at [646, 278] on button "Ya, lanjutkan" at bounding box center [682, 286] width 72 height 17
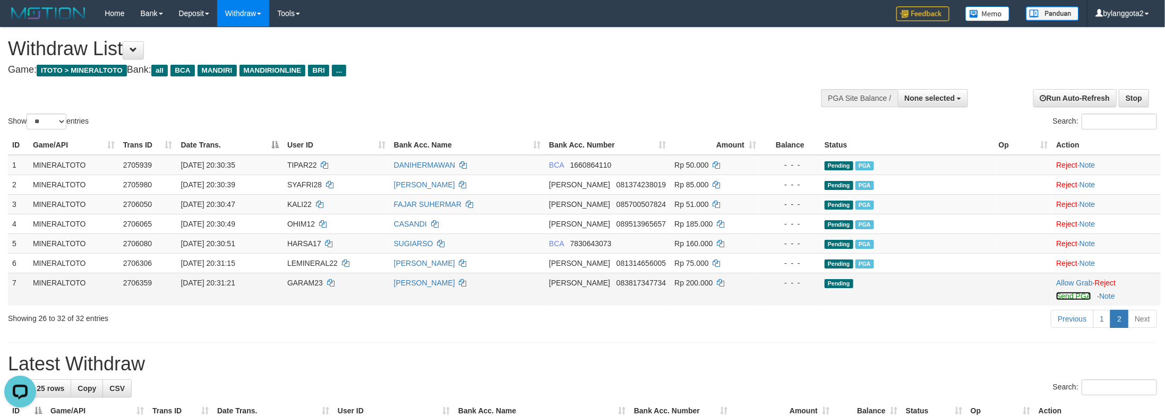
click at [1072, 295] on link "Send PGA" at bounding box center [1073, 296] width 35 height 8
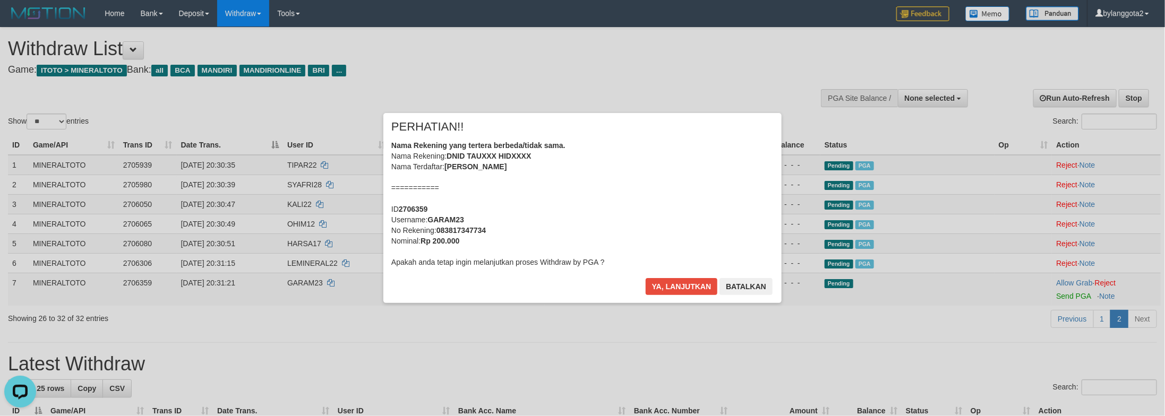
click at [737, 263] on div "Nama Rekening yang tertera berbeda/tidak sama. Nama Rekening: DNID TAUXXX HIDXX…" at bounding box center [582, 203] width 382 height 127
click at [646, 278] on button "Ya, lanjutkan" at bounding box center [682, 286] width 72 height 17
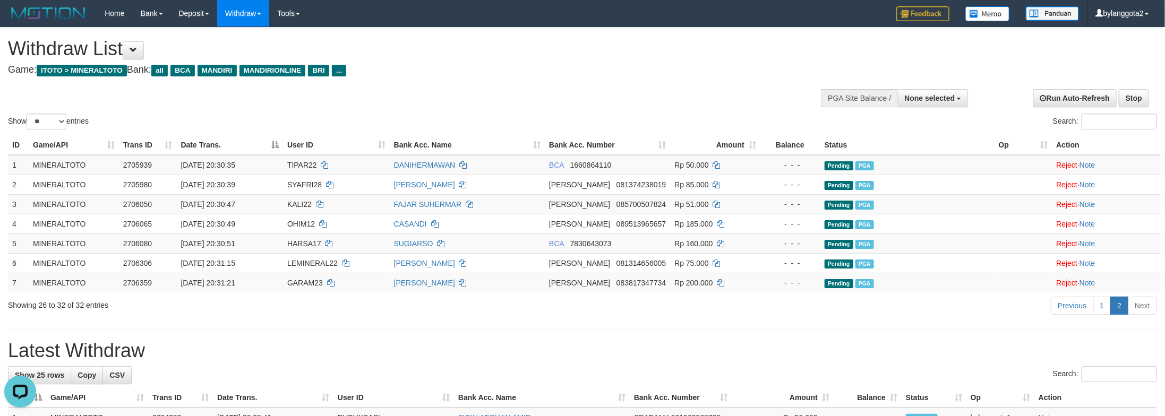
click at [937, 317] on div "Previous 1 2 Next" at bounding box center [825, 307] width 664 height 23
click at [1107, 311] on link "1" at bounding box center [1102, 306] width 18 height 18
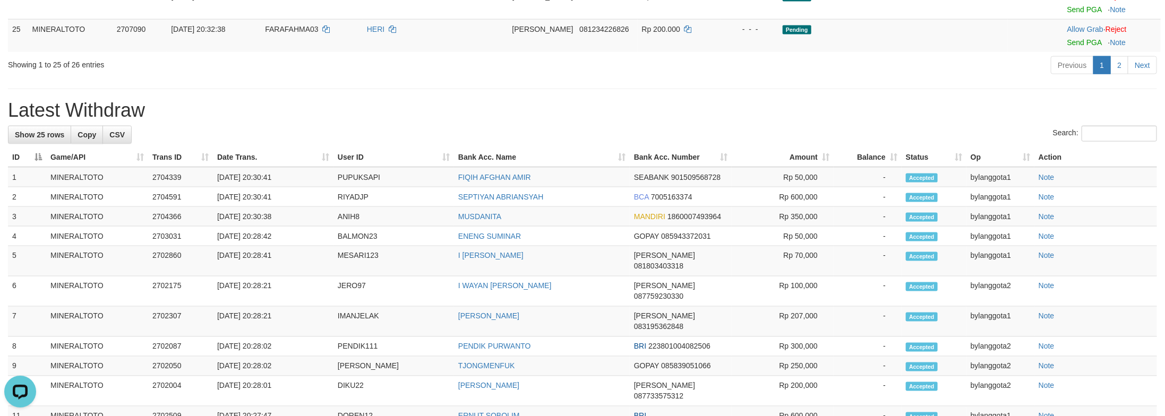
click at [1089, 121] on h1 "Latest Withdraw" at bounding box center [582, 110] width 1149 height 21
click at [801, 144] on div "Search:" at bounding box center [582, 135] width 1149 height 19
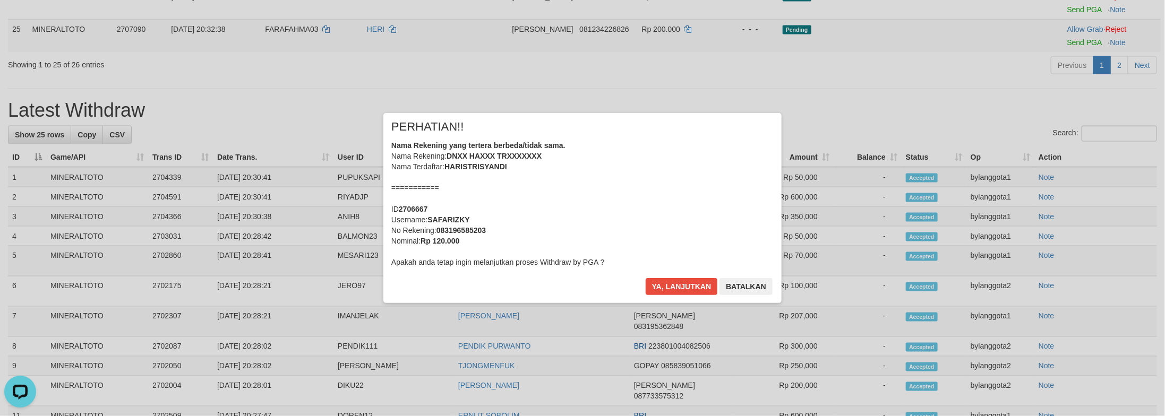
click at [549, 202] on div "Nama Rekening yang tertera berbeda/tidak sama. Nama Rekening: DNXX HAXXX TRXXXX…" at bounding box center [582, 203] width 382 height 127
click at [646, 278] on button "Ya, lanjutkan" at bounding box center [682, 286] width 72 height 17
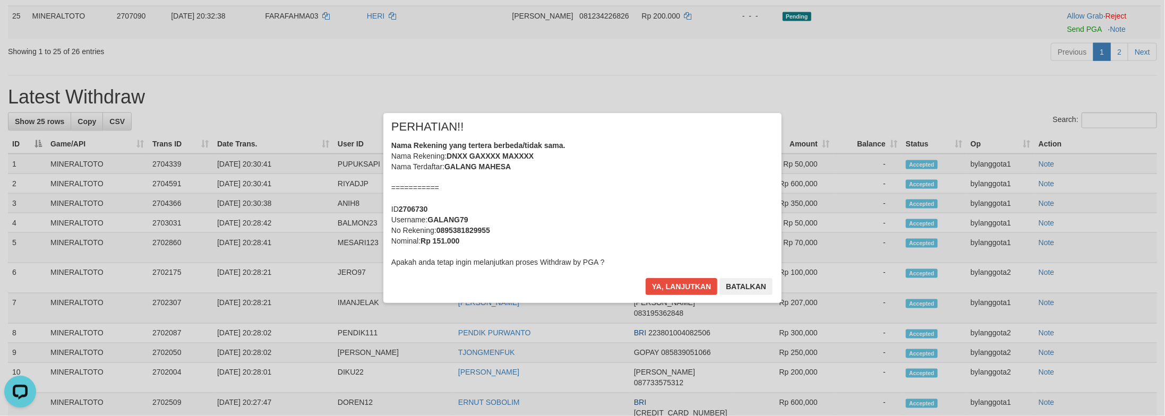
click at [642, 203] on div "Nama Rekening yang tertera berbeda/tidak sama. Nama Rekening: DNXX GAXXXX MAXXX…" at bounding box center [582, 203] width 382 height 127
click at [646, 278] on button "Ya, lanjutkan" at bounding box center [682, 286] width 72 height 17
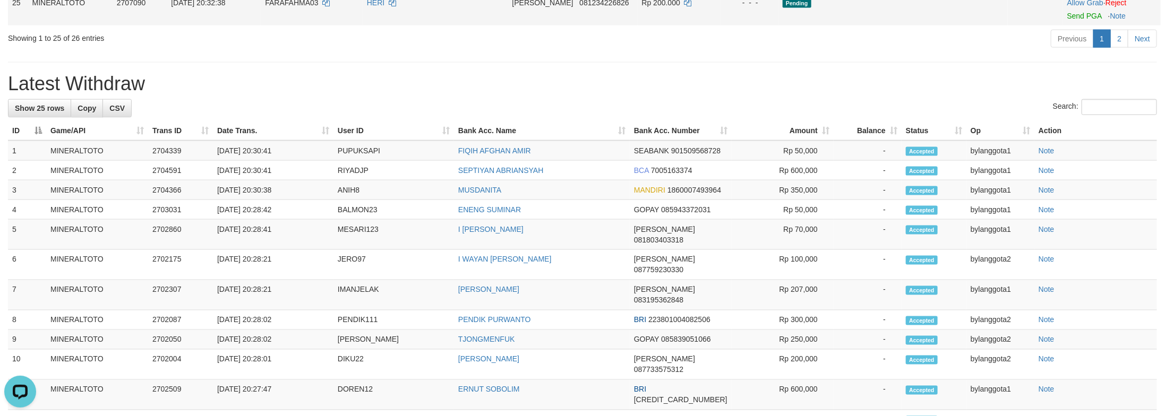
click at [1076, 25] on td "Allow Grab · Reject Send PGA · Note" at bounding box center [1112, 9] width 98 height 33
click at [1077, 20] on link "Send PGA" at bounding box center [1084, 16] width 35 height 8
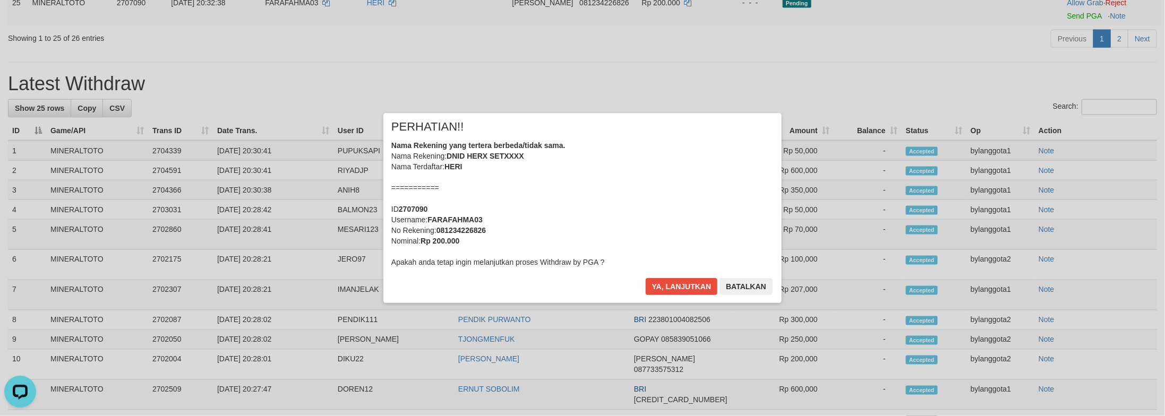
click at [647, 189] on div "Nama Rekening yang tertera berbeda/tidak sama. Nama Rekening: DNID HERX SETXXXX…" at bounding box center [582, 203] width 382 height 127
click at [646, 278] on button "Ya, lanjutkan" at bounding box center [682, 286] width 72 height 17
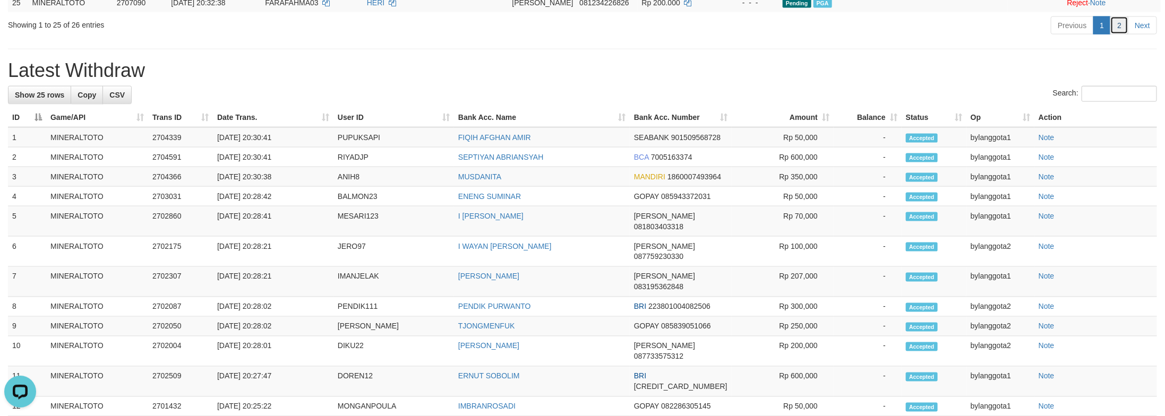
click at [1123, 35] on link "2" at bounding box center [1119, 25] width 18 height 18
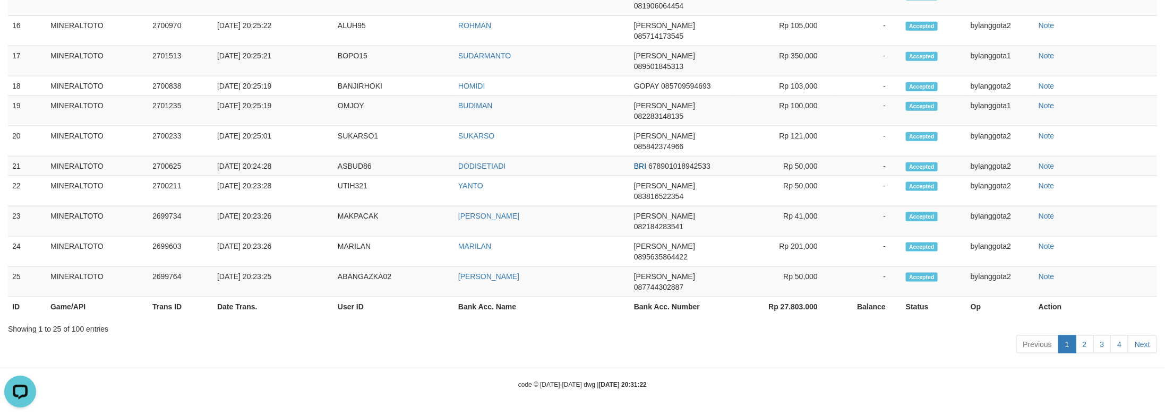
scroll to position [26, 0]
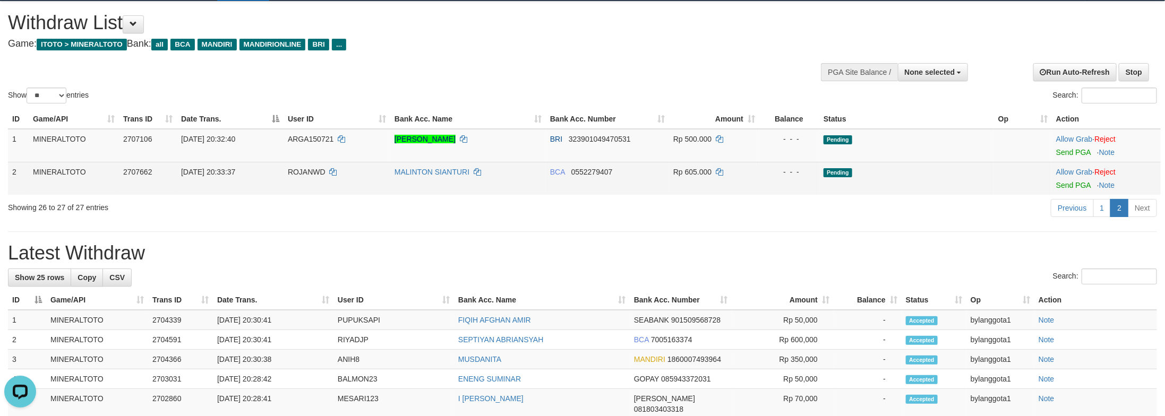
click at [965, 174] on td "Pending" at bounding box center [906, 178] width 175 height 33
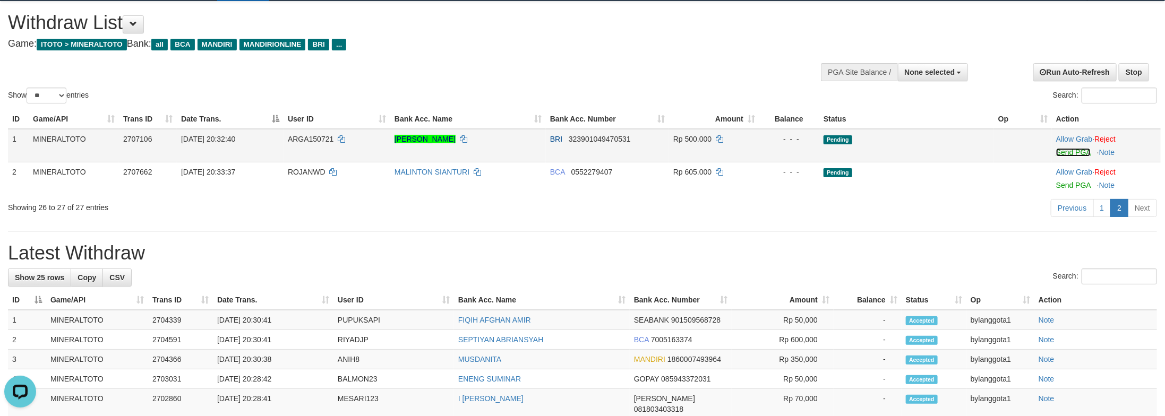
click at [1063, 151] on link "Send PGA" at bounding box center [1073, 152] width 35 height 8
click at [1100, 214] on link "1" at bounding box center [1102, 208] width 18 height 18
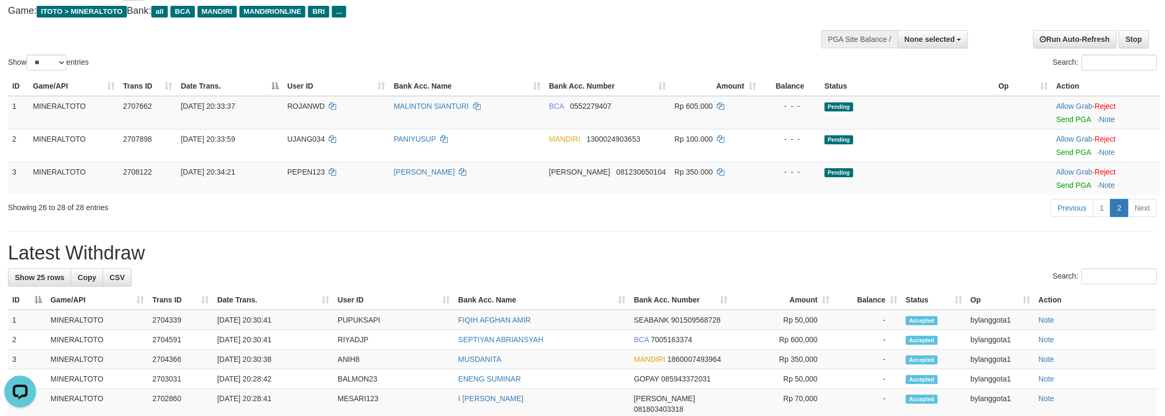
click at [893, 302] on th "Balance" at bounding box center [868, 300] width 68 height 20
click at [1083, 121] on link "Send PGA" at bounding box center [1073, 119] width 35 height 8
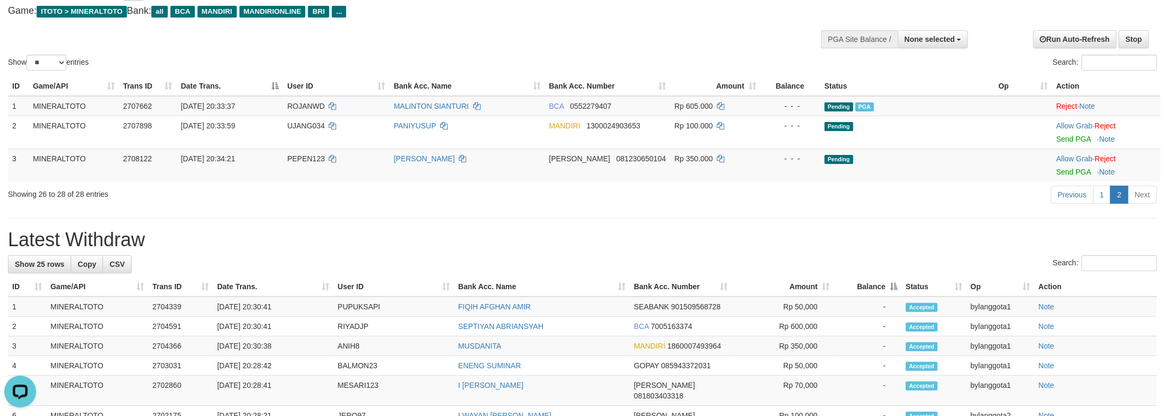
drag, startPoint x: 870, startPoint y: 204, endPoint x: 920, endPoint y: 227, distance: 54.2
click at [870, 204] on div "Previous 1 2 Next" at bounding box center [825, 196] width 664 height 23
click at [1098, 199] on link "1" at bounding box center [1102, 195] width 18 height 18
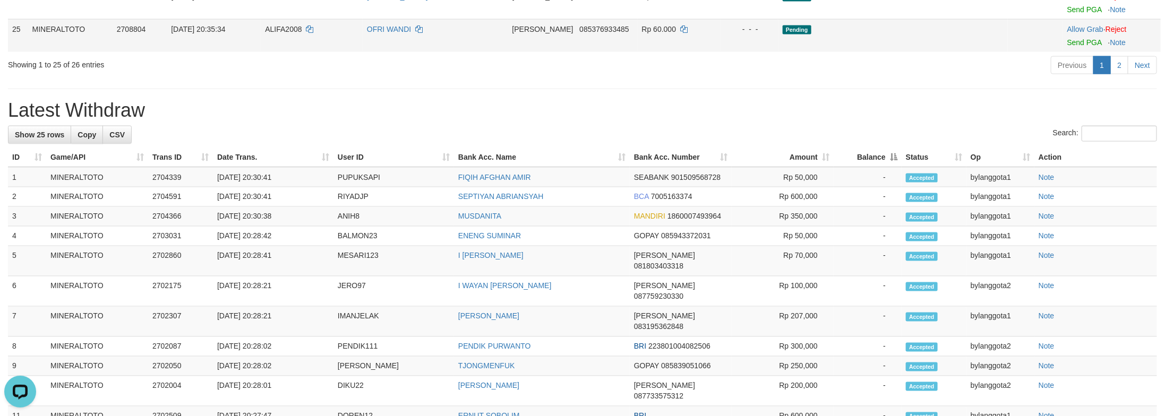
click at [957, 52] on td "Pending" at bounding box center [893, 35] width 229 height 33
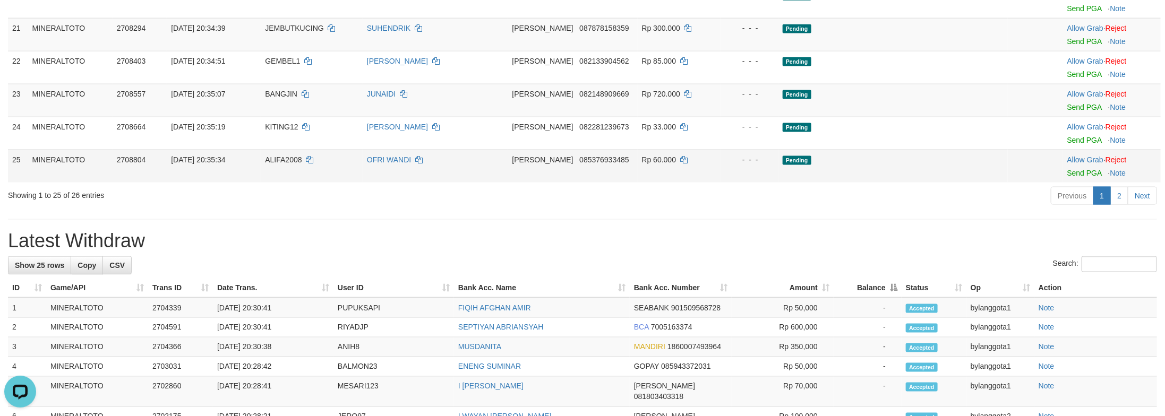
scroll to position [817, 0]
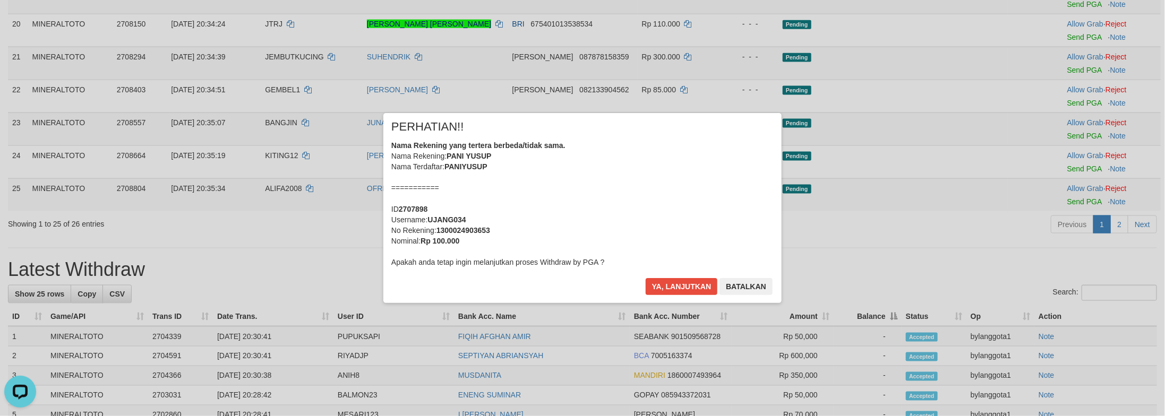
click at [602, 190] on div "Nama Rekening yang tertera berbeda/tidak sama. Nama Rekening: PANI YUSUP Nama T…" at bounding box center [582, 203] width 382 height 127
click at [646, 278] on button "Ya, lanjutkan" at bounding box center [682, 286] width 72 height 17
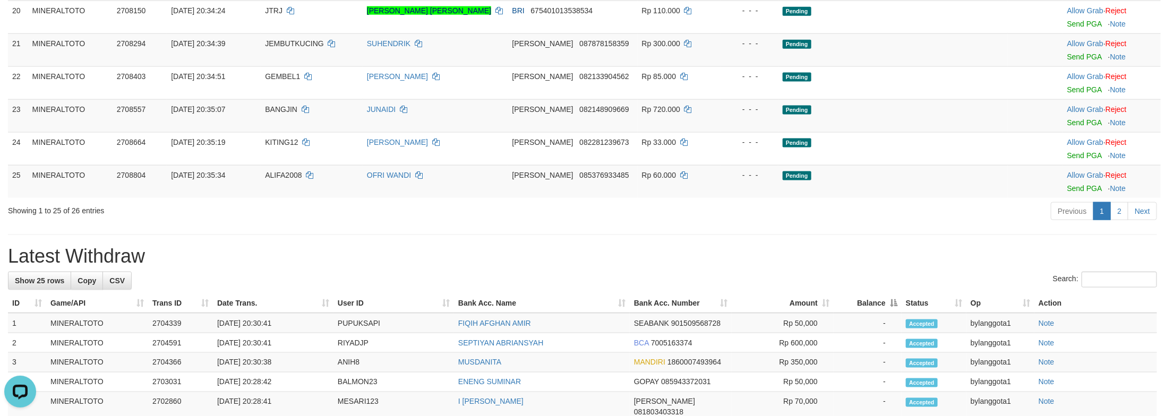
scroll to position [803, 0]
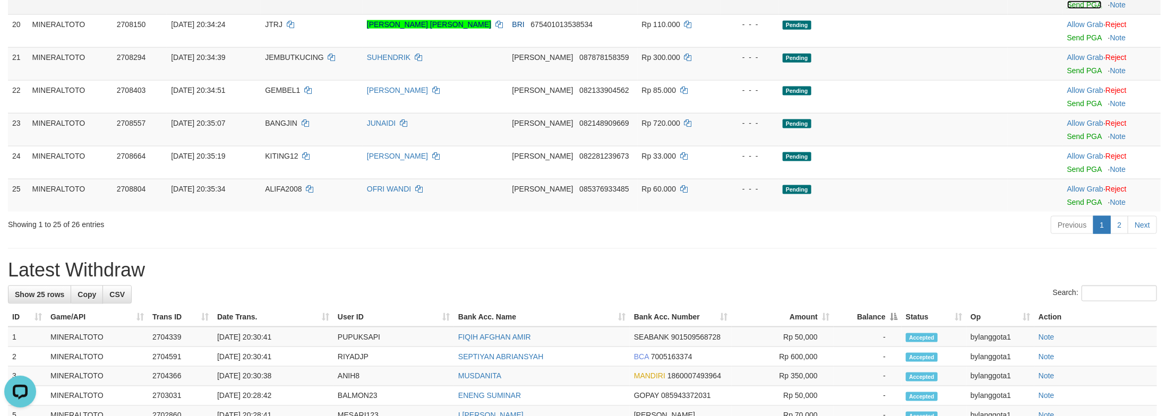
click at [1079, 9] on link "Send PGA" at bounding box center [1084, 5] width 35 height 8
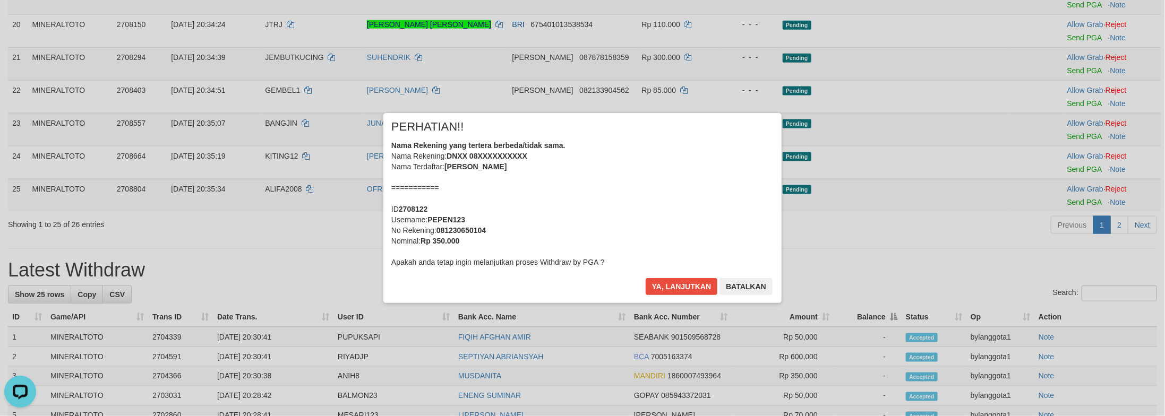
click at [686, 203] on div "Nama Rekening yang tertera berbeda/tidak sama. Nama Rekening: DNXX 08XXXXXXXXXX…" at bounding box center [582, 203] width 382 height 127
click at [646, 278] on button "Ya, lanjutkan" at bounding box center [682, 286] width 72 height 17
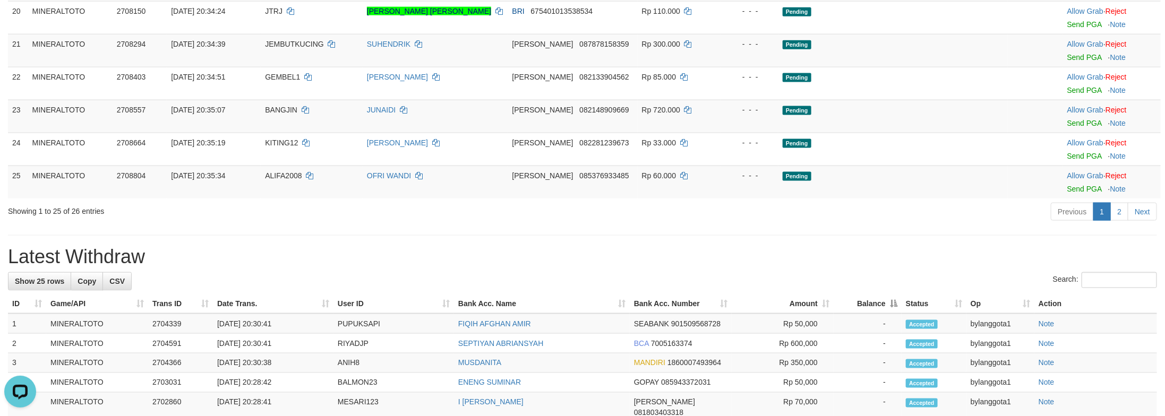
scroll to position [790, 0]
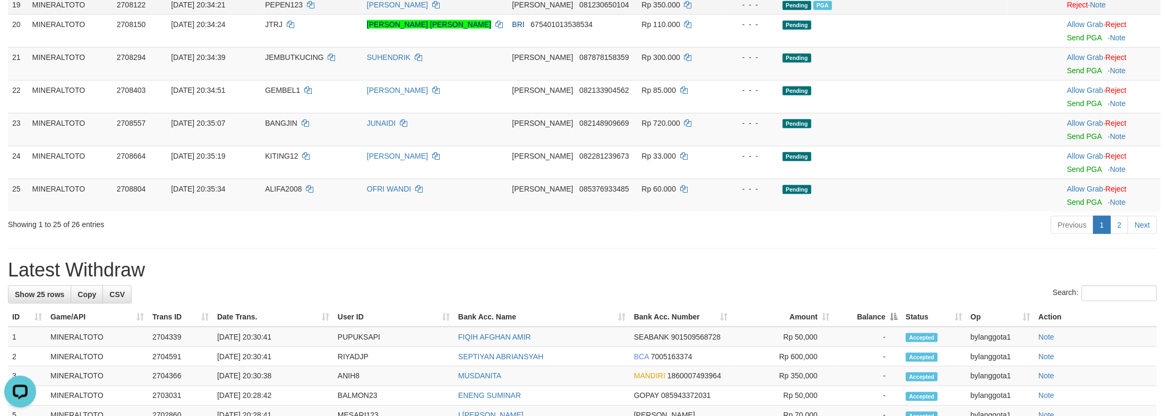
click at [600, 9] on span "081230650104" at bounding box center [603, 5] width 49 height 8
click at [963, 238] on div "Previous 1 2 Next" at bounding box center [825, 226] width 664 height 23
click at [606, 9] on span "081230650104" at bounding box center [603, 5] width 49 height 8
click at [853, 394] on div "**********" at bounding box center [582, 142] width 1165 height 1811
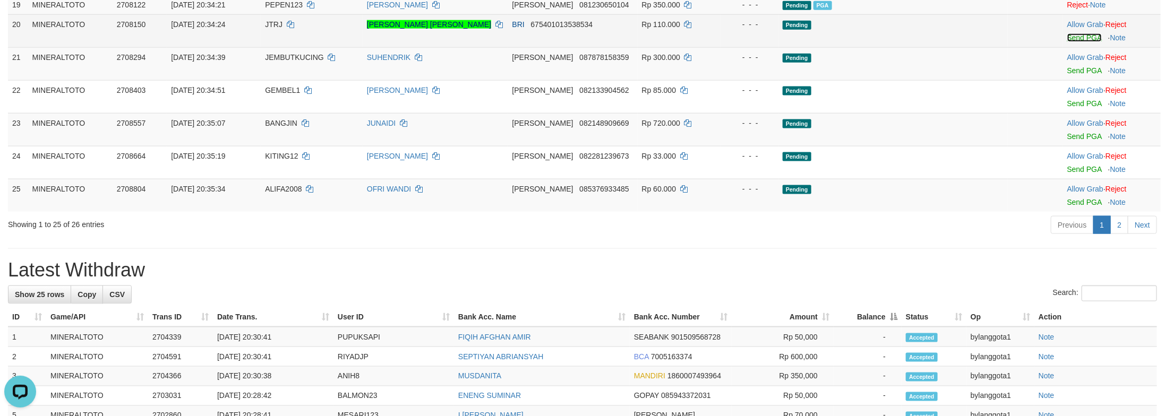
click at [1067, 42] on link "Send PGA" at bounding box center [1084, 37] width 35 height 8
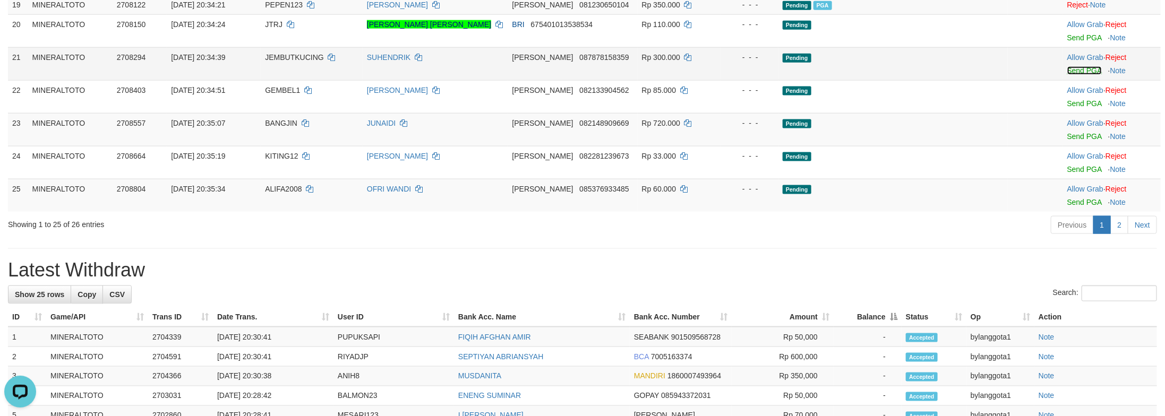
click at [1067, 75] on link "Send PGA" at bounding box center [1084, 70] width 35 height 8
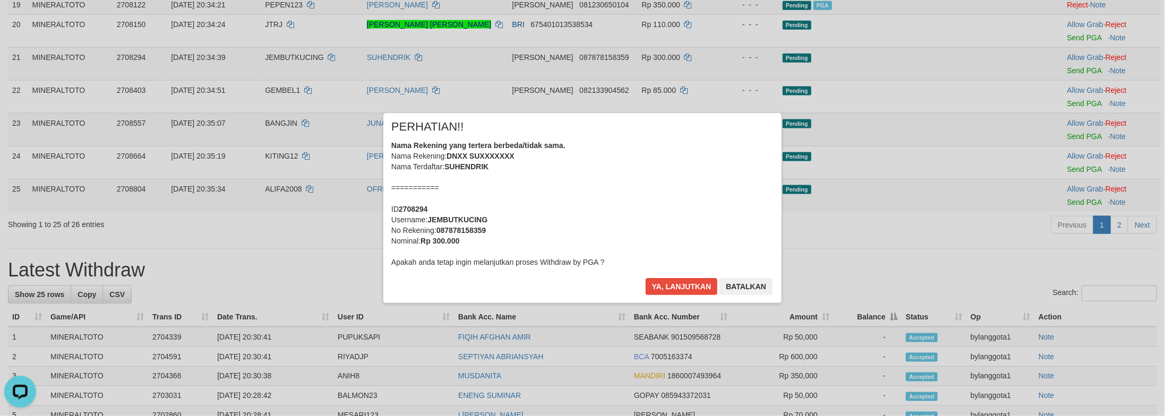
click at [609, 187] on div "Nama Rekening yang tertera berbeda/tidak sama. Nama Rekening: DNXX SUXXXXXXX Na…" at bounding box center [582, 203] width 382 height 127
click at [646, 278] on button "Ya, lanjutkan" at bounding box center [682, 286] width 72 height 17
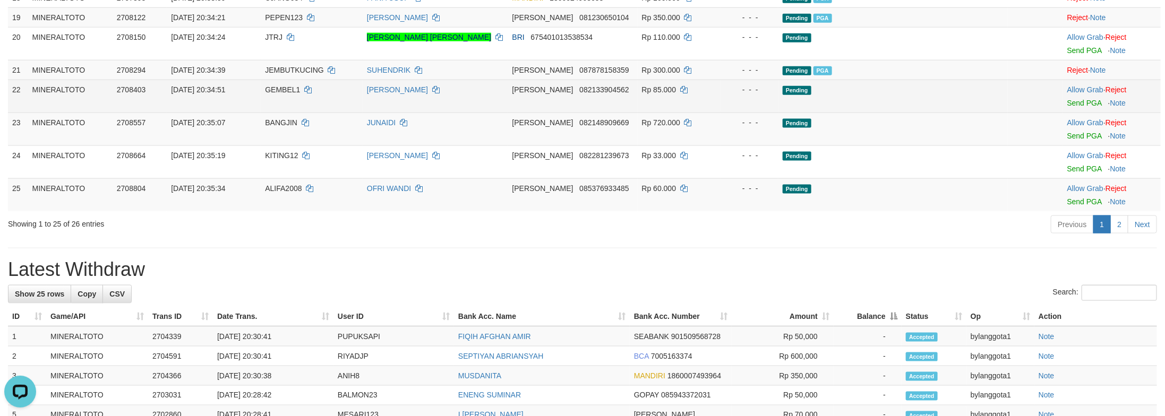
scroll to position [764, 0]
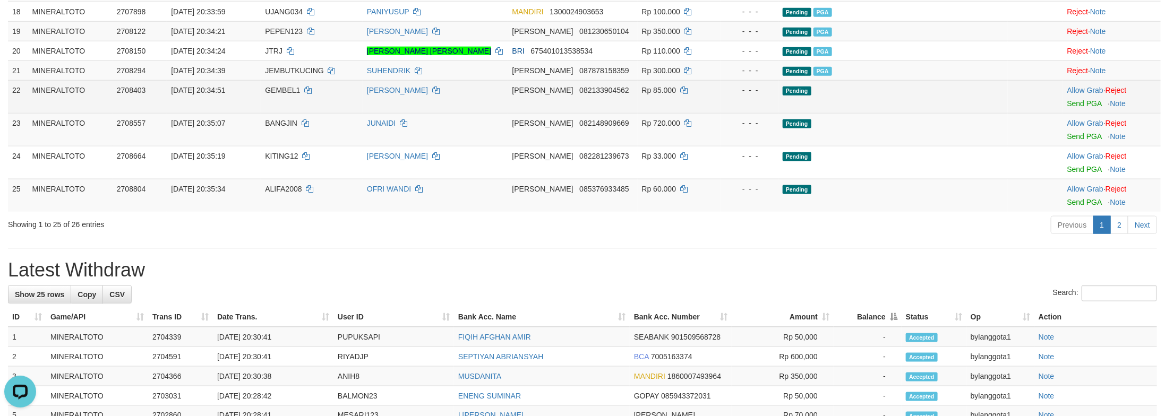
click at [1066, 113] on td "Allow Grab · Reject Send PGA · Note" at bounding box center [1112, 96] width 98 height 33
click at [1067, 113] on td "Allow Grab · Reject Send PGA · Note" at bounding box center [1112, 96] width 98 height 33
click at [1067, 108] on link "Send PGA" at bounding box center [1084, 103] width 35 height 8
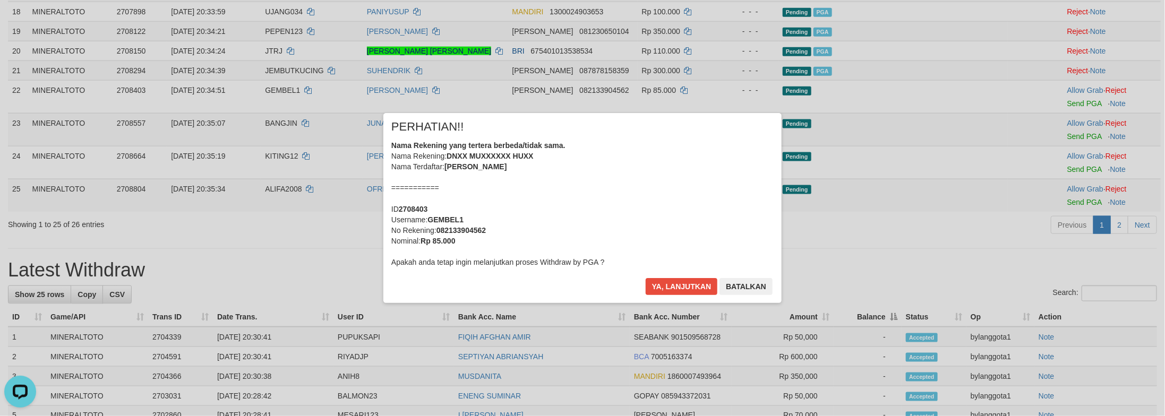
click at [547, 201] on div "Nama Rekening yang tertera berbeda/tidak sama. Nama Rekening: DNXX MUXXXXXX HUX…" at bounding box center [582, 203] width 382 height 127
click at [646, 278] on button "Ya, lanjutkan" at bounding box center [682, 286] width 72 height 17
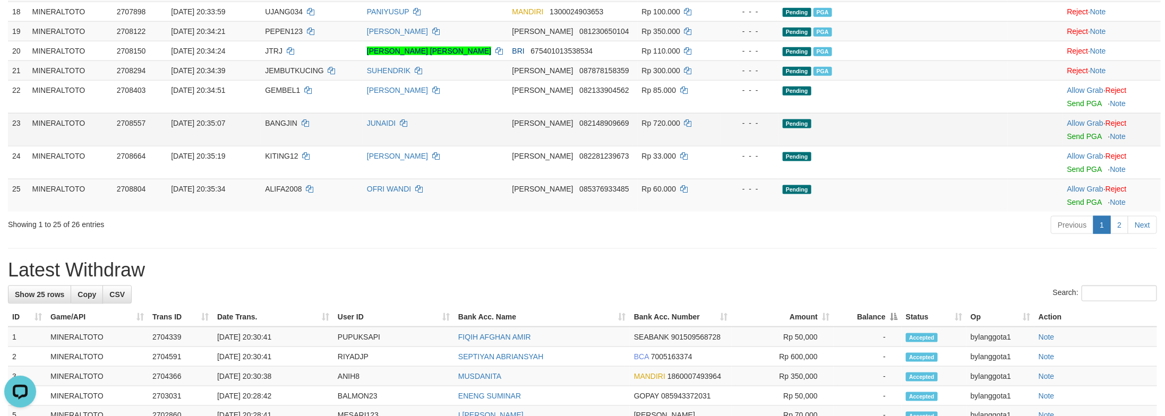
scroll to position [750, 0]
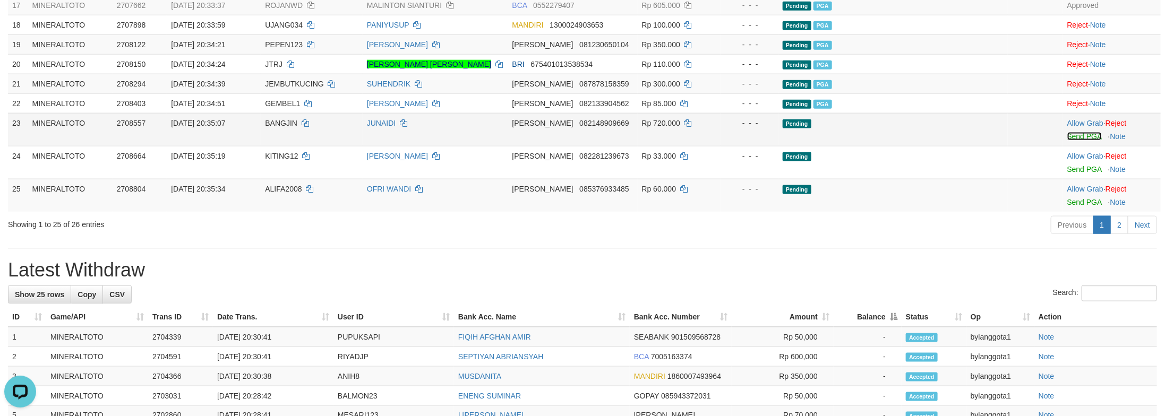
click at [1085, 141] on link "Send PGA" at bounding box center [1084, 136] width 35 height 8
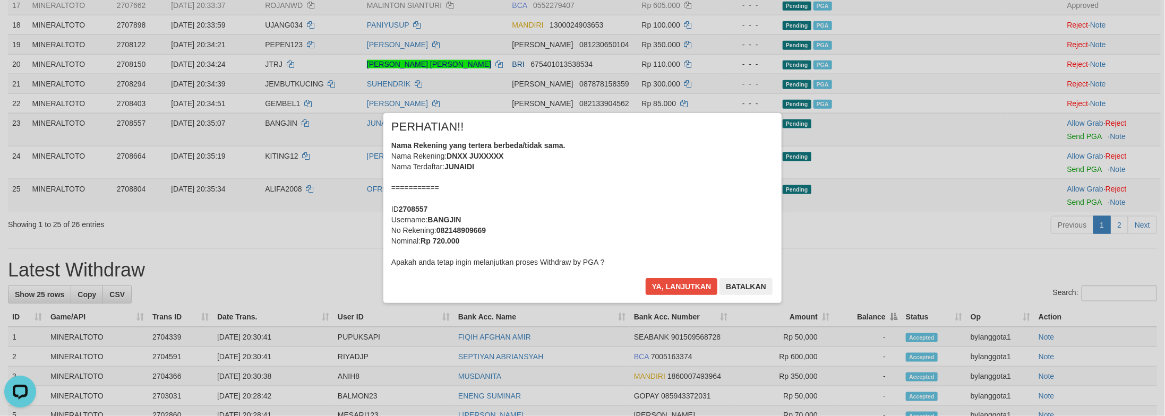
click at [618, 212] on div "Nama Rekening yang tertera berbeda/tidak sama. Nama Rekening: DNXX JUXXXXX Nama…" at bounding box center [582, 203] width 382 height 127
click at [646, 278] on button "Ya, lanjutkan" at bounding box center [682, 286] width 72 height 17
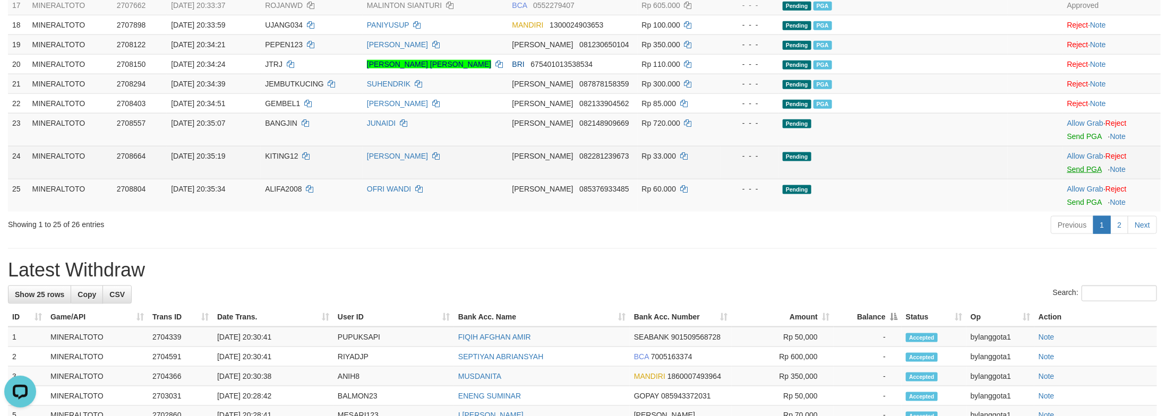
scroll to position [738, 0]
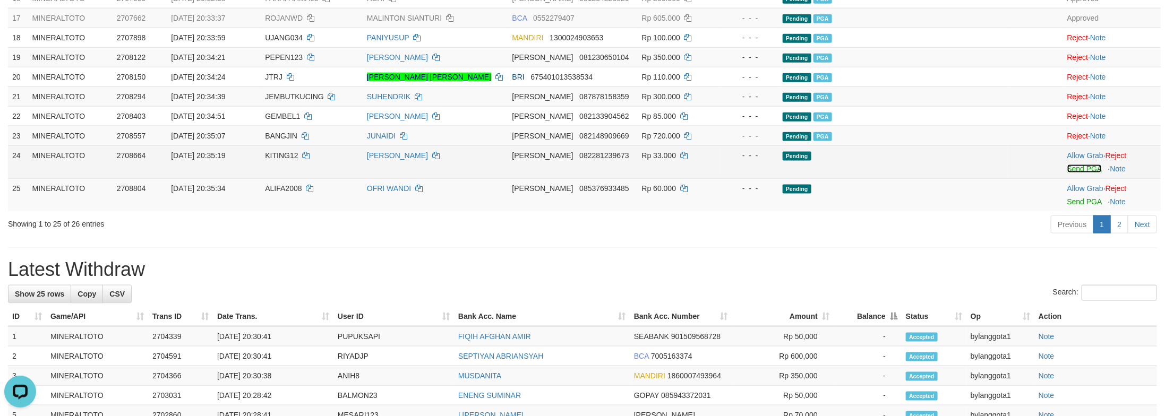
click at [1073, 173] on link "Send PGA" at bounding box center [1084, 169] width 35 height 8
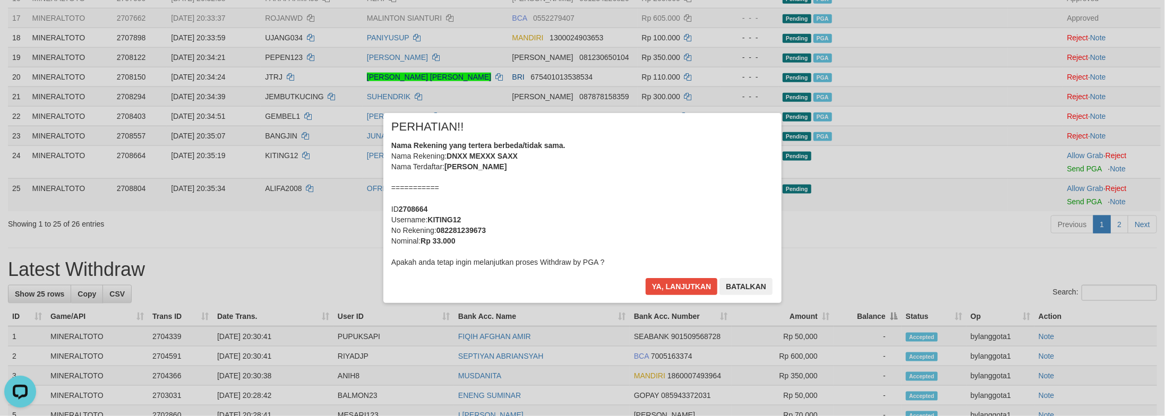
click at [579, 219] on div "Nama Rekening yang tertera berbeda/tidak sama. Nama Rekening: DNXX MEXXX SAXX N…" at bounding box center [582, 203] width 382 height 127
click at [646, 278] on button "Ya, lanjutkan" at bounding box center [682, 286] width 72 height 17
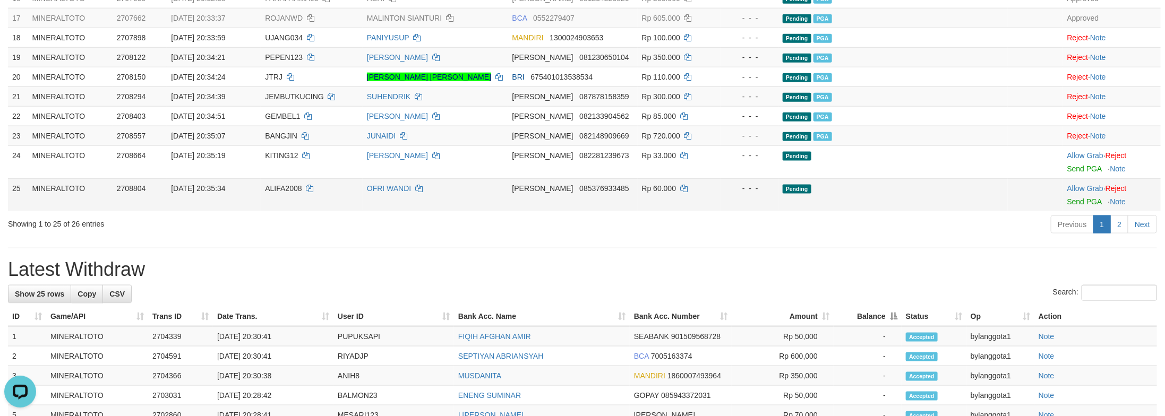
scroll to position [724, 0]
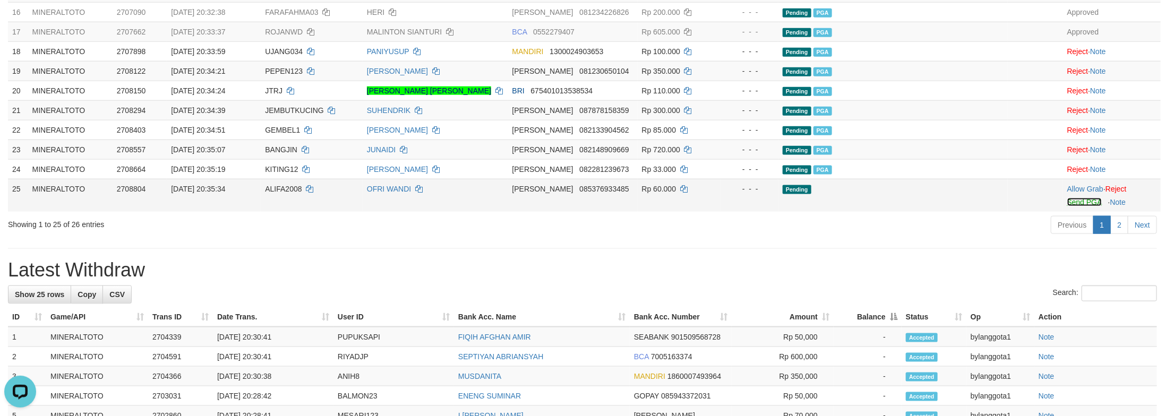
click at [1081, 207] on link "Send PGA" at bounding box center [1084, 202] width 35 height 8
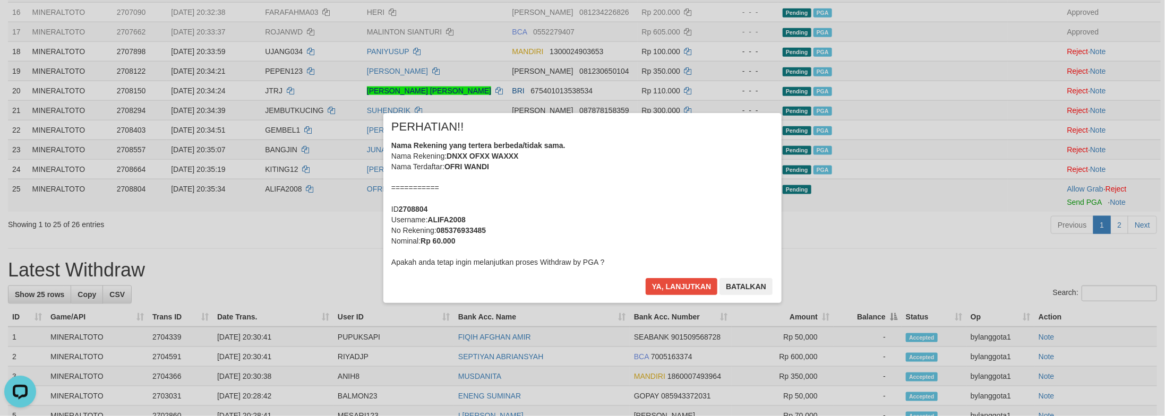
click at [638, 206] on div "Nama Rekening yang tertera berbeda/tidak sama. Nama Rekening: DNXX OFXX WAXXX N…" at bounding box center [582, 203] width 382 height 127
click at [646, 278] on button "Ya, lanjutkan" at bounding box center [682, 286] width 72 height 17
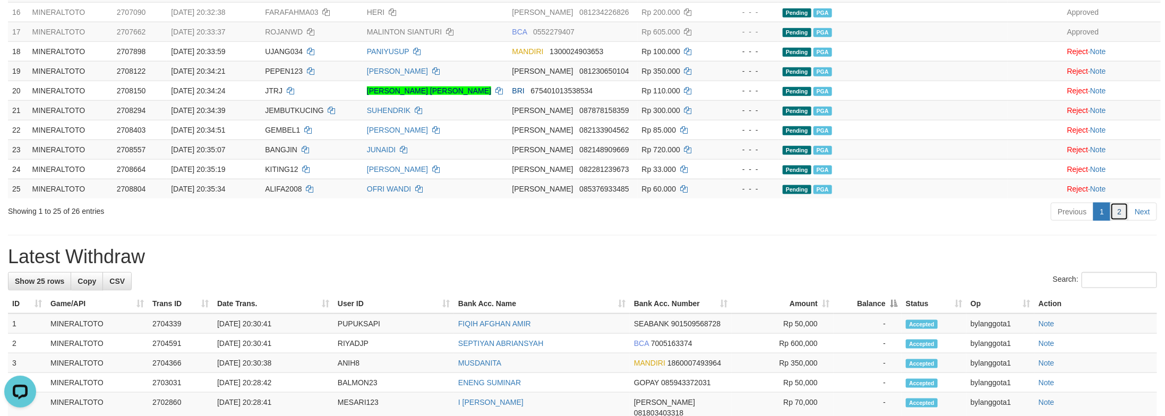
click at [1120, 221] on link "2" at bounding box center [1119, 212] width 18 height 18
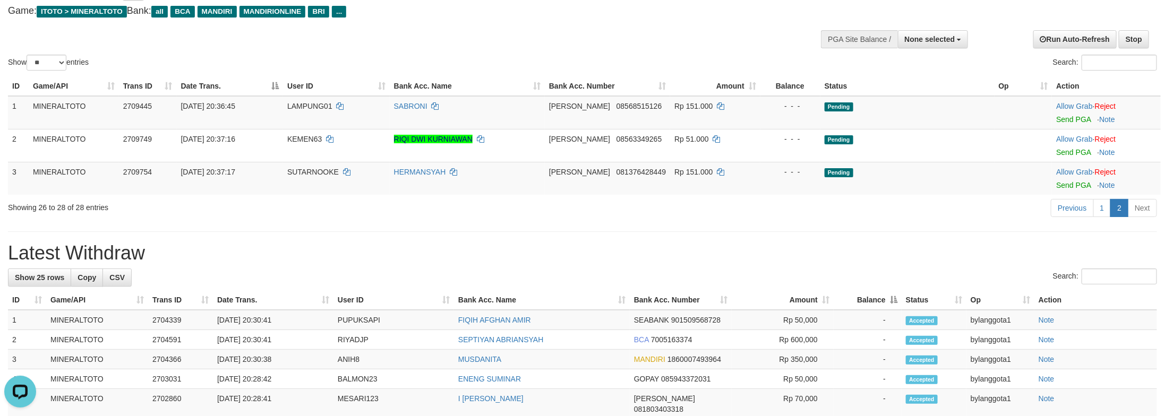
click at [882, 281] on div "Search:" at bounding box center [582, 278] width 1149 height 19
click at [1074, 125] on td "Allow Grab · Reject Send PGA · Note" at bounding box center [1106, 112] width 109 height 33
click at [1073, 121] on link "Send PGA" at bounding box center [1073, 119] width 35 height 8
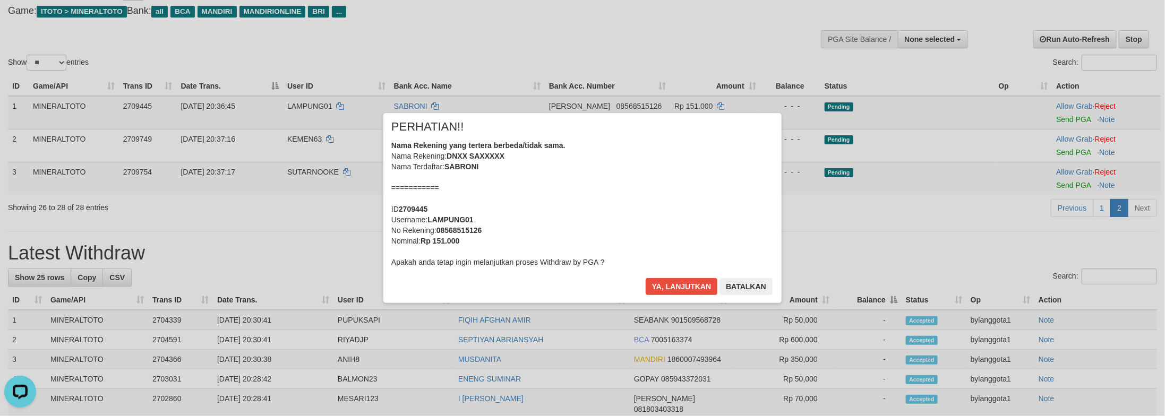
click at [662, 190] on div "Nama Rekening yang tertera berbeda/tidak sama. Nama Rekening: DNXX SAXXXXX Nama…" at bounding box center [582, 203] width 382 height 127
click at [646, 278] on button "Ya, lanjutkan" at bounding box center [682, 286] width 72 height 17
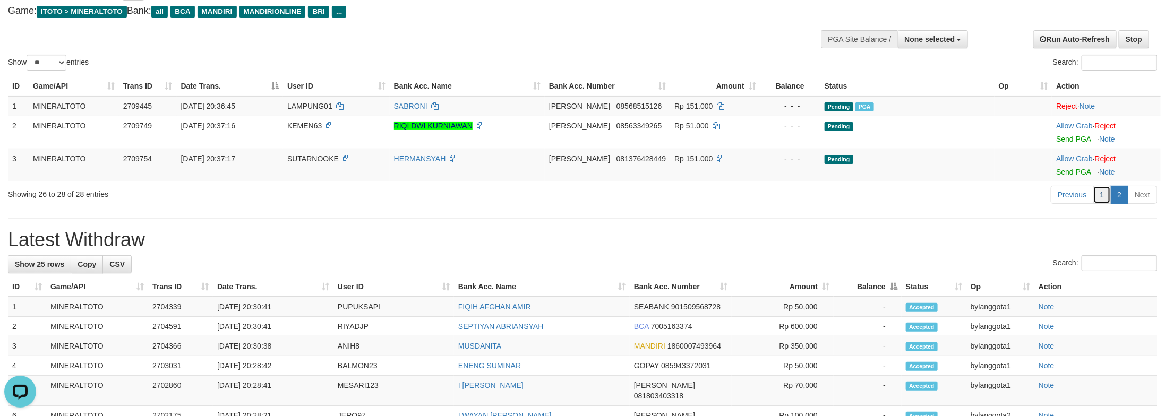
click at [1100, 200] on link "1" at bounding box center [1102, 195] width 18 height 18
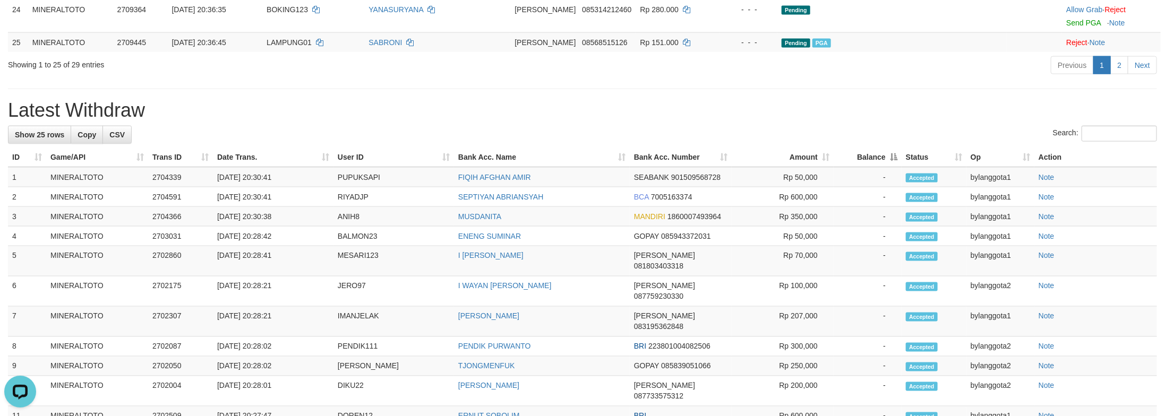
click at [965, 239] on div "**********" at bounding box center [582, 3] width 1165 height 1772
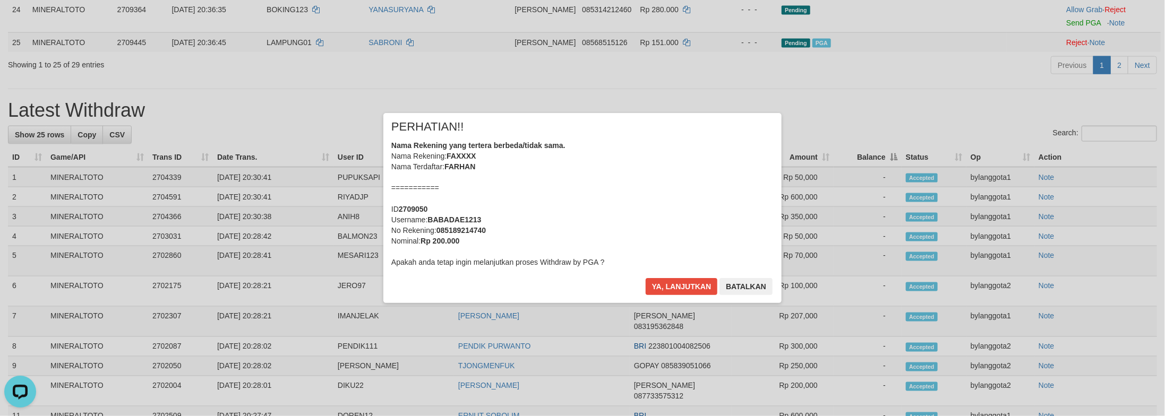
click at [737, 188] on div "Nama Rekening yang tertera berbeda/tidak sama. Nama Rekening: FAXXXX Nama Terda…" at bounding box center [582, 203] width 382 height 127
click at [646, 278] on button "Ya, lanjutkan" at bounding box center [682, 286] width 72 height 17
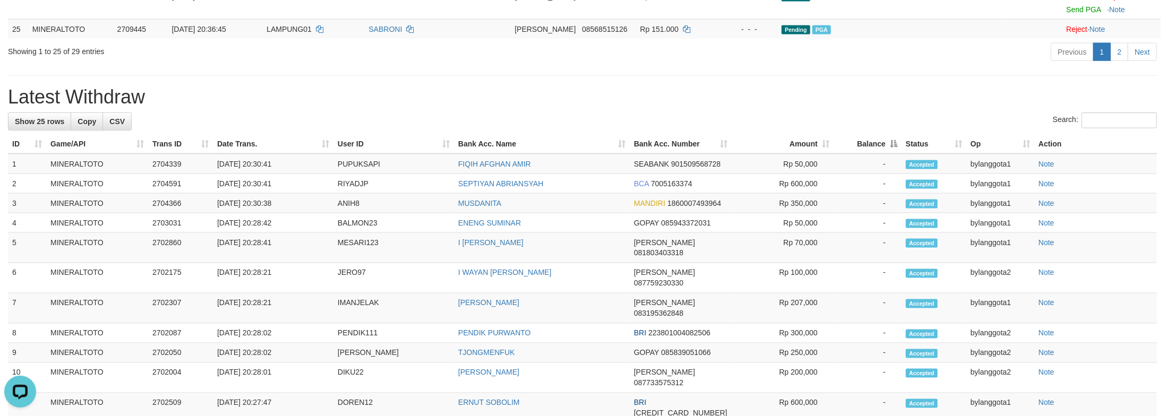
scroll to position [897, 0]
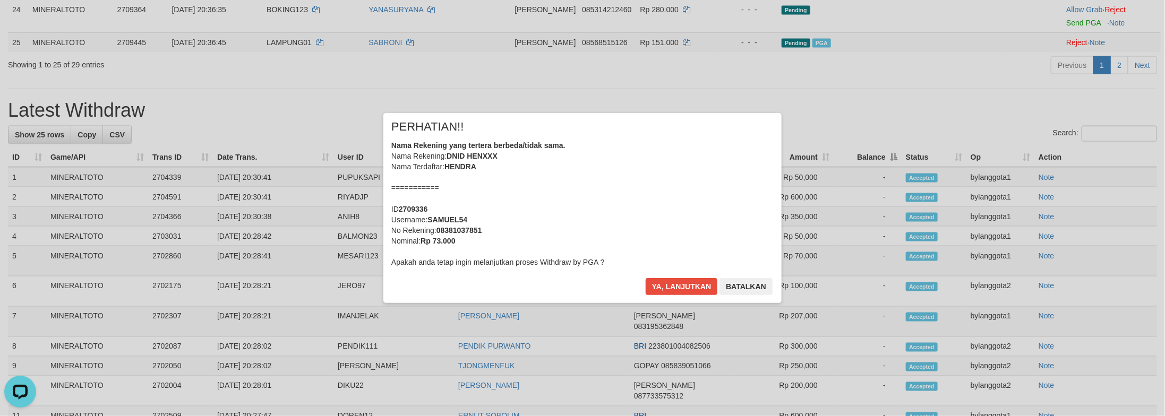
click at [654, 187] on div "Nama Rekening yang tertera berbeda/tidak sama. Nama Rekening: DNID HENXXX Nama …" at bounding box center [582, 203] width 382 height 127
click at [646, 278] on button "Ya, lanjutkan" at bounding box center [682, 286] width 72 height 17
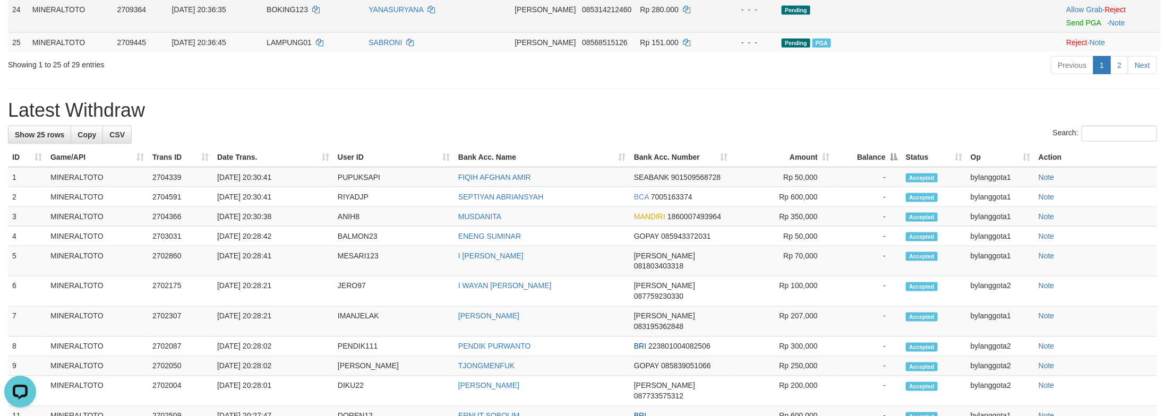
scroll to position [884, 0]
click at [1085, 27] on link "Send PGA" at bounding box center [1083, 22] width 35 height 8
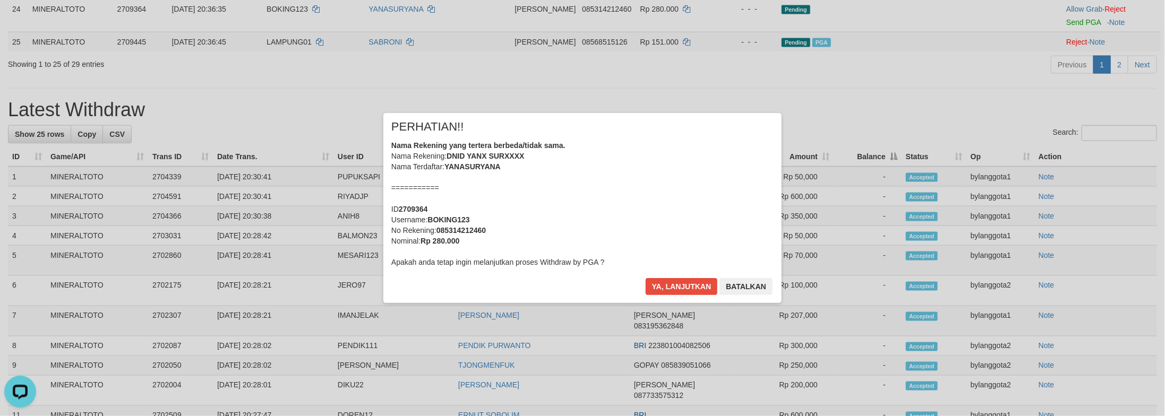
click at [695, 191] on div "Nama Rekening yang tertera berbeda/tidak sama. Nama Rekening: DNID YANX SURXXXX…" at bounding box center [582, 203] width 382 height 127
click at [646, 278] on button "Ya, lanjutkan" at bounding box center [682, 286] width 72 height 17
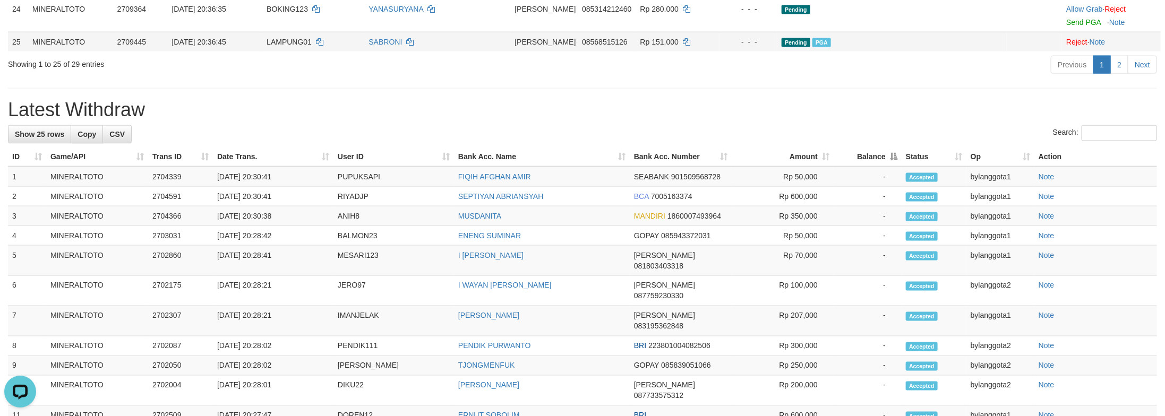
scroll to position [870, 0]
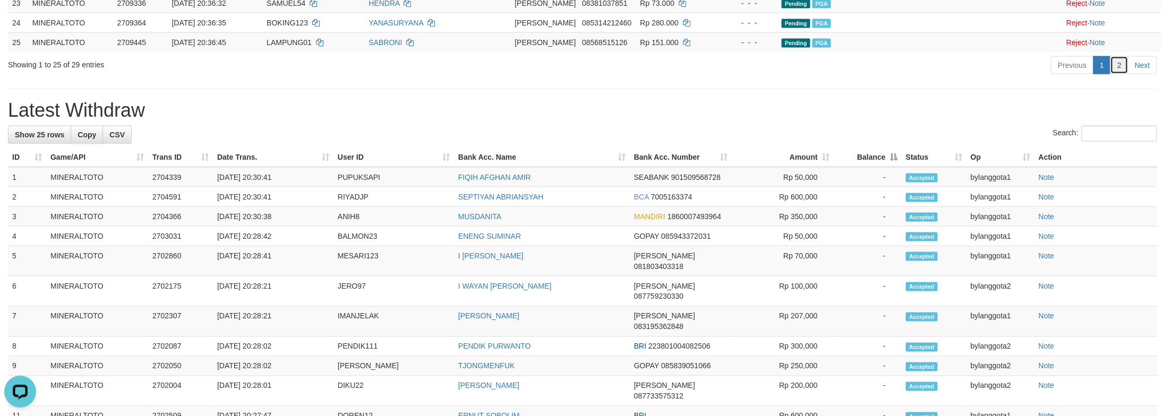
click at [1123, 74] on link "2" at bounding box center [1119, 65] width 18 height 18
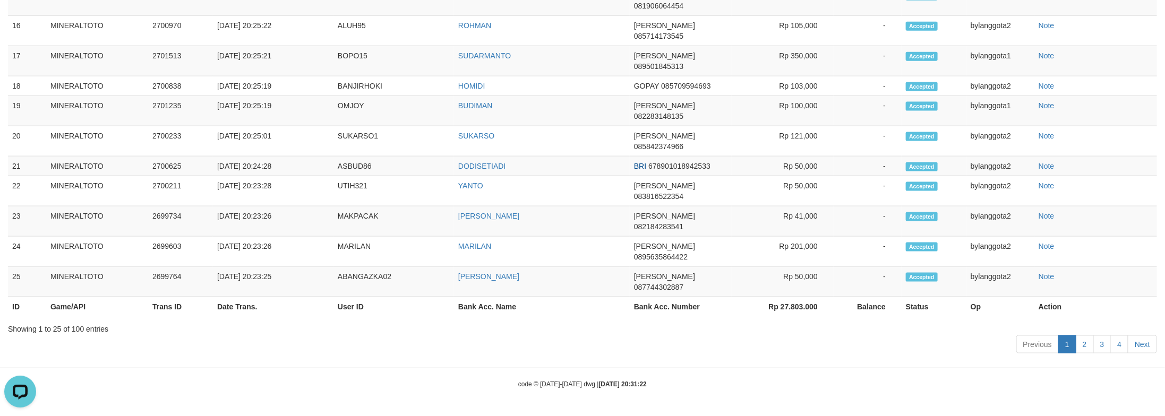
scroll to position [126, 0]
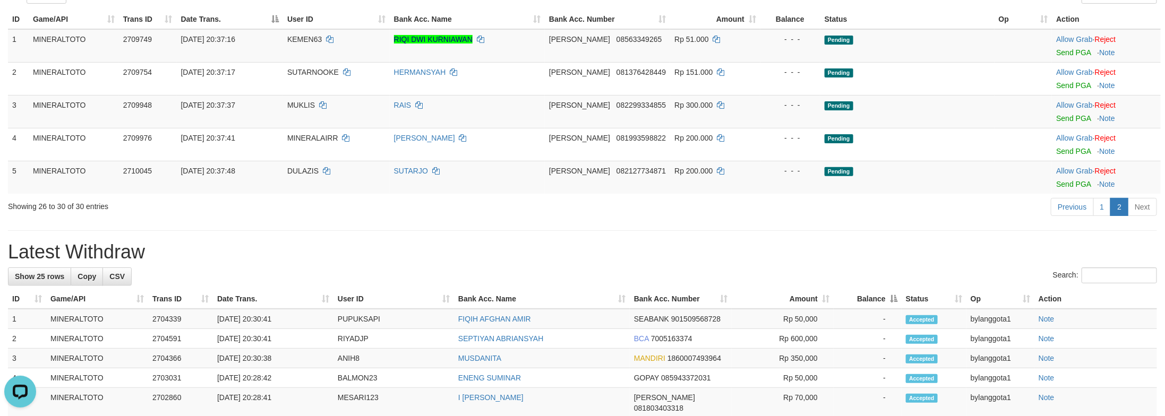
click at [921, 209] on div "Previous 1 2 Next" at bounding box center [825, 208] width 664 height 23
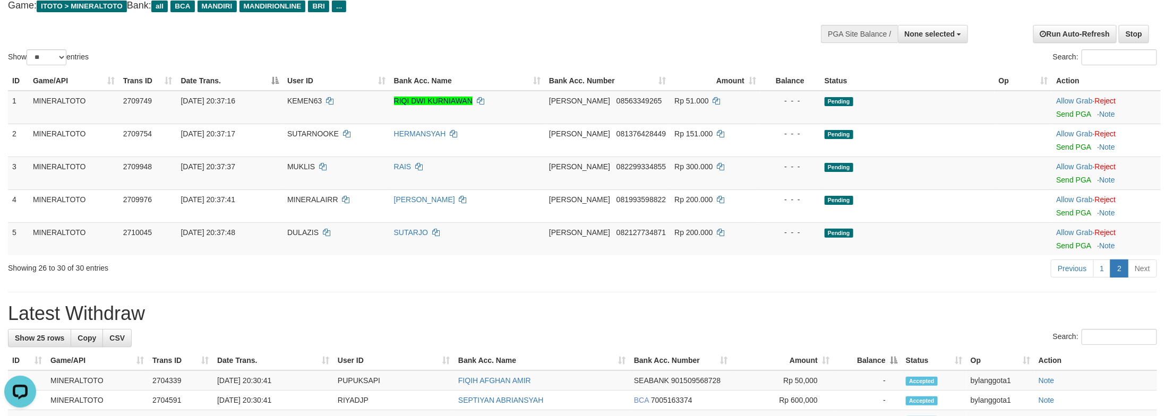
scroll to position [0, 0]
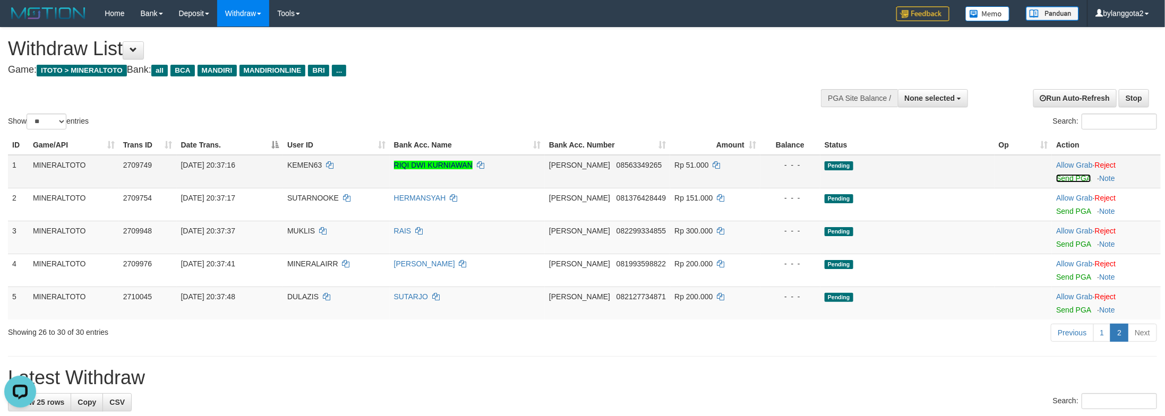
click at [1071, 176] on link "Send PGA" at bounding box center [1073, 178] width 35 height 8
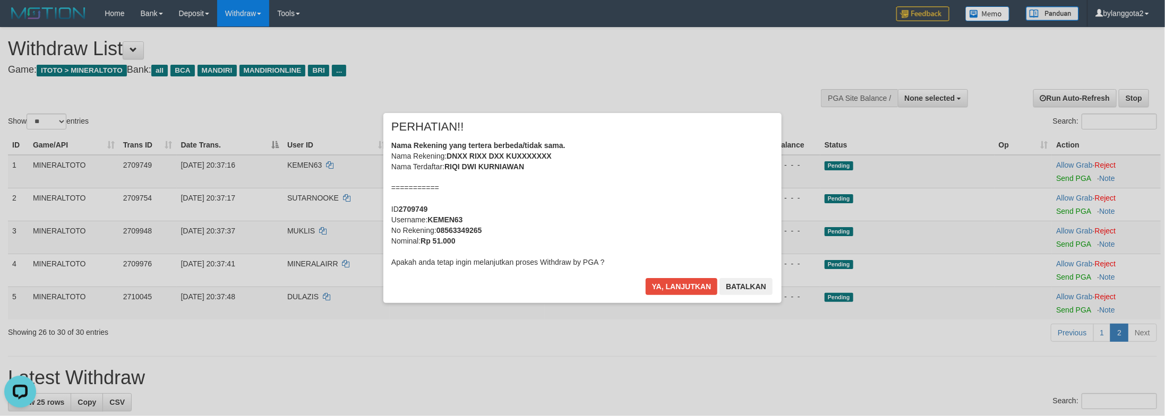
click at [643, 226] on div "Nama Rekening yang tertera berbeda/tidak sama. Nama Rekening: DNXX RIXX DXX KUX…" at bounding box center [582, 203] width 382 height 127
click at [646, 278] on button "Ya, lanjutkan" at bounding box center [682, 286] width 72 height 17
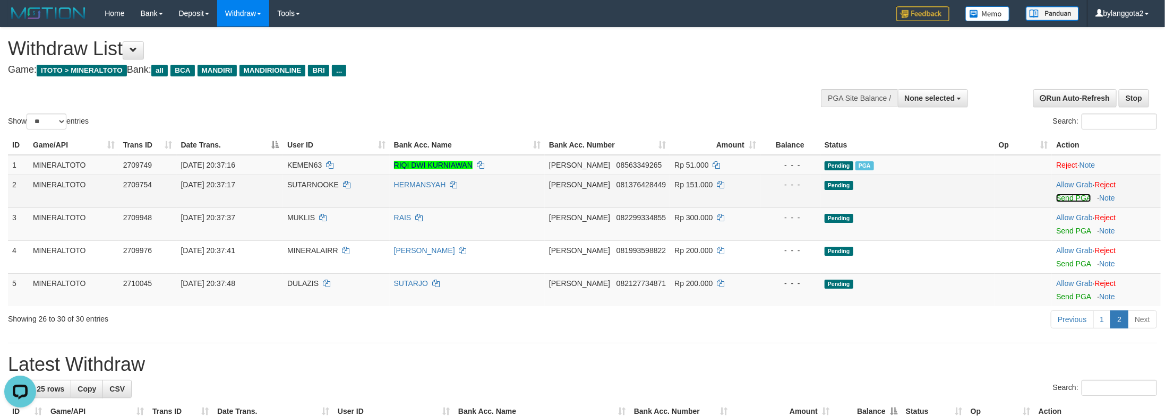
click at [1063, 198] on link "Send PGA" at bounding box center [1073, 198] width 35 height 8
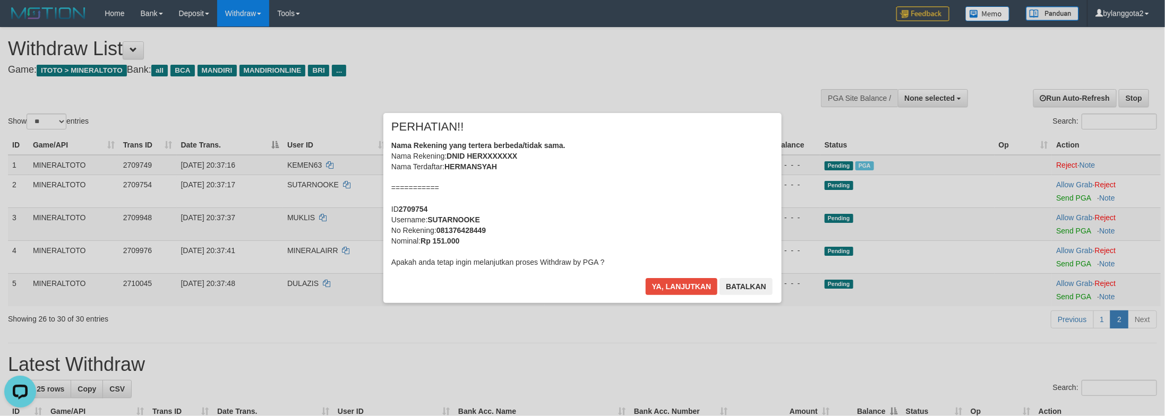
click at [646, 196] on div "Nama Rekening yang tertera berbeda/tidak sama. Nama Rekening: DNID HERXXXXXXX N…" at bounding box center [582, 203] width 382 height 127
click at [646, 278] on button "Ya, lanjutkan" at bounding box center [682, 286] width 72 height 17
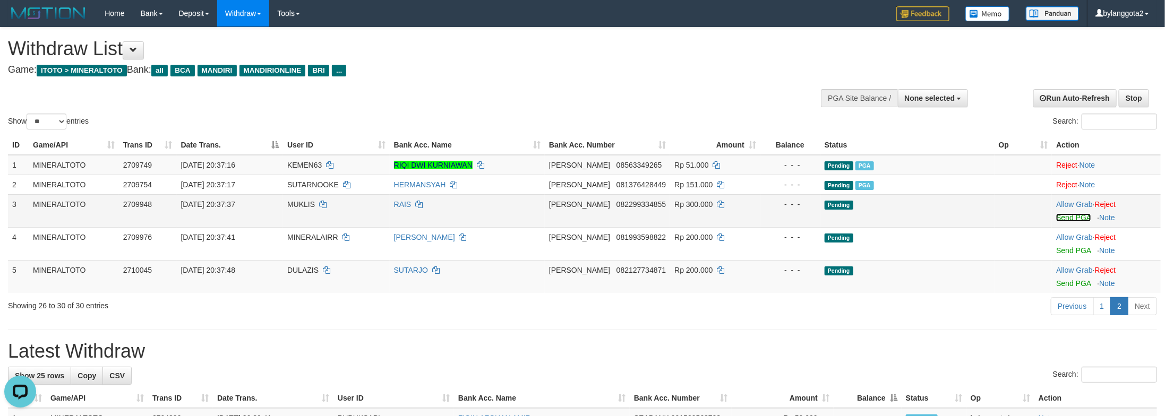
click at [1075, 214] on link "Send PGA" at bounding box center [1073, 217] width 35 height 8
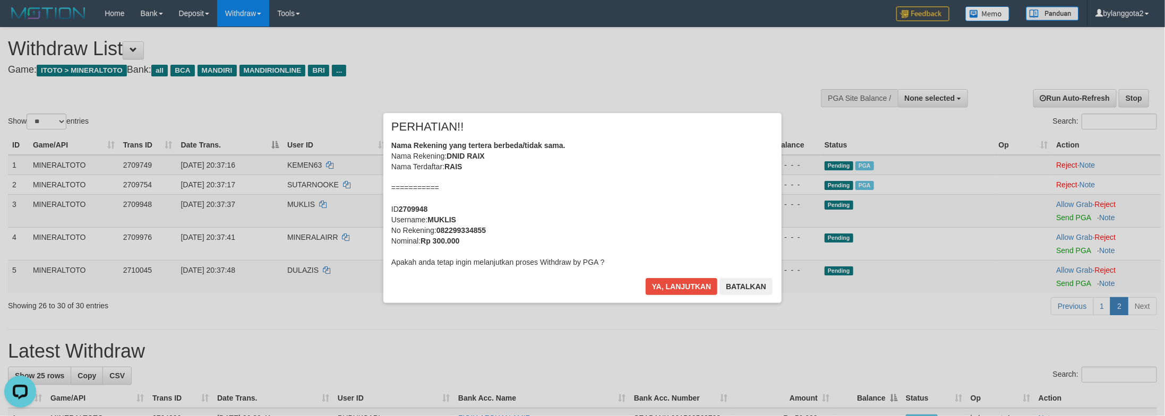
click at [585, 214] on div "Nama Rekening yang tertera berbeda/tidak sama. Nama Rekening: DNID RAIX Nama Te…" at bounding box center [582, 203] width 382 height 127
click at [646, 278] on button "Ya, lanjutkan" at bounding box center [682, 286] width 72 height 17
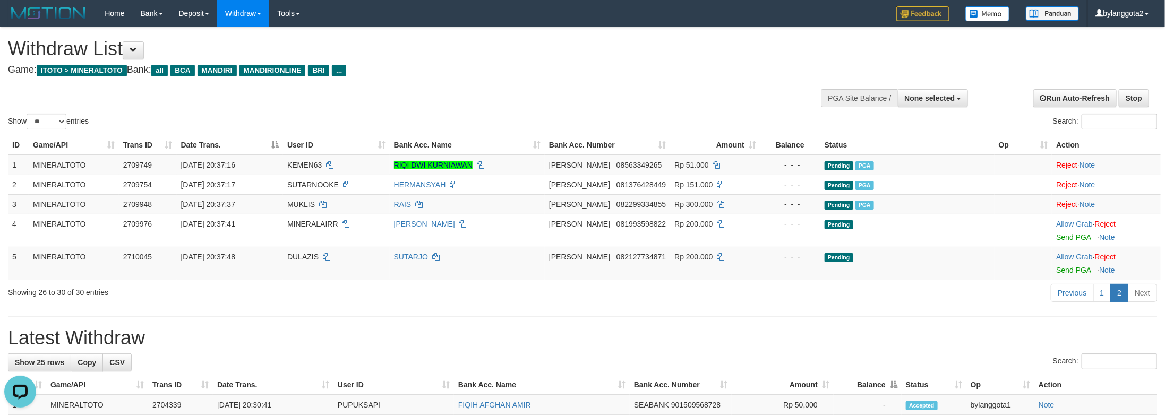
click at [930, 288] on div "Previous 1 2 Next" at bounding box center [825, 294] width 664 height 23
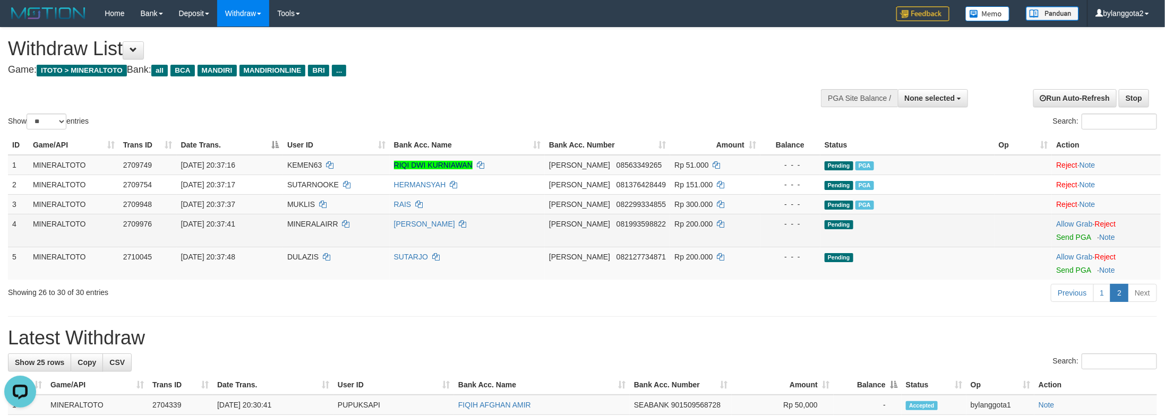
click at [831, 218] on td "Pending" at bounding box center [907, 230] width 174 height 33
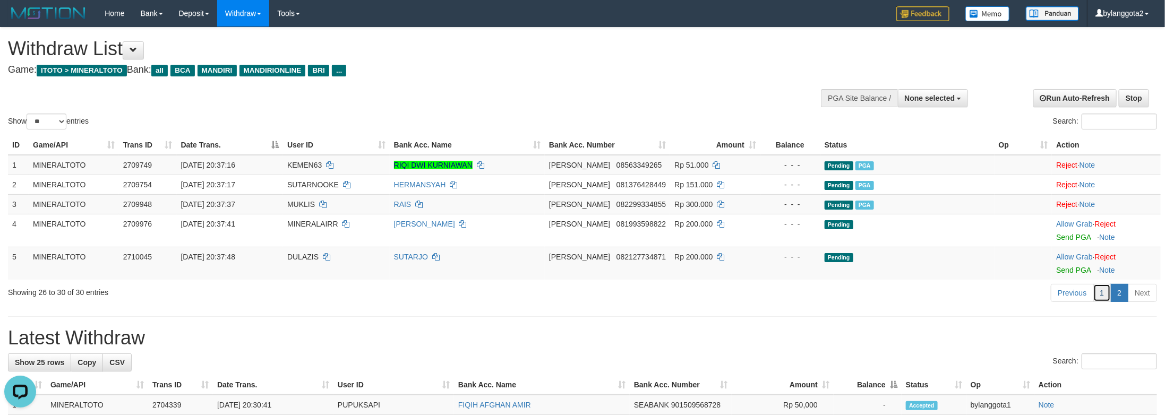
click at [1101, 295] on link "1" at bounding box center [1102, 293] width 18 height 18
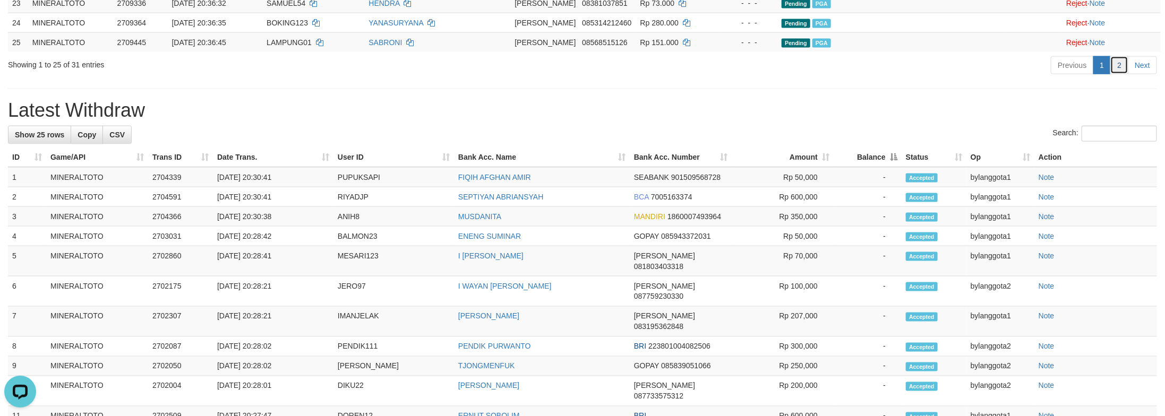
click at [1116, 74] on link "2" at bounding box center [1119, 65] width 18 height 18
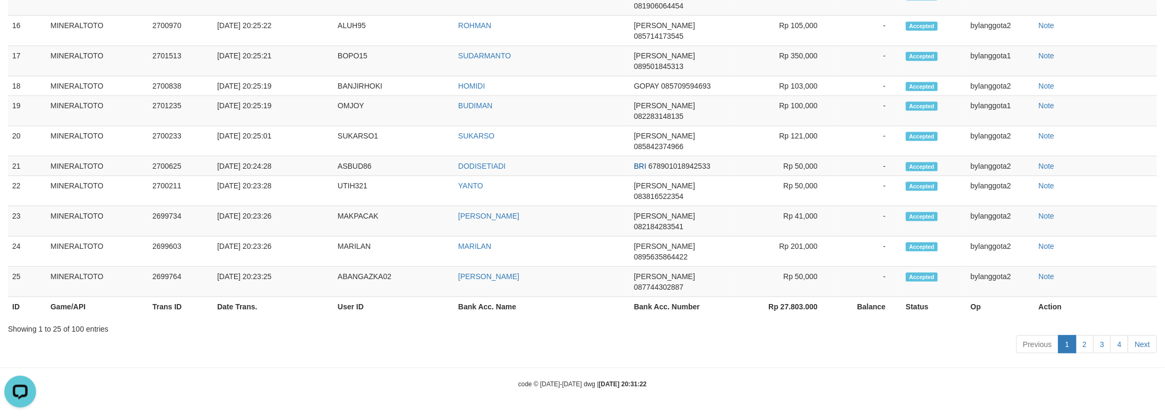
scroll to position [118, 0]
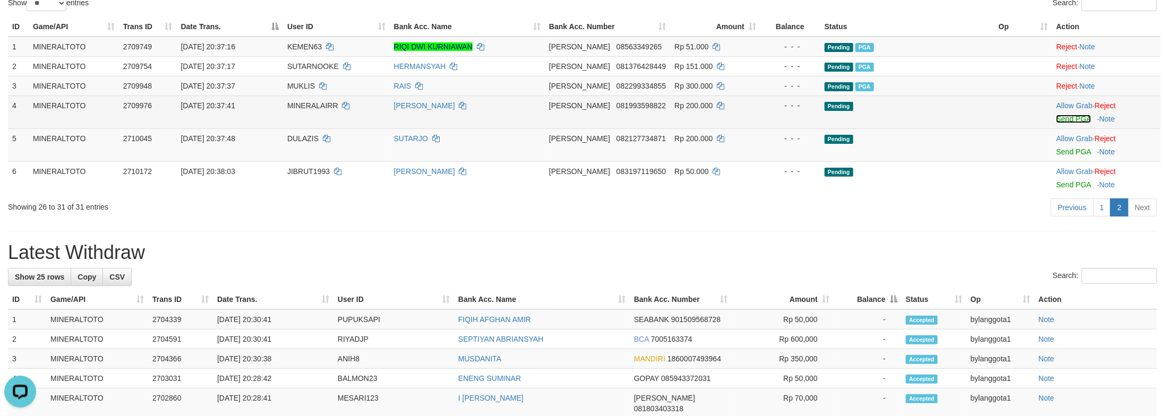
click at [1070, 118] on link "Send PGA" at bounding box center [1073, 119] width 35 height 8
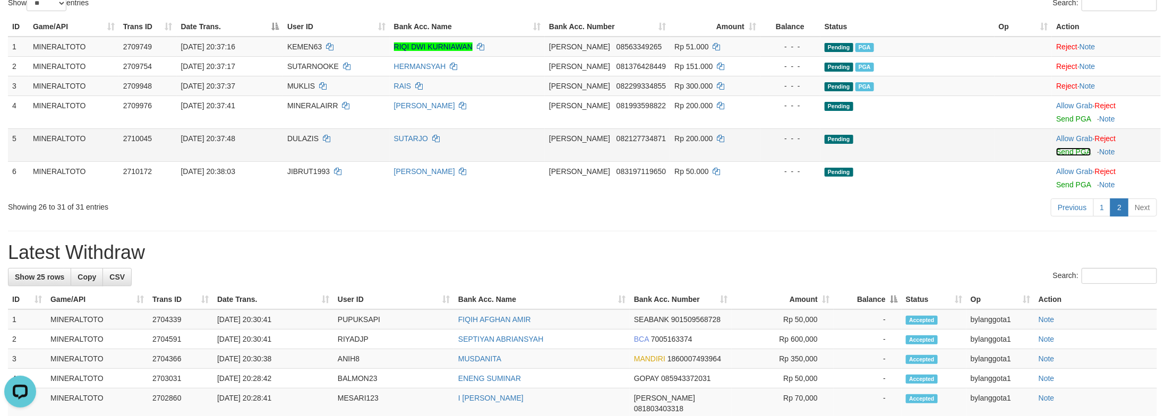
click at [1066, 153] on link "Send PGA" at bounding box center [1073, 152] width 35 height 8
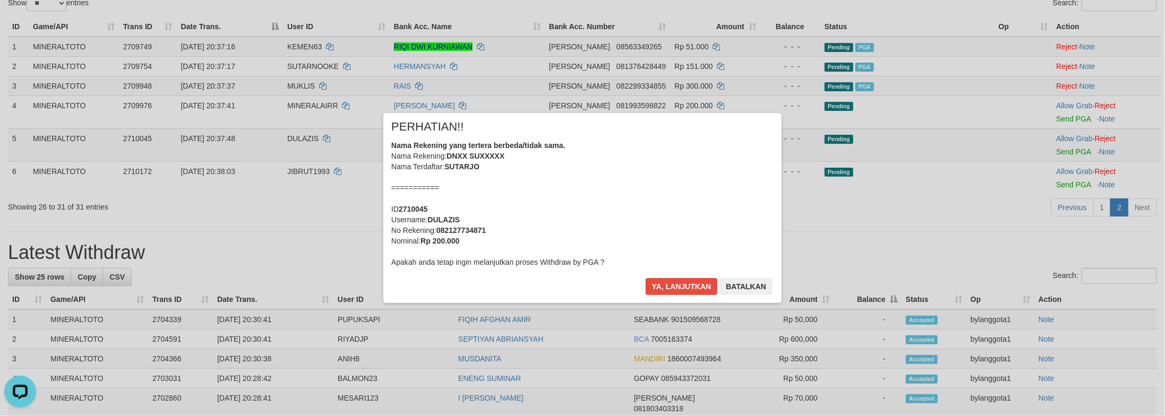
click at [629, 198] on div "Nama Rekening yang tertera berbeda/tidak sama. Nama Rekening: DNXX SUXXXXX Nama…" at bounding box center [582, 203] width 382 height 127
click at [646, 278] on button "Ya, lanjutkan" at bounding box center [682, 286] width 72 height 17
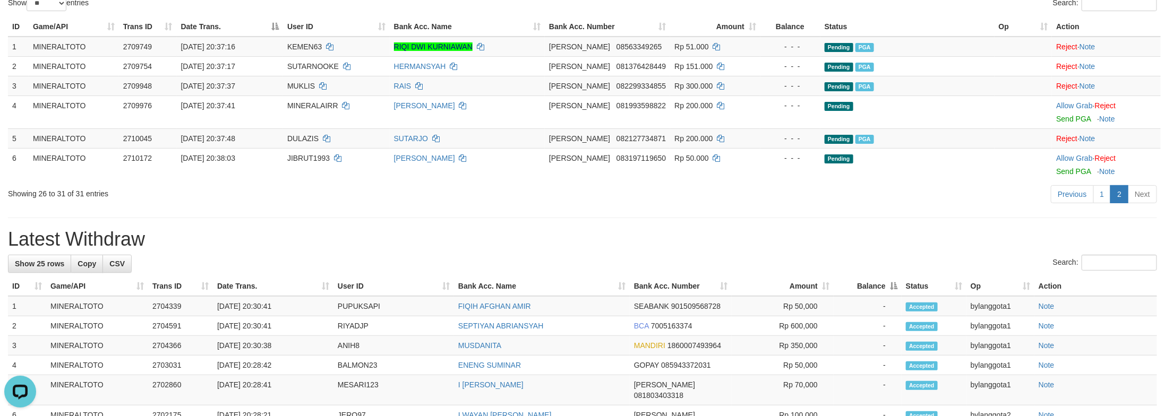
scroll to position [105, 0]
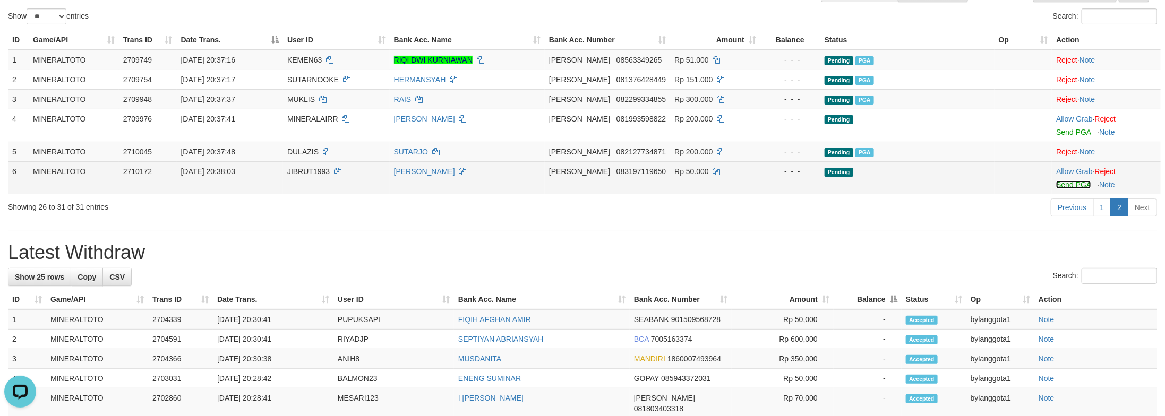
click at [1073, 188] on link "Send PGA" at bounding box center [1073, 185] width 35 height 8
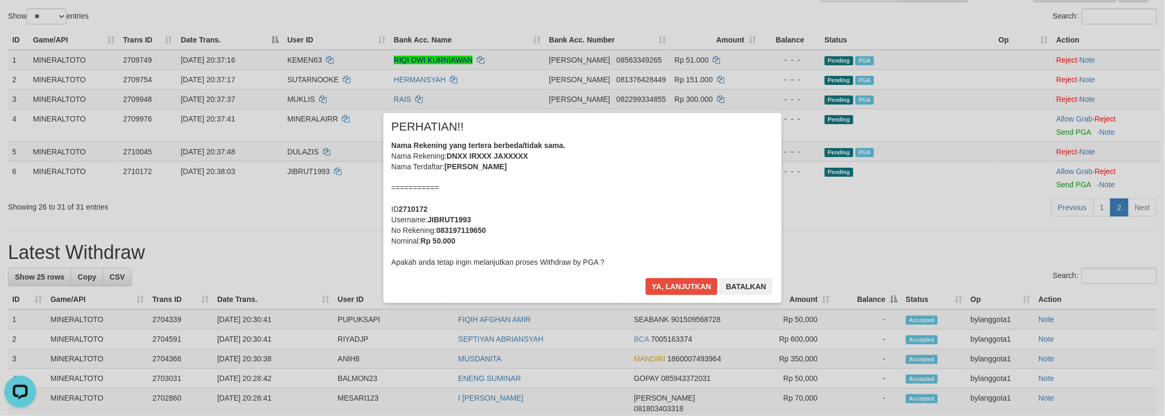
click at [609, 215] on div "Nama Rekening yang tertera berbeda/tidak sama. Nama Rekening: DNXX IRXXX JAXXXX…" at bounding box center [582, 203] width 382 height 127
click at [646, 278] on button "Ya, lanjutkan" at bounding box center [682, 286] width 72 height 17
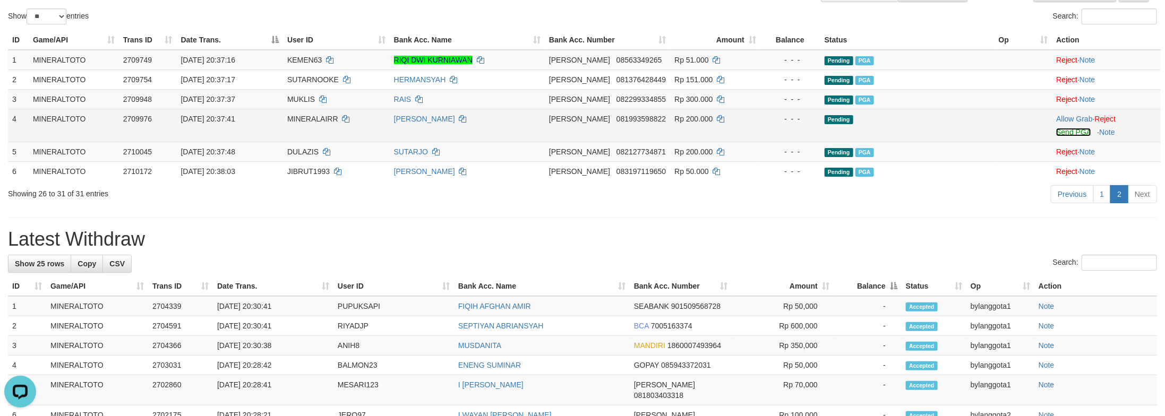
click at [1073, 128] on link "Send PGA" at bounding box center [1073, 132] width 35 height 8
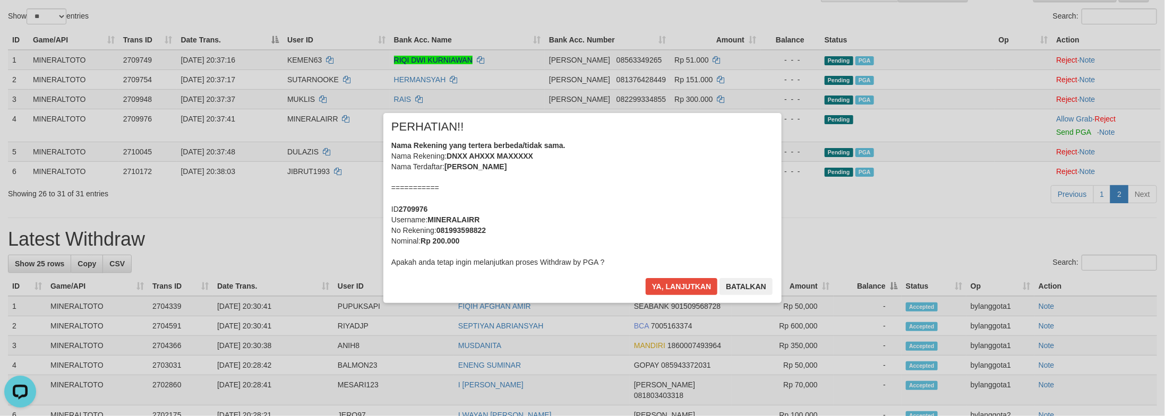
click at [615, 198] on div "Nama Rekening yang tertera berbeda/tidak sama. Nama Rekening: DNXX AHXXX MAXXXX…" at bounding box center [582, 203] width 382 height 127
click at [646, 278] on button "Ya, lanjutkan" at bounding box center [682, 286] width 72 height 17
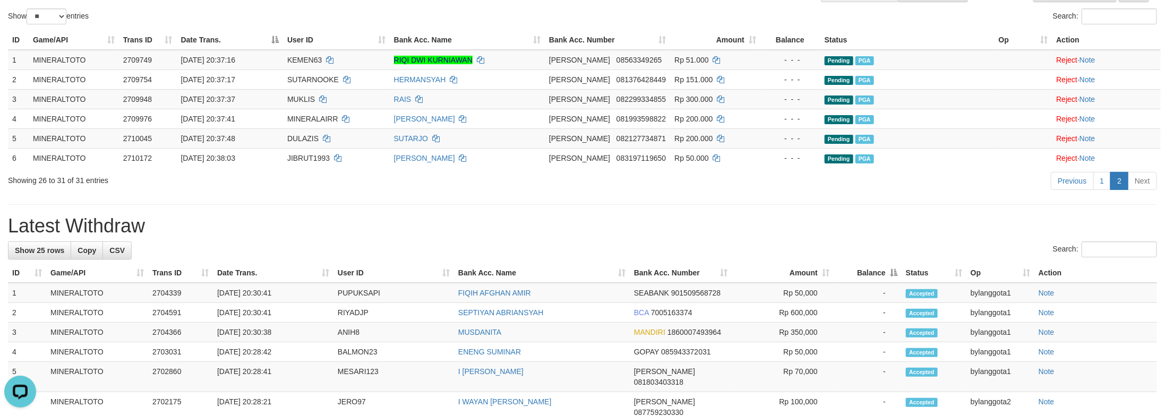
scroll to position [91, 0]
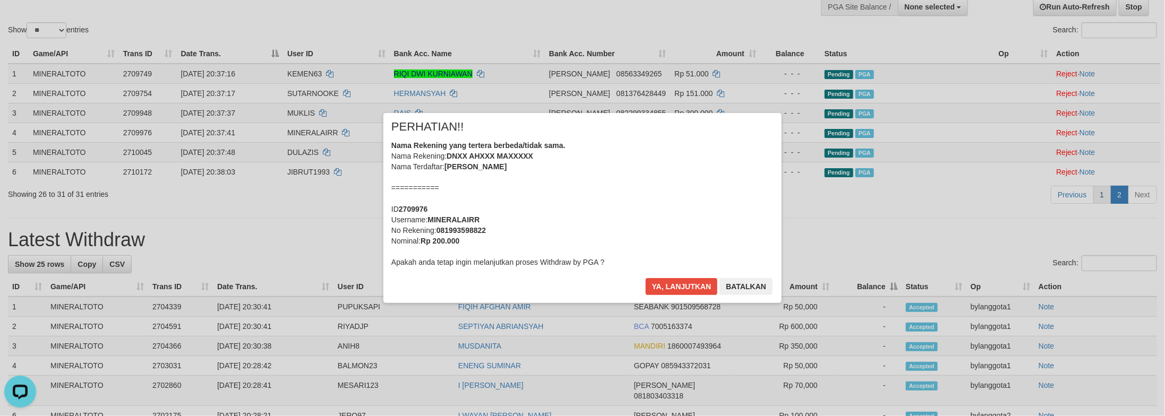
click at [733, 278] on div "× PERHATIAN!! Nama Rekening yang tertera berbeda/tidak sama. Nama Rekening: DNX…" at bounding box center [582, 208] width 398 height 190
click at [752, 283] on button "Batalkan" at bounding box center [746, 286] width 53 height 17
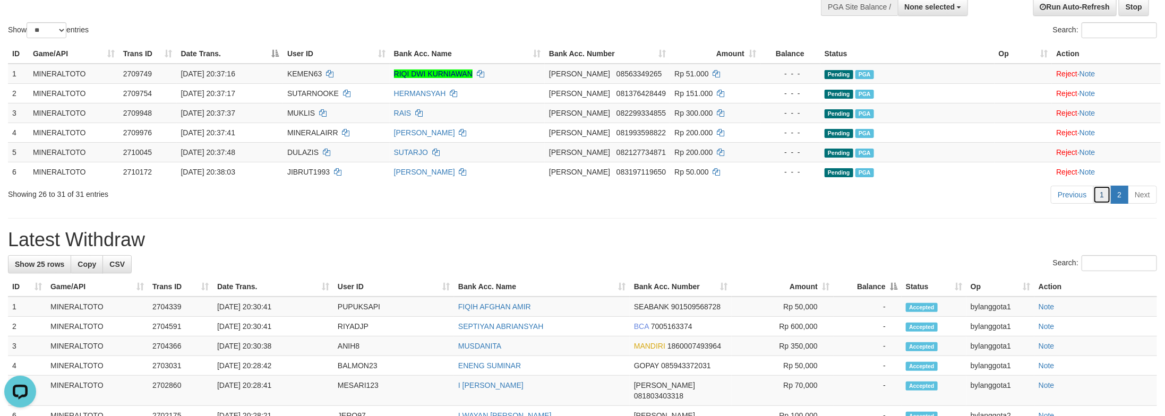
click at [1100, 198] on link "1" at bounding box center [1102, 195] width 18 height 18
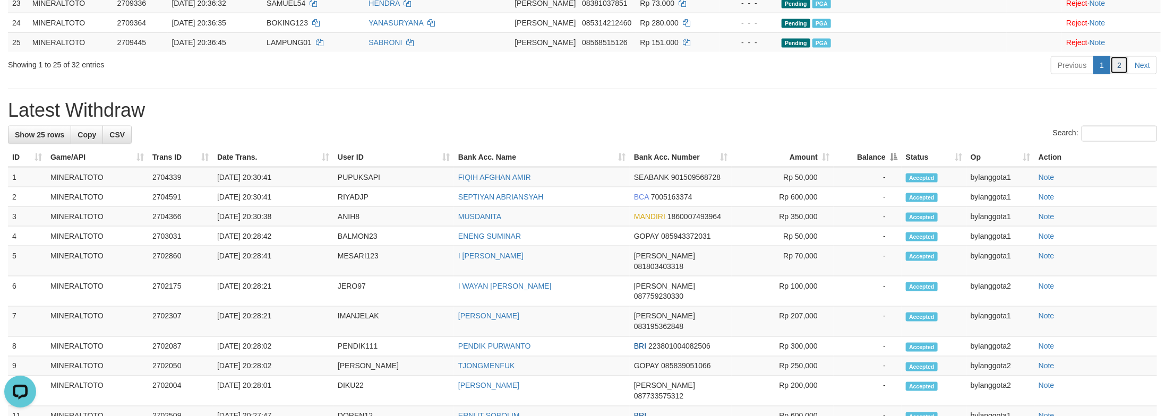
click at [1122, 74] on link "2" at bounding box center [1119, 65] width 18 height 18
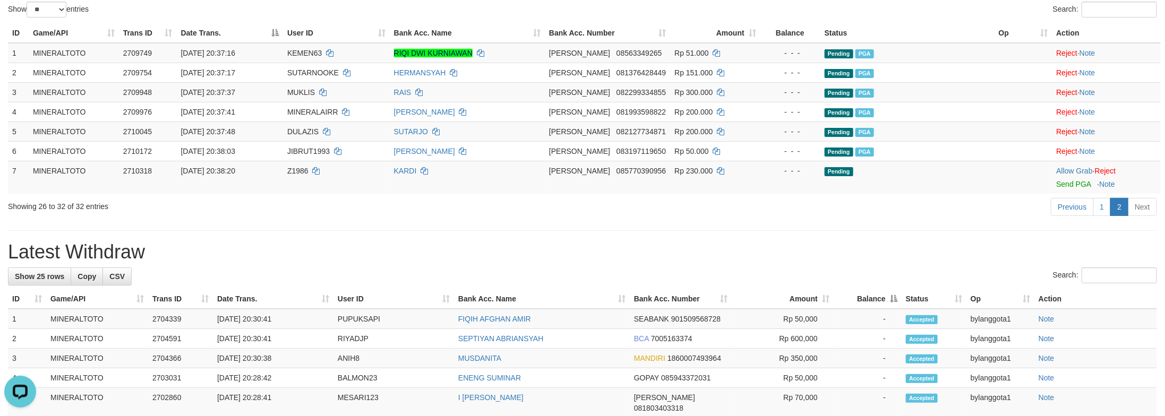
click at [931, 204] on div "Previous 1 2 Next" at bounding box center [825, 208] width 664 height 23
click at [1103, 199] on link "1" at bounding box center [1102, 207] width 18 height 18
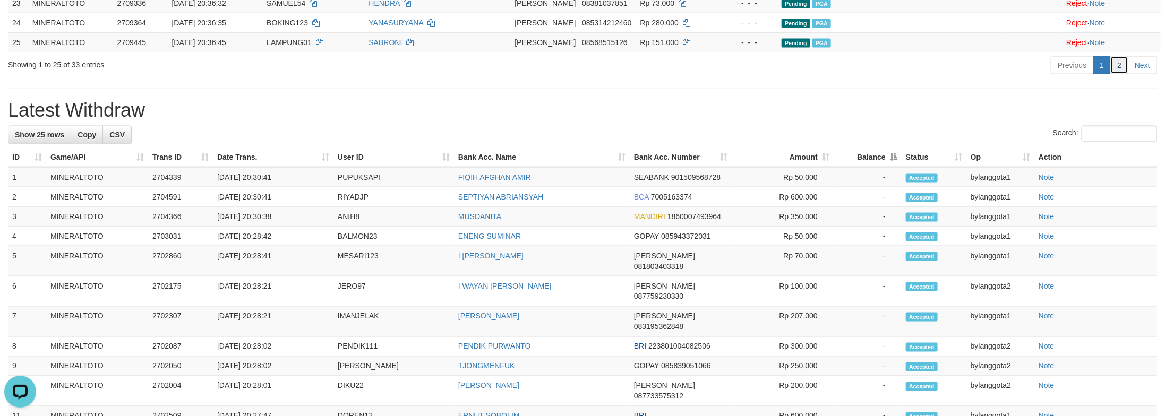
click at [1119, 74] on link "2" at bounding box center [1119, 65] width 18 height 18
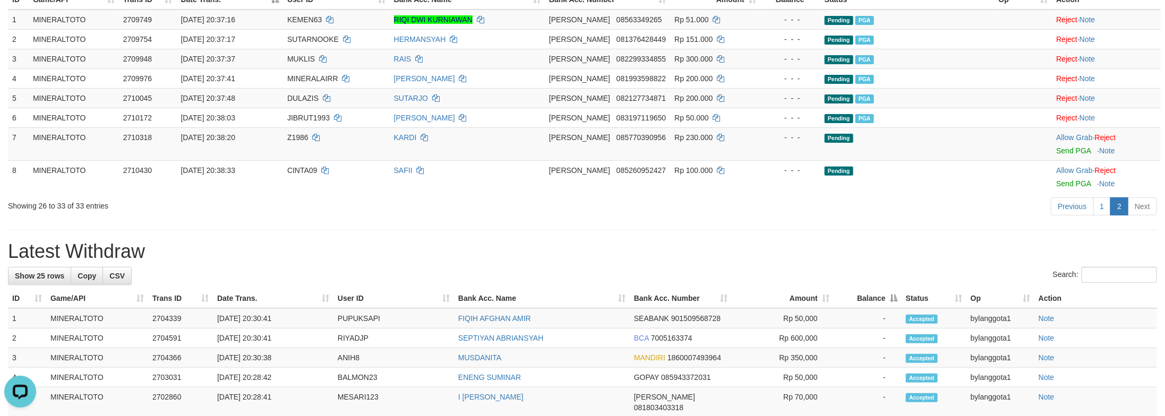
click at [1050, 196] on div "ID Game/API Trans ID Date Trans. User ID Bank Acc. Name Bank Acc. Number Amount…" at bounding box center [582, 92] width 1165 height 210
click at [1063, 152] on link "Send PGA" at bounding box center [1073, 151] width 35 height 8
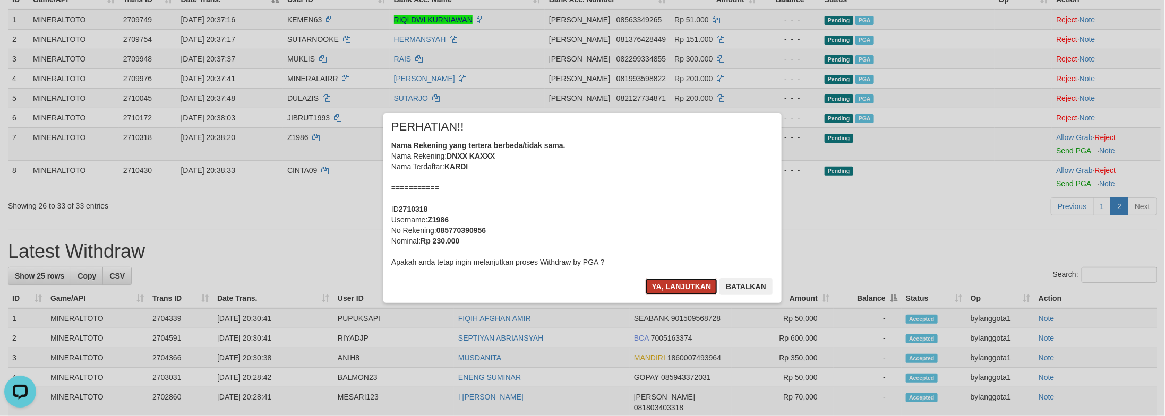
click at [706, 283] on button "Ya, lanjutkan" at bounding box center [682, 286] width 72 height 17
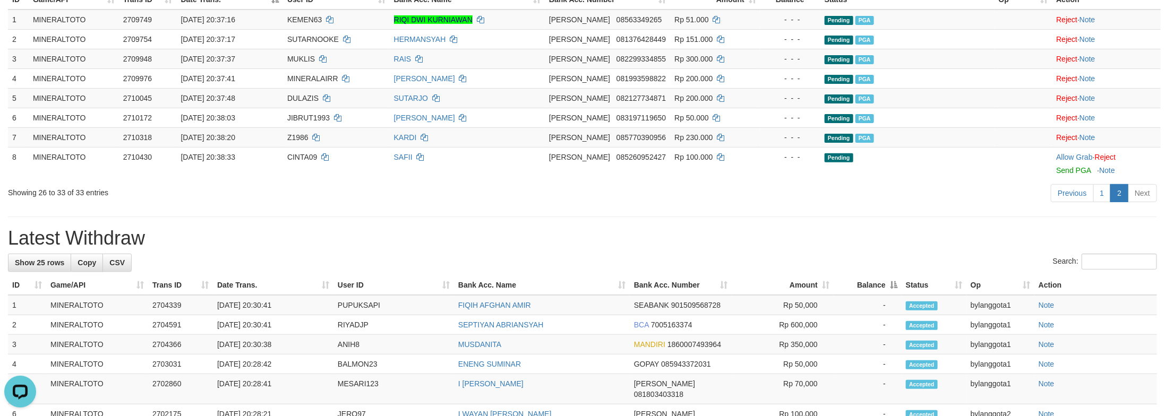
scroll to position [132, 0]
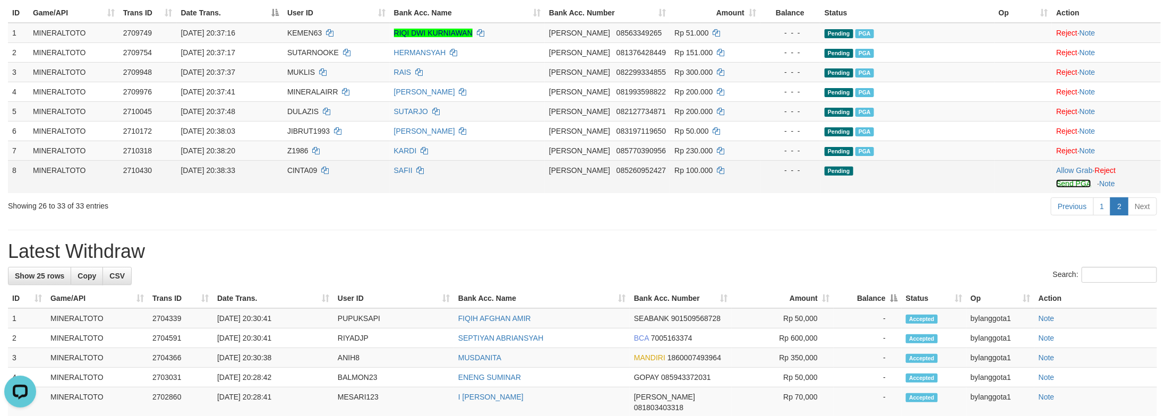
click at [1065, 185] on link "Send PGA" at bounding box center [1073, 183] width 35 height 8
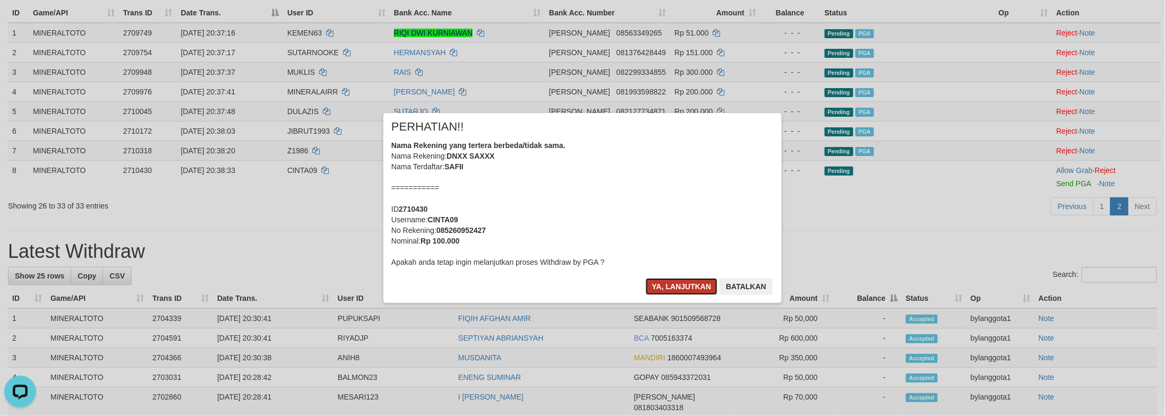
click at [695, 283] on button "Ya, lanjutkan" at bounding box center [682, 286] width 72 height 17
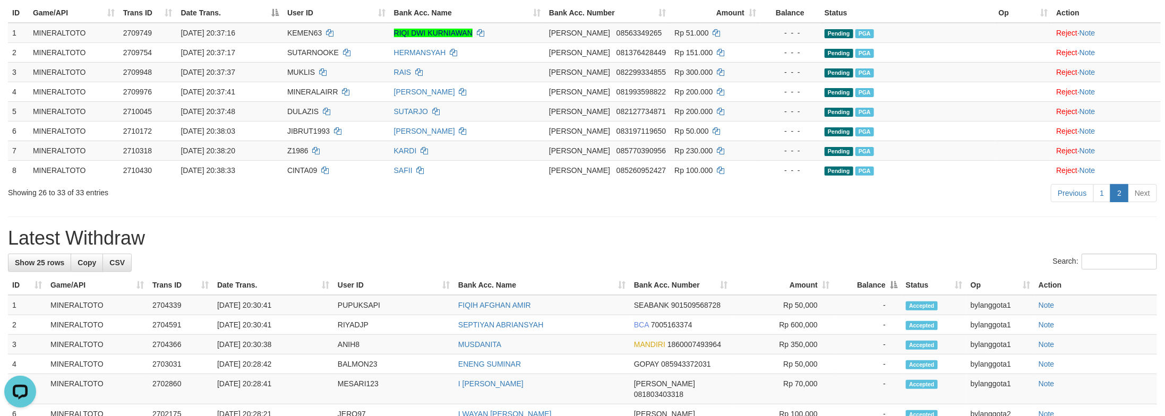
click at [760, 217] on hr at bounding box center [582, 217] width 1149 height 1
click at [1104, 201] on link "1" at bounding box center [1102, 193] width 18 height 18
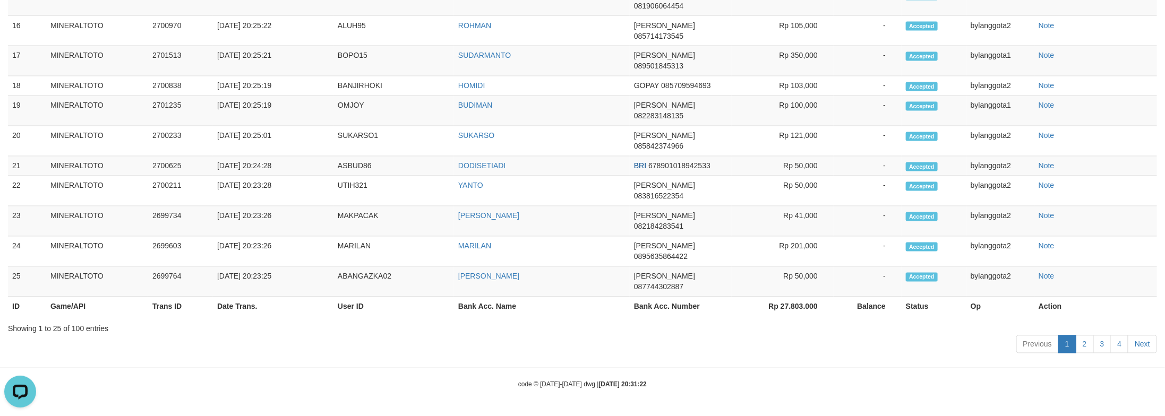
scroll to position [490, 0]
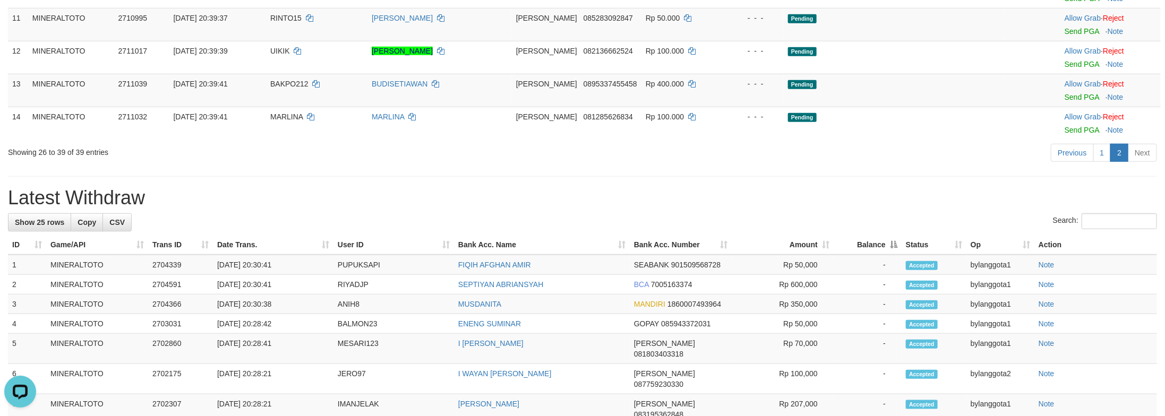
click at [839, 166] on div "Previous 1 2 Next" at bounding box center [825, 154] width 664 height 23
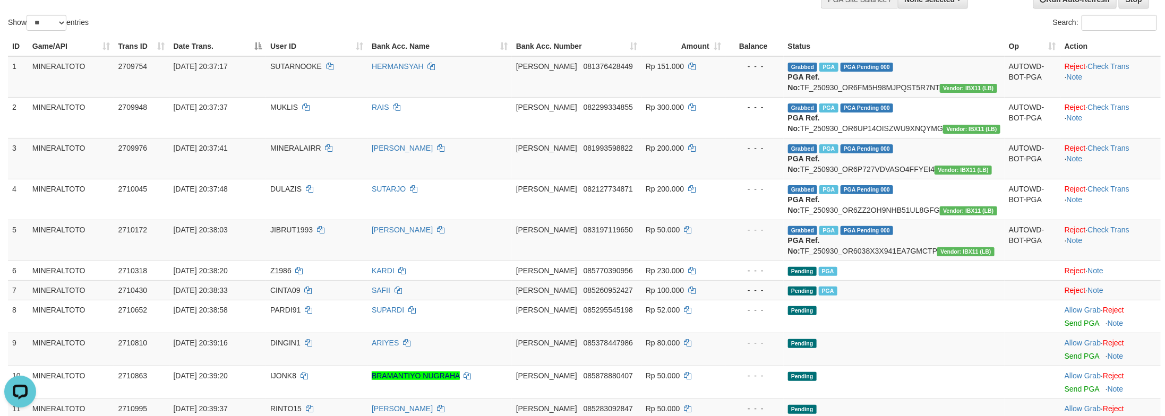
scroll to position [91, 0]
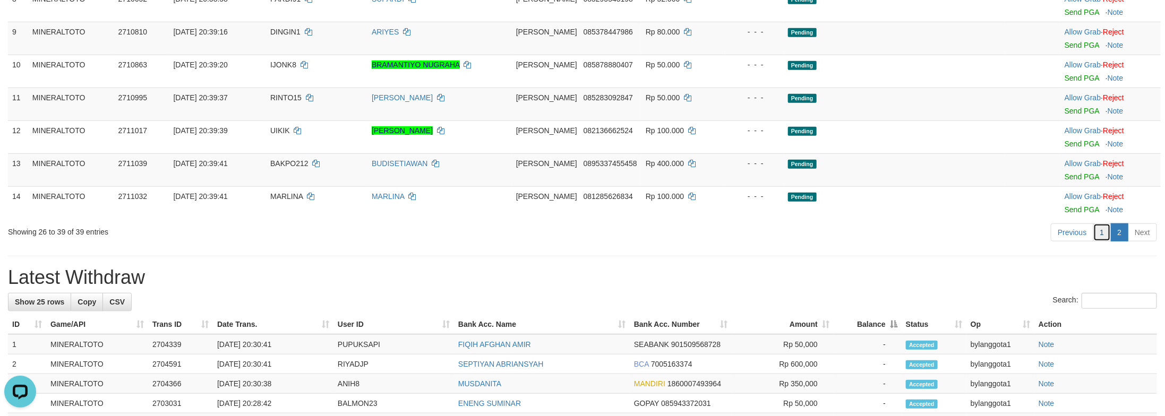
click at [1098, 242] on link "1" at bounding box center [1102, 233] width 18 height 18
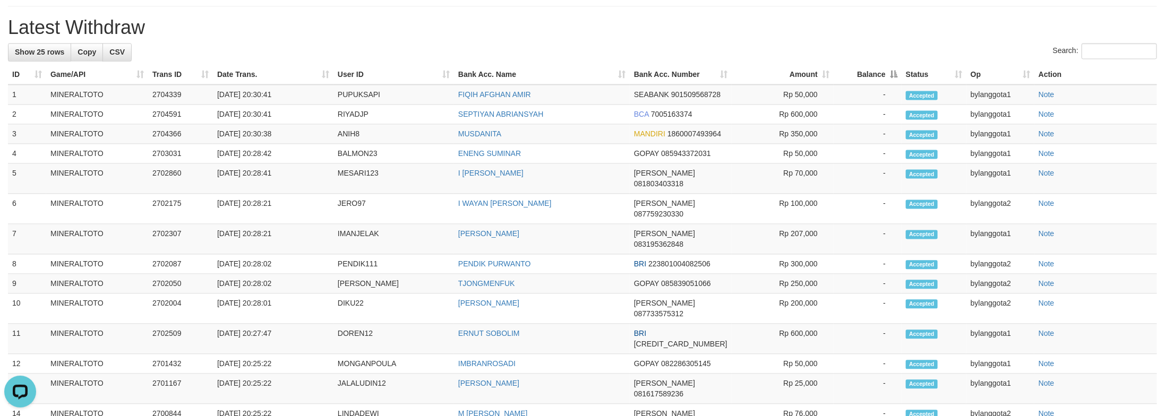
scroll to position [1173, 0]
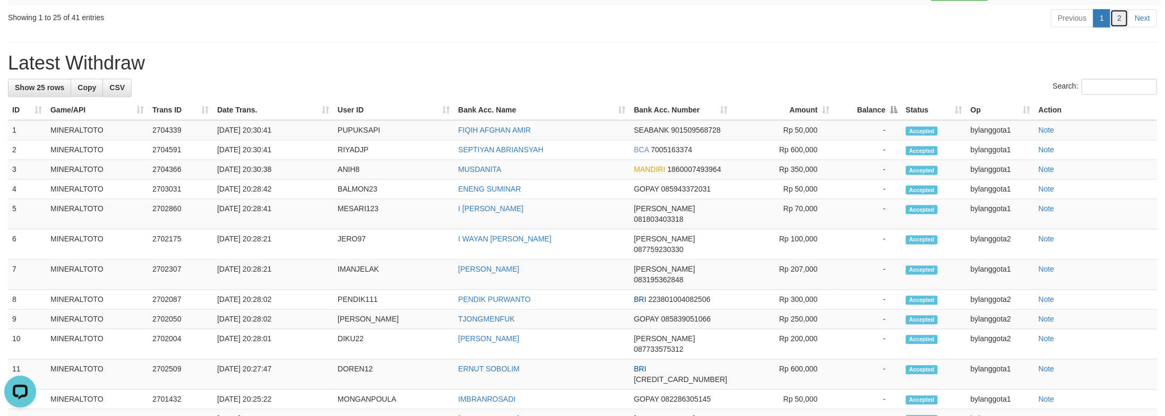
click at [1114, 27] on link "2" at bounding box center [1119, 18] width 18 height 18
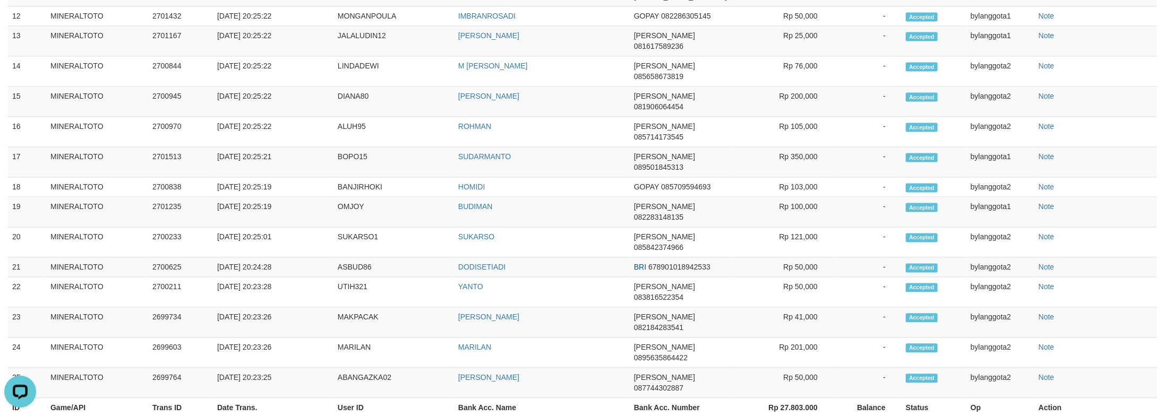
scroll to position [655, 0]
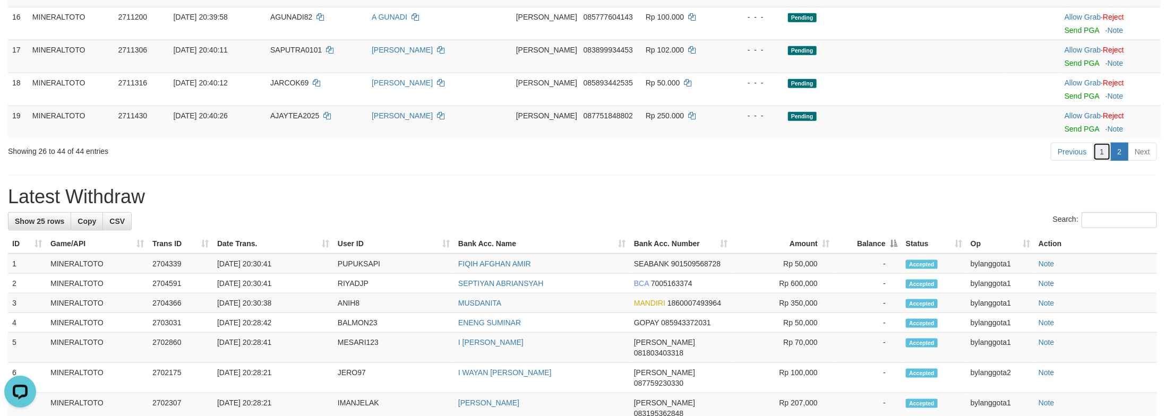
click at [1097, 161] on link "1" at bounding box center [1102, 152] width 18 height 18
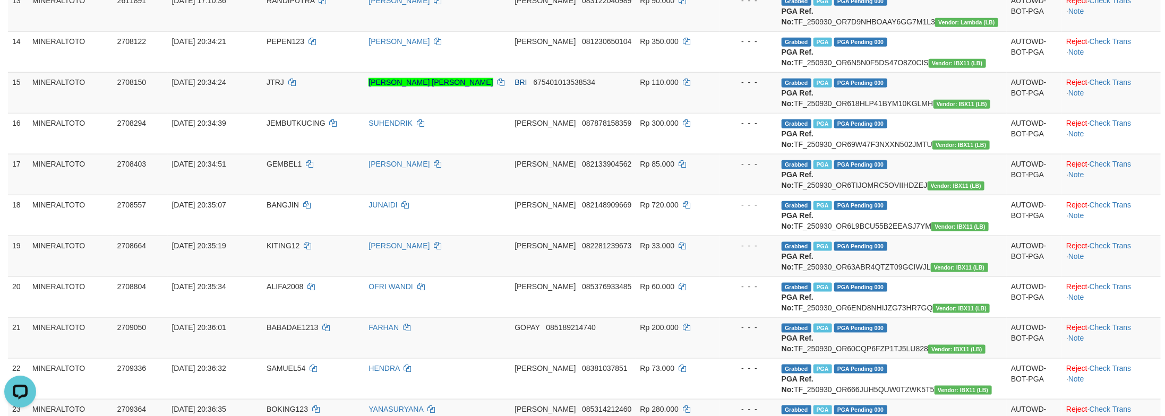
scroll to position [1252, 0]
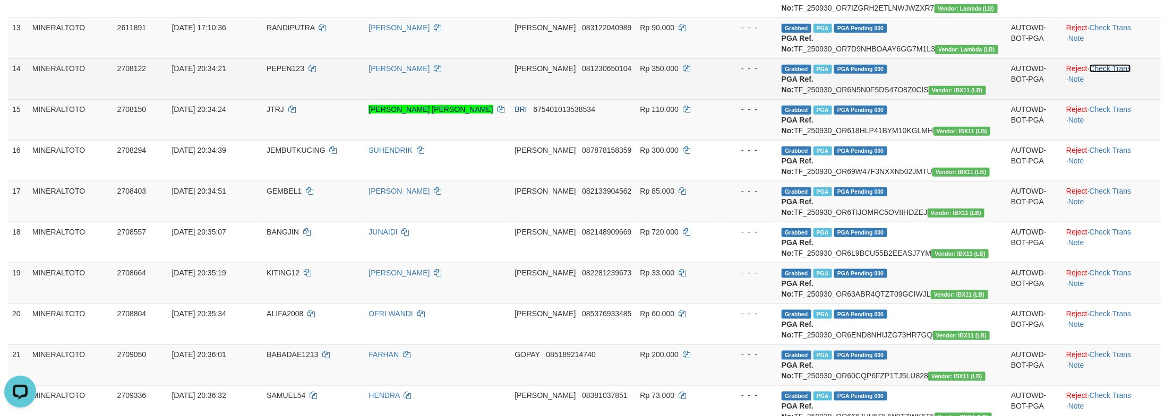
click at [1122, 73] on link "Check Trans" at bounding box center [1111, 68] width 42 height 8
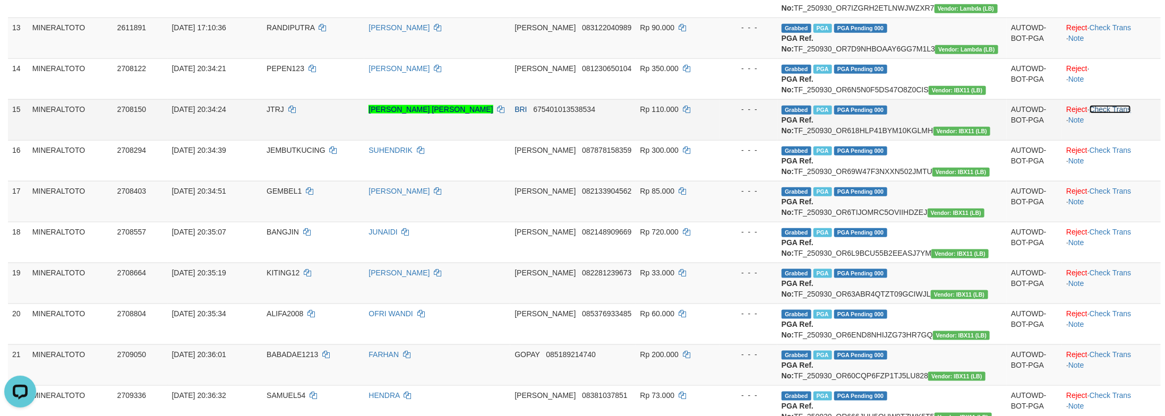
click at [1115, 114] on link "Check Trans" at bounding box center [1111, 109] width 42 height 8
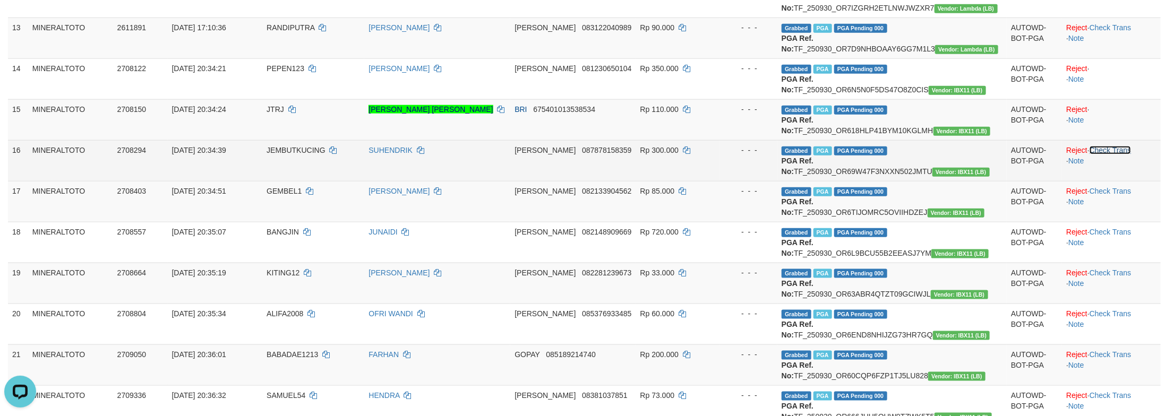
click at [1109, 155] on link "Check Trans" at bounding box center [1111, 150] width 42 height 8
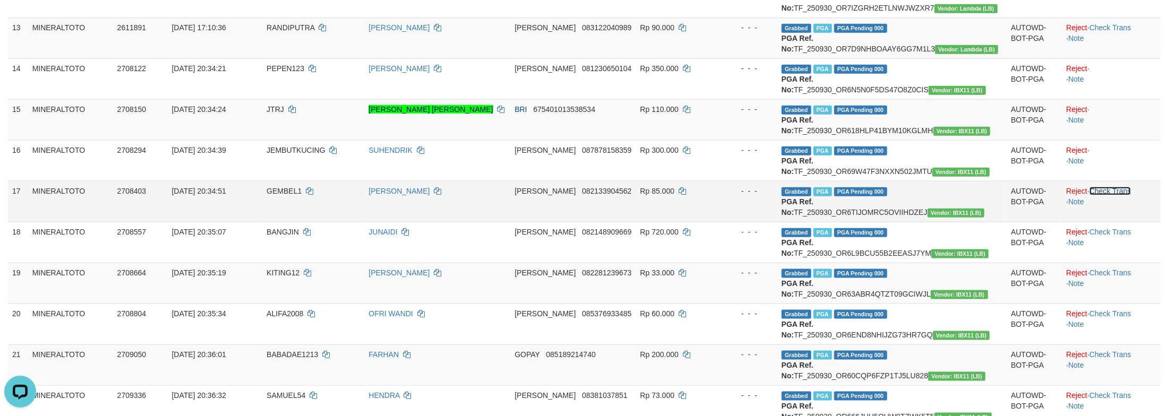
click at [1102, 195] on link "Check Trans" at bounding box center [1111, 191] width 42 height 8
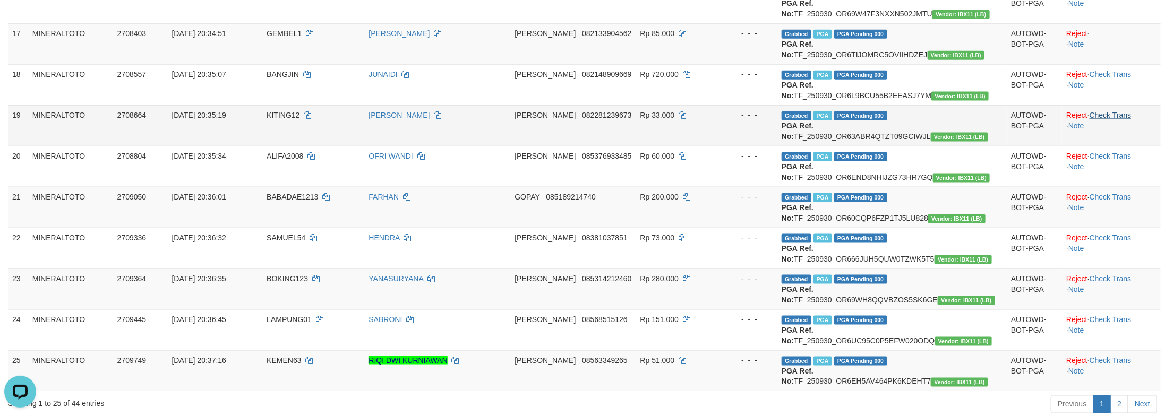
scroll to position [788, 0]
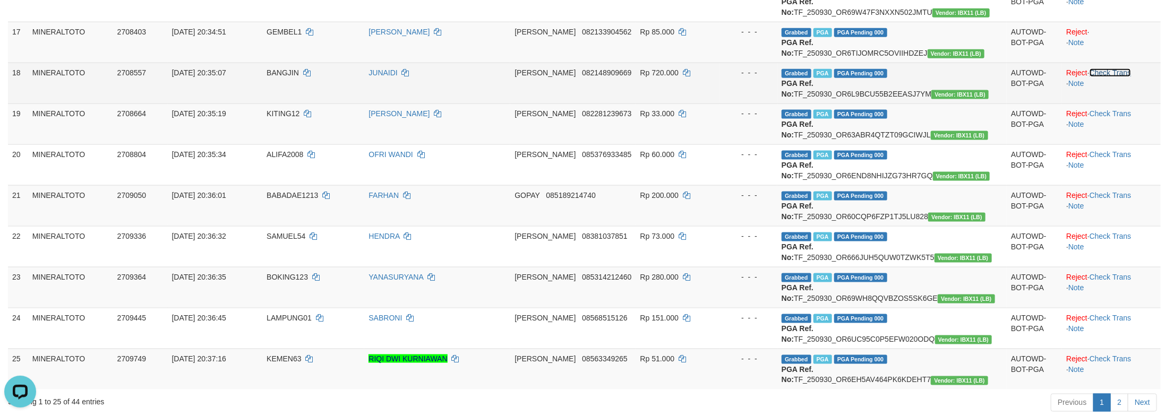
click at [1116, 77] on link "Check Trans" at bounding box center [1111, 73] width 42 height 8
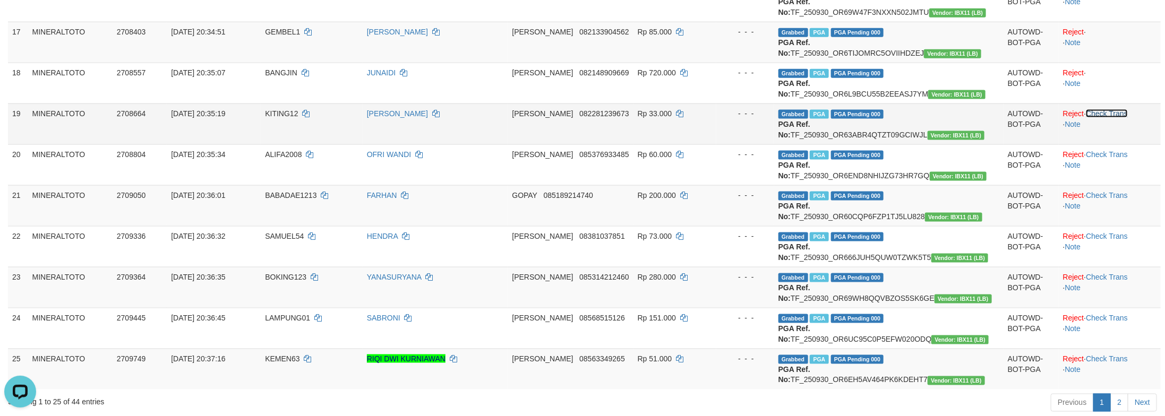
click at [1113, 118] on link "Check Trans" at bounding box center [1107, 113] width 42 height 8
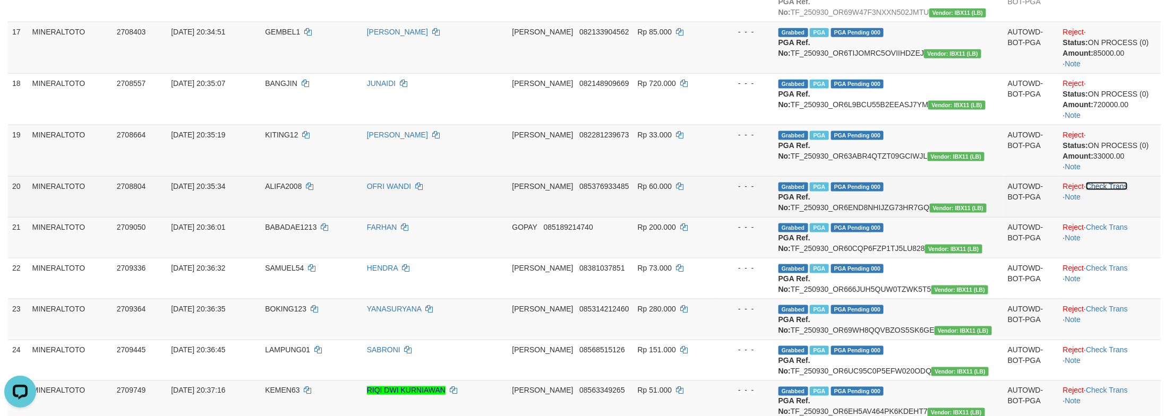
click at [1121, 191] on link "Check Trans" at bounding box center [1107, 186] width 42 height 8
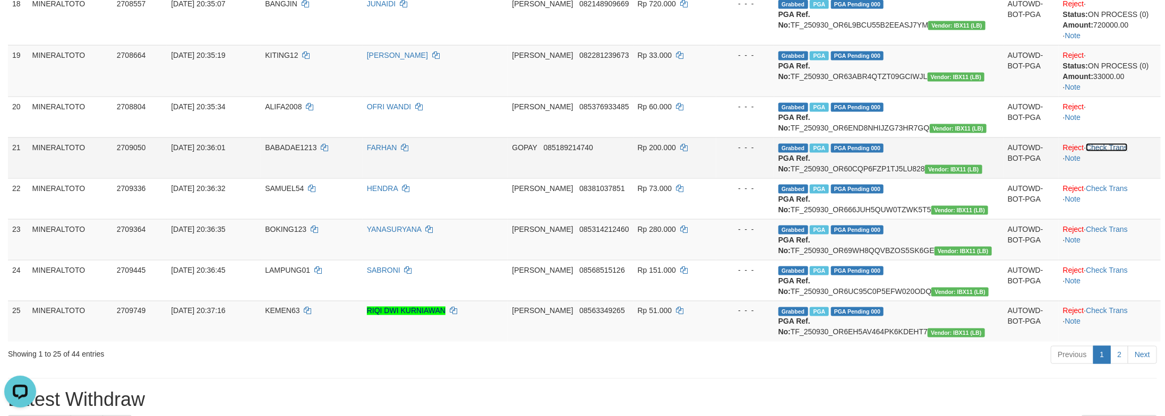
click at [1119, 152] on link "Check Trans" at bounding box center [1107, 147] width 42 height 8
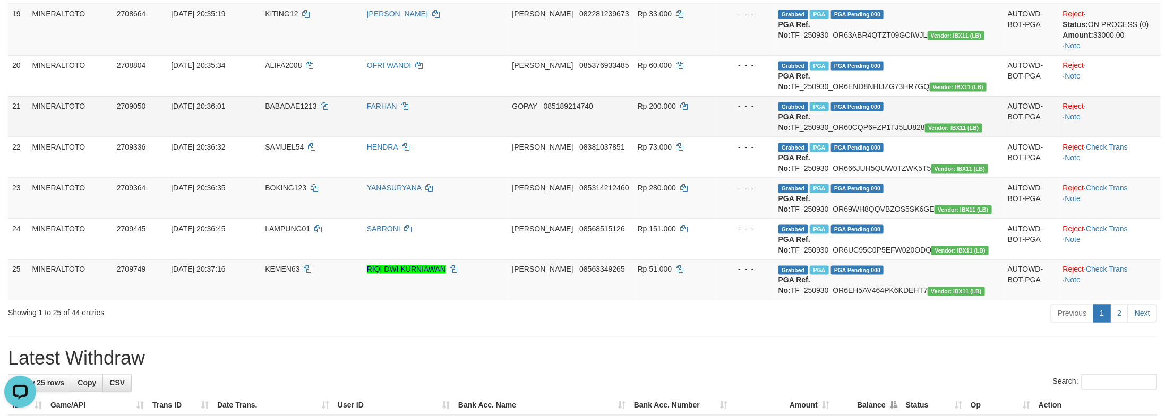
scroll to position [947, 0]
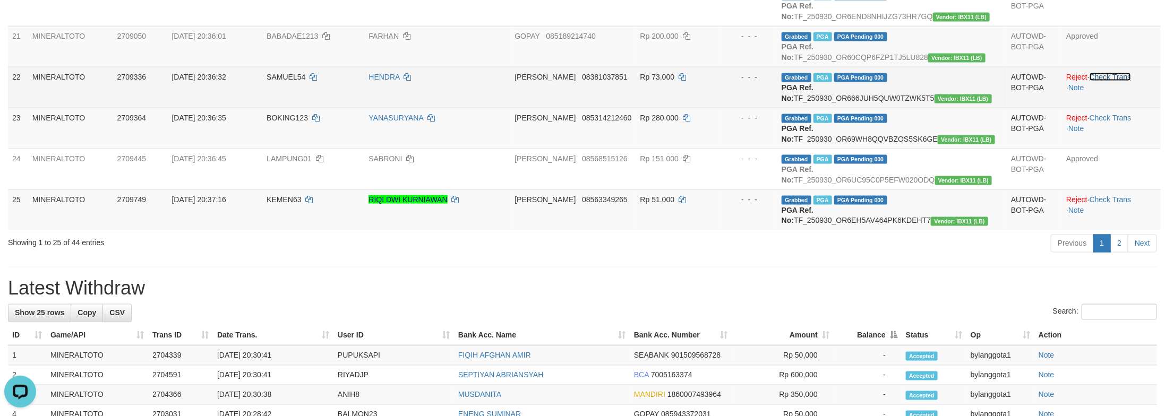
click at [1112, 81] on link "Check Trans" at bounding box center [1111, 77] width 42 height 8
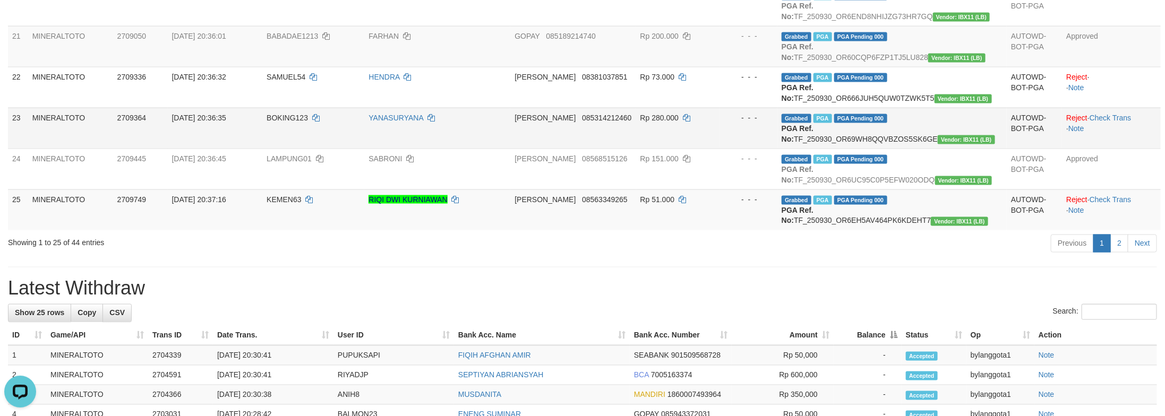
click at [1116, 149] on td "Reject · Check Trans · Note" at bounding box center [1111, 128] width 99 height 41
click at [1116, 122] on link "Check Trans" at bounding box center [1111, 118] width 42 height 8
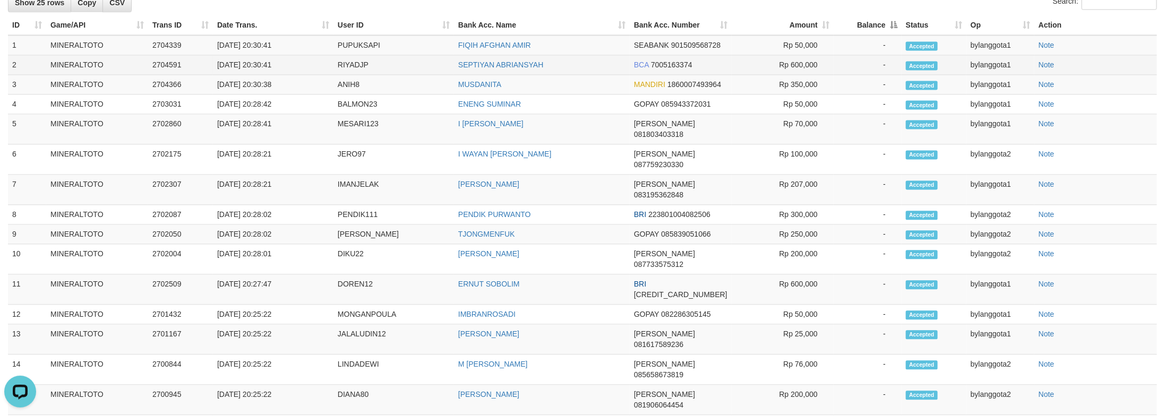
scroll to position [1266, 0]
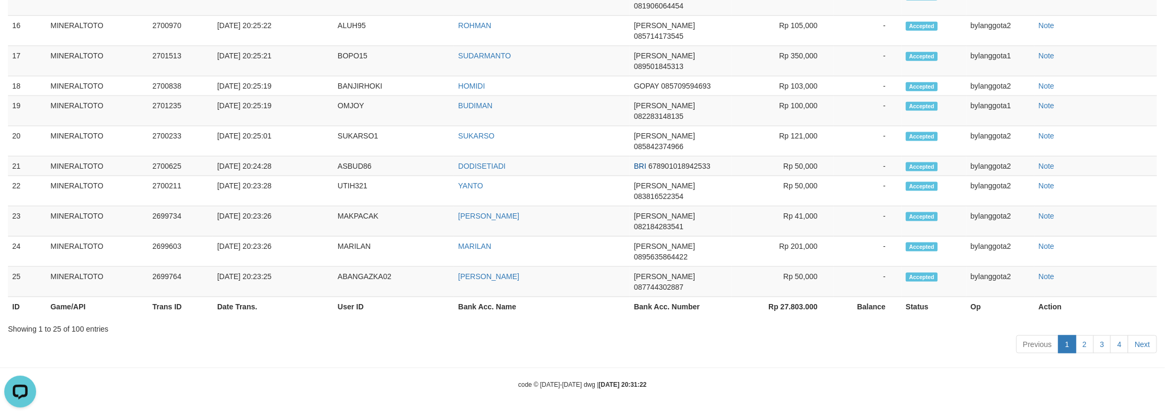
scroll to position [92, 0]
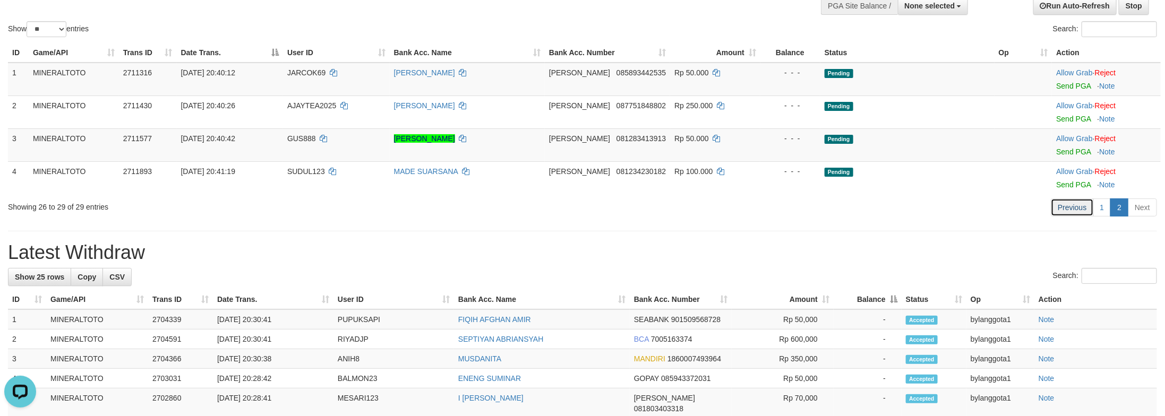
click at [1080, 209] on link "Previous" at bounding box center [1072, 208] width 42 height 18
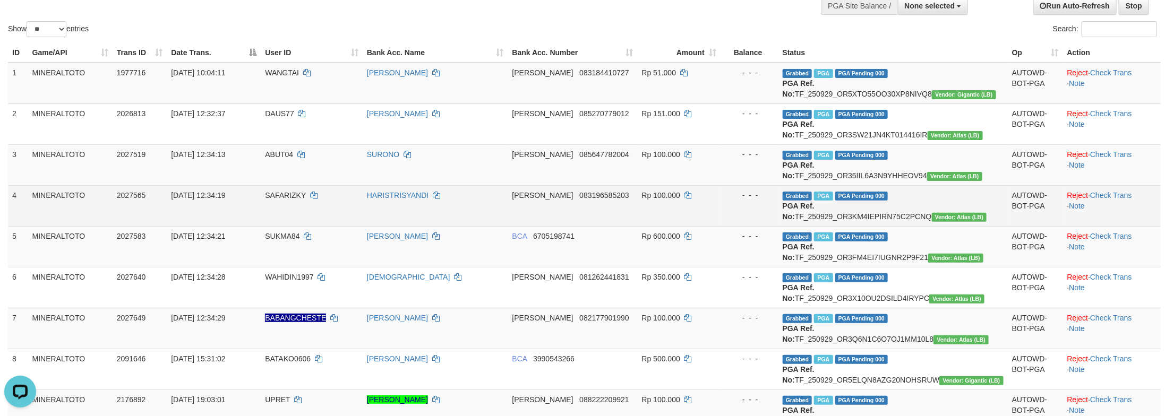
click at [927, 226] on td "Grabbed PGA PGA Pending 000 PGA Ref. No: TF_250929_OR3KM4IEPIRN75C2PCNQ Vendor:…" at bounding box center [893, 205] width 229 height 41
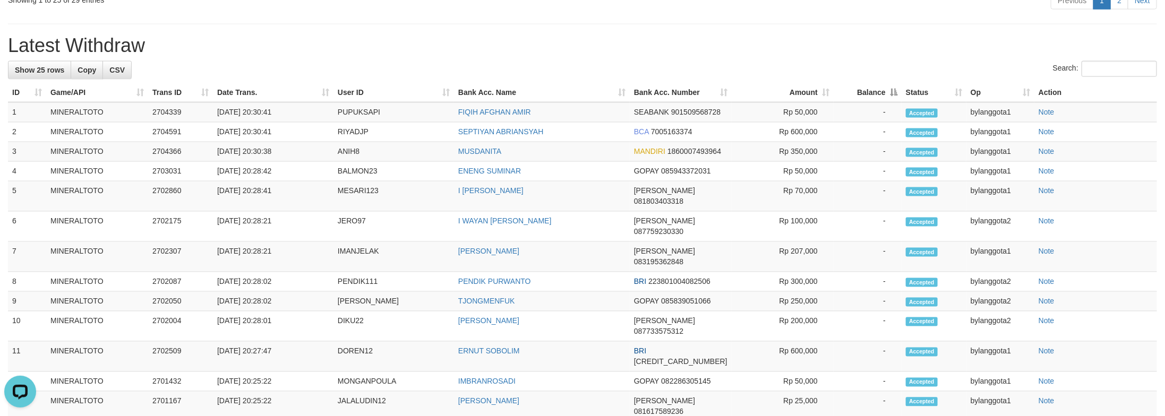
scroll to position [967, 0]
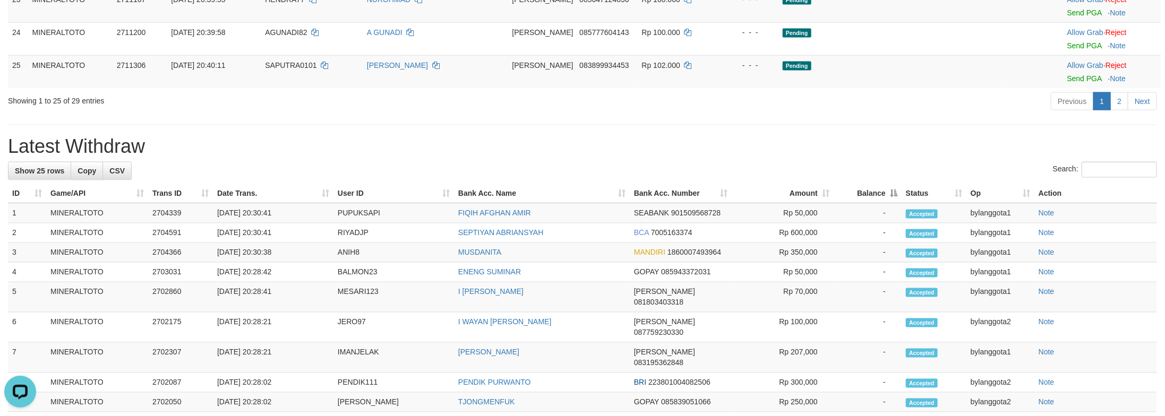
click at [791, 114] on div "Previous 1 2 Next" at bounding box center [825, 102] width 664 height 23
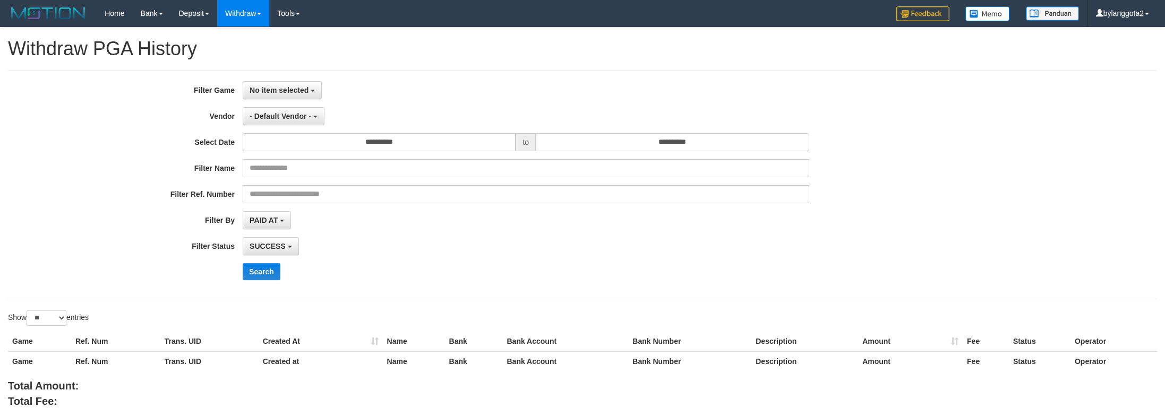
select select
select select "**"
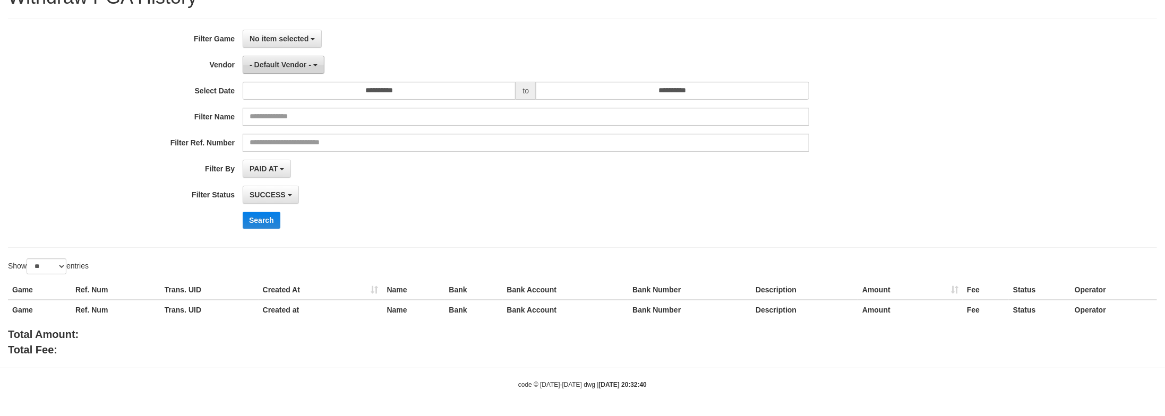
drag, startPoint x: 0, startPoint y: 0, endPoint x: 263, endPoint y: 70, distance: 272.1
click at [263, 70] on button "- Default Vendor -" at bounding box center [284, 65] width 82 height 18
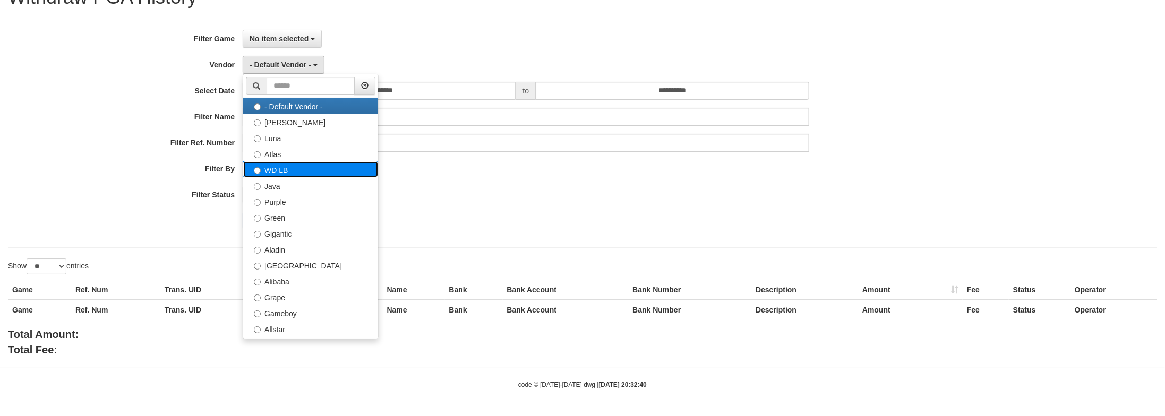
click at [322, 166] on label "WD LB" at bounding box center [310, 169] width 135 height 16
select select "**********"
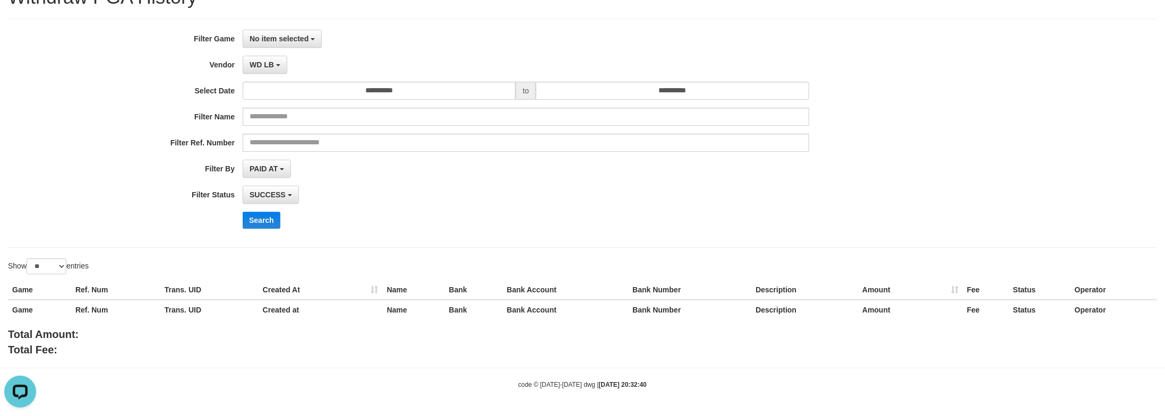
scroll to position [0, 0]
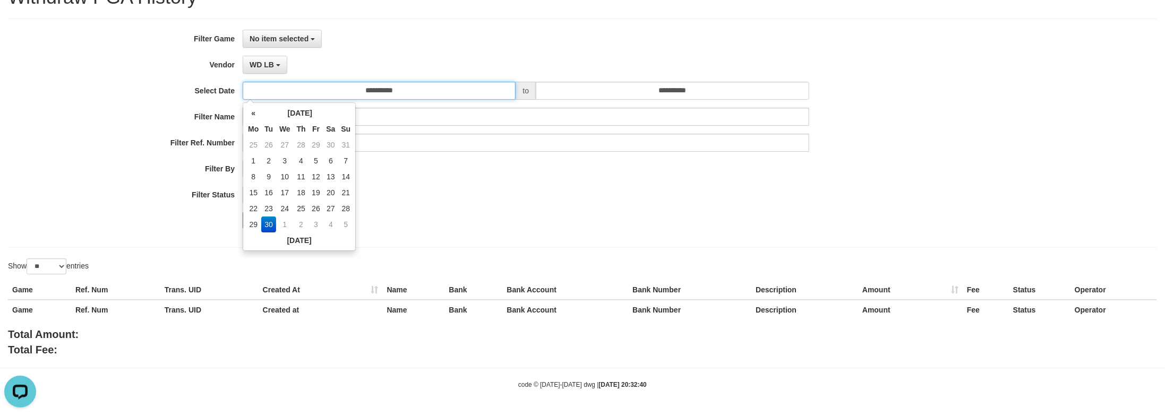
click at [314, 95] on input "**********" at bounding box center [379, 91] width 273 height 18
click at [256, 219] on td "29" at bounding box center [253, 225] width 16 height 16
type input "**********"
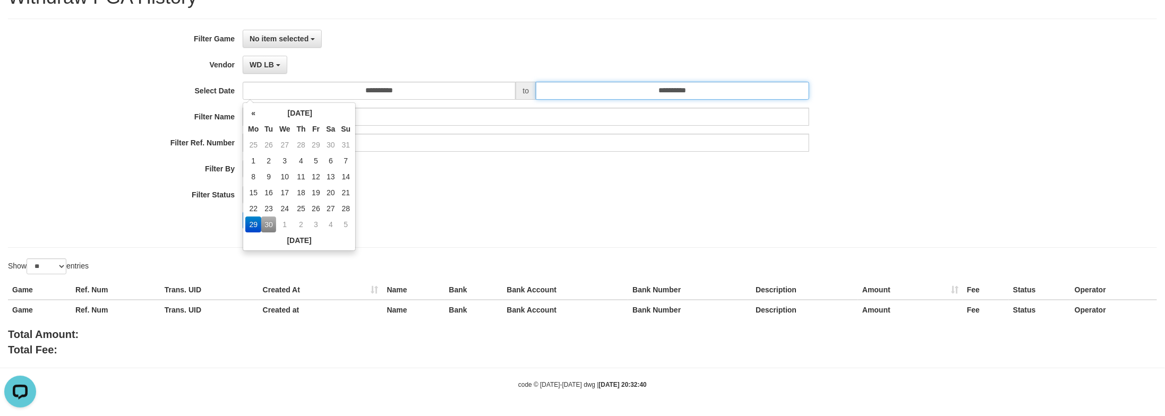
click at [644, 91] on input "**********" at bounding box center [672, 91] width 273 height 18
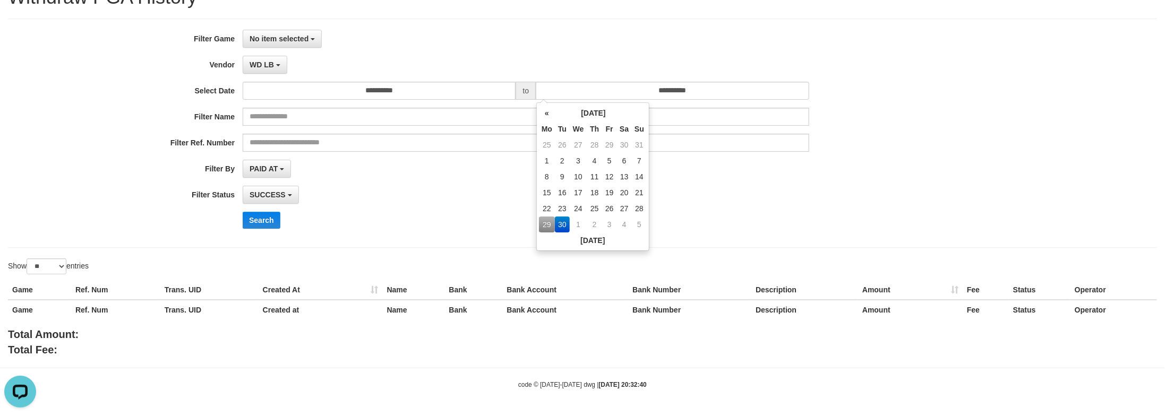
click at [544, 222] on td "29" at bounding box center [547, 225] width 16 height 16
type input "**********"
click at [275, 171] on span "PAID AT" at bounding box center [264, 169] width 28 height 8
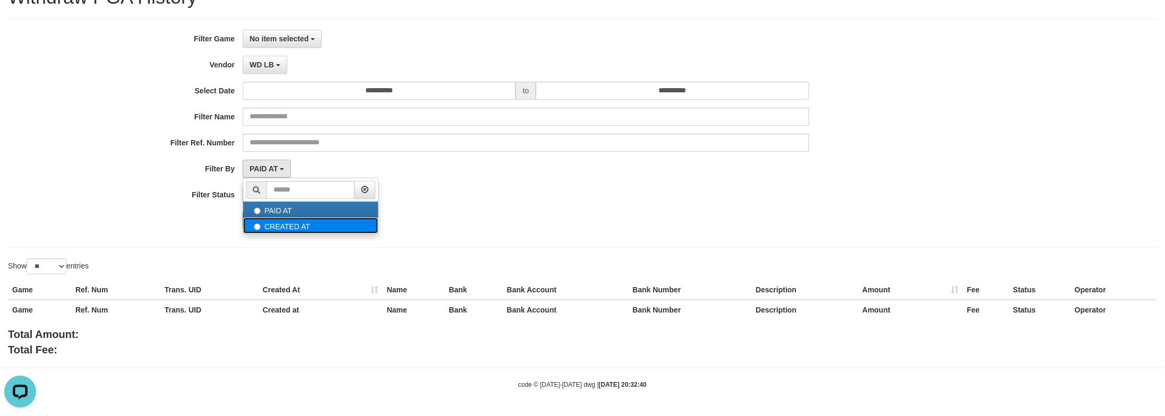
click at [279, 221] on label "CREATED AT" at bounding box center [310, 226] width 135 height 16
select select "*"
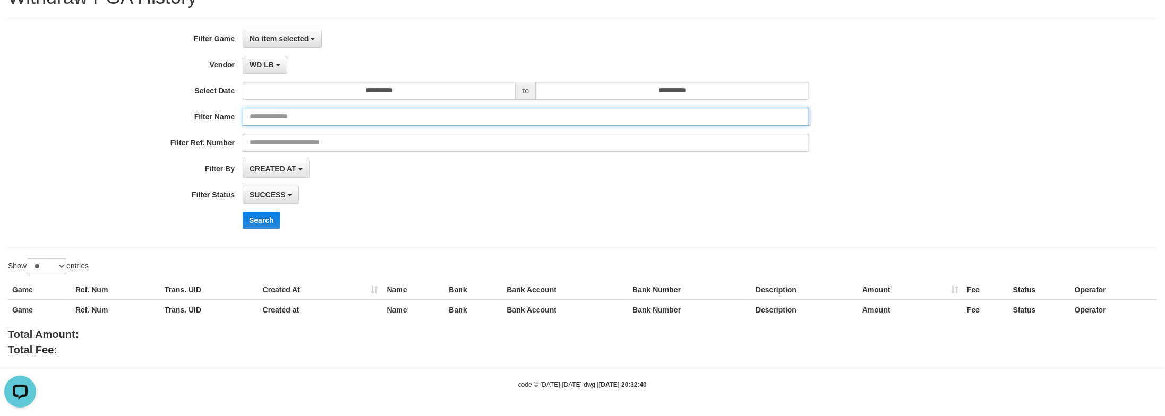
click at [303, 118] on input "text" at bounding box center [526, 117] width 567 height 18
paste input "*******"
type input "*******"
click at [268, 227] on button "Search" at bounding box center [262, 220] width 38 height 17
click at [297, 39] on span "No item selected" at bounding box center [279, 39] width 59 height 8
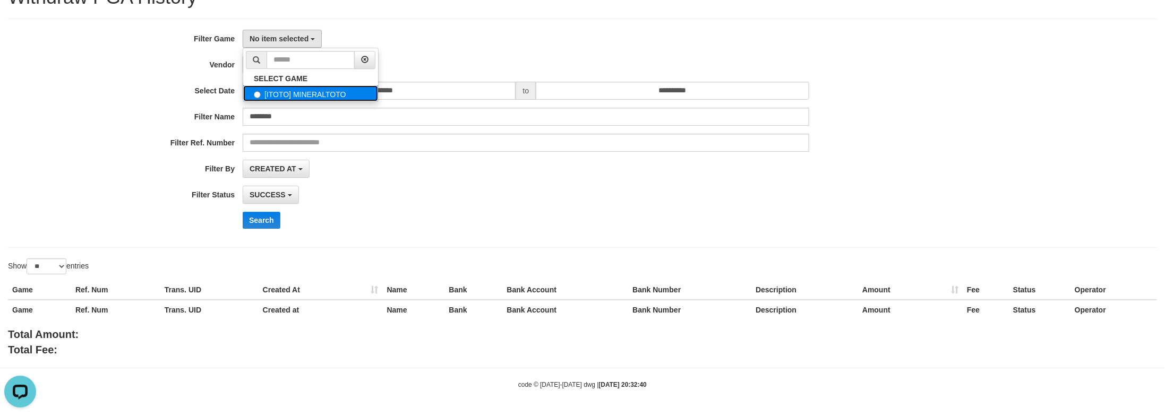
click at [308, 99] on label "[ITOTO] MINERALTOTO" at bounding box center [310, 93] width 135 height 16
select select "****"
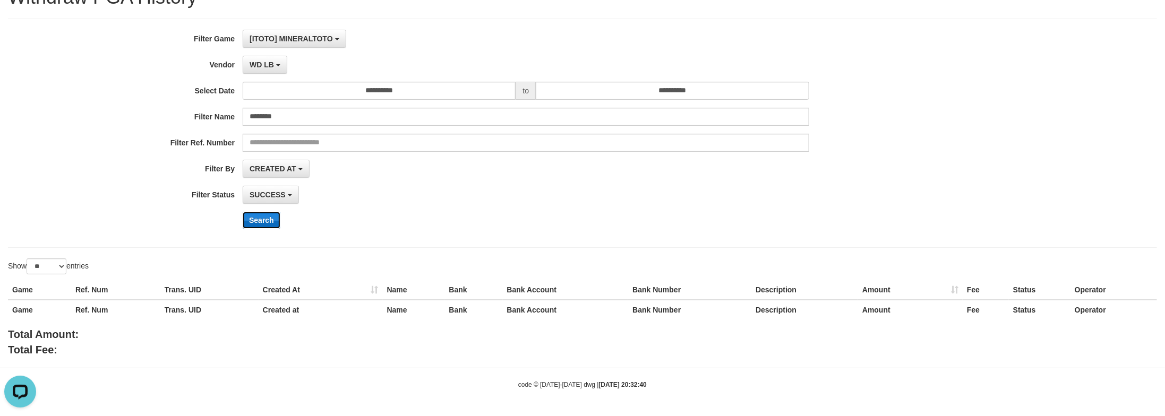
click at [262, 221] on button "Search" at bounding box center [262, 220] width 38 height 17
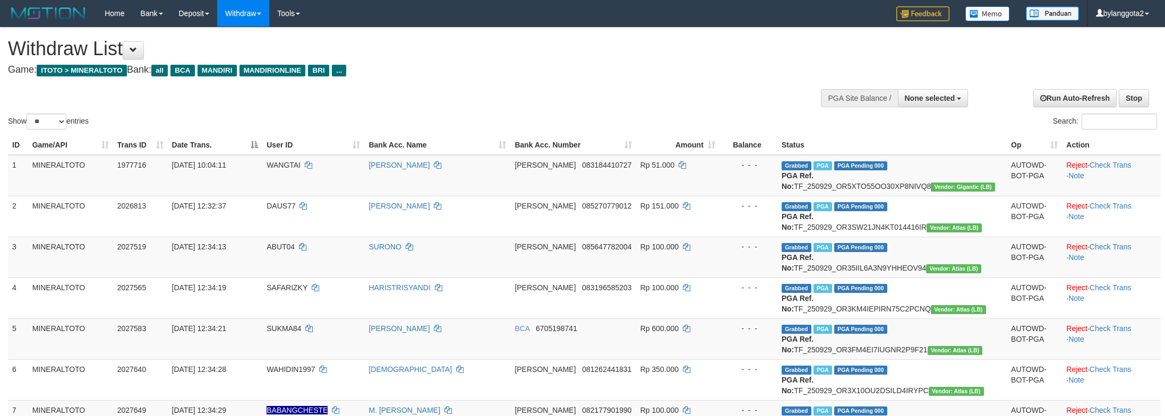
select select
select select "**"
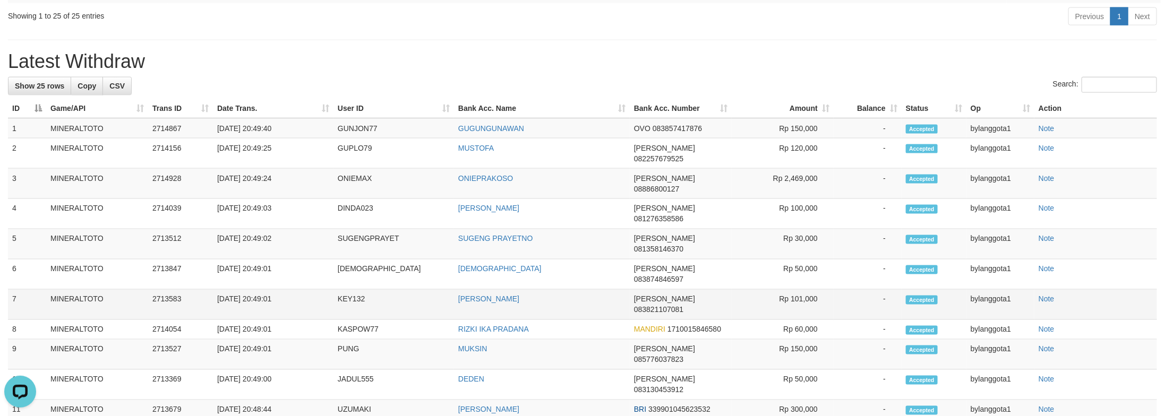
click at [808, 320] on td "Rp 101,000" at bounding box center [783, 305] width 102 height 30
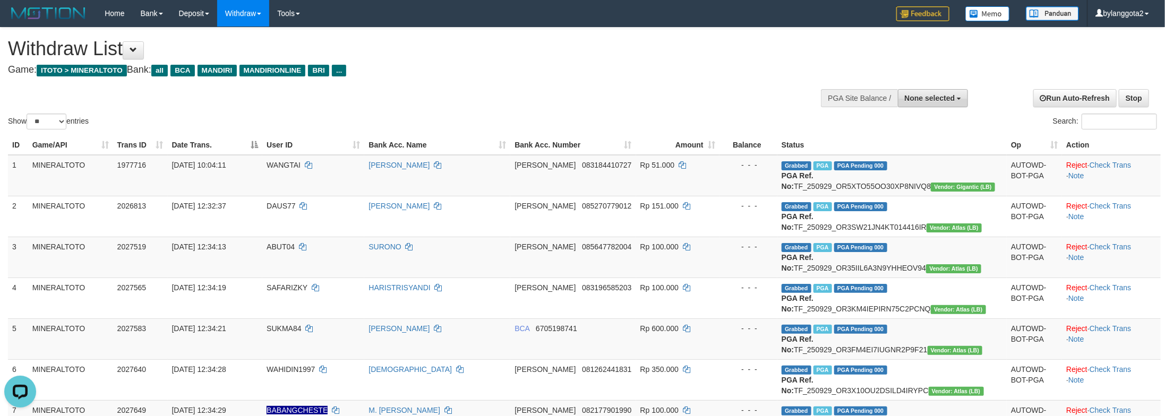
click at [956, 102] on button "None selected" at bounding box center [933, 98] width 71 height 18
click at [934, 155] on label "[ITOTO] MINERALTOTO" at bounding box center [911, 152] width 114 height 14
select select "****"
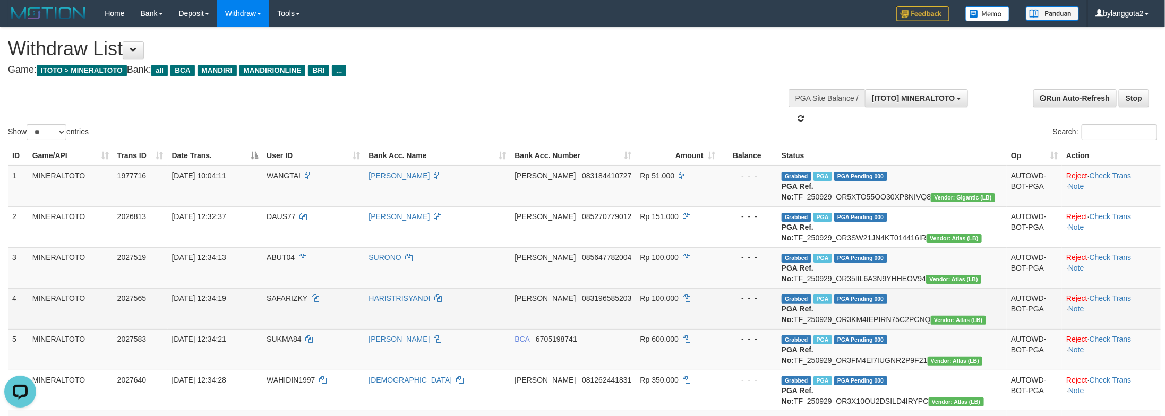
click at [811, 304] on span "Grabbed" at bounding box center [797, 299] width 30 height 9
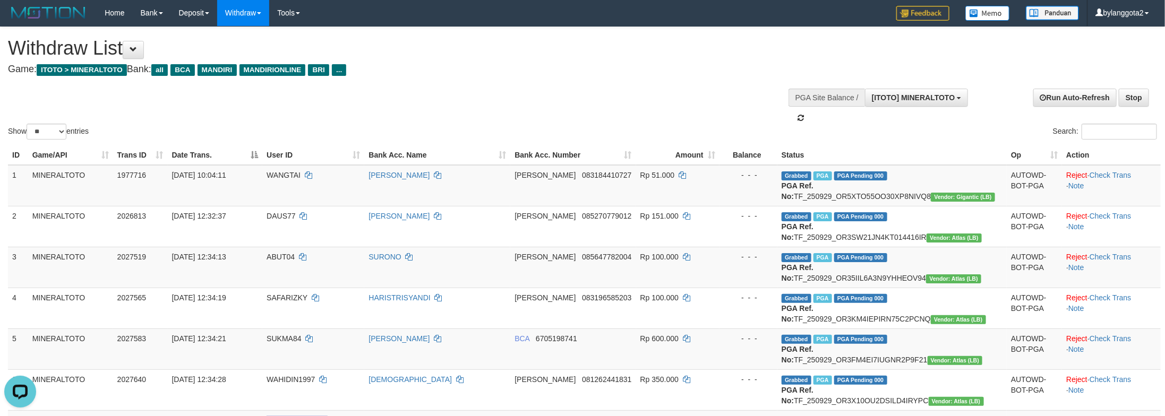
scroll to position [0, 0]
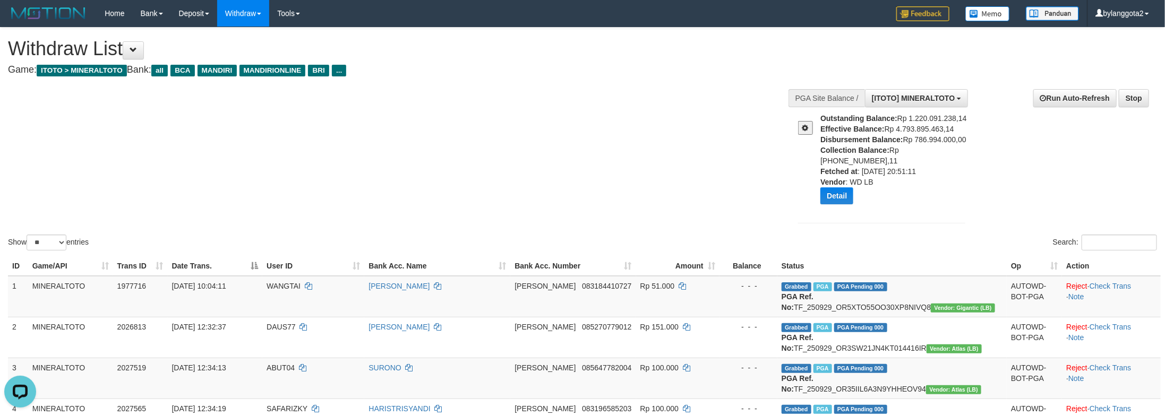
click at [859, 191] on div "Detail" at bounding box center [896, 195] width 153 height 17
click at [851, 187] on button "Detail" at bounding box center [836, 195] width 33 height 17
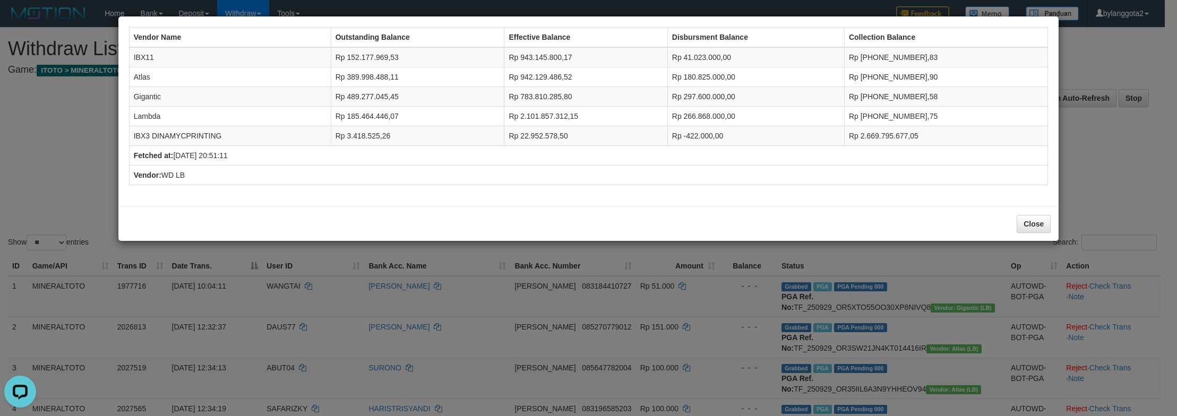
click at [722, 61] on td "Rp 41.023.000,00" at bounding box center [756, 57] width 177 height 20
copy td "41.023.000,00"
click at [136, 63] on td "IBX11" at bounding box center [230, 57] width 202 height 20
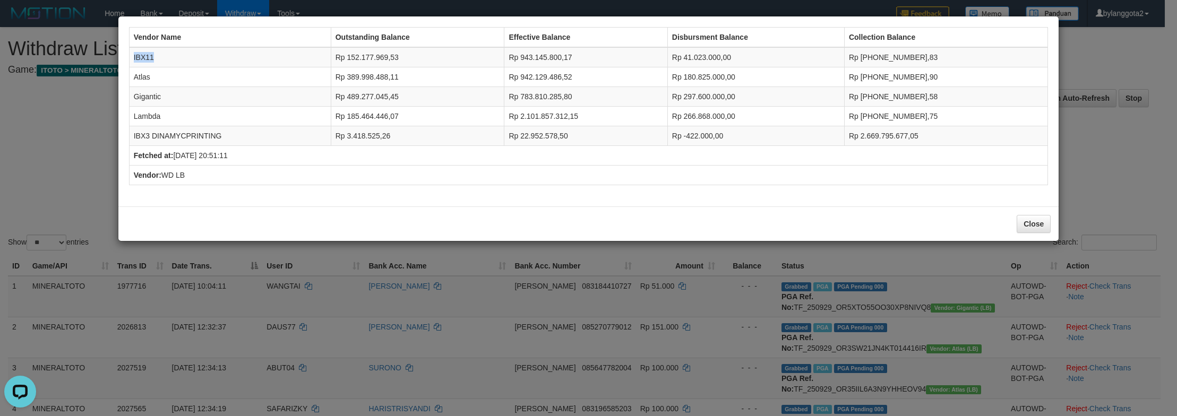
copy td "IBX11"
click at [1122, 193] on div "Vendor Name Outstanding Balance Effective Balance Disbursment Balance Collectio…" at bounding box center [588, 208] width 1177 height 416
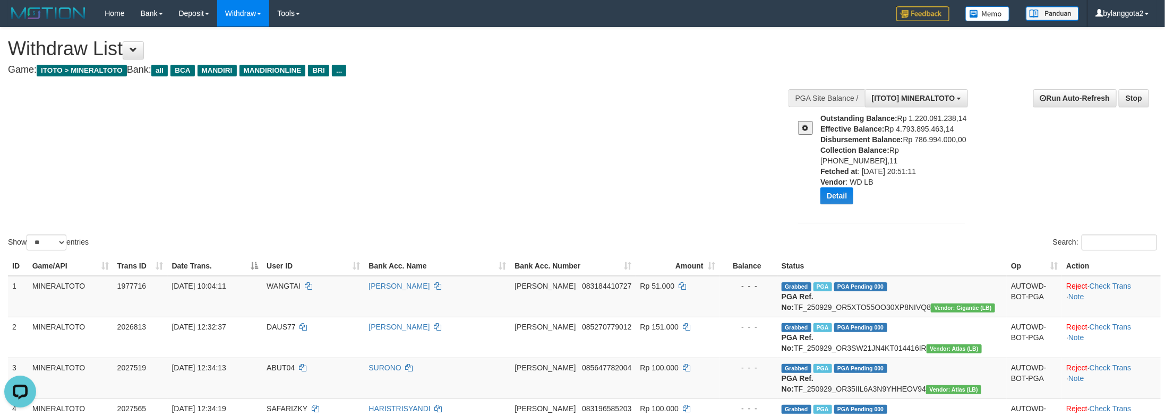
click at [570, 158] on div "Show ** ** ** *** entries Search:" at bounding box center [582, 140] width 1165 height 225
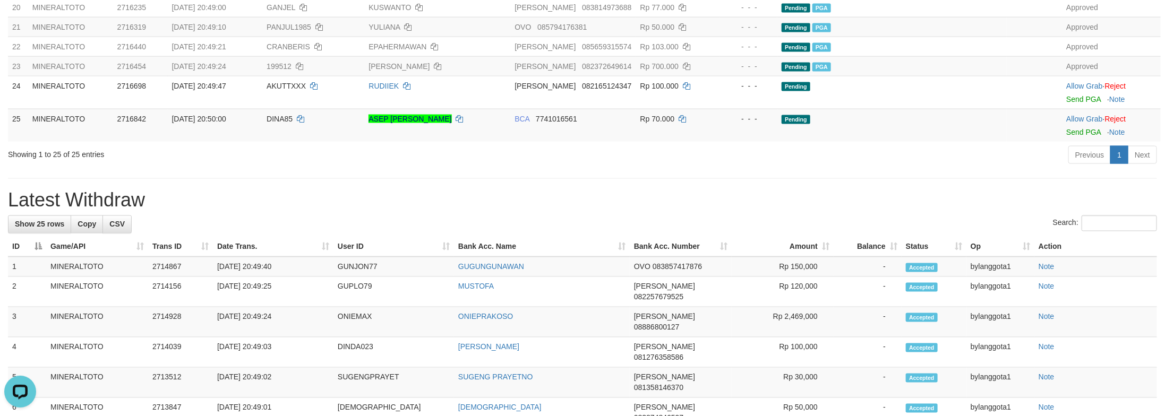
click at [925, 168] on div "Previous 1 Next" at bounding box center [825, 156] width 664 height 23
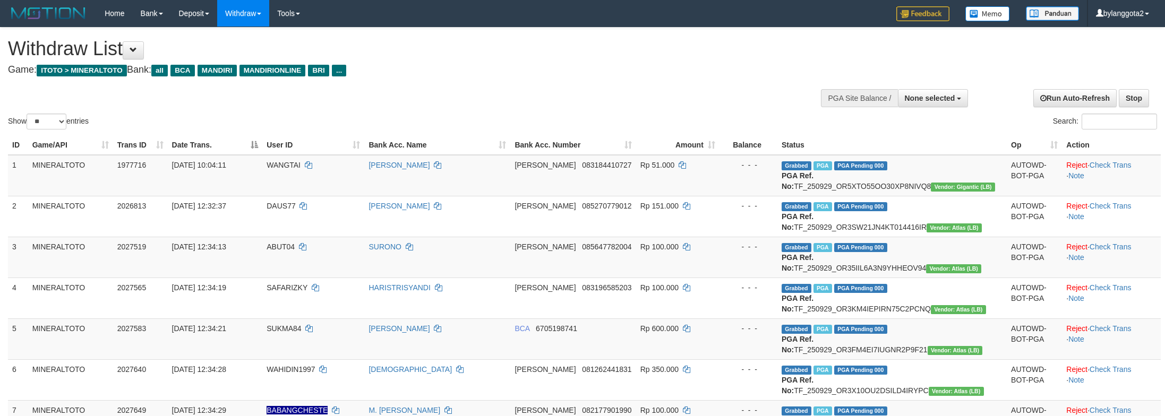
select select
select select "**"
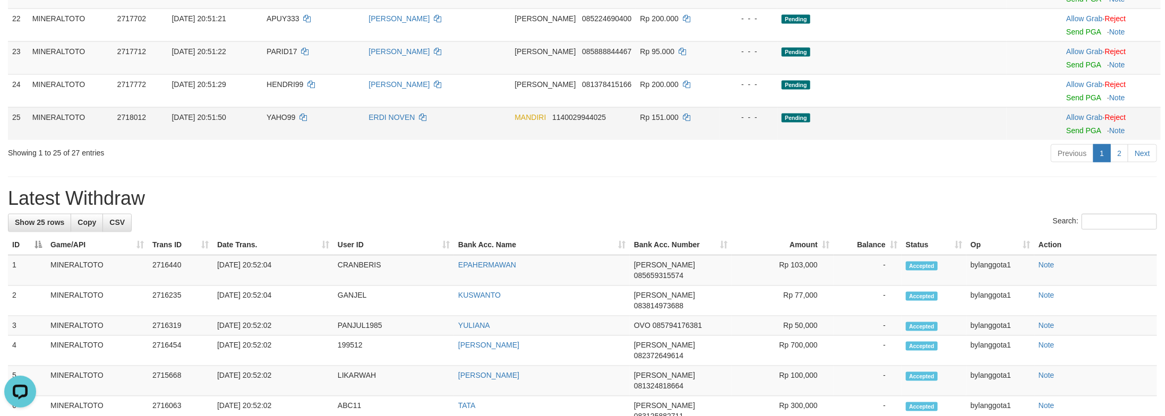
click at [879, 290] on div "**********" at bounding box center [582, 38] width 1165 height 1920
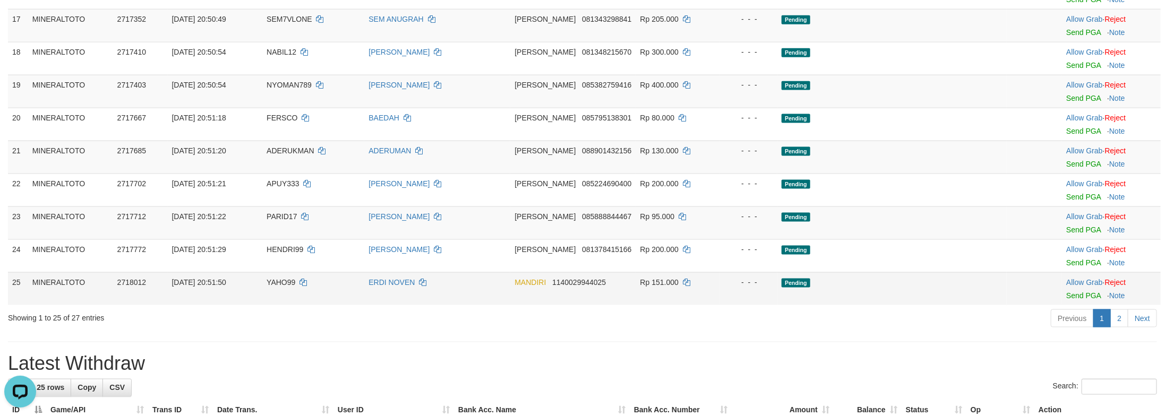
scroll to position [823, 0]
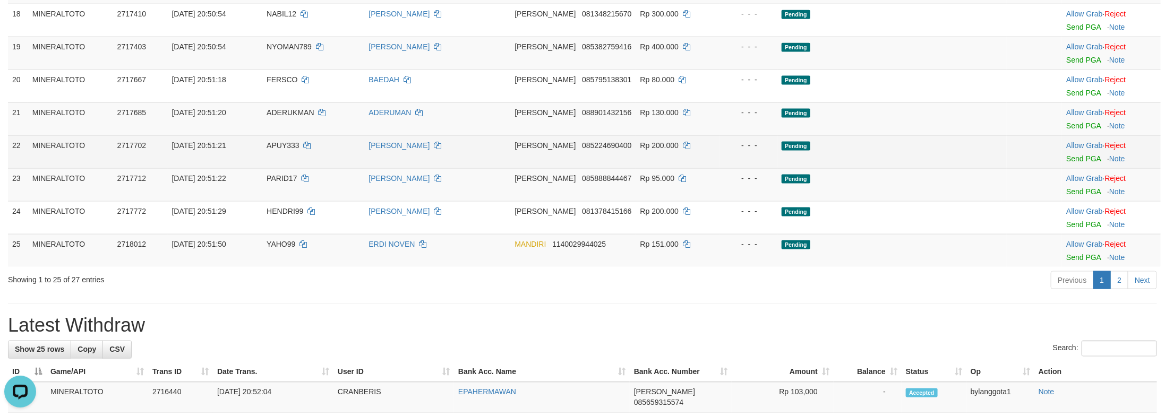
click at [913, 168] on td "Pending" at bounding box center [891, 151] width 229 height 33
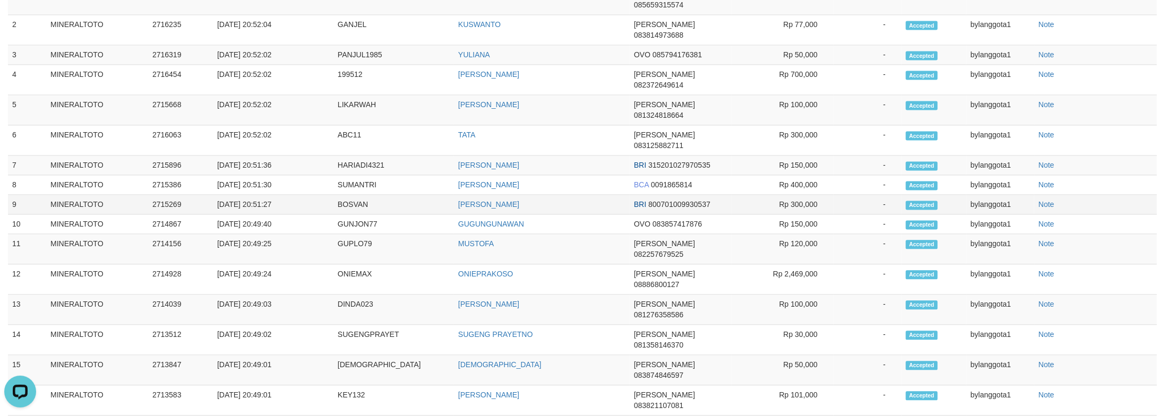
click at [783, 215] on td "Rp 300,000" at bounding box center [783, 205] width 102 height 20
click at [668, 169] on span "315201027970535" at bounding box center [679, 165] width 62 height 8
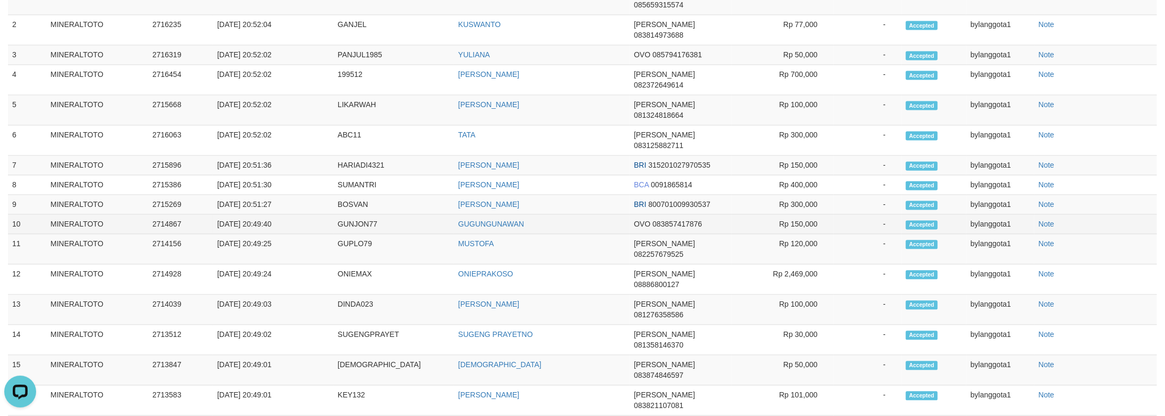
click at [905, 234] on td "Accepted" at bounding box center [934, 225] width 65 height 20
click at [844, 234] on td "-" at bounding box center [868, 225] width 68 height 20
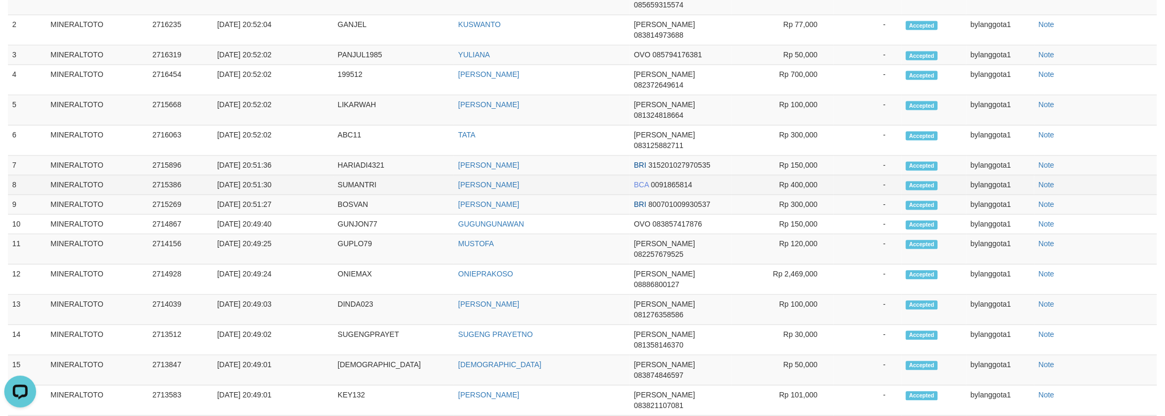
click at [917, 190] on span "Accepted" at bounding box center [922, 185] width 32 height 9
click at [883, 195] on td "-" at bounding box center [868, 185] width 68 height 20
click at [825, 215] on td "Rp 300,000" at bounding box center [783, 205] width 102 height 20
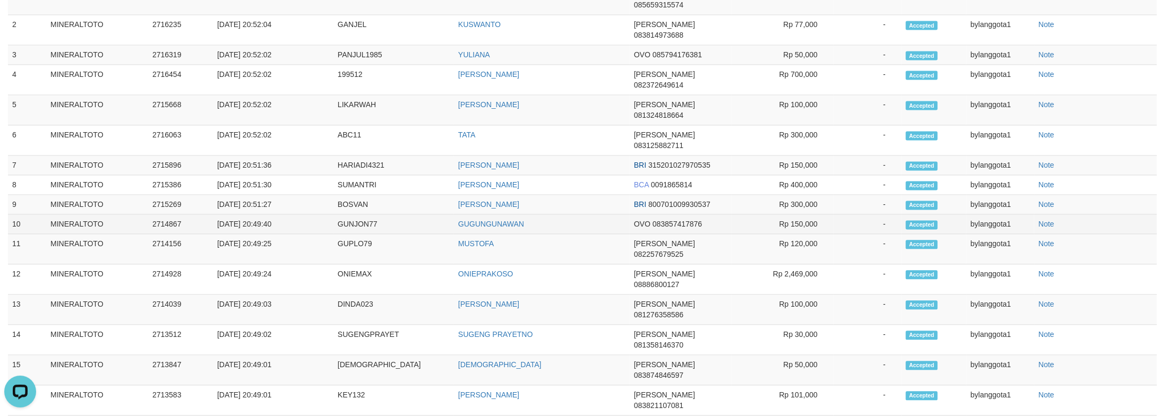
click at [945, 234] on td "Accepted" at bounding box center [934, 225] width 65 height 20
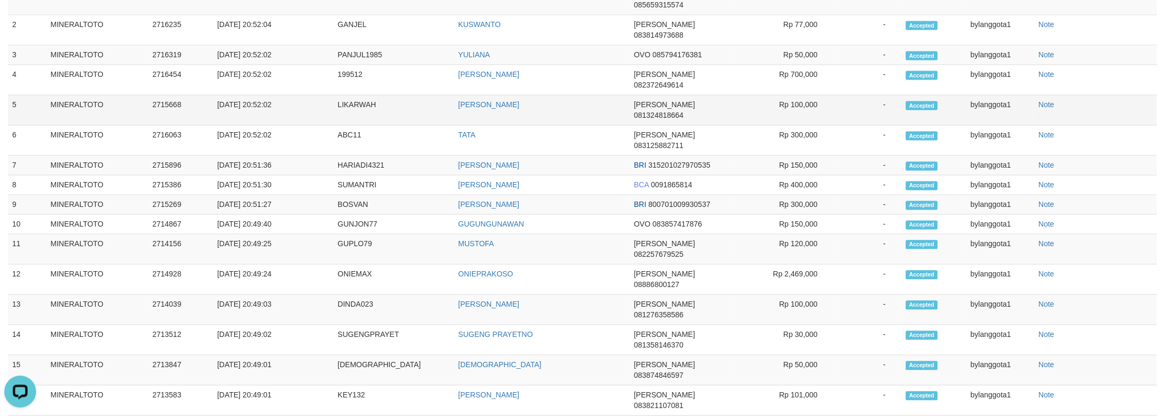
click at [763, 125] on td "Rp 100,000" at bounding box center [783, 110] width 102 height 30
click at [1039, 189] on link "Note" at bounding box center [1047, 185] width 16 height 8
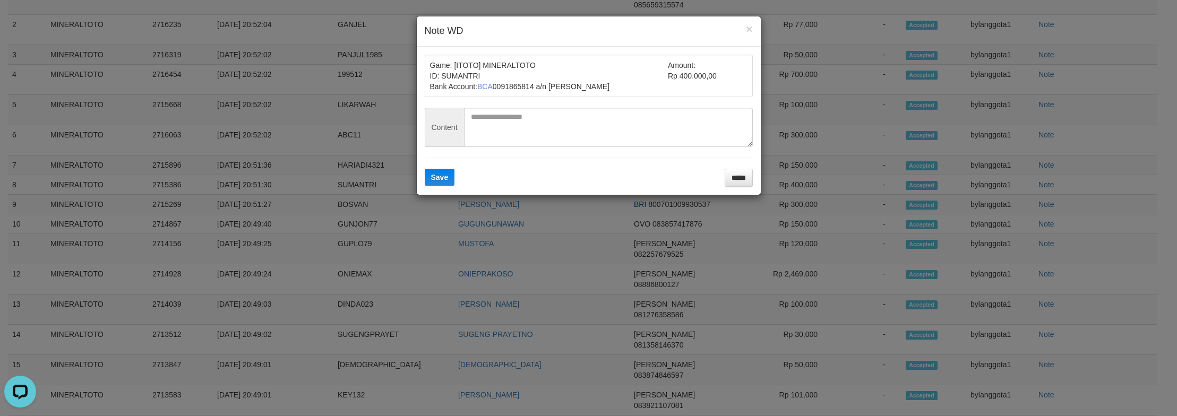
click at [732, 192] on div "Game: [ITOTO] MINERALTOTO ID: SUMANTRI Bank Account: BCA 0091865814 a/n [PERSON…" at bounding box center [589, 121] width 344 height 148
click at [732, 183] on input "*****" at bounding box center [739, 178] width 28 height 18
